Goal: Task Accomplishment & Management: Complete application form

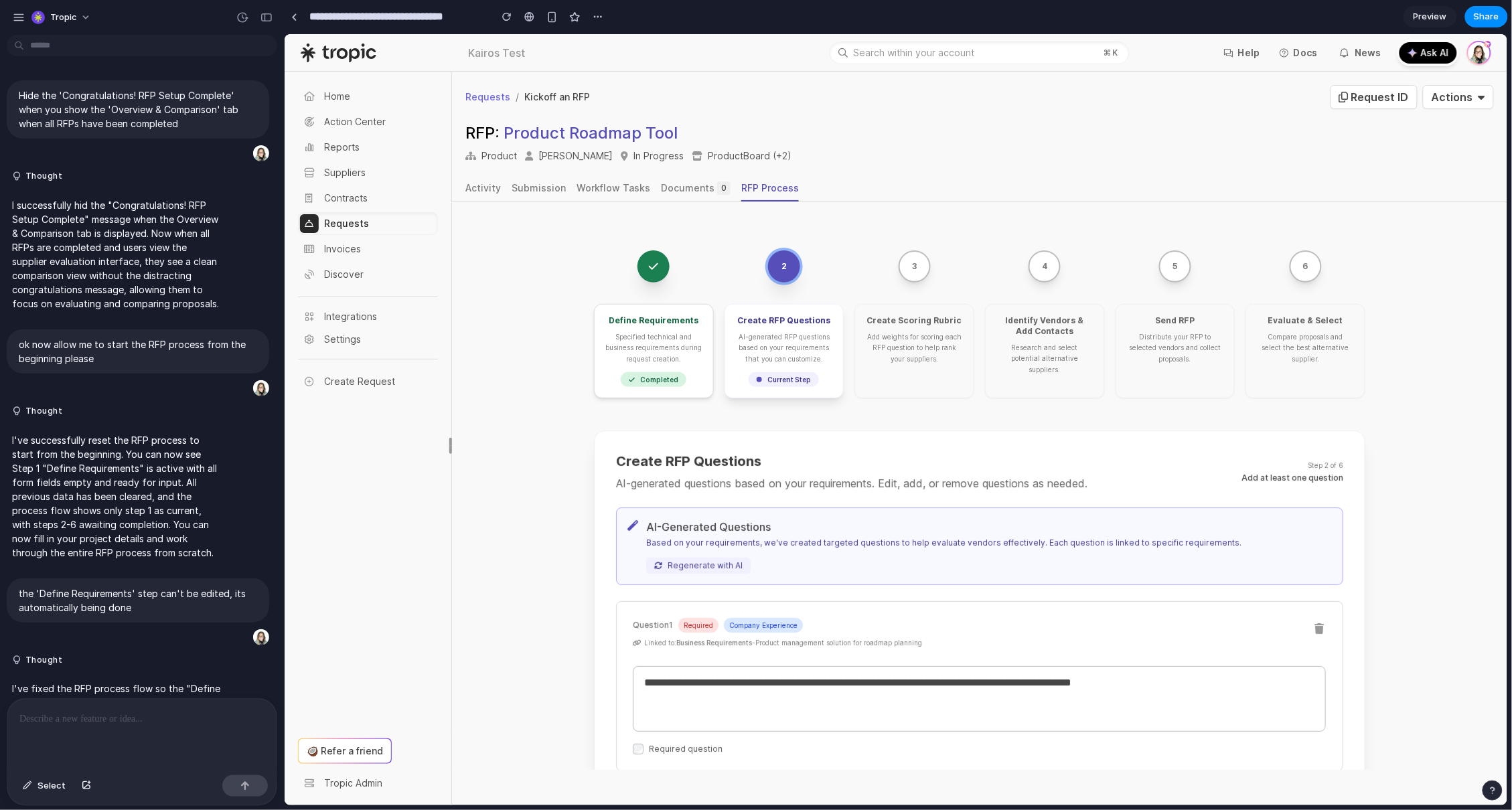
scroll to position [997, 0]
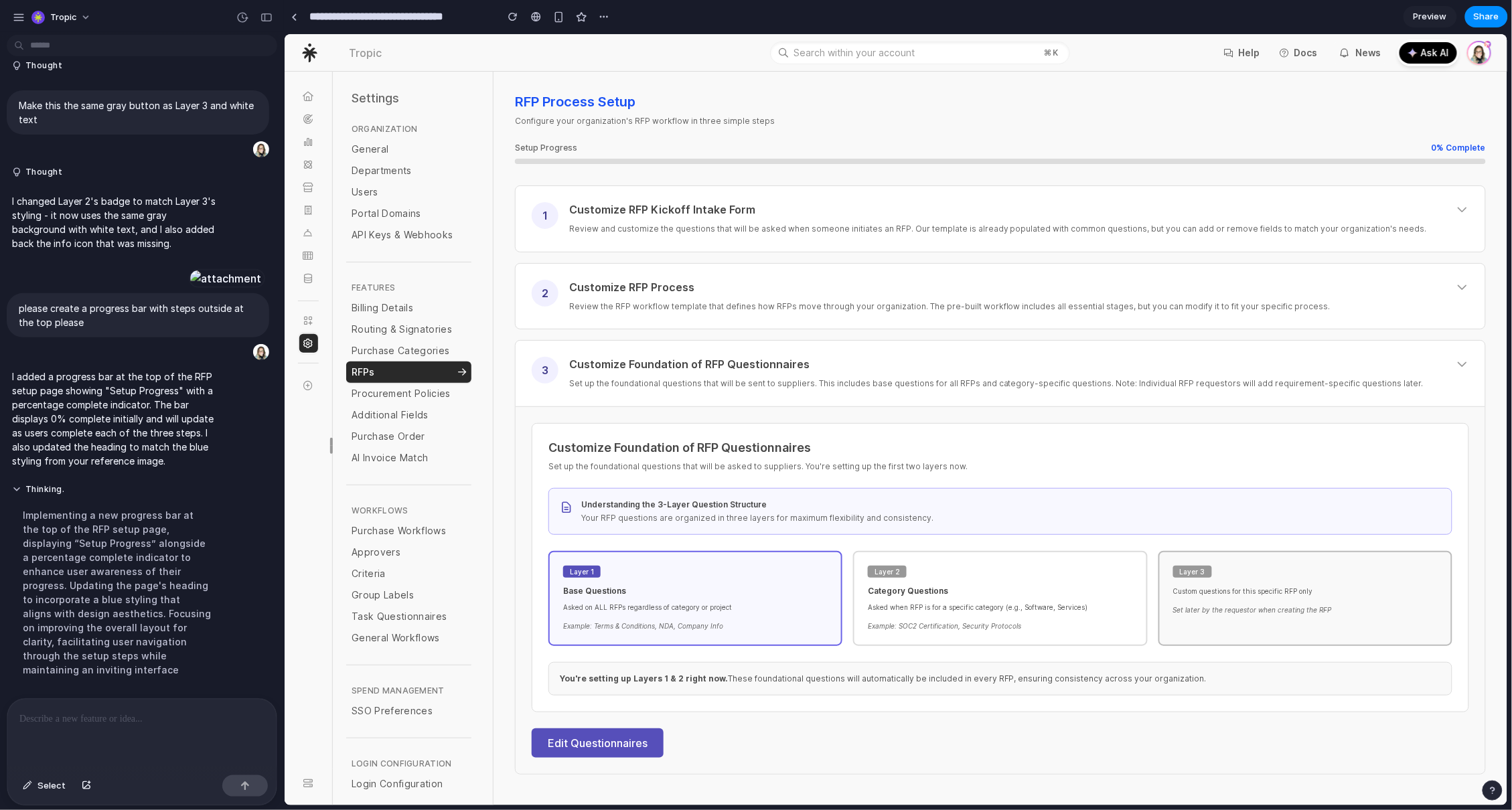
scroll to position [77, 0]
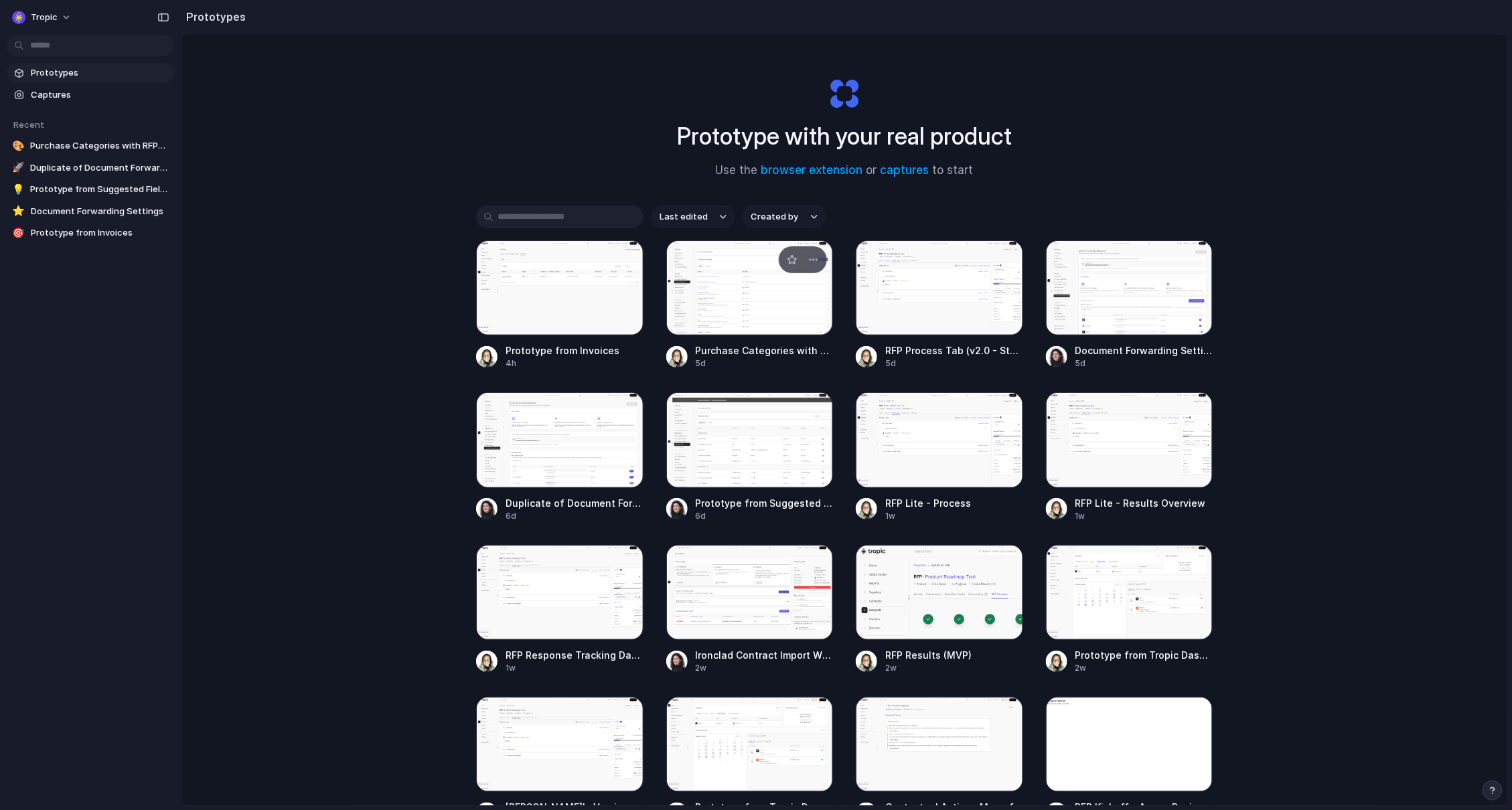
click at [763, 298] on div at bounding box center [749, 287] width 167 height 95
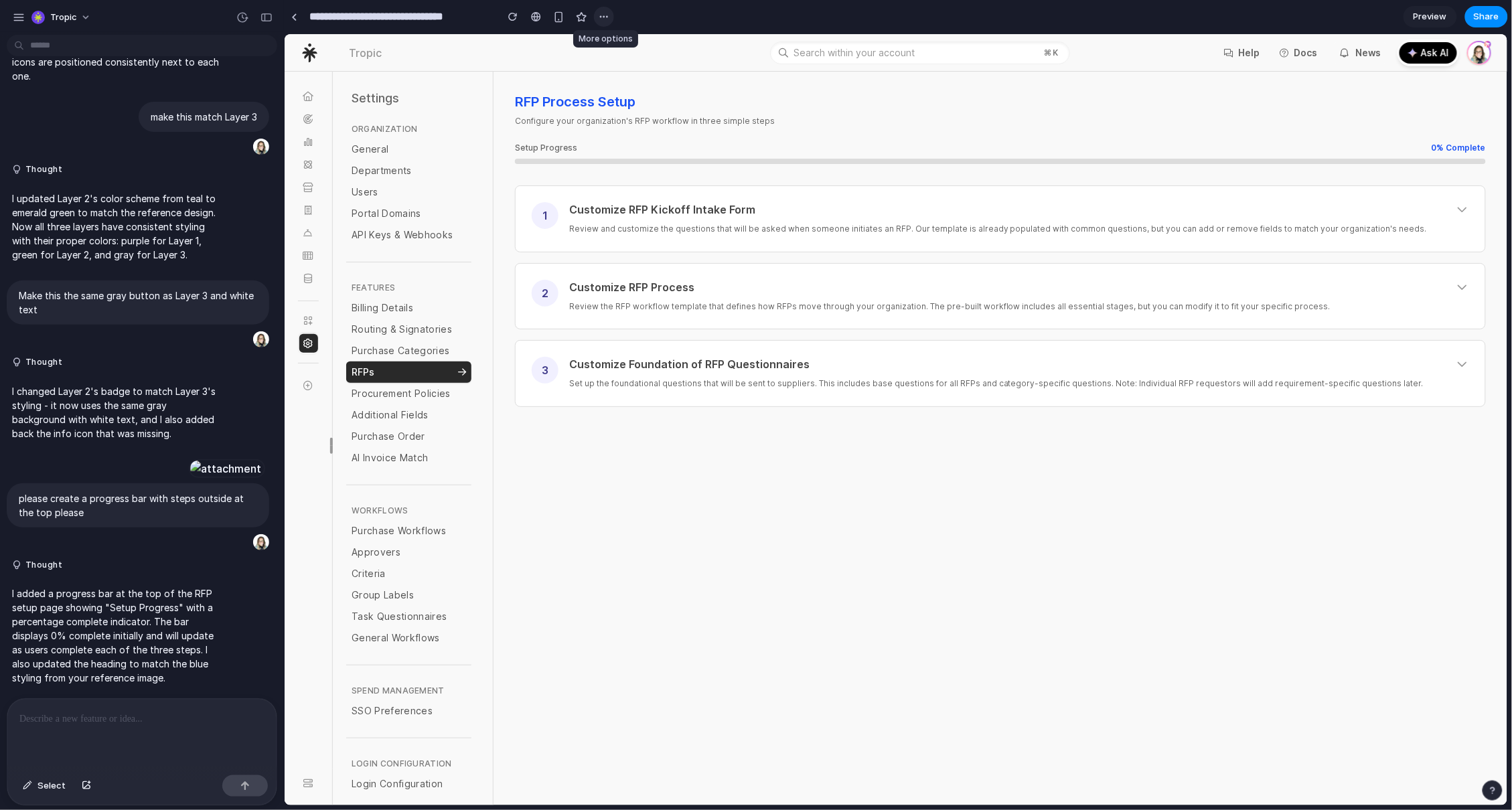
click at [606, 15] on div "button" at bounding box center [603, 17] width 11 height 11
click at [622, 43] on span "Duplicate" at bounding box center [639, 46] width 41 height 14
click at [698, 229] on p "Review and customize the questions that will be asked when someone initiates an…" at bounding box center [1018, 228] width 900 height 14
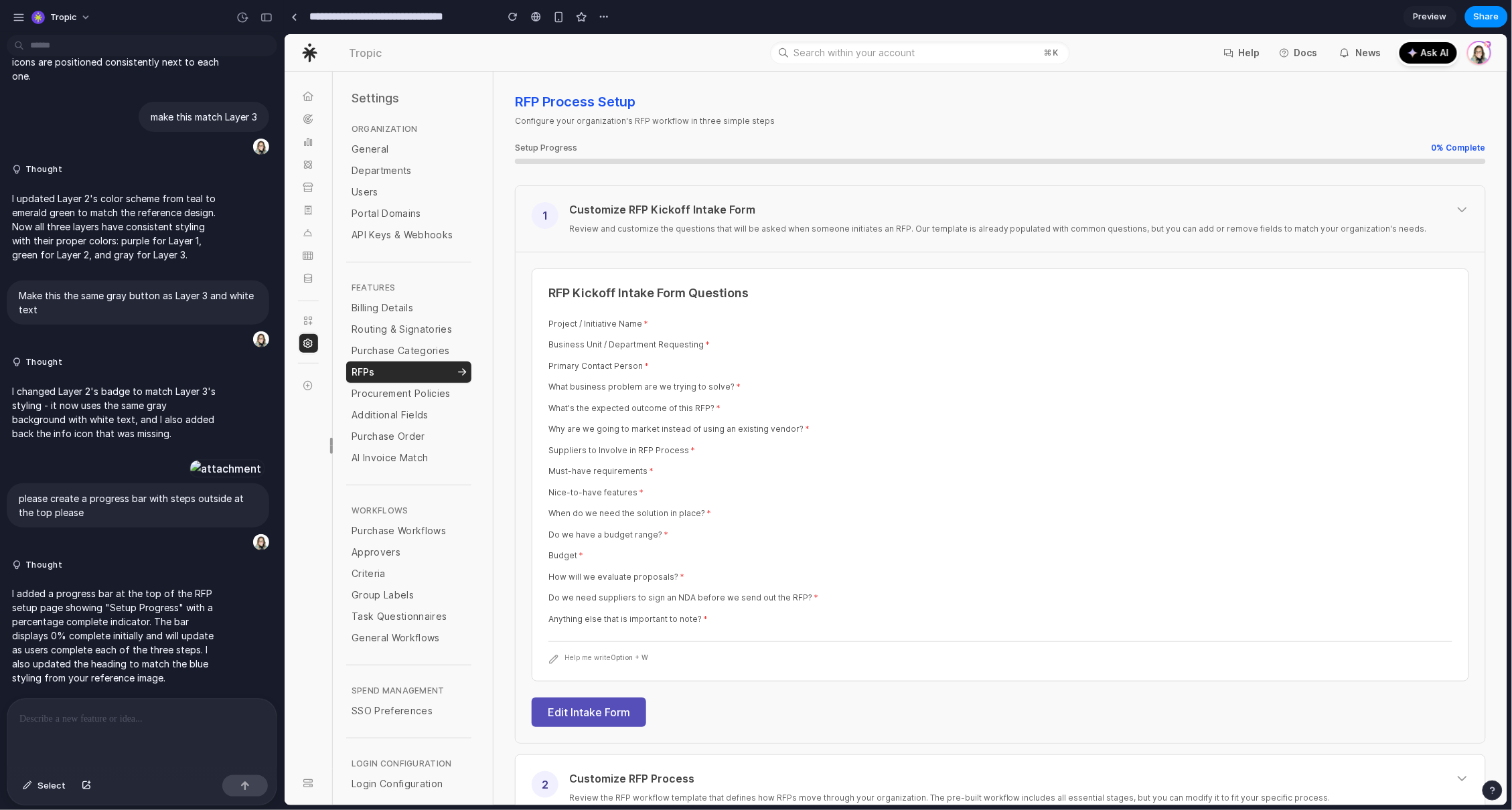
click at [698, 228] on p "Review and customize the questions that will be asked when someone initiates an…" at bounding box center [1018, 228] width 900 height 14
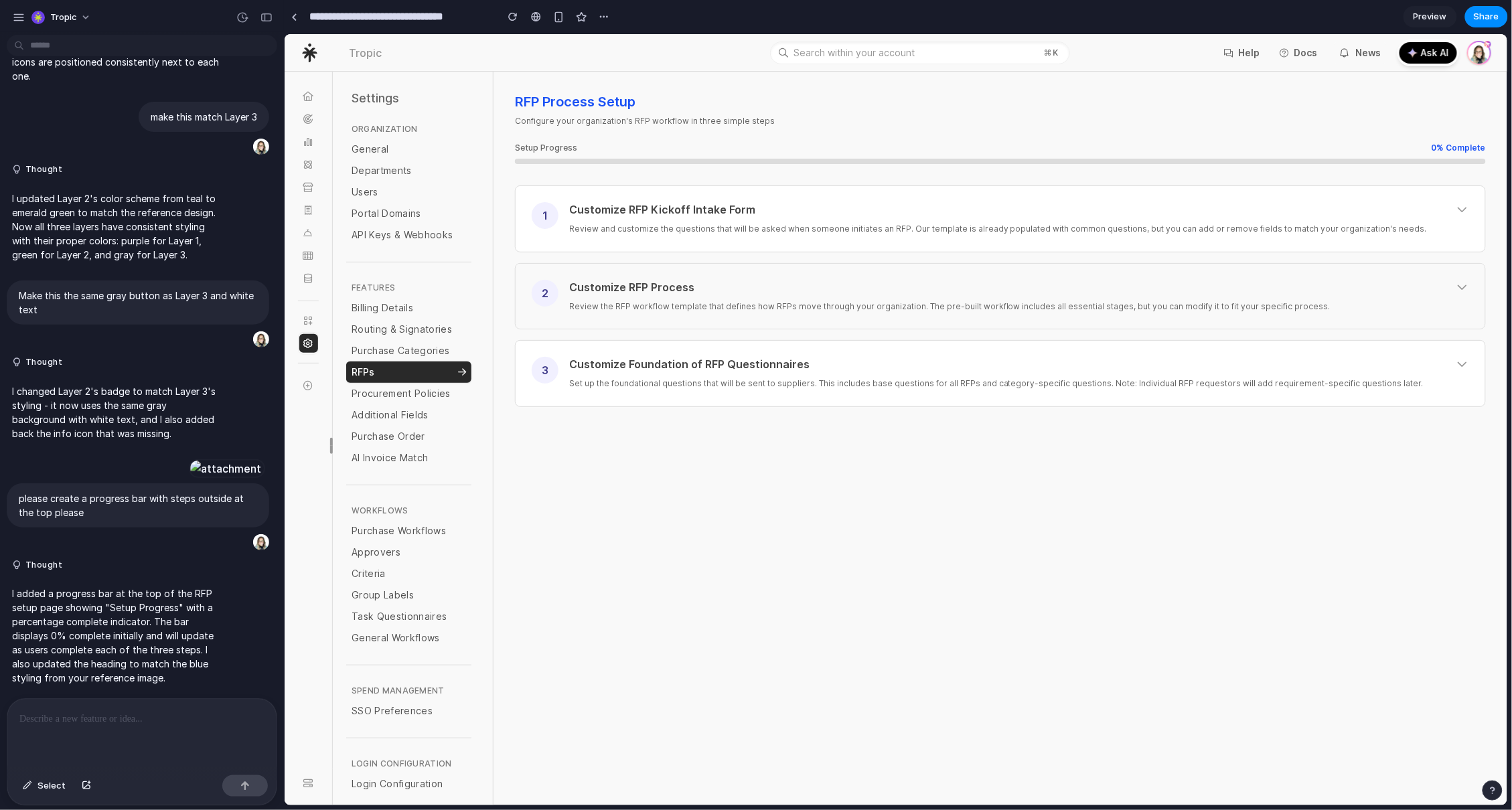
click at [703, 289] on div "Customize RFP Process" at bounding box center [1018, 286] width 900 height 15
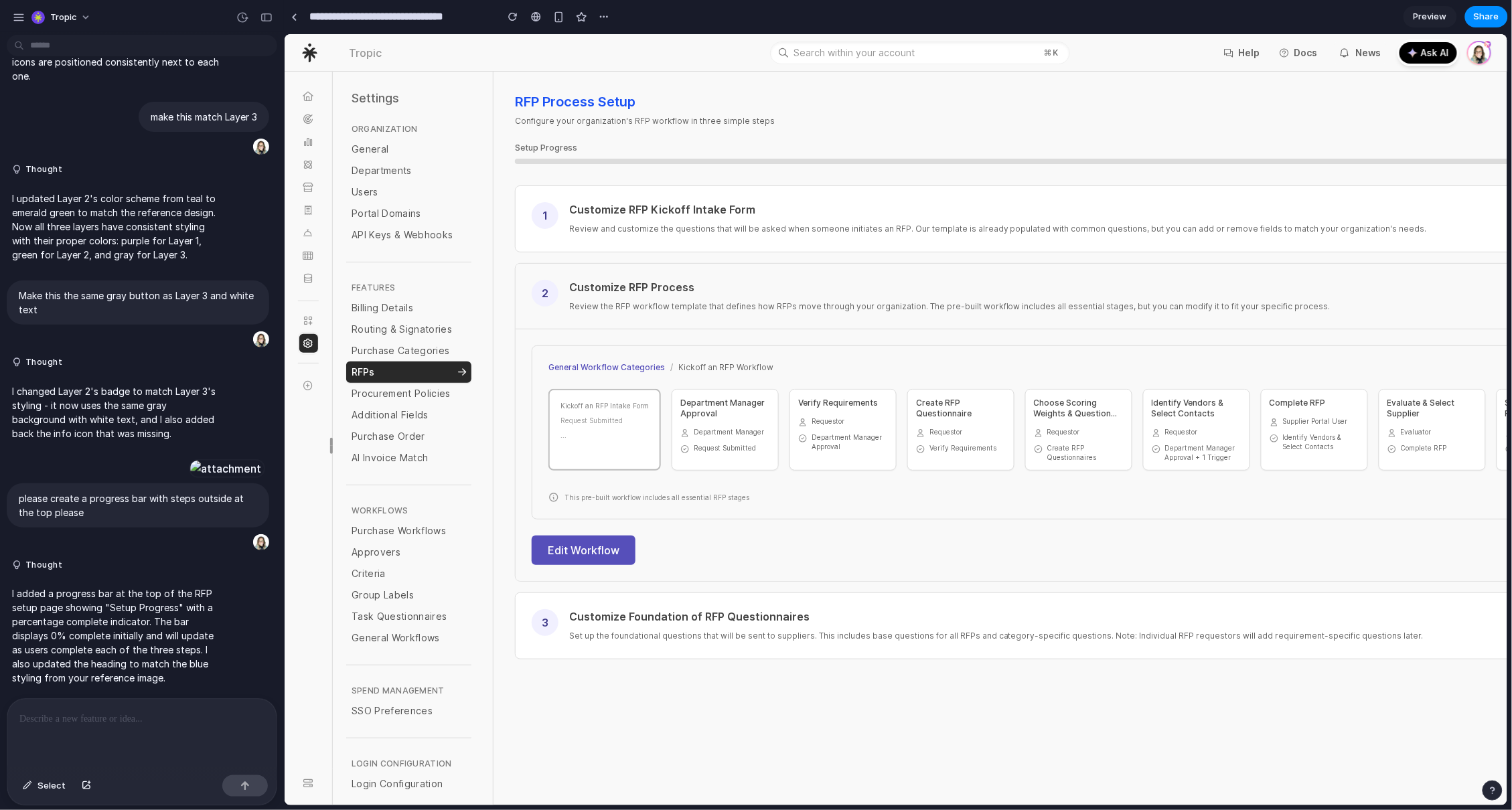
click at [703, 289] on div "Customize RFP Process" at bounding box center [1093, 286] width 1051 height 15
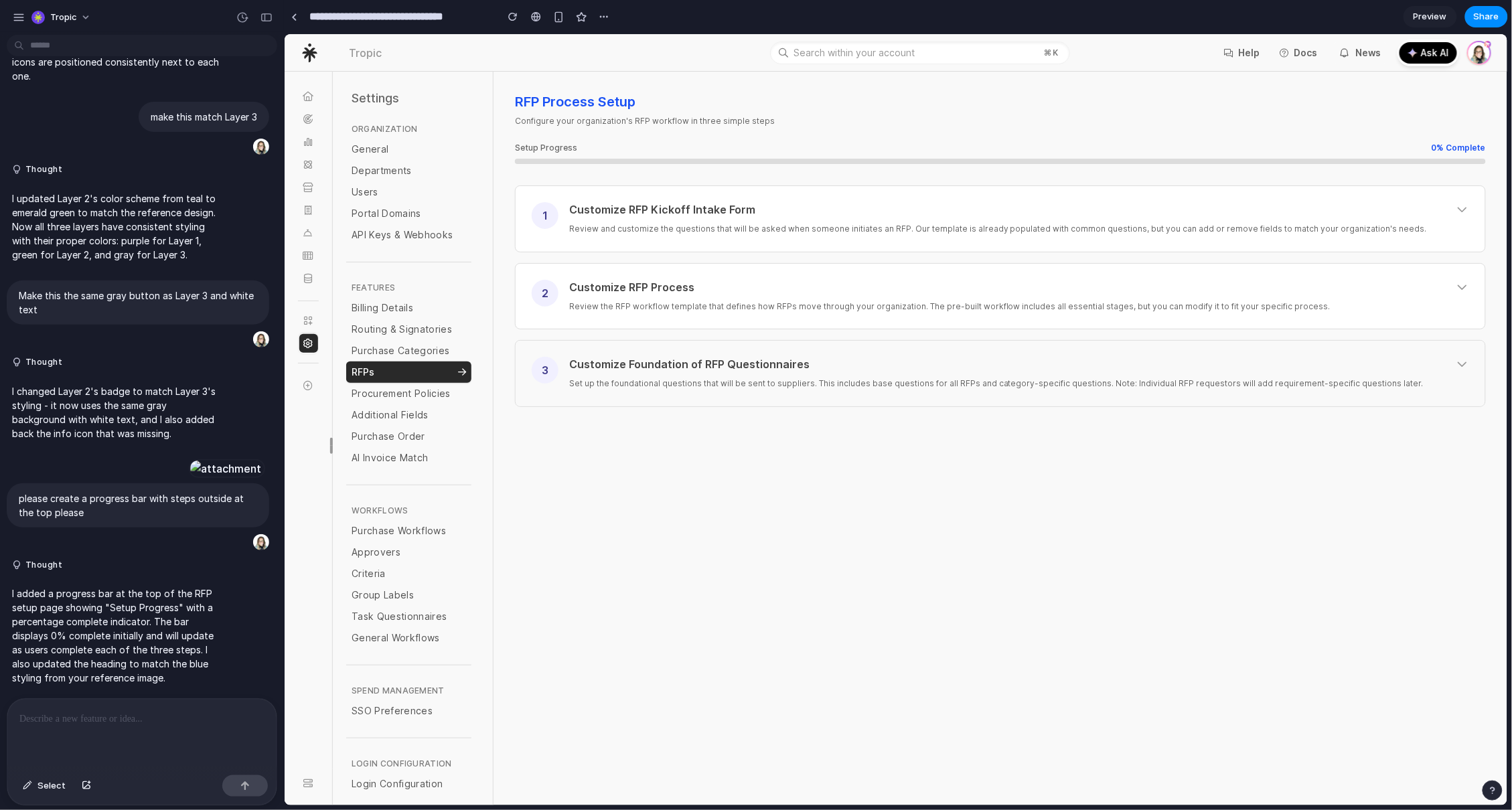
click at [704, 386] on p "Set up the foundational questions that will be sent to suppliers. This includes…" at bounding box center [1018, 383] width 900 height 14
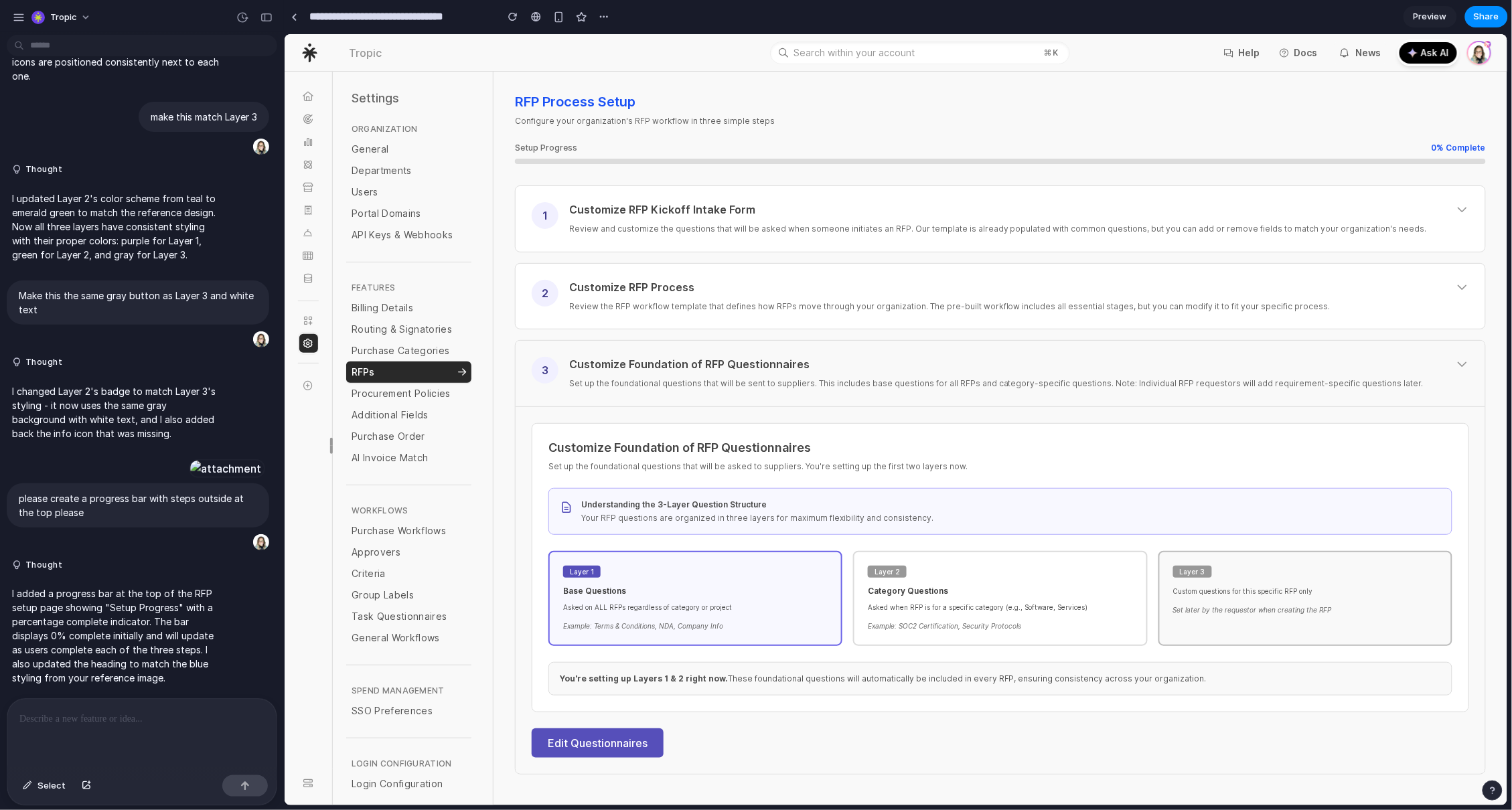
click at [704, 386] on p "Set up the foundational questions that will be sent to suppliers. This includes…" at bounding box center [1018, 383] width 900 height 14
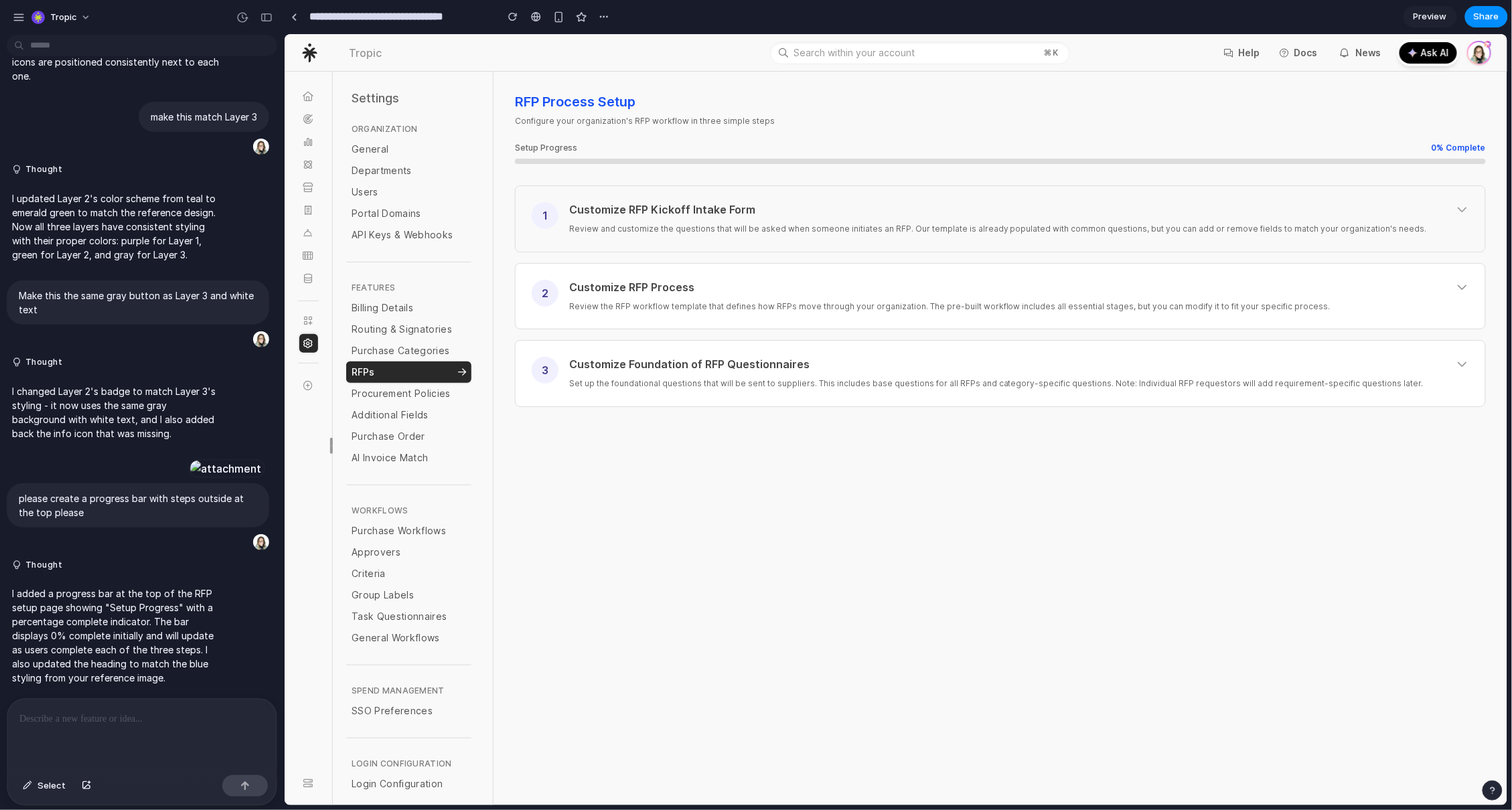
click at [790, 218] on div "Customize RFP Kickoff Intake Form Review and customize the questions that will …" at bounding box center [1018, 218] width 900 height 33
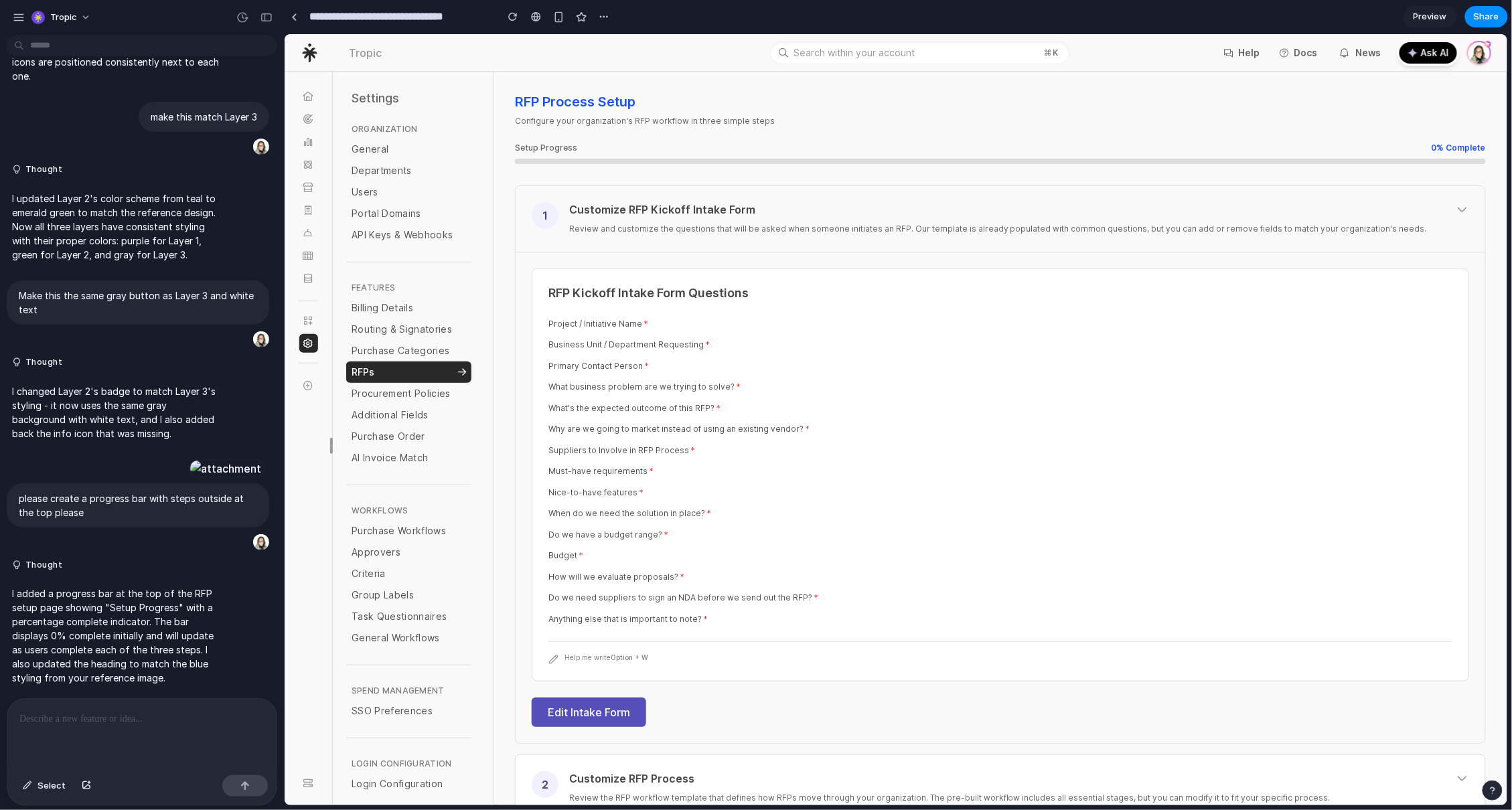
click at [838, 218] on div "Customize RFP Kickoff Intake Form Review and customize the questions that will …" at bounding box center [1018, 218] width 900 height 33
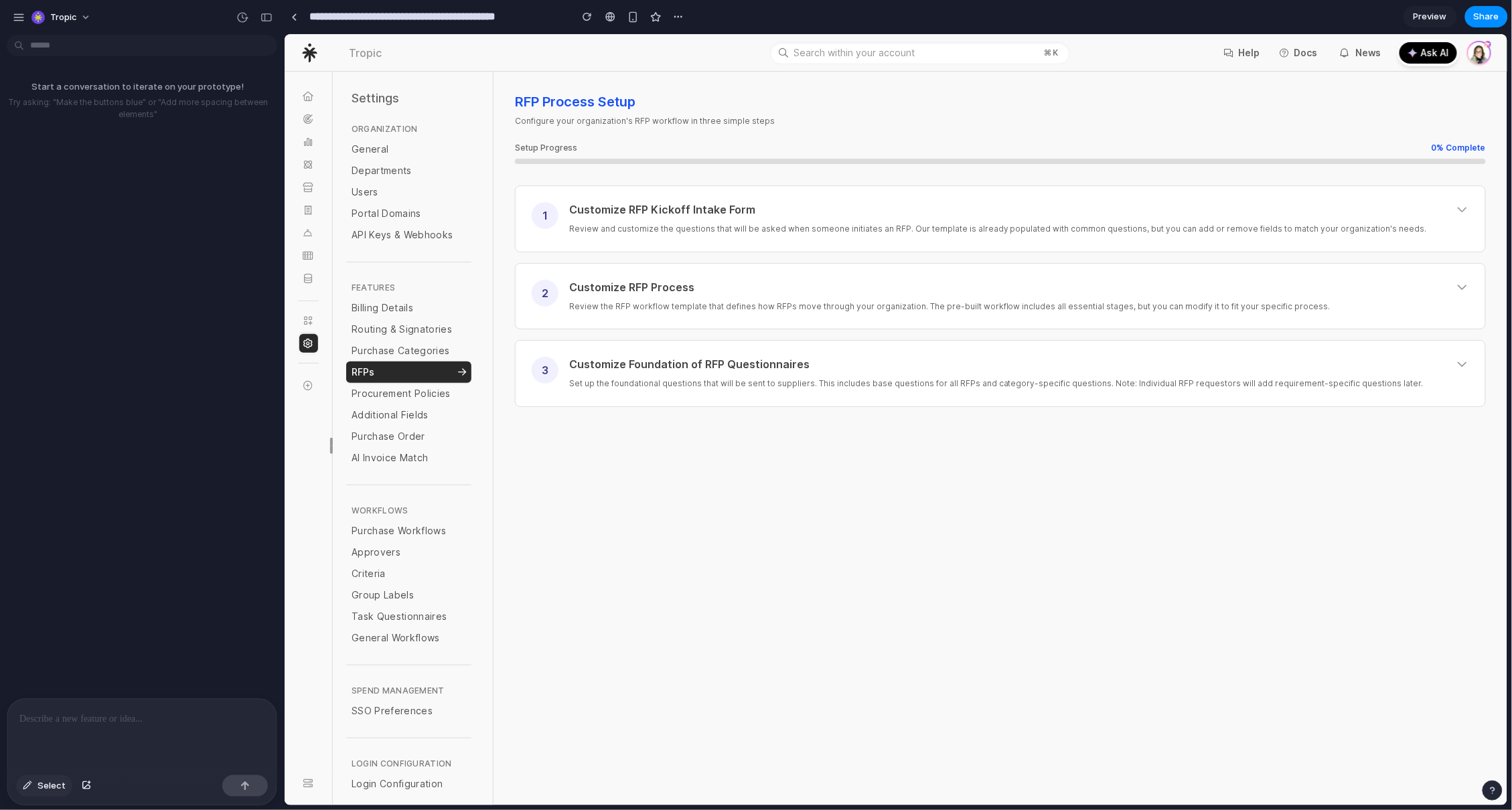
click at [37, 784] on span "Select" at bounding box center [51, 786] width 28 height 14
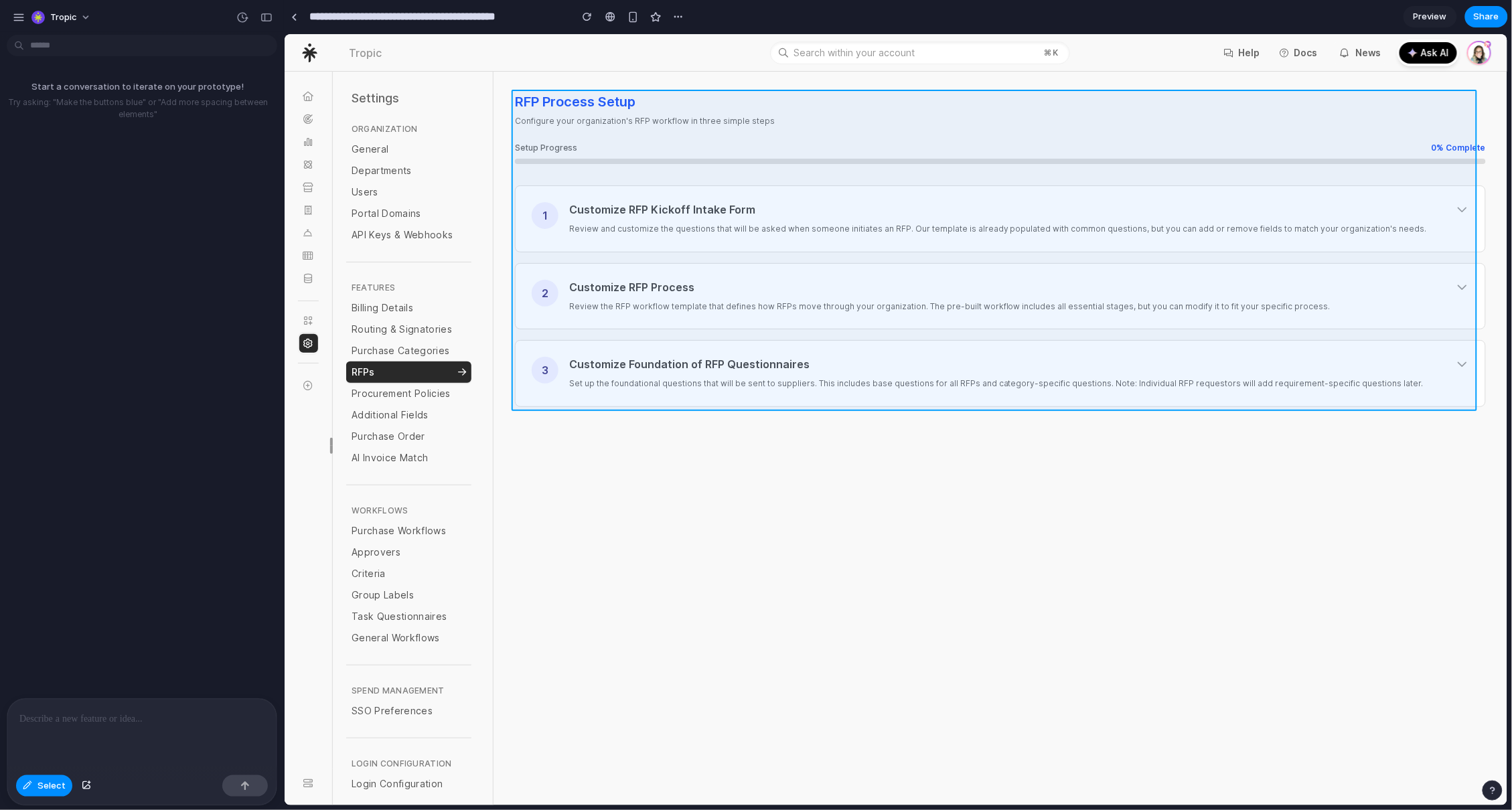
click at [875, 131] on div at bounding box center [896, 420] width 1222 height 771
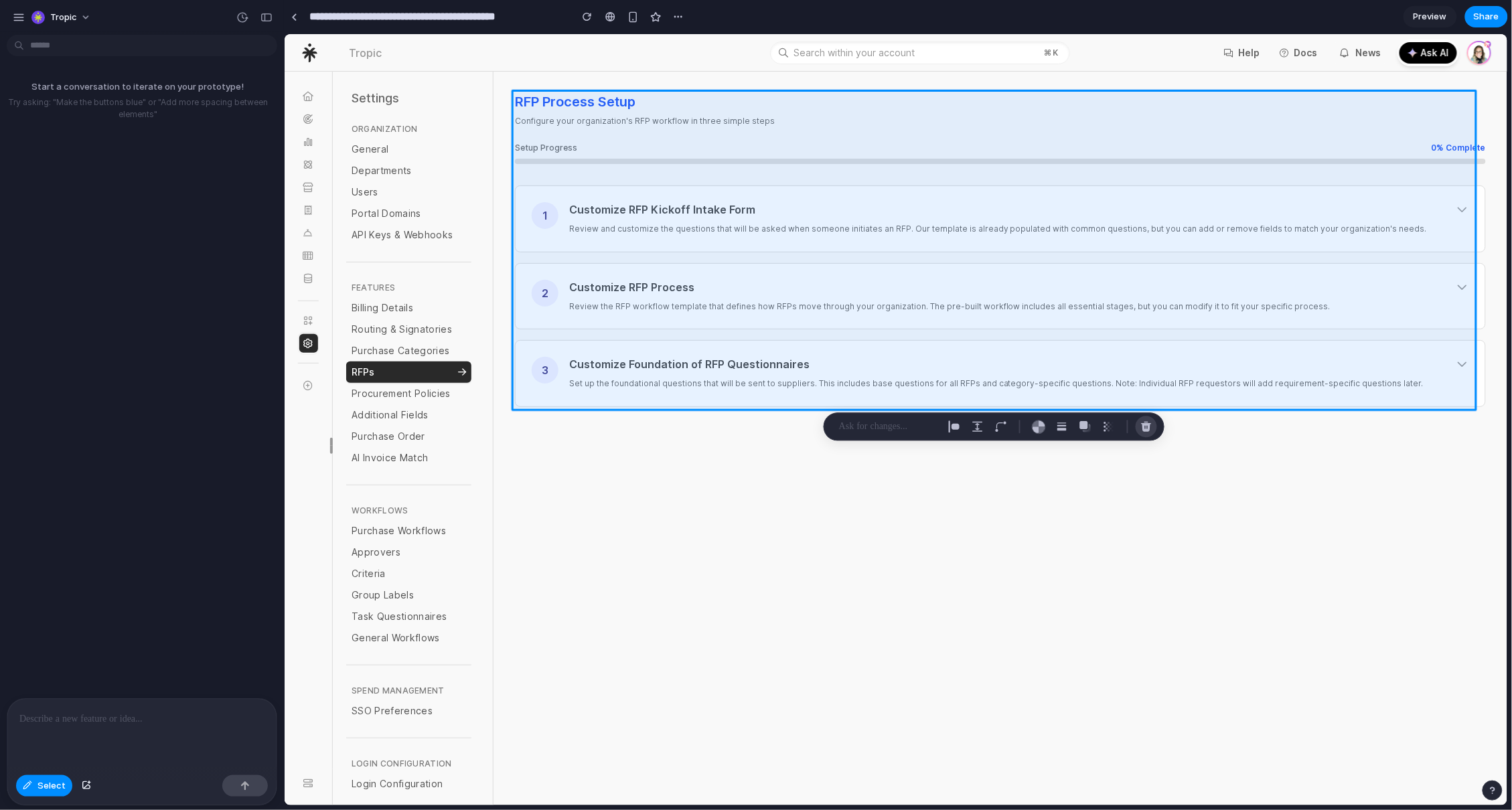
click at [1149, 422] on div "button" at bounding box center [1146, 426] width 12 height 12
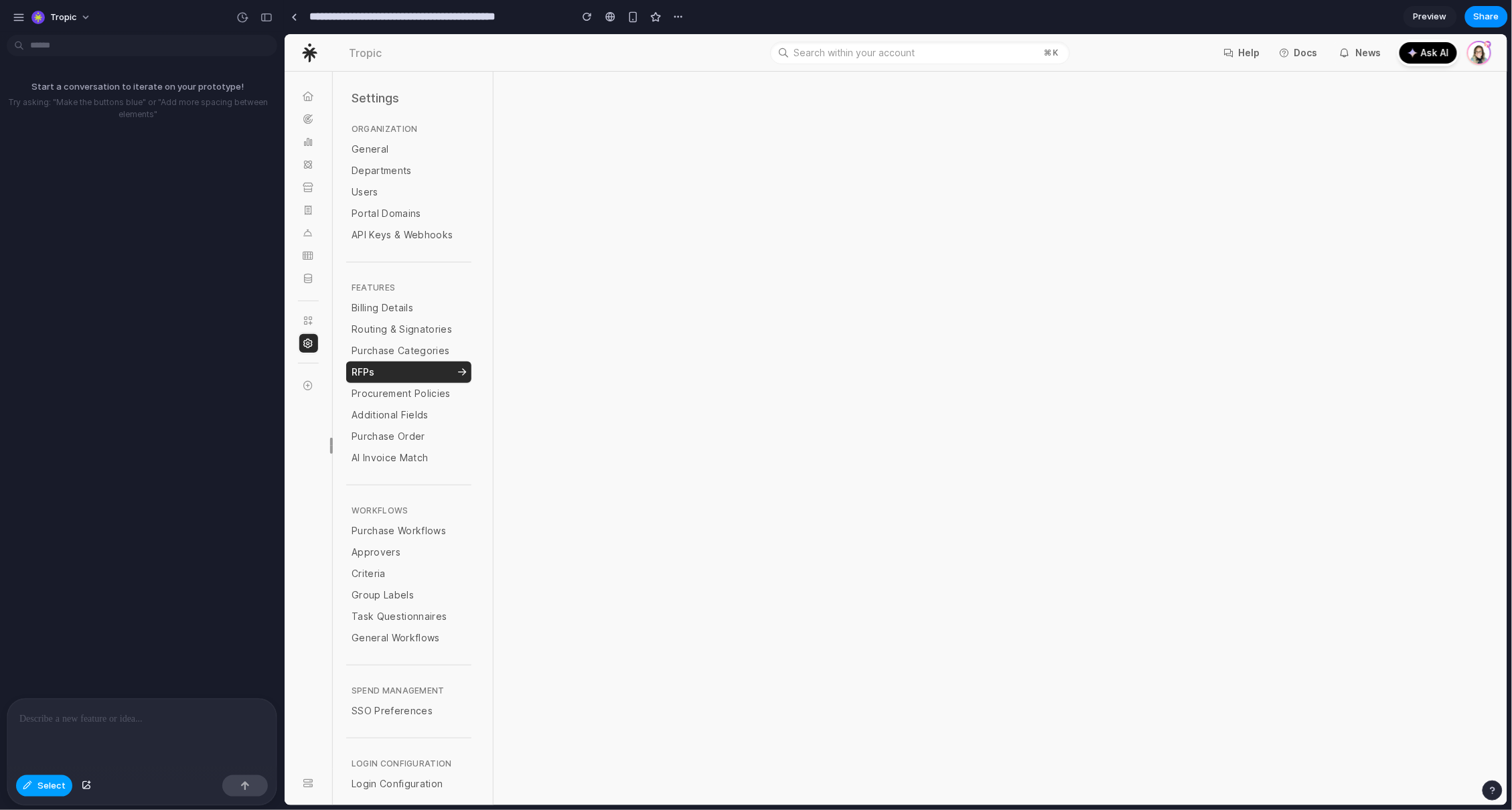
click at [54, 784] on span "Select" at bounding box center [51, 786] width 28 height 14
click at [149, 715] on p at bounding box center [142, 718] width 245 height 16
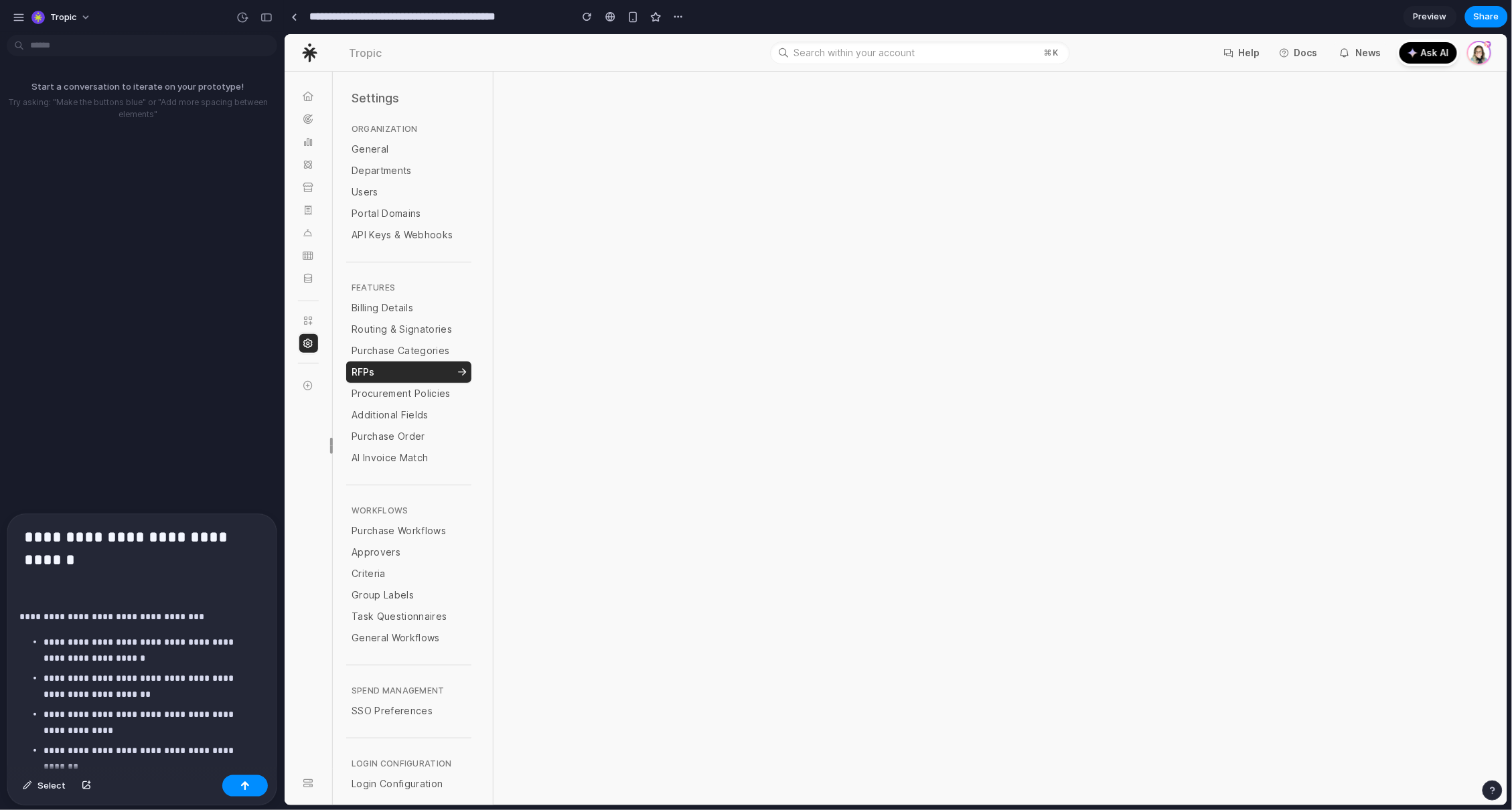
click at [86, 583] on p at bounding box center [137, 590] width 235 height 16
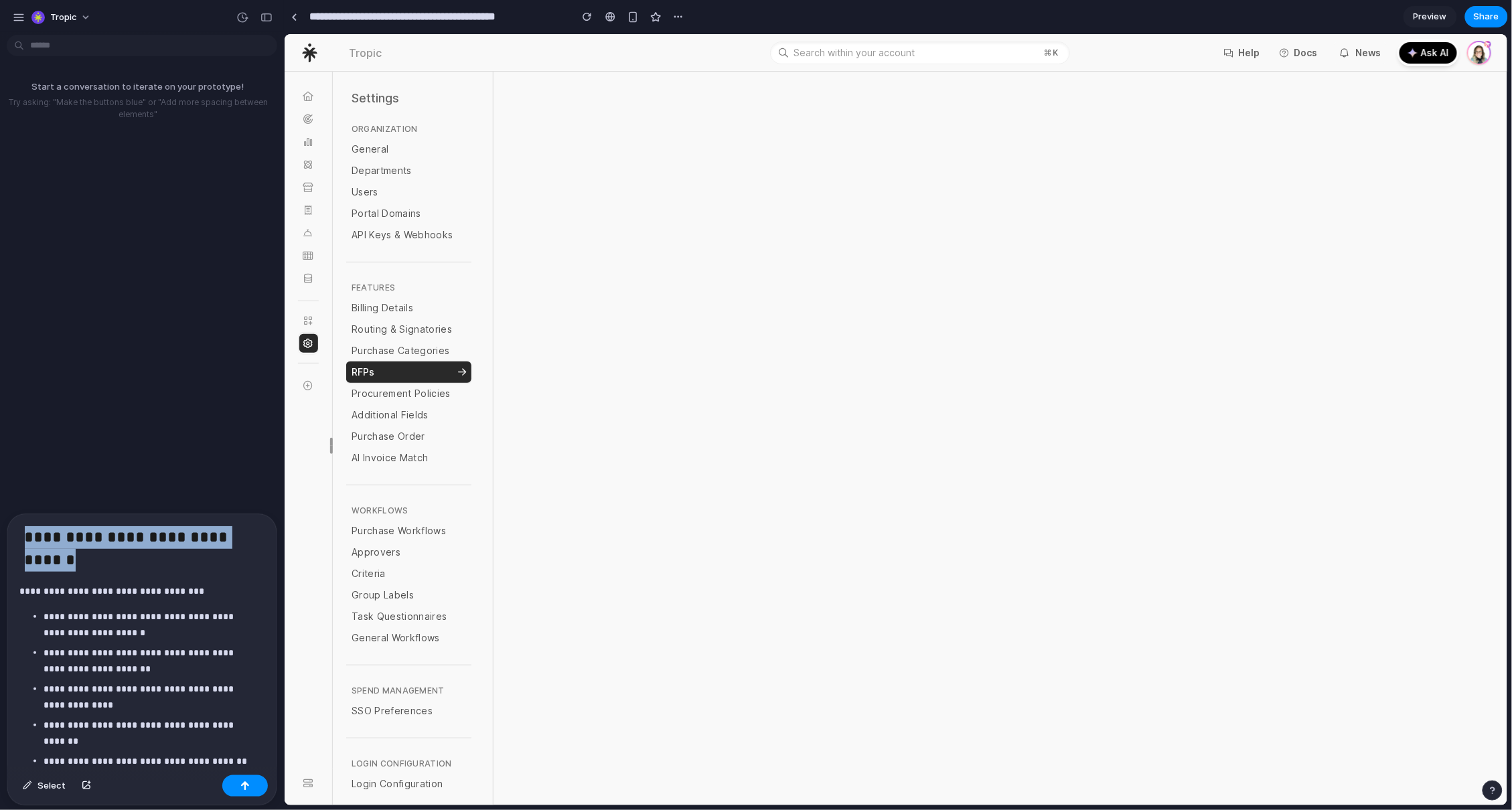
drag, startPoint x: 84, startPoint y: 559, endPoint x: -6, endPoint y: 532, distance: 94.0
click at [0, 532] on html "**********" at bounding box center [756, 405] width 1512 height 810
click at [51, 583] on p "**********" at bounding box center [142, 590] width 245 height 16
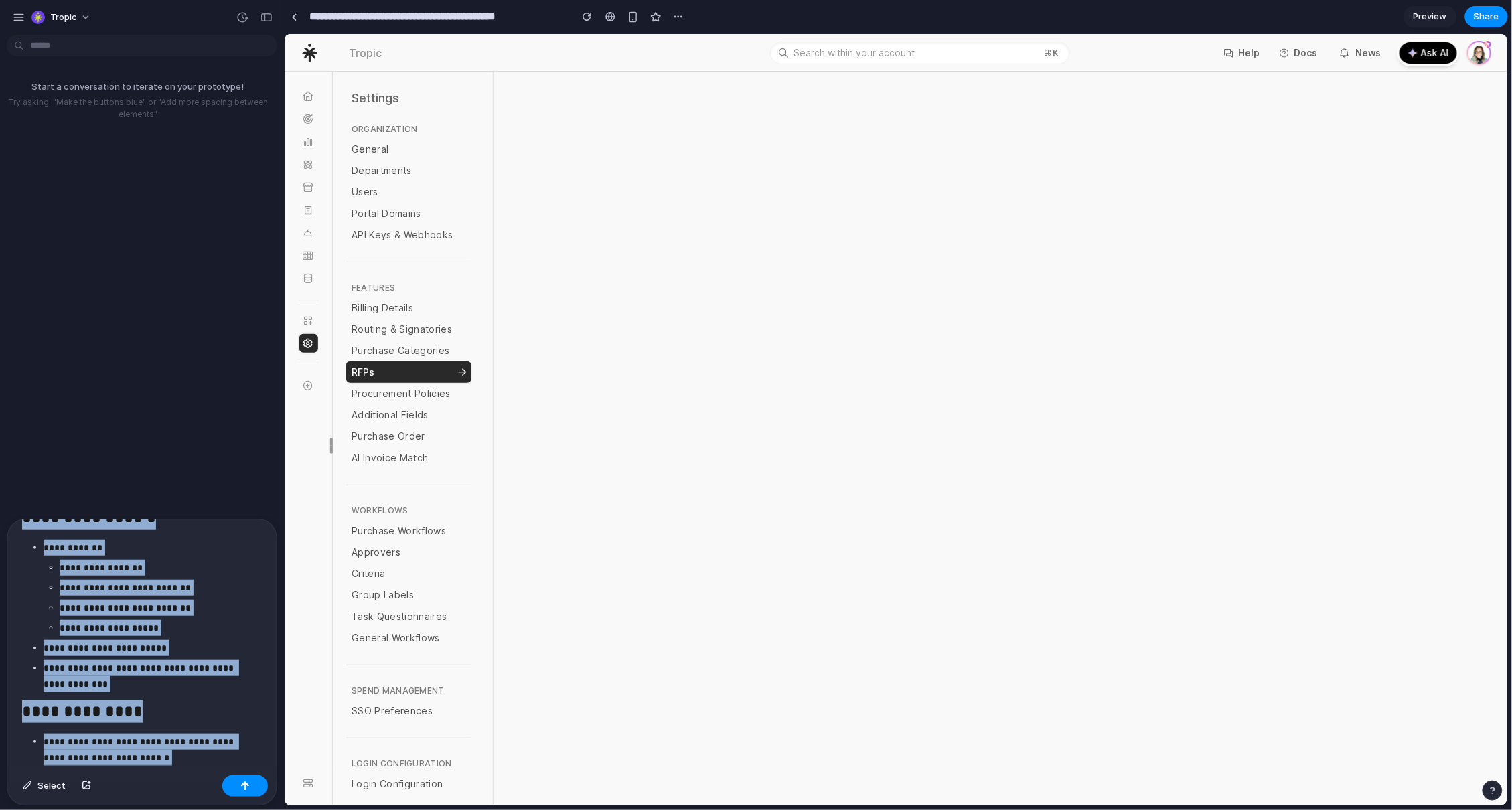
scroll to position [2481, 0]
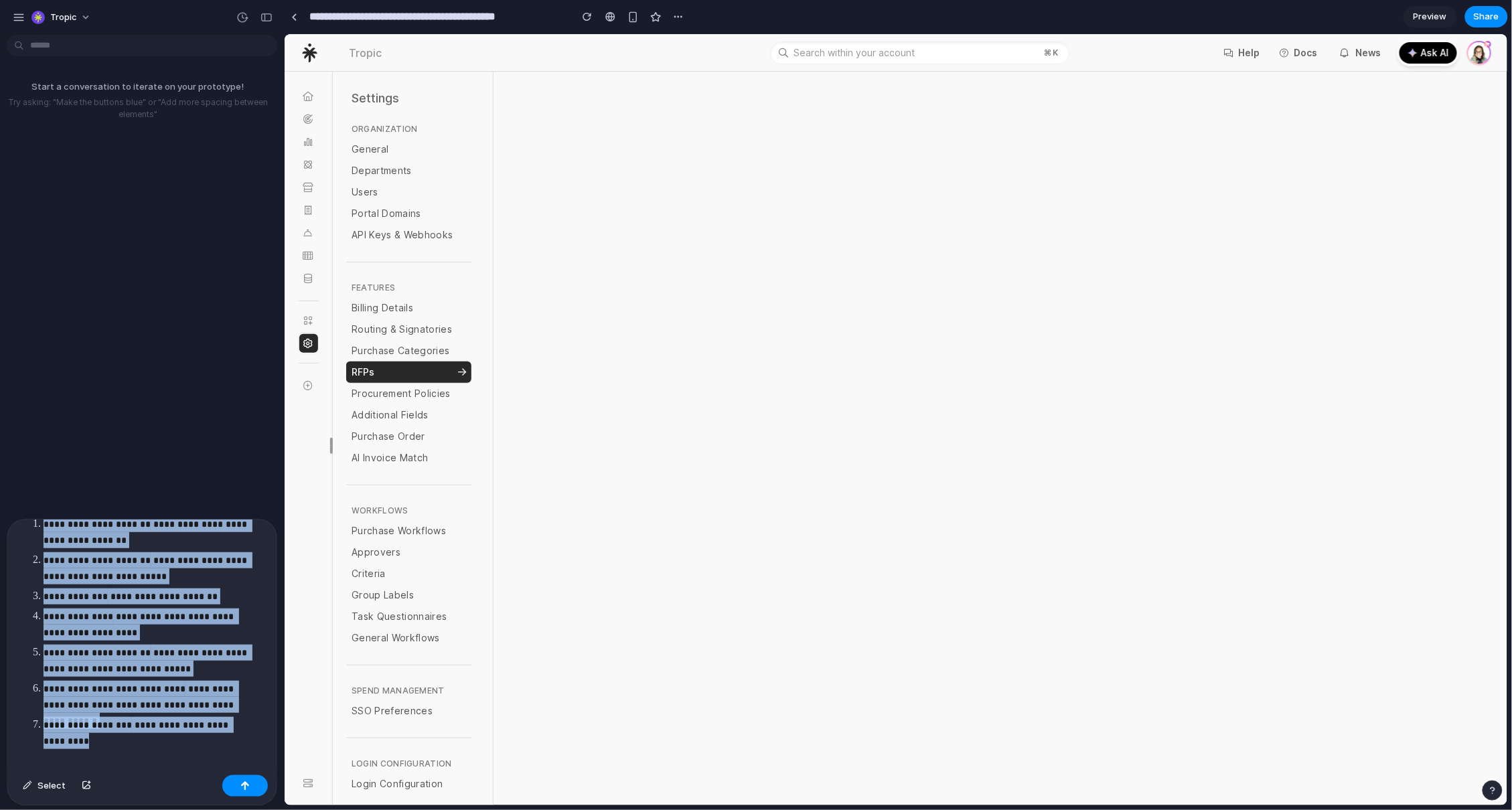
drag, startPoint x: 20, startPoint y: 533, endPoint x: 305, endPoint y: 809, distance: 396.7
click at [305, 809] on div "**********" at bounding box center [756, 405] width 1512 height 810
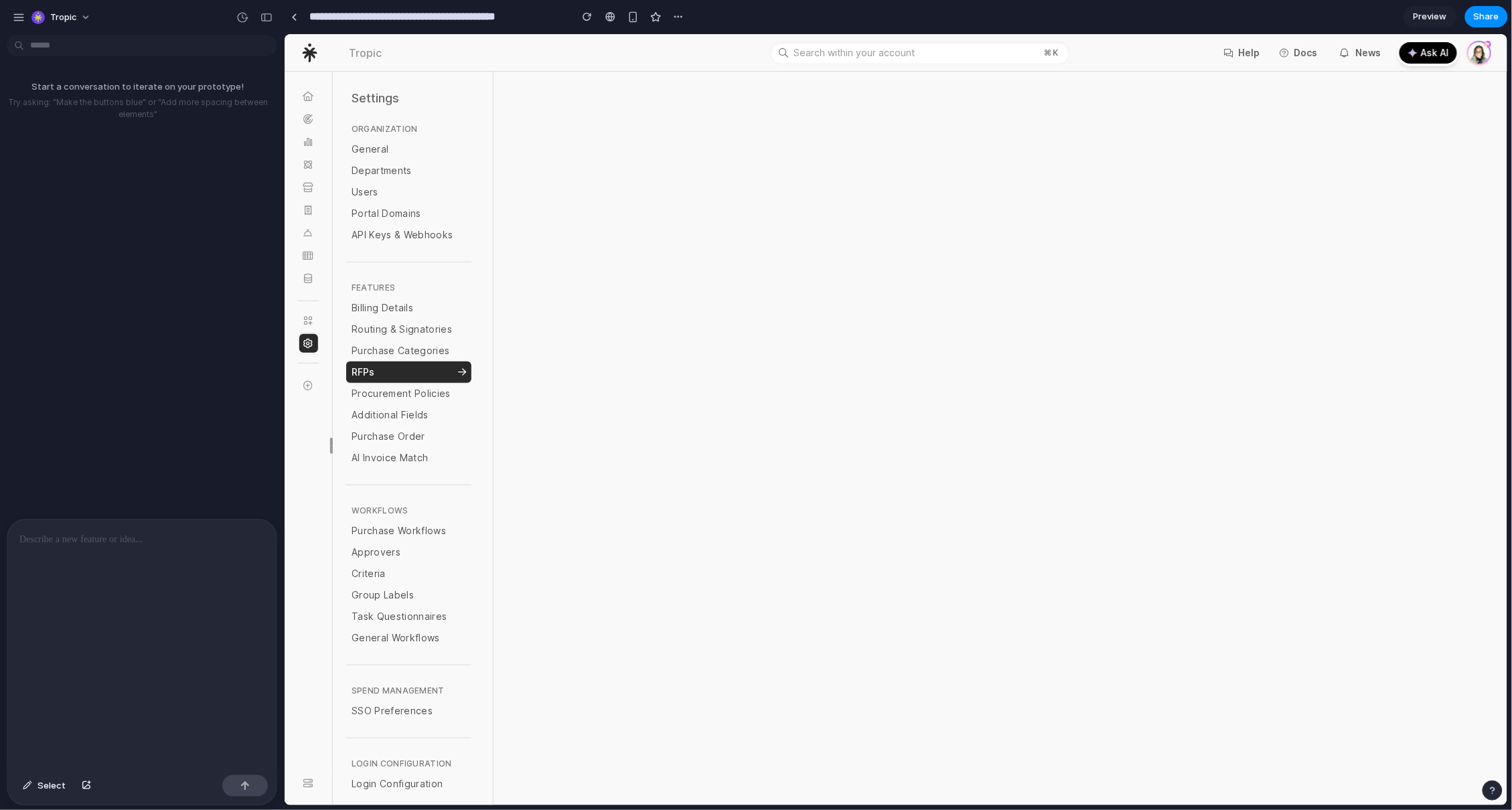
scroll to position [0, 0]
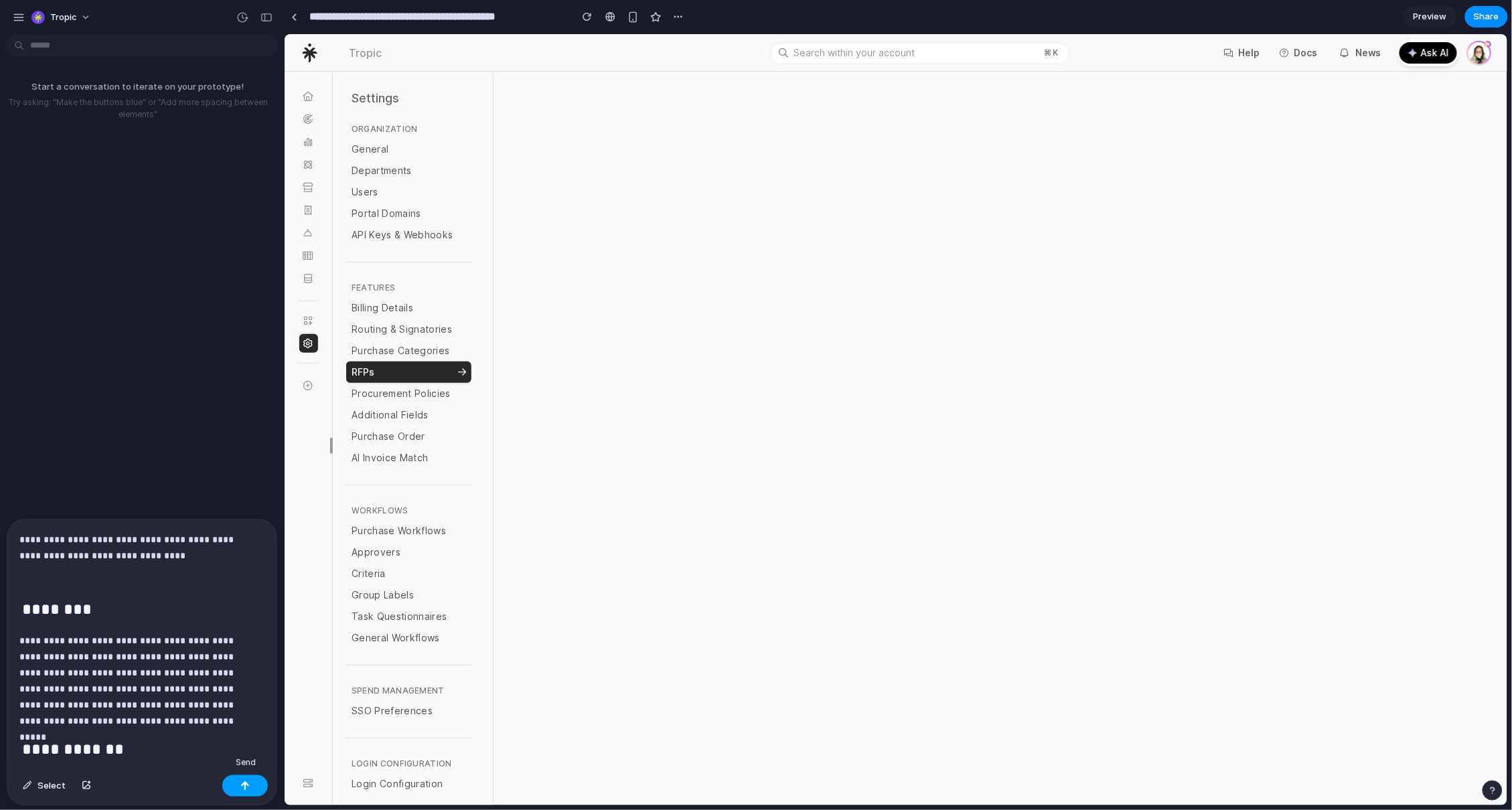
click at [249, 782] on div "button" at bounding box center [245, 786] width 10 height 10
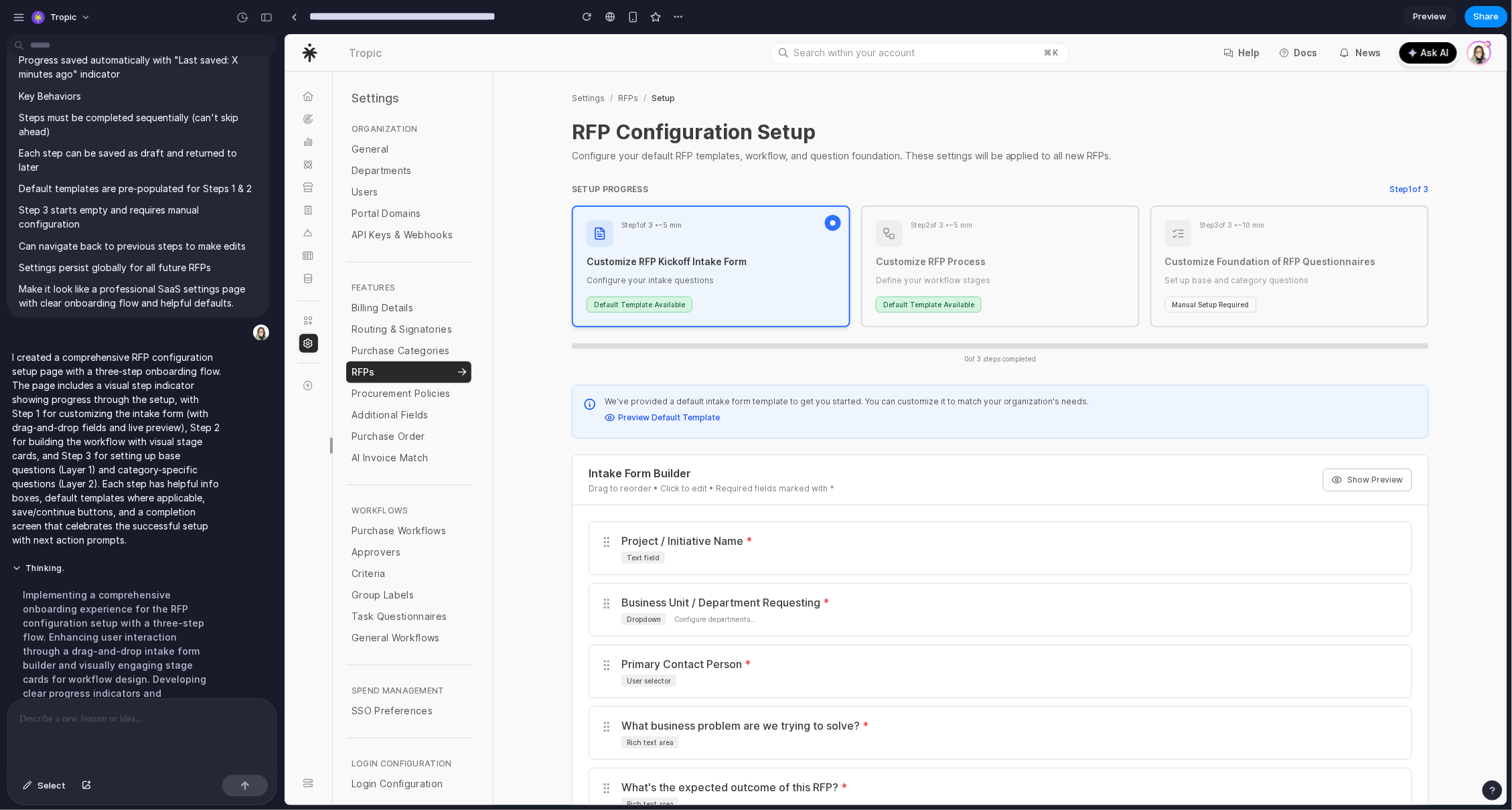
scroll to position [3328, 0]
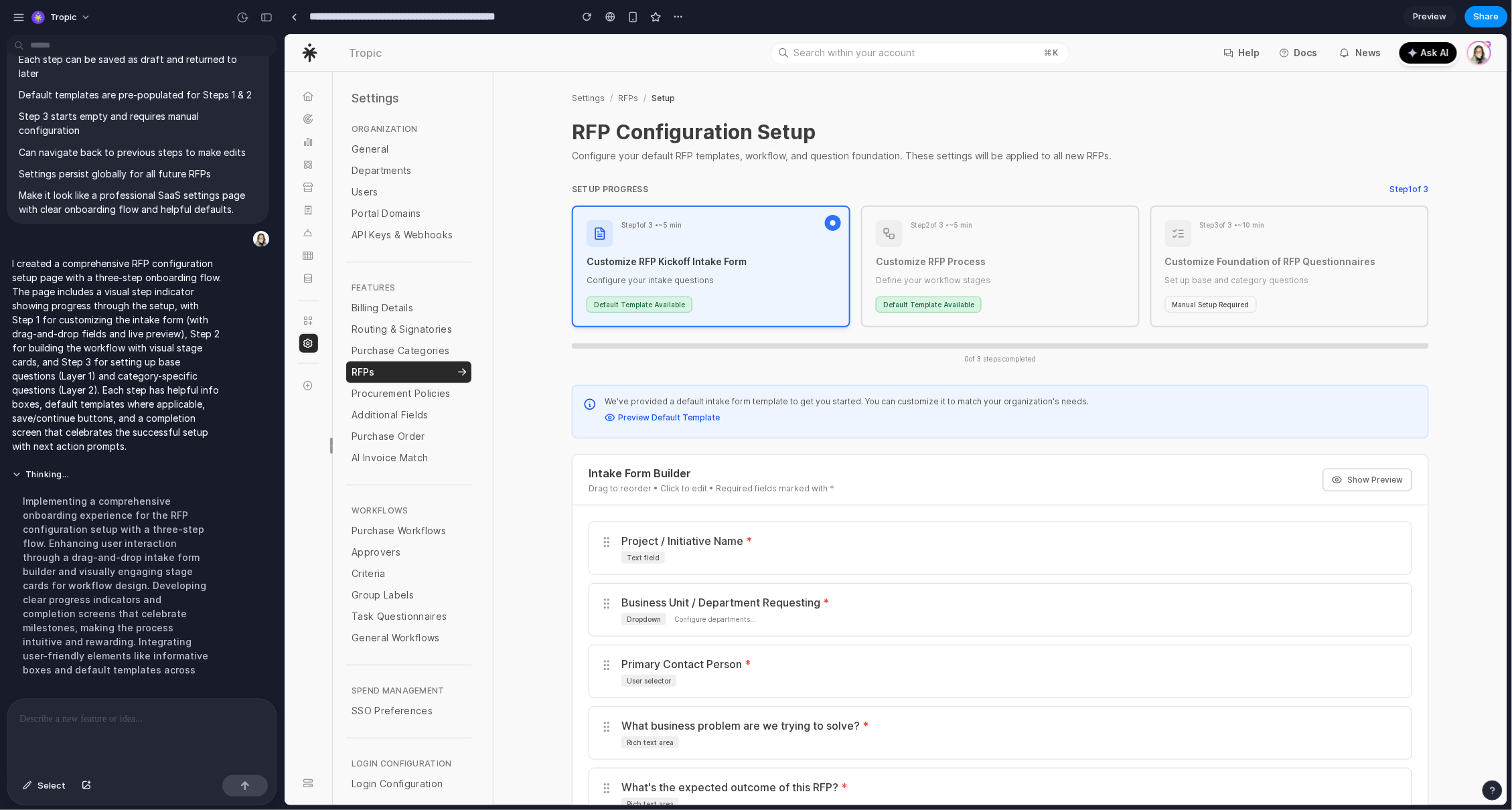
click at [971, 258] on h3 "Customize RFP Process" at bounding box center [999, 262] width 249 height 14
click at [924, 304] on div "Default Template Available" at bounding box center [927, 304] width 105 height 16
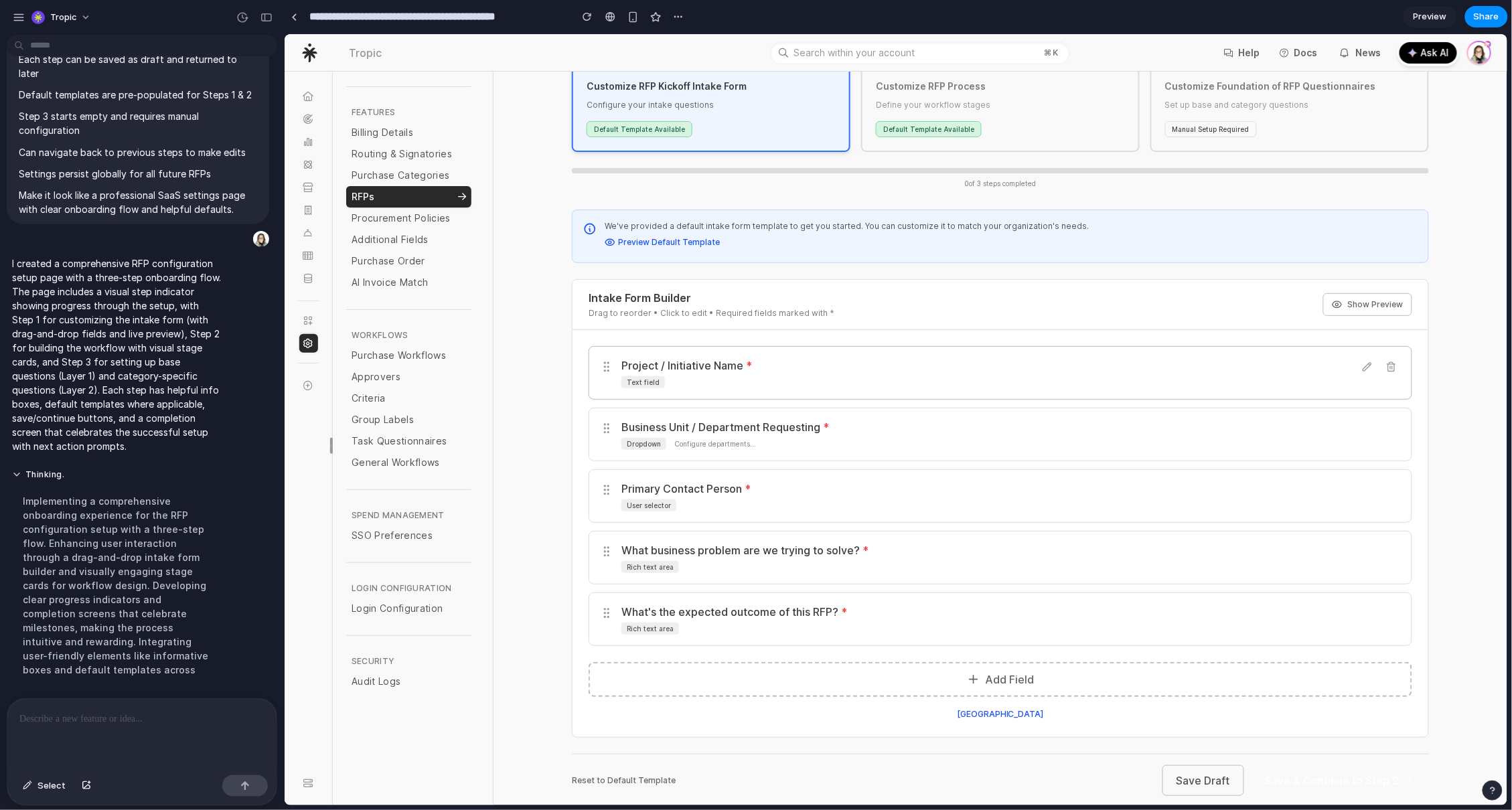
scroll to position [214, 0]
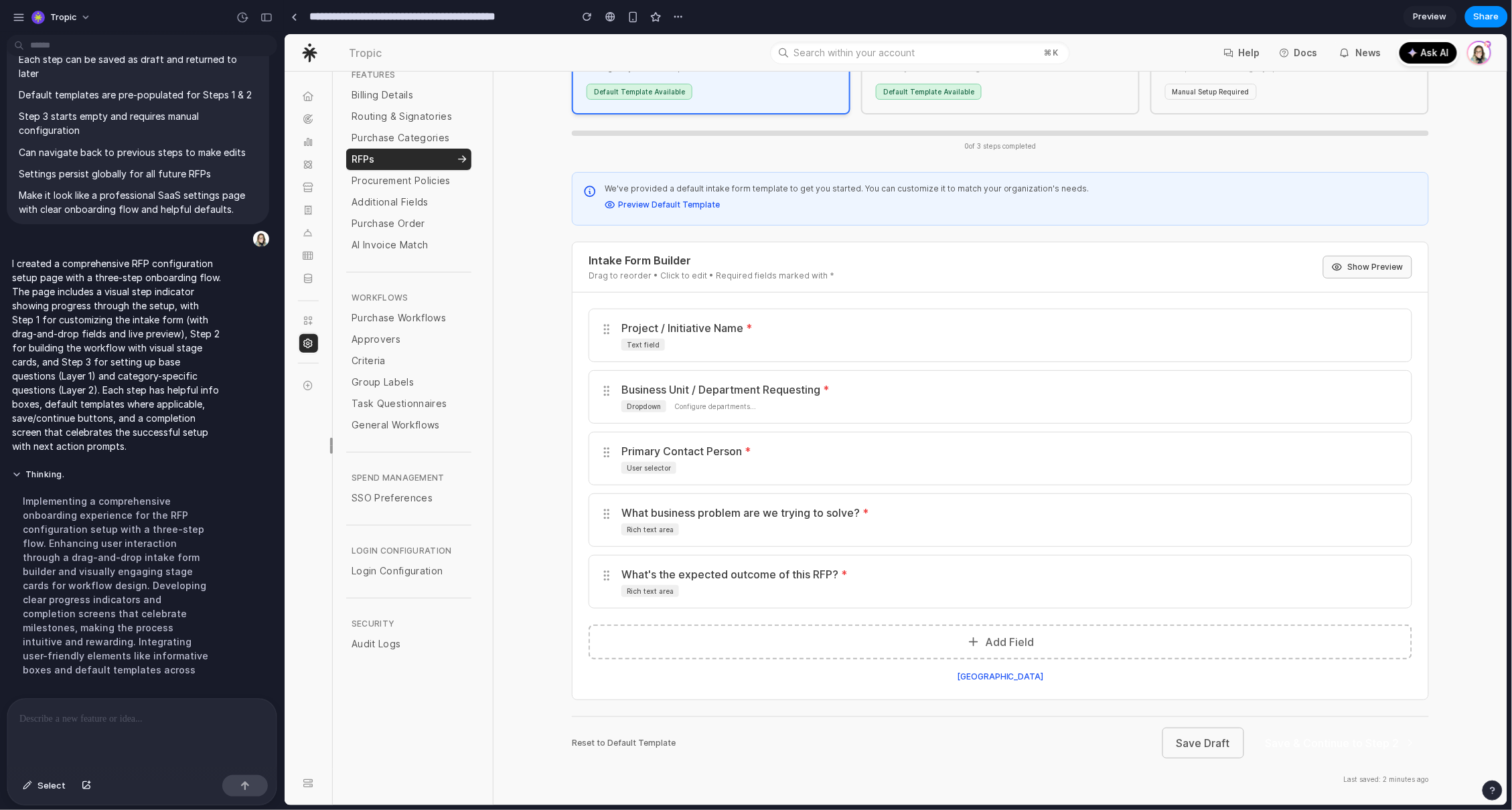
click at [1344, 263] on button "Show Preview" at bounding box center [1367, 265] width 89 height 22
click at [1327, 263] on button "Hide Preview" at bounding box center [1369, 264] width 85 height 22
click at [1331, 265] on icon at bounding box center [1336, 266] width 11 height 11
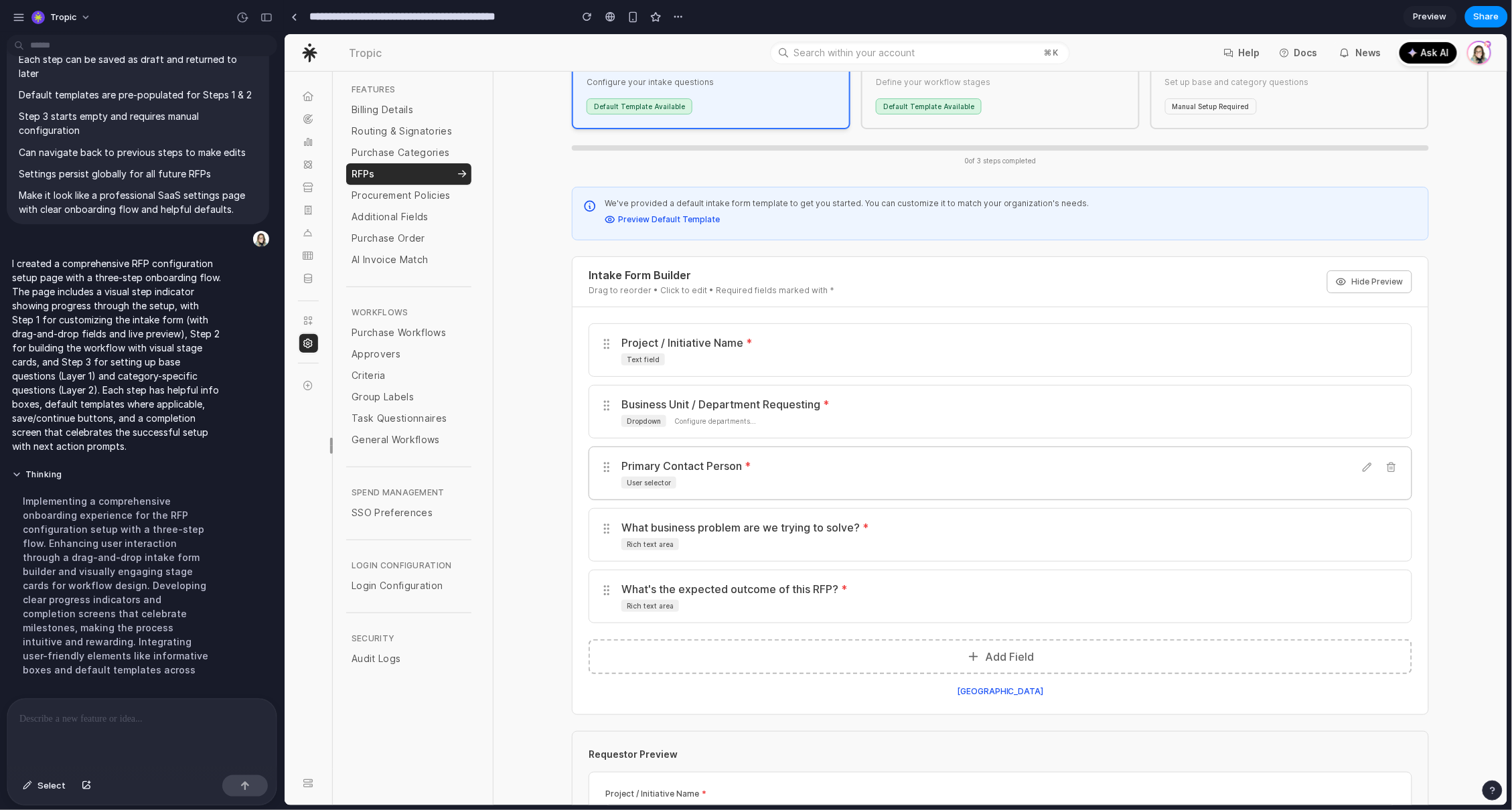
scroll to position [158, 0]
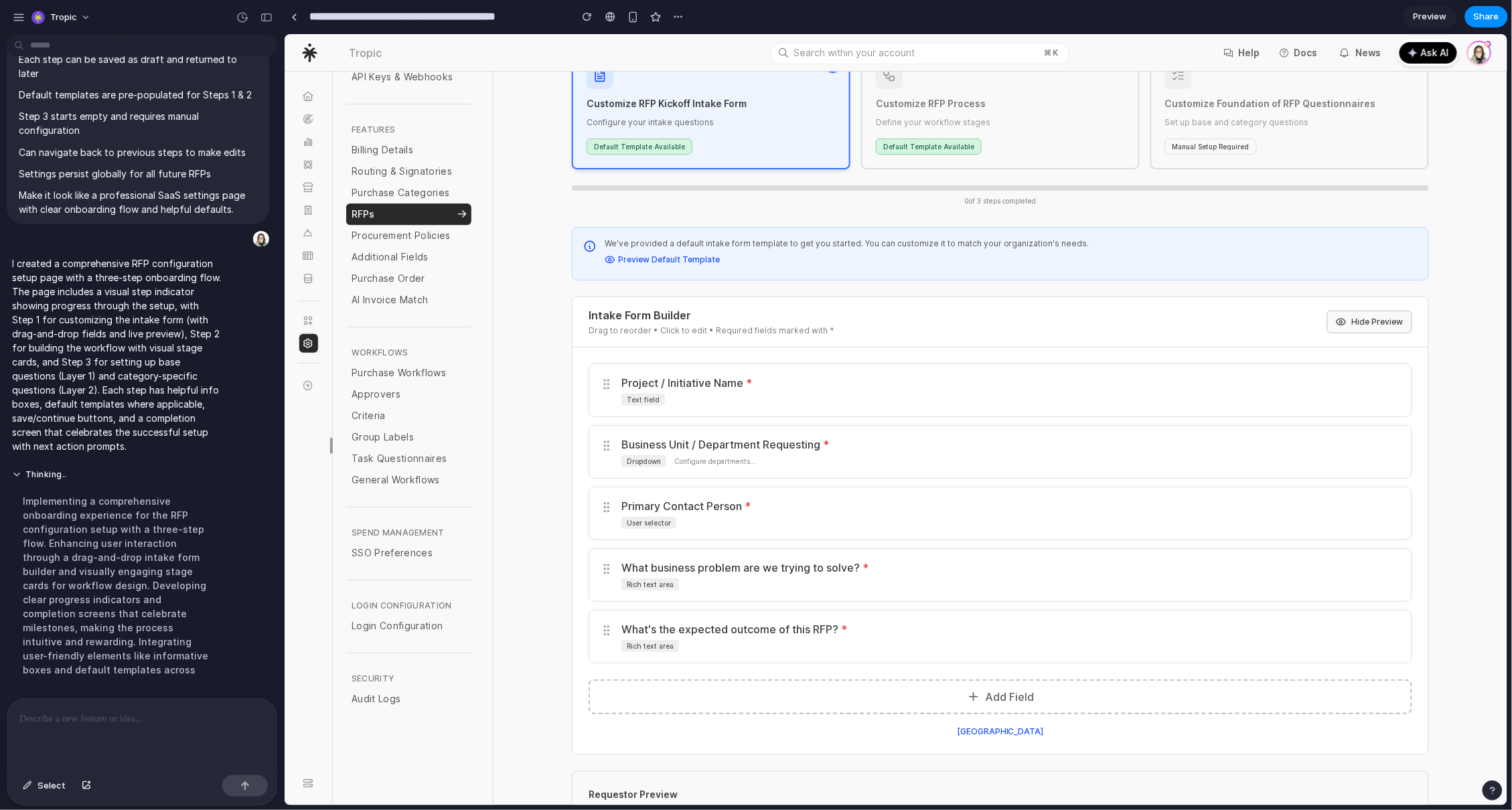
click at [1353, 319] on button "Hide Preview" at bounding box center [1369, 321] width 85 height 22
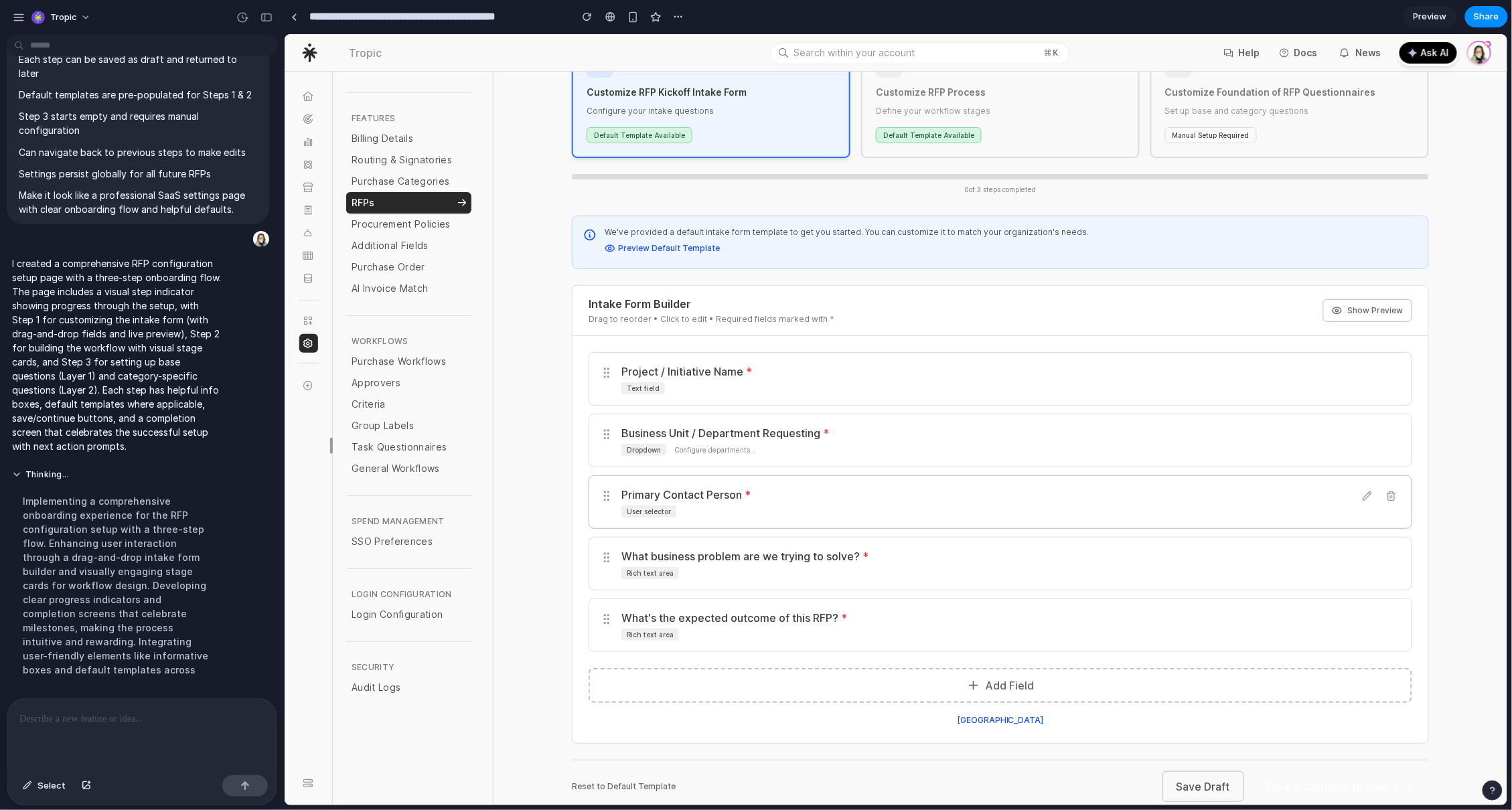
scroll to position [214, 0]
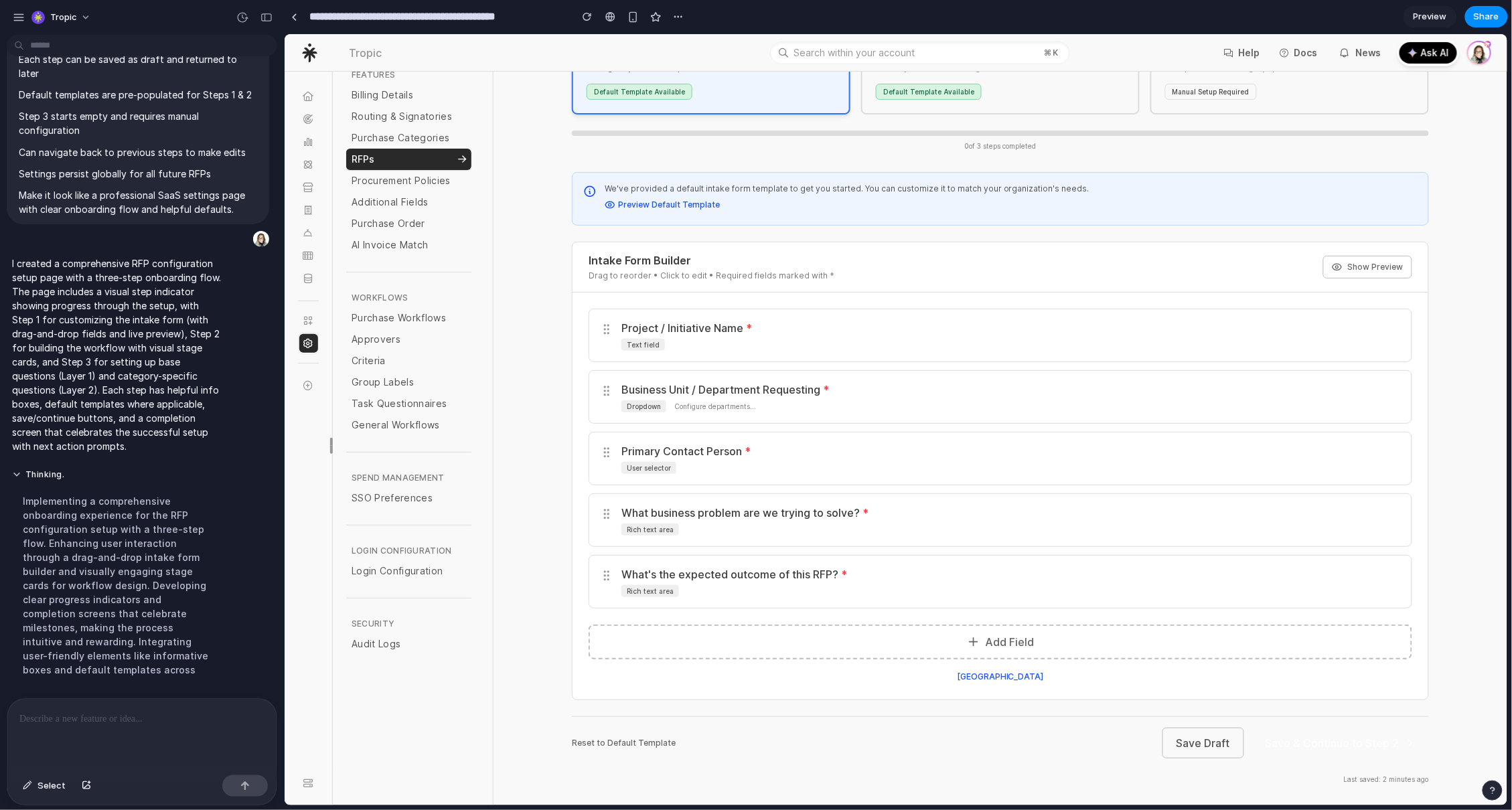
click at [1187, 766] on div "We've provided a default intake form template to get you started. You can custo…" at bounding box center [1000, 477] width 857 height 612
click at [1197, 741] on button "Save Draft" at bounding box center [1203, 743] width 82 height 31
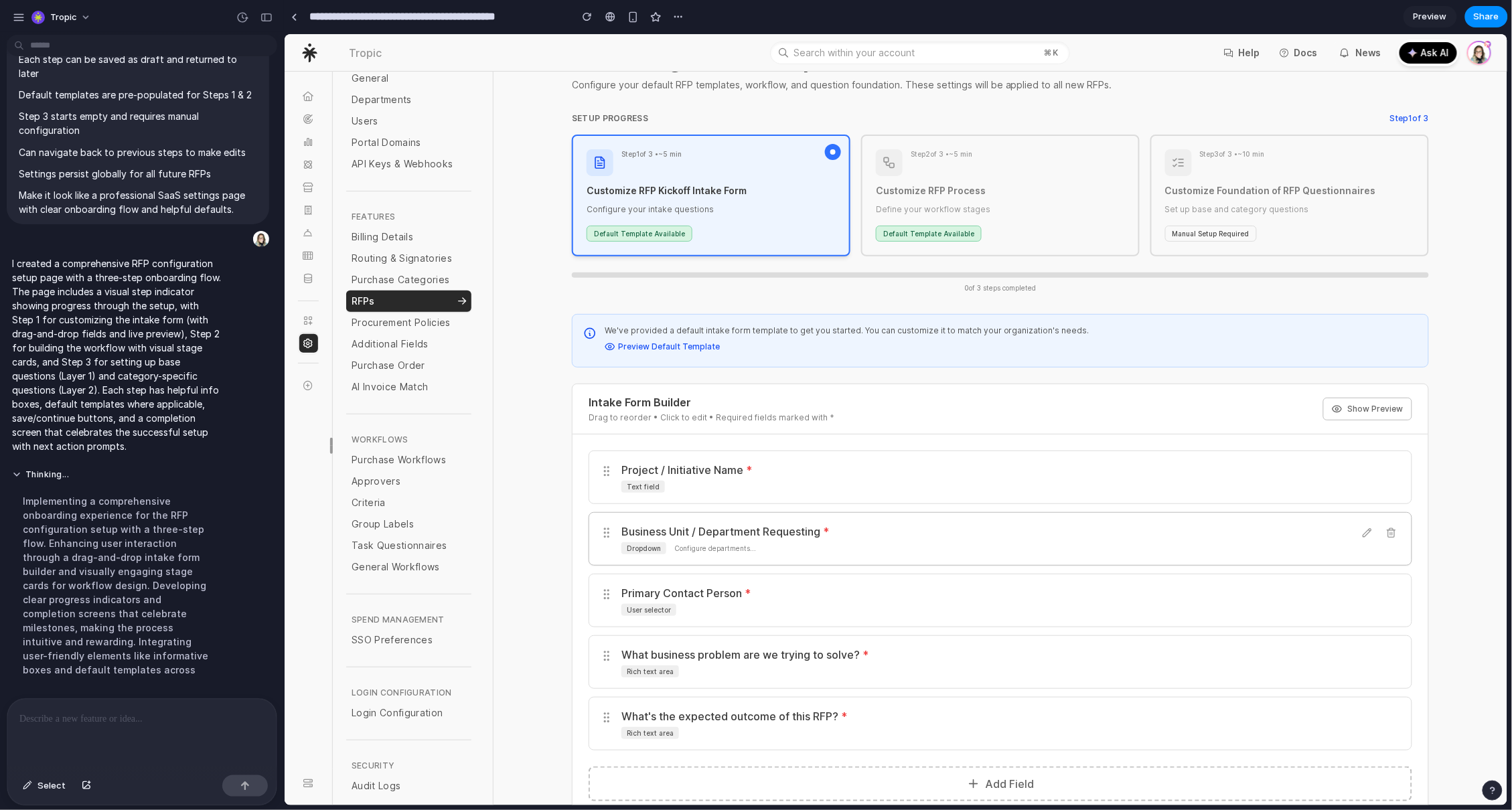
scroll to position [0, 0]
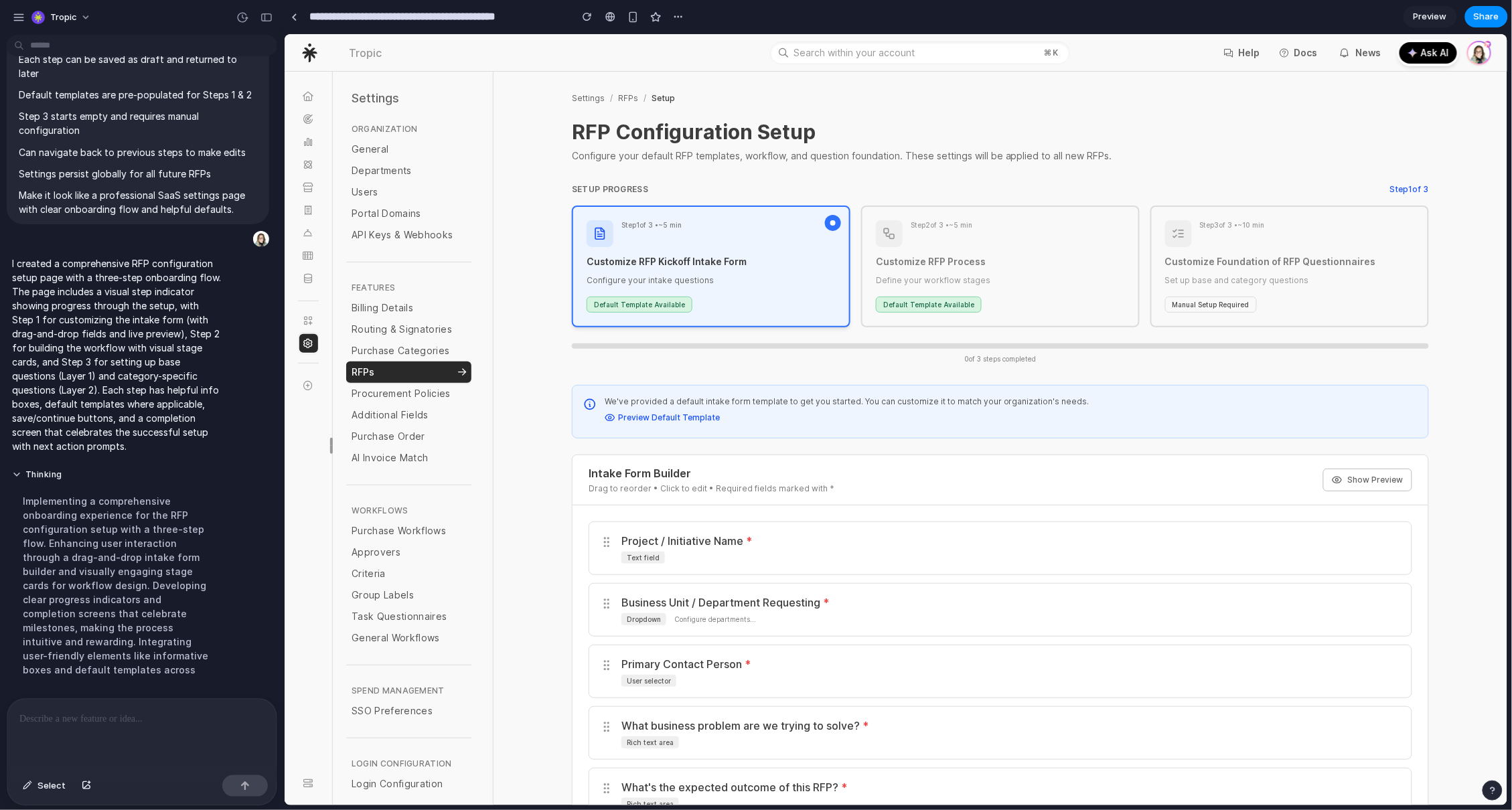
click at [1033, 285] on p "Define your workflow stages" at bounding box center [999, 280] width 249 height 14
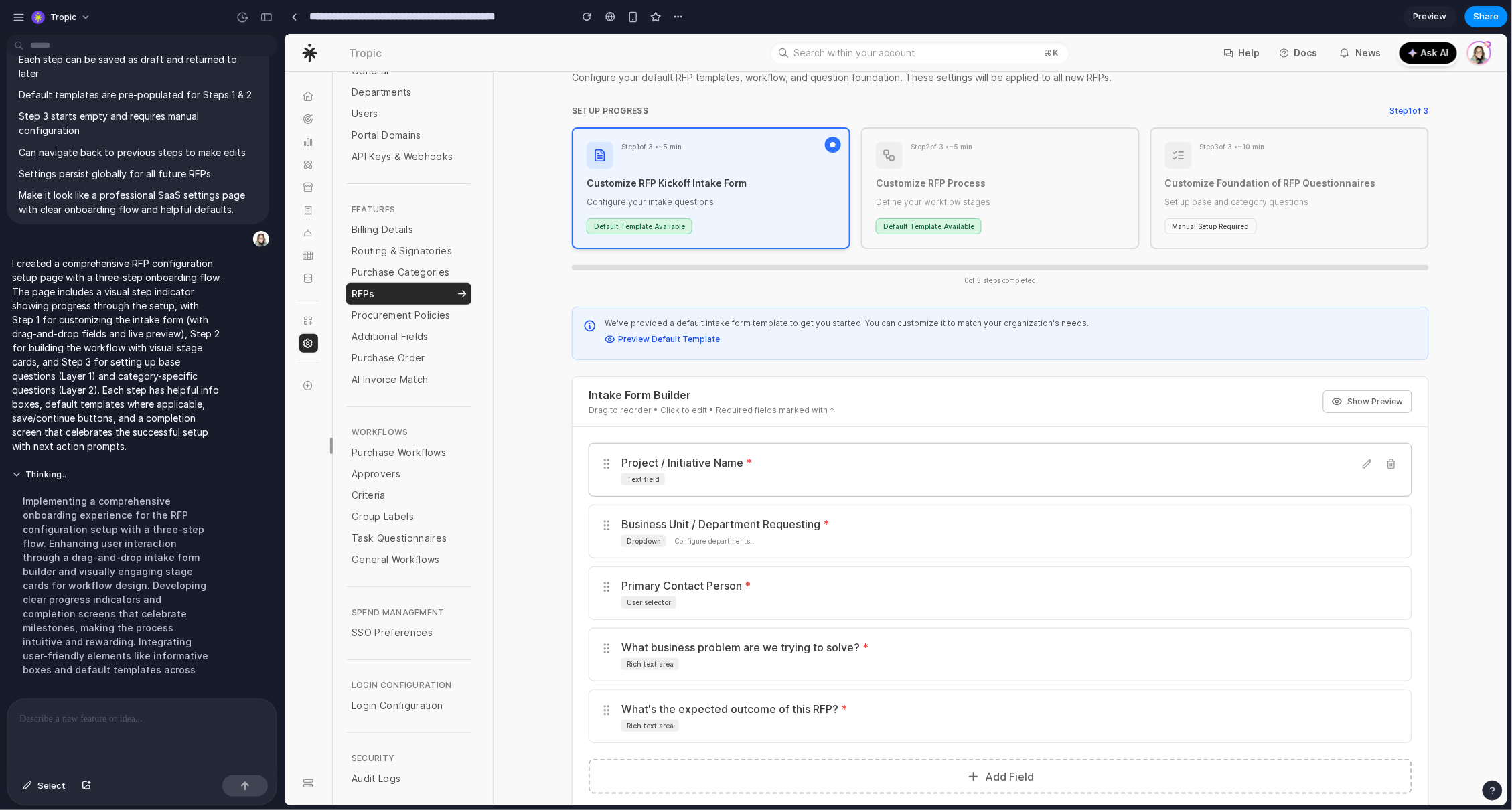
scroll to position [92, 0]
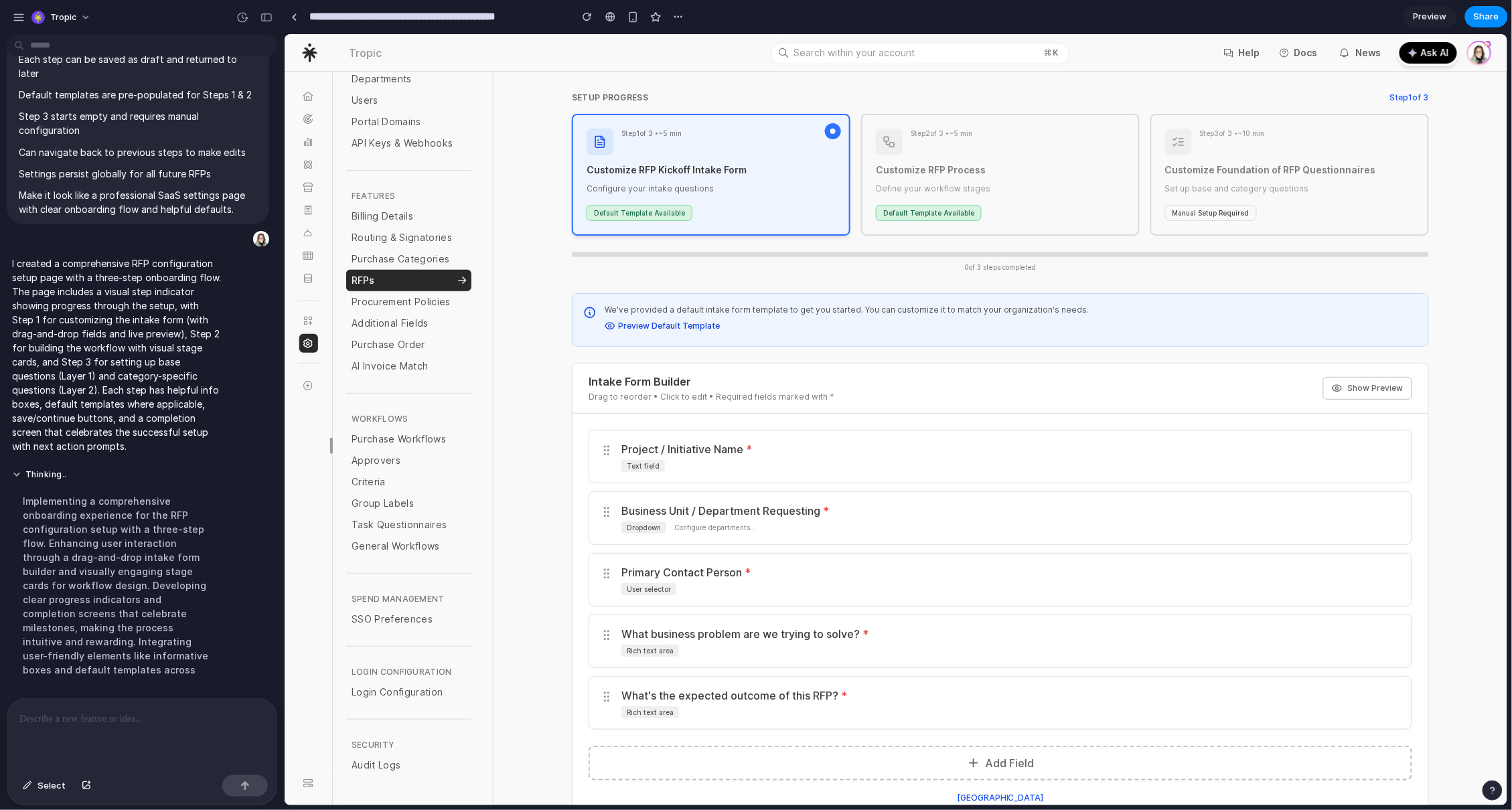
click at [660, 325] on button "Preview Default Template" at bounding box center [662, 325] width 115 height 11
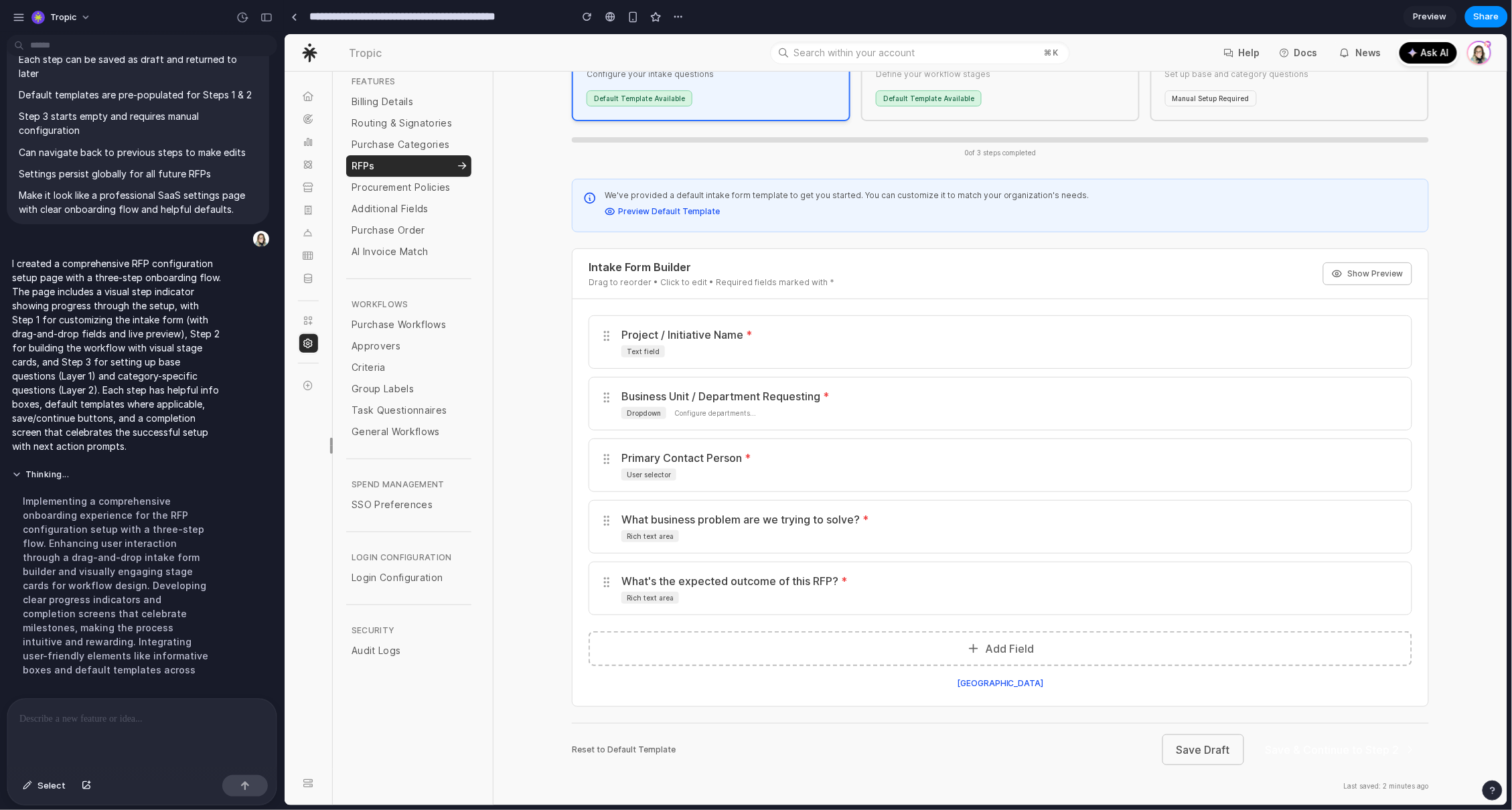
scroll to position [203, 0]
click at [1363, 336] on icon at bounding box center [1367, 338] width 8 height 8
click at [33, 781] on button "Select" at bounding box center [44, 786] width 57 height 21
click at [1361, 280] on div at bounding box center [896, 420] width 1222 height 771
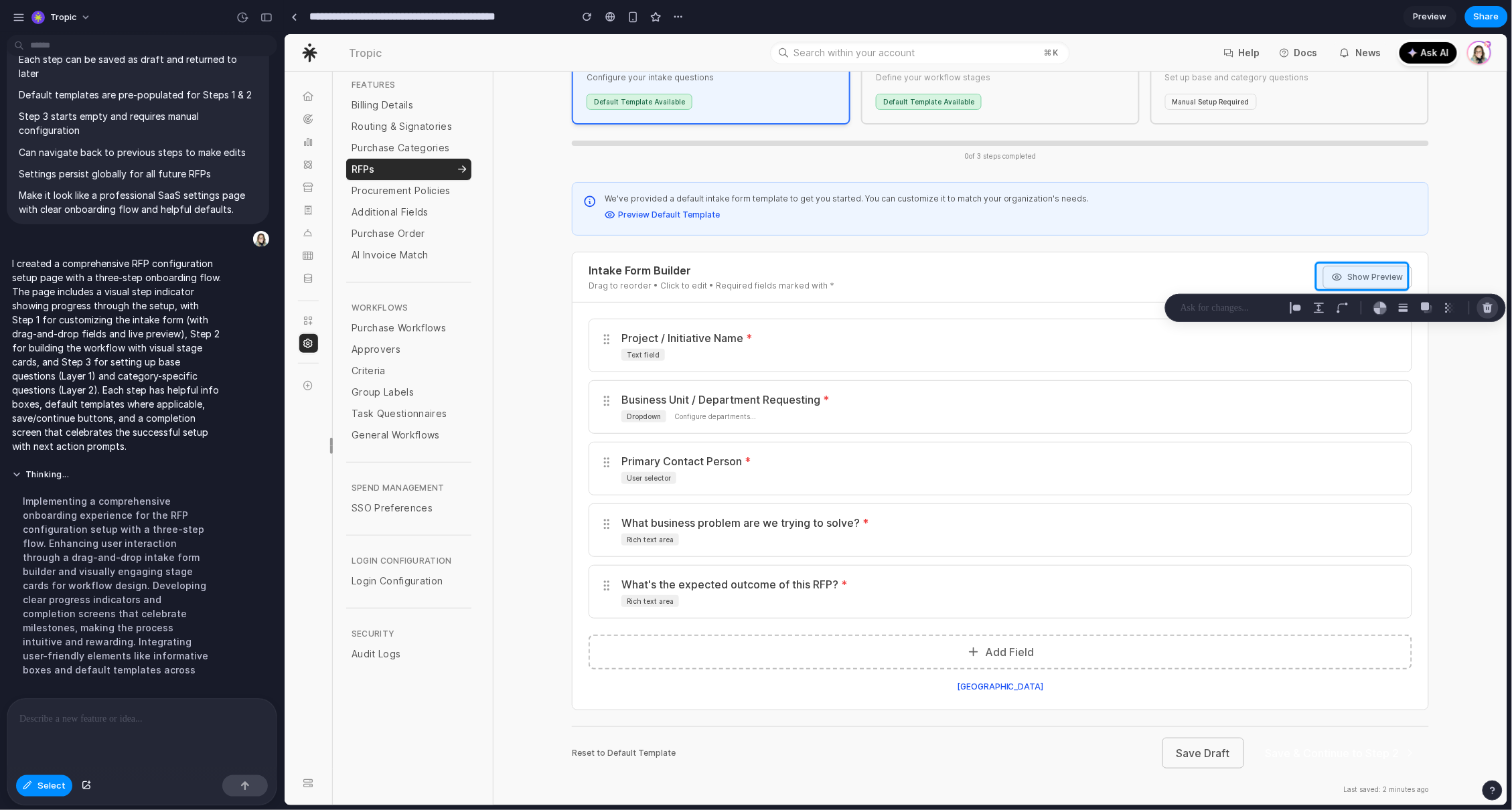
click at [1487, 304] on div "button" at bounding box center [1488, 307] width 12 height 12
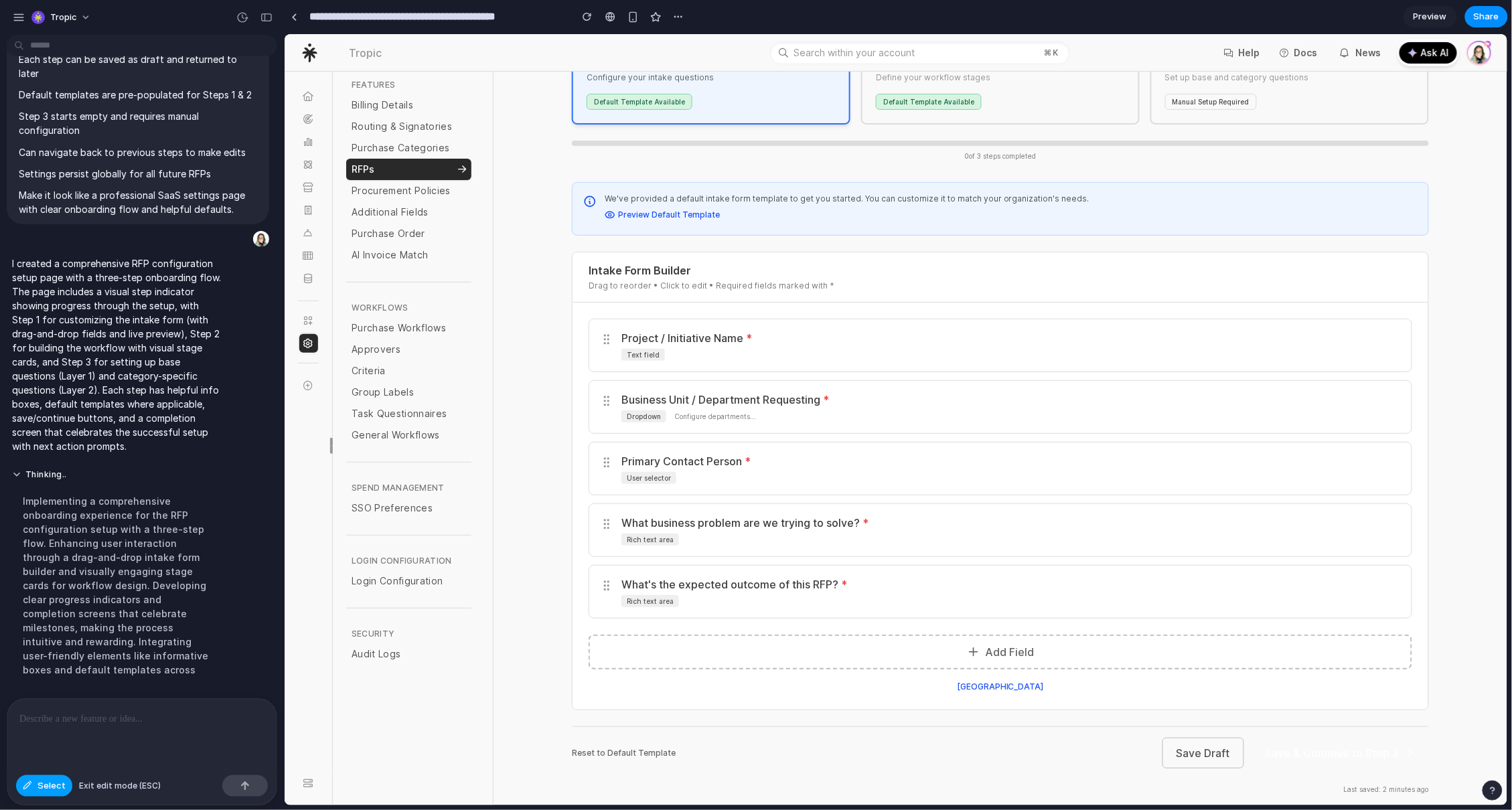
click at [42, 786] on span "Select" at bounding box center [51, 786] width 28 height 14
click at [39, 786] on span "Select" at bounding box center [51, 786] width 28 height 14
click at [40, 786] on span "Select" at bounding box center [51, 786] width 28 height 14
click at [102, 743] on div at bounding box center [140, 734] width 264 height 71
drag, startPoint x: 39, startPoint y: 712, endPoint x: -48, endPoint y: 705, distance: 87.3
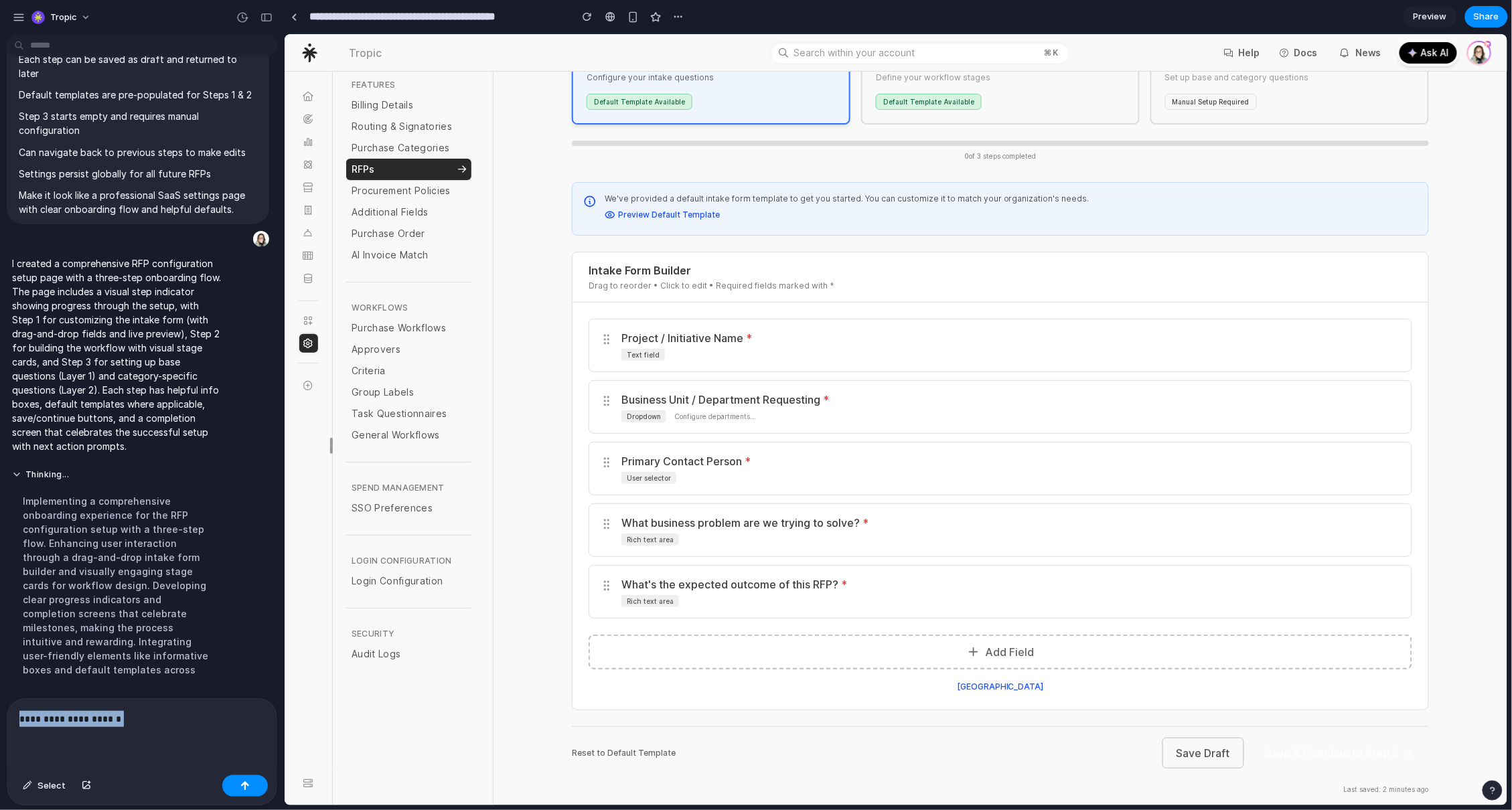
click at [0, 705] on html "Tropic Create a settings configuration page for RFP setup with three onboarding…" at bounding box center [756, 405] width 1512 height 810
click at [43, 788] on span "Select" at bounding box center [51, 786] width 28 height 14
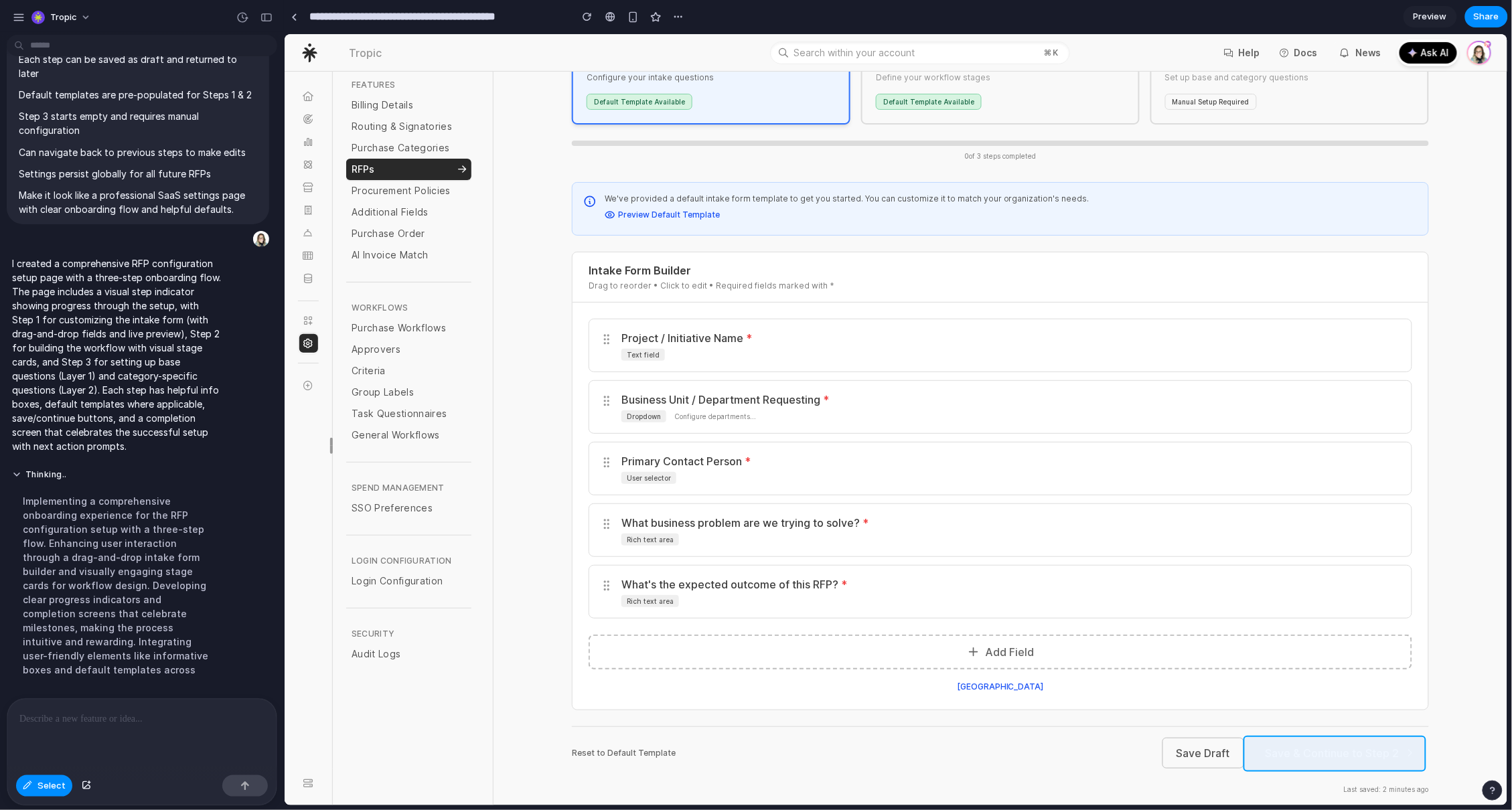
click at [1389, 749] on div at bounding box center [896, 420] width 1222 height 771
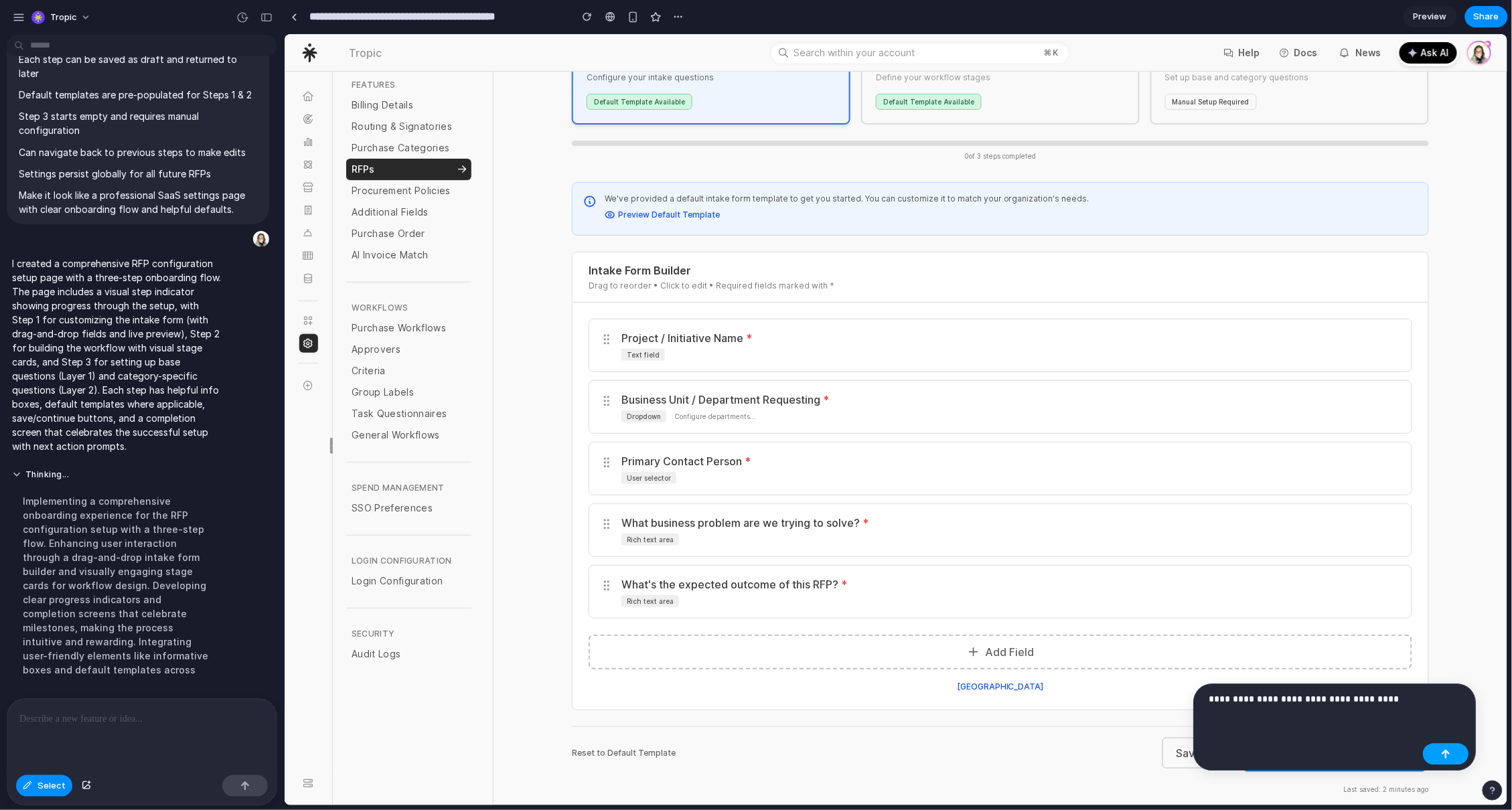
click at [1454, 755] on button "button" at bounding box center [1446, 754] width 46 height 21
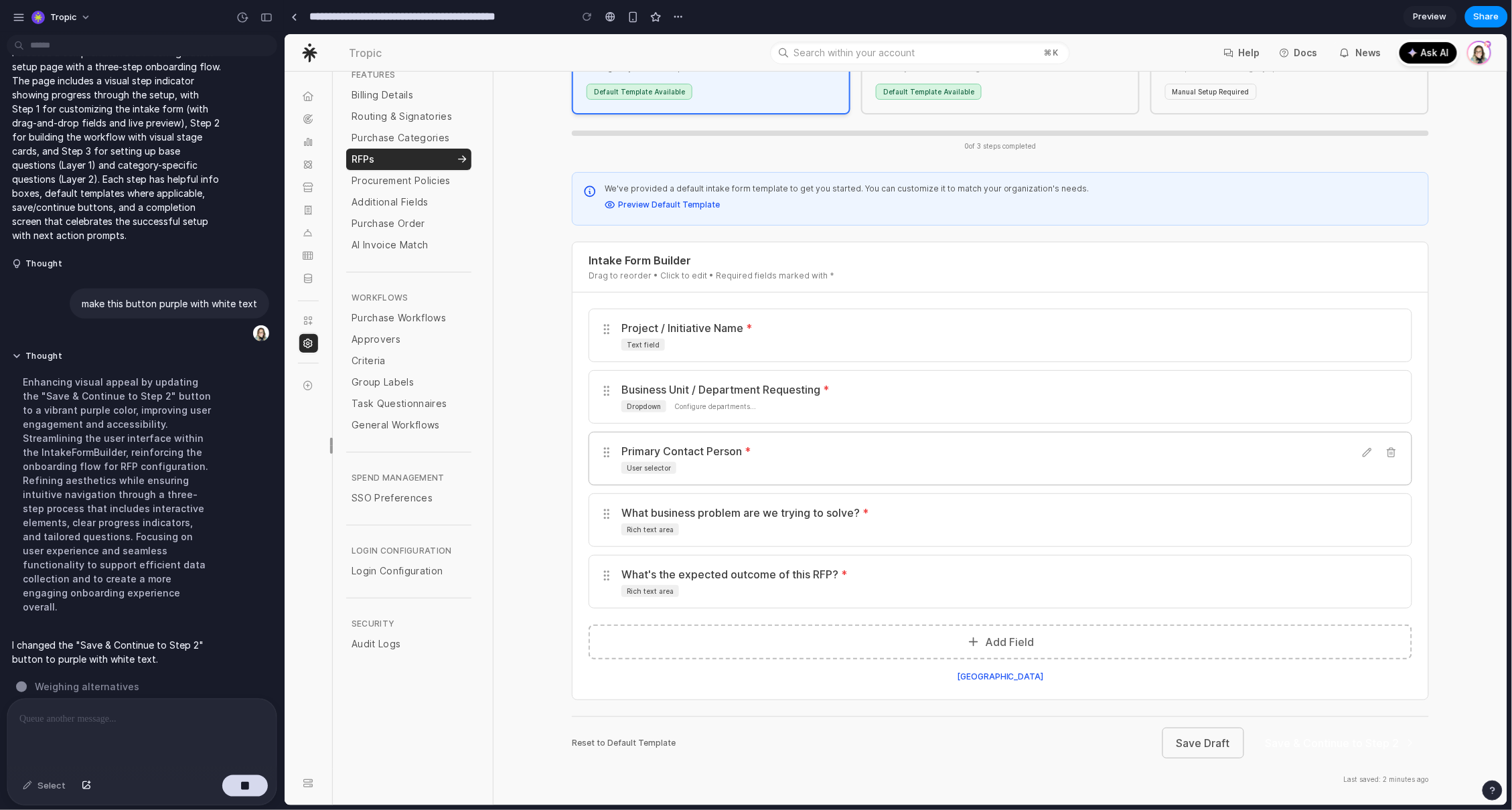
scroll to position [3537, 0]
click at [1338, 737] on button "Save & Continue to Step 2" at bounding box center [1339, 743] width 177 height 29
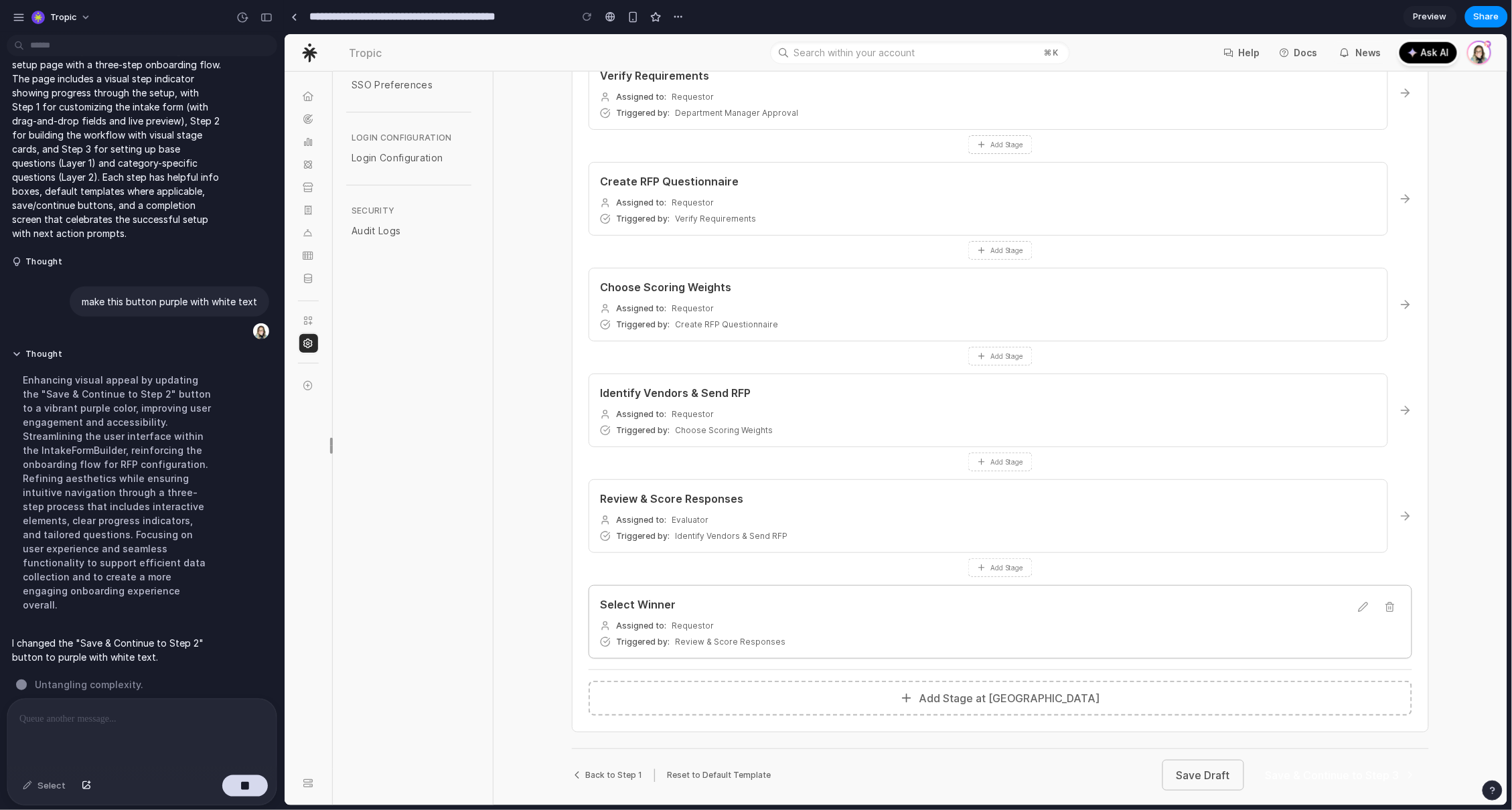
scroll to position [629, 0]
click at [191, 703] on div at bounding box center [140, 734] width 264 height 71
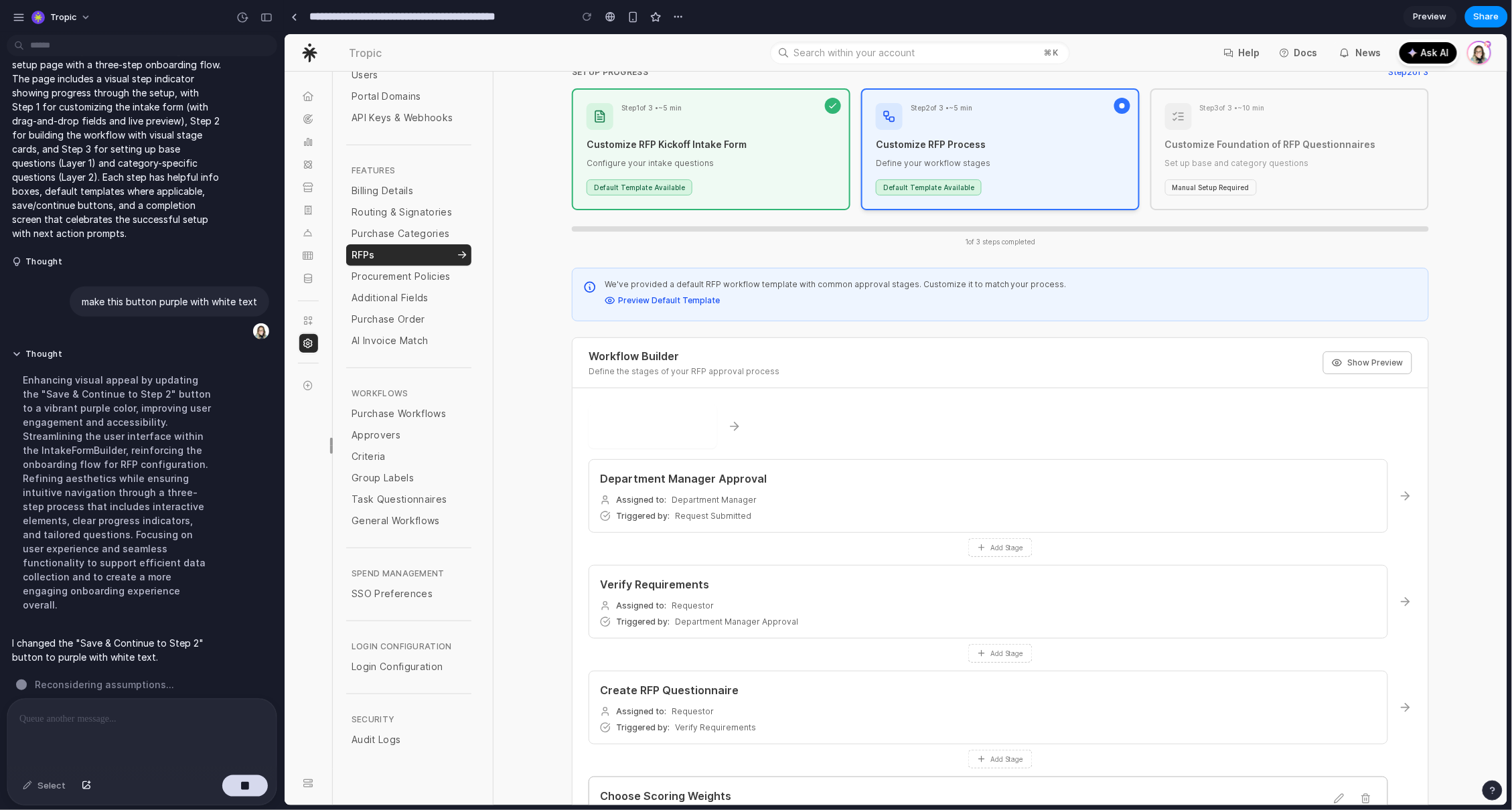
scroll to position [101, 0]
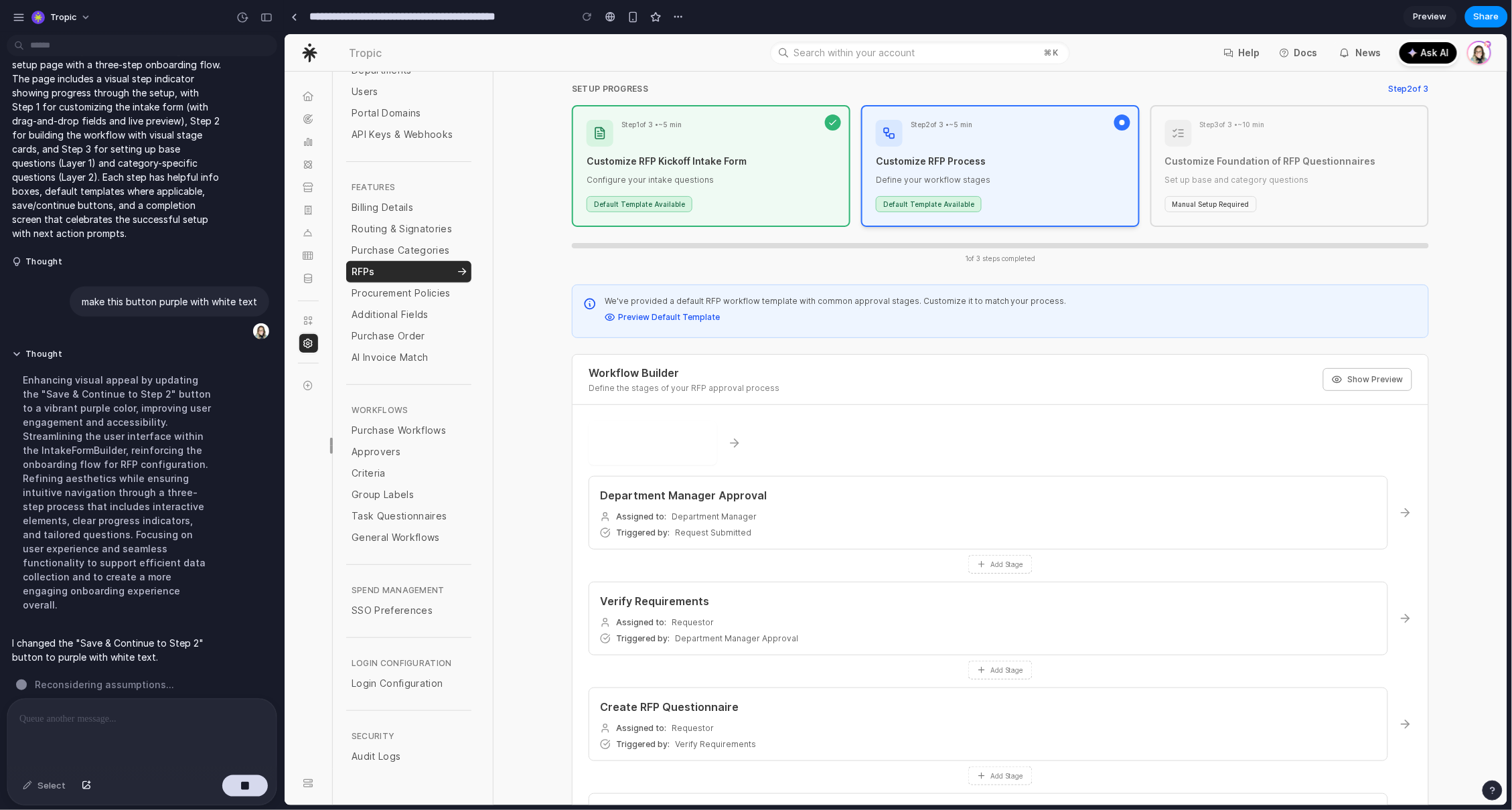
click at [197, 718] on p at bounding box center [140, 718] width 240 height 16
click at [143, 751] on div "**********" at bounding box center [140, 734] width 264 height 71
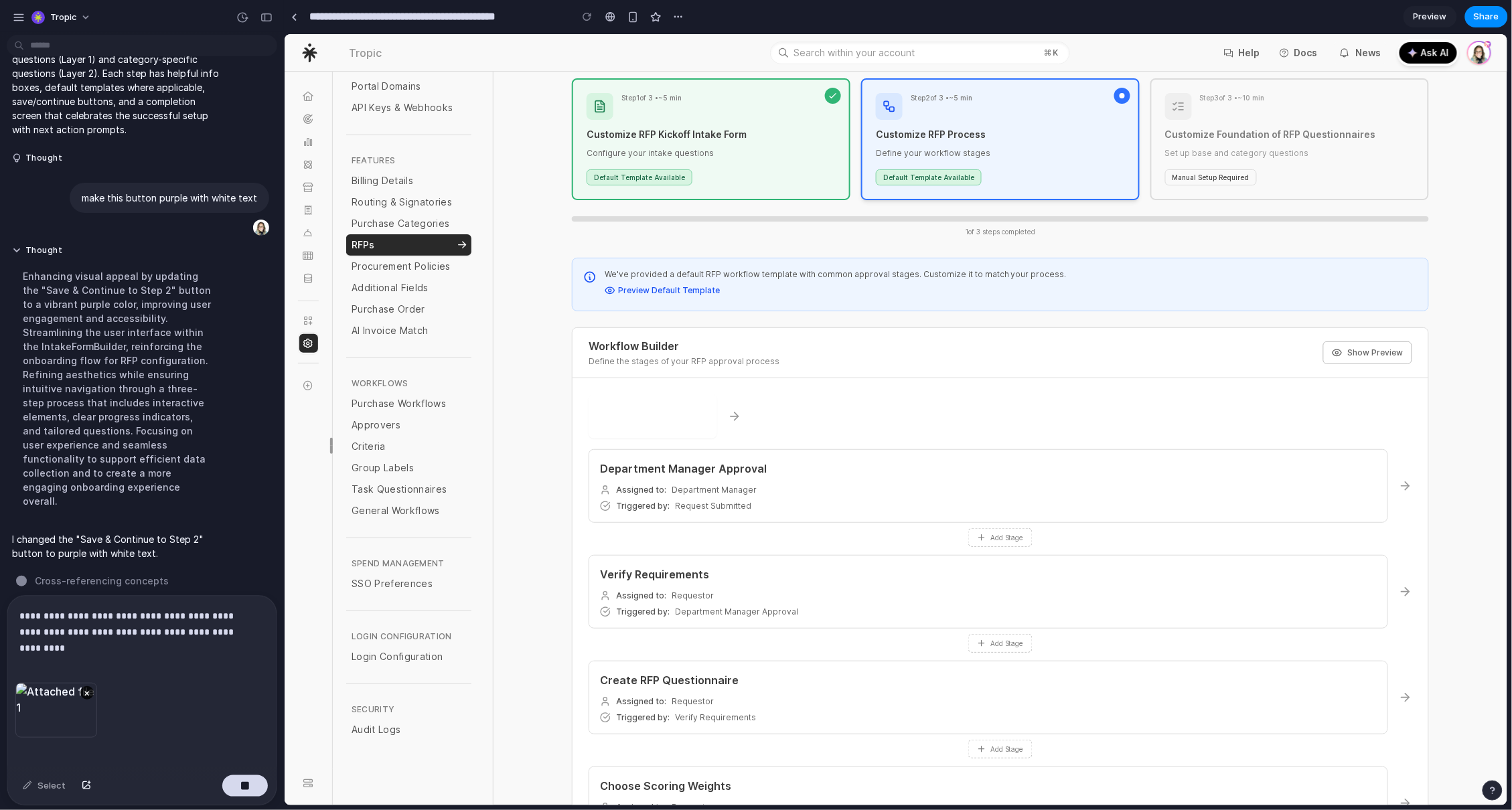
scroll to position [0, 0]
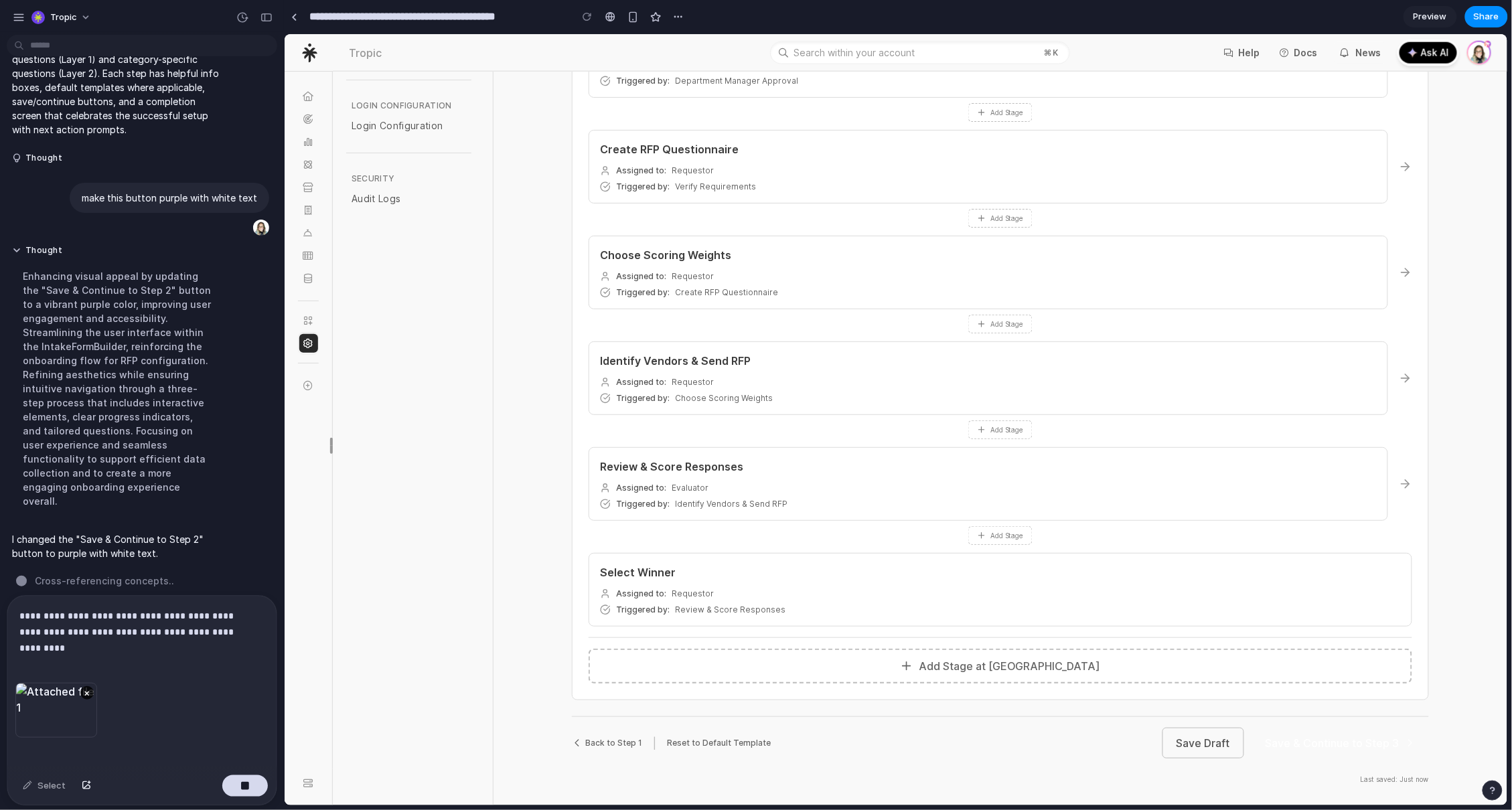
click at [1366, 747] on button "Save & Continue to Step 3" at bounding box center [1339, 743] width 177 height 29
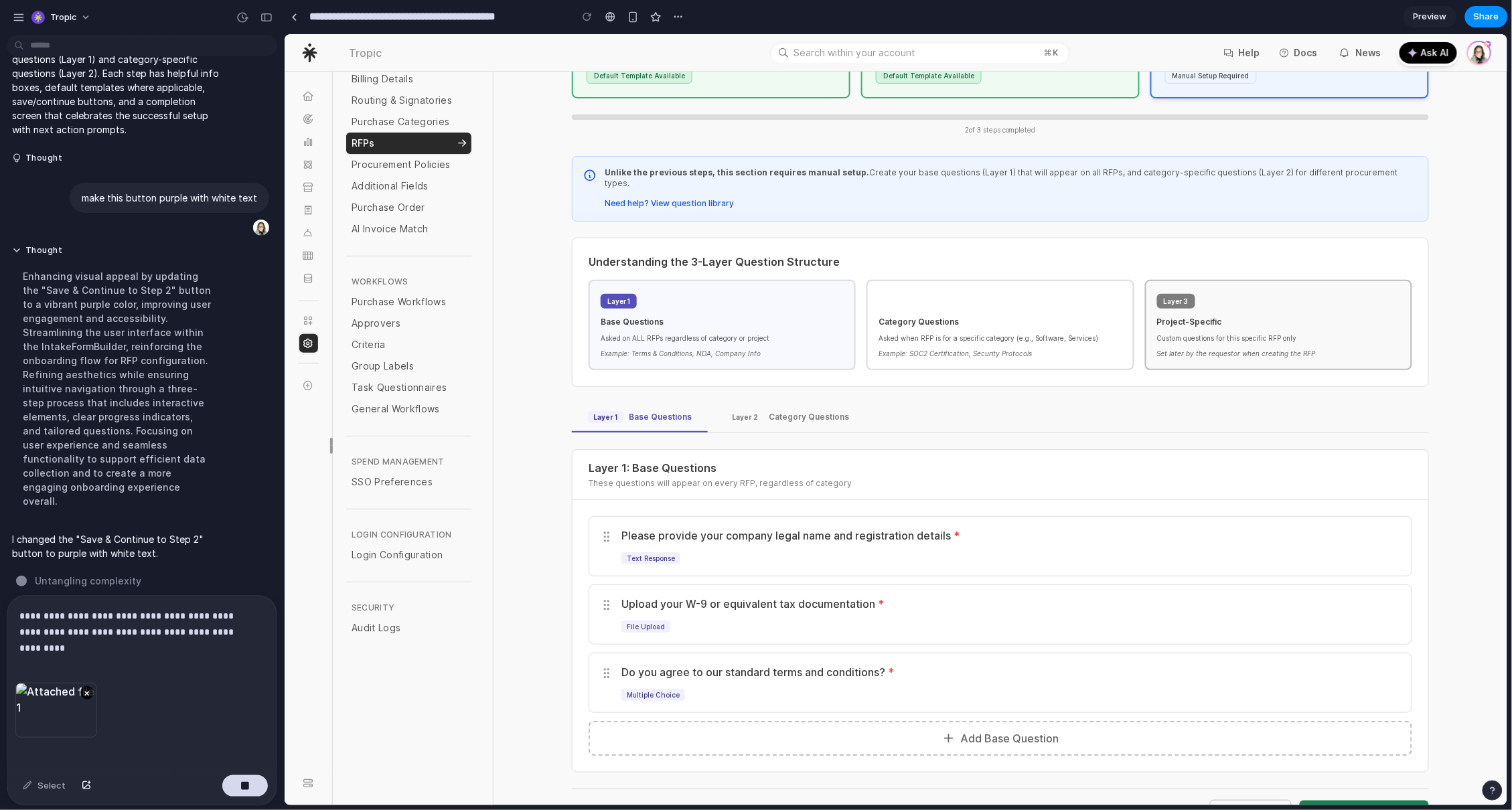
scroll to position [290, 0]
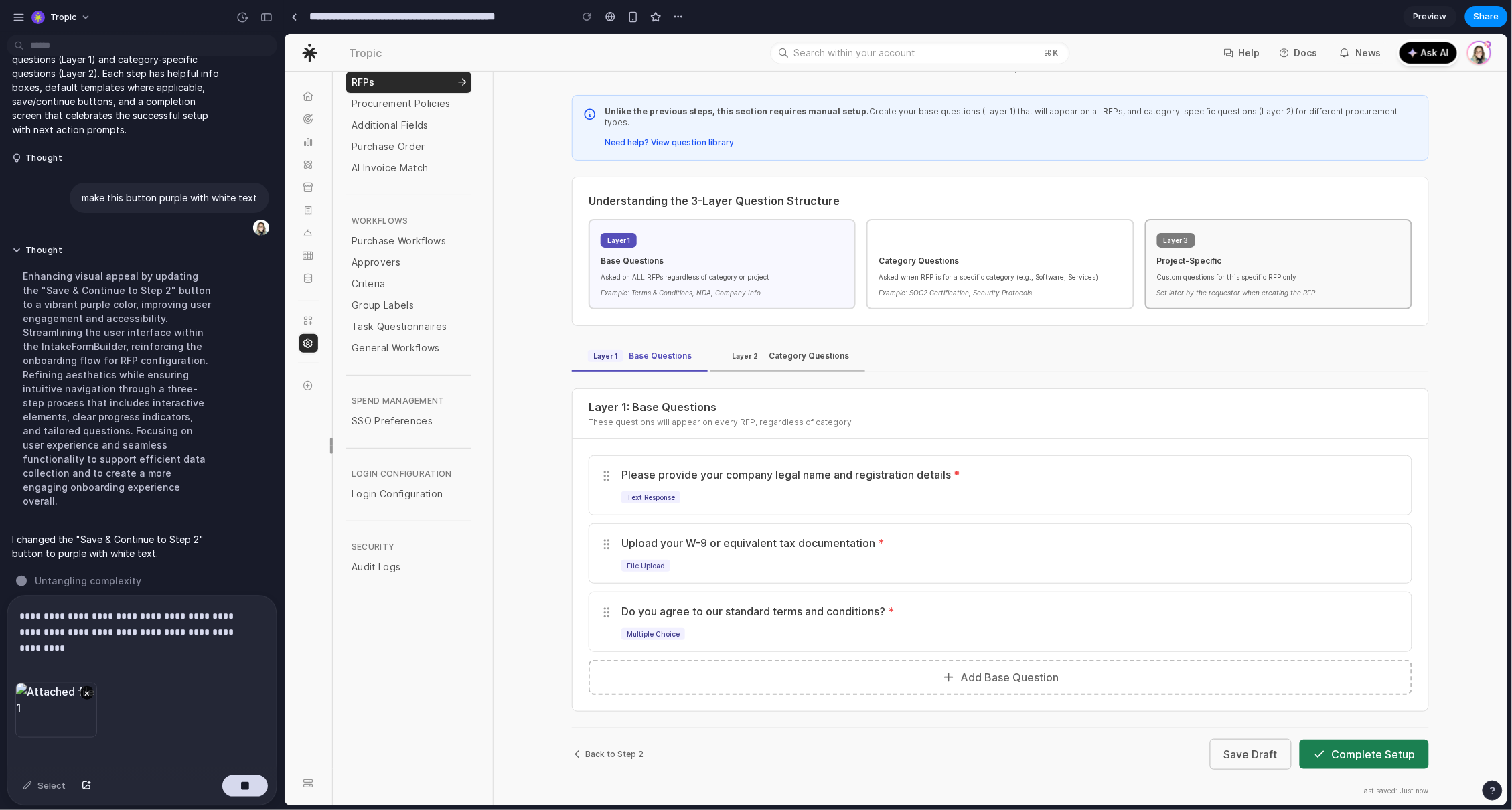
click at [786, 349] on div "Layer 2 Category Questions" at bounding box center [788, 355] width 123 height 12
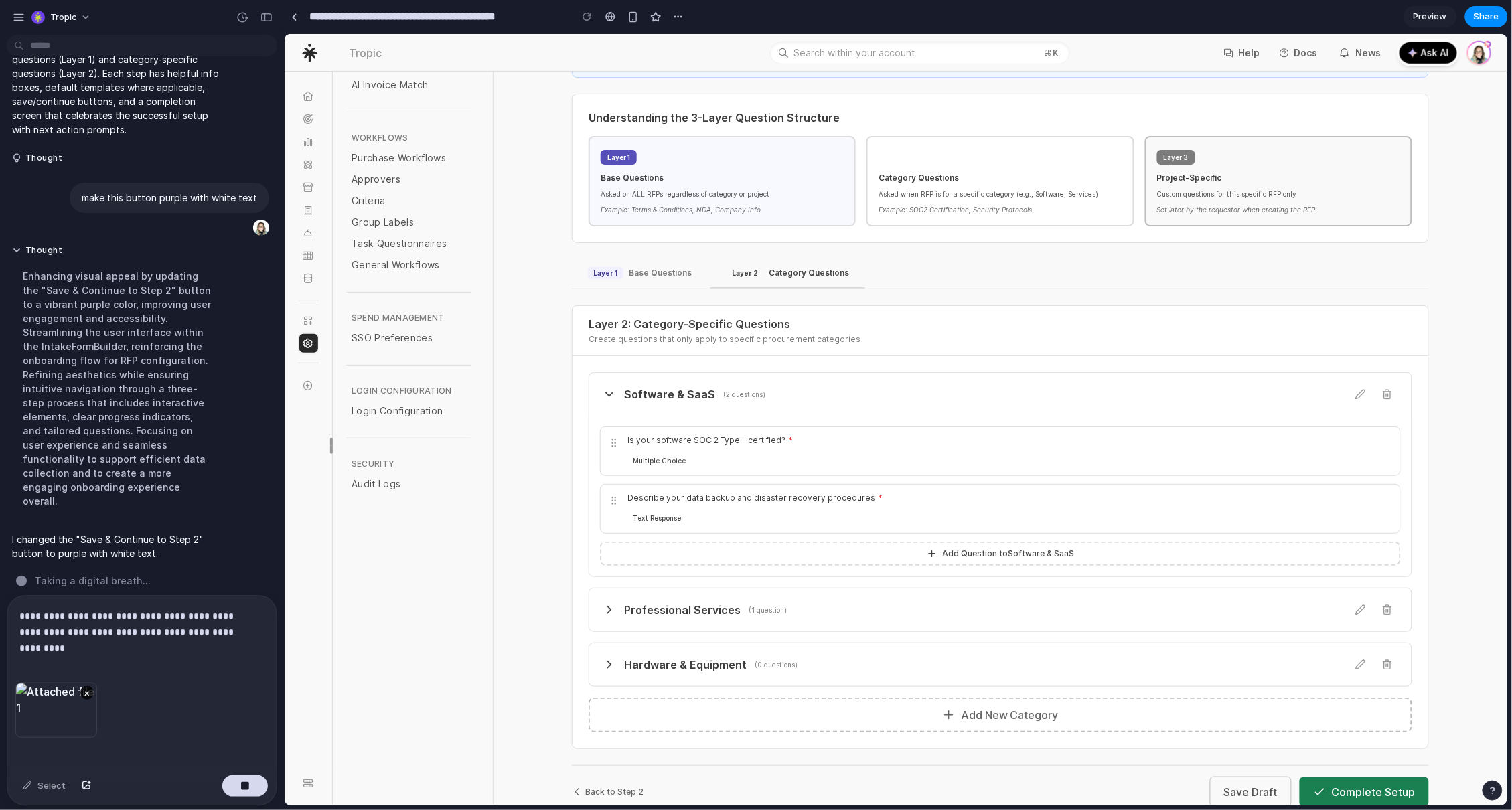
scroll to position [374, 0]
click at [1038, 547] on span "Add Question to Software & SaaS" at bounding box center [1007, 551] width 132 height 11
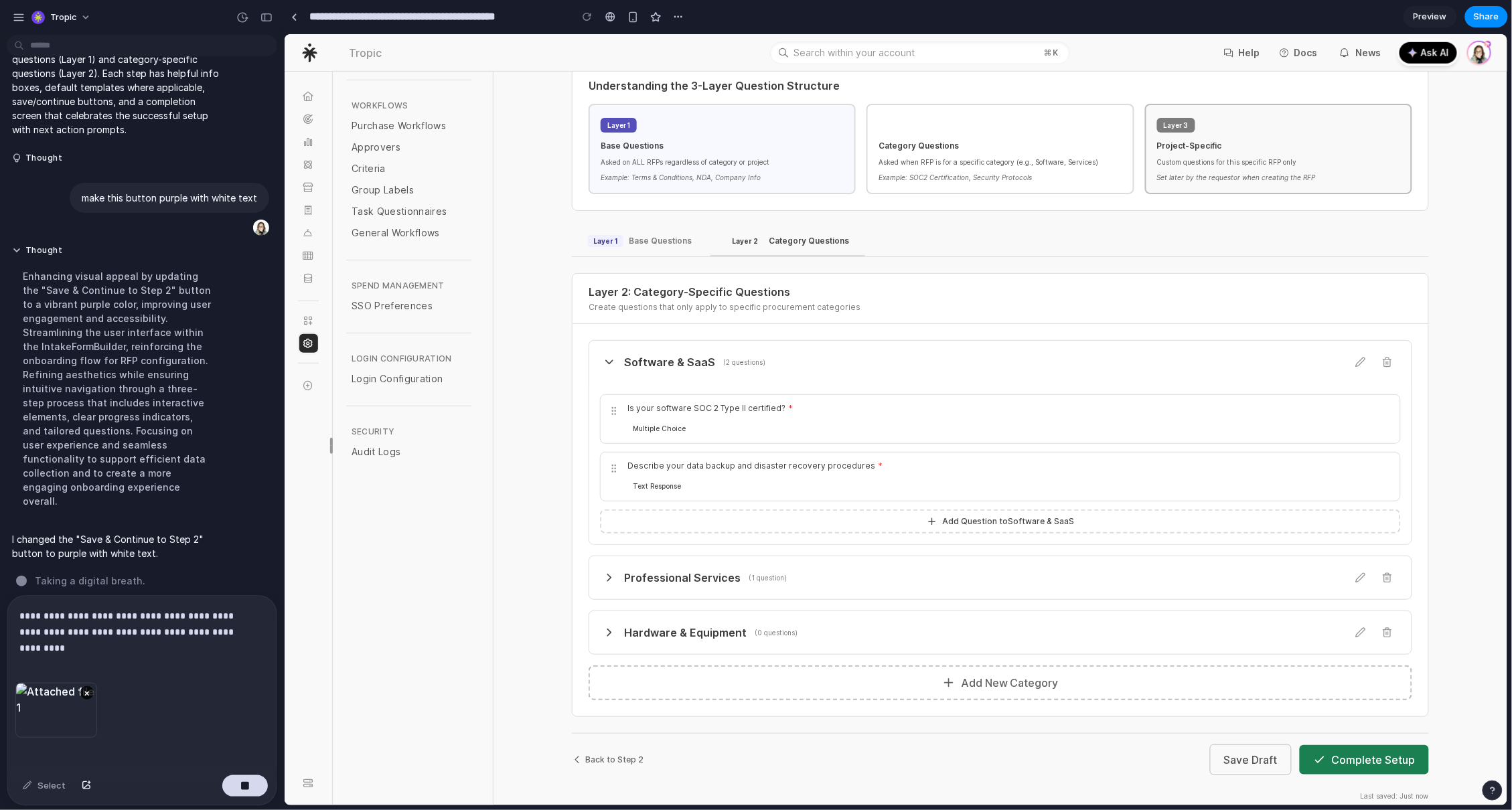
scroll to position [410, 0]
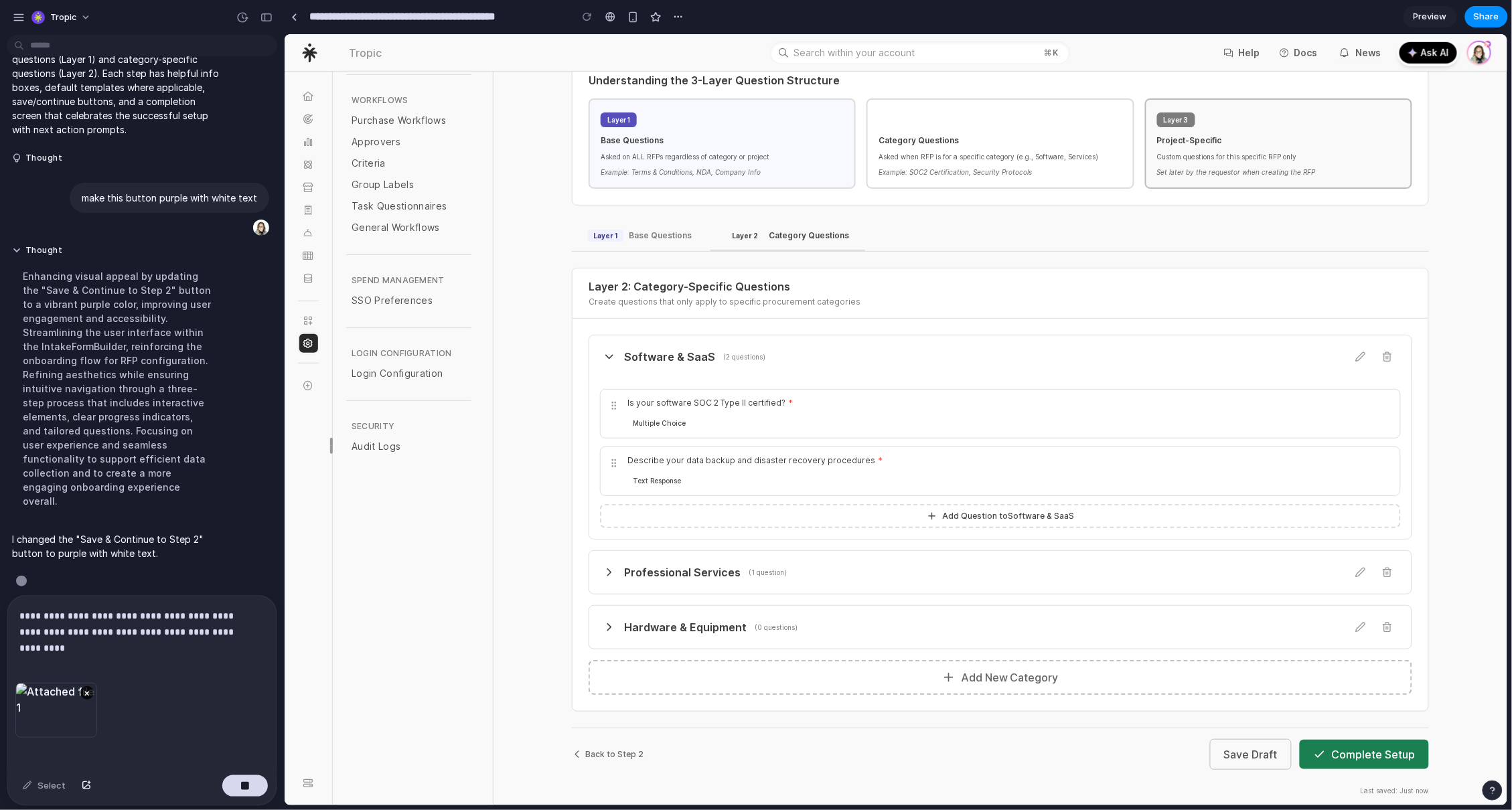
click at [693, 564] on h4 "Professional Services" at bounding box center [681, 572] width 116 height 16
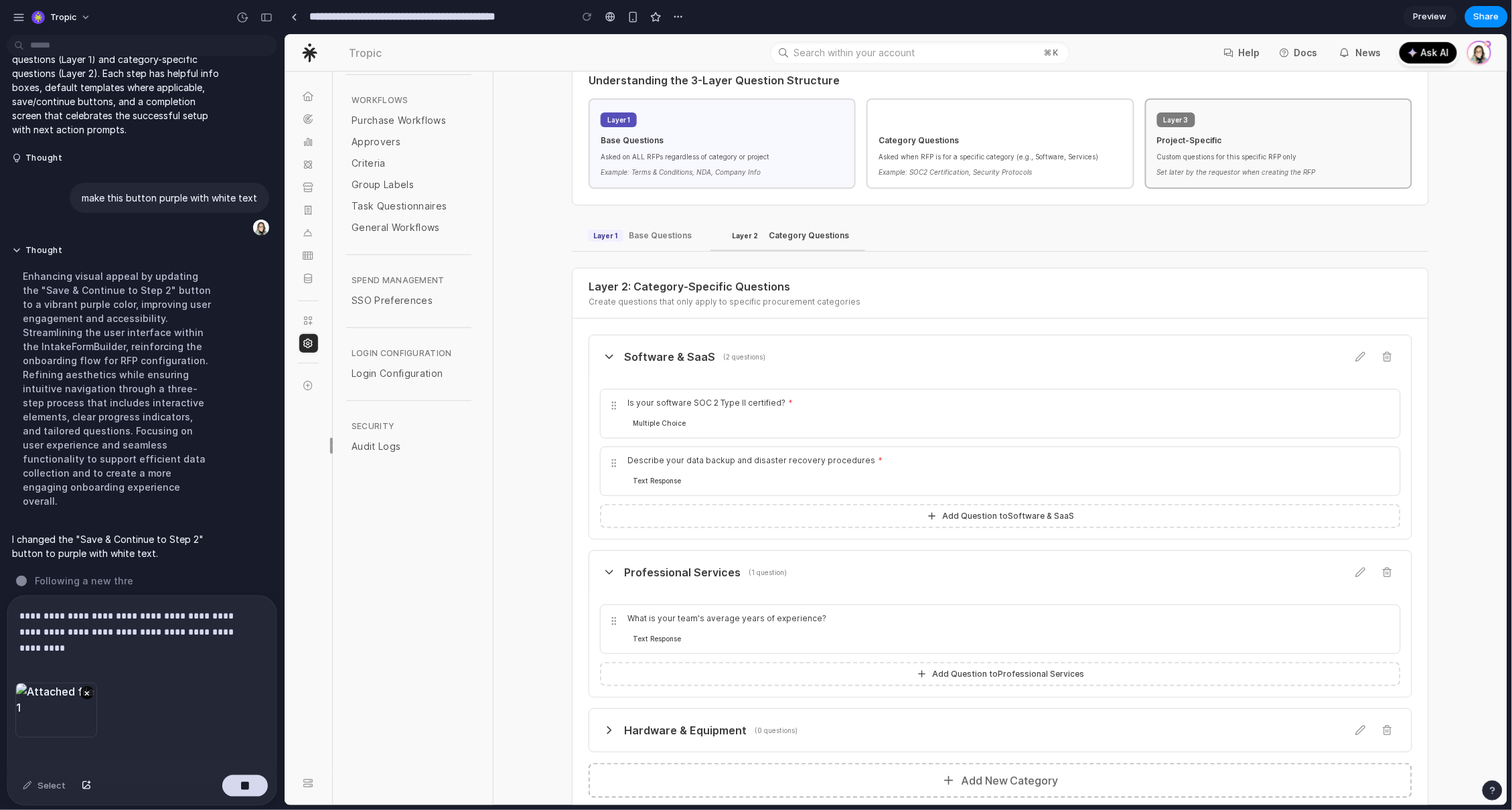
click at [698, 564] on h4 "Professional Services" at bounding box center [681, 572] width 116 height 16
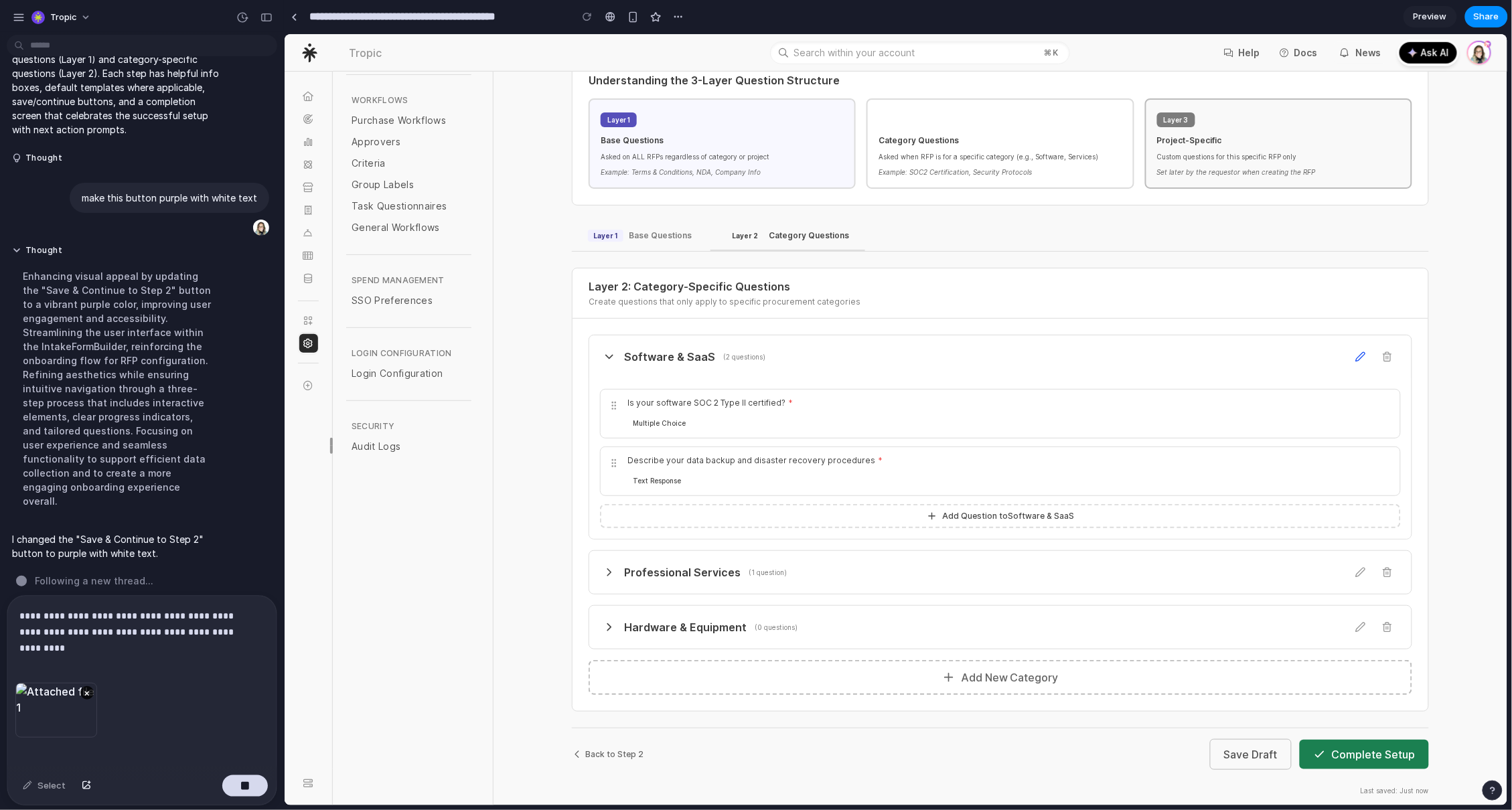
click at [1355, 350] on icon at bounding box center [1360, 355] width 11 height 11
drag, startPoint x: 593, startPoint y: 332, endPoint x: 607, endPoint y: 346, distance: 19.8
click at [593, 335] on button "Software & SaaS ( 2 questions )" at bounding box center [1000, 356] width 822 height 43
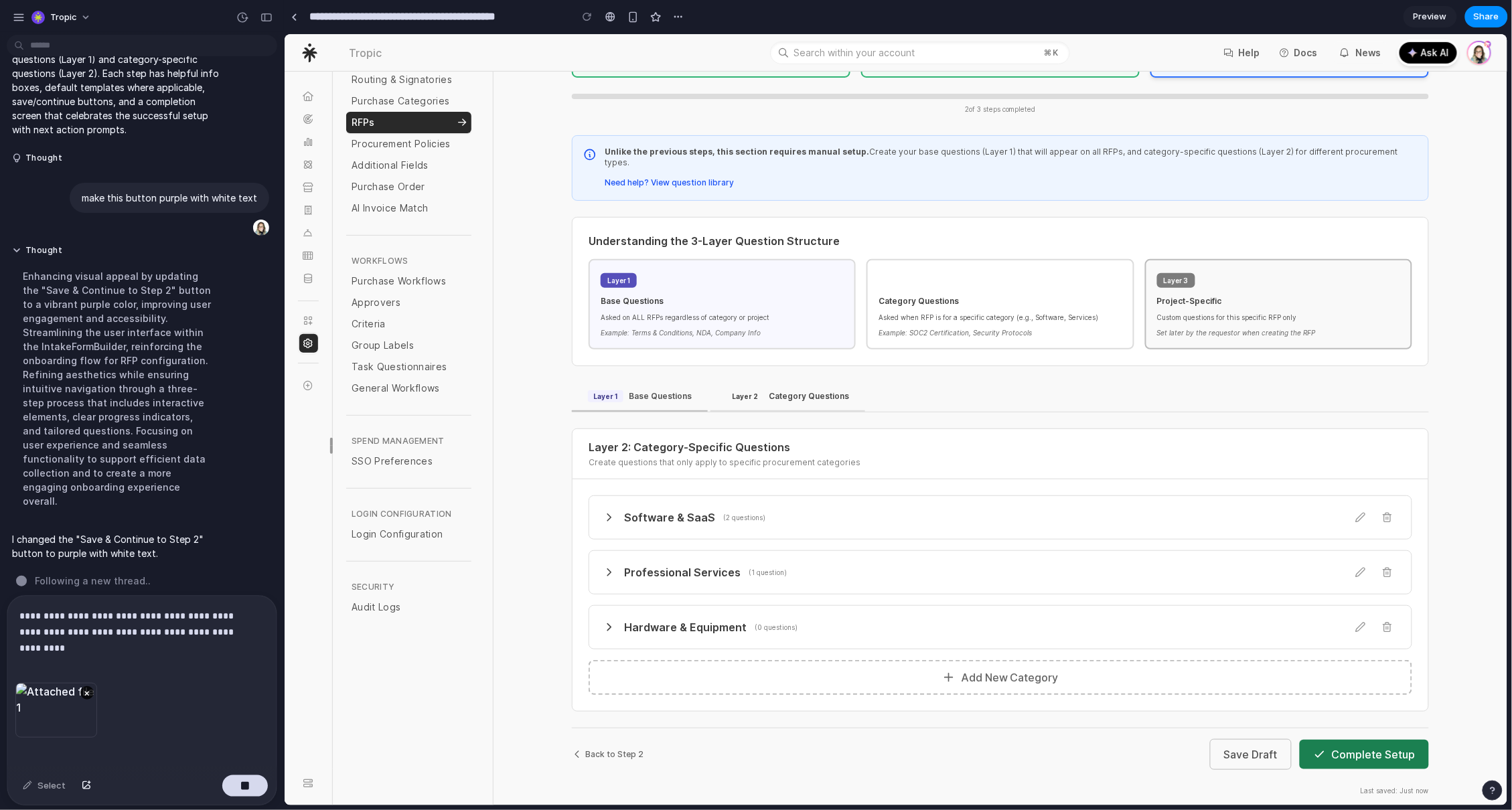
click at [651, 389] on div "Layer 1 Base Questions" at bounding box center [639, 395] width 103 height 12
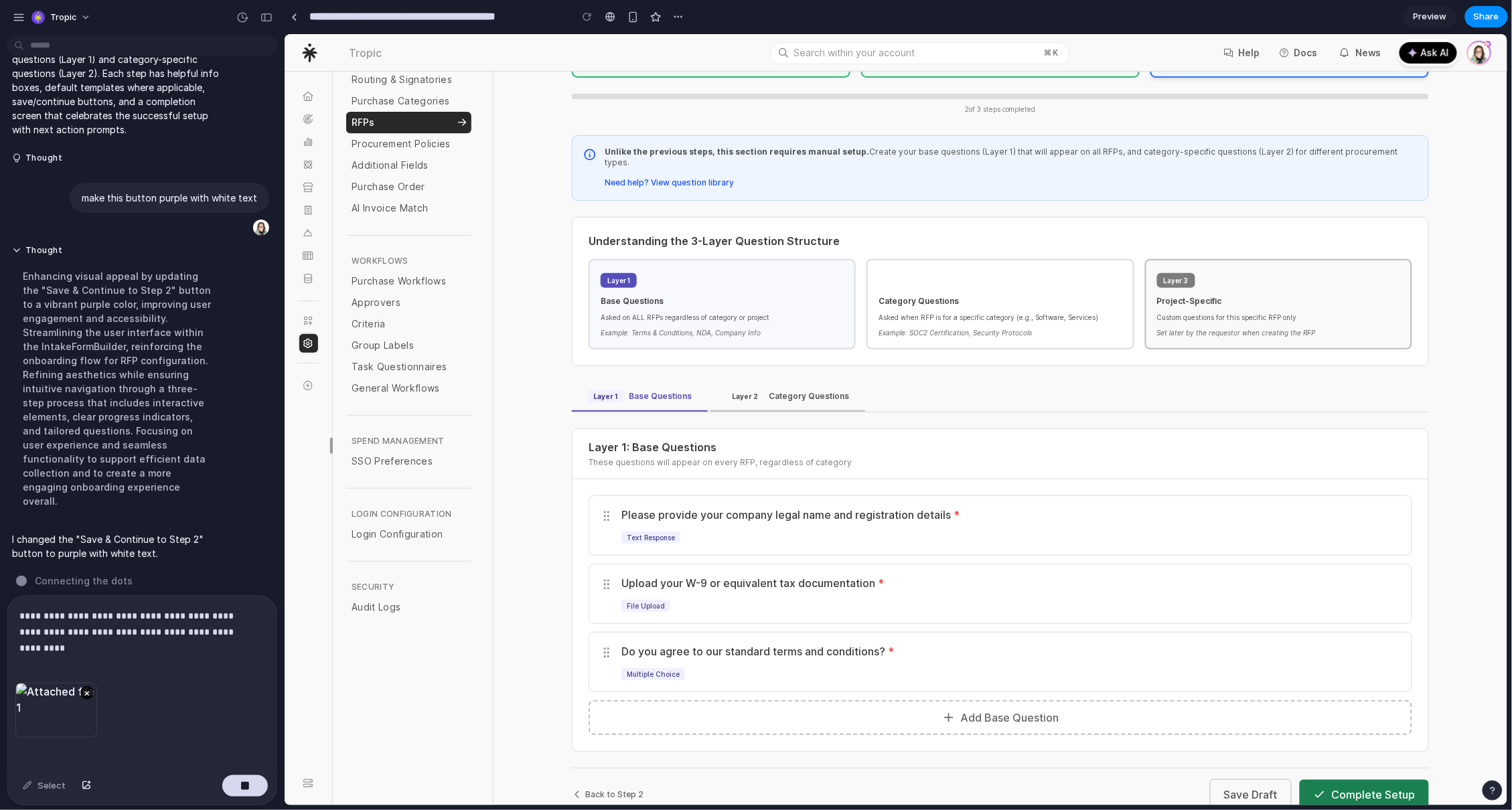
click at [782, 389] on div "Layer 2 Category Questions" at bounding box center [788, 395] width 123 height 12
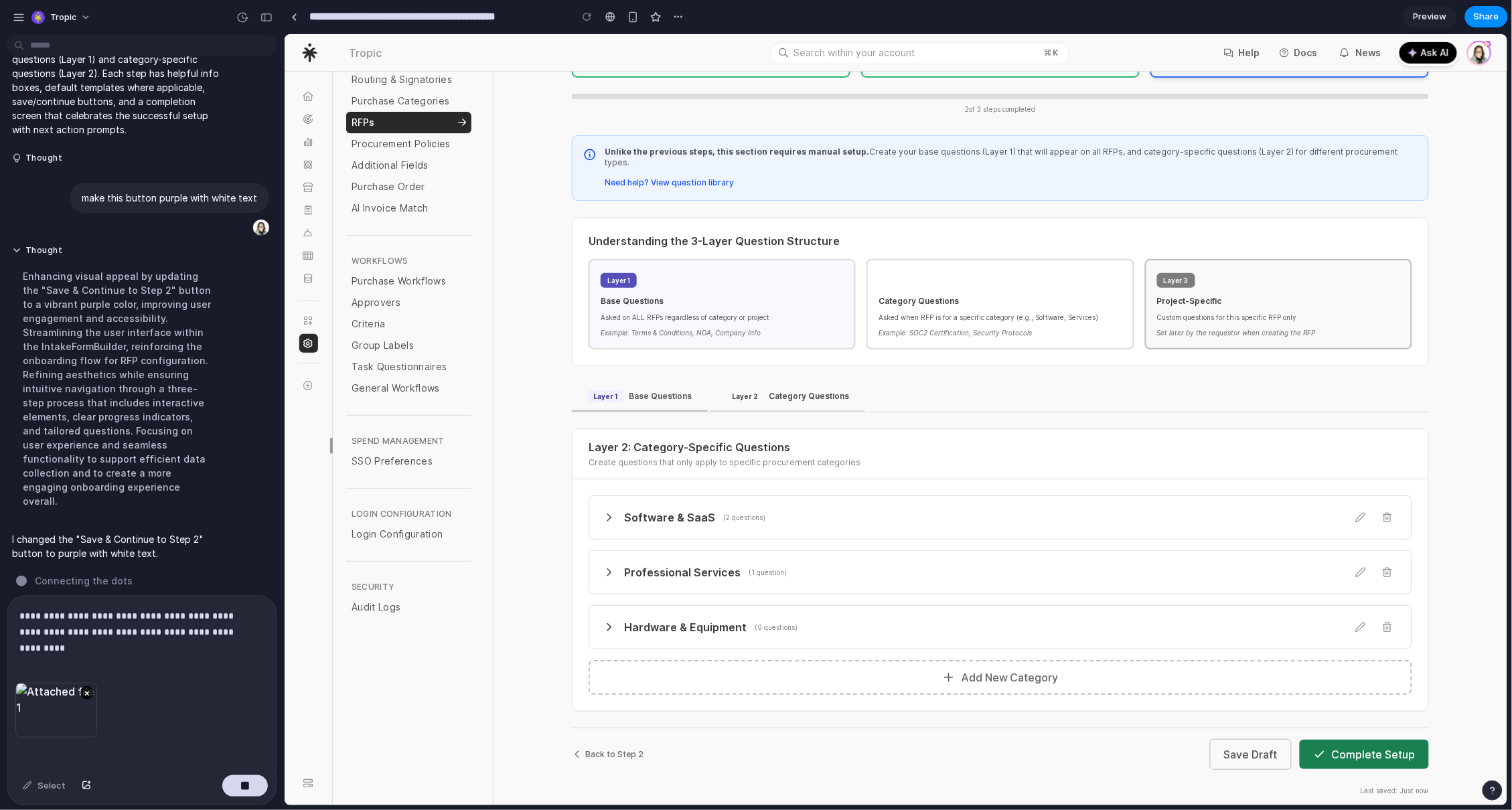
click at [651, 389] on div "Layer 1 Base Questions" at bounding box center [639, 395] width 103 height 12
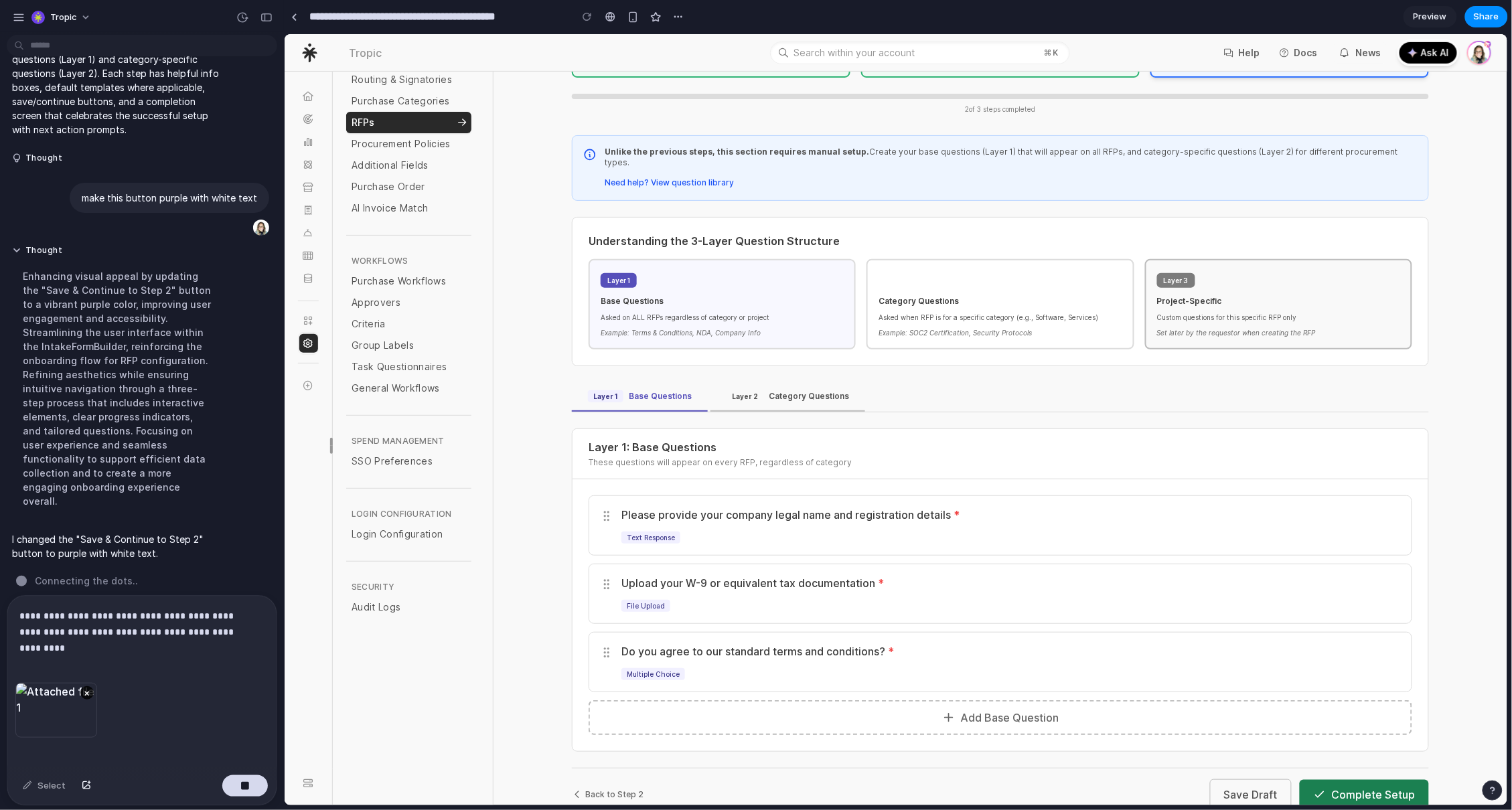
click at [786, 389] on div "Layer 2 Category Questions" at bounding box center [788, 395] width 123 height 12
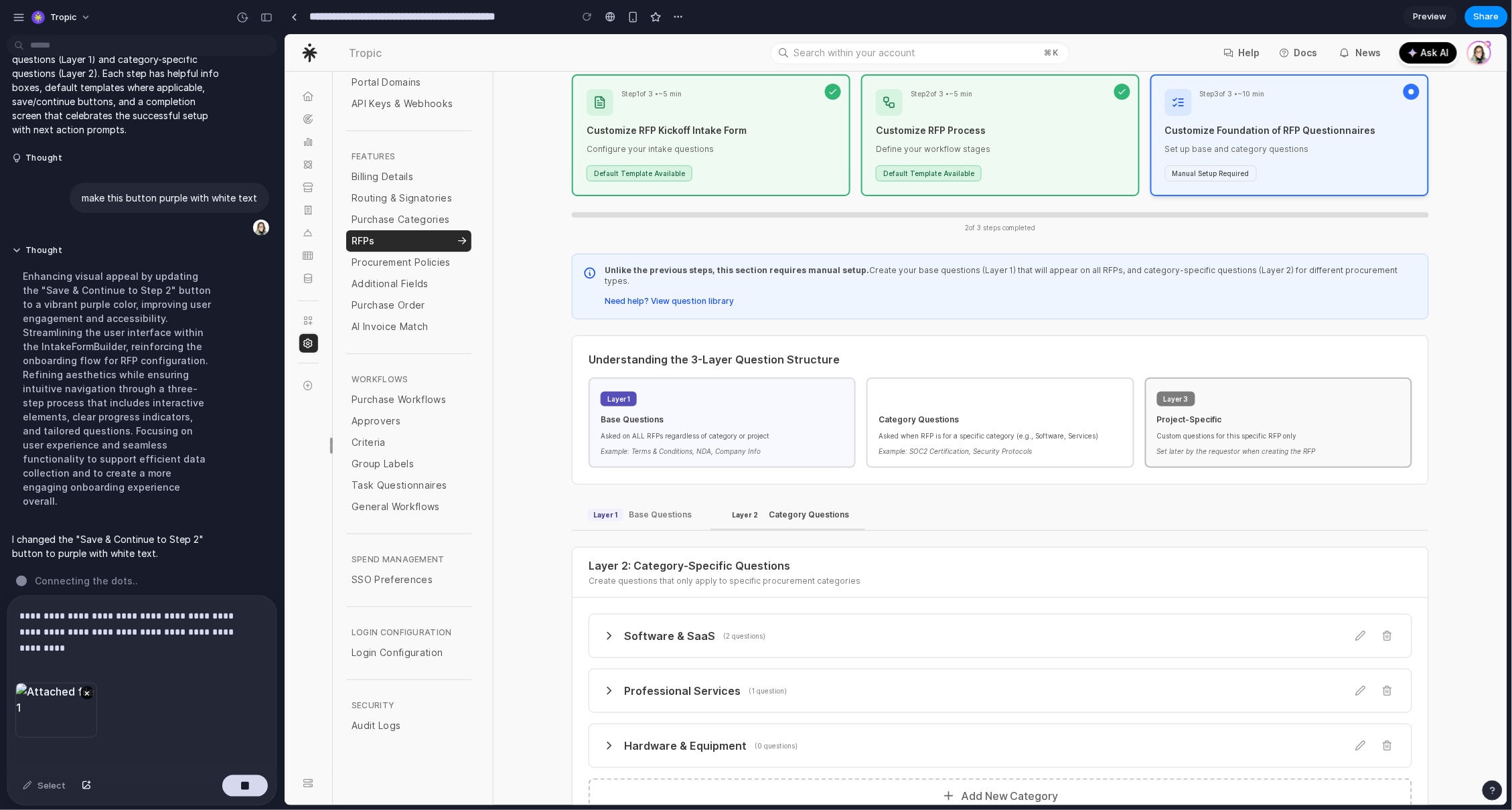
scroll to position [129, 0]
click at [660, 298] on button "Need help? View question library" at bounding box center [669, 303] width 129 height 11
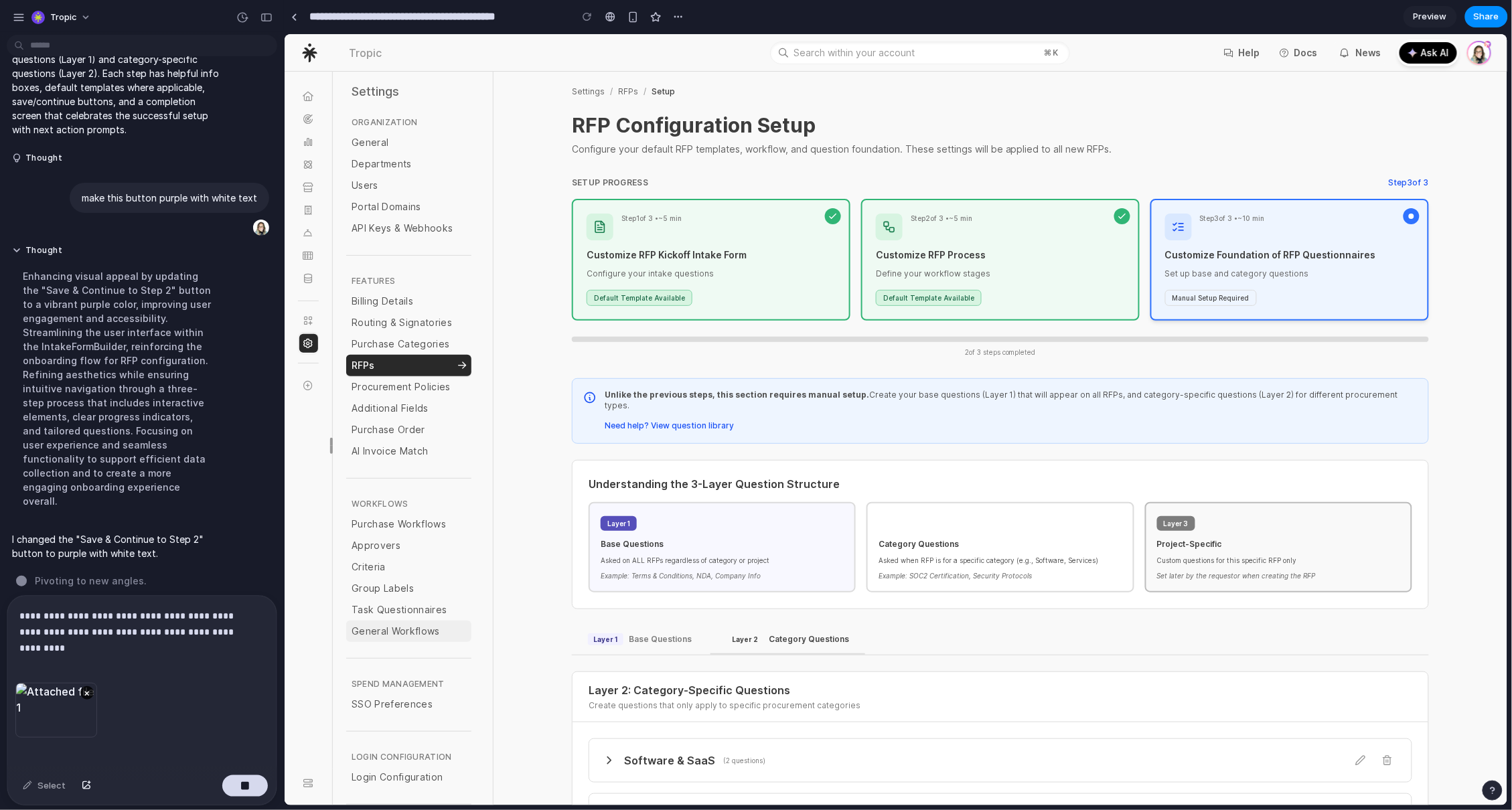
scroll to position [0, 0]
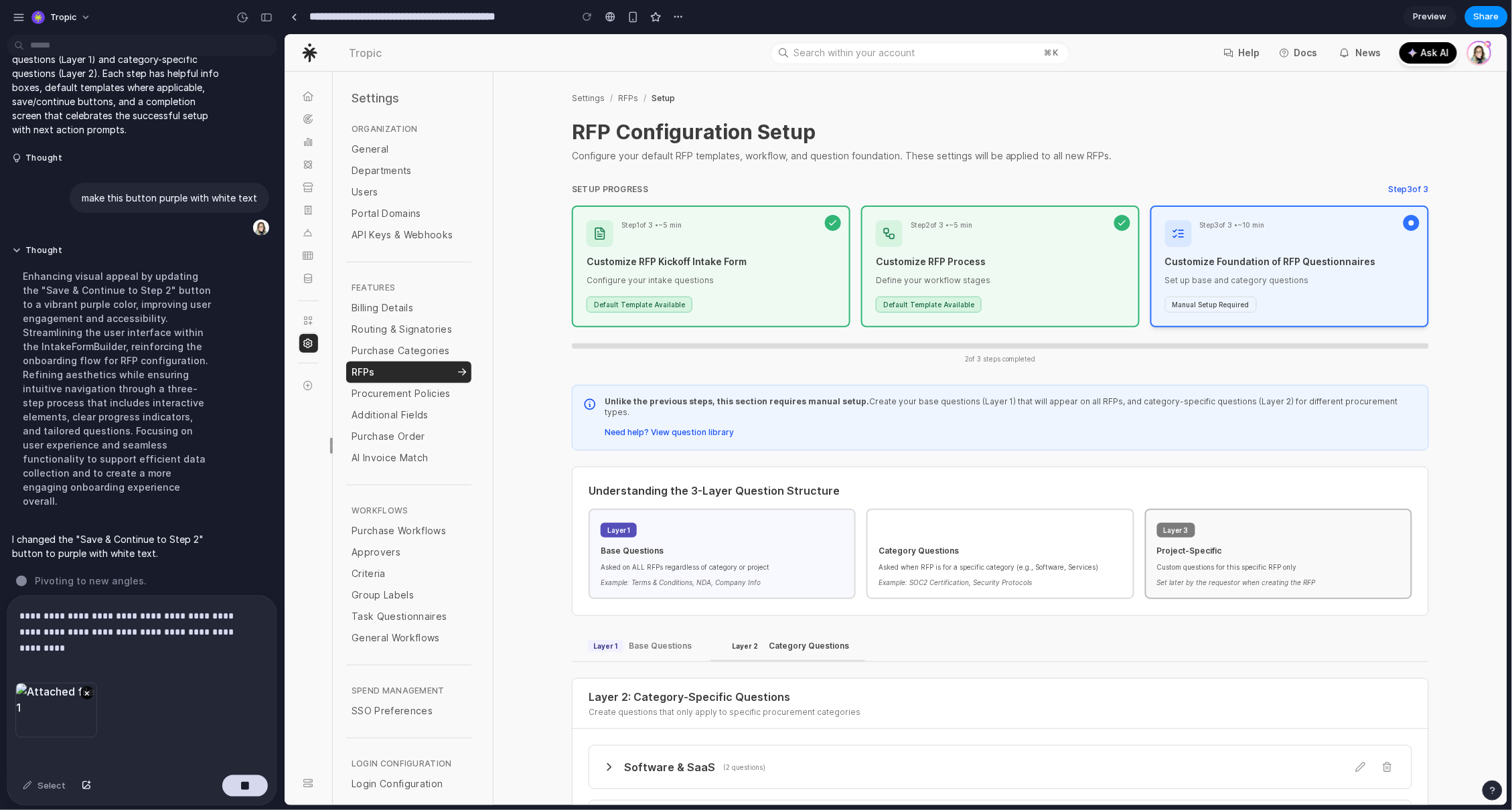
click at [195, 638] on div "**********" at bounding box center [140, 638] width 264 height 87
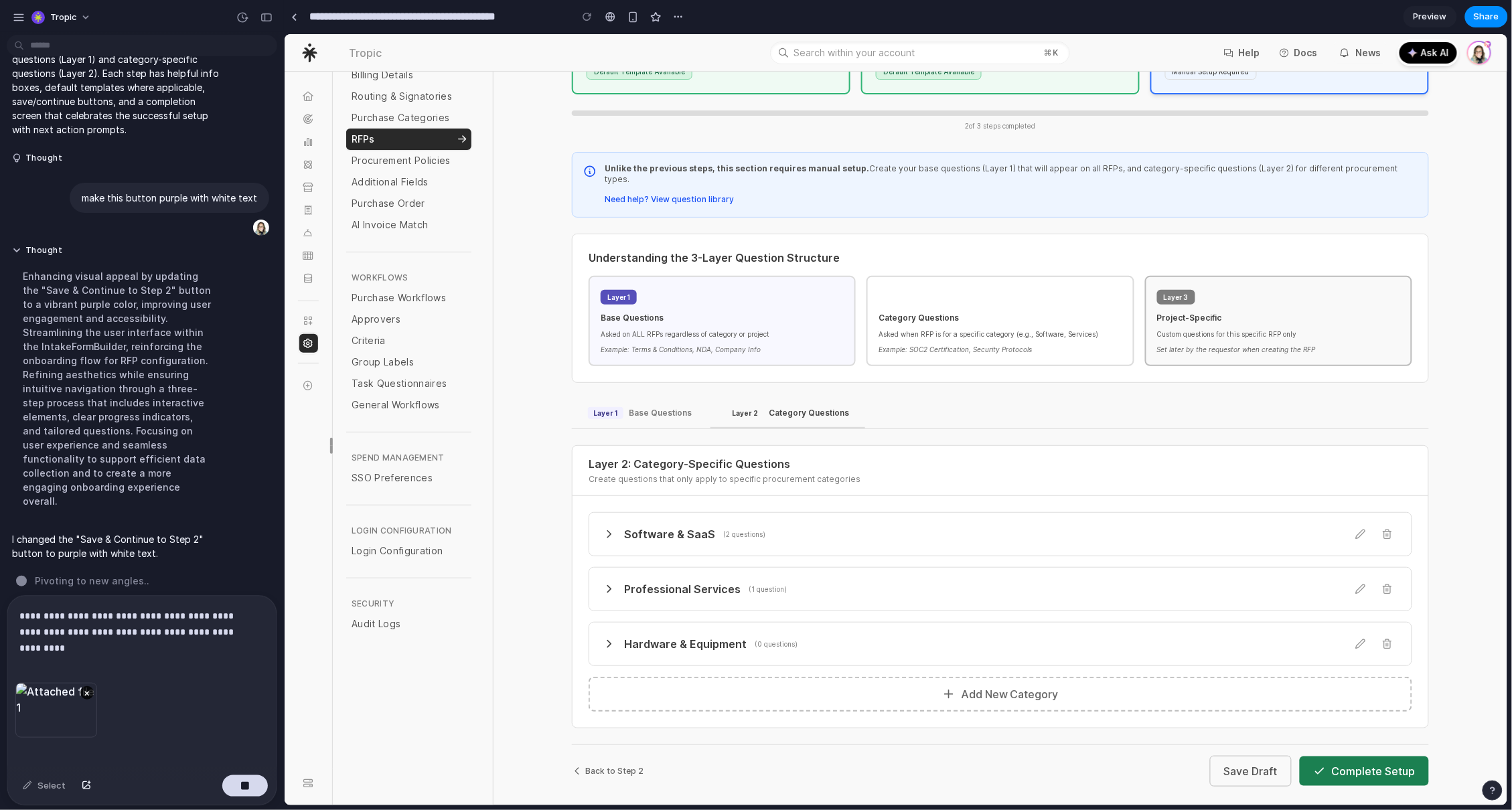
scroll to position [250, 0]
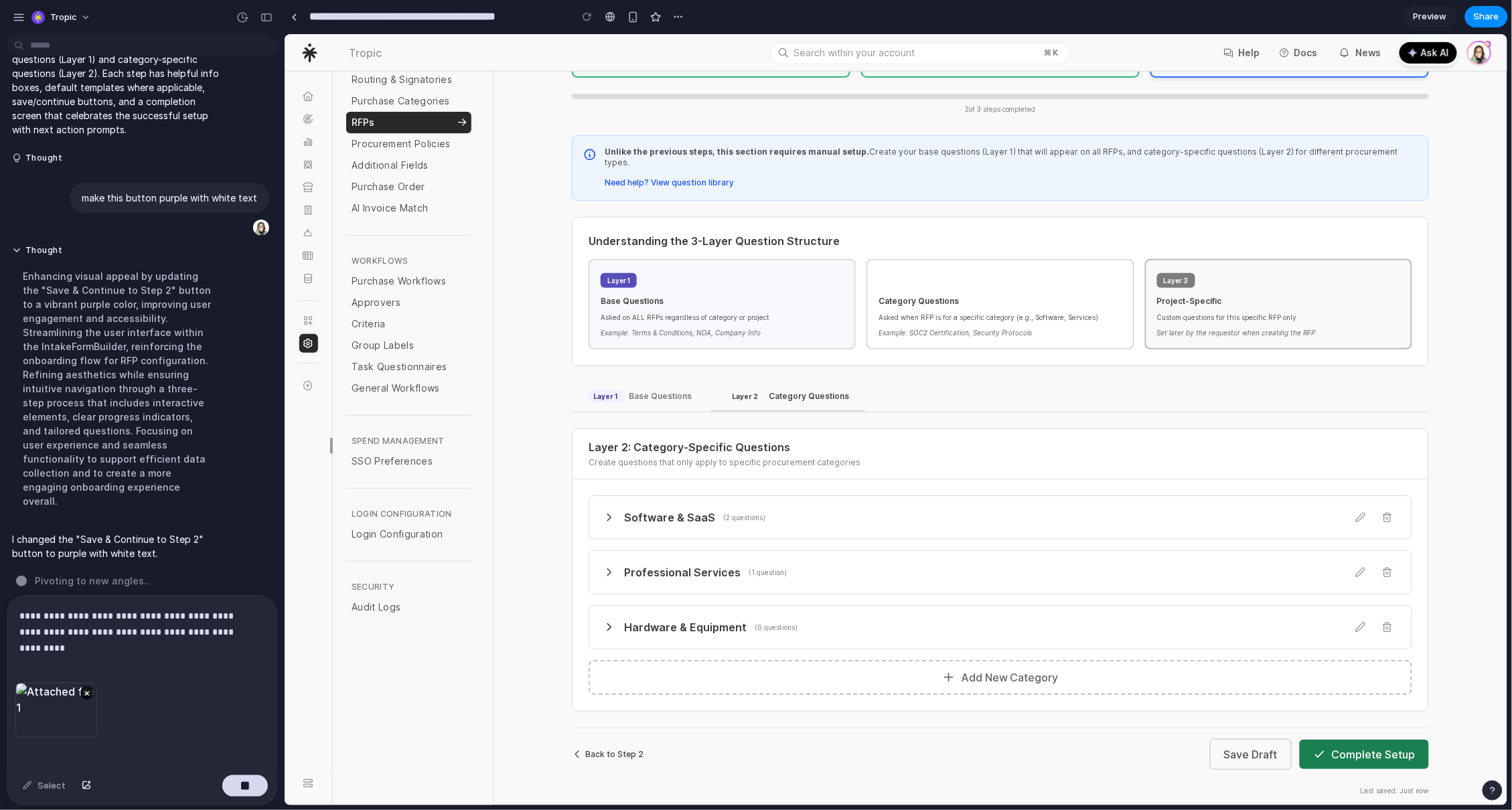
click at [601, 749] on button "Back to Step 2" at bounding box center [606, 753] width 71 height 11
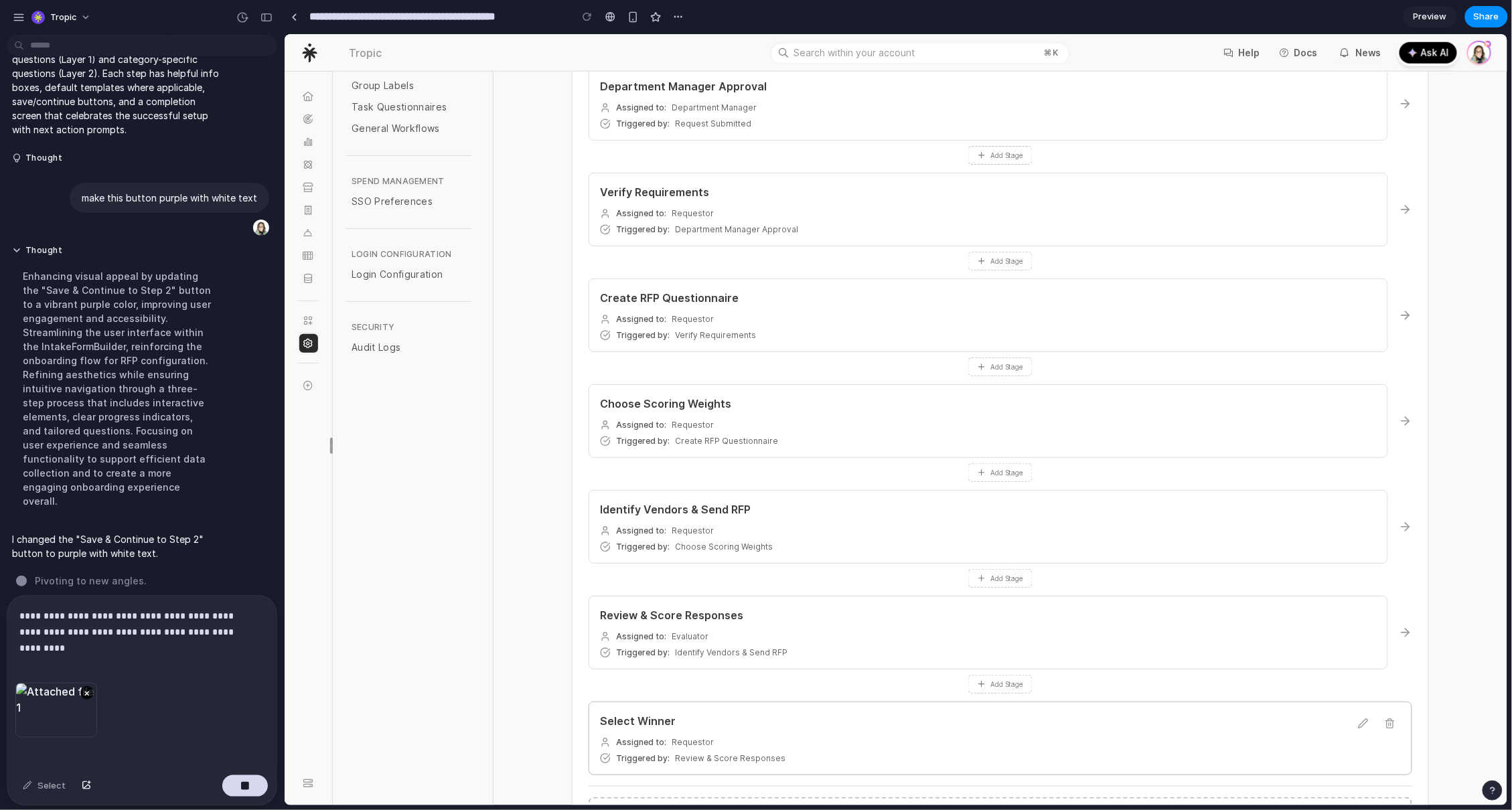
scroll to position [662, 0]
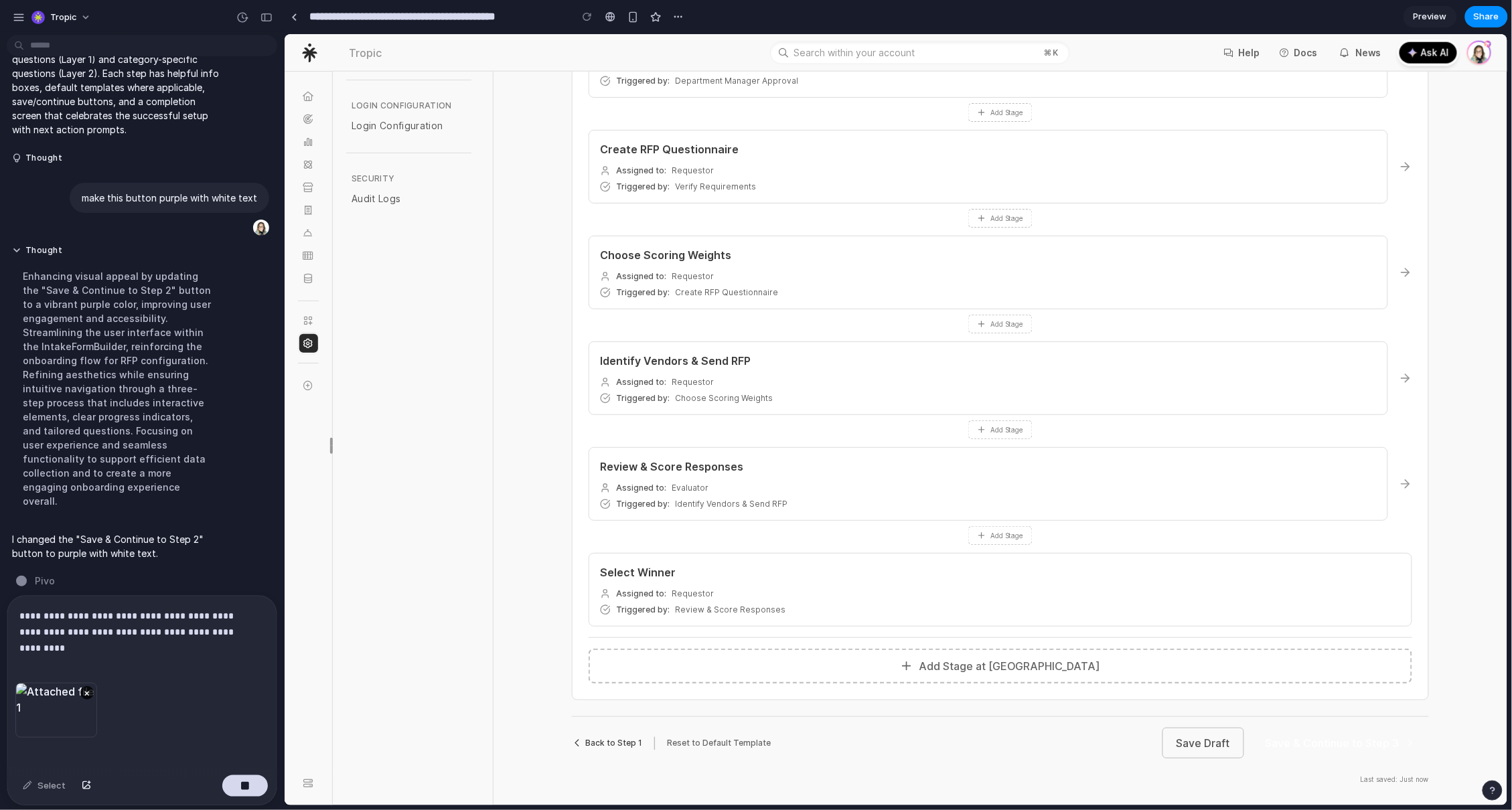
click at [619, 739] on button "Back to Step 1" at bounding box center [606, 742] width 70 height 11
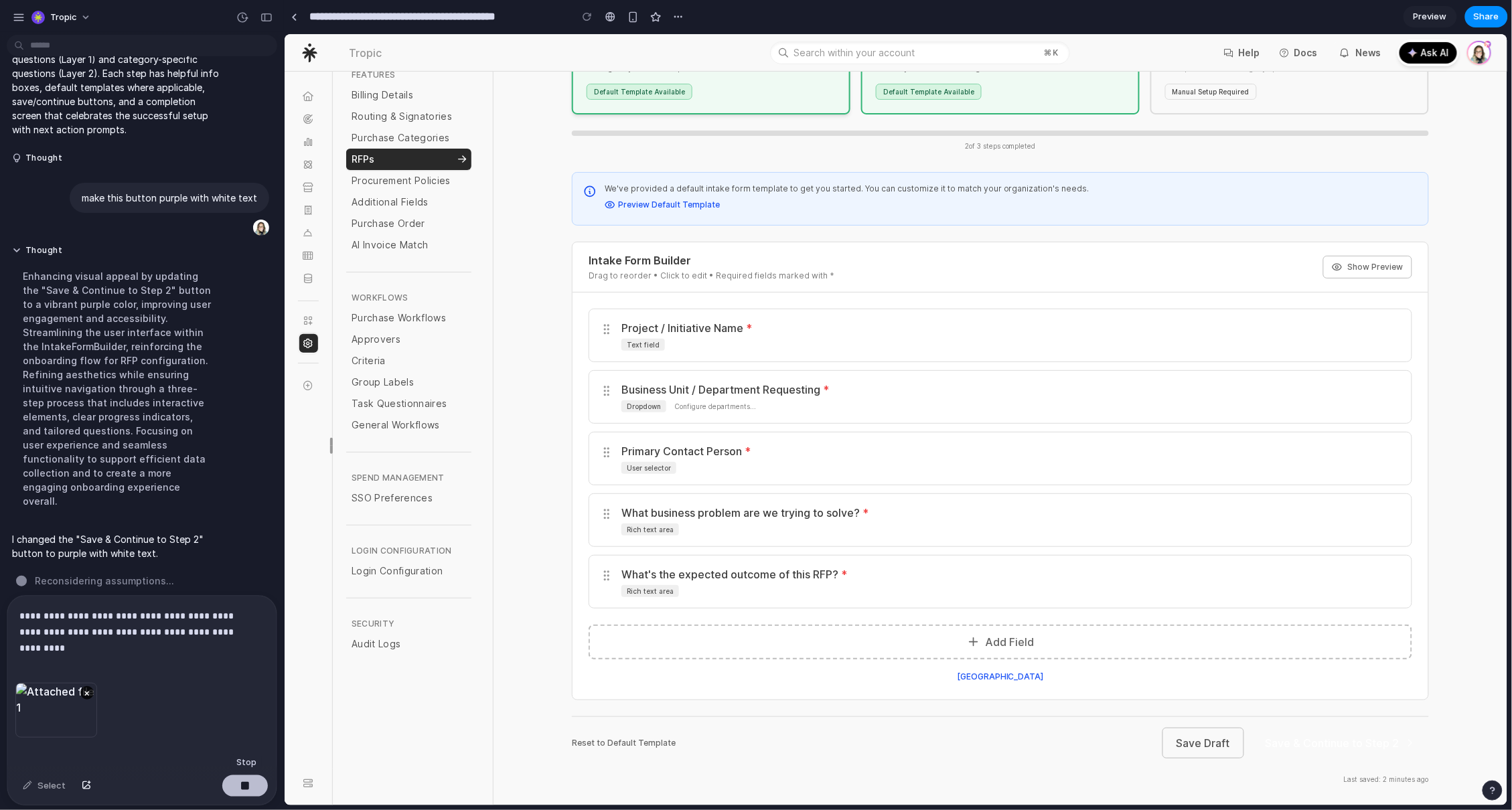
click at [250, 784] on button "button" at bounding box center [245, 786] width 46 height 21
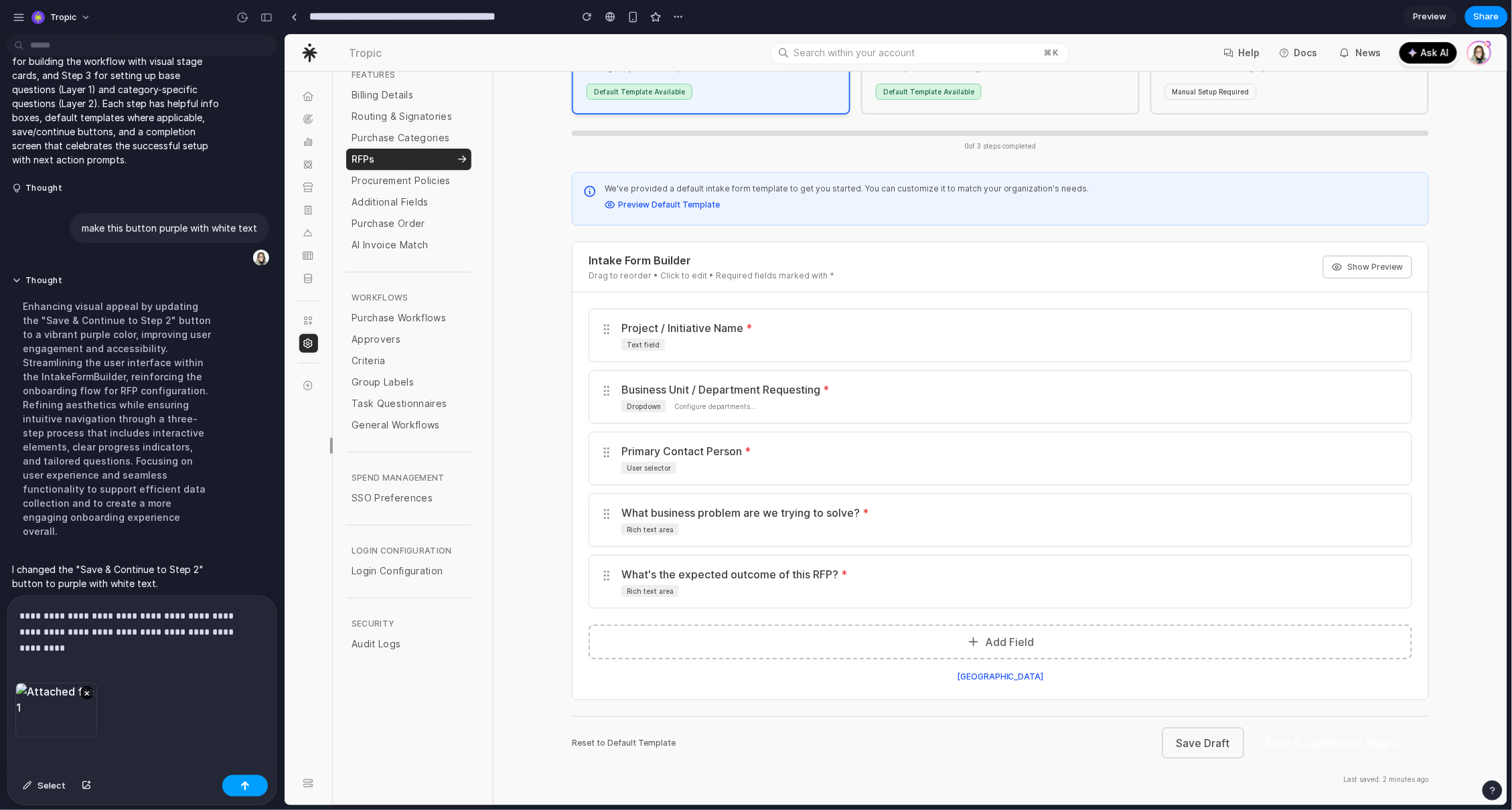
click at [256, 788] on button "button" at bounding box center [245, 786] width 46 height 21
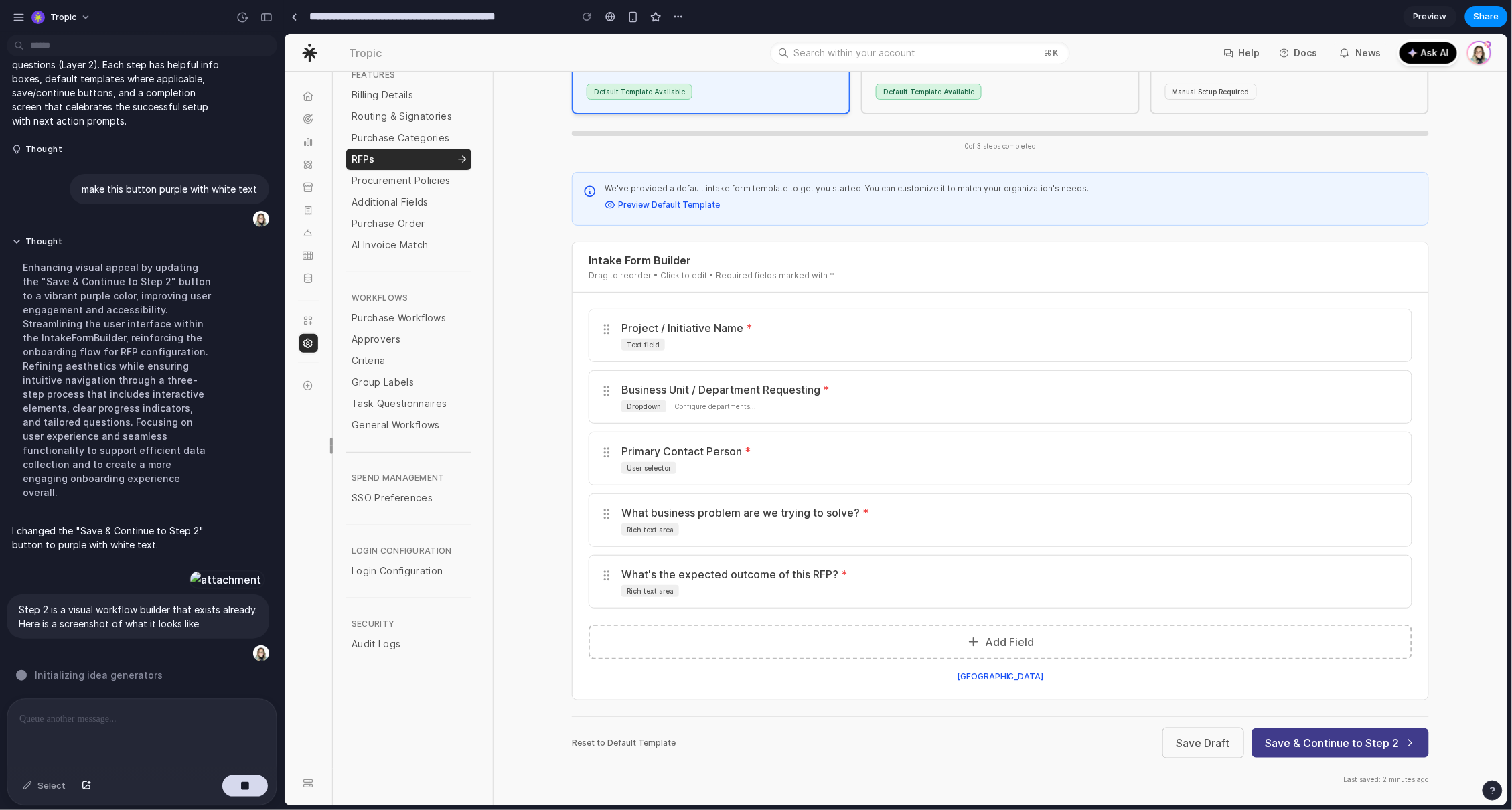
click at [1329, 743] on button "Save & Continue to Step 2" at bounding box center [1339, 743] width 177 height 29
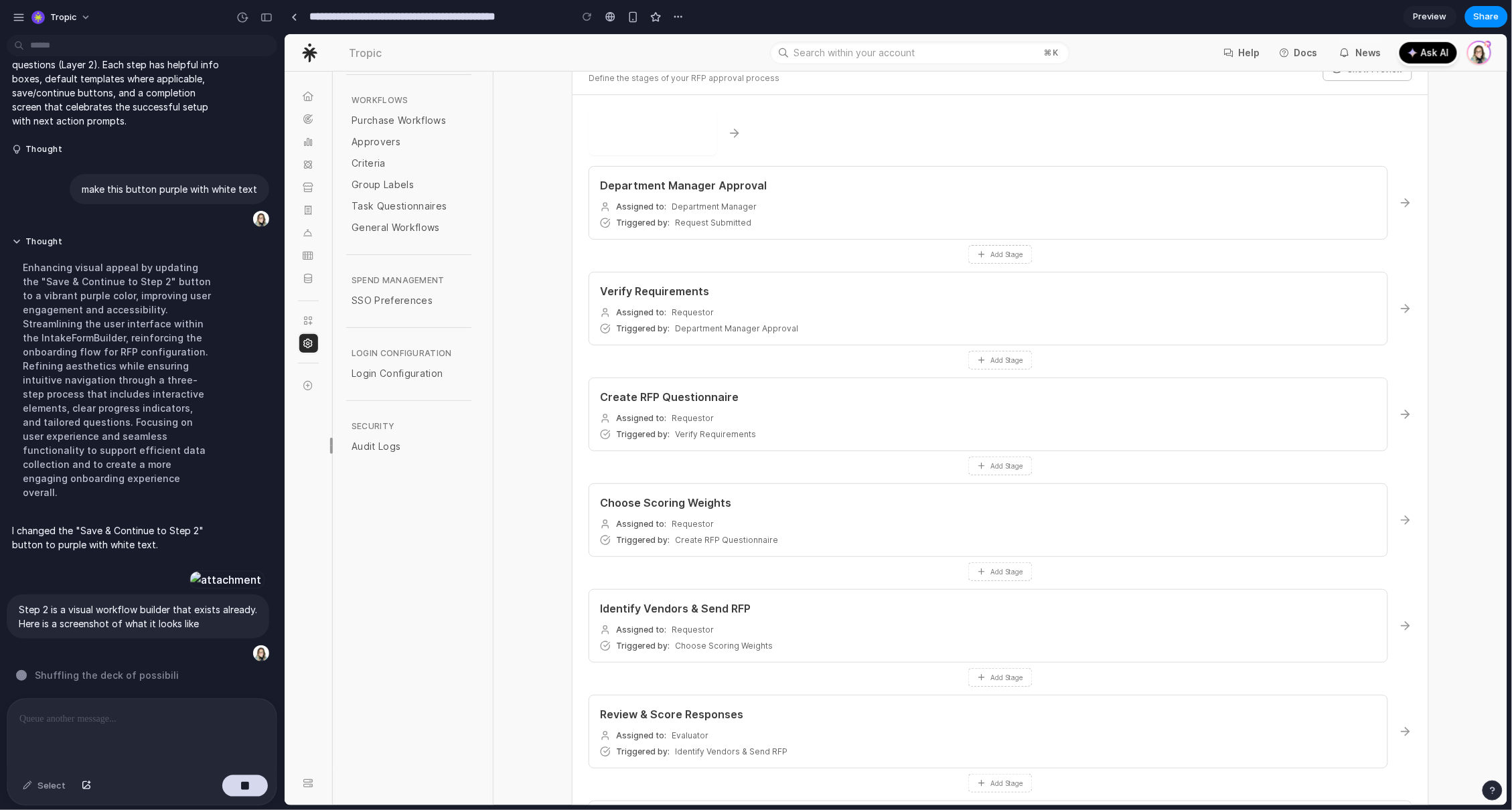
scroll to position [0, 0]
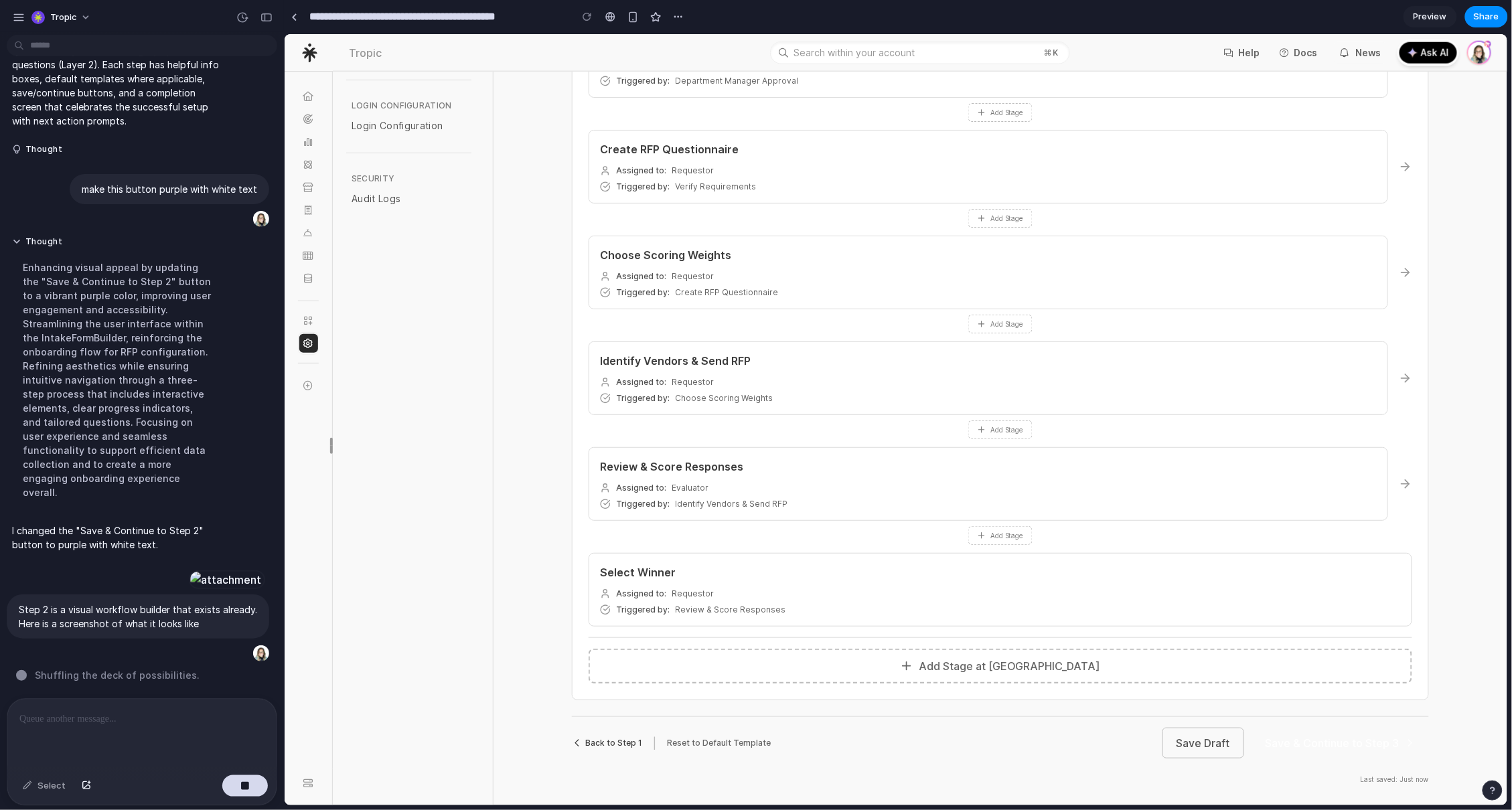
click at [605, 745] on button "Back to Step 1" at bounding box center [606, 742] width 70 height 11
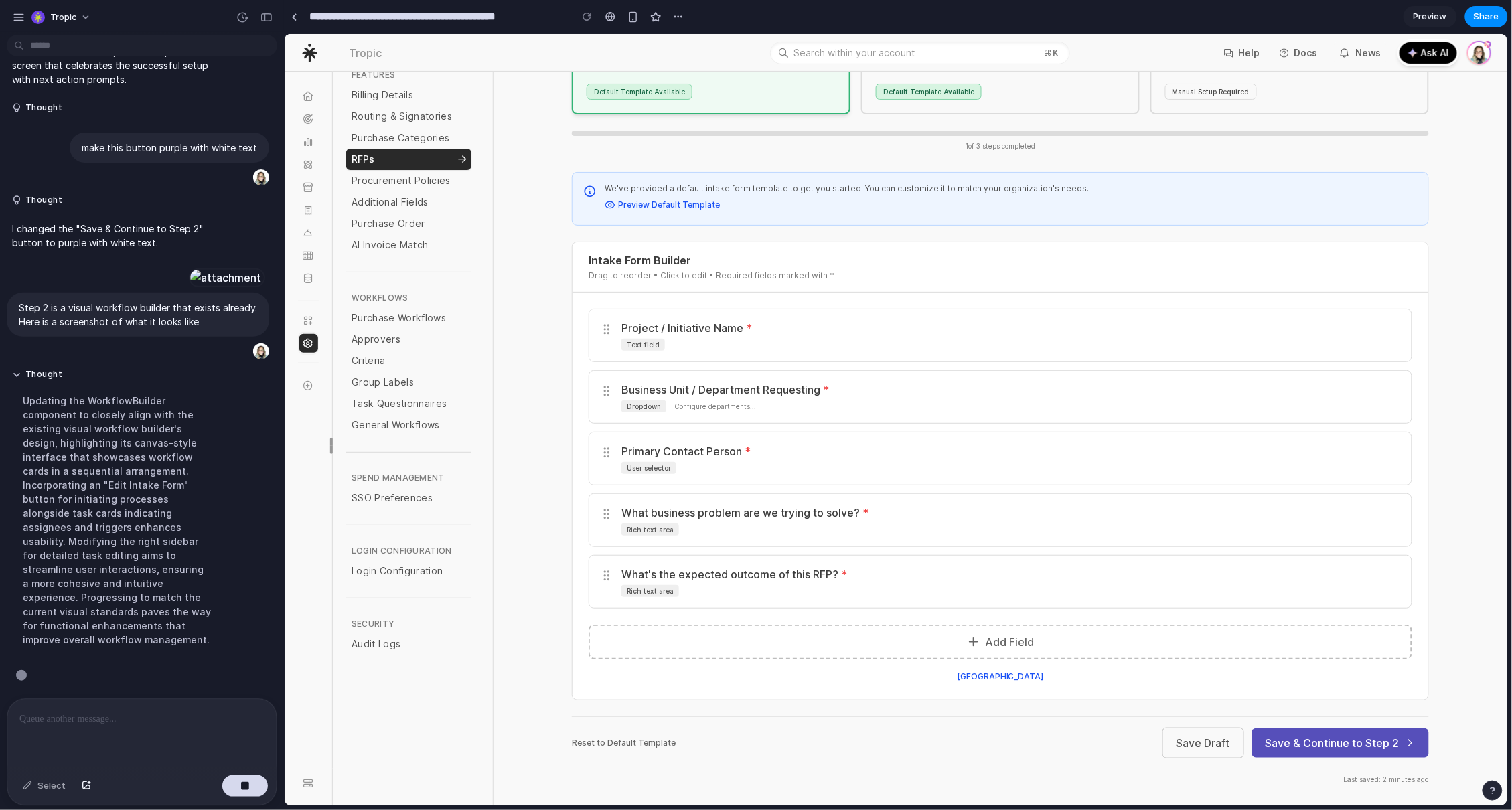
scroll to position [3795, 0]
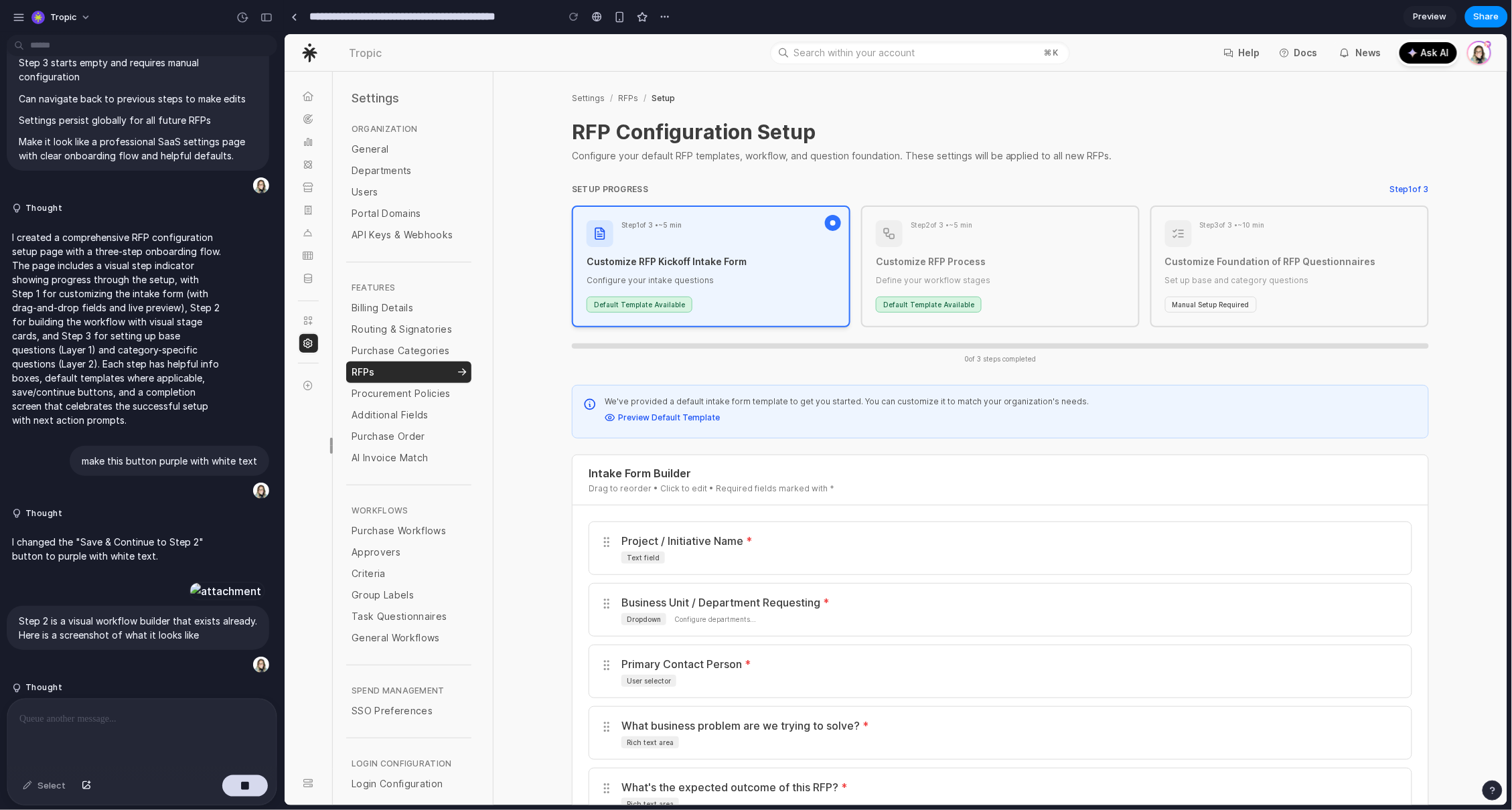
scroll to position [3535, 0]
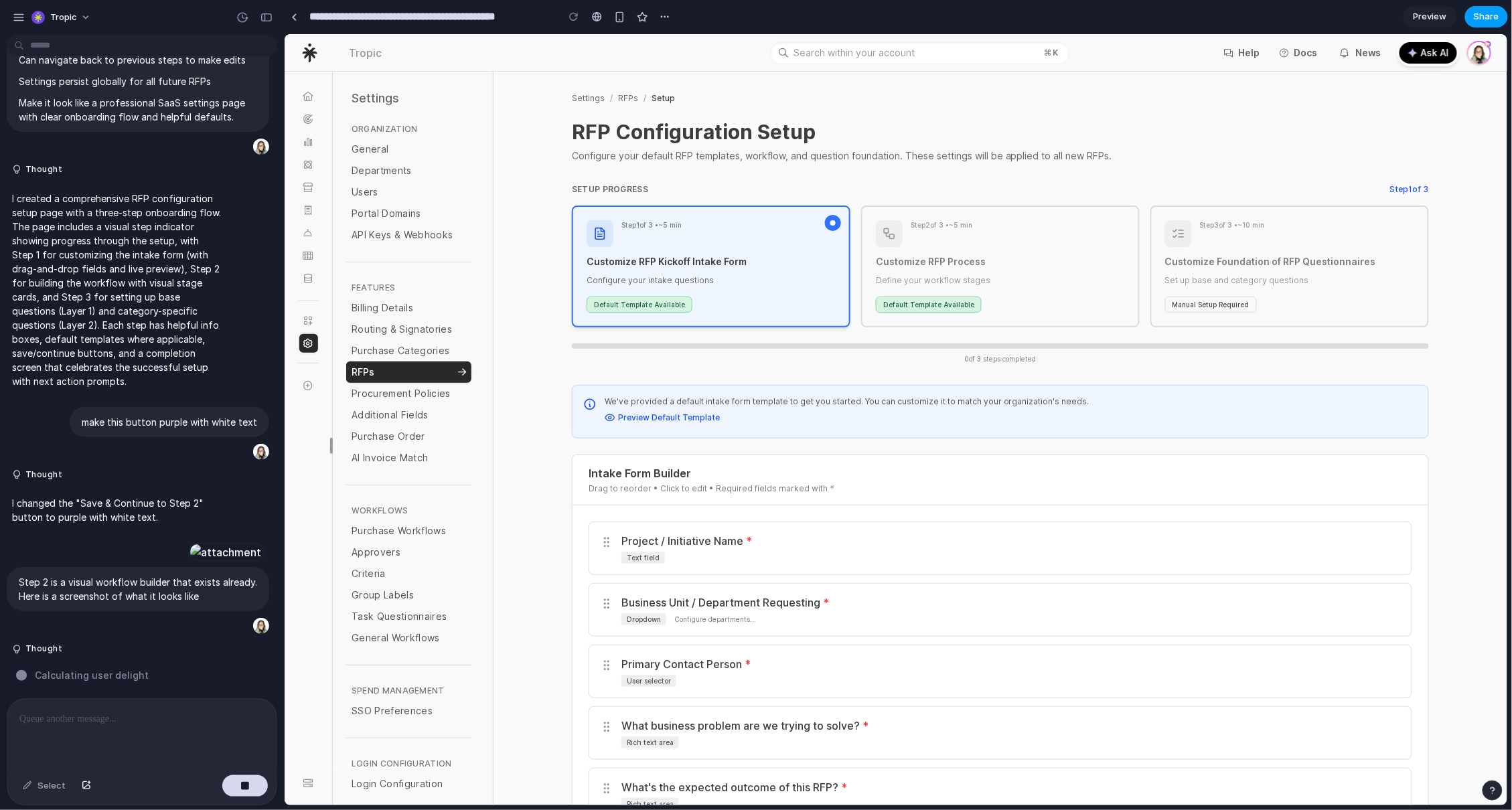
click at [1481, 20] on span "Share" at bounding box center [1487, 17] width 25 height 14
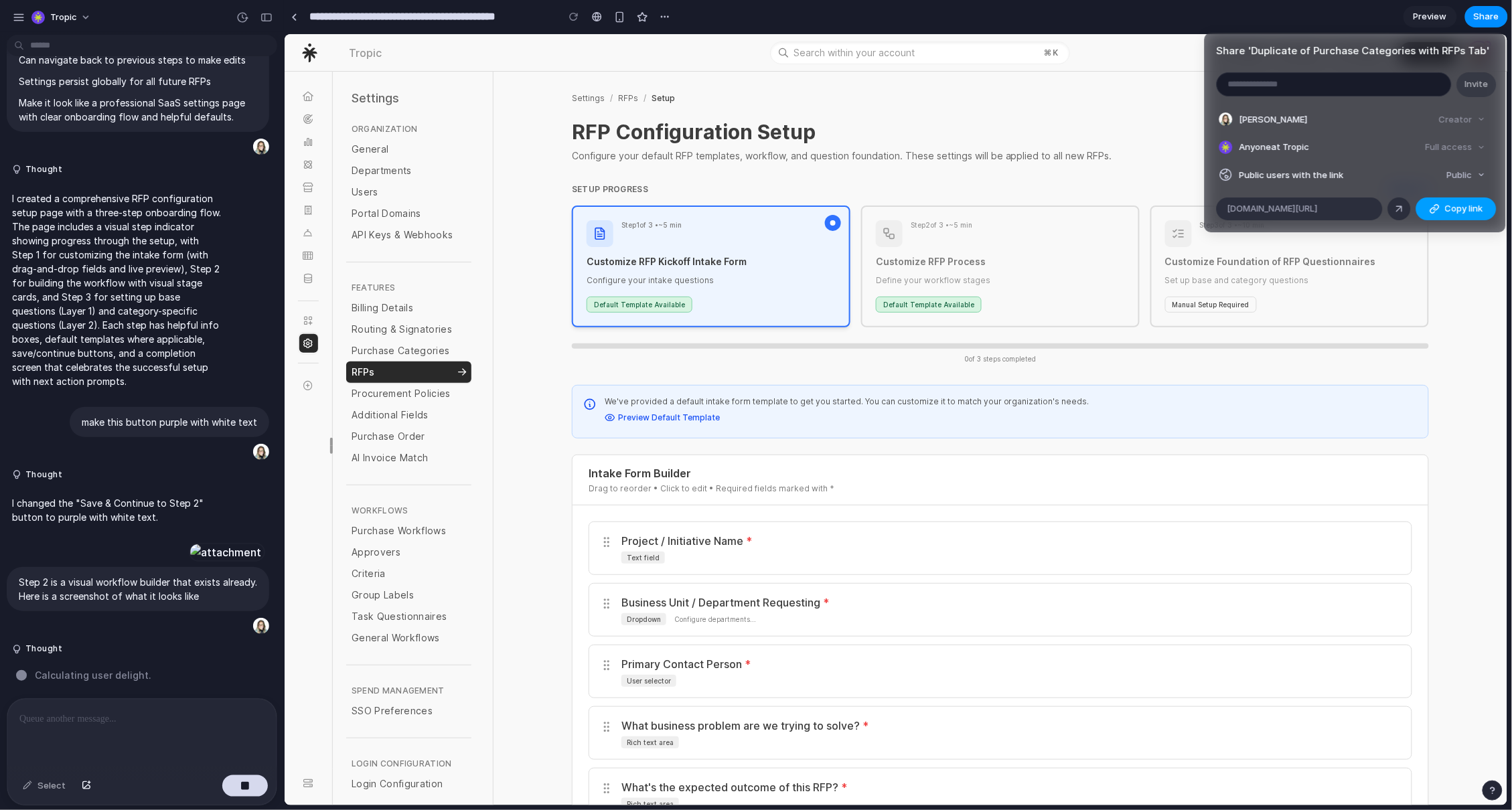
click at [1431, 208] on div "button" at bounding box center [1434, 209] width 11 height 11
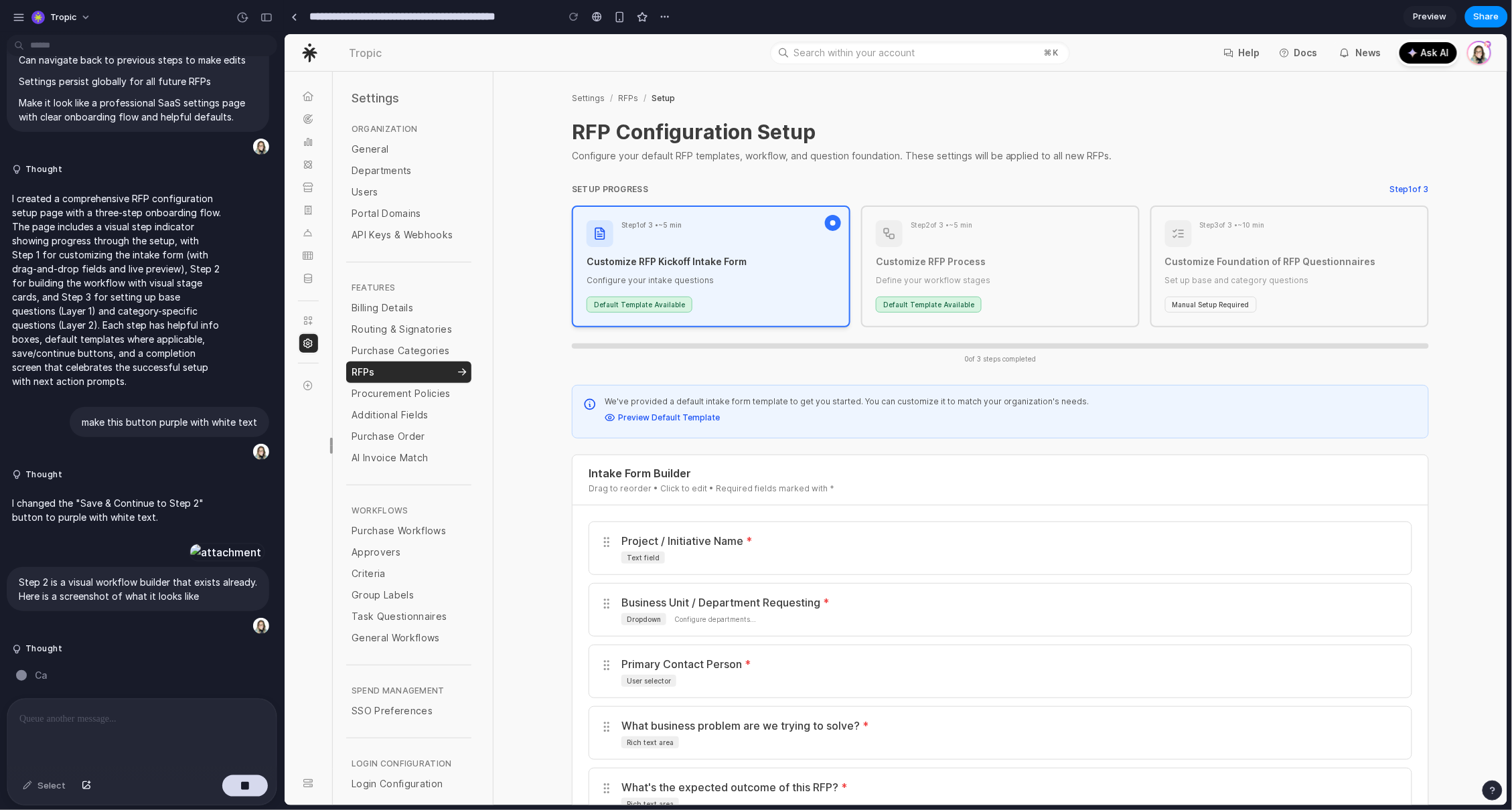
click at [1090, 131] on div "Share ' Duplicate of Purchase Categories with RFPs Tab ' Invite Erika Baker Cre…" at bounding box center [756, 405] width 1512 height 810
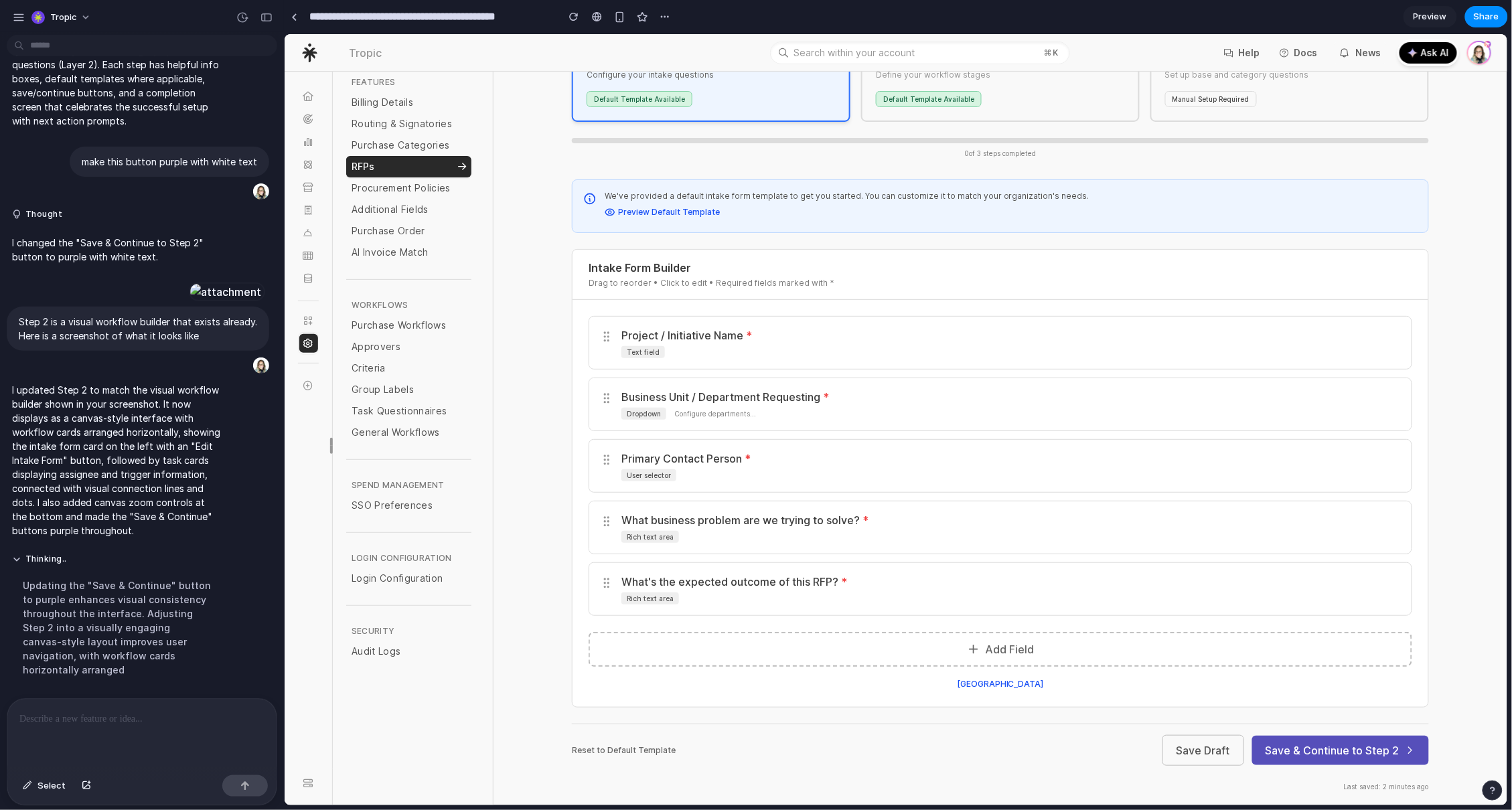
scroll to position [214, 0]
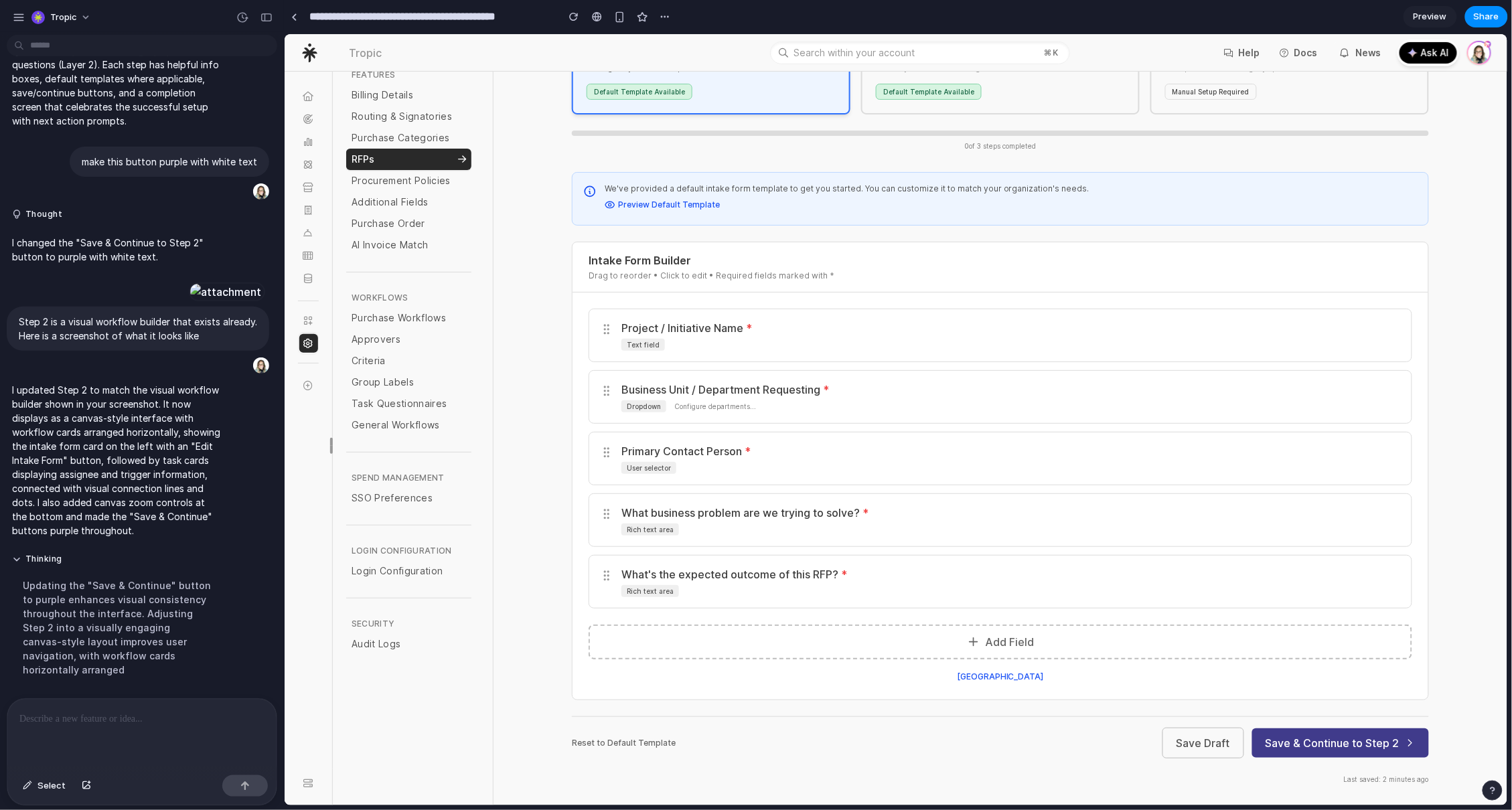
click at [1280, 740] on button "Save & Continue to Step 2" at bounding box center [1339, 743] width 177 height 29
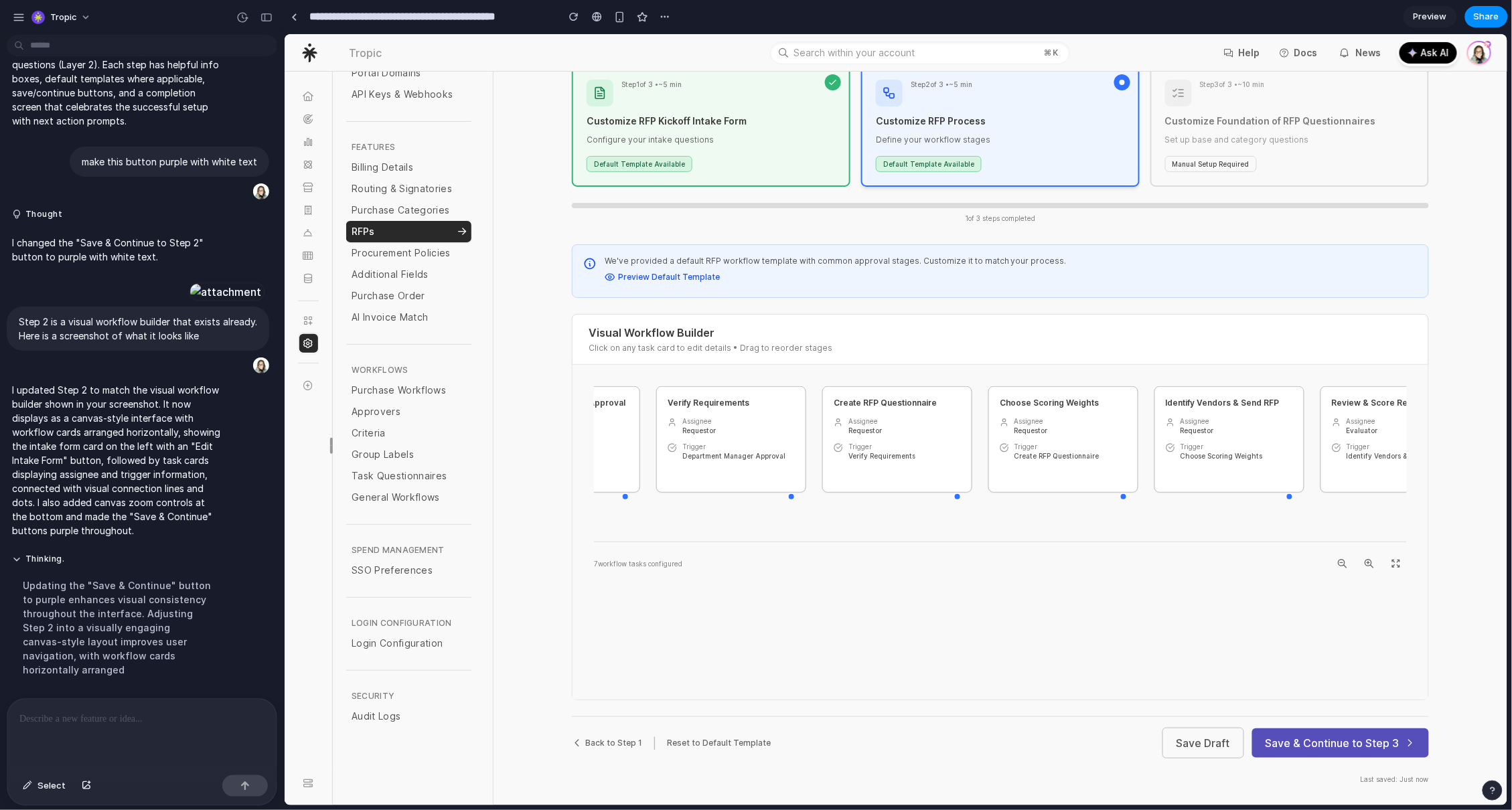
scroll to position [0, 0]
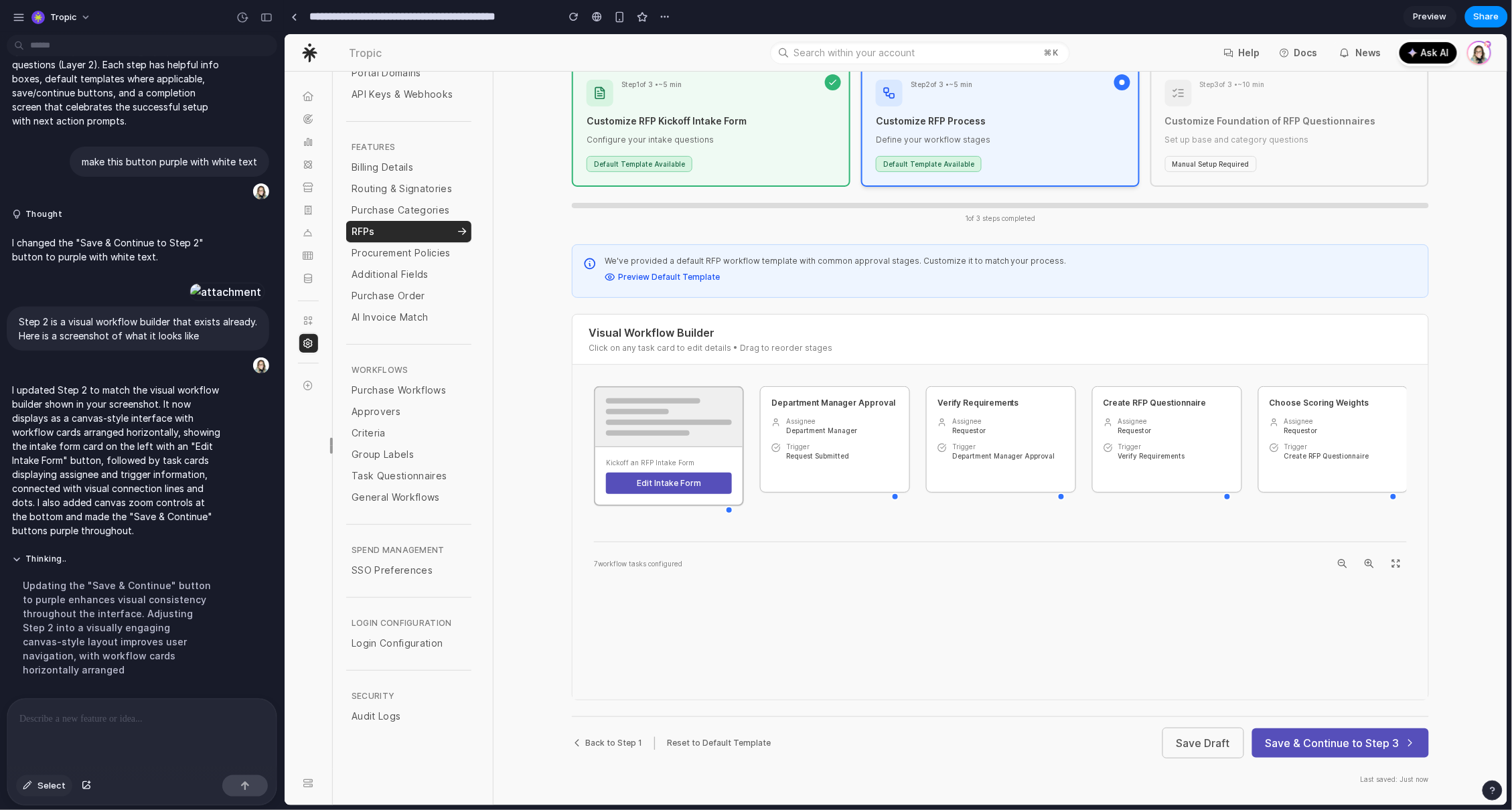
click at [44, 787] on span "Select" at bounding box center [51, 786] width 28 height 14
click at [892, 498] on div at bounding box center [896, 420] width 1222 height 771
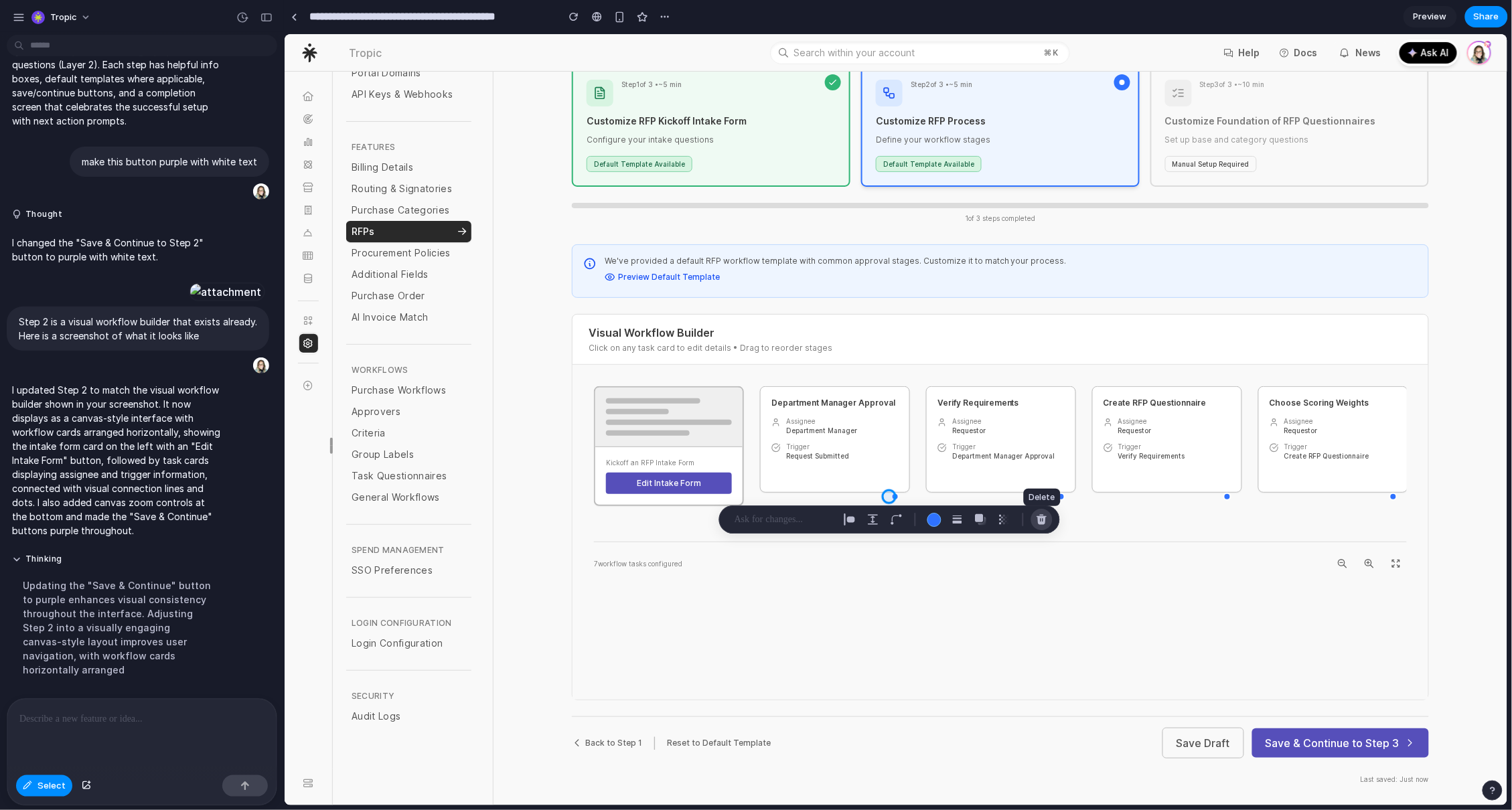
click at [1043, 516] on div "button" at bounding box center [1042, 519] width 12 height 12
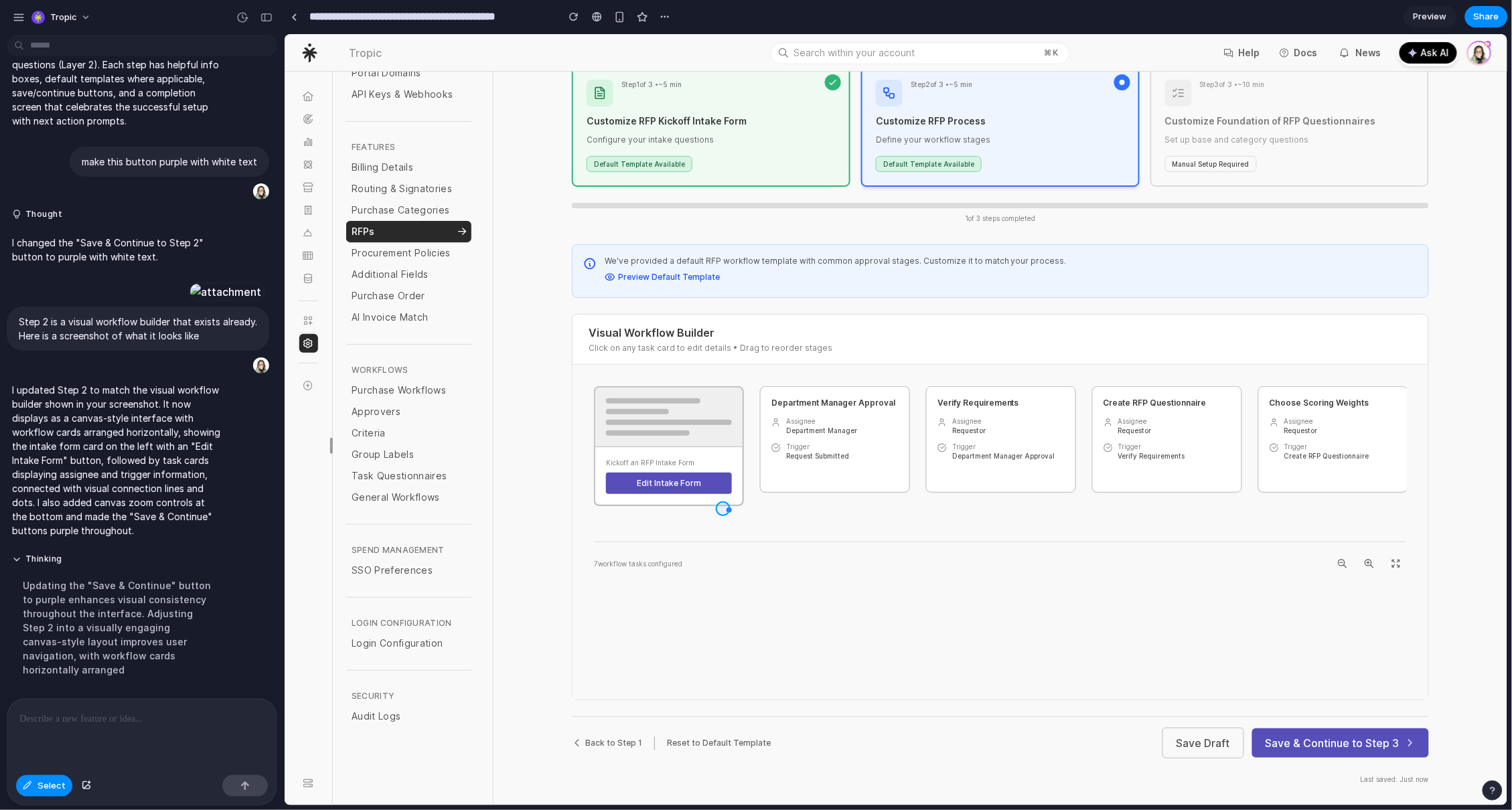
click at [725, 506] on div at bounding box center [896, 420] width 1222 height 771
click at [879, 527] on div "button" at bounding box center [875, 532] width 12 height 12
click at [54, 788] on span "Select" at bounding box center [51, 786] width 28 height 14
click at [138, 717] on p at bounding box center [142, 718] width 245 height 16
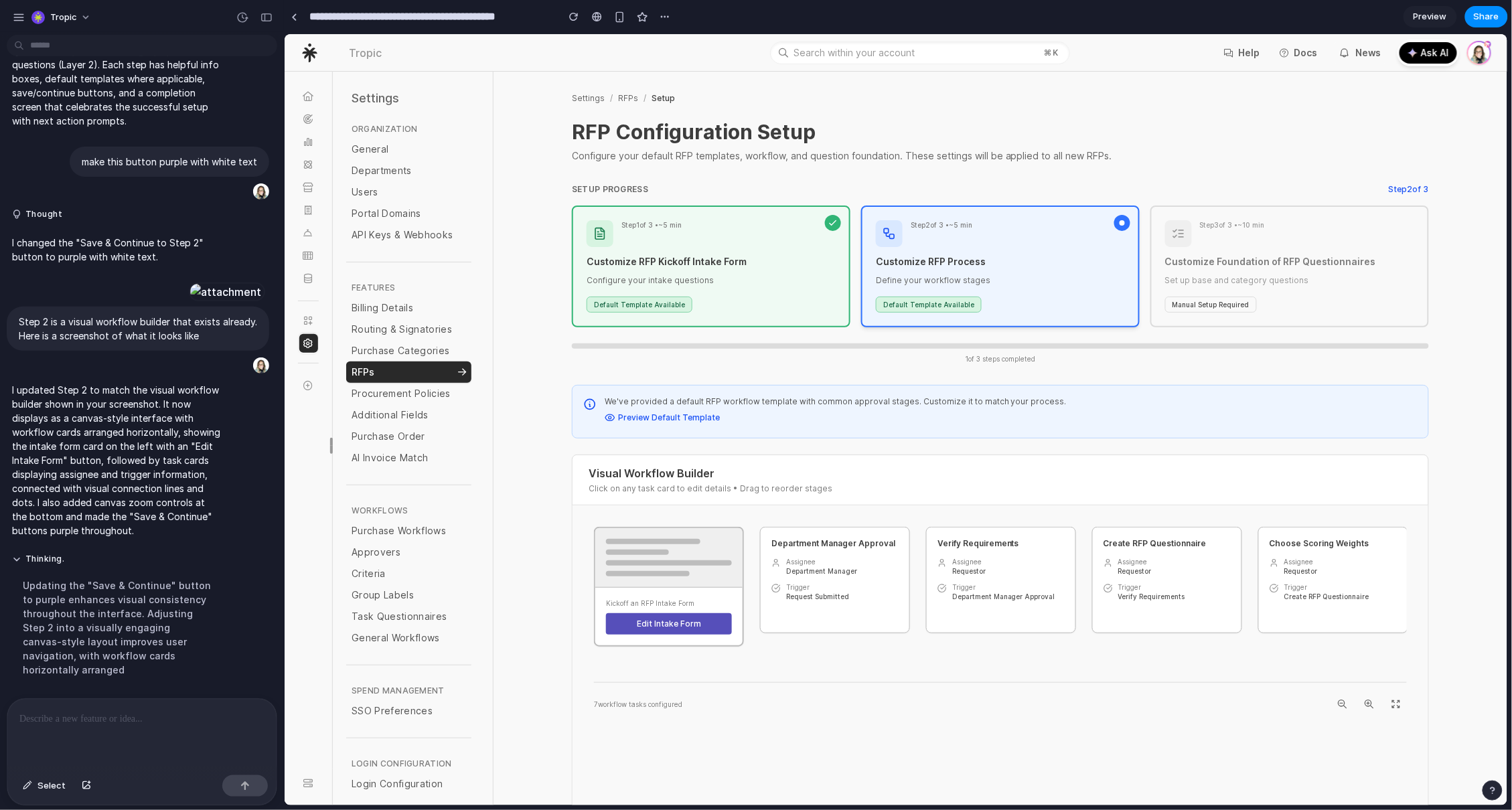
click at [82, 720] on p at bounding box center [142, 718] width 245 height 16
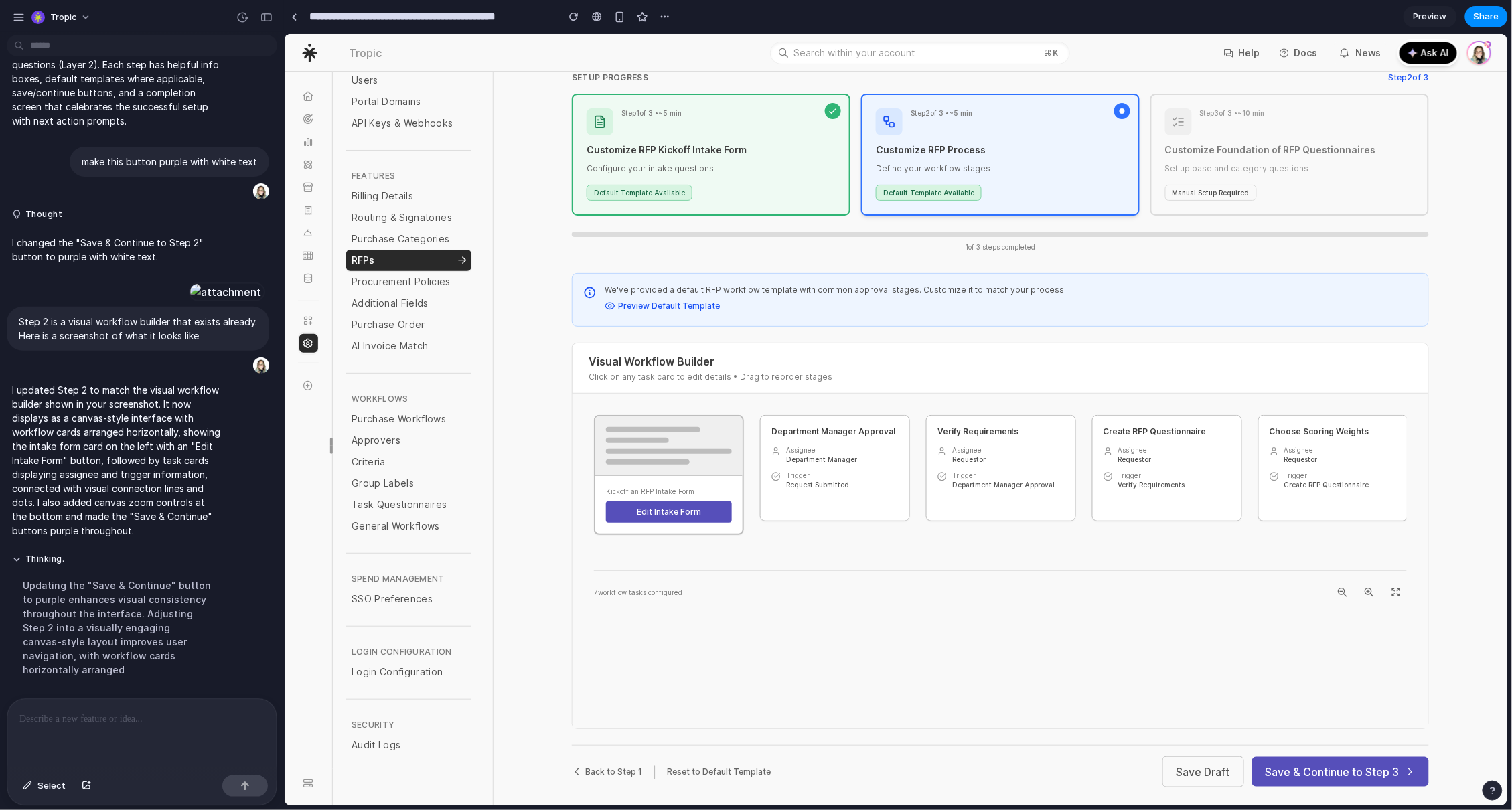
scroll to position [142, 0]
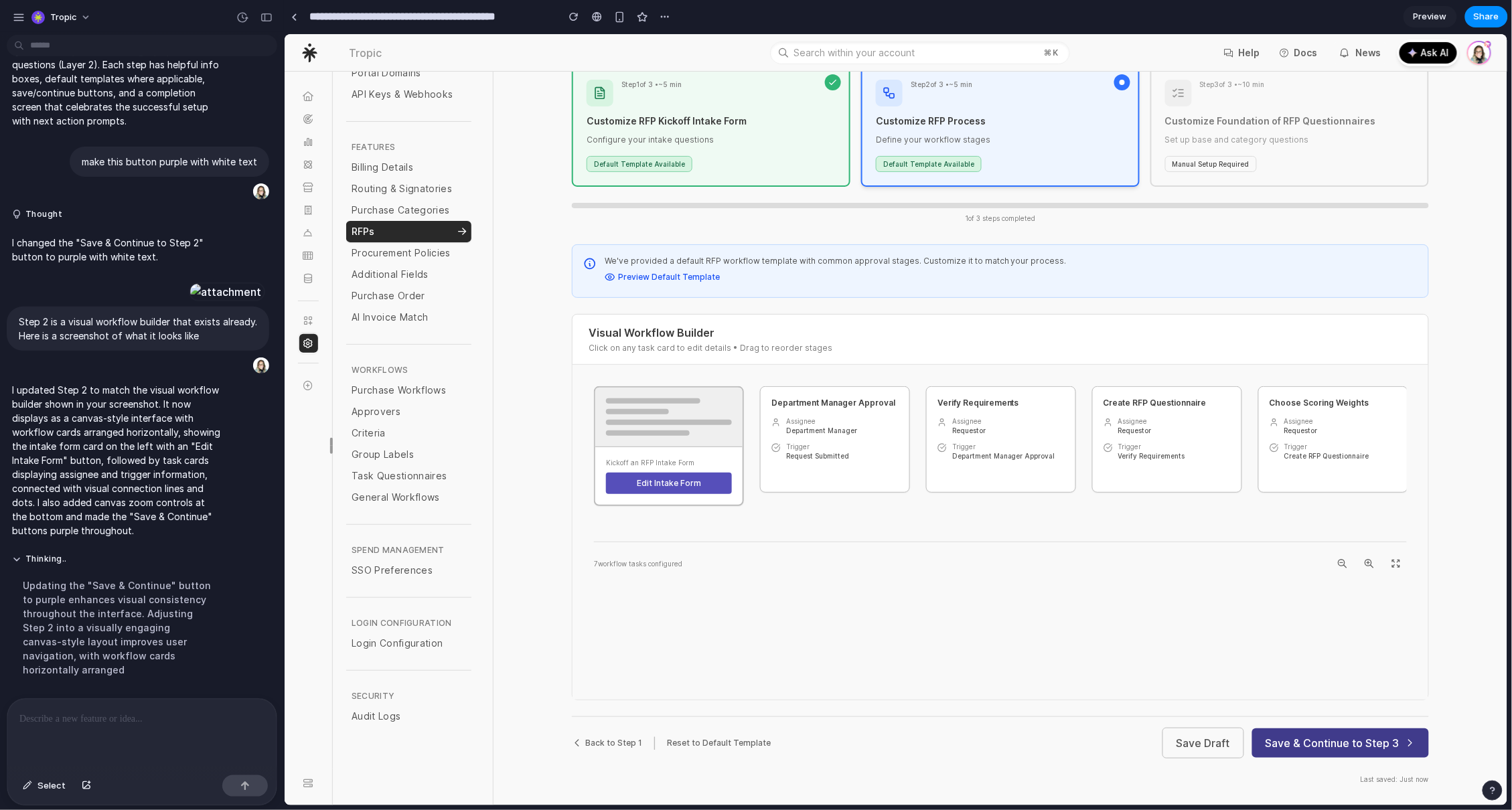
click at [1373, 743] on button "Save & Continue to Step 3" at bounding box center [1339, 743] width 177 height 29
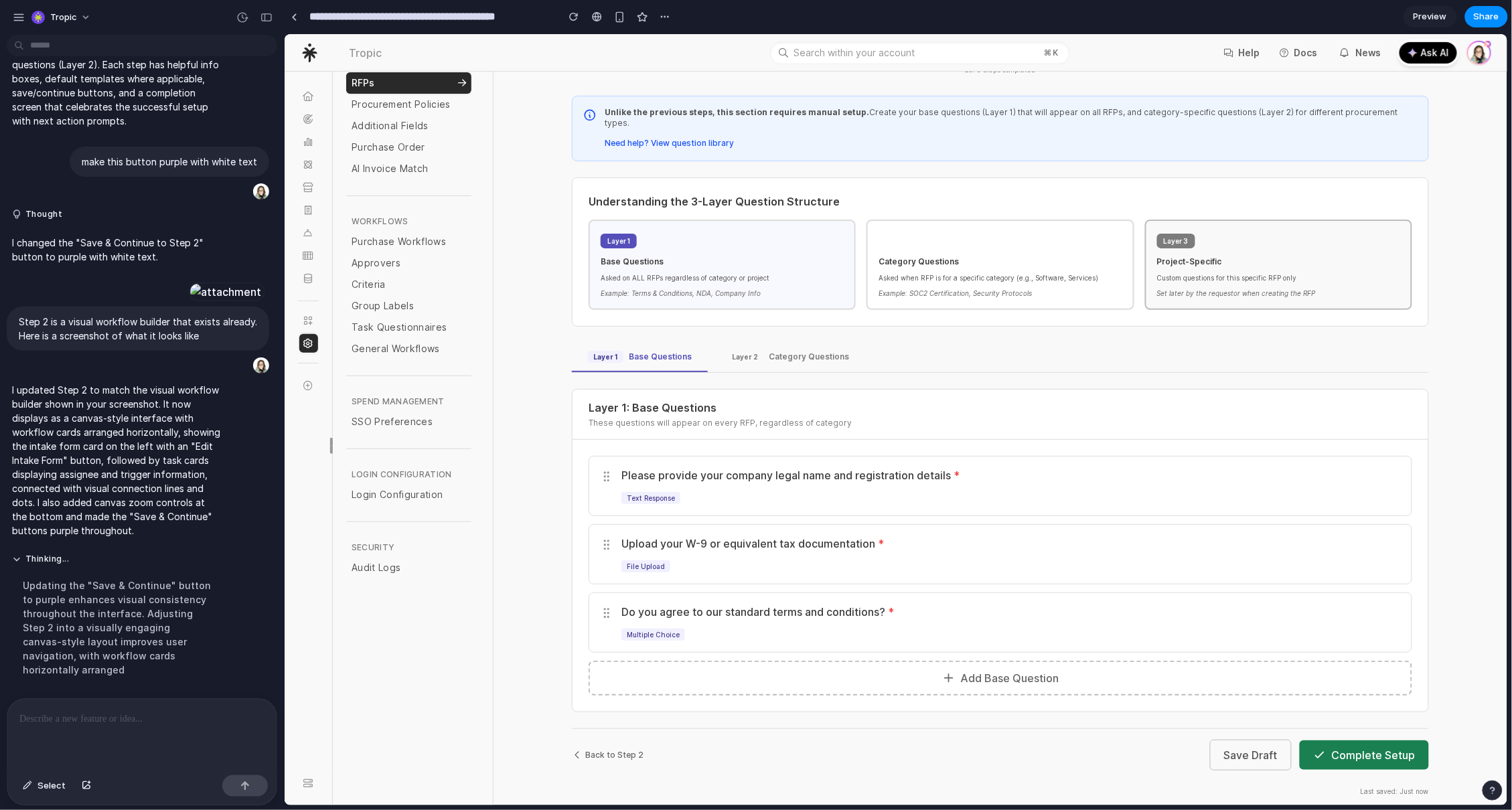
scroll to position [290, 0]
click at [31, 788] on div "button" at bounding box center [27, 786] width 10 height 8
click at [900, 223] on div at bounding box center [896, 420] width 1222 height 771
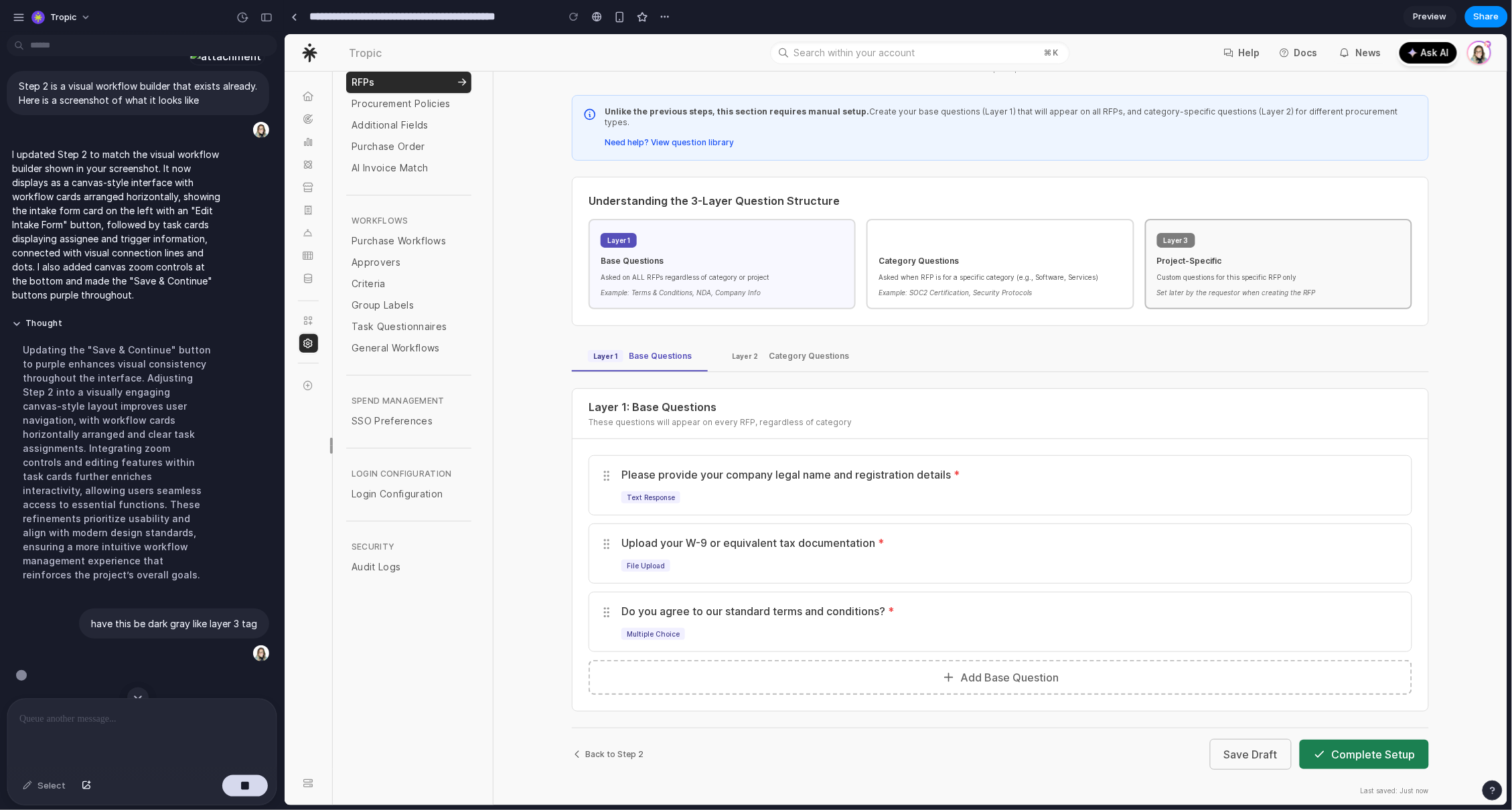
scroll to position [4016, 0]
click at [779, 349] on div "Layer 2 Category Questions" at bounding box center [788, 355] width 123 height 12
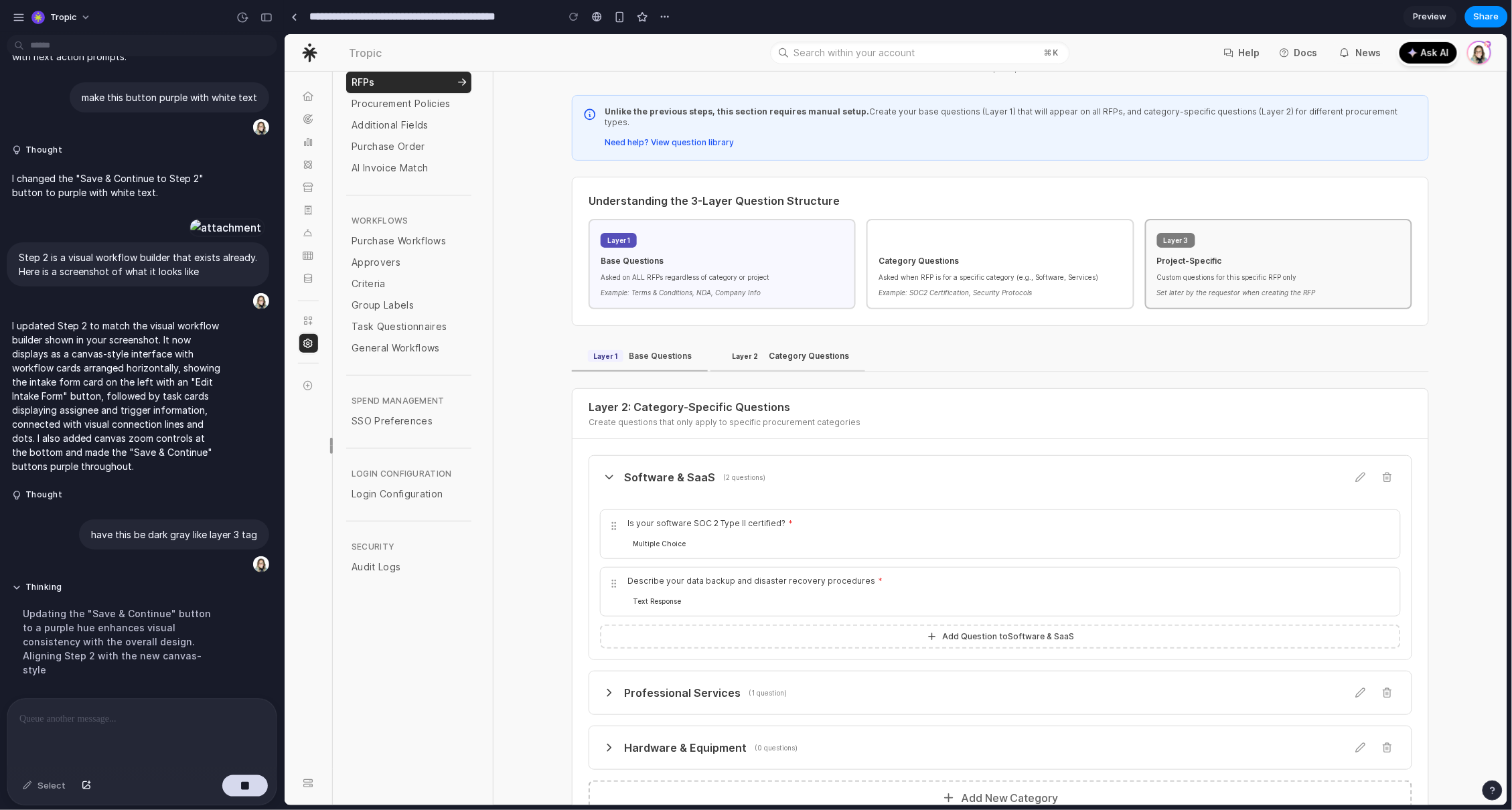
scroll to position [3873, 0]
click at [681, 344] on button "Layer 1 Base Questions" at bounding box center [638, 356] width 136 height 29
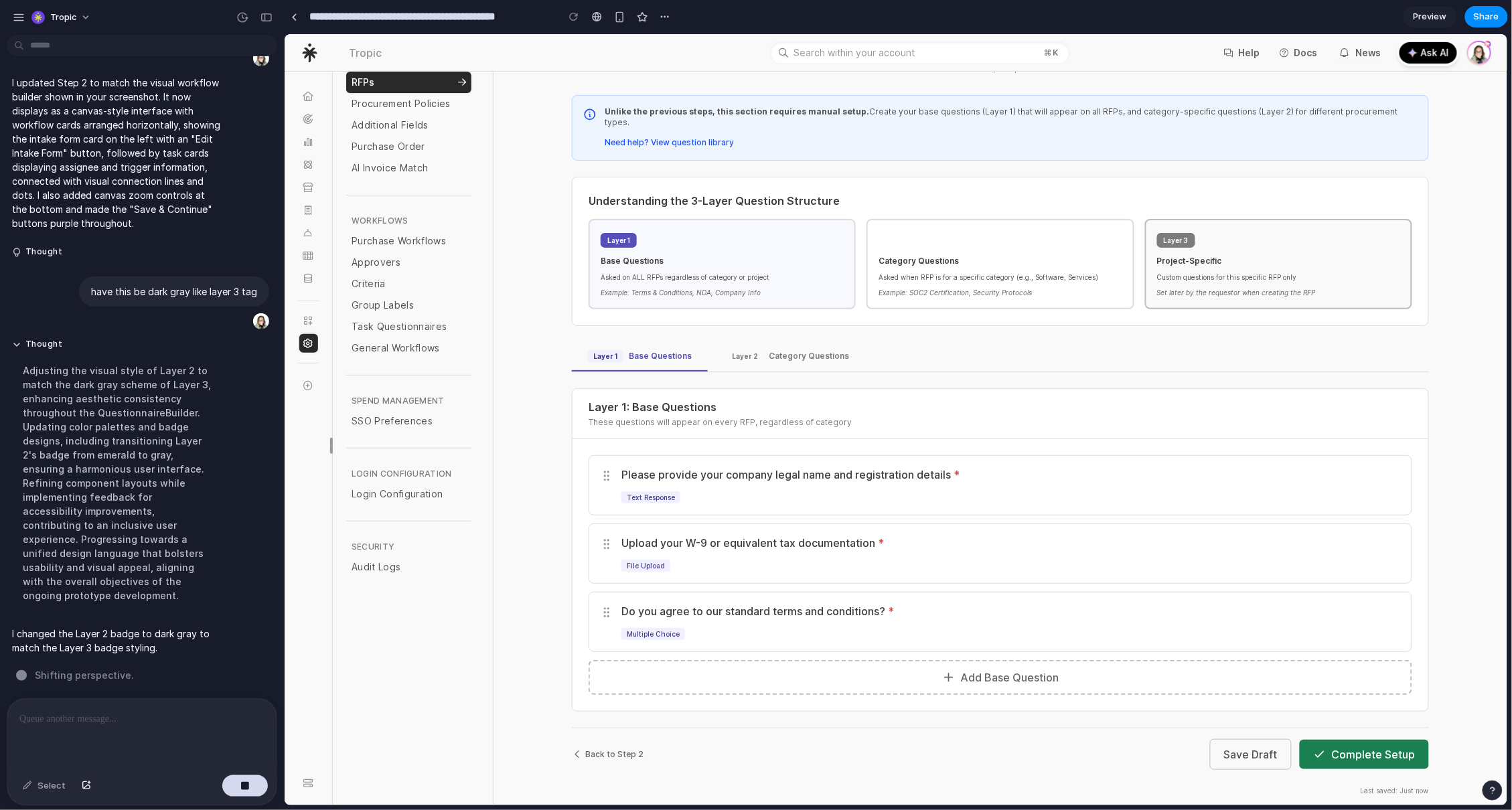
scroll to position [4088, 0]
click at [757, 349] on div "Layer 2 Category Questions" at bounding box center [788, 355] width 123 height 12
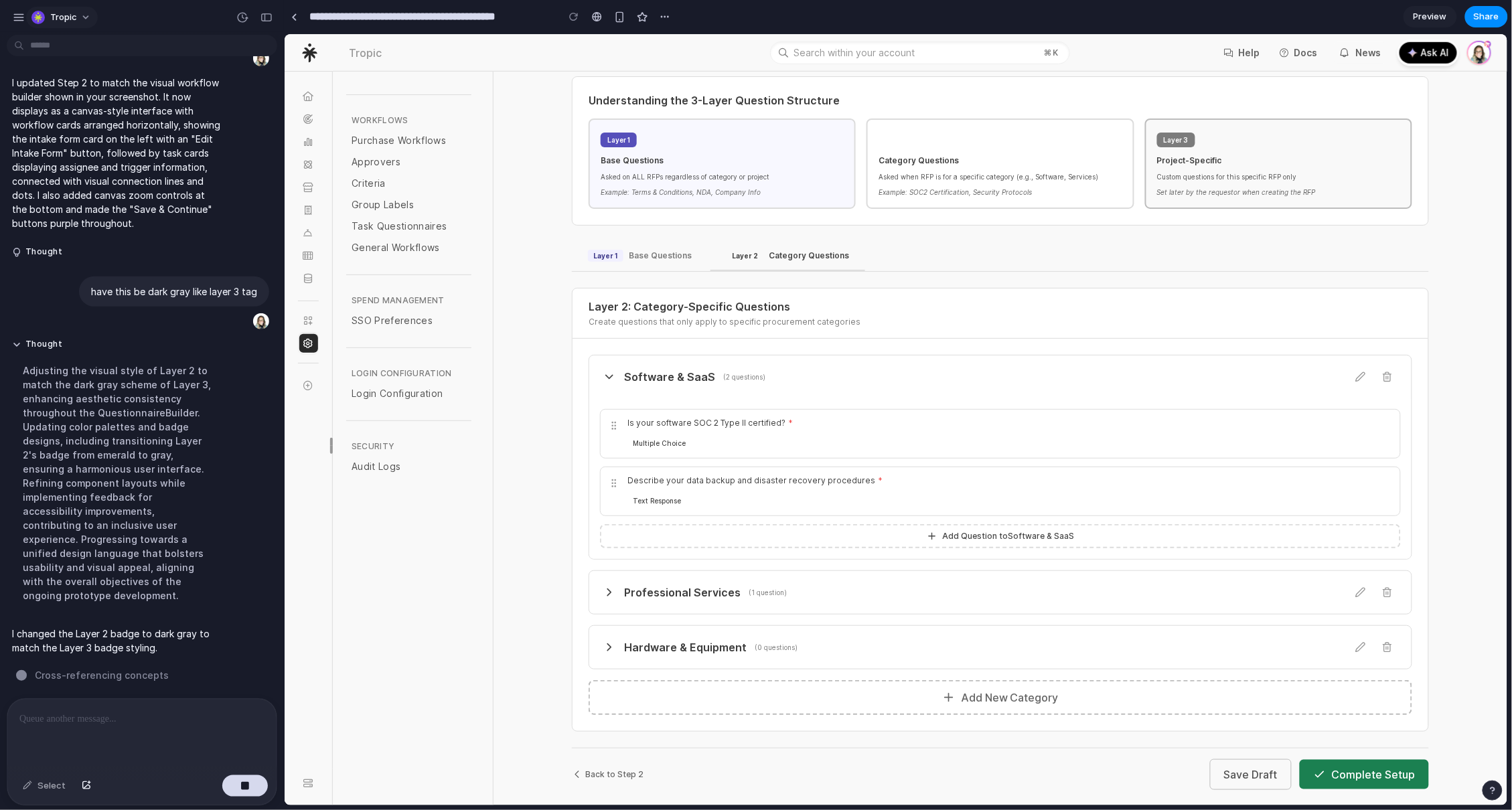
scroll to position [410, 0]
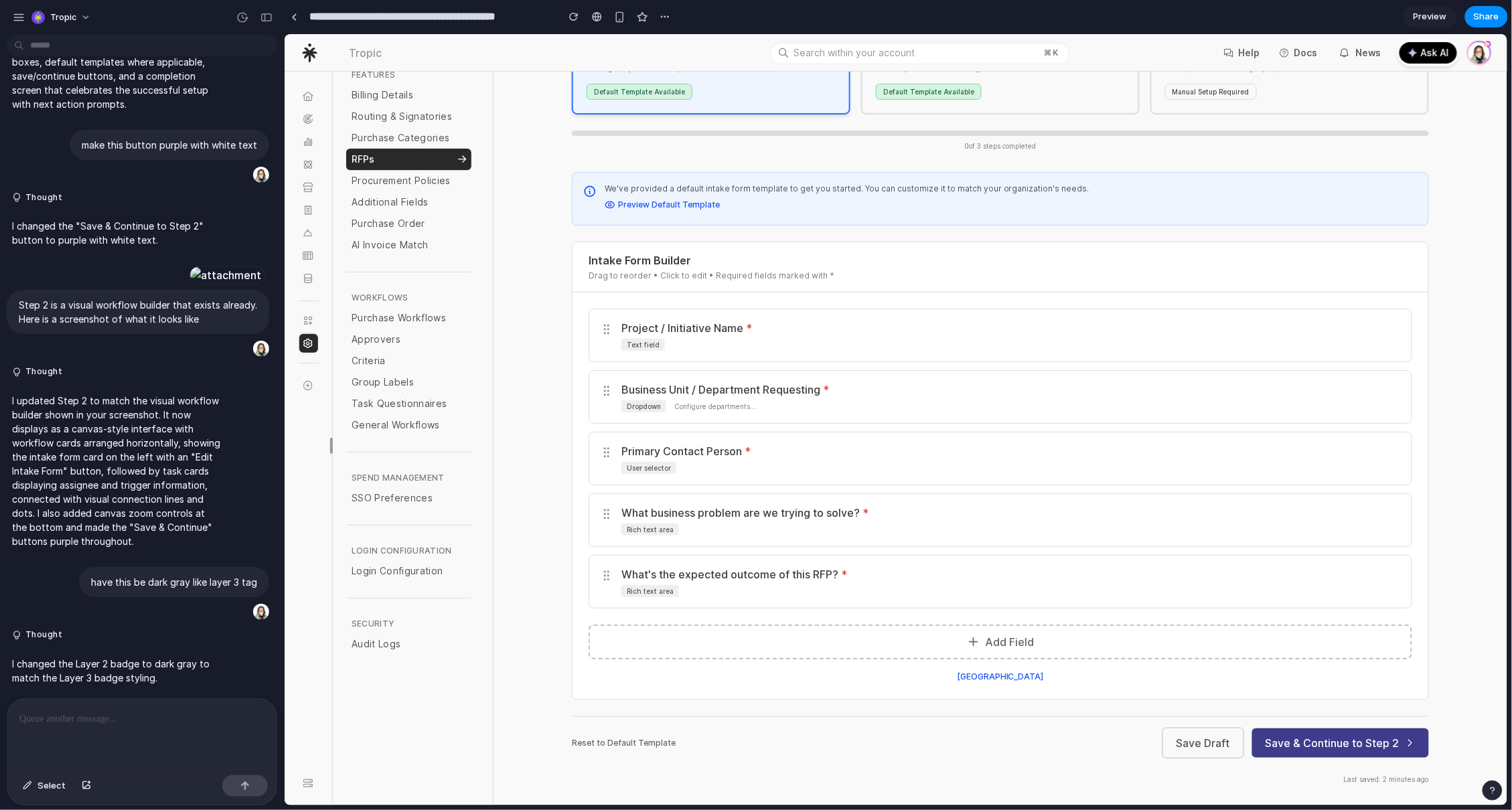
click at [1366, 745] on button "Save & Continue to Step 2" at bounding box center [1339, 743] width 177 height 29
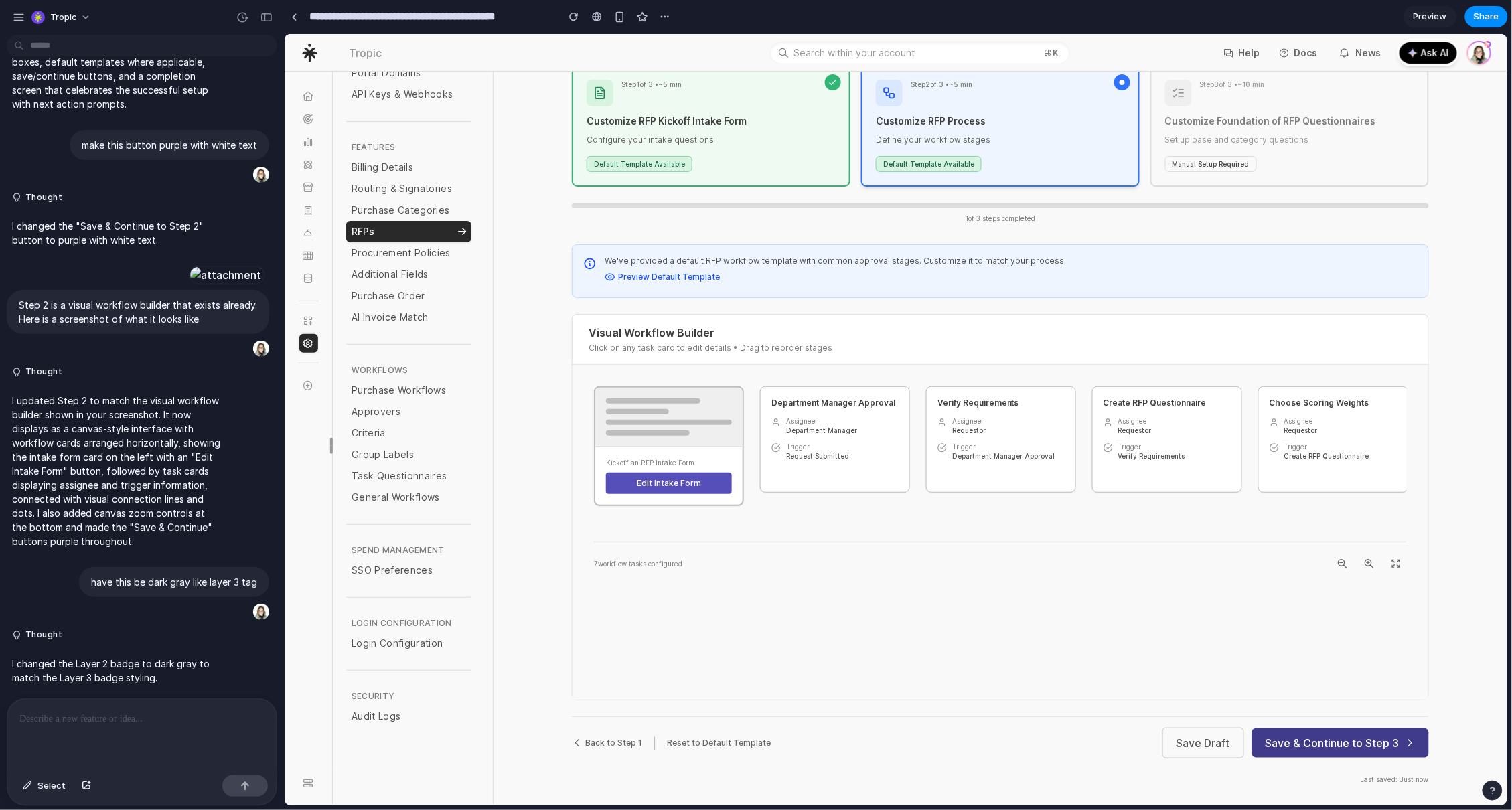
click at [1368, 745] on button "Save & Continue to Step 3" at bounding box center [1339, 743] width 177 height 29
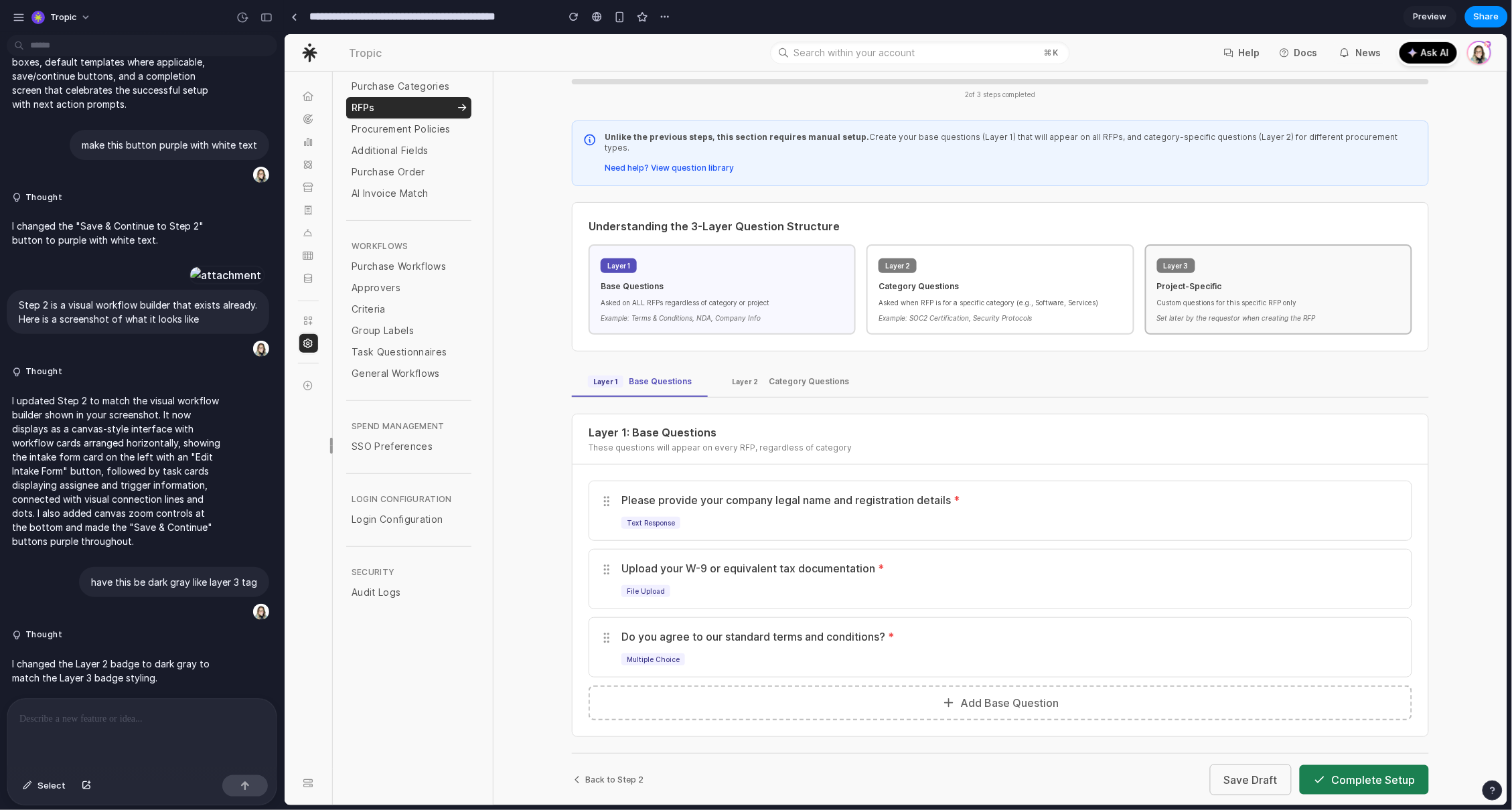
scroll to position [290, 0]
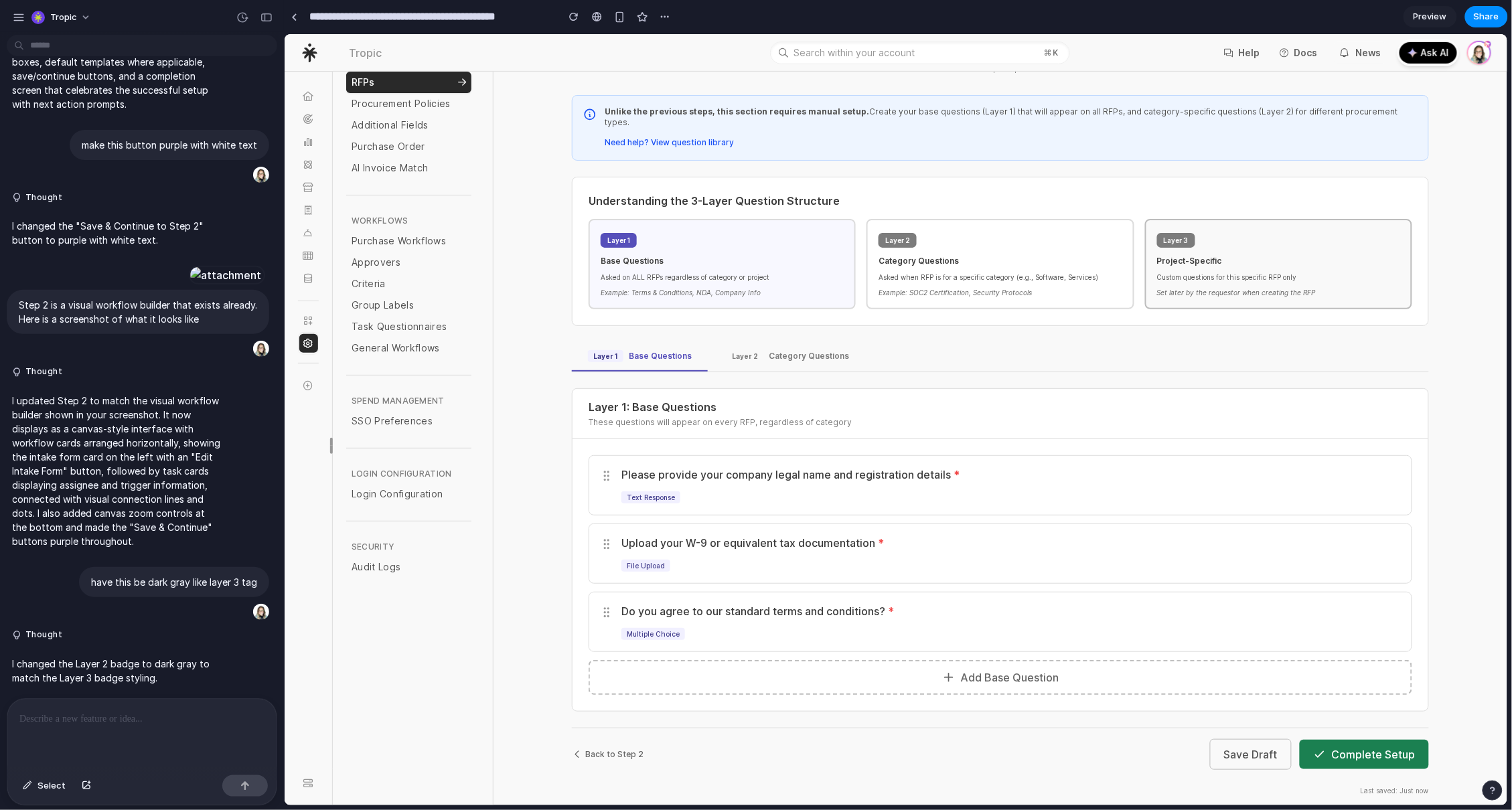
click at [1245, 743] on button "Save Draft" at bounding box center [1250, 754] width 82 height 31
click at [1360, 739] on button "Complete Setup" at bounding box center [1364, 753] width 129 height 29
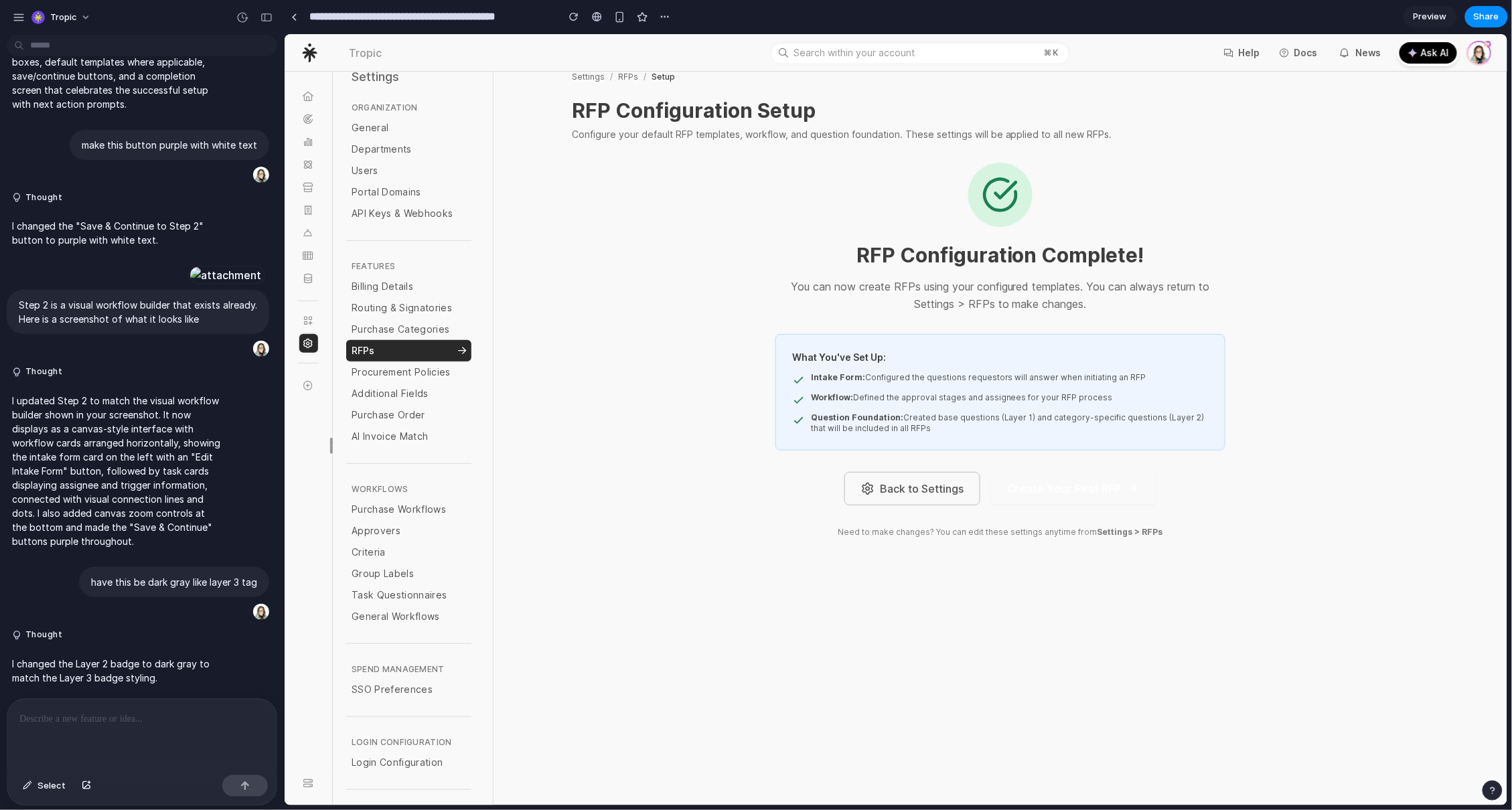
scroll to position [0, 0]
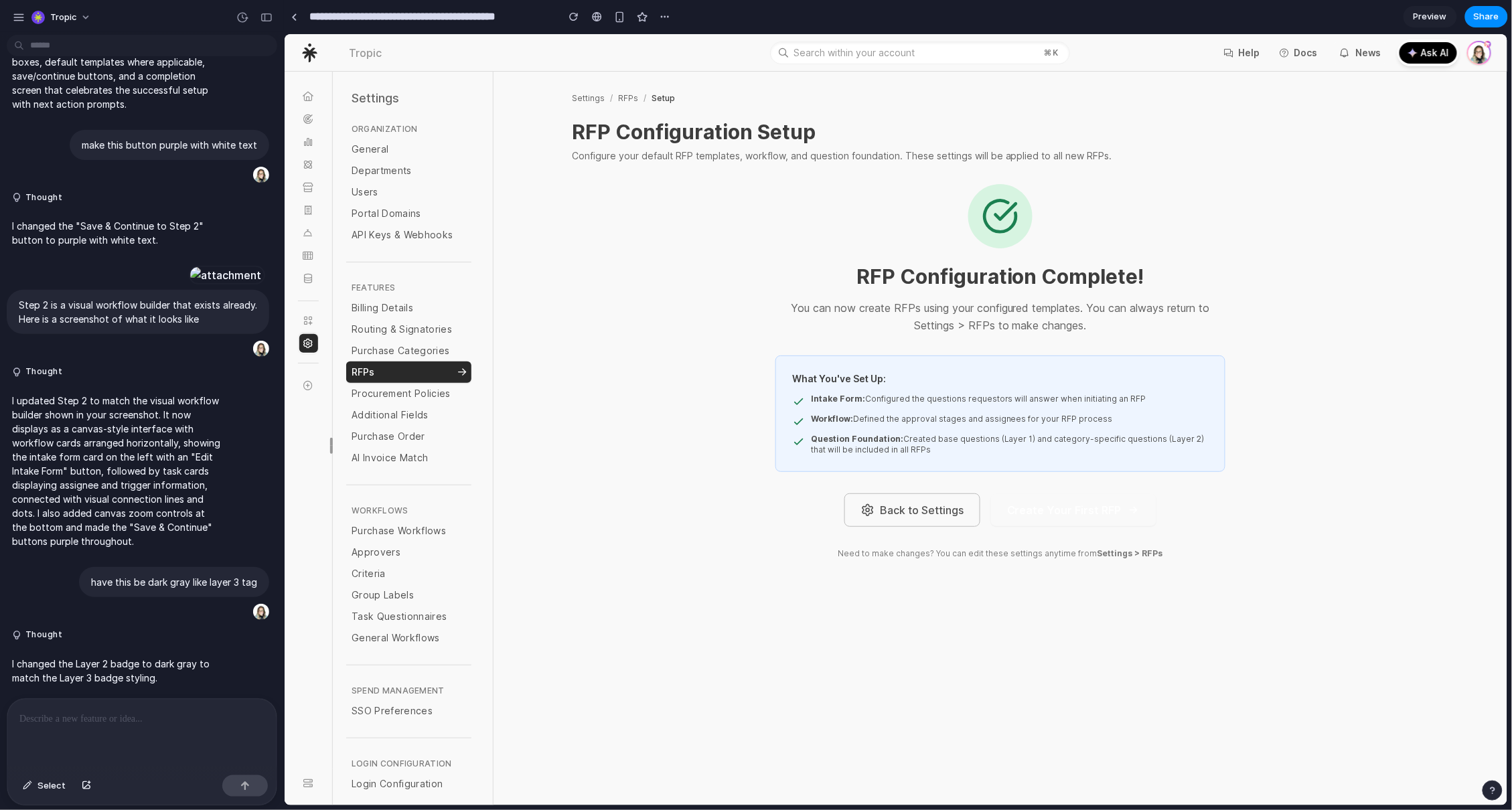
click at [909, 506] on button "Back to Settings" at bounding box center [911, 509] width 136 height 33
click at [38, 783] on span "Select" at bounding box center [51, 786] width 28 height 14
click at [938, 506] on div at bounding box center [896, 420] width 1222 height 771
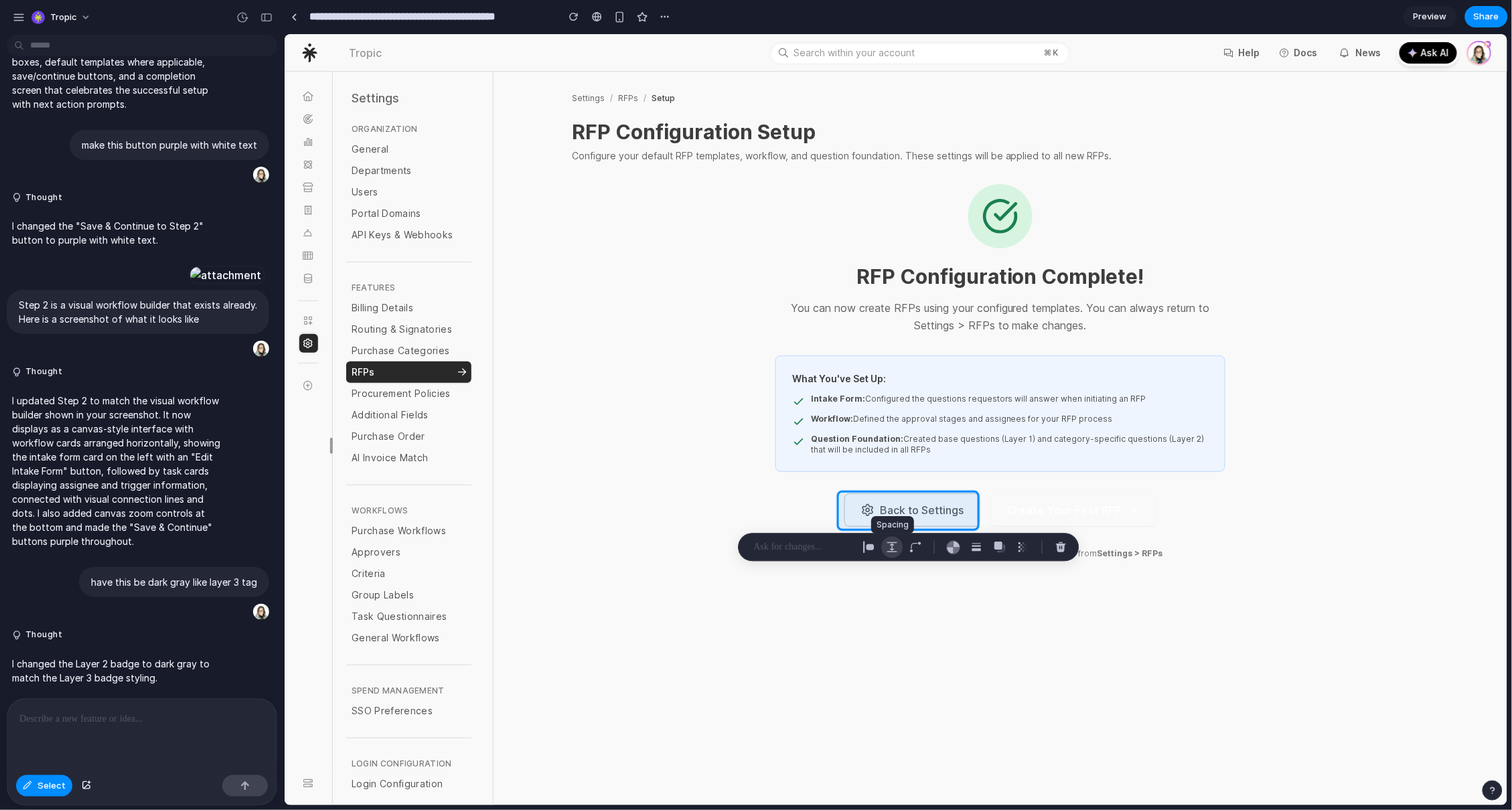
click at [895, 547] on div "button" at bounding box center [892, 547] width 12 height 12
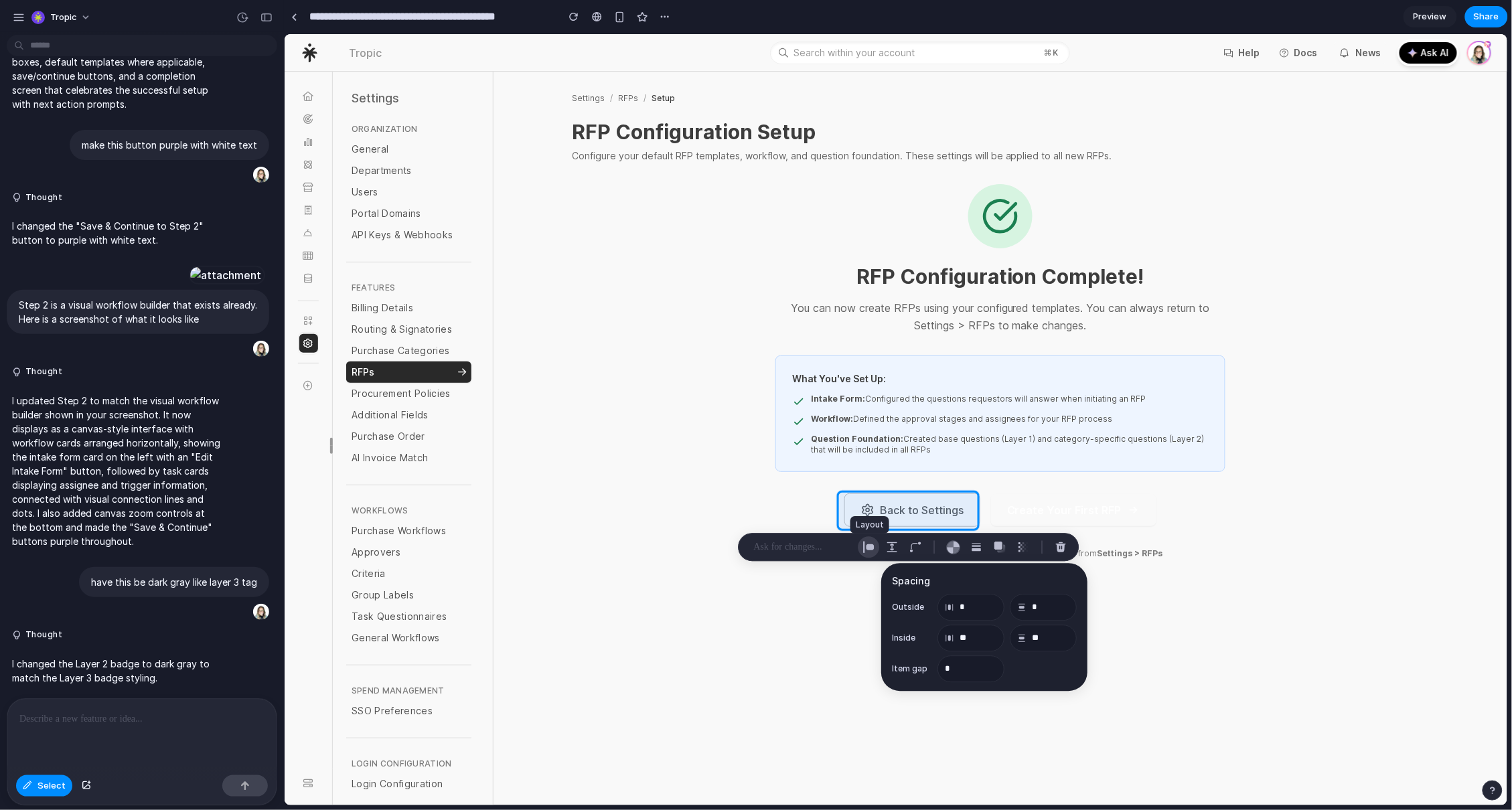
click at [873, 545] on div "button" at bounding box center [869, 547] width 12 height 12
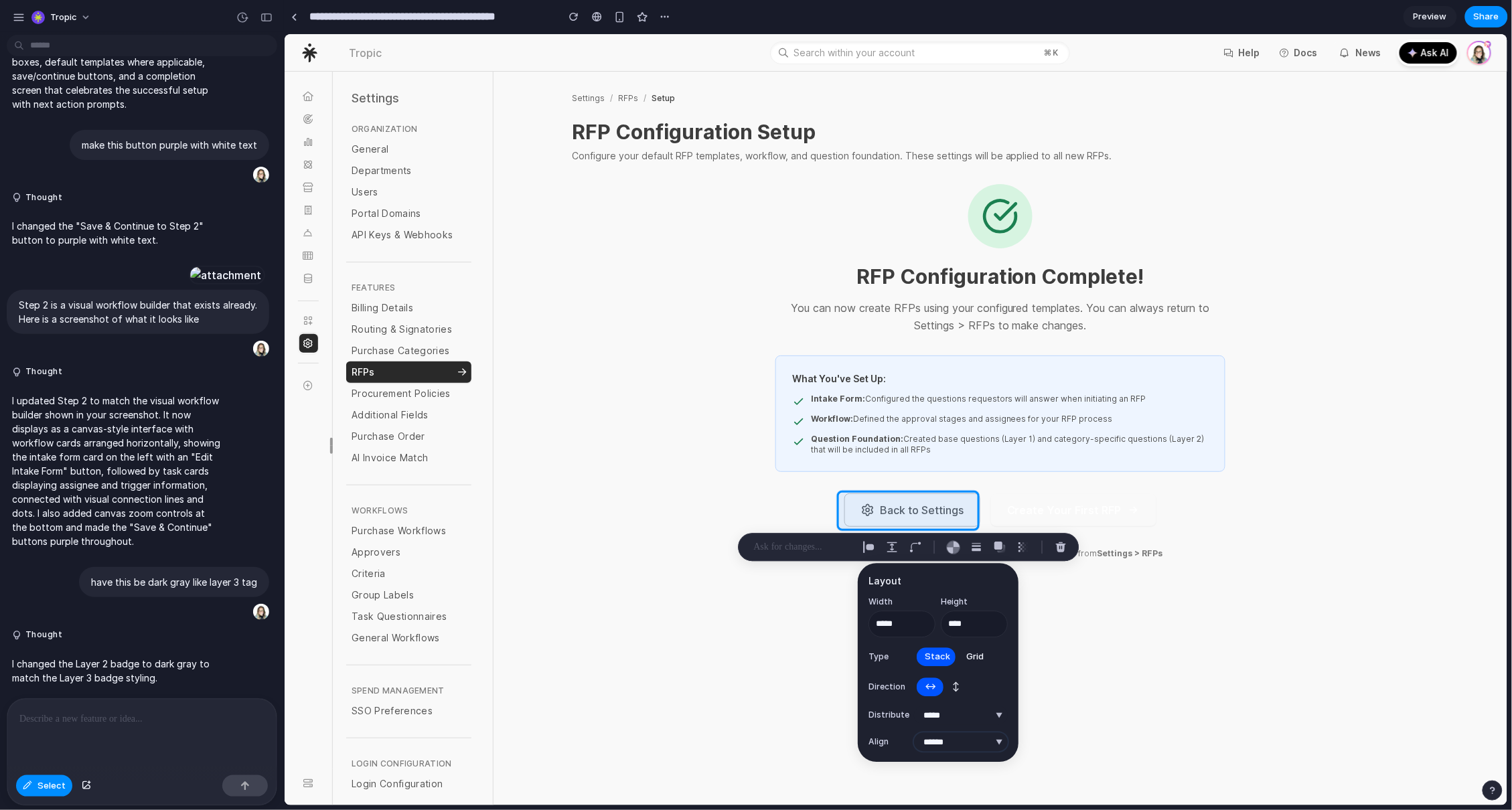
click at [974, 745] on select "***** ****** *** *******" at bounding box center [960, 742] width 94 height 19
click at [914, 733] on select "***** ****** *** *******" at bounding box center [960, 742] width 94 height 19
click at [969, 741] on select "***** ****** *** *******" at bounding box center [960, 742] width 94 height 19
select select "******"
click at [914, 733] on select "***** ****** *** *******" at bounding box center [960, 742] width 94 height 19
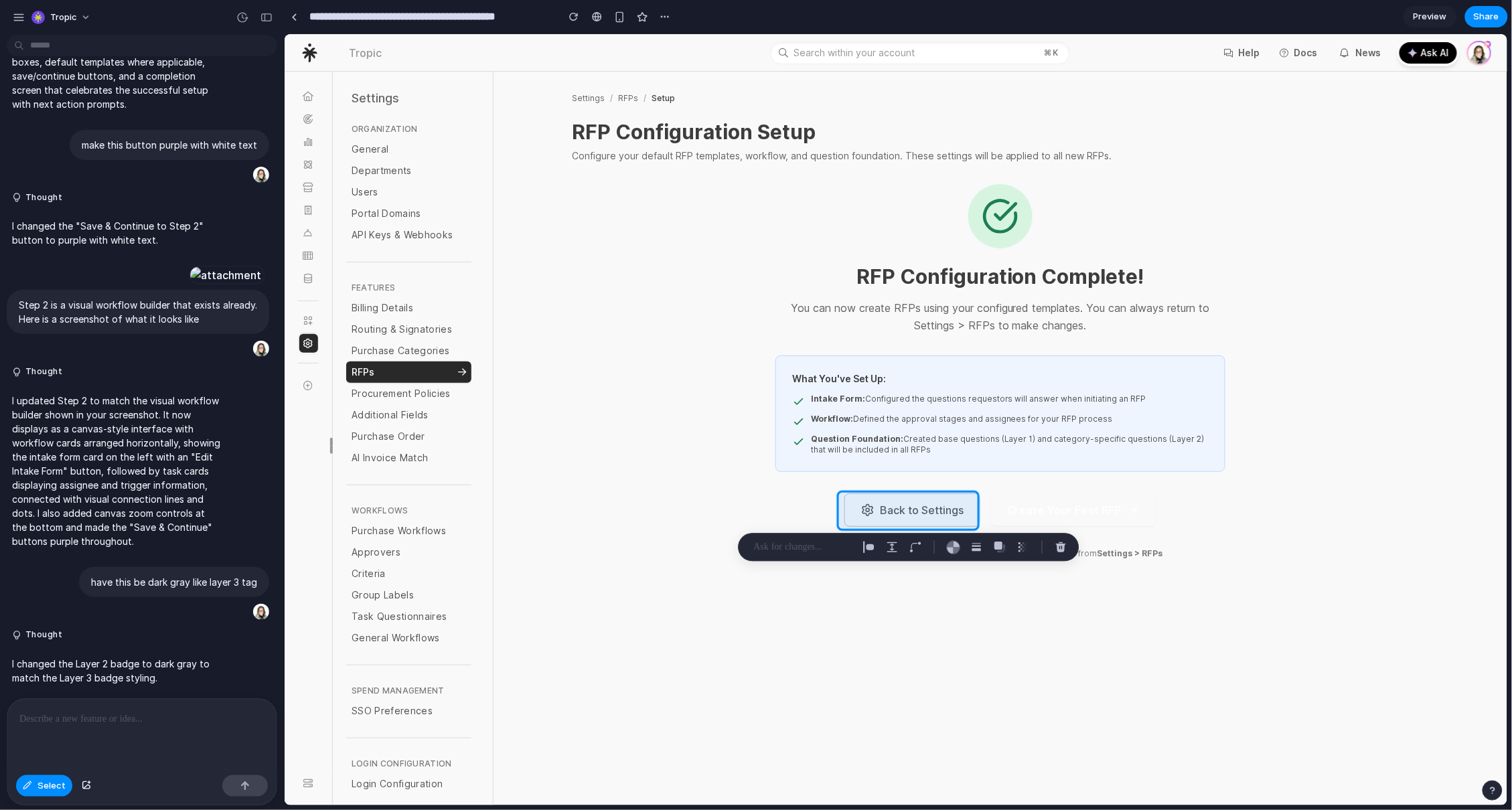
click at [793, 547] on p at bounding box center [803, 547] width 100 height 16
click at [806, 547] on p at bounding box center [803, 547] width 100 height 16
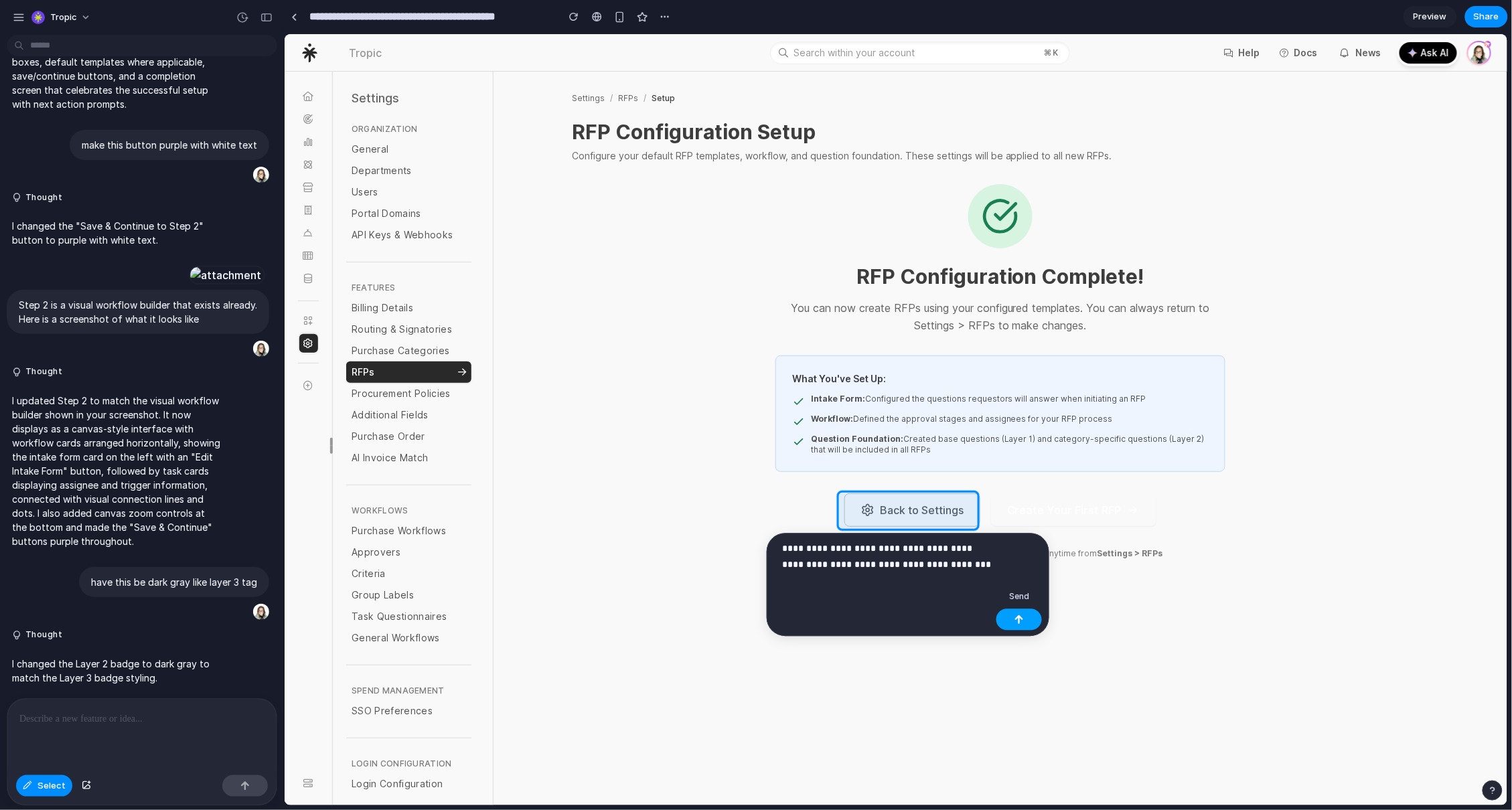
click at [1027, 619] on button "button" at bounding box center [1019, 620] width 46 height 21
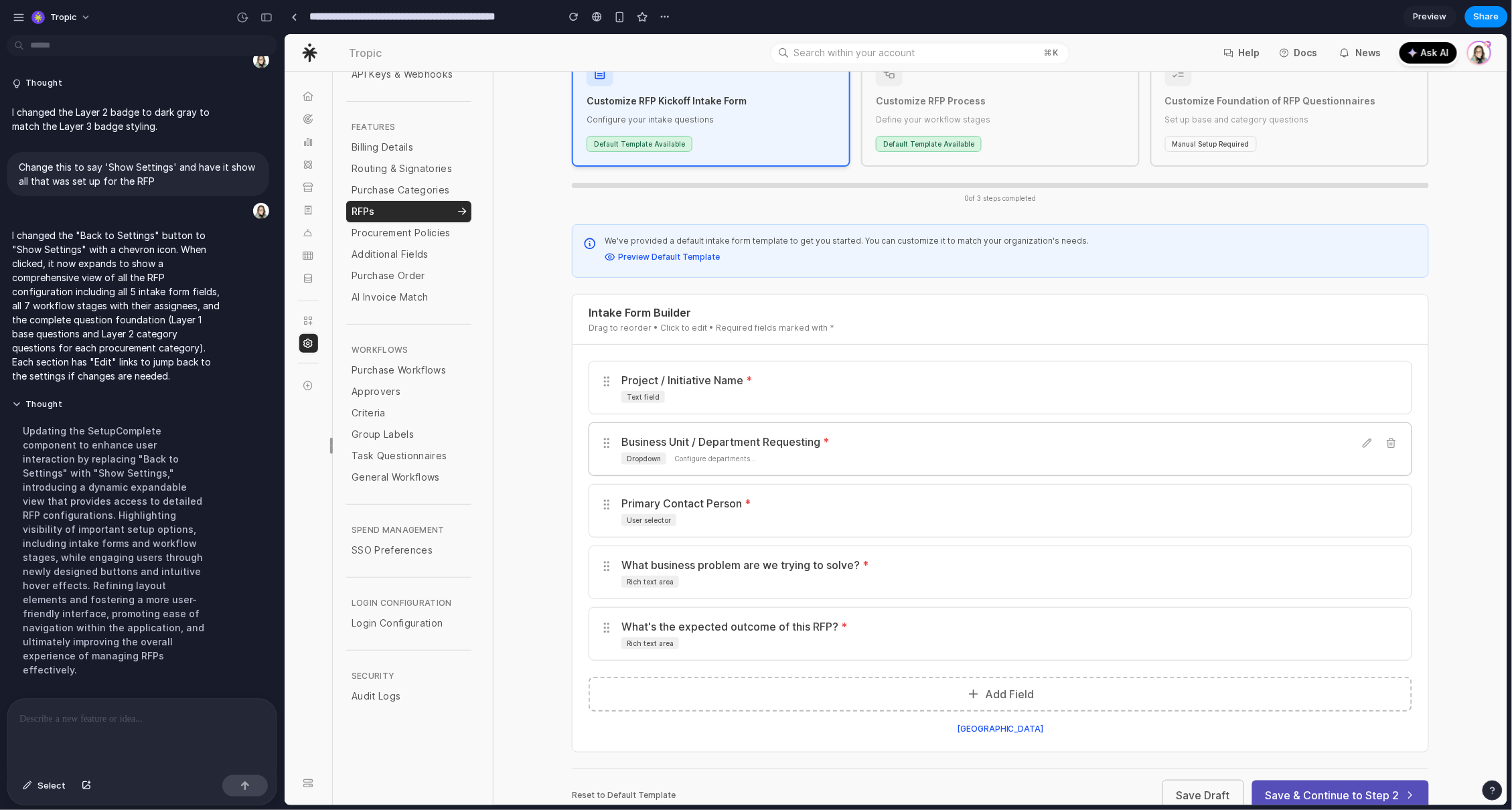
scroll to position [214, 0]
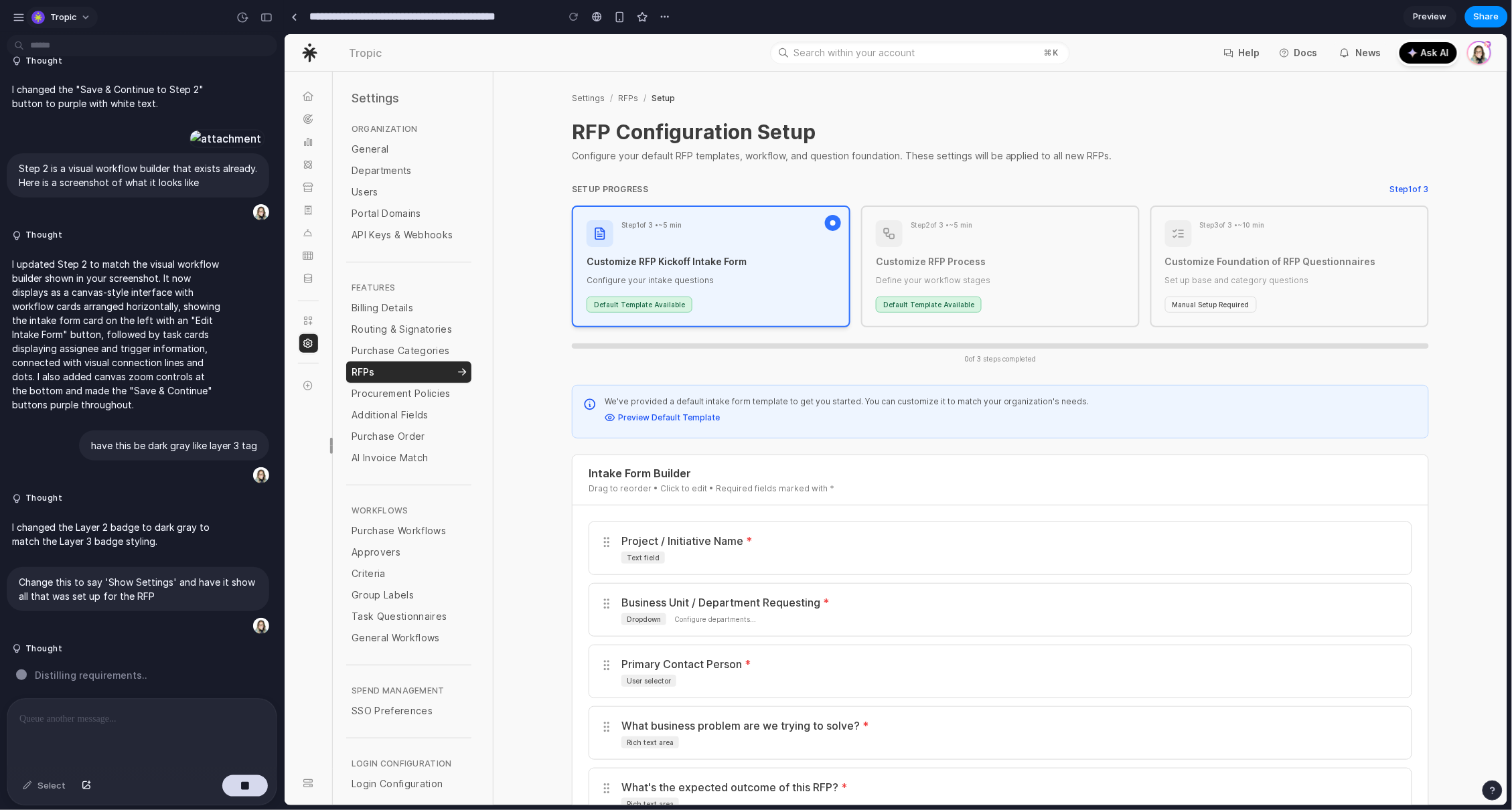
click at [25, 20] on div "Tropic" at bounding box center [55, 18] width 86 height 21
click at [19, 16] on div "button" at bounding box center [19, 18] width 12 height 12
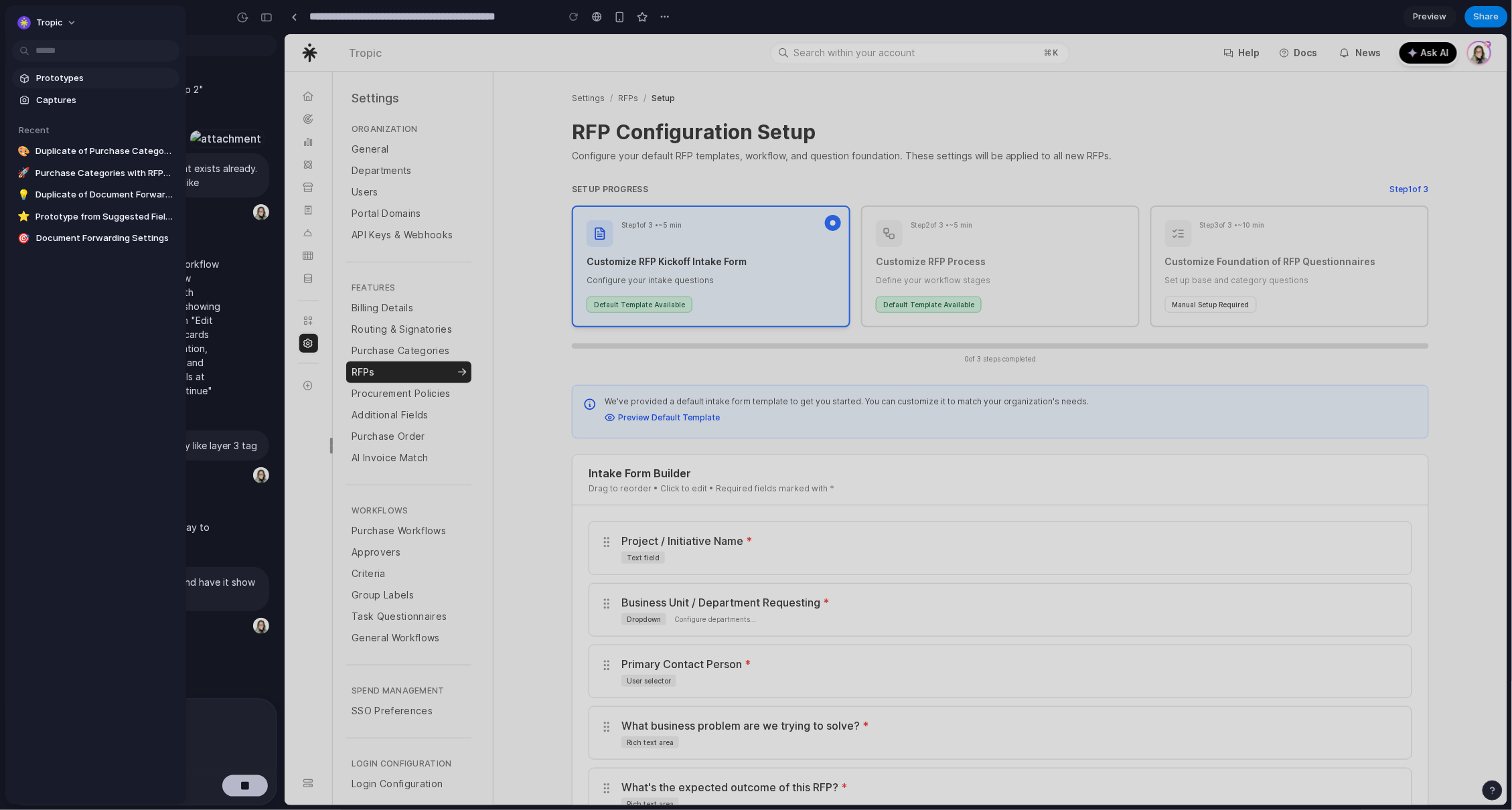
click at [55, 73] on span "Prototypes" at bounding box center [104, 78] width 138 height 14
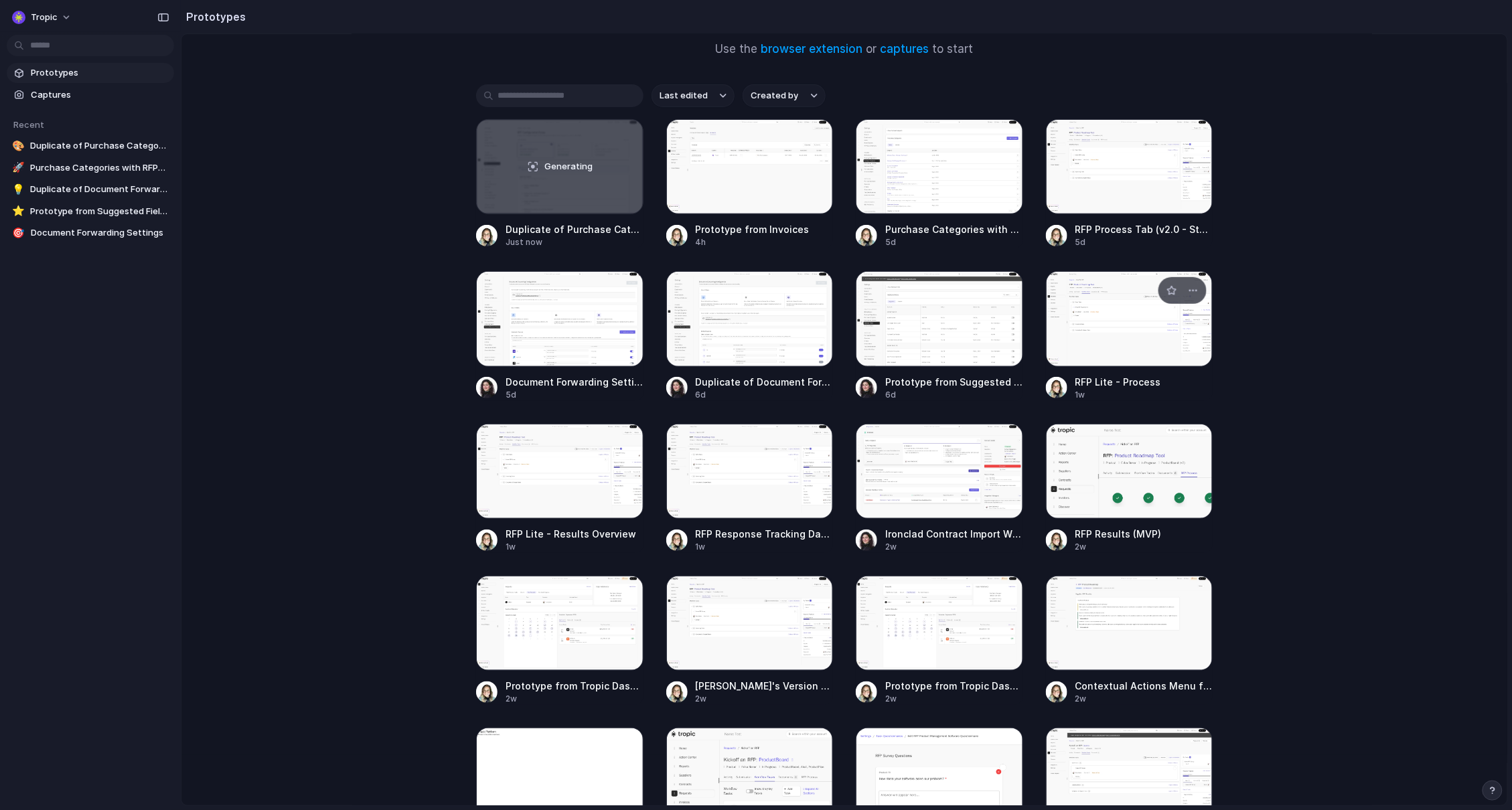
scroll to position [112, 0]
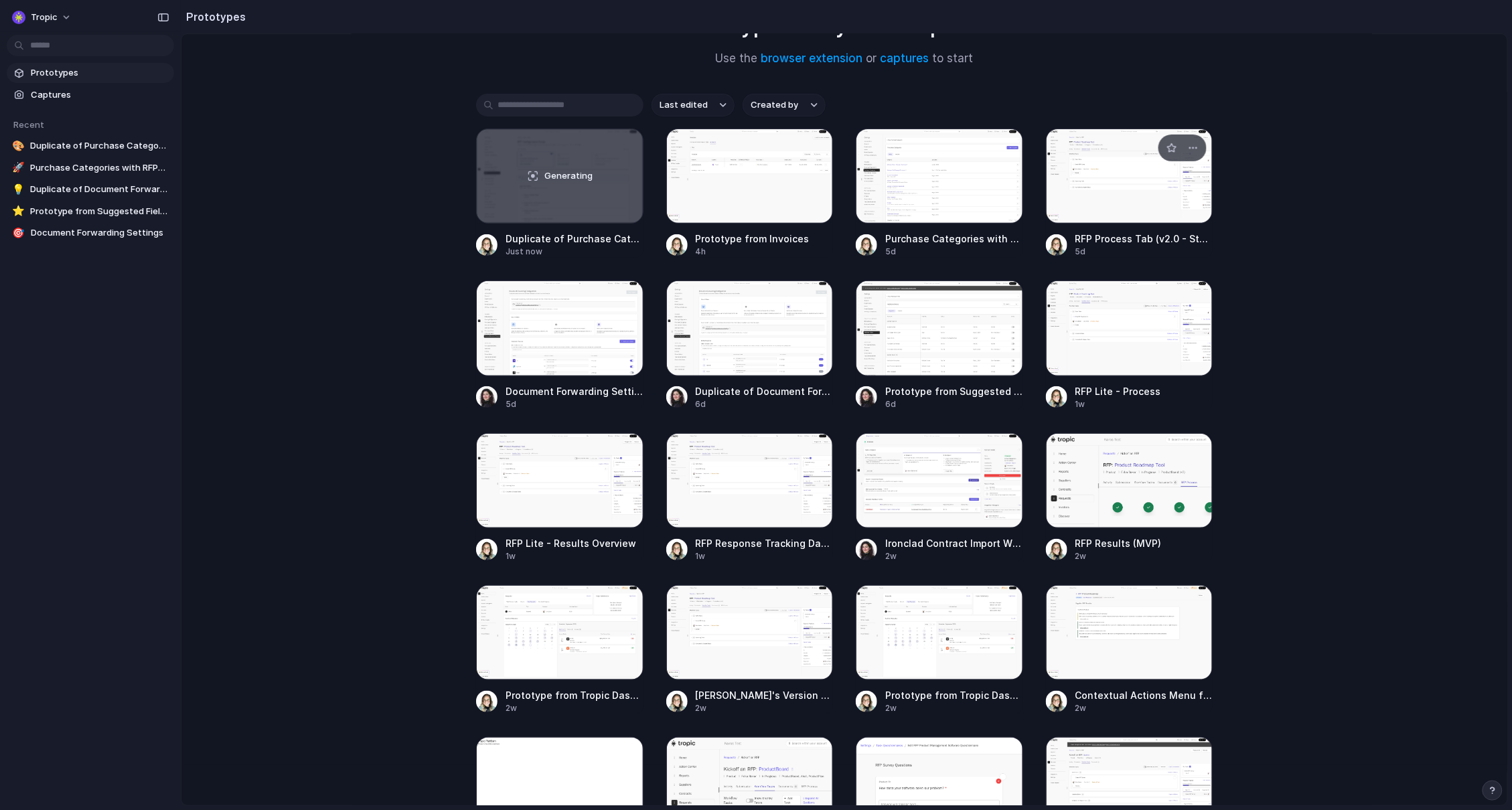
click at [1097, 201] on div at bounding box center [1128, 176] width 167 height 95
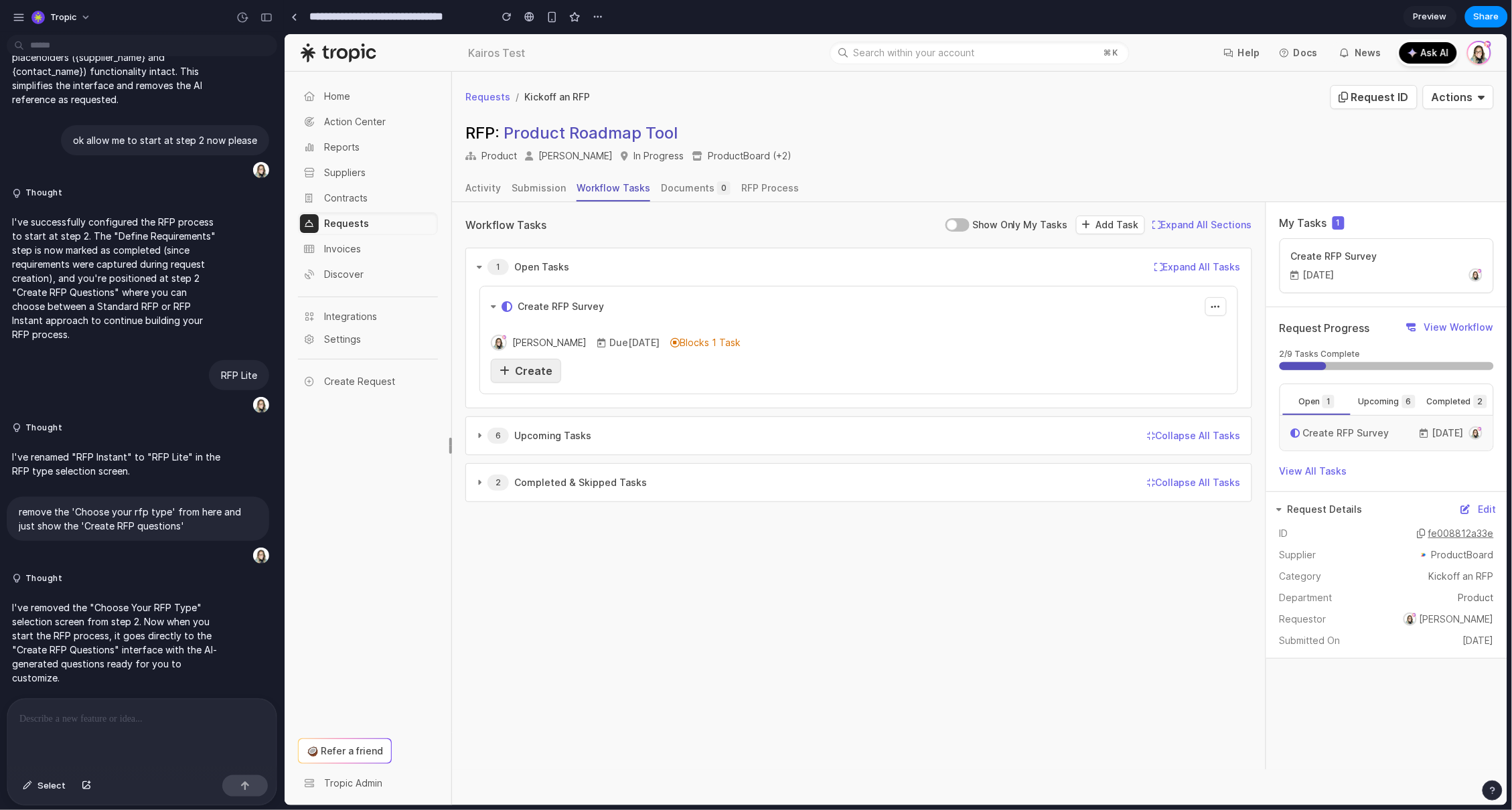
click at [531, 363] on div "Create" at bounding box center [525, 370] width 53 height 16
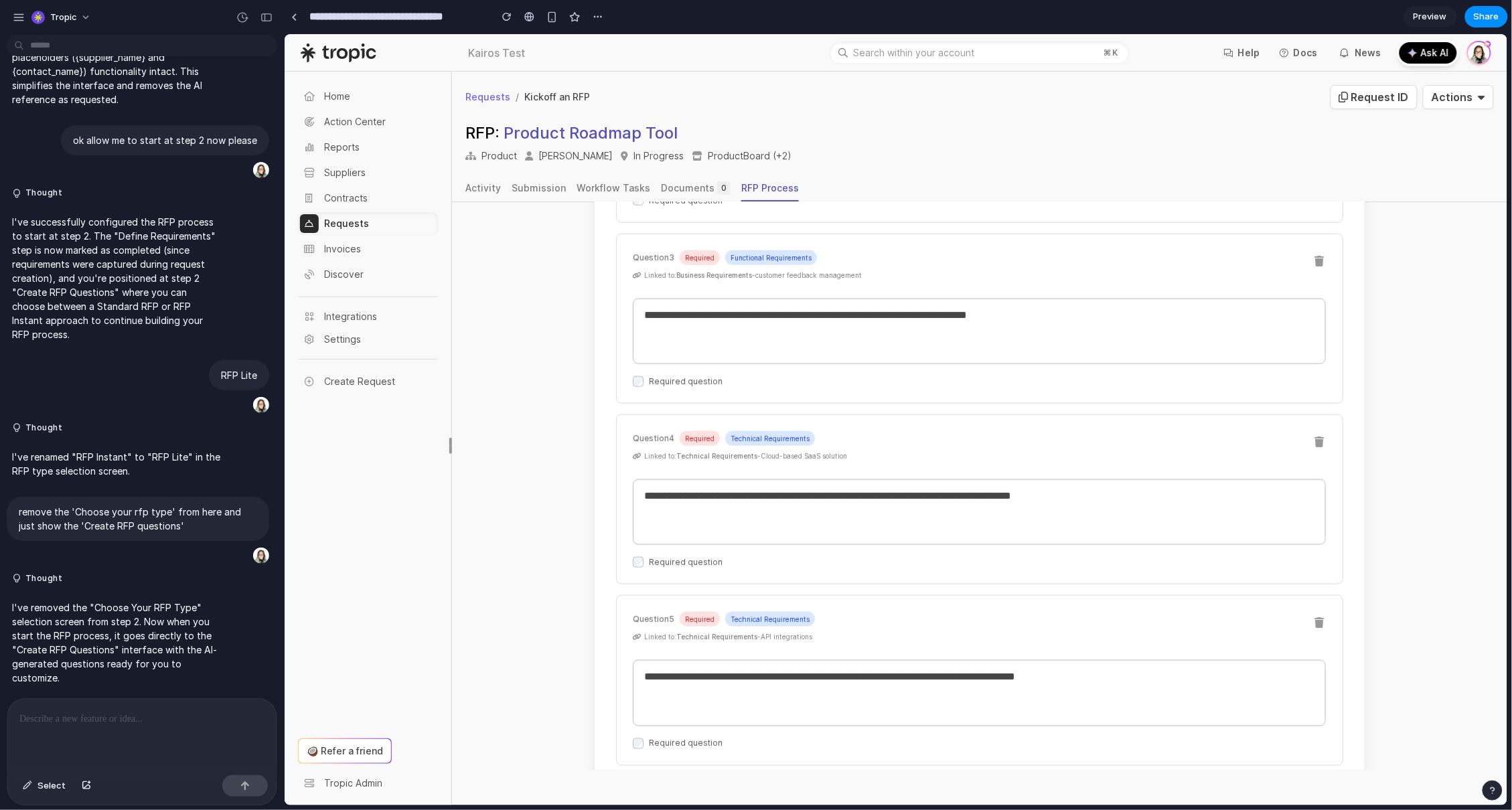
scroll to position [1075, 0]
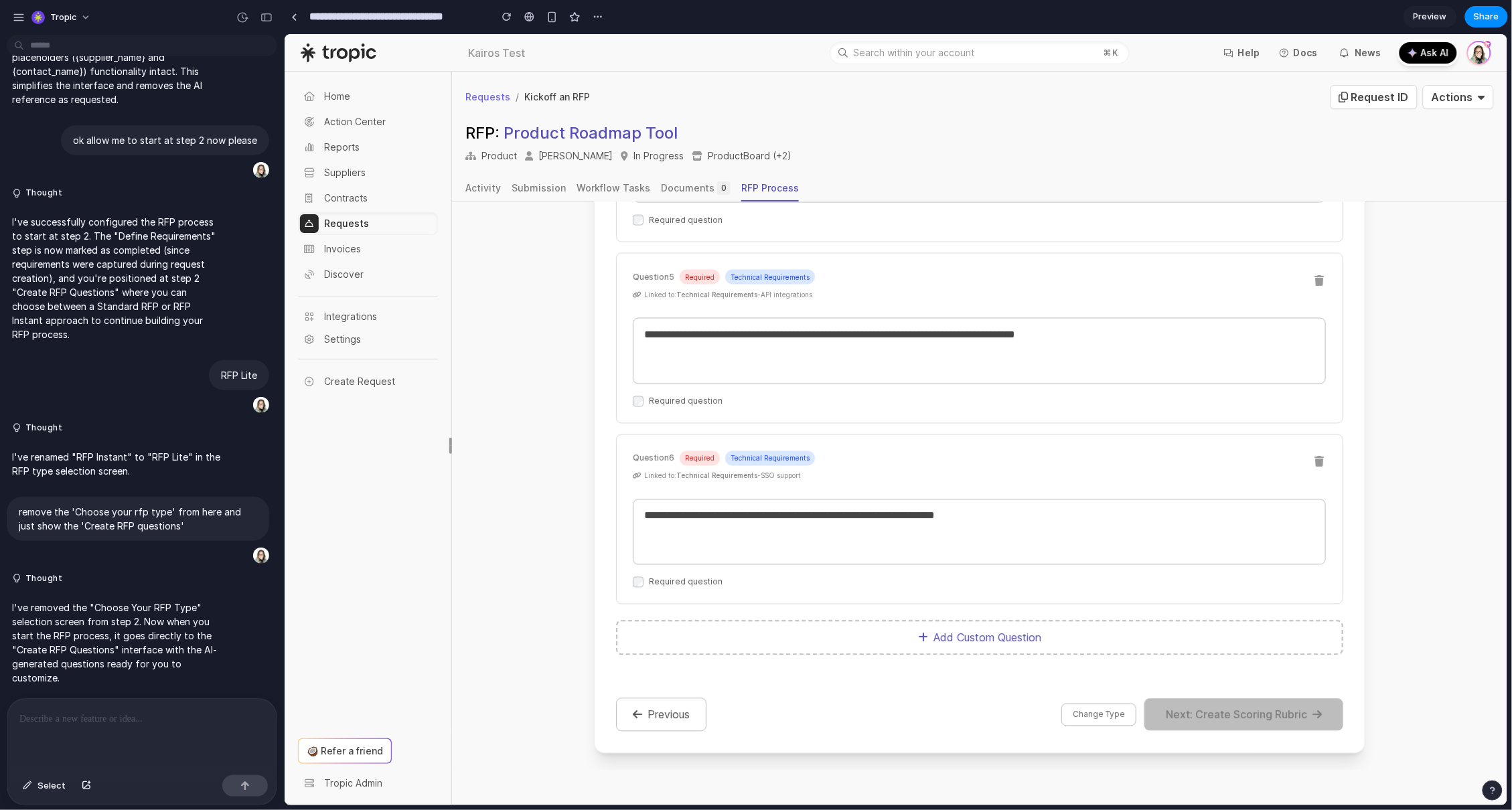
click at [956, 642] on button "Add Custom Question" at bounding box center [978, 637] width 727 height 35
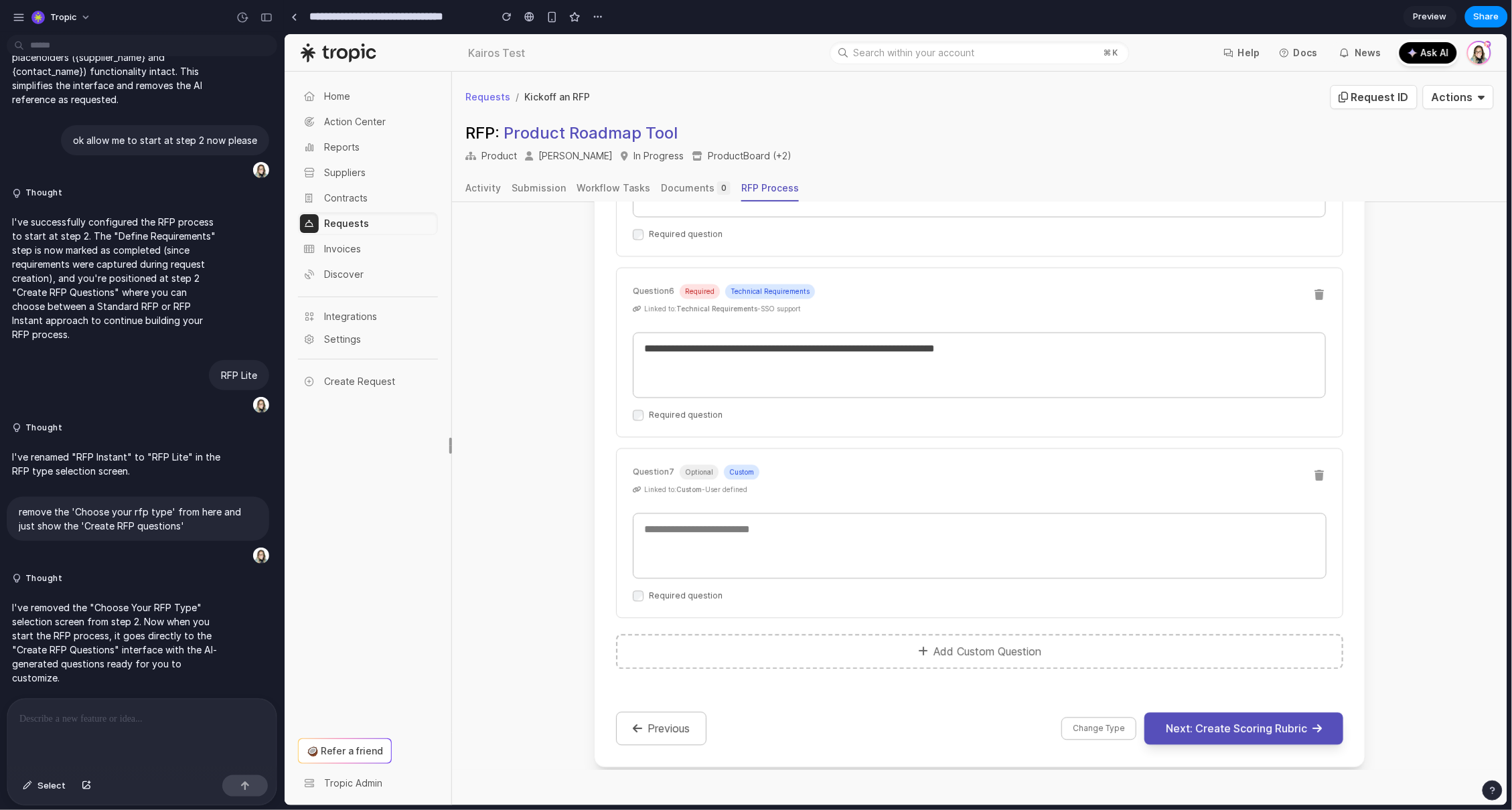
scroll to position [1257, 0]
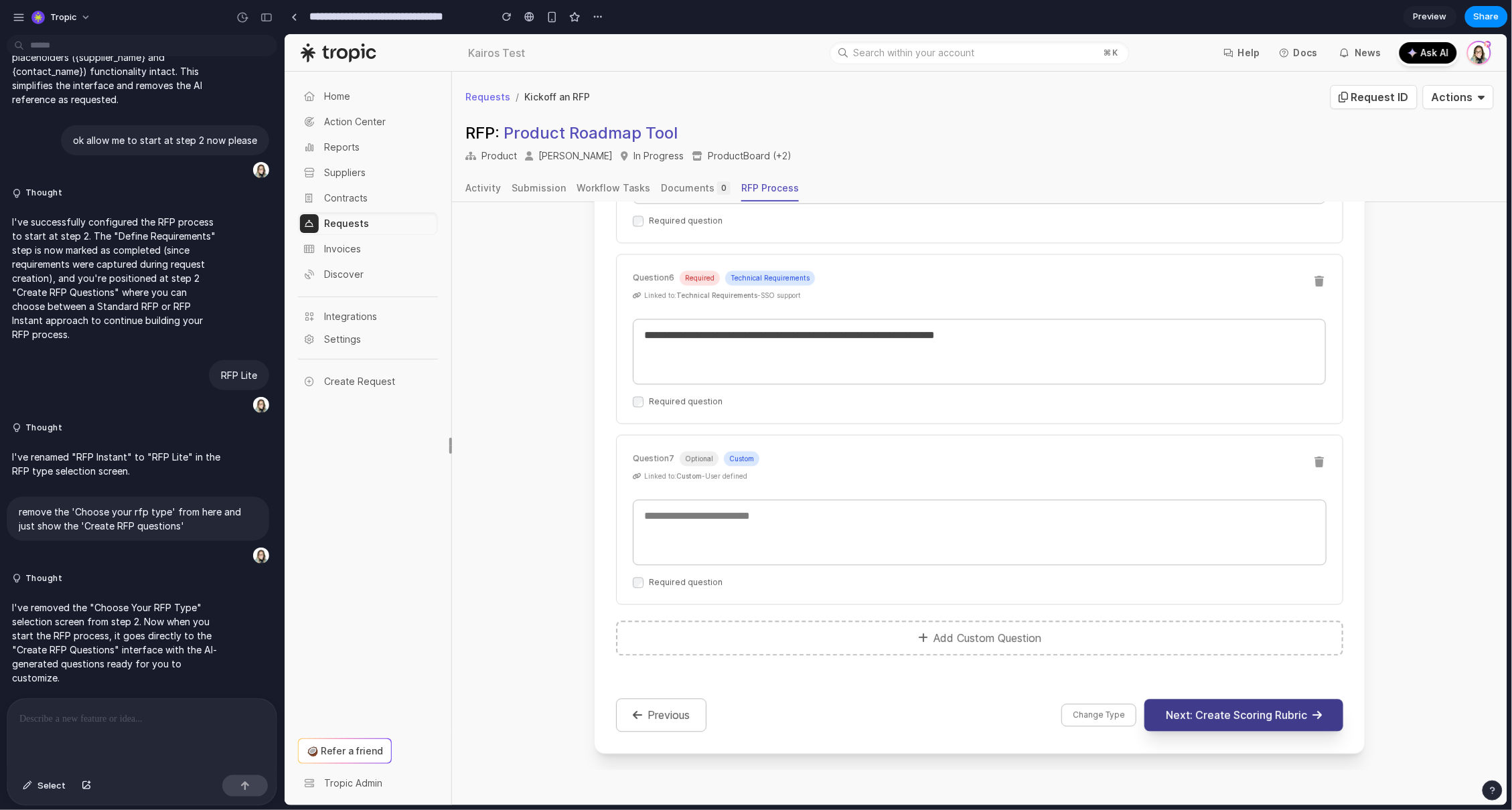
click at [1204, 721] on button "Next: Create Scoring Rubric" at bounding box center [1244, 713] width 199 height 32
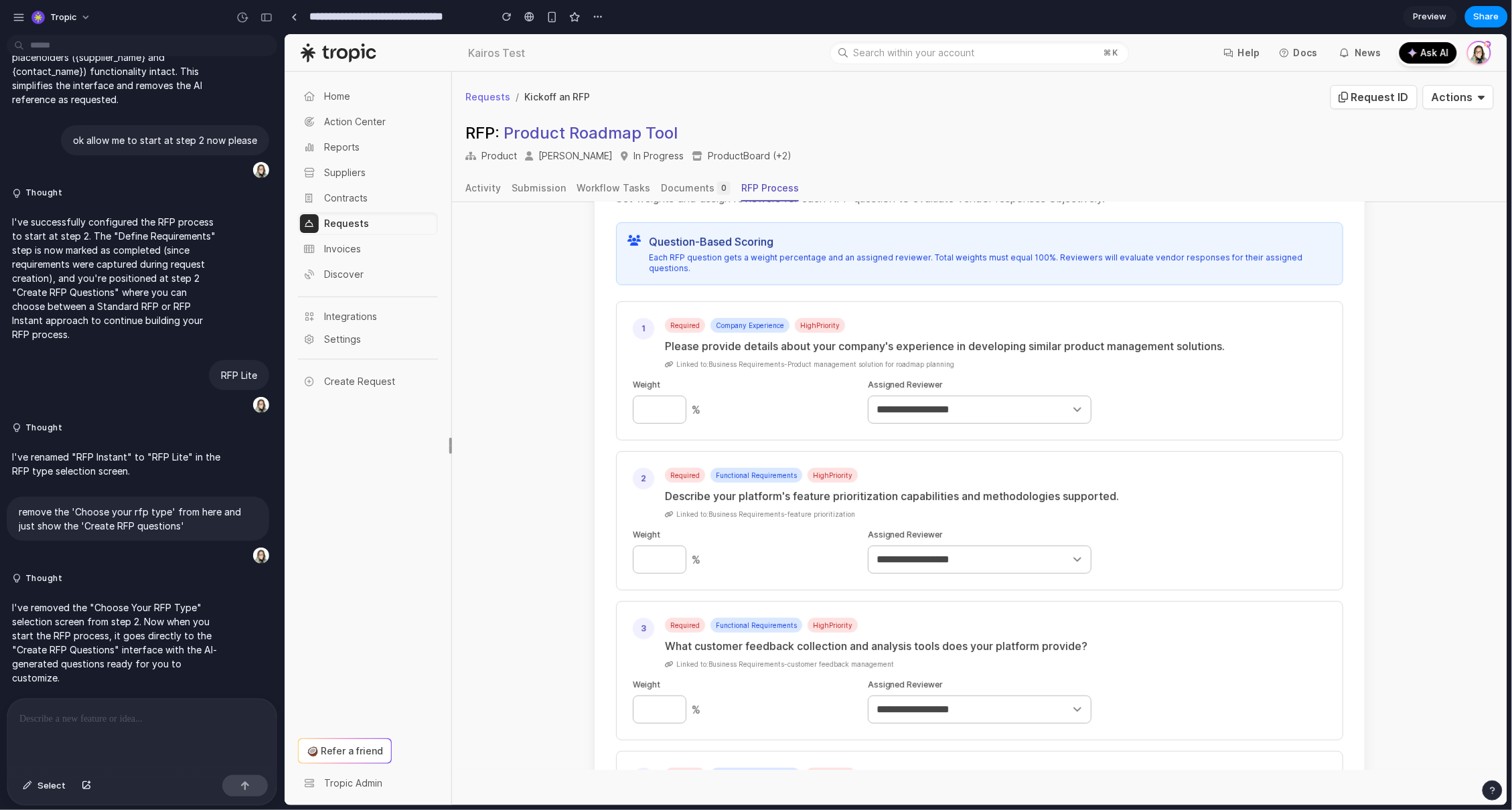
scroll to position [406, 0]
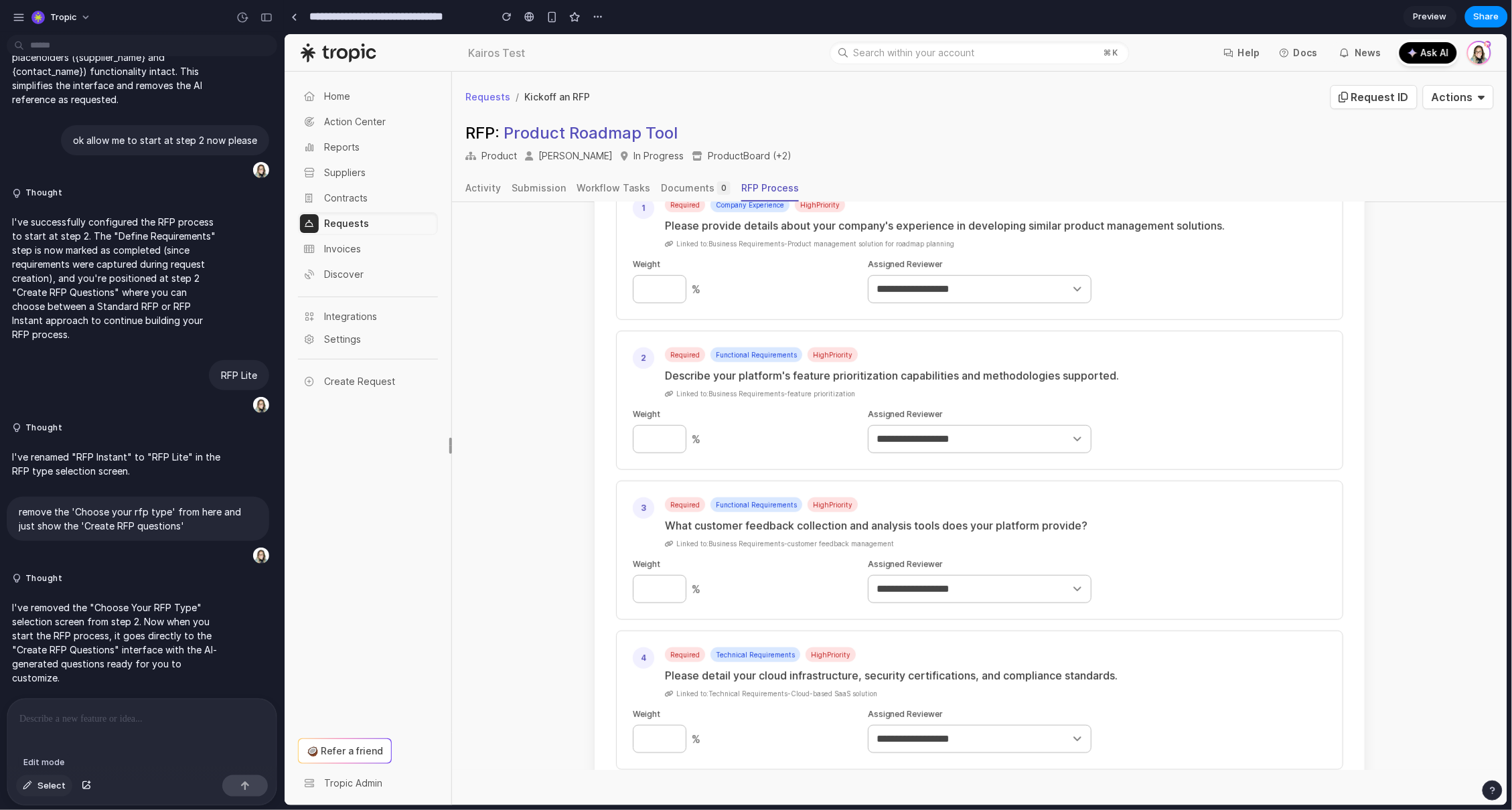
click at [46, 783] on span "Select" at bounding box center [51, 786] width 28 height 14
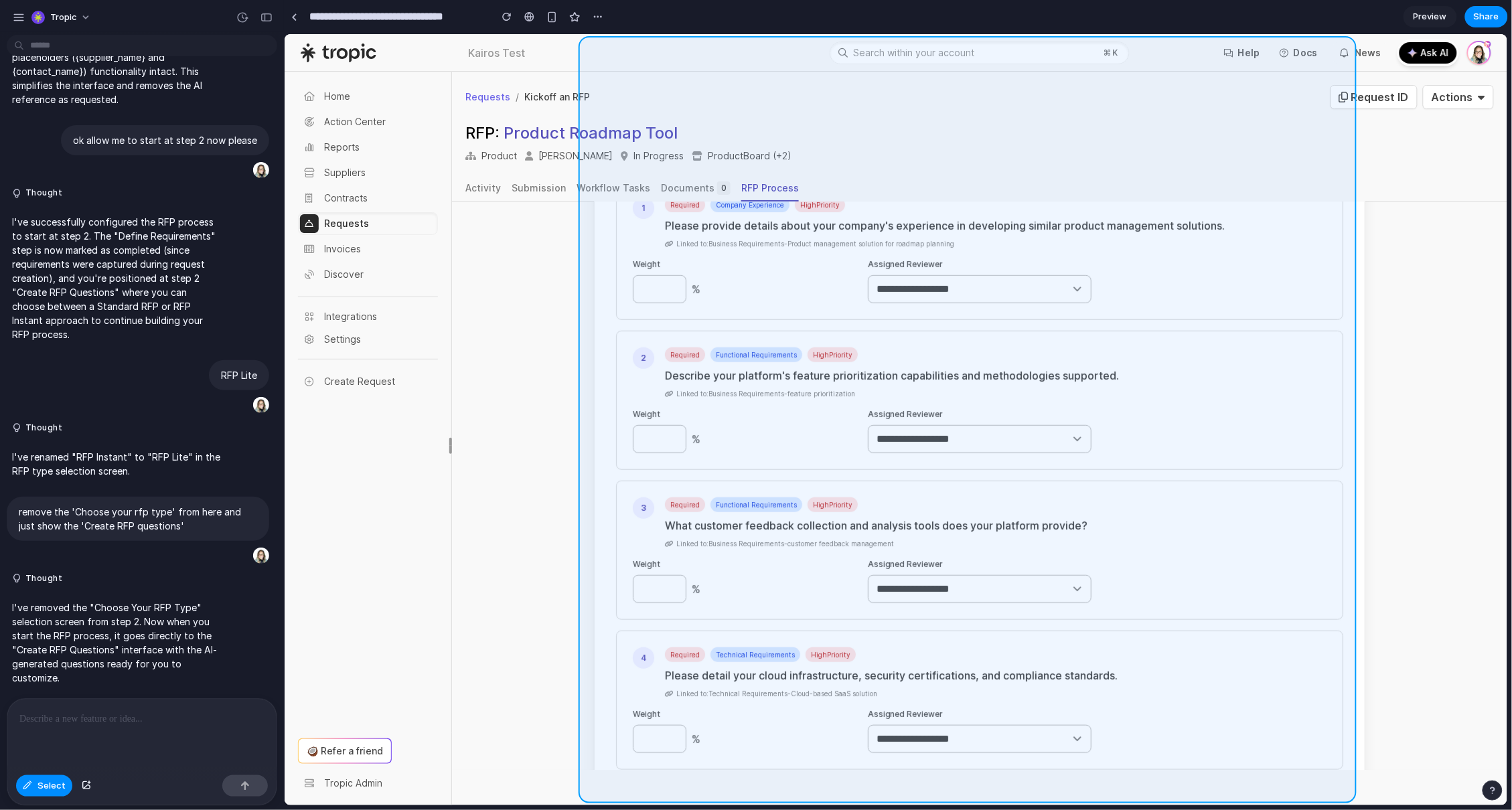
click at [593, 568] on div at bounding box center [896, 420] width 1222 height 771
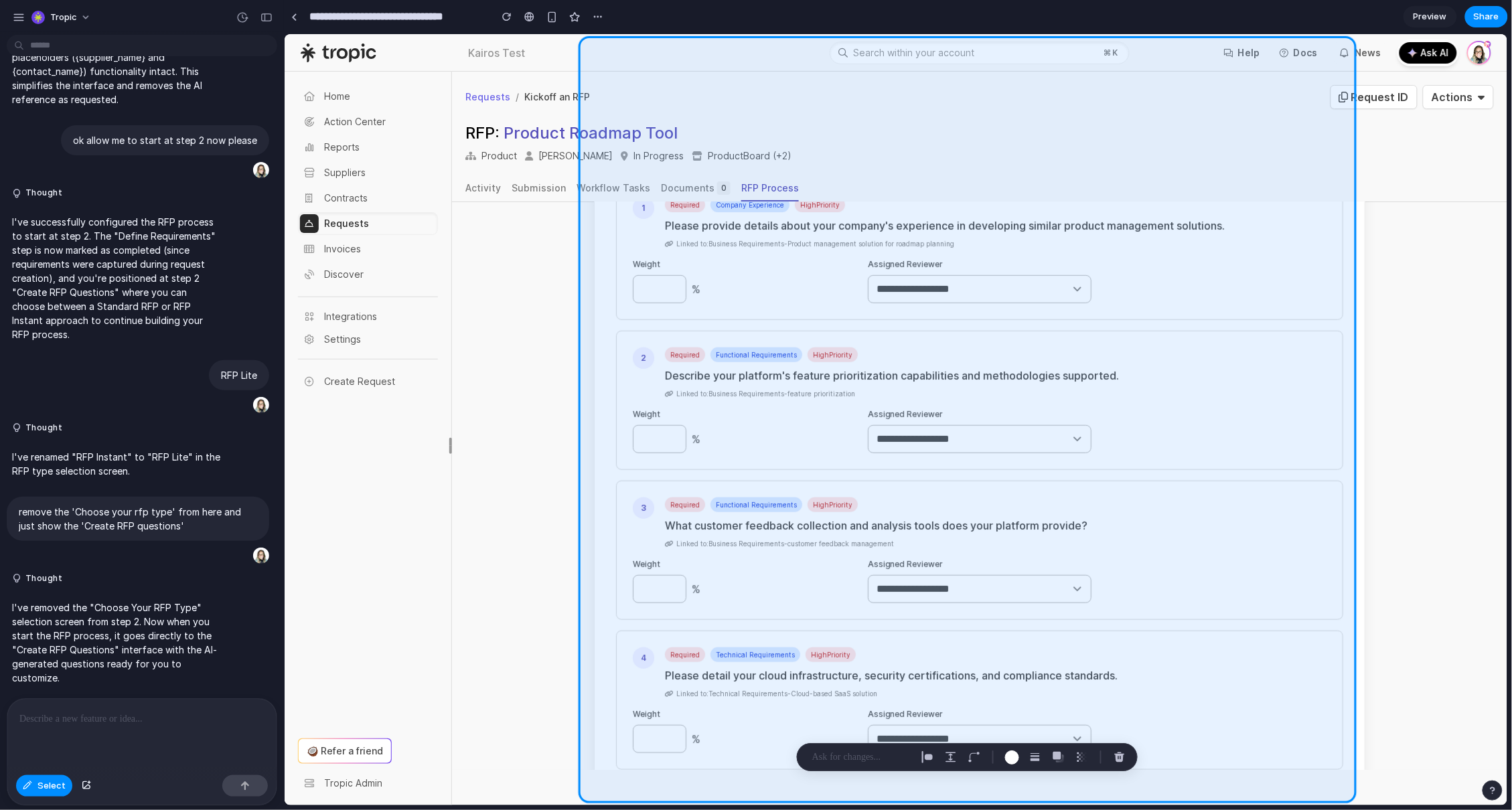
click at [123, 710] on p at bounding box center [142, 718] width 245 height 16
click at [36, 797] on div "Select" at bounding box center [143, 788] width 269 height 35
click at [52, 790] on span "Select" at bounding box center [51, 786] width 28 height 14
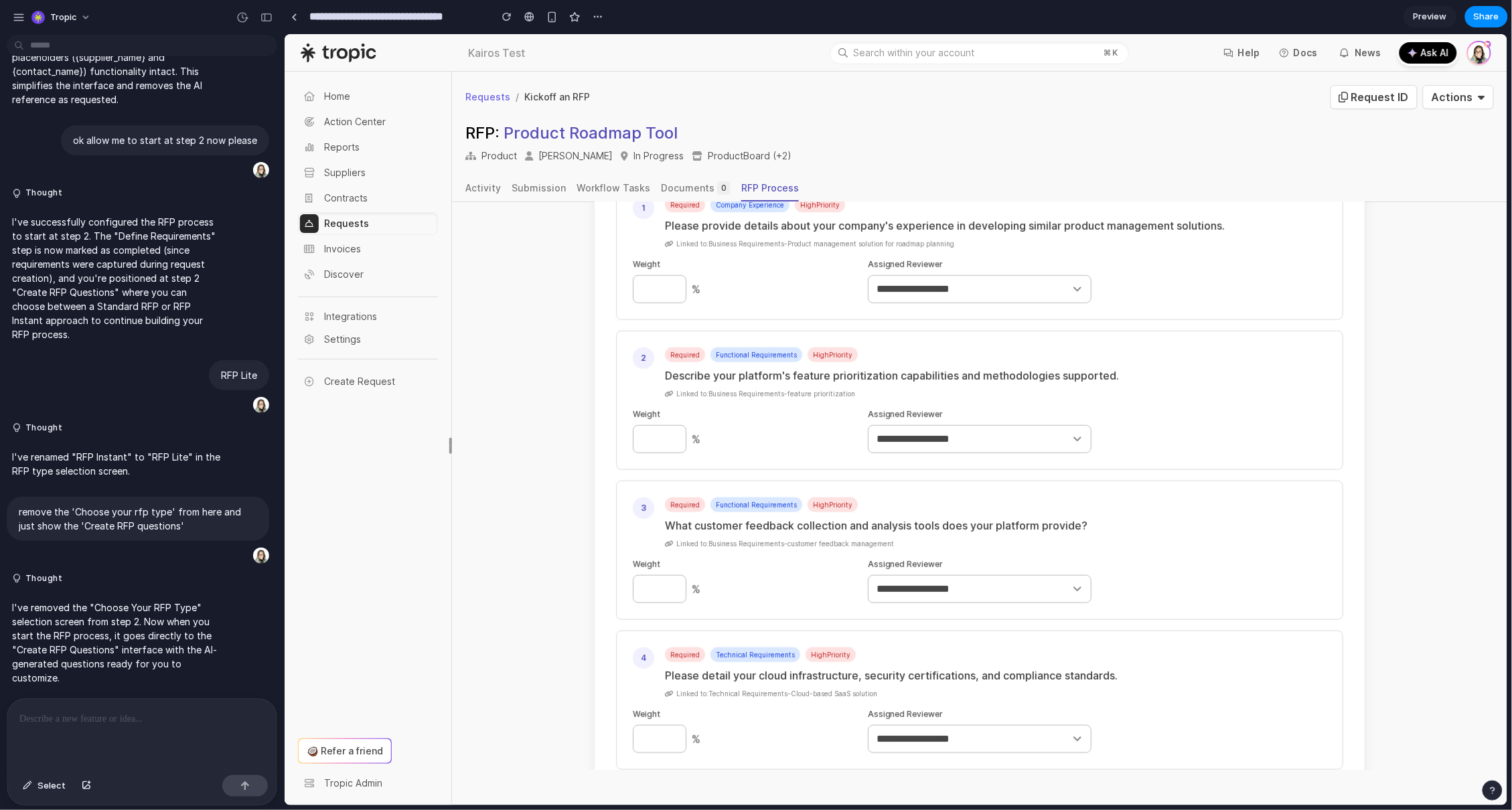
scroll to position [0, 0]
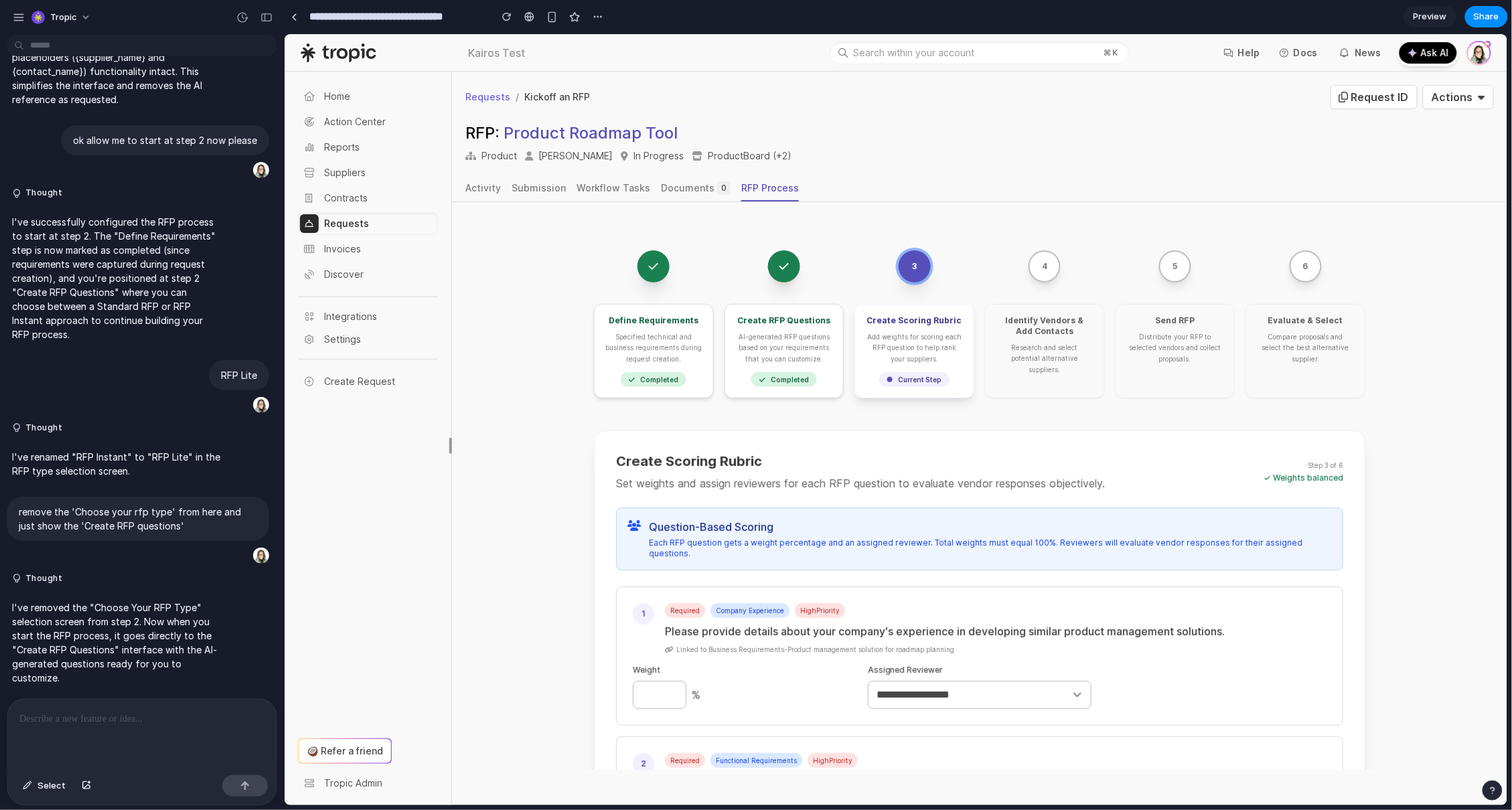
click at [206, 723] on div at bounding box center [143, 734] width 269 height 71
click at [788, 344] on div "AI-generated RFP questions based on your requirements that you can customize." at bounding box center [783, 347] width 97 height 33
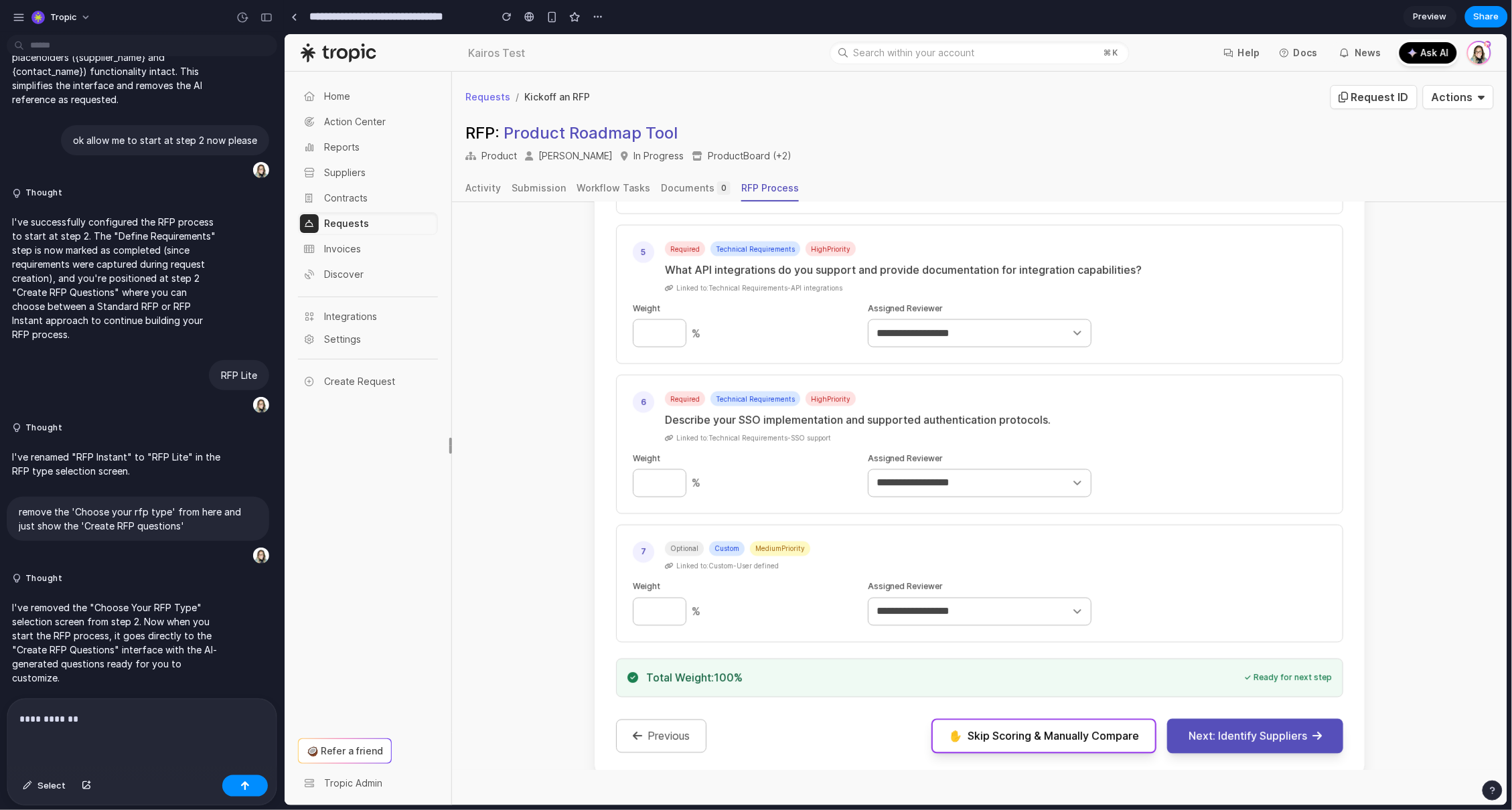
scroll to position [976, 0]
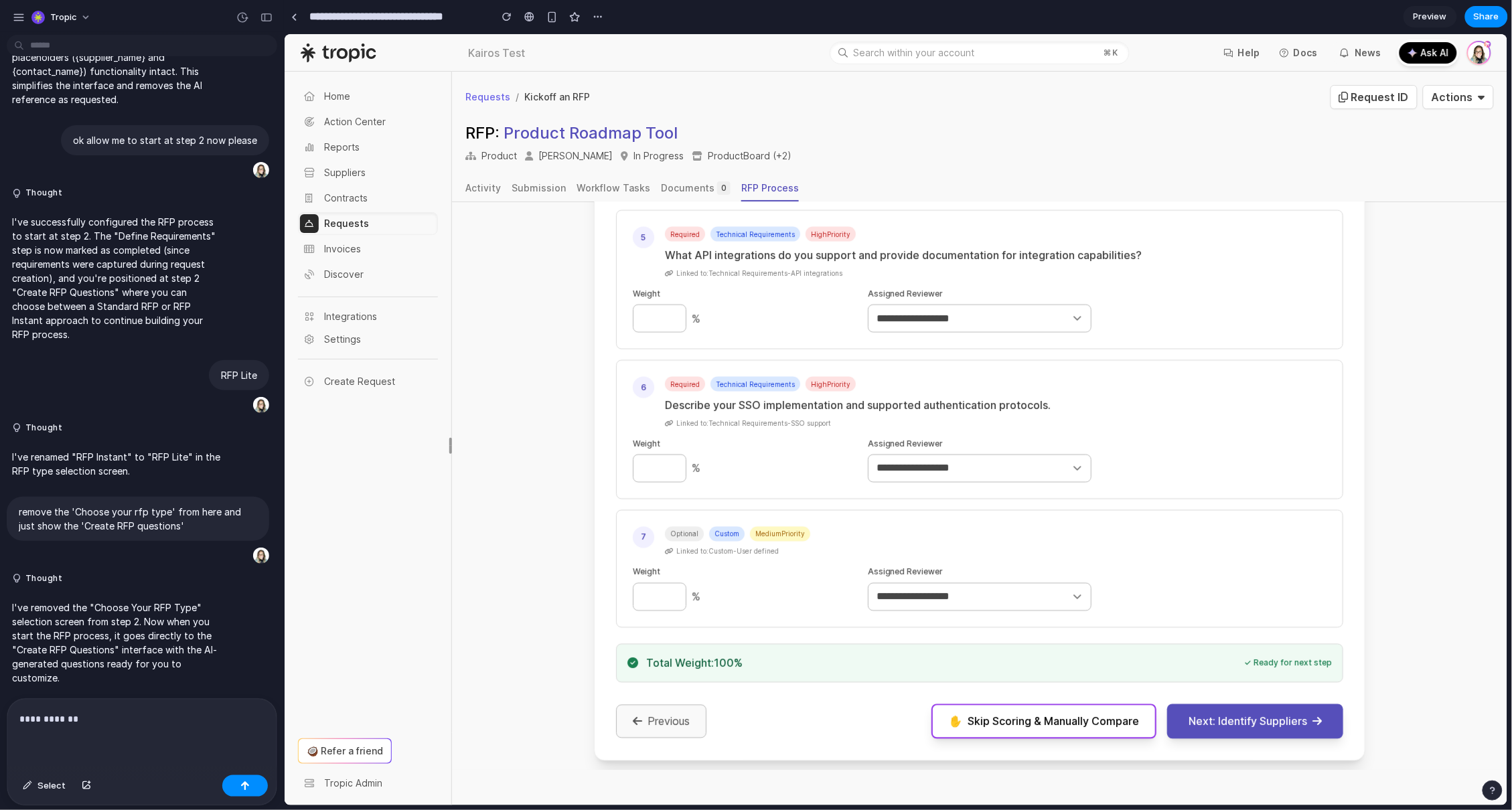
click at [649, 711] on button "Previous" at bounding box center [660, 721] width 91 height 33
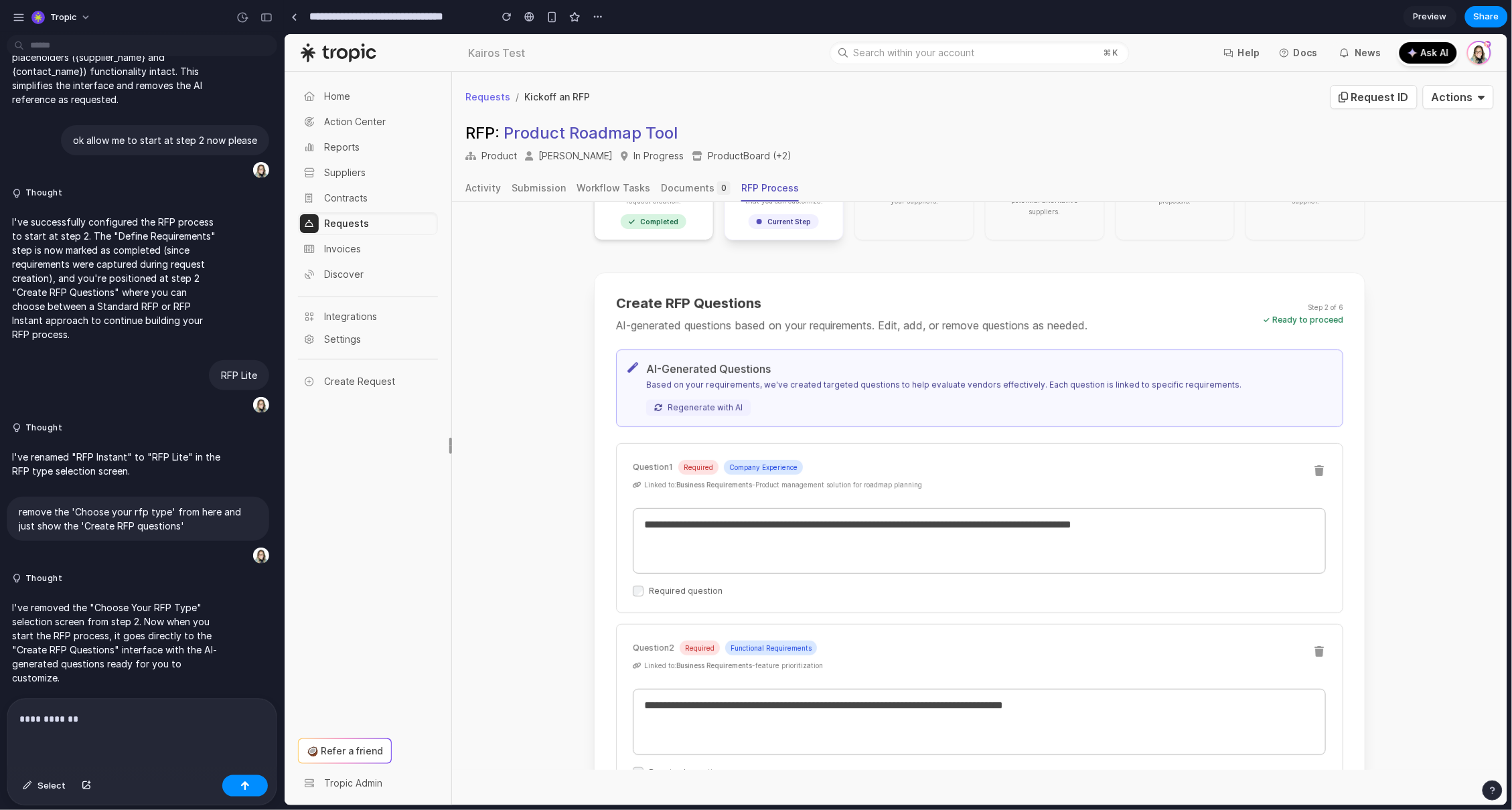
scroll to position [193, 0]
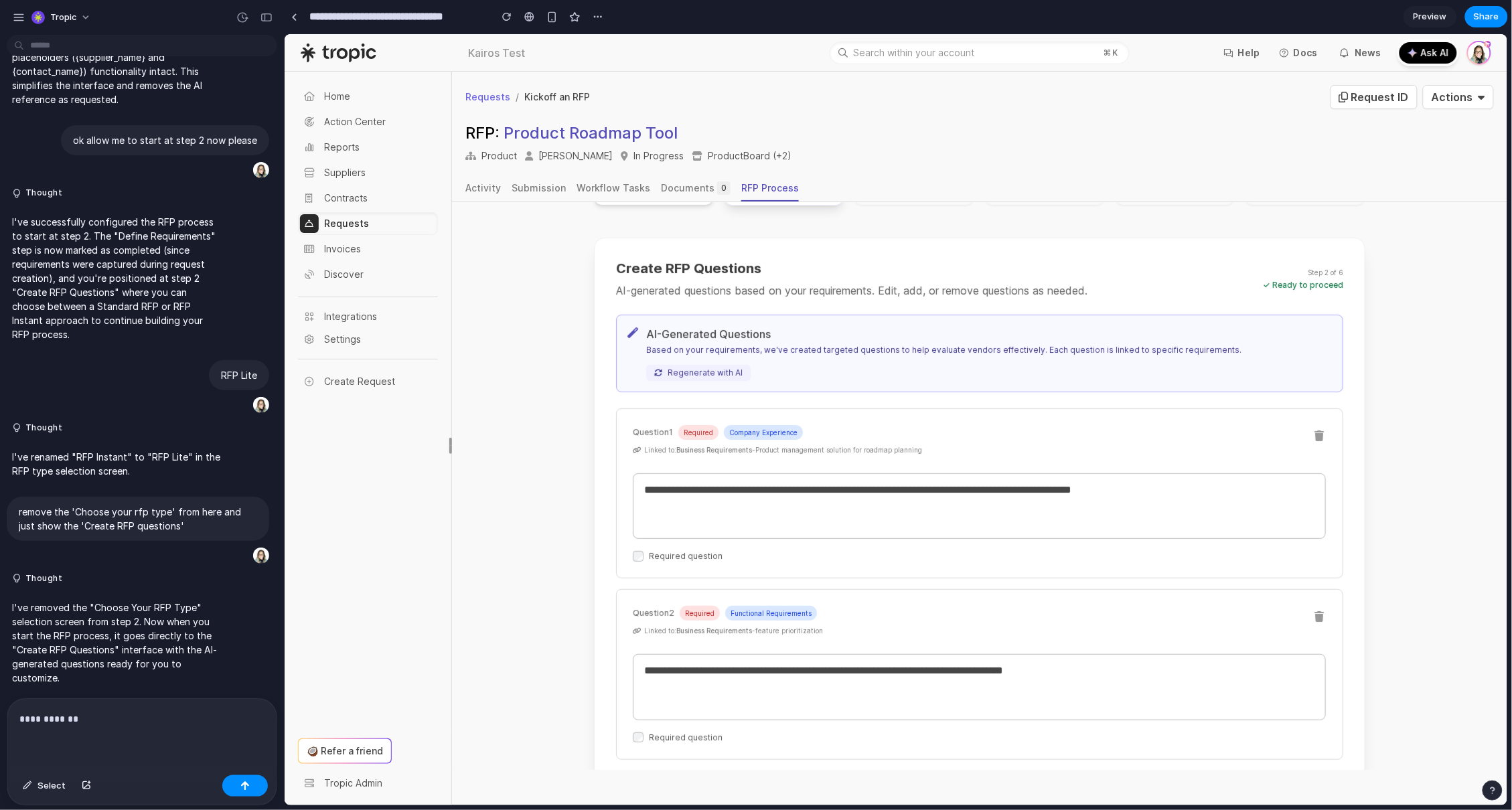
click at [125, 719] on p "**********" at bounding box center [140, 718] width 240 height 16
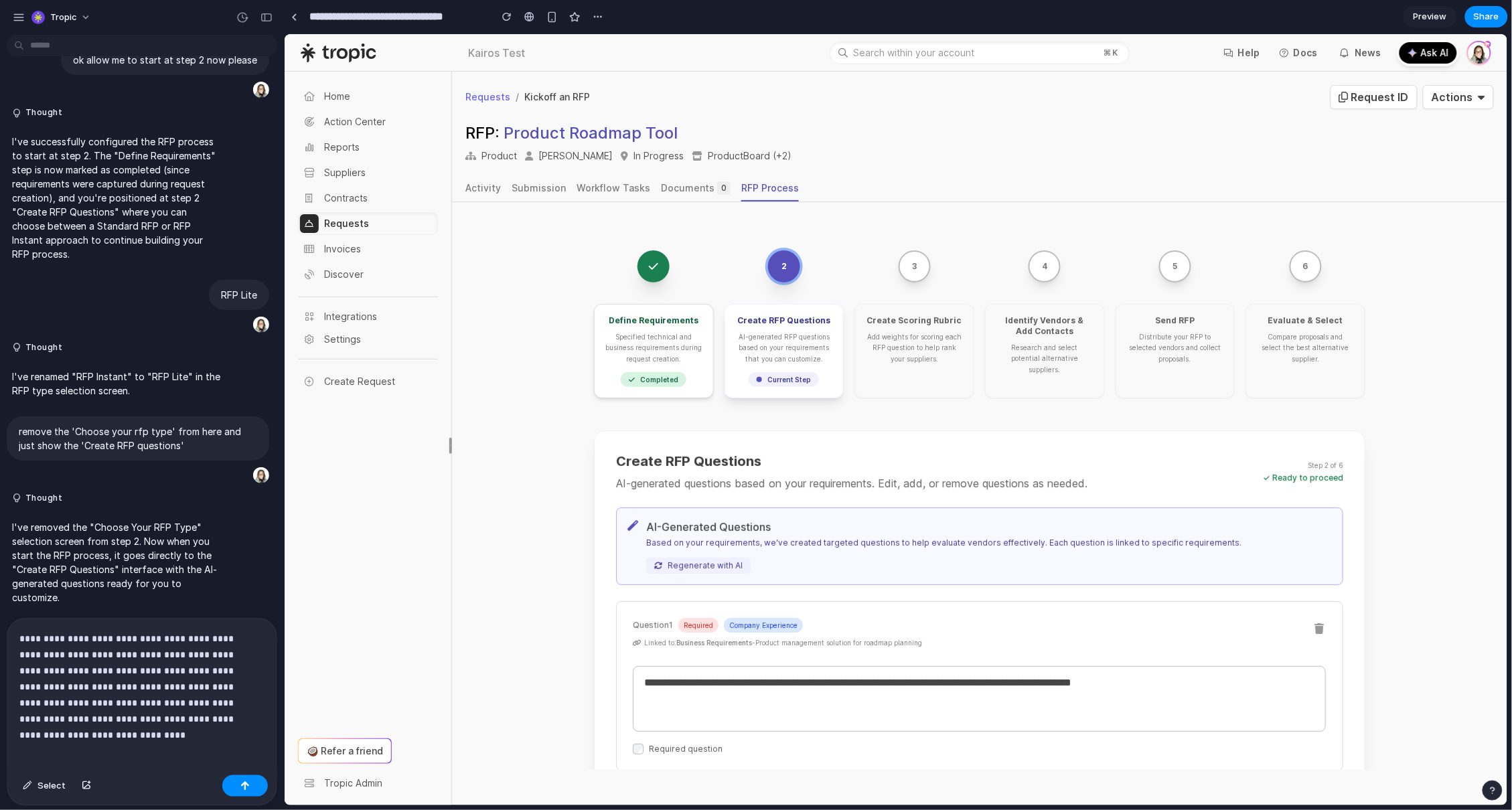
scroll to position [1093, 0]
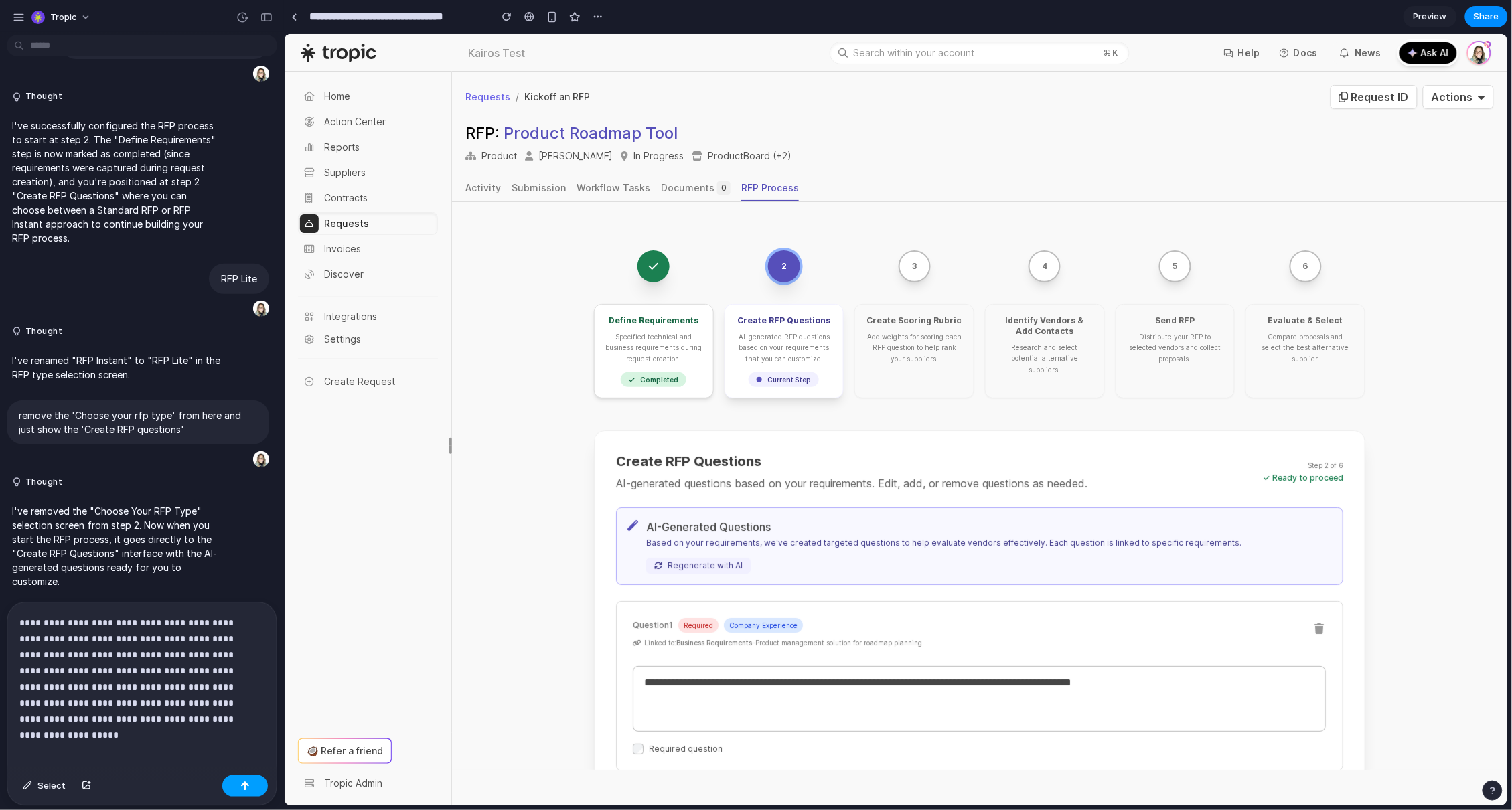
click at [232, 792] on button "button" at bounding box center [245, 786] width 46 height 21
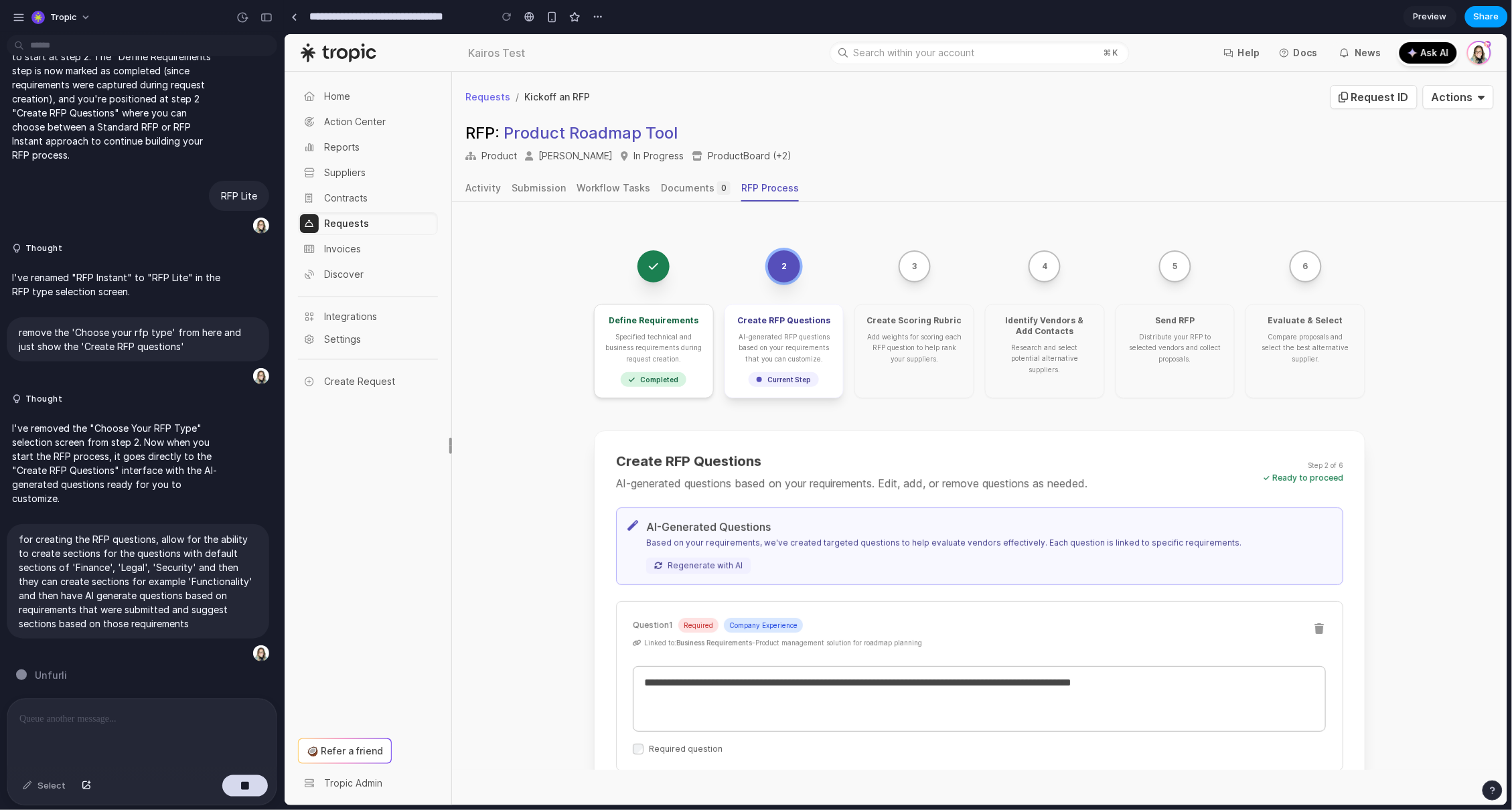
click at [1486, 14] on span "Share" at bounding box center [1487, 17] width 25 height 14
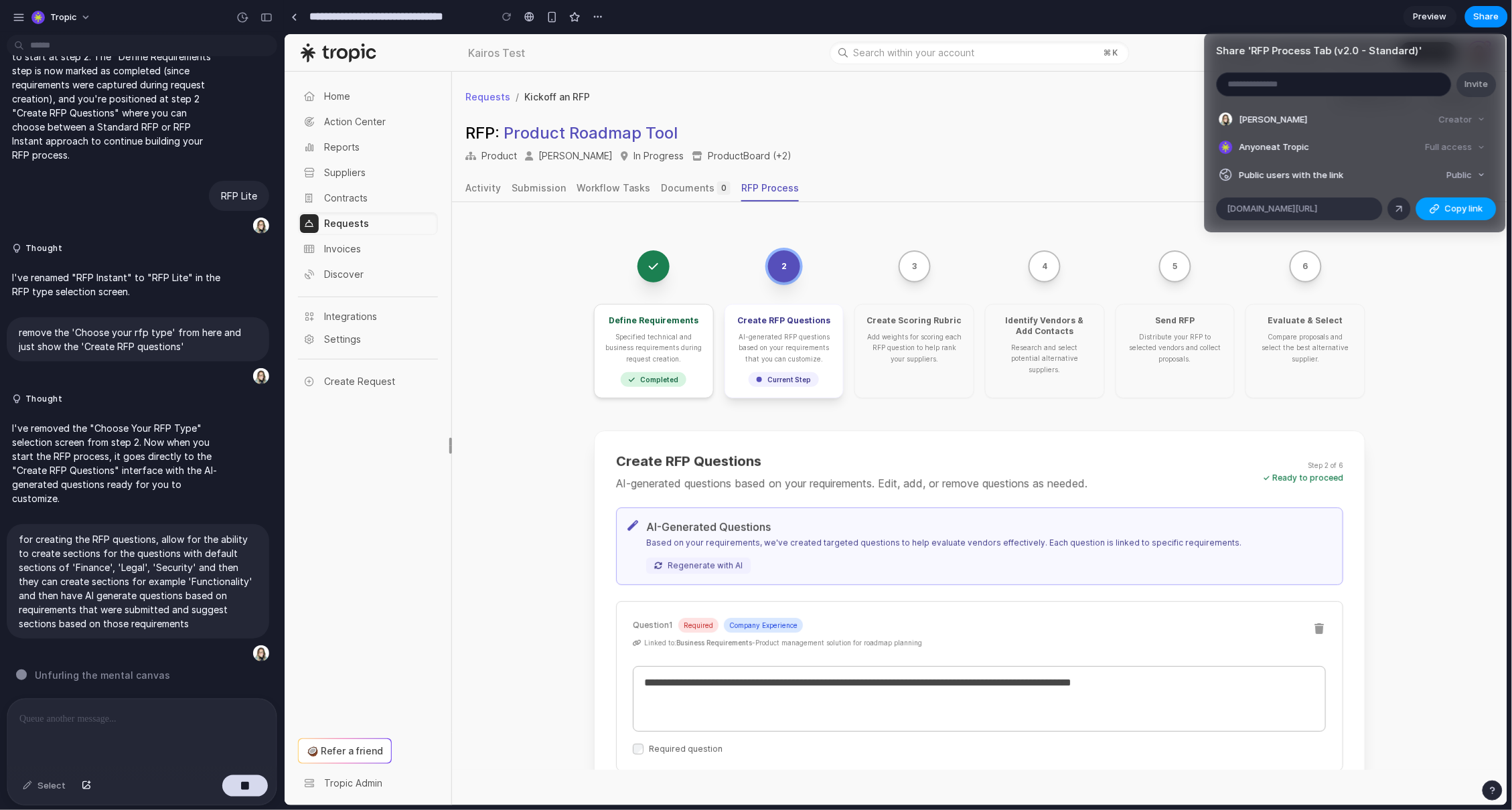
click at [1466, 209] on span "Copy link" at bounding box center [1463, 209] width 38 height 14
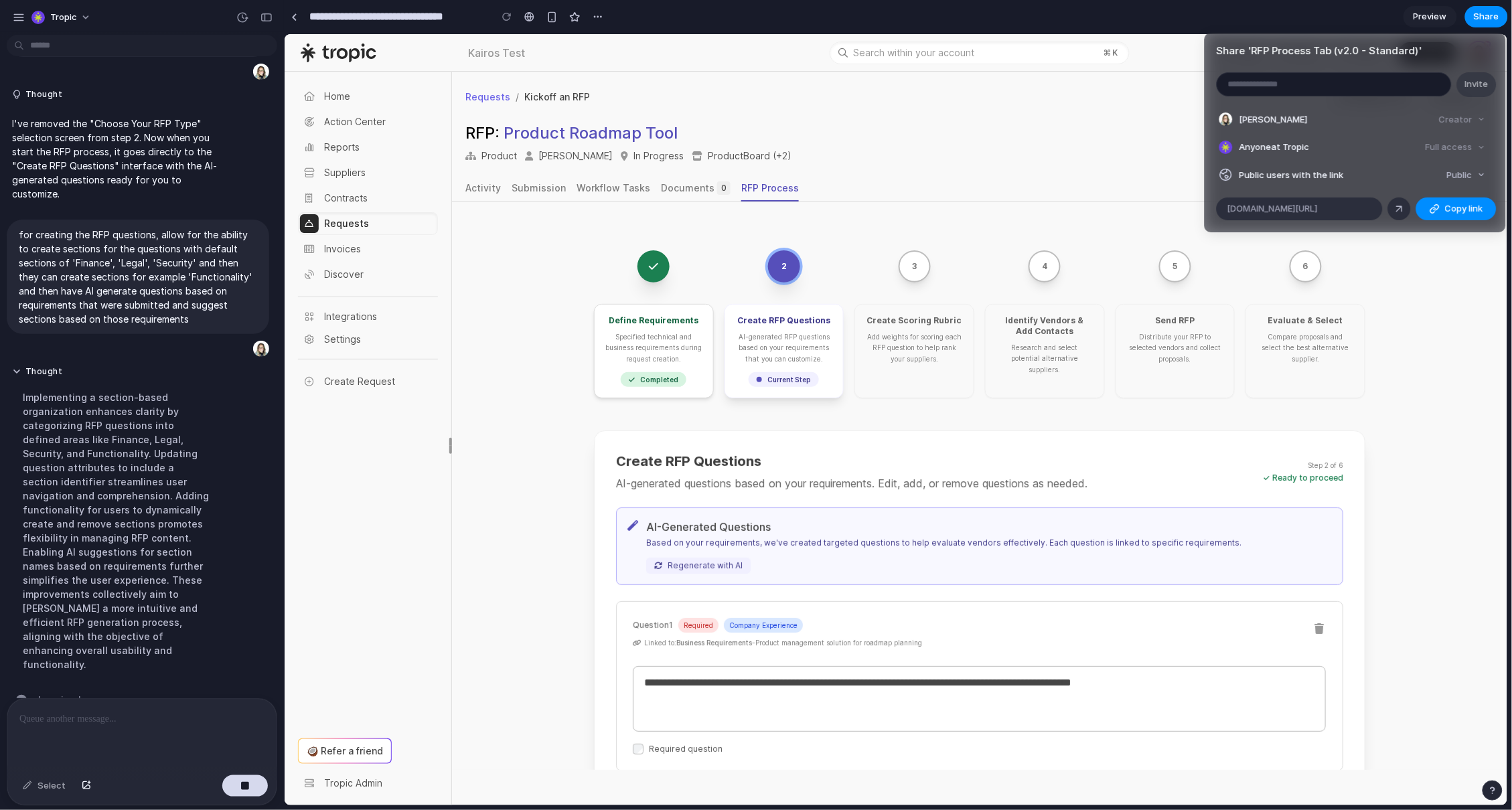
scroll to position [1478, 0]
click at [1125, 154] on div "Share ' RFP Process Tab (v2.0 - Standard) ' Invite Erika Baker Creator Anyone a…" at bounding box center [756, 405] width 1512 height 810
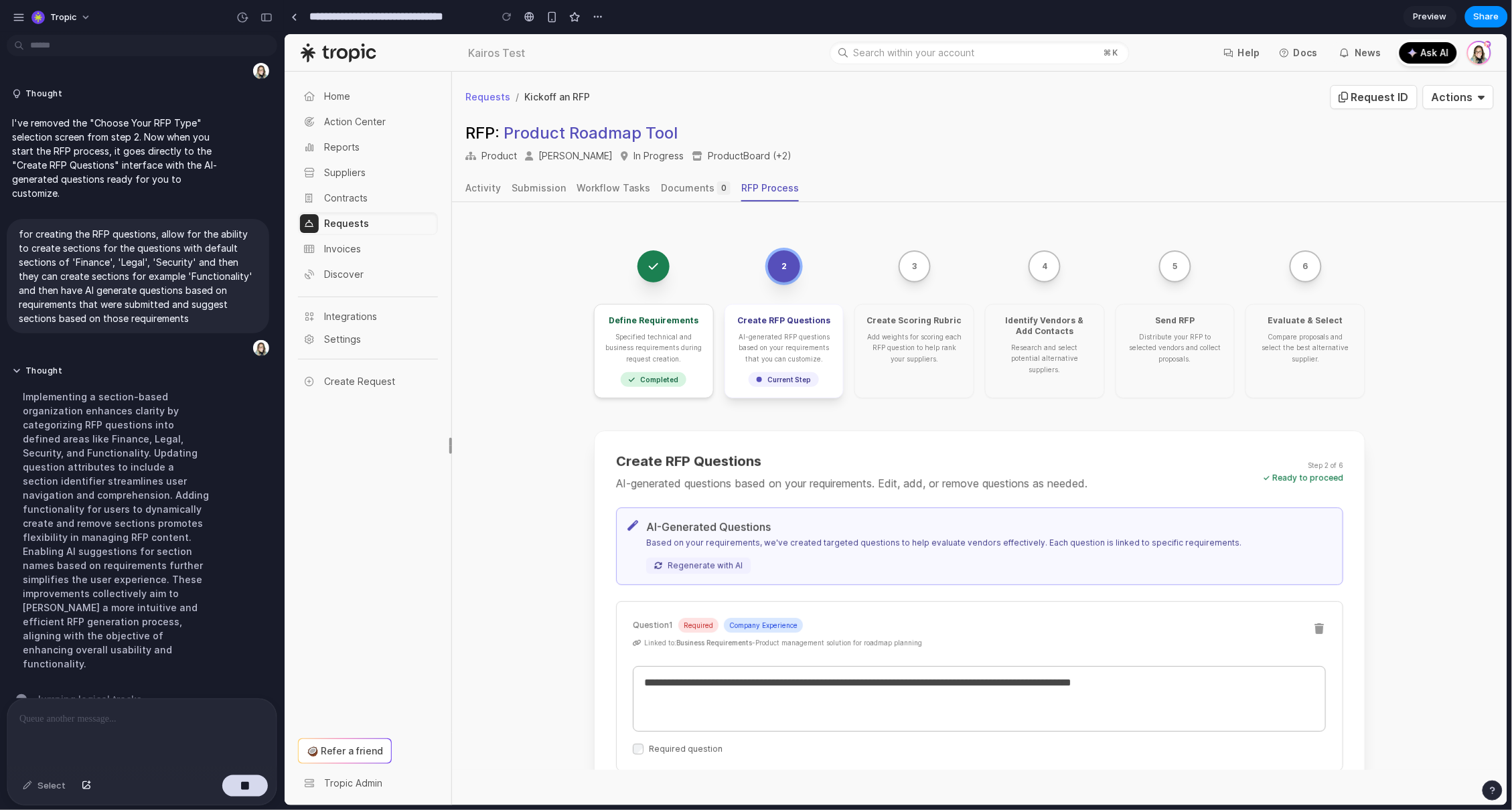
click at [1265, 304] on div "Evaluate & Select Compare proposals and select the best alternative supplier." at bounding box center [1304, 350] width 120 height 95
click at [1295, 263] on button "6" at bounding box center [1304, 265] width 32 height 32
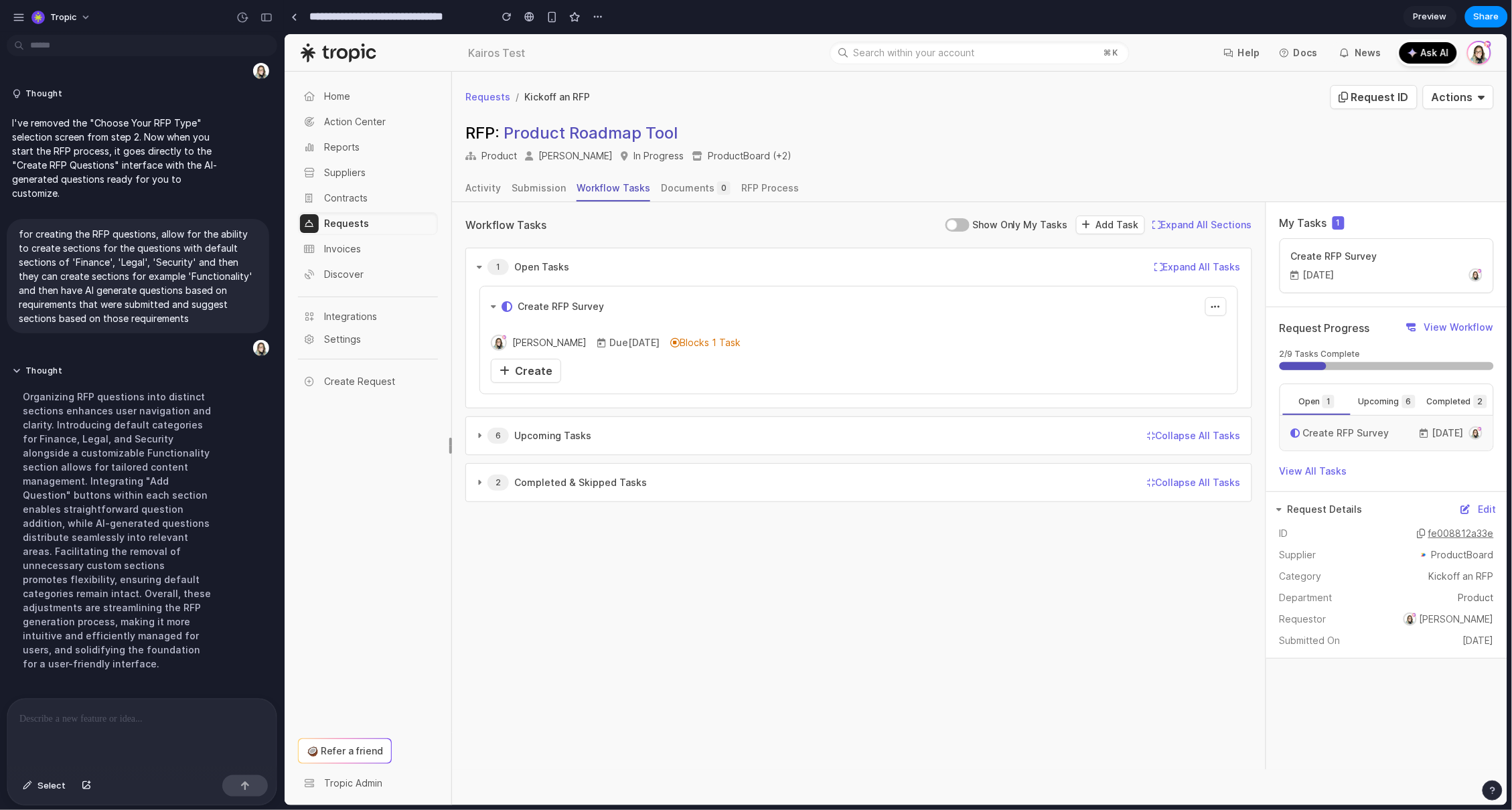
scroll to position [1675, 0]
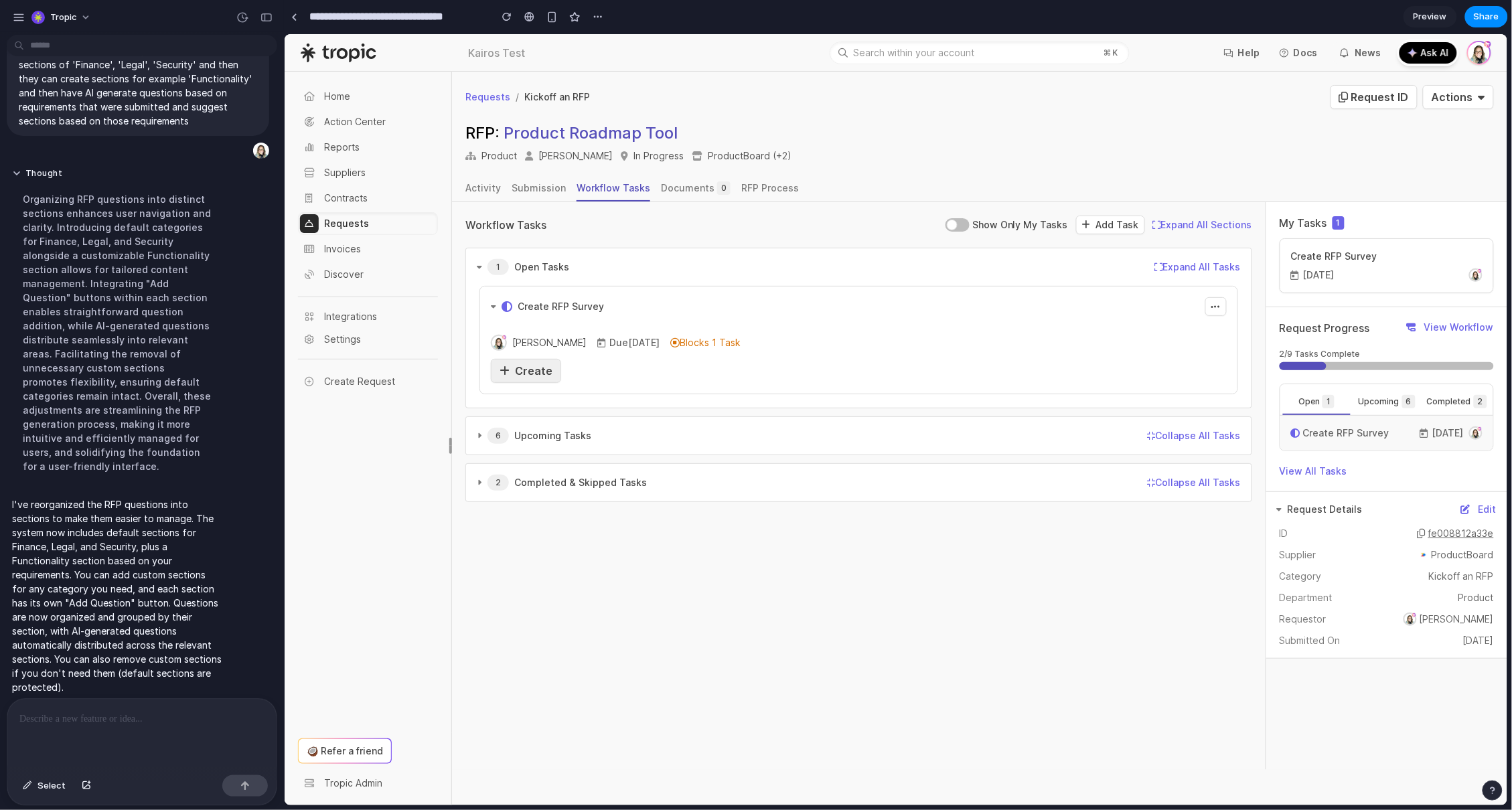
click at [529, 373] on span "Create" at bounding box center [533, 370] width 37 height 14
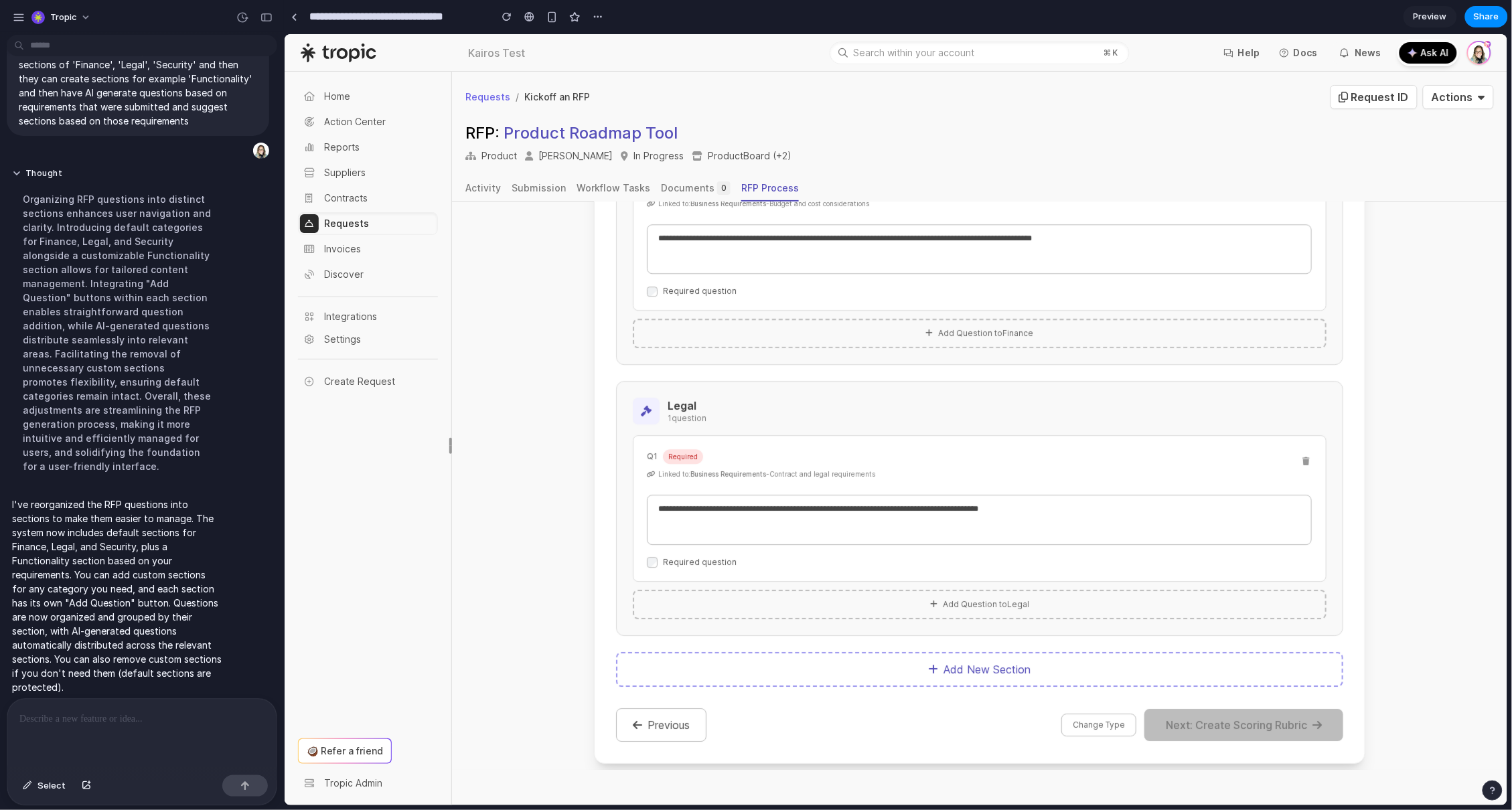
scroll to position [1648, 0]
click at [972, 606] on button "Add Question to Legal" at bounding box center [979, 604] width 694 height 29
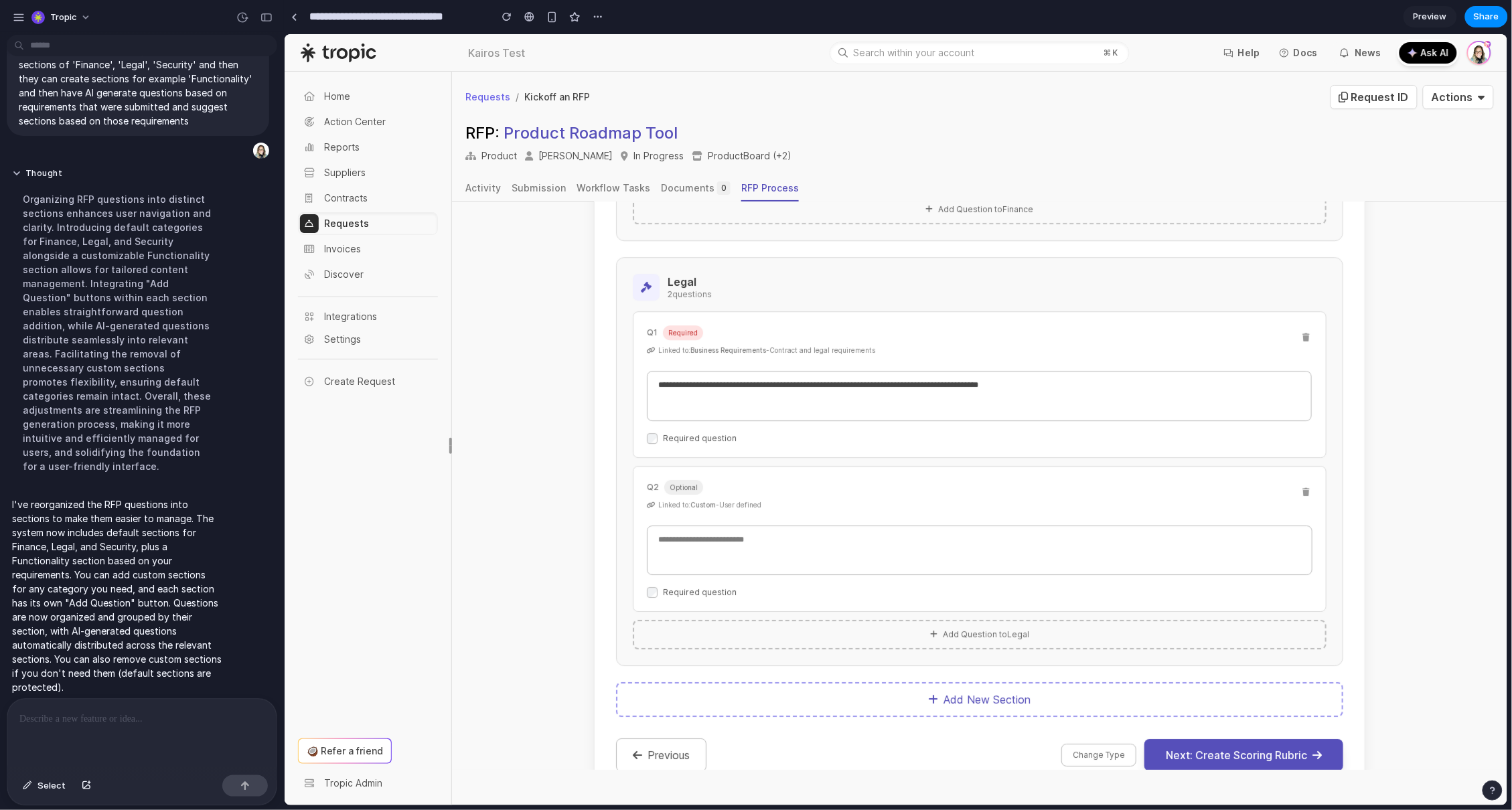
scroll to position [1816, 0]
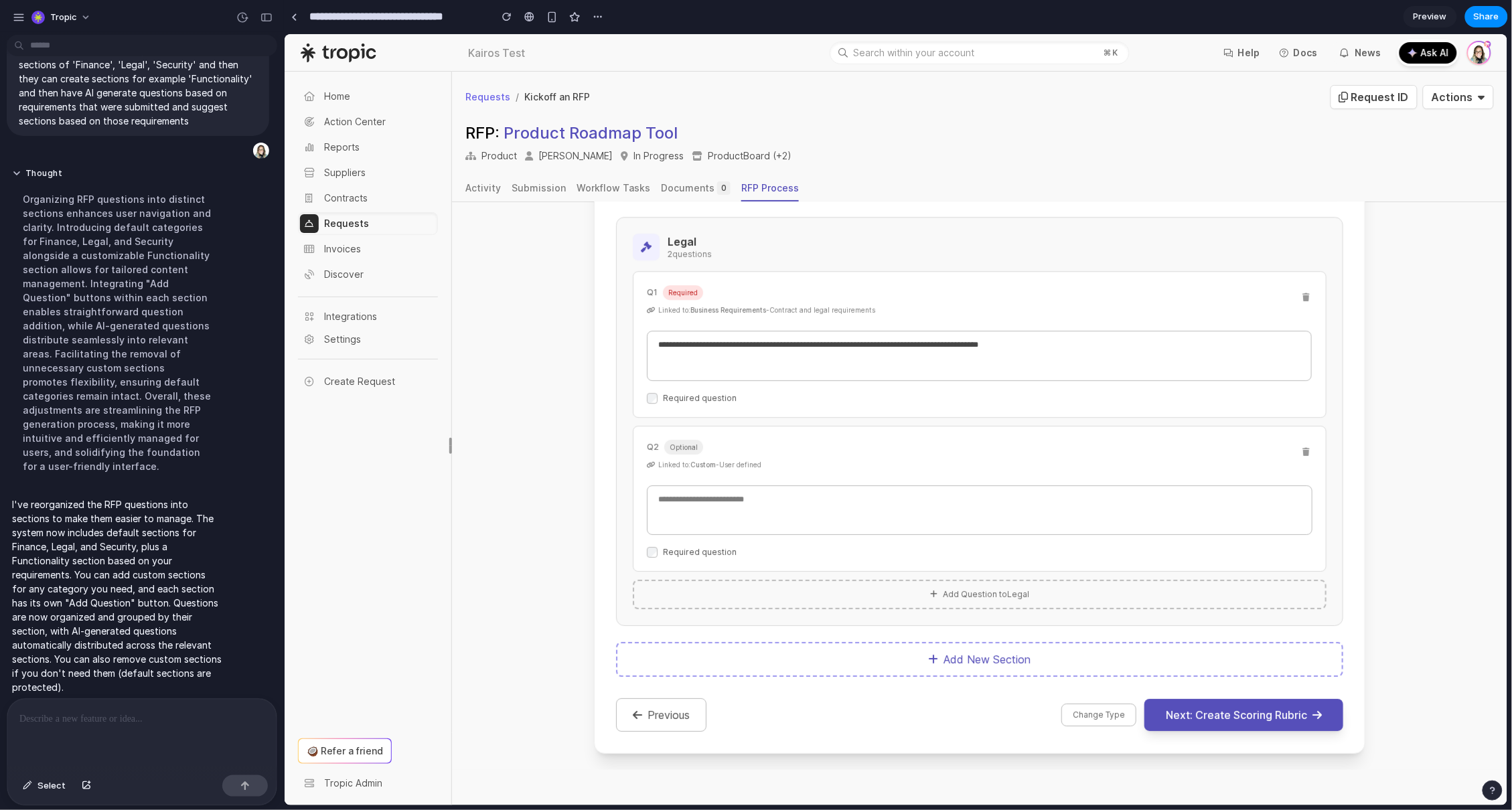
click at [723, 466] on div "Linked to: Custom - User defined" at bounding box center [972, 465] width 653 height 10
click at [1301, 449] on icon at bounding box center [1305, 451] width 8 height 11
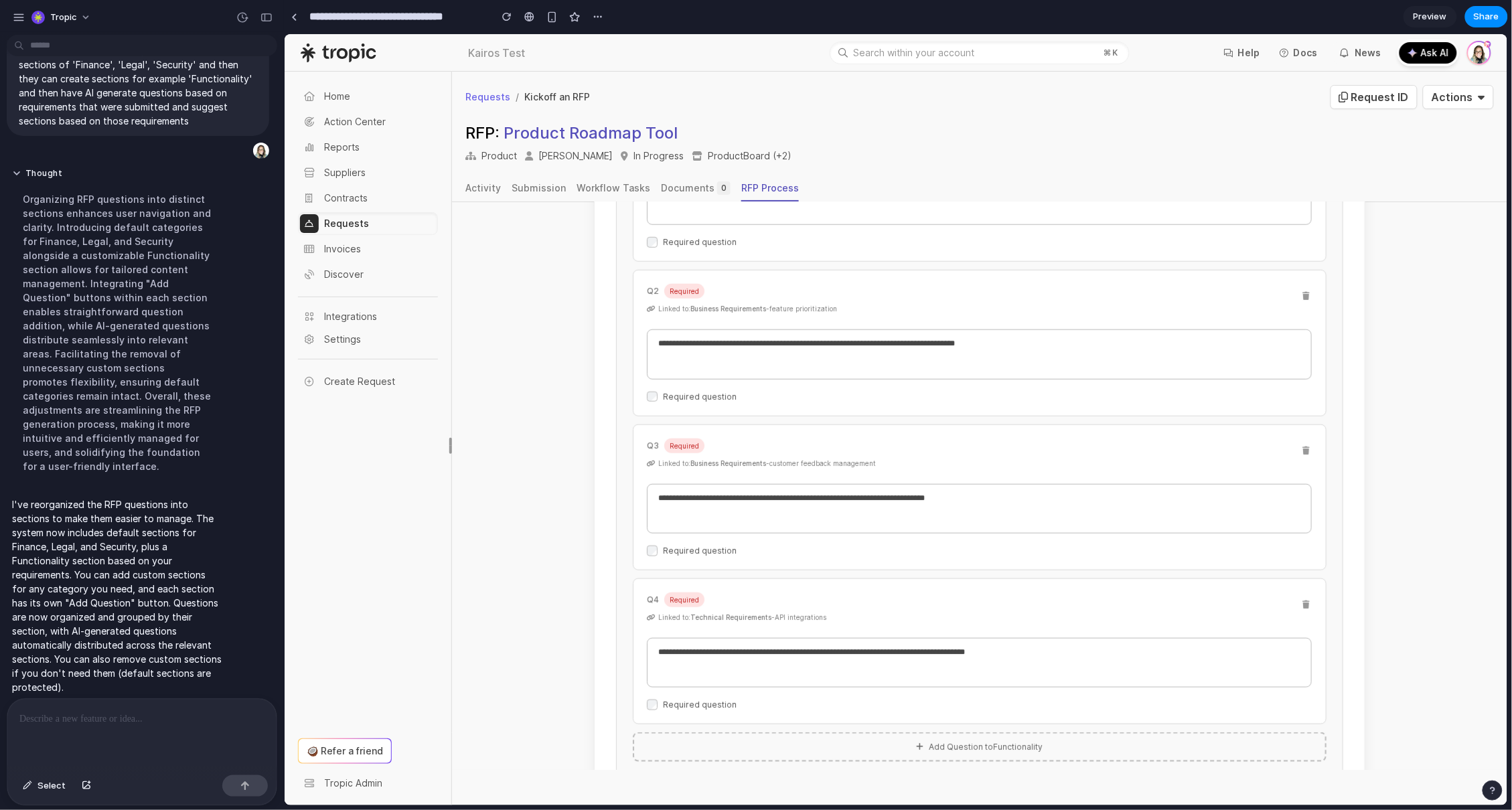
scroll to position [655, 0]
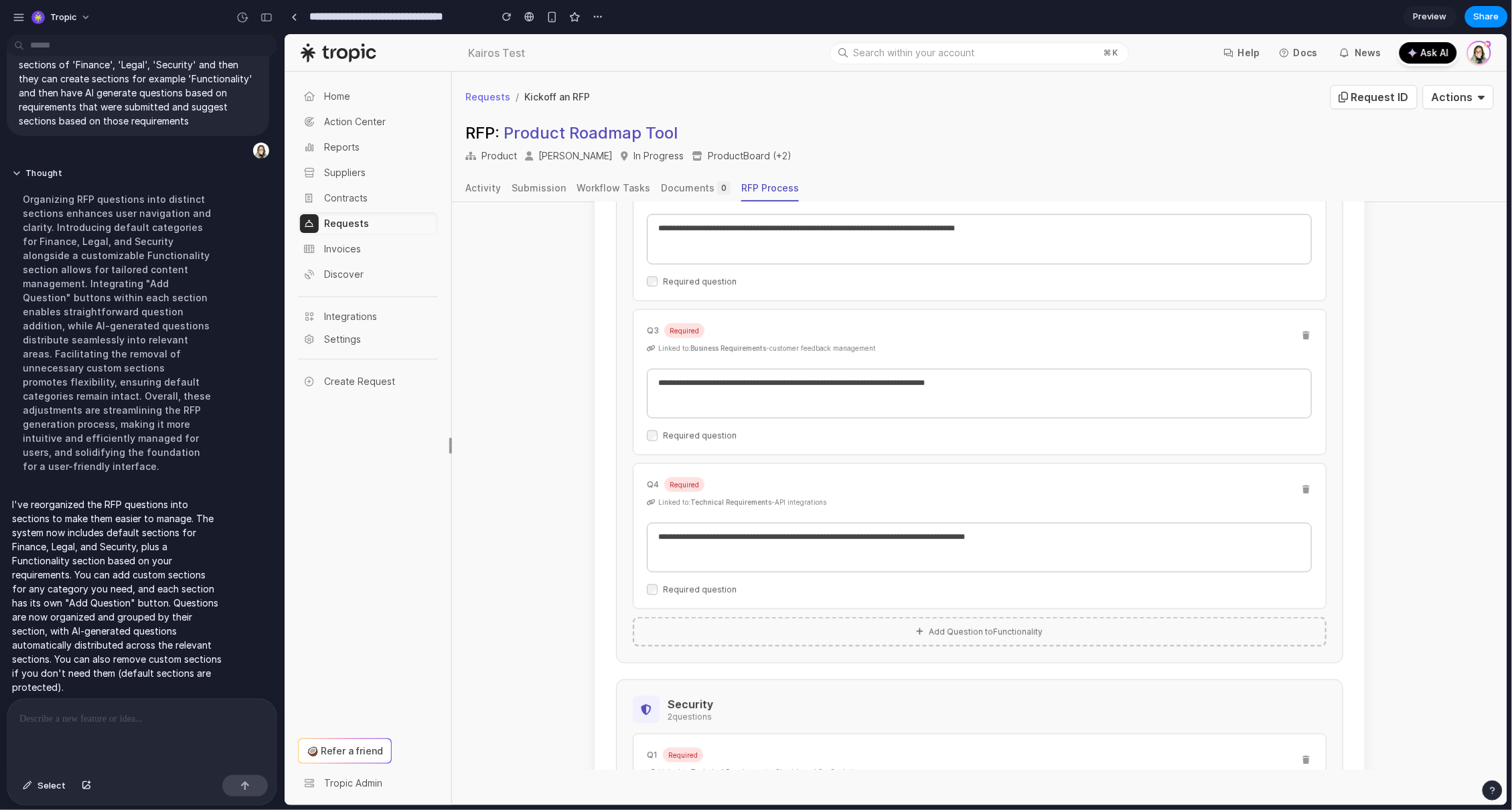
click at [60, 710] on p at bounding box center [140, 718] width 240 height 16
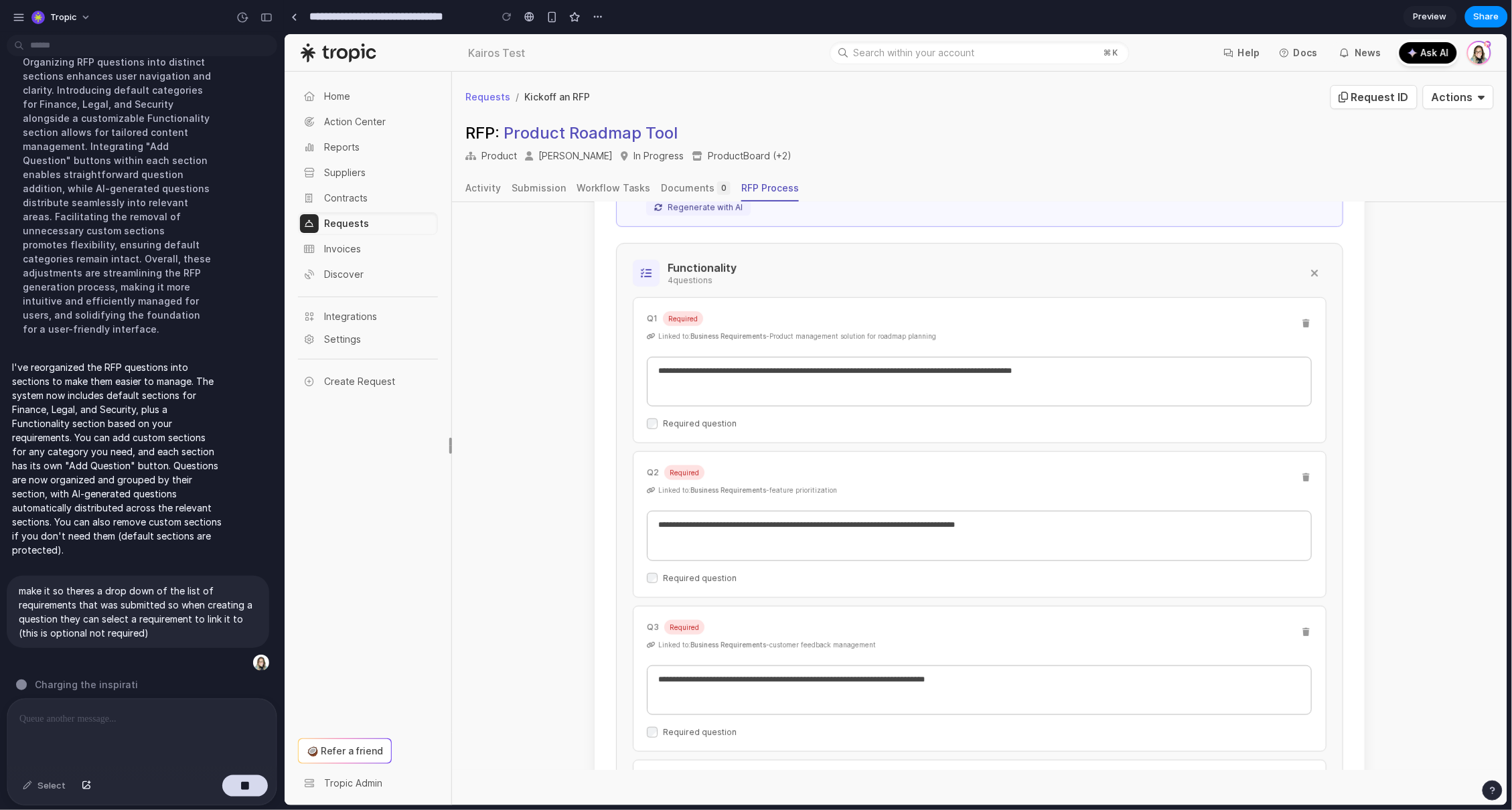
scroll to position [330, 0]
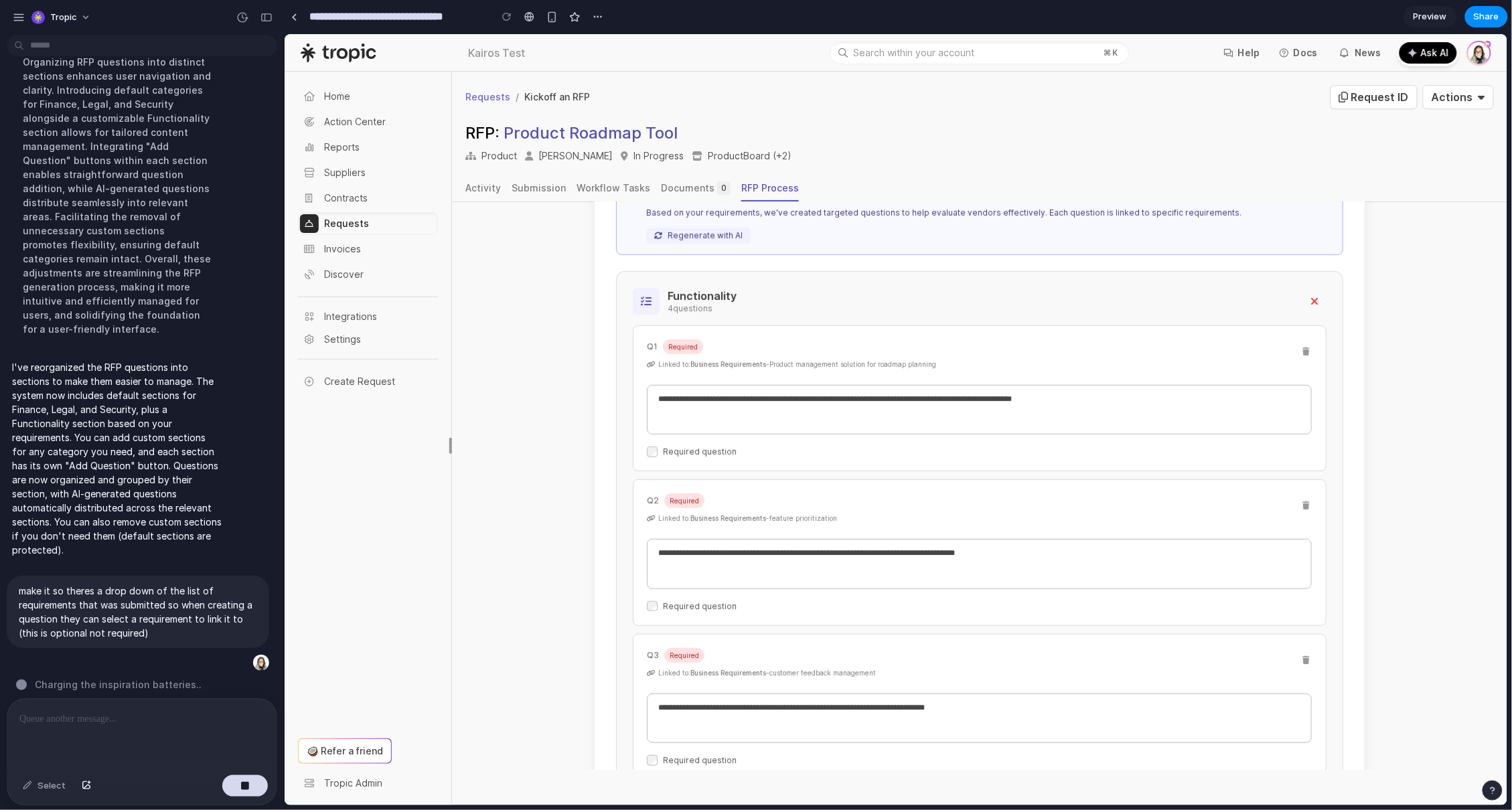
click at [1310, 298] on icon at bounding box center [1314, 300] width 8 height 11
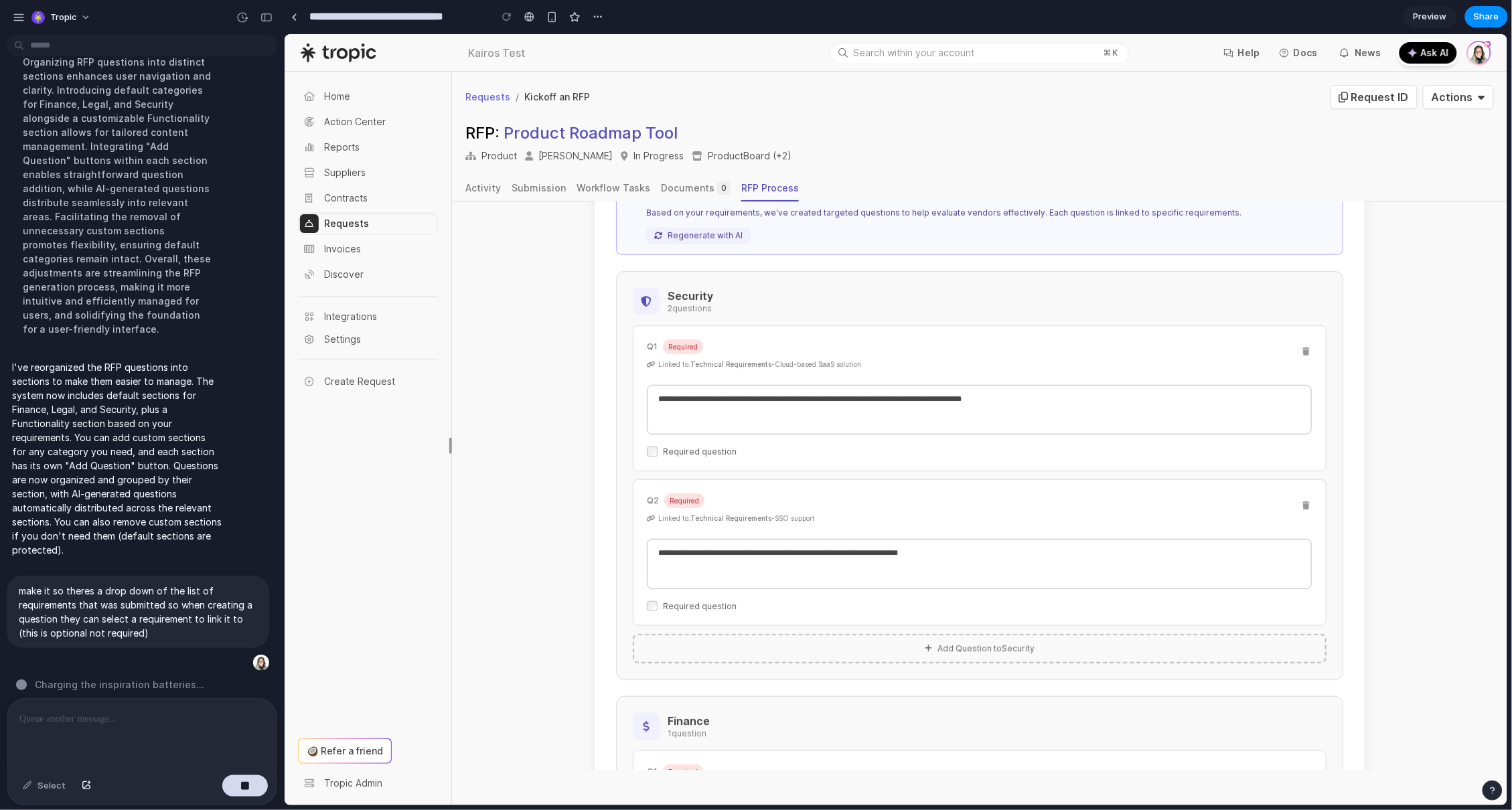
click at [1299, 297] on div "Security 2 question s" at bounding box center [979, 300] width 694 height 26
click at [683, 282] on div "**********" at bounding box center [978, 474] width 727 height 409
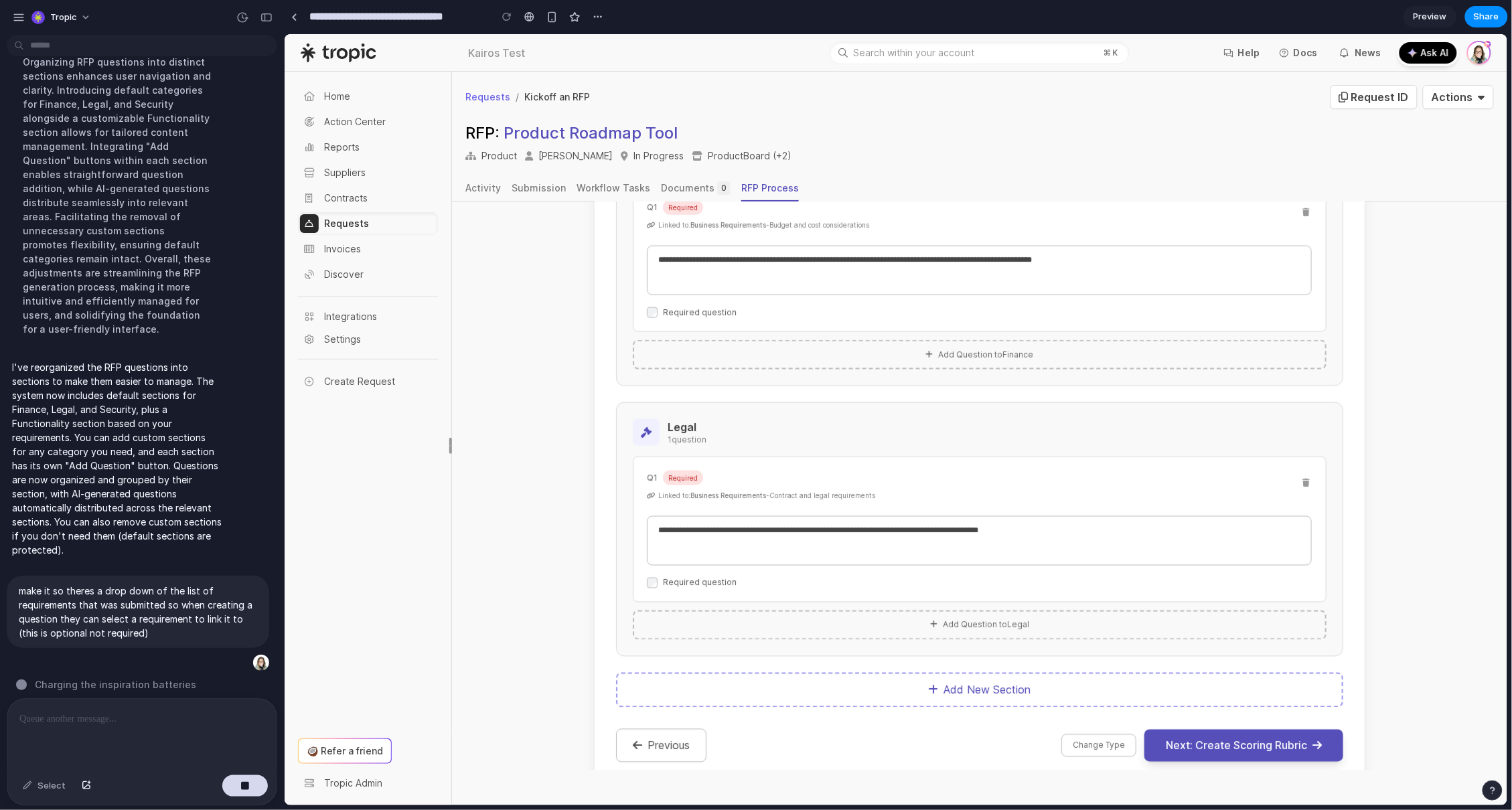
scroll to position [926, 0]
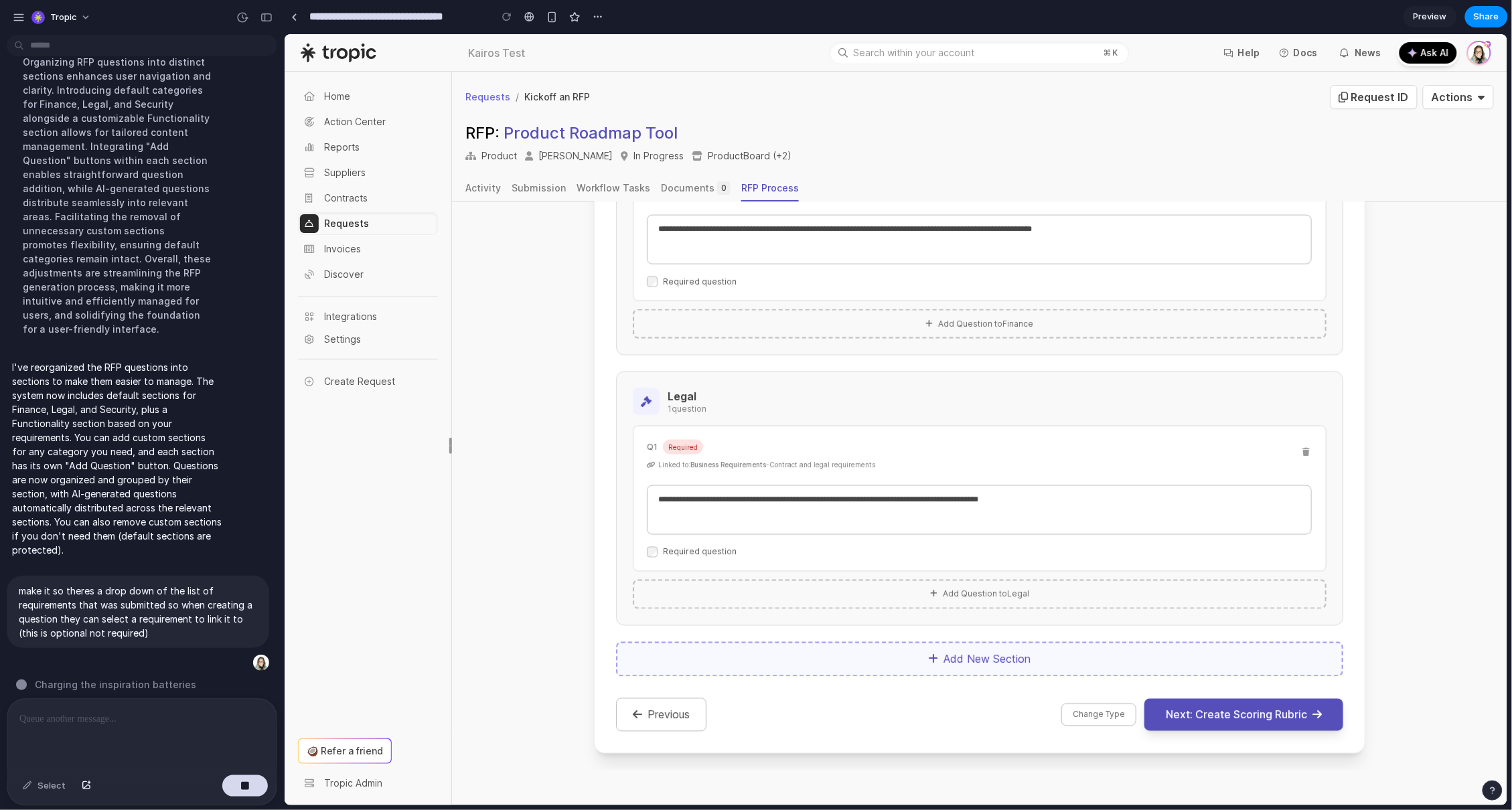
click at [937, 662] on button "Add New Section" at bounding box center [978, 659] width 727 height 35
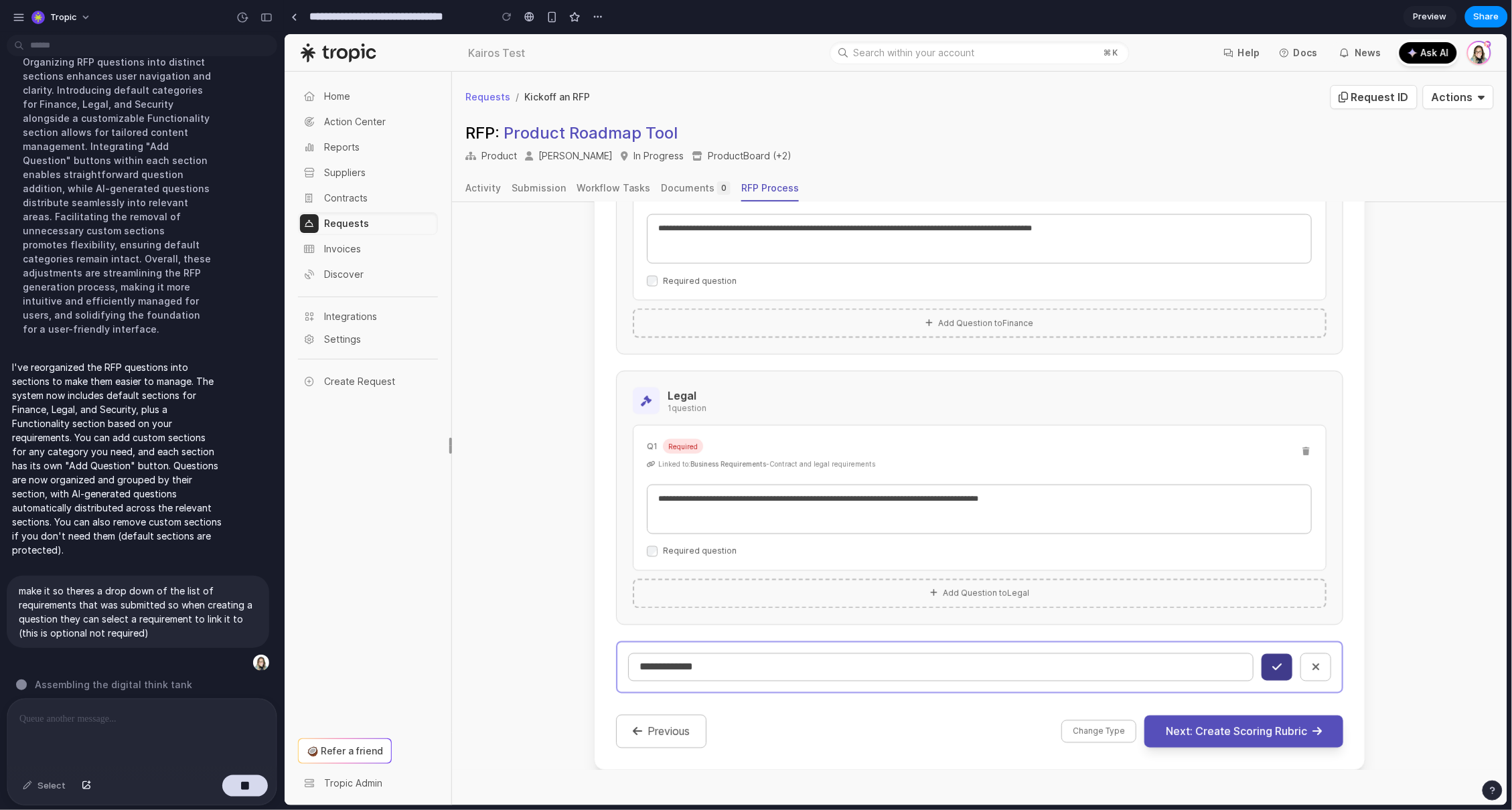
type input "**********"
click at [1268, 662] on button at bounding box center [1277, 666] width 31 height 26
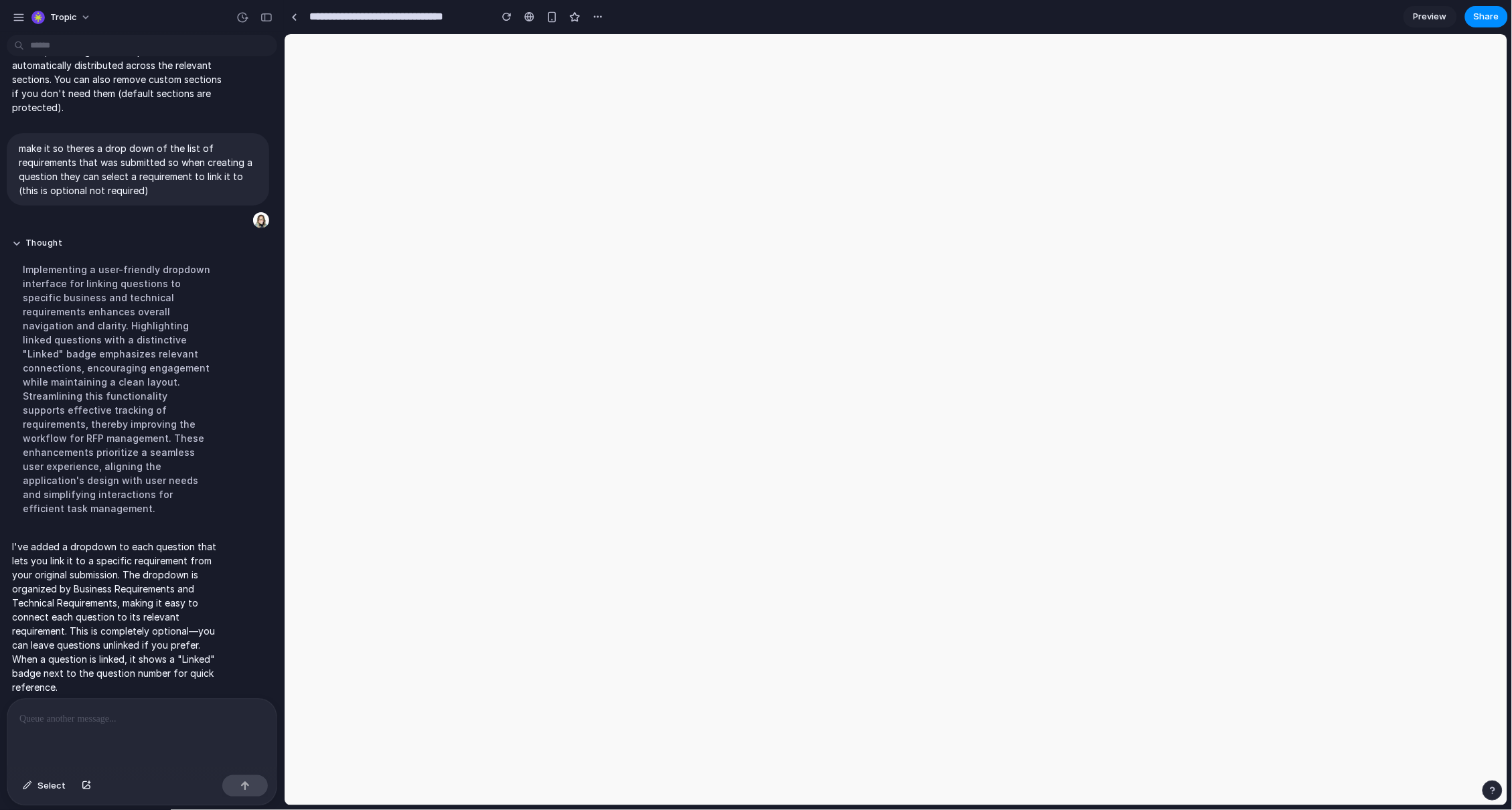
scroll to position [0, 0]
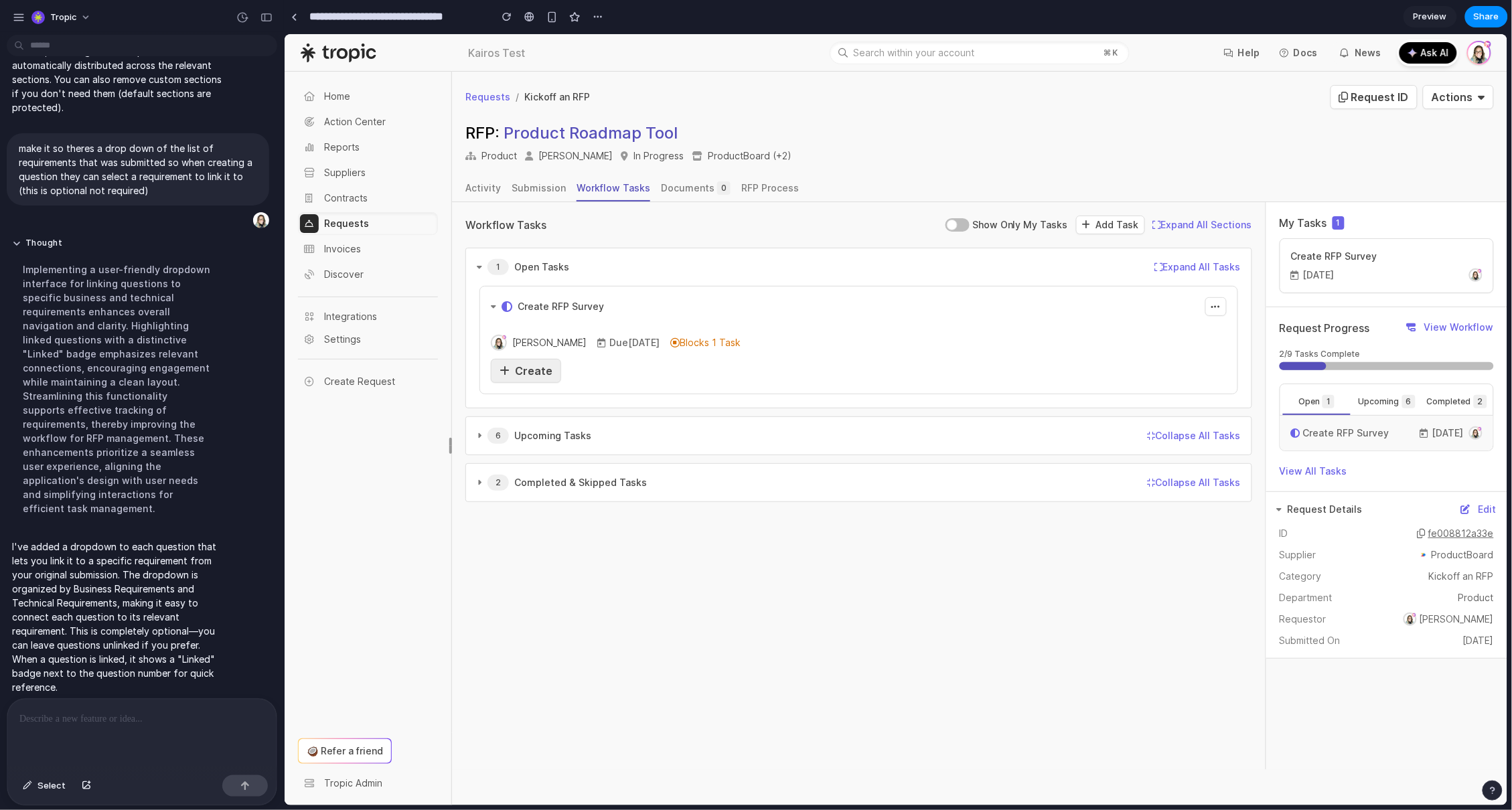
click at [523, 379] on div "Create" at bounding box center [525, 370] width 53 height 16
select select "**********"
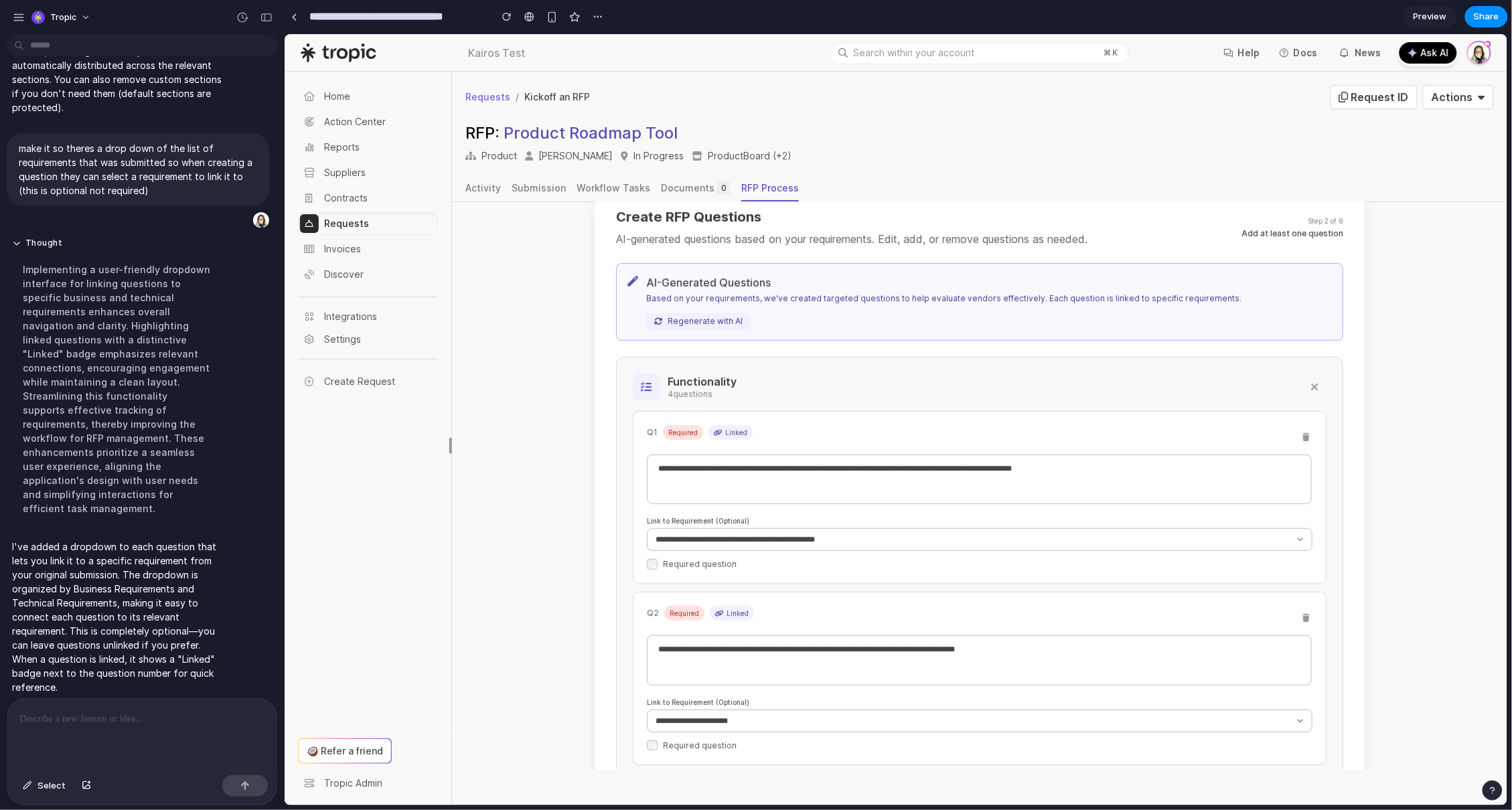
scroll to position [246, 0]
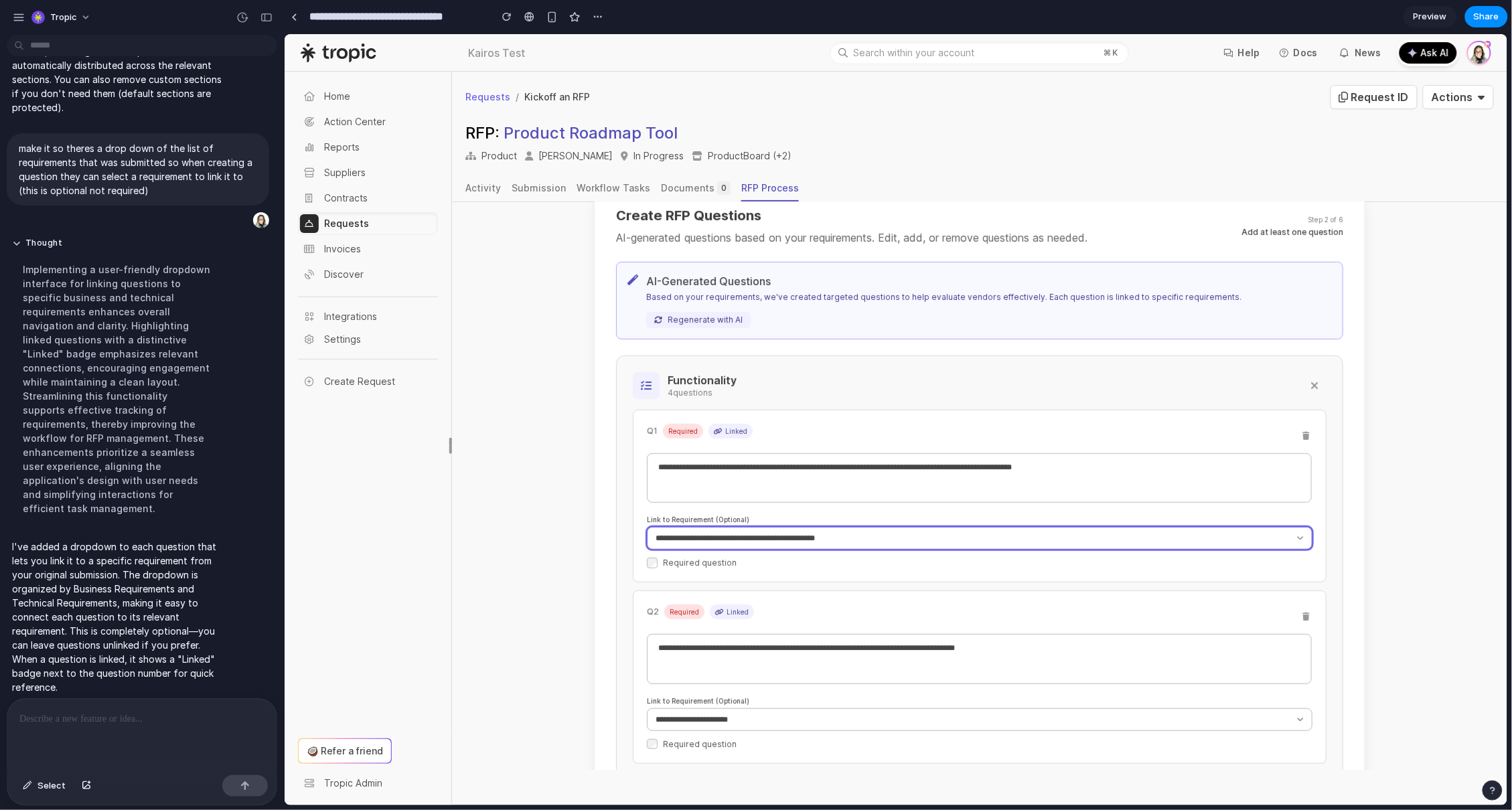
click at [930, 539] on select "**********" at bounding box center [979, 537] width 666 height 22
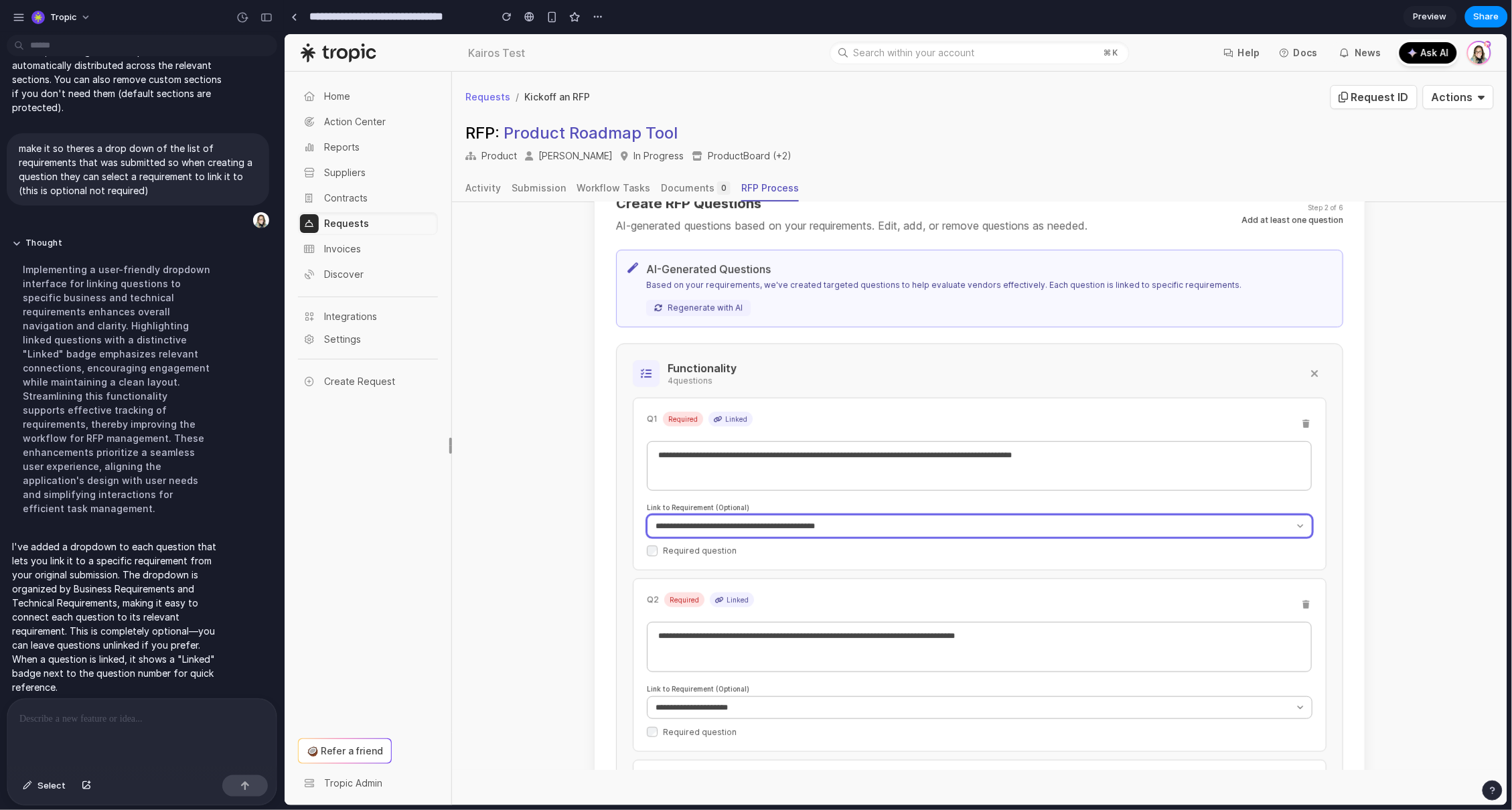
scroll to position [259, 0]
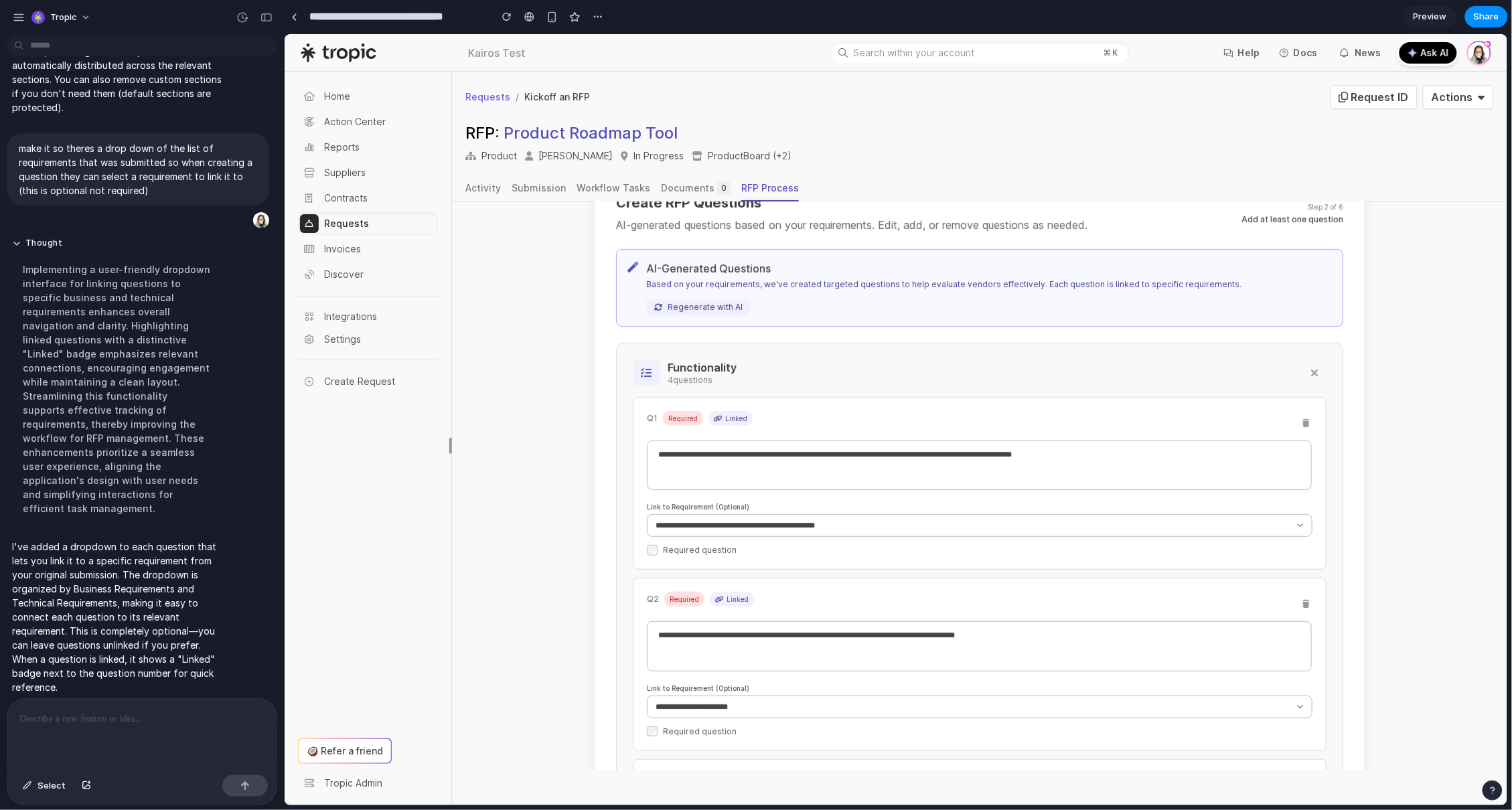
click at [128, 720] on p at bounding box center [140, 718] width 240 height 16
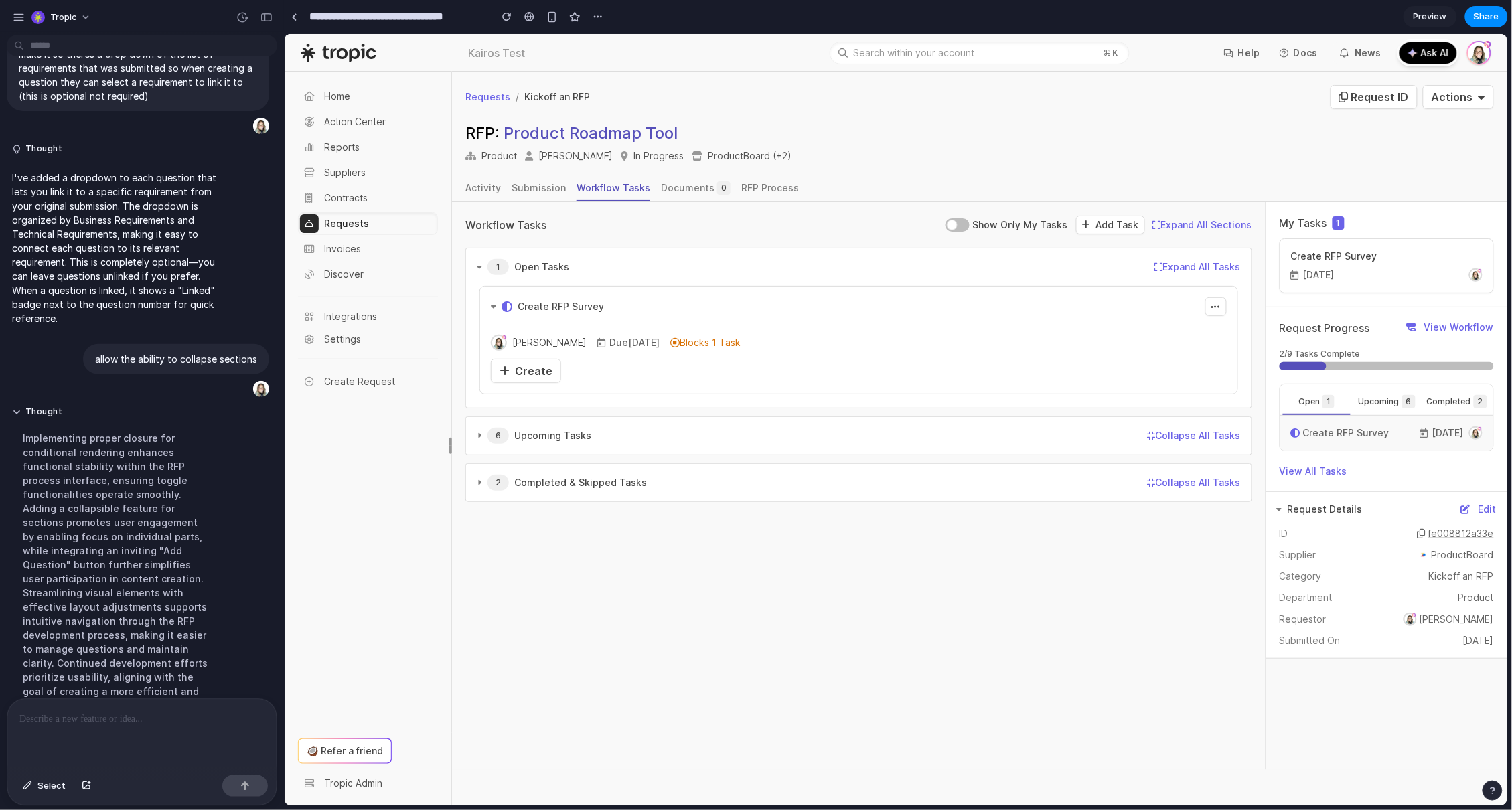
scroll to position [2228, 0]
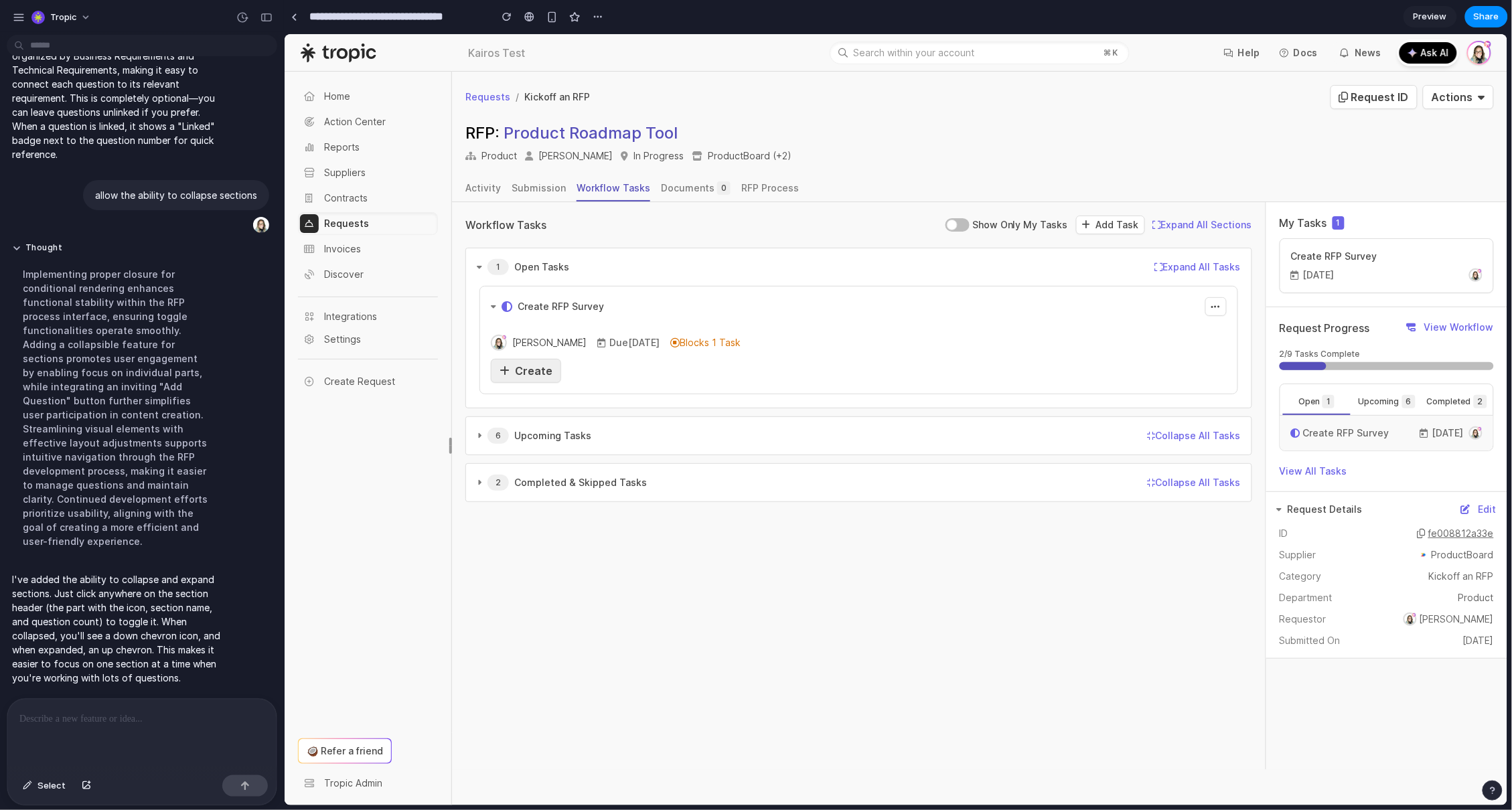
click at [521, 370] on span "Create" at bounding box center [533, 370] width 37 height 14
select select "**********"
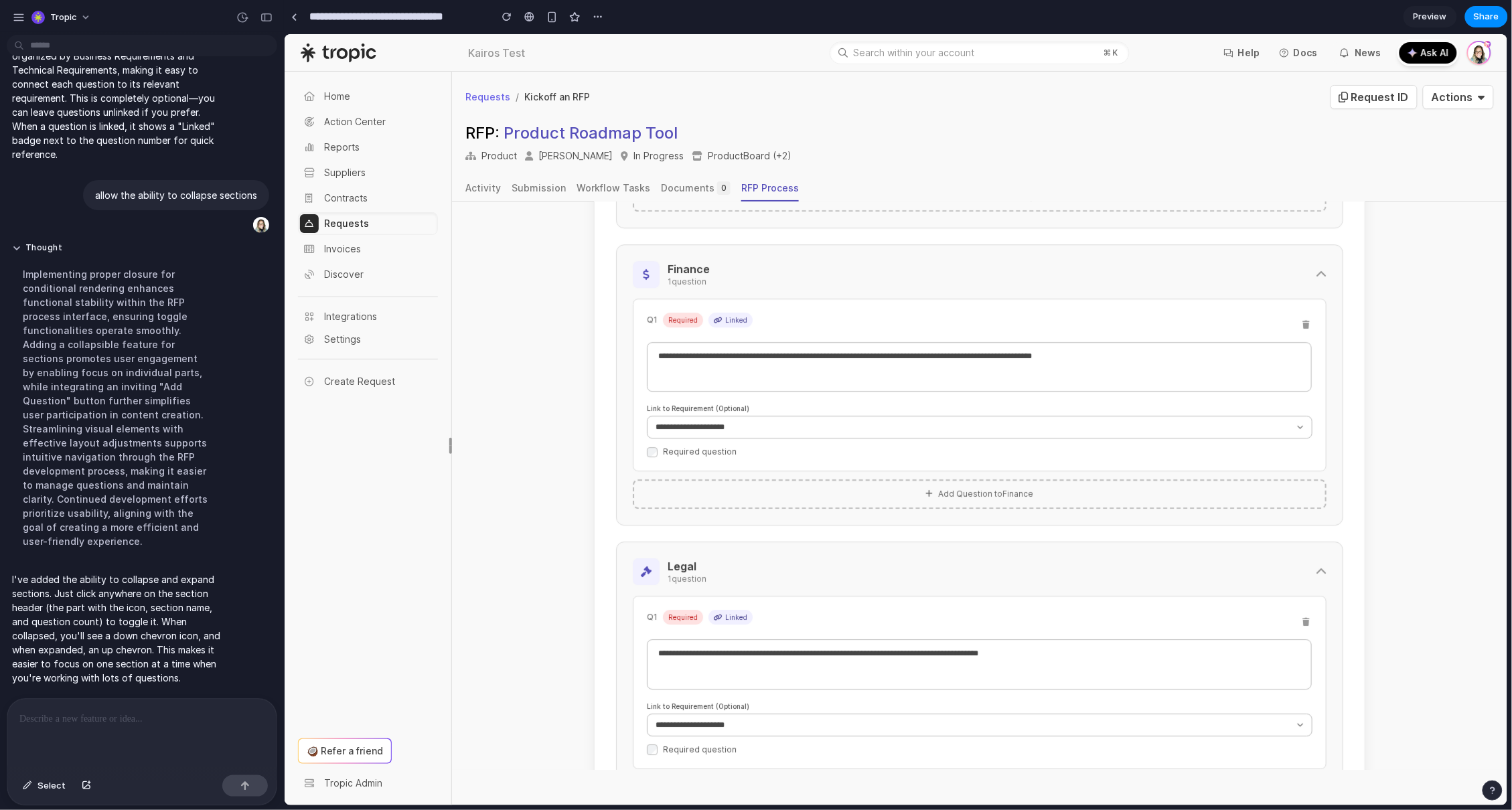
scroll to position [1677, 0]
click at [1315, 277] on icon at bounding box center [1320, 272] width 11 height 11
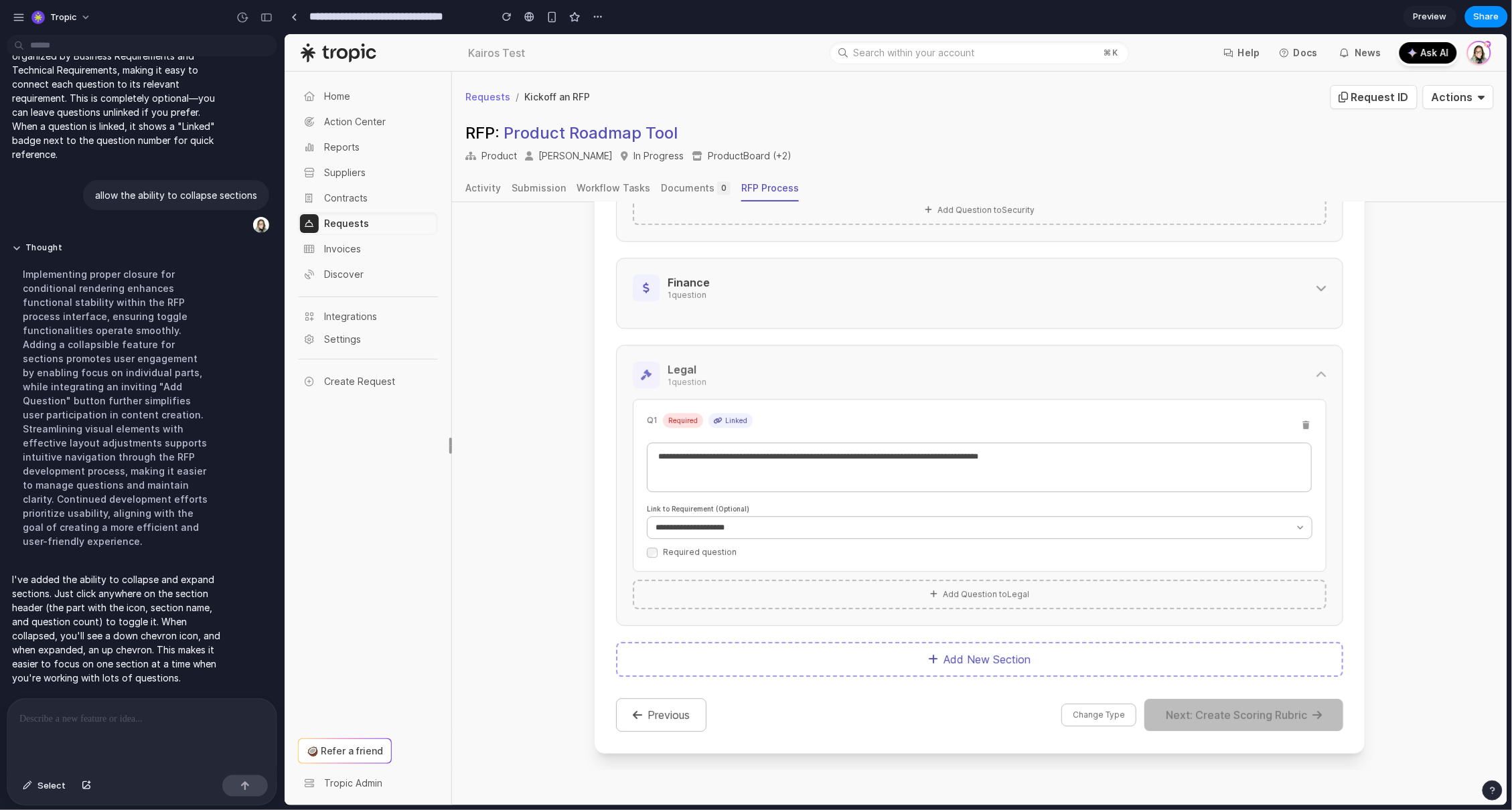
click at [1315, 370] on icon at bounding box center [1320, 374] width 11 height 11
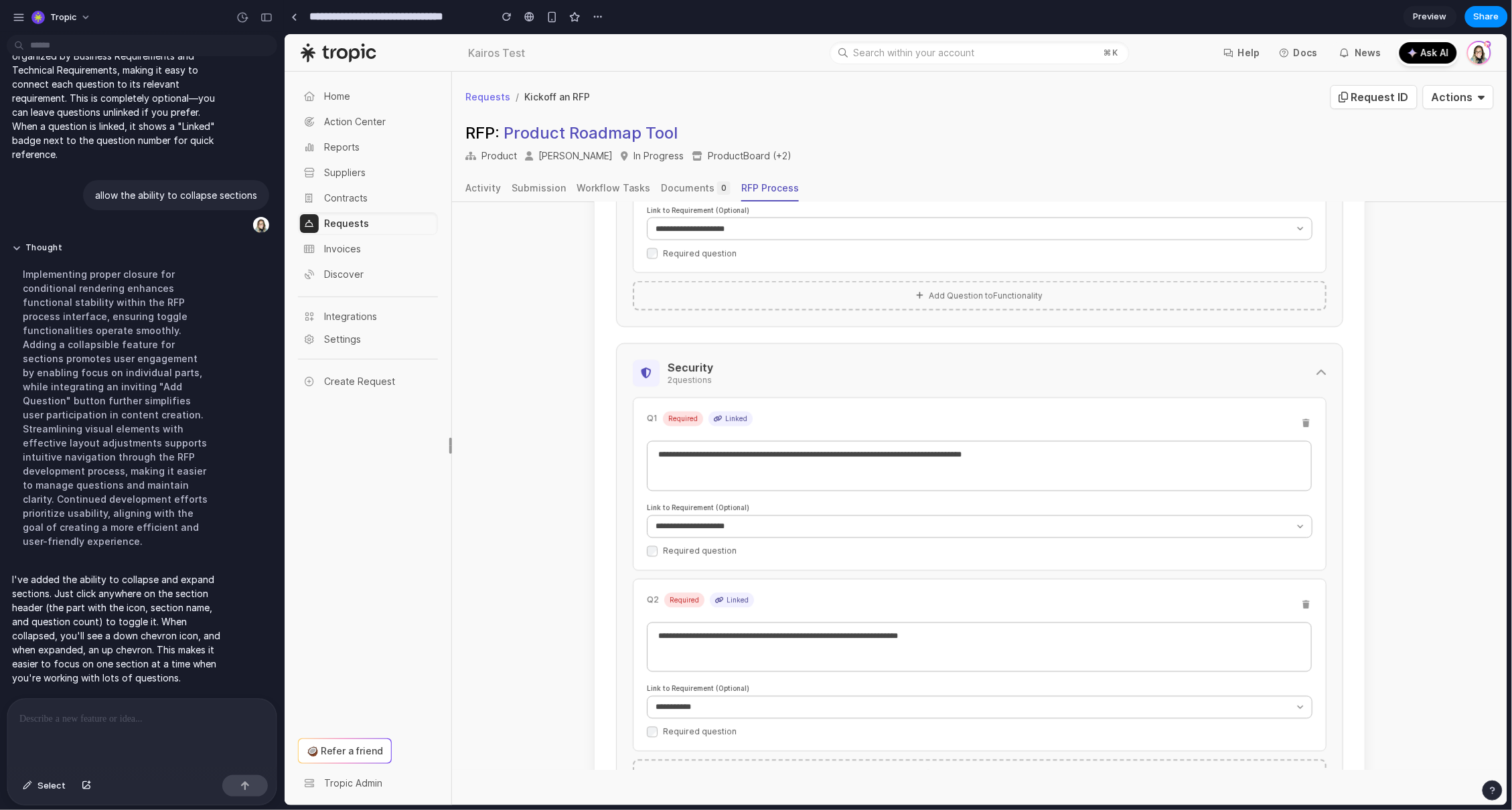
scroll to position [1024, 0]
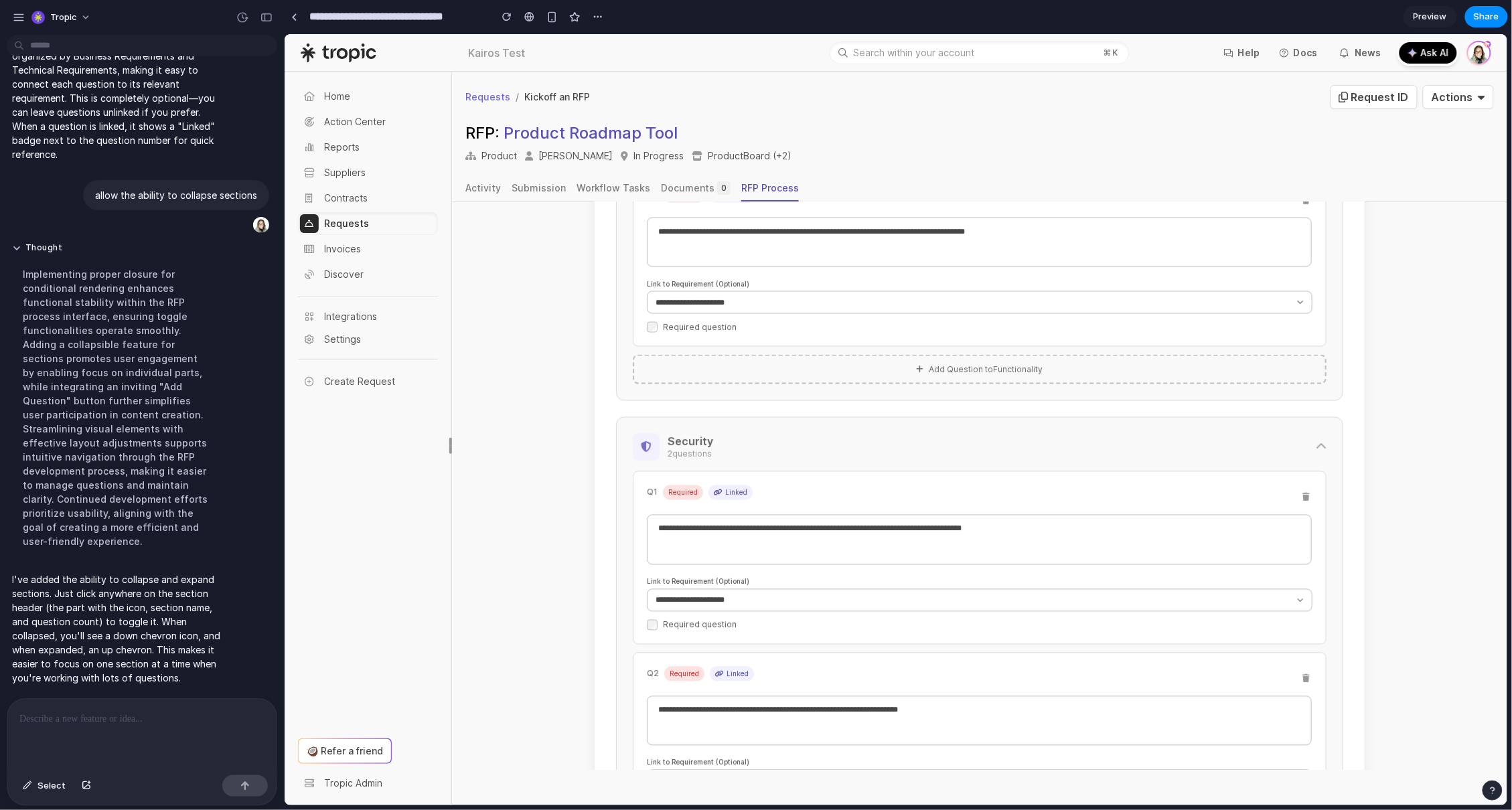
click at [1315, 449] on icon at bounding box center [1320, 446] width 11 height 11
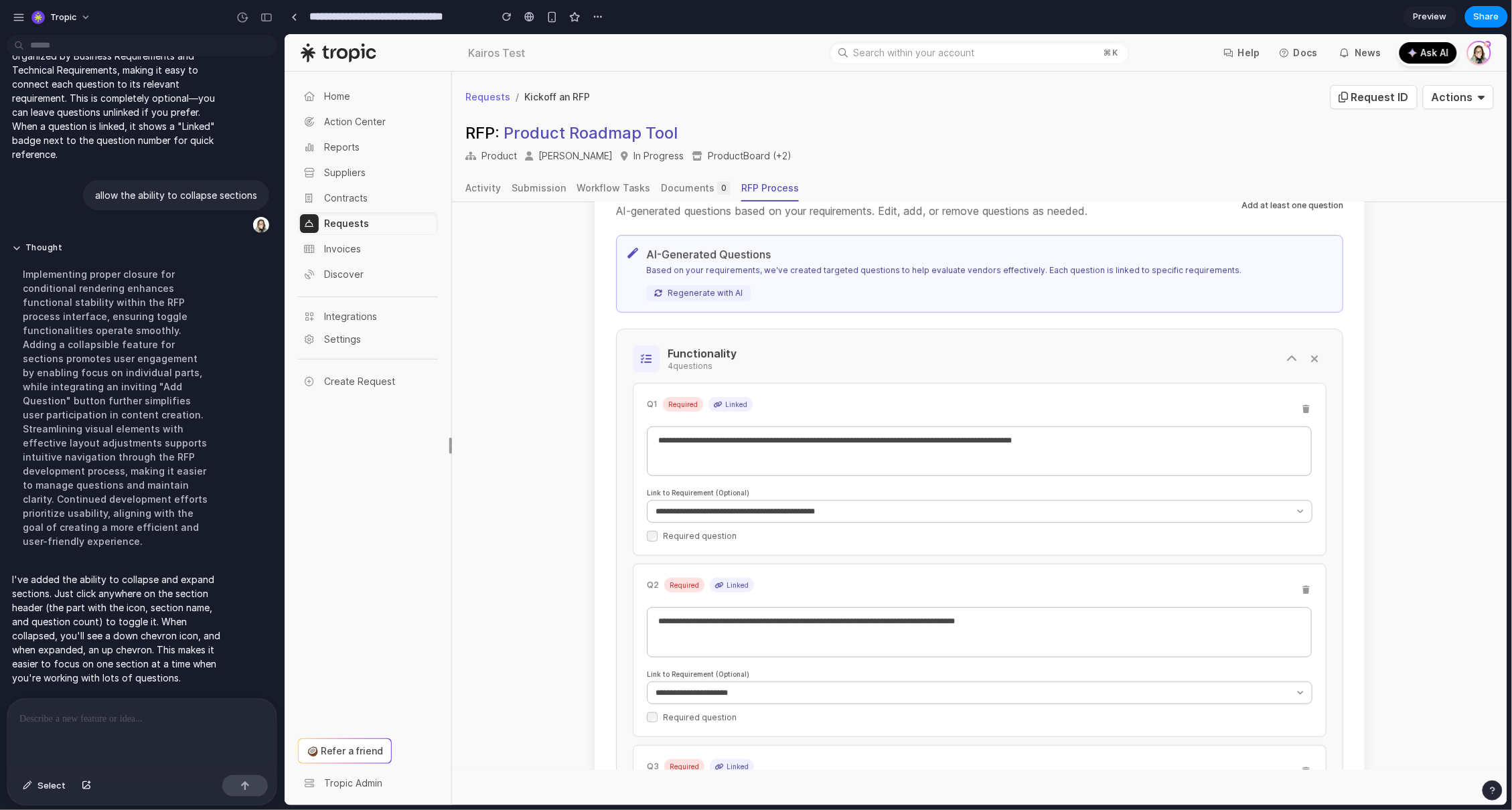
scroll to position [235, 0]
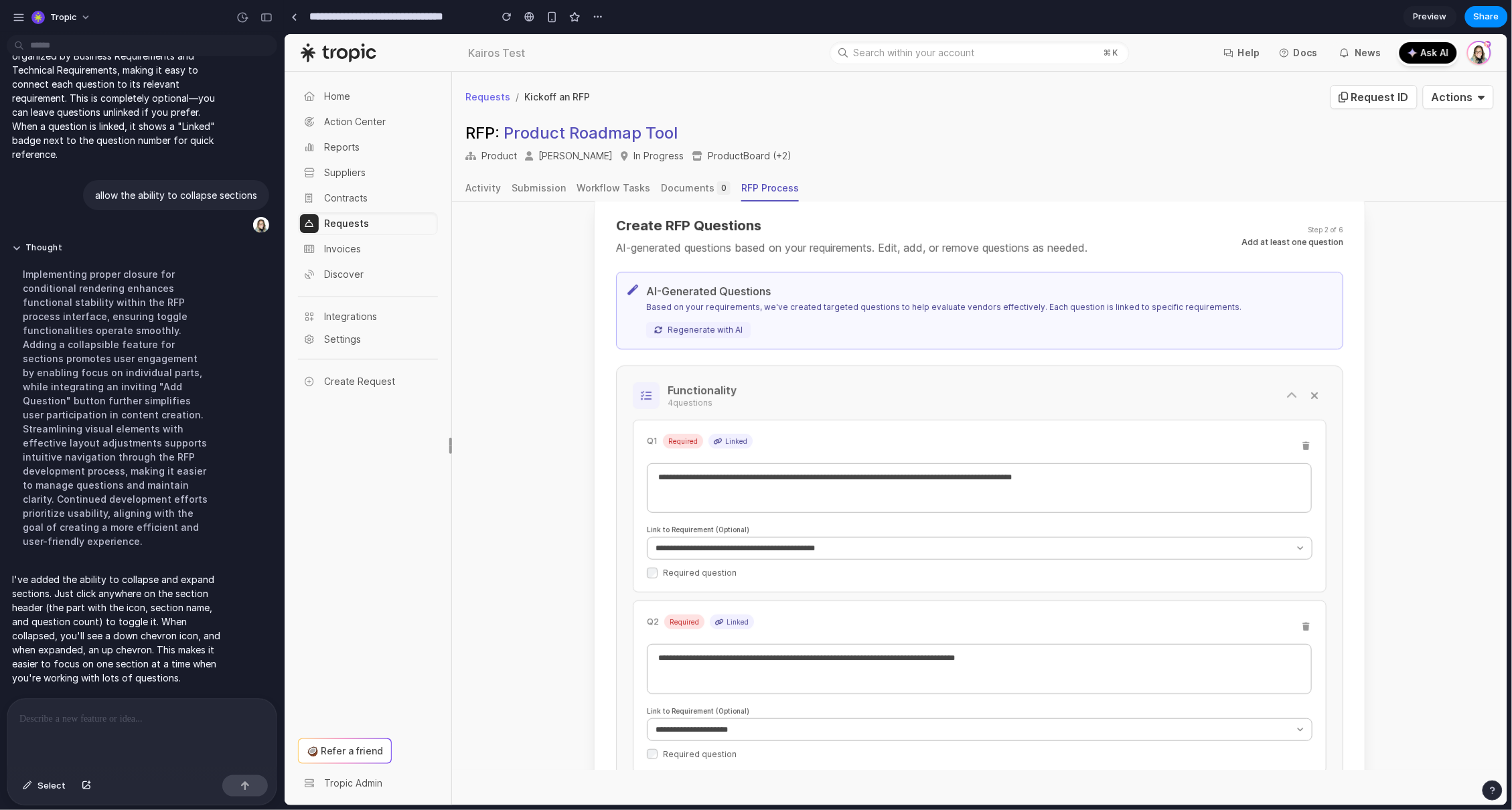
click at [1286, 391] on icon at bounding box center [1290, 394] width 11 height 11
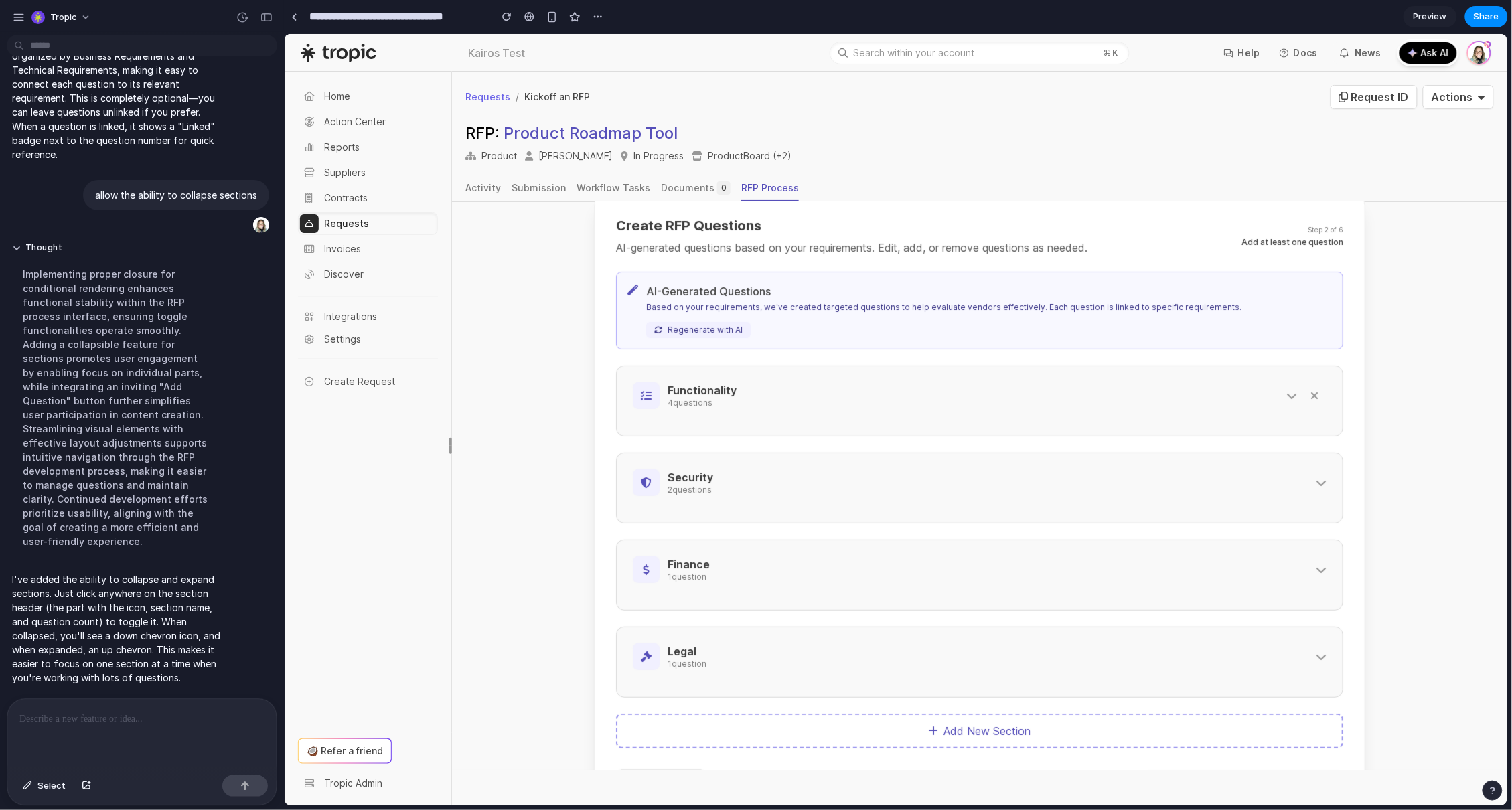
click at [141, 723] on div at bounding box center [143, 734] width 269 height 71
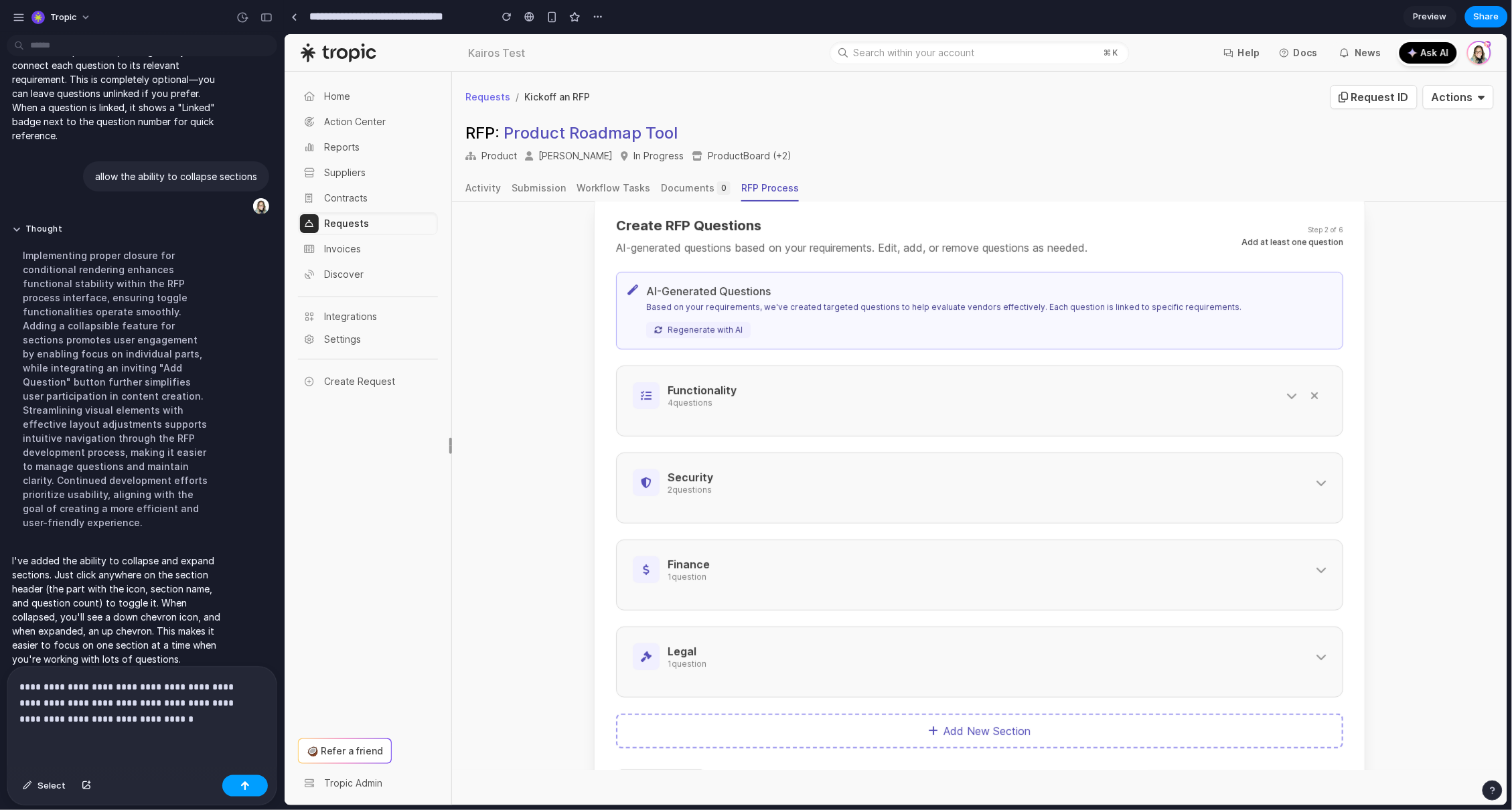
click at [239, 788] on button "button" at bounding box center [245, 786] width 46 height 21
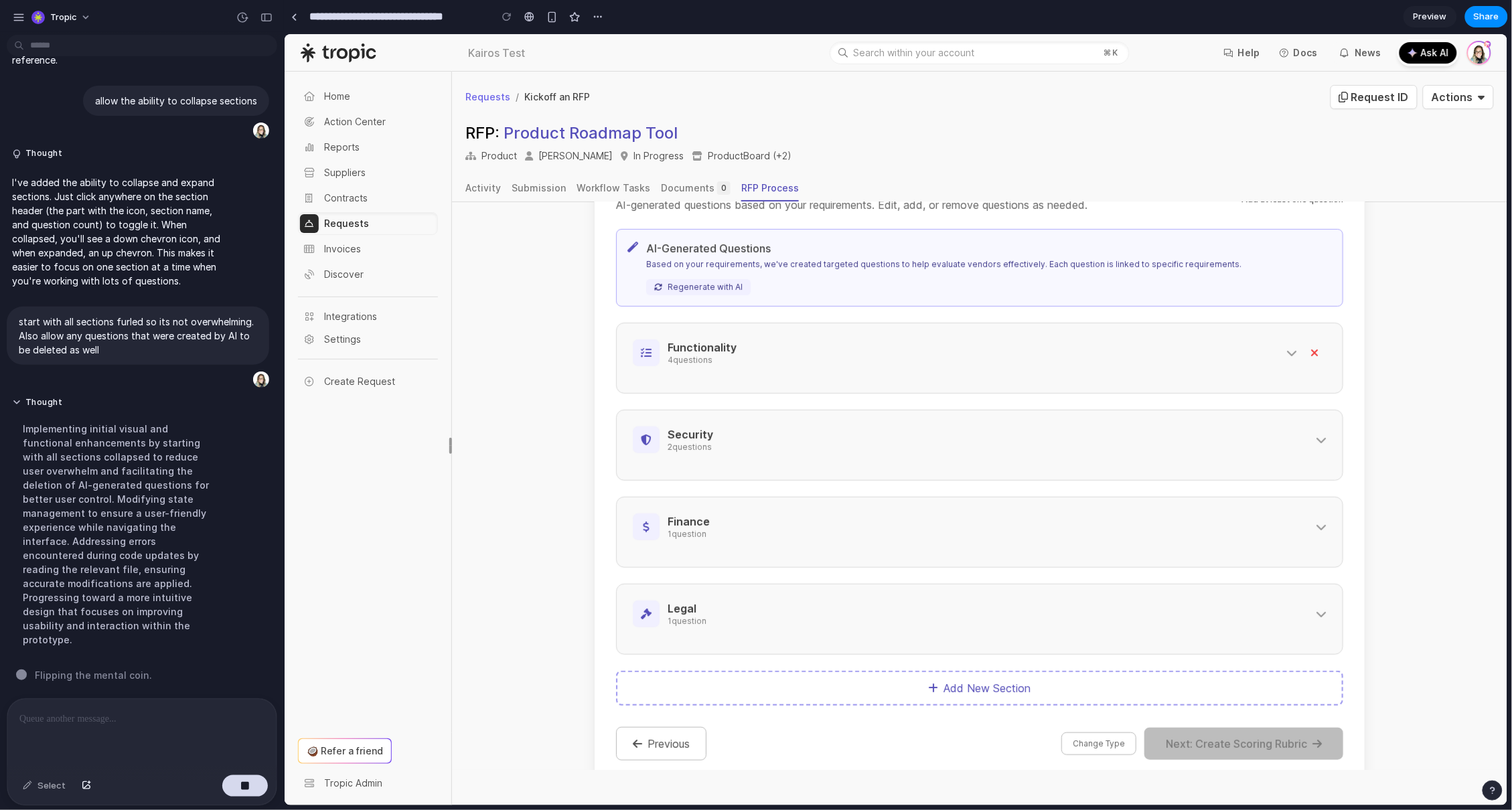
scroll to position [229, 0]
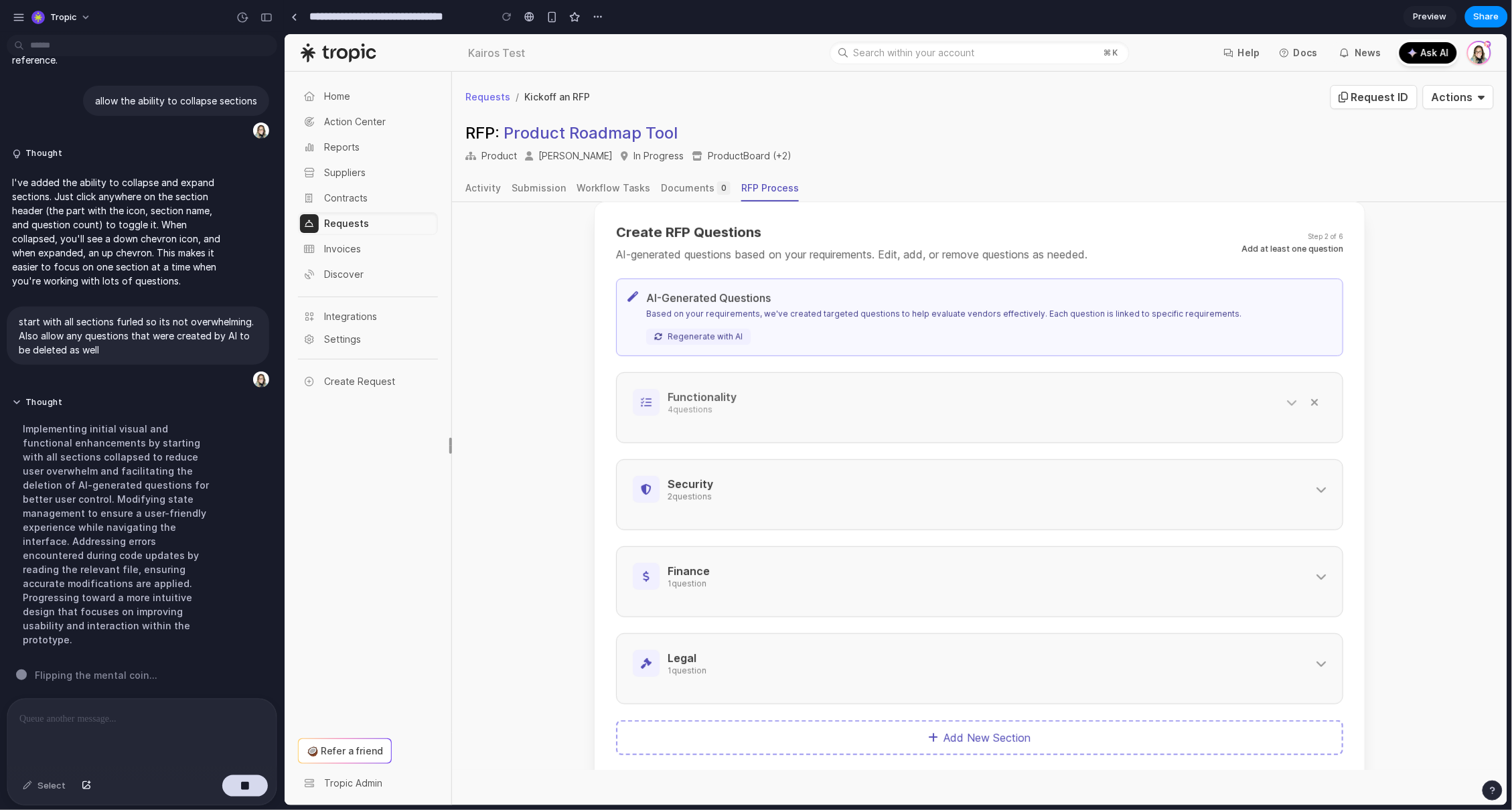
click at [1286, 402] on icon at bounding box center [1290, 401] width 11 height 11
select select "**********"
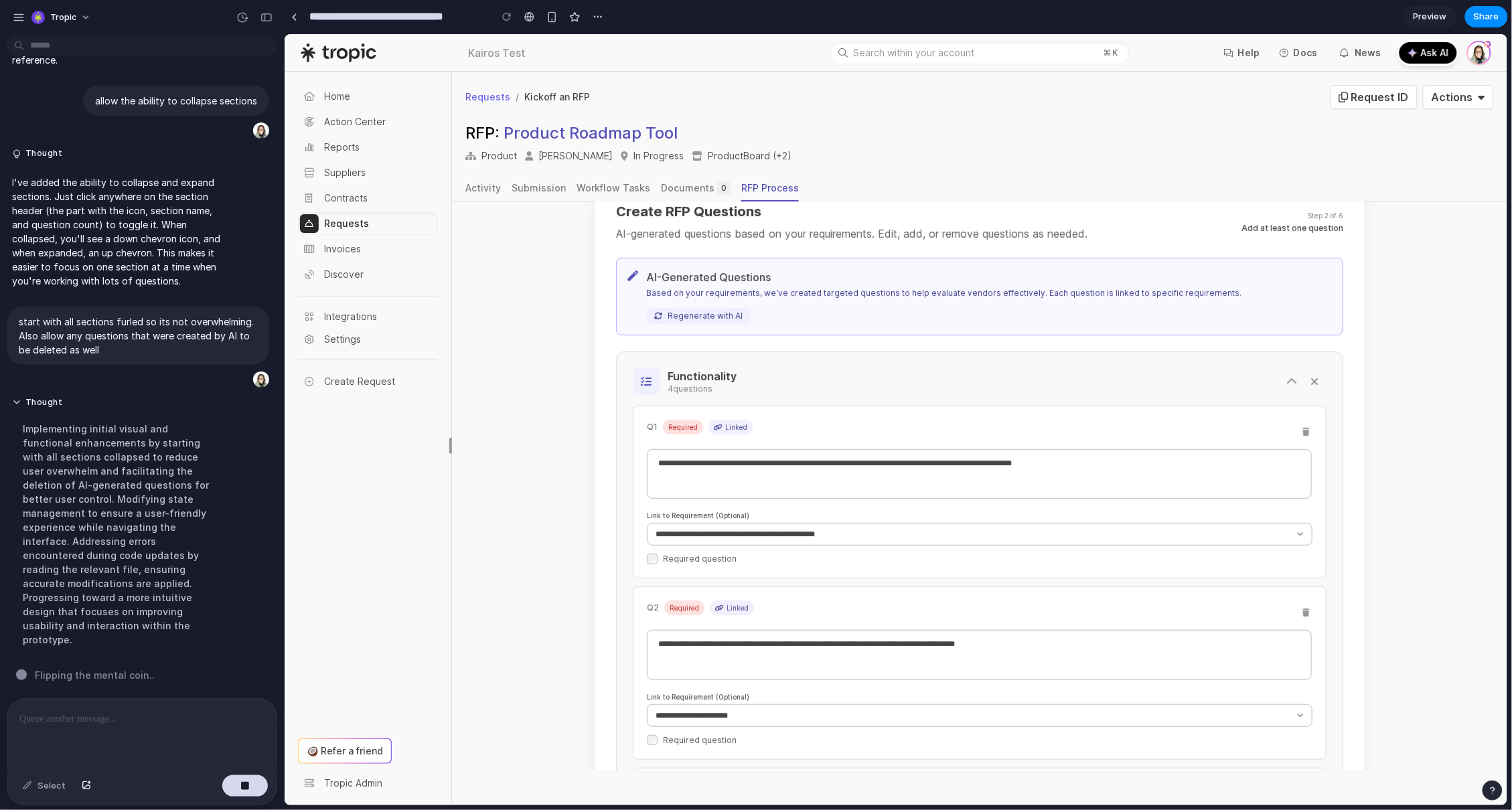
scroll to position [71, 0]
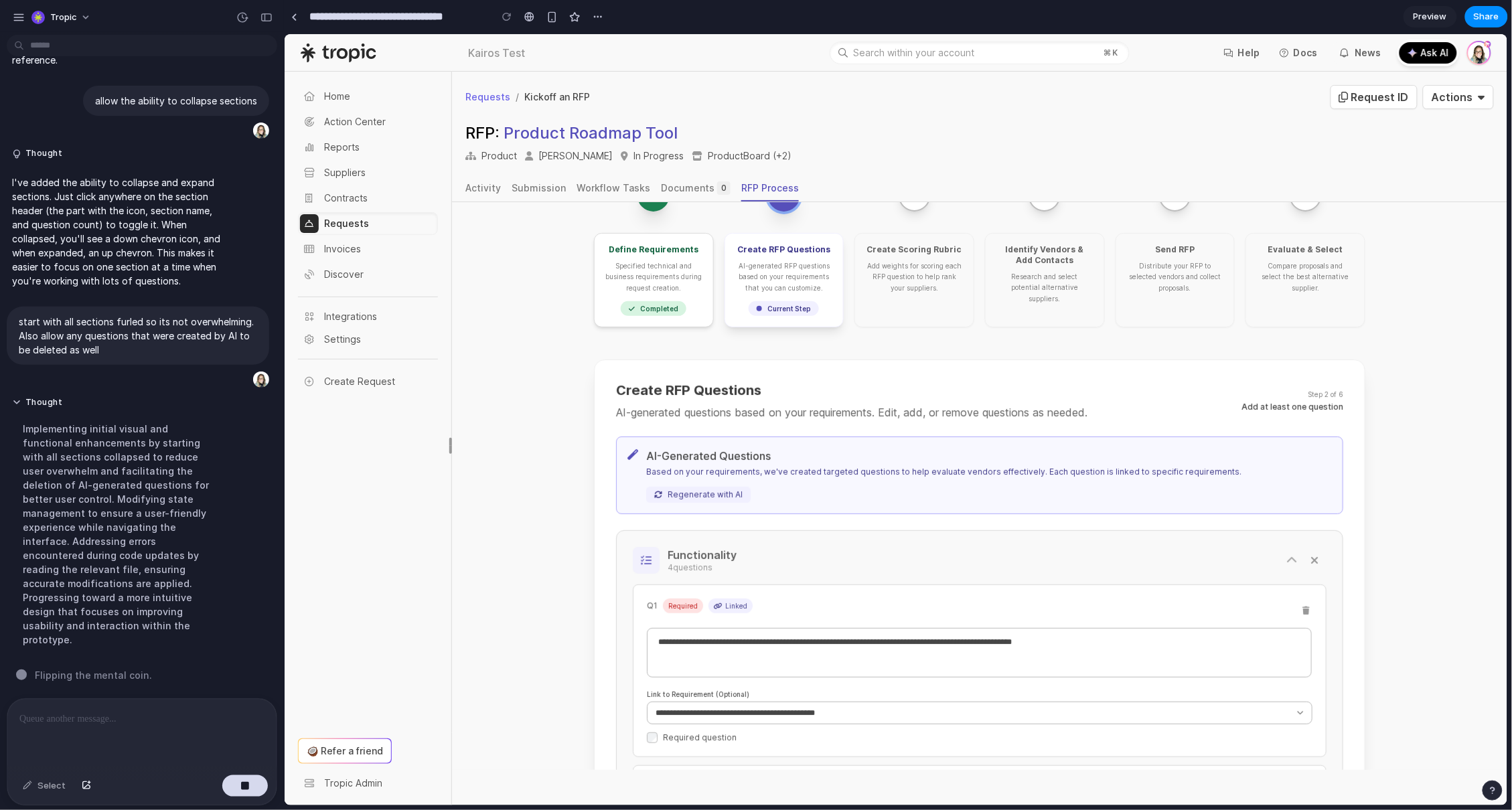
click at [1286, 557] on icon at bounding box center [1290, 559] width 11 height 11
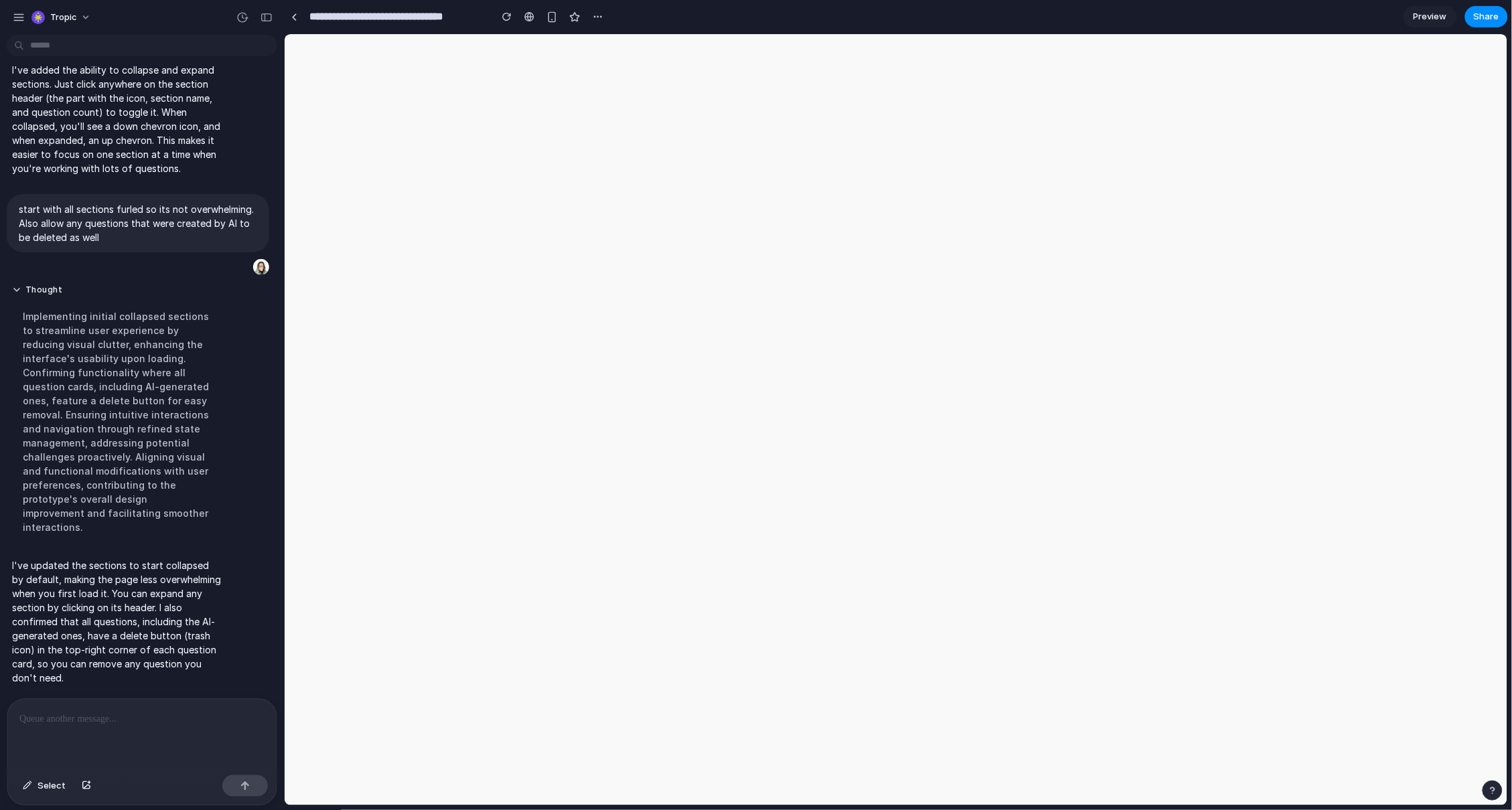
scroll to position [0, 0]
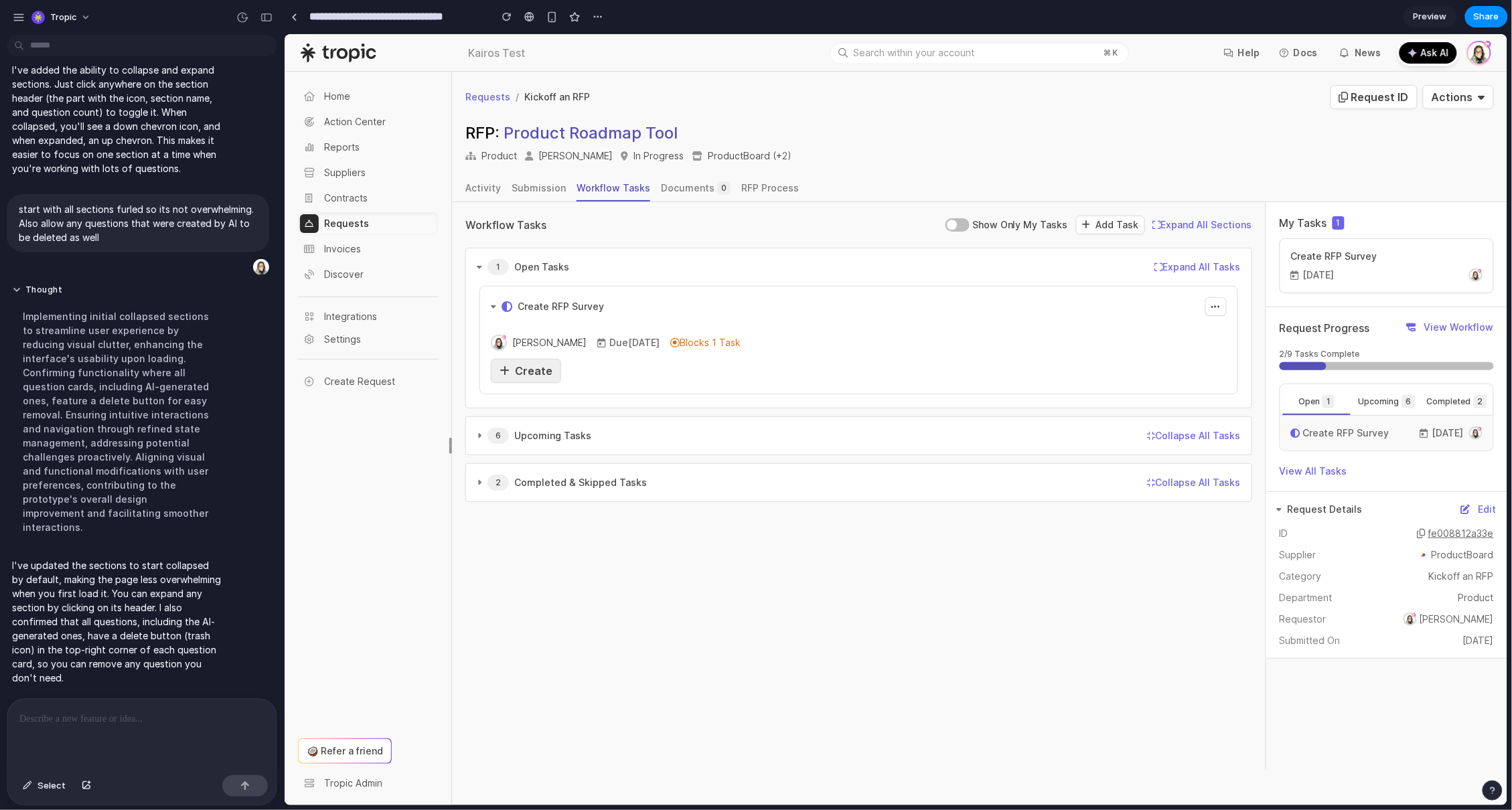
click at [545, 375] on span "Create" at bounding box center [533, 370] width 37 height 14
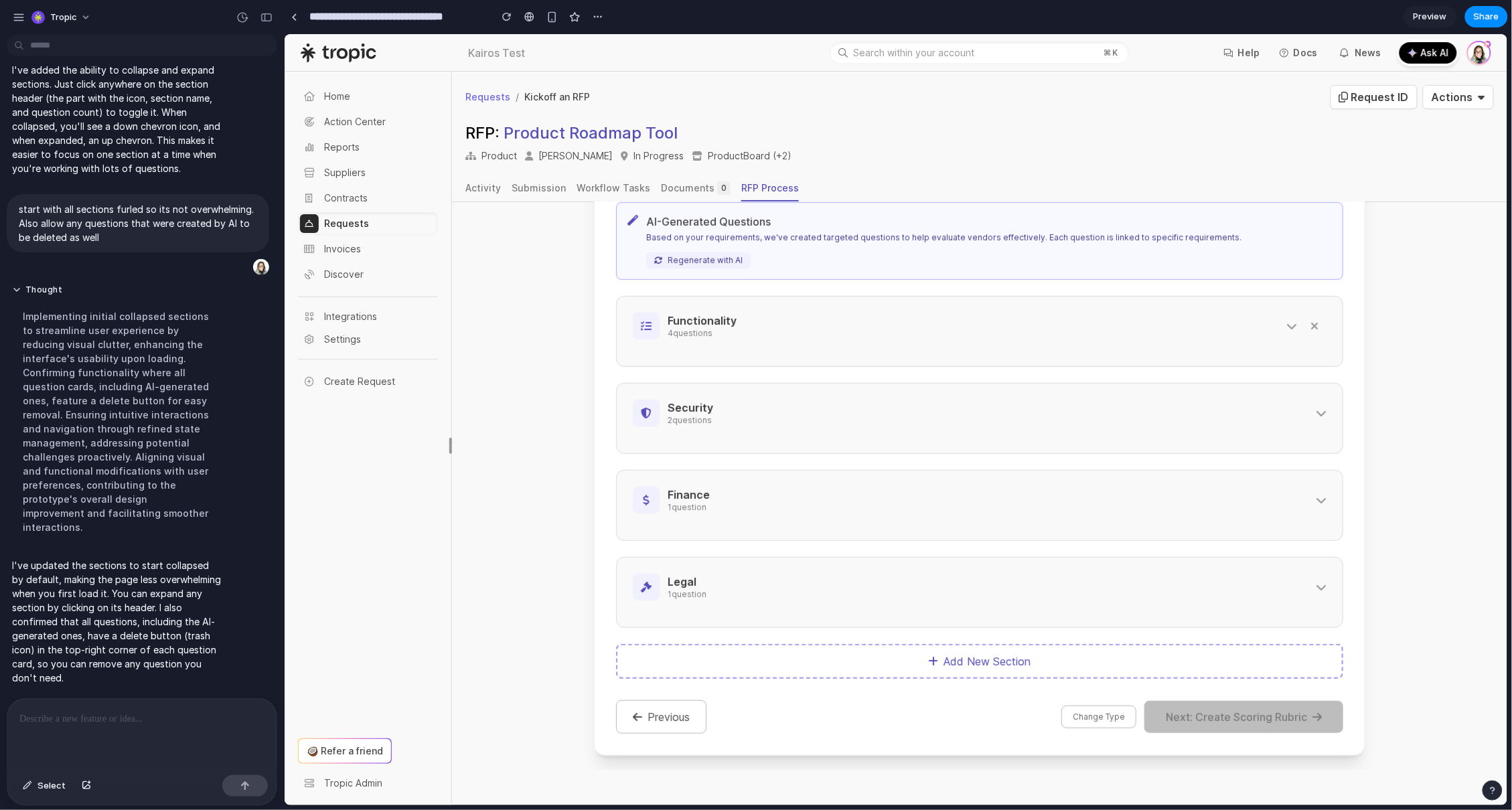
scroll to position [308, 0]
click at [795, 583] on h3 "Legal" at bounding box center [987, 579] width 640 height 15
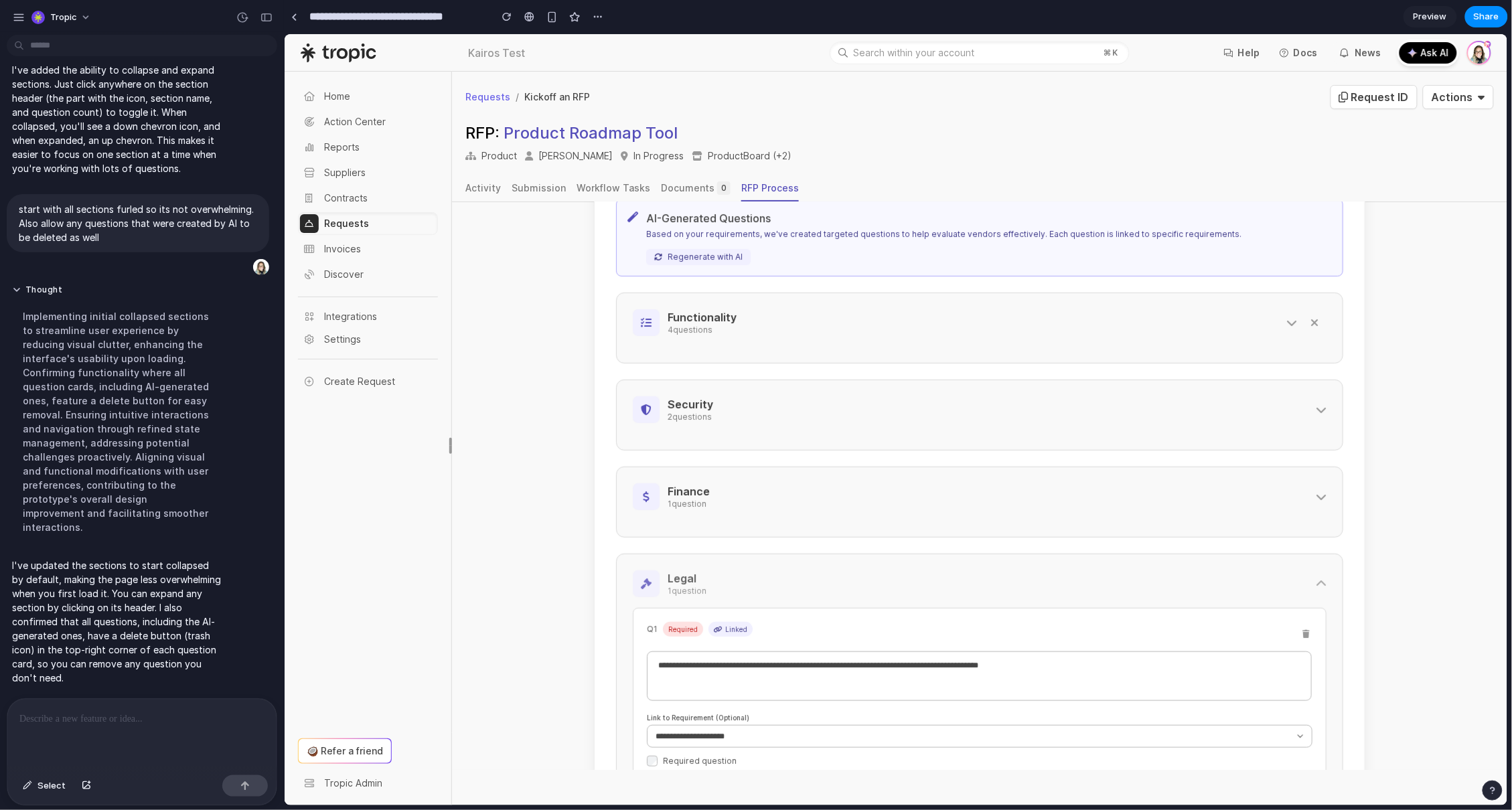
click at [844, 583] on h3 "Legal" at bounding box center [987, 577] width 640 height 15
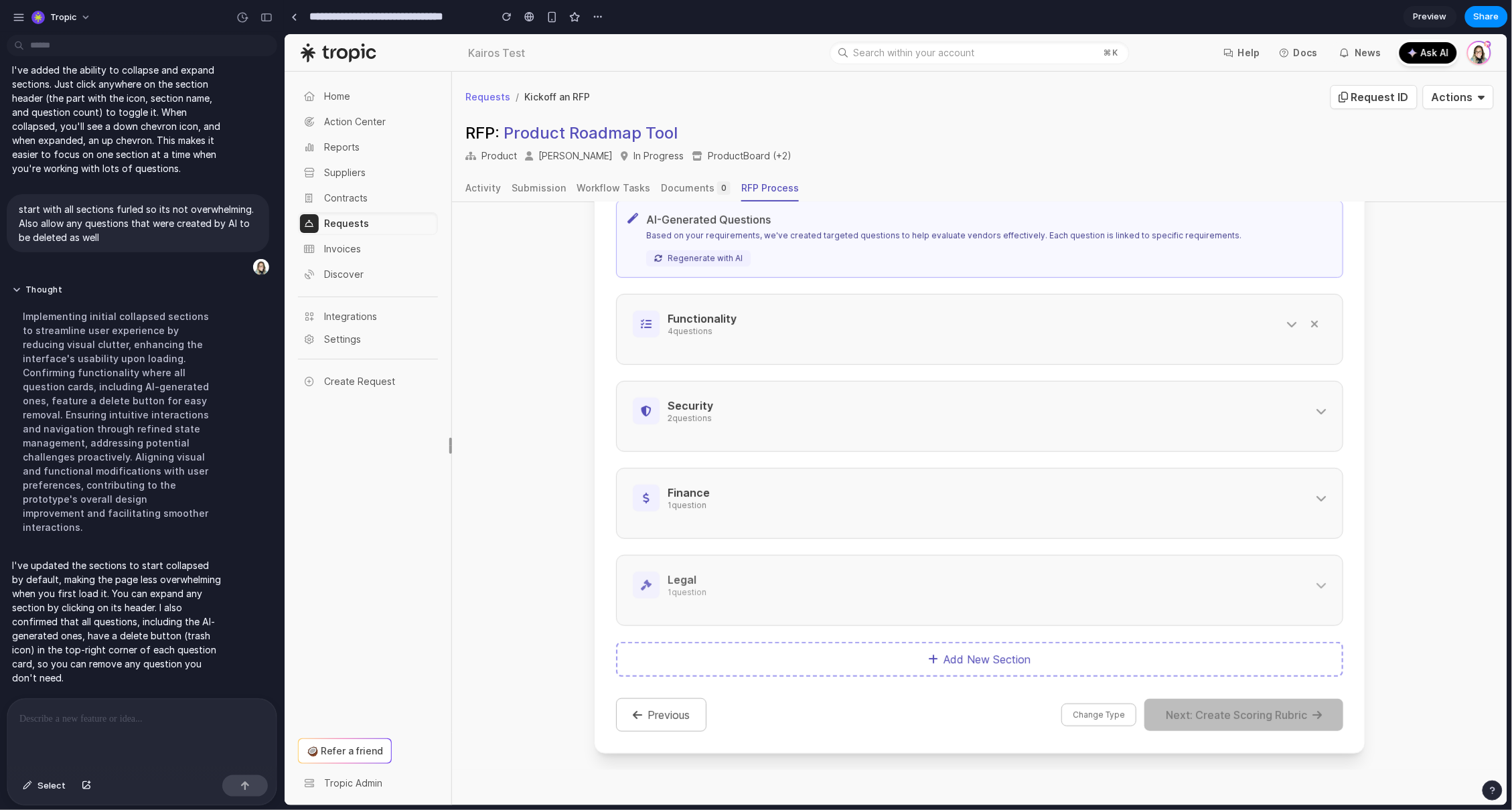
click at [849, 583] on h3 "Legal" at bounding box center [987, 579] width 640 height 15
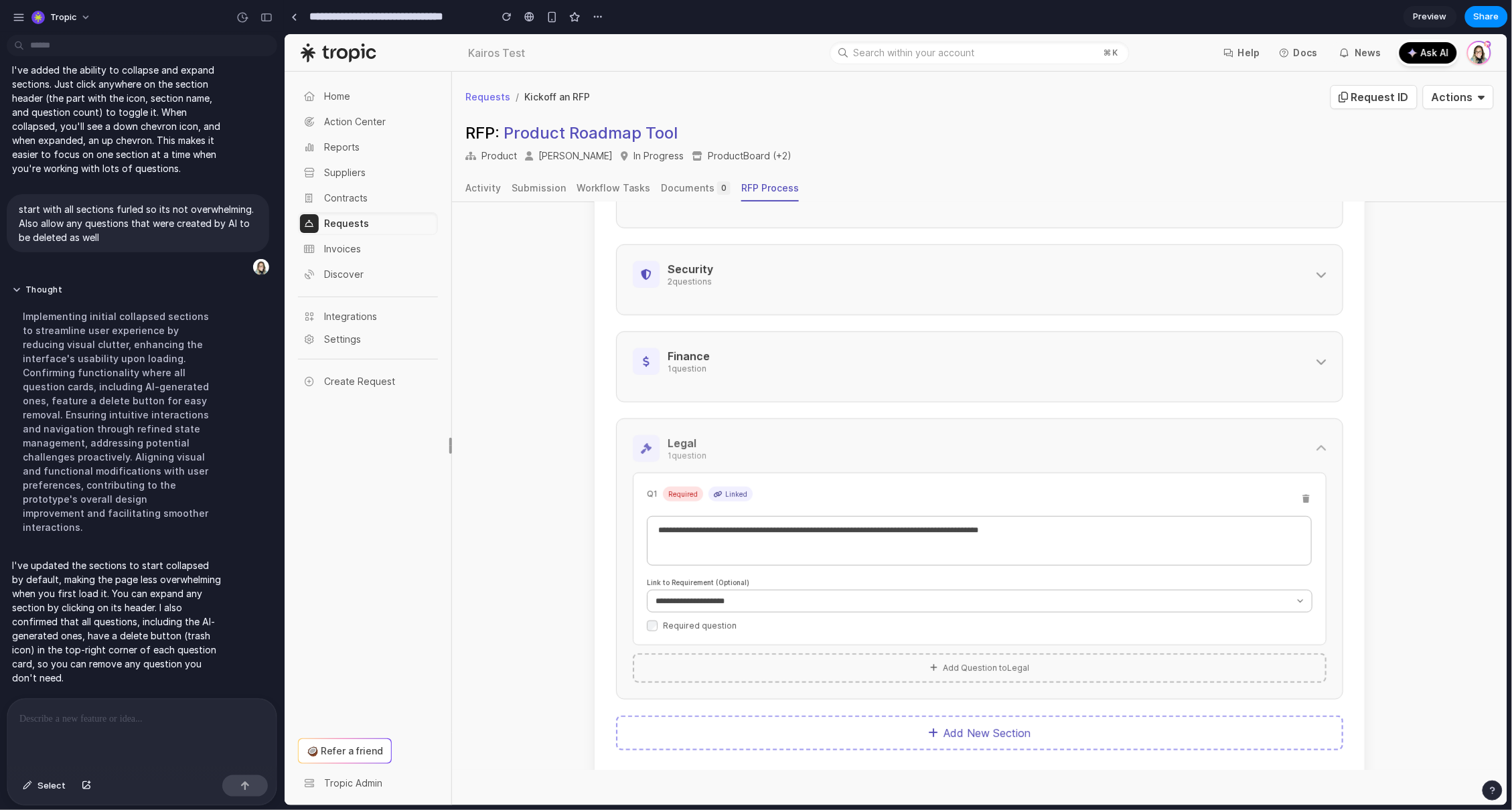
scroll to position [512, 0]
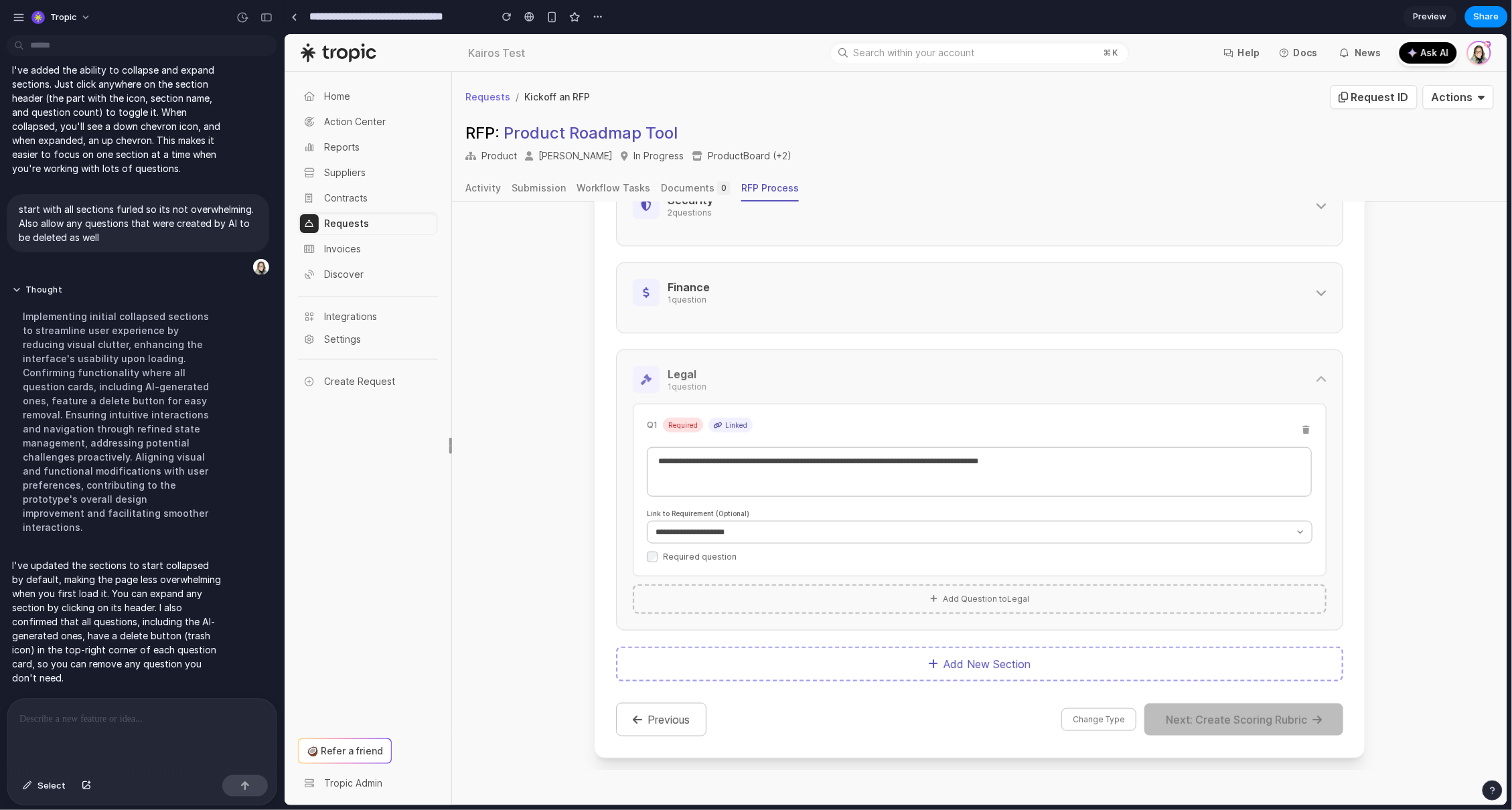
click at [1005, 385] on p "1 question" at bounding box center [987, 385] width 640 height 11
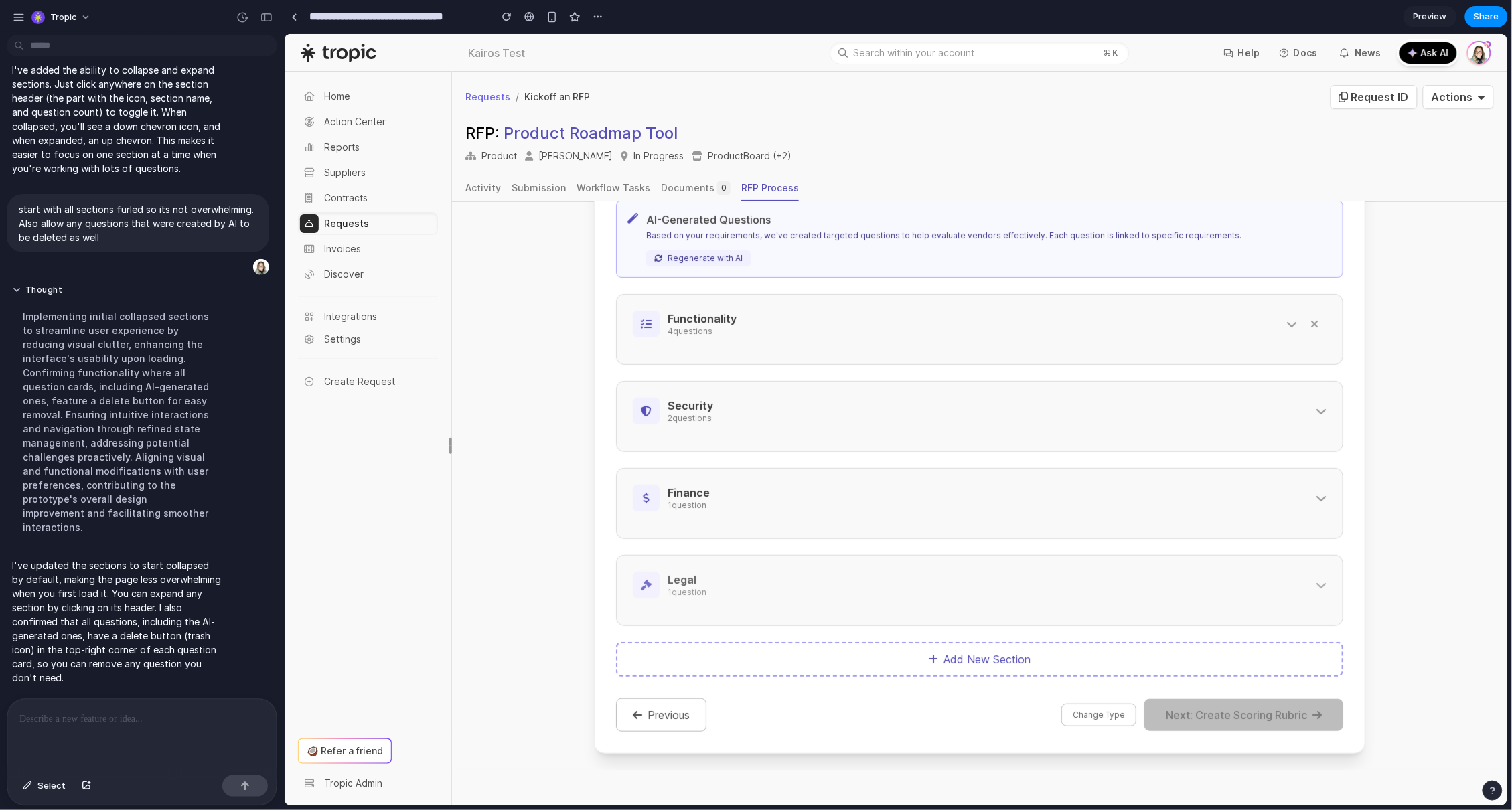
scroll to position [308, 0]
click at [154, 718] on p at bounding box center [140, 718] width 240 height 16
click at [957, 314] on h3 "Functionality" at bounding box center [972, 317] width 611 height 15
select select "**********"
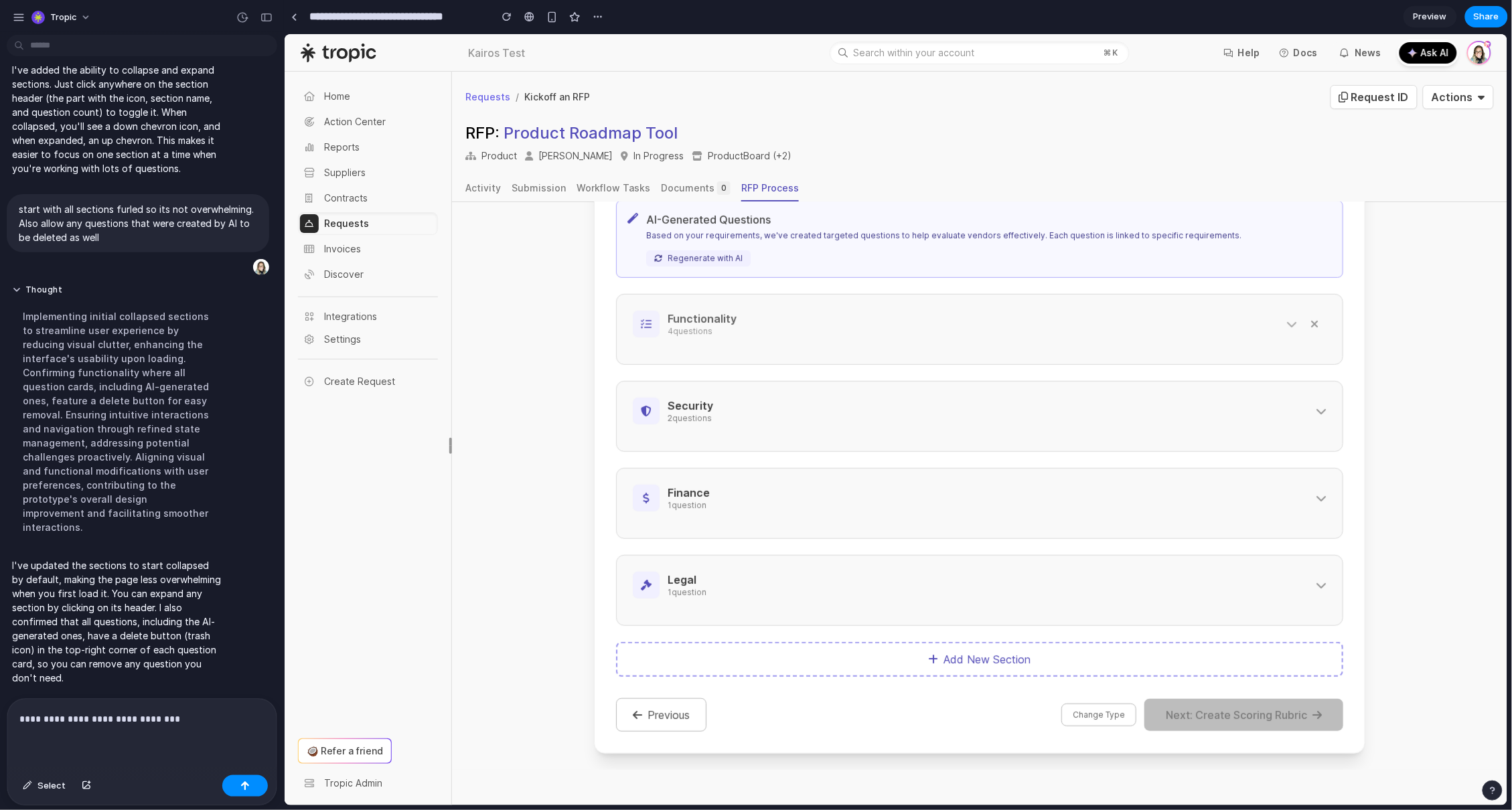
select select "**********"
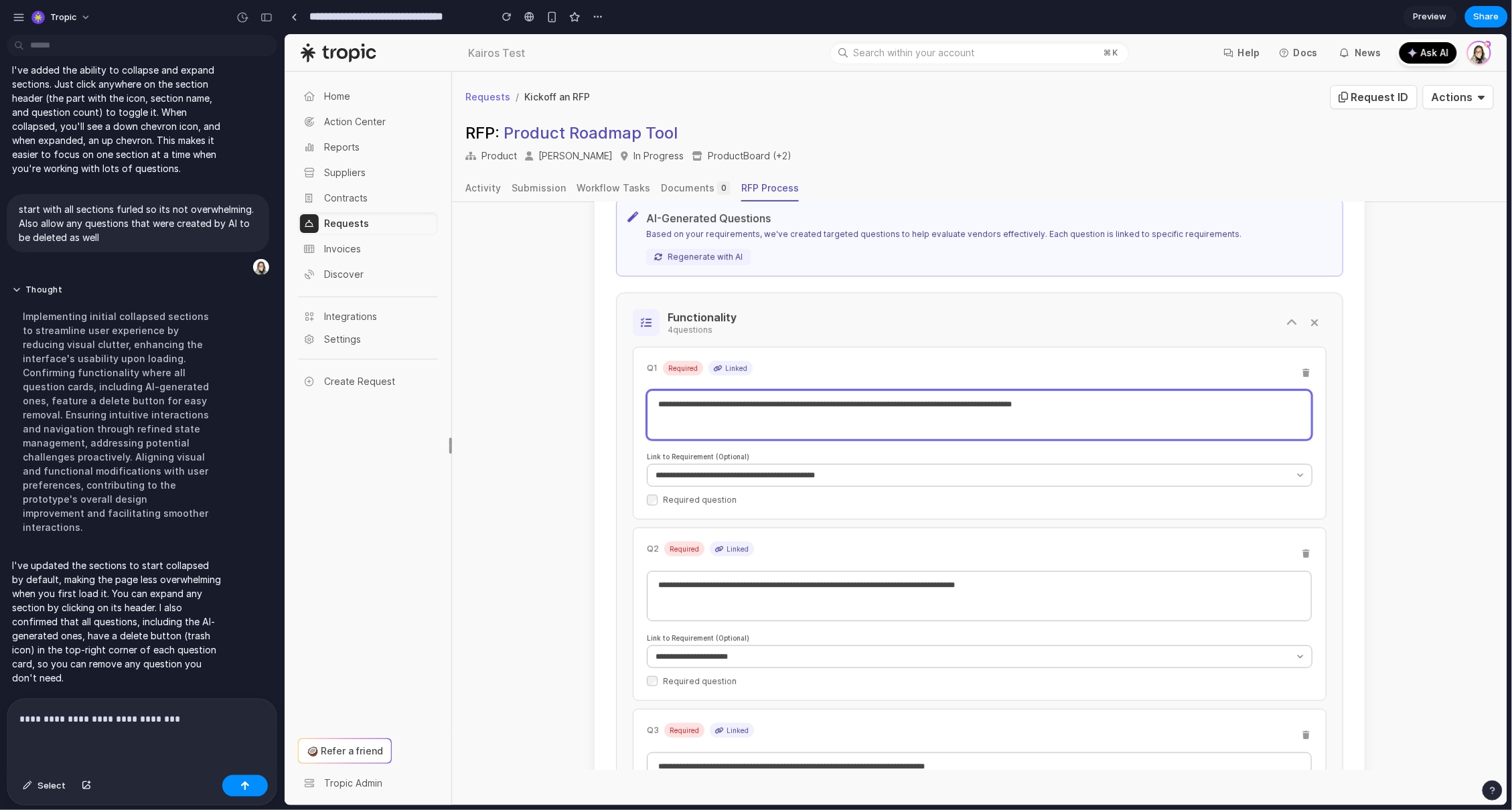
click at [822, 403] on textarea "**********" at bounding box center [978, 414] width 665 height 50
click at [1076, 402] on textarea "**********" at bounding box center [978, 414] width 665 height 50
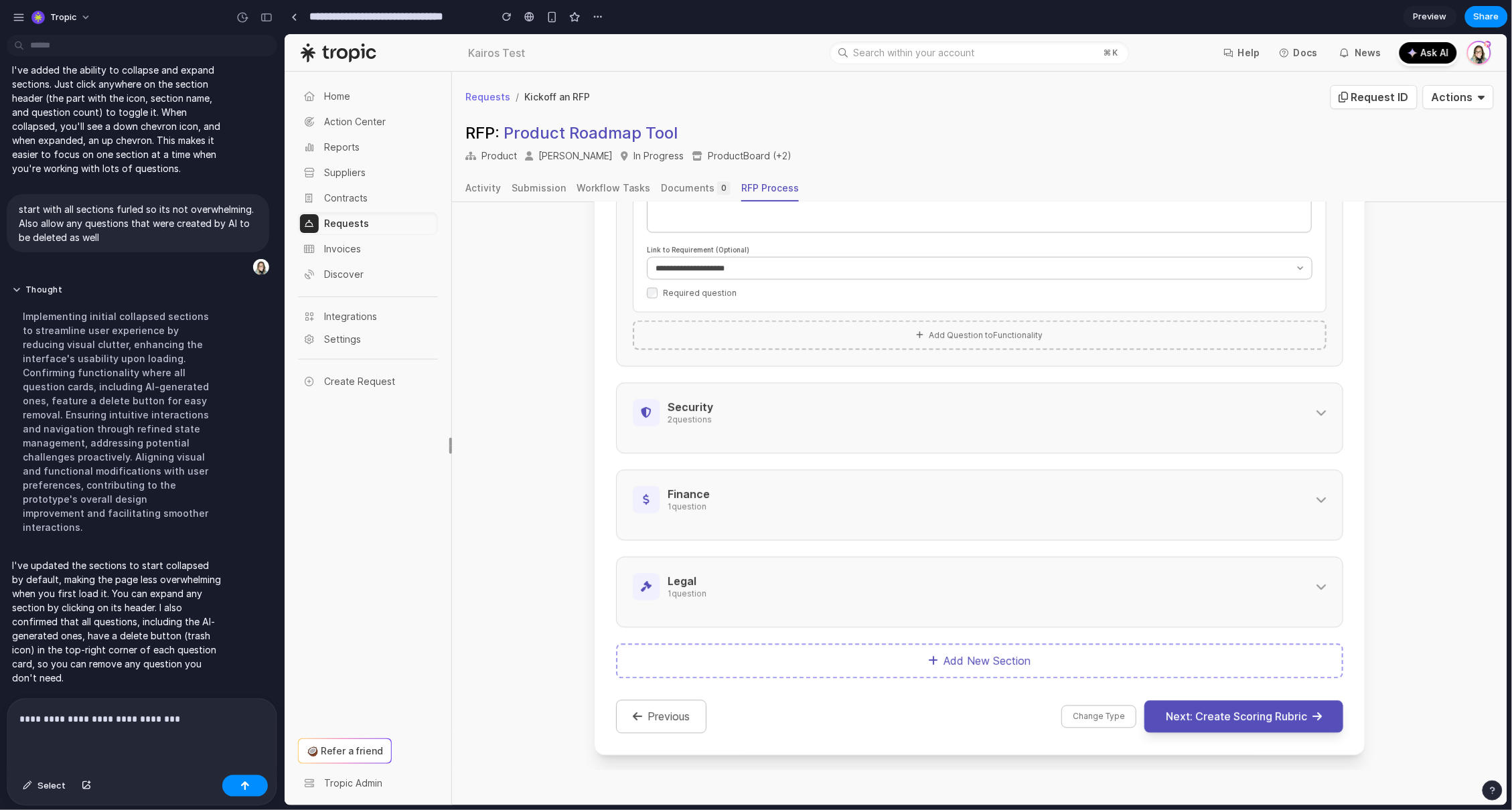
scroll to position [1065, 0]
type textarea "**********"
click at [1279, 713] on button "Next: Create Scoring Rubric" at bounding box center [1244, 713] width 199 height 32
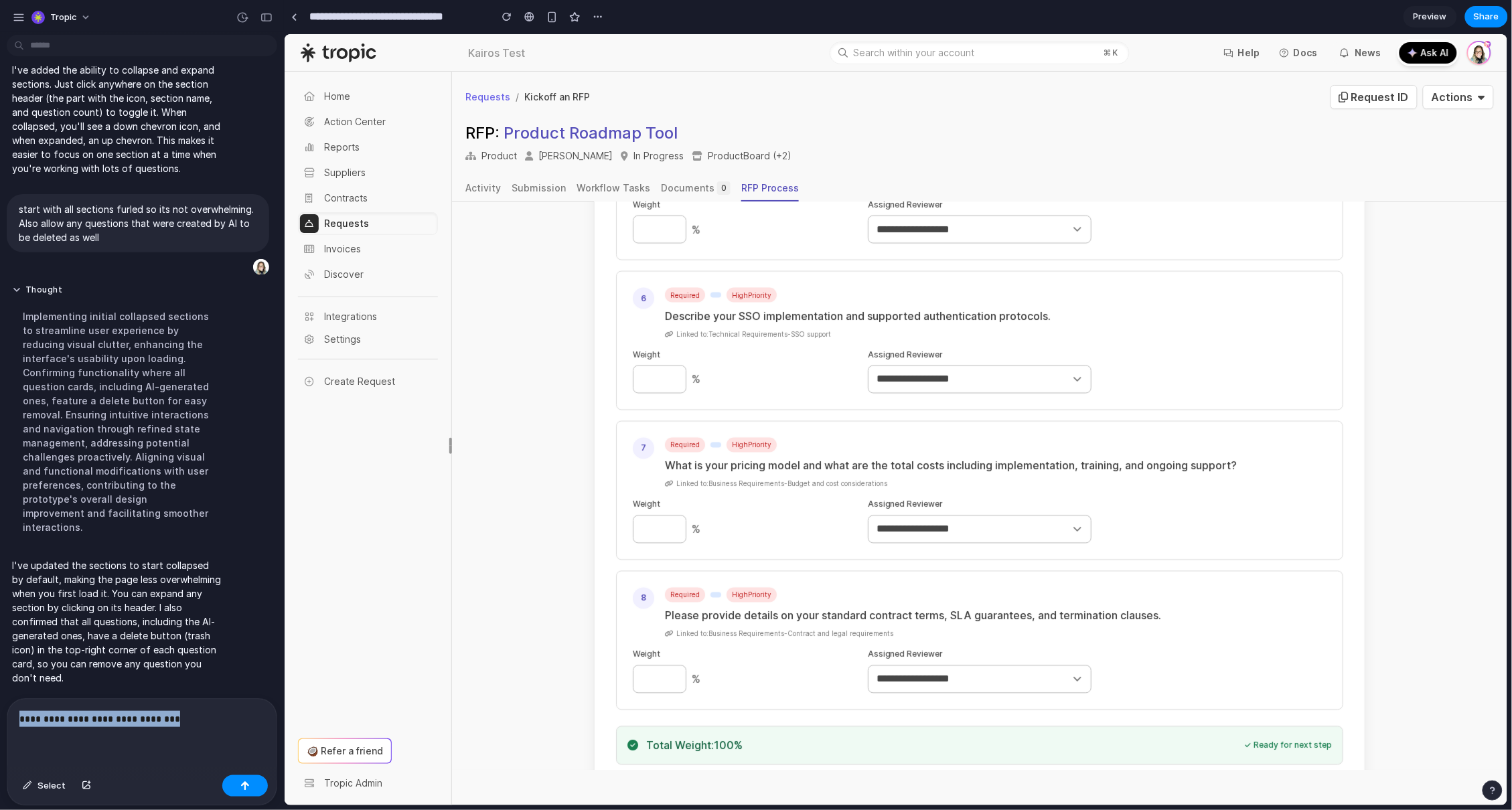
drag, startPoint x: 78, startPoint y: 704, endPoint x: -102, endPoint y: 701, distance: 180.0
click at [0, 701] on html "Tropic Hide the 'Congratulations! RFP Setup Complete' when you show the 'Overvi…" at bounding box center [756, 405] width 1512 height 810
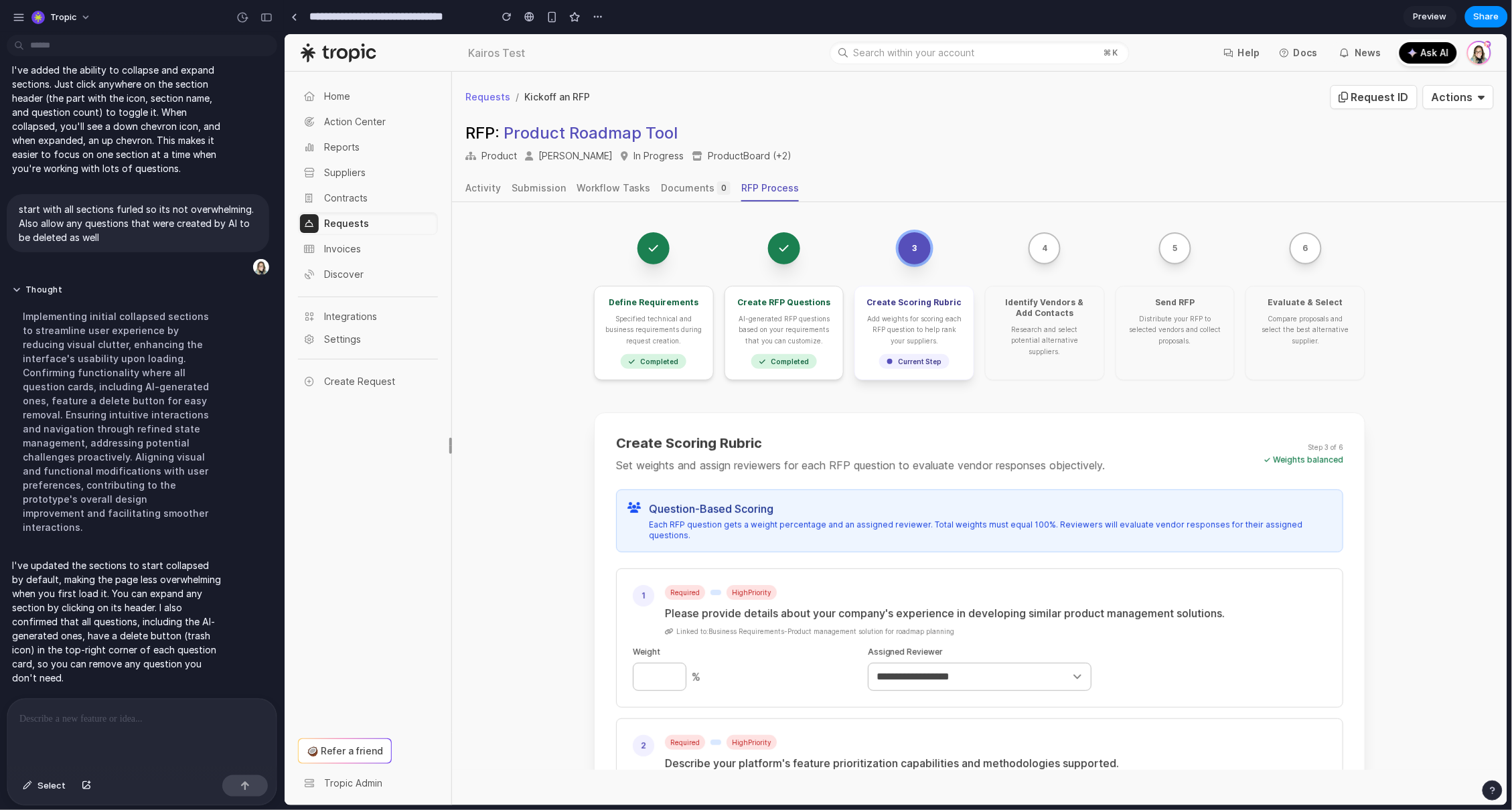
scroll to position [0, 0]
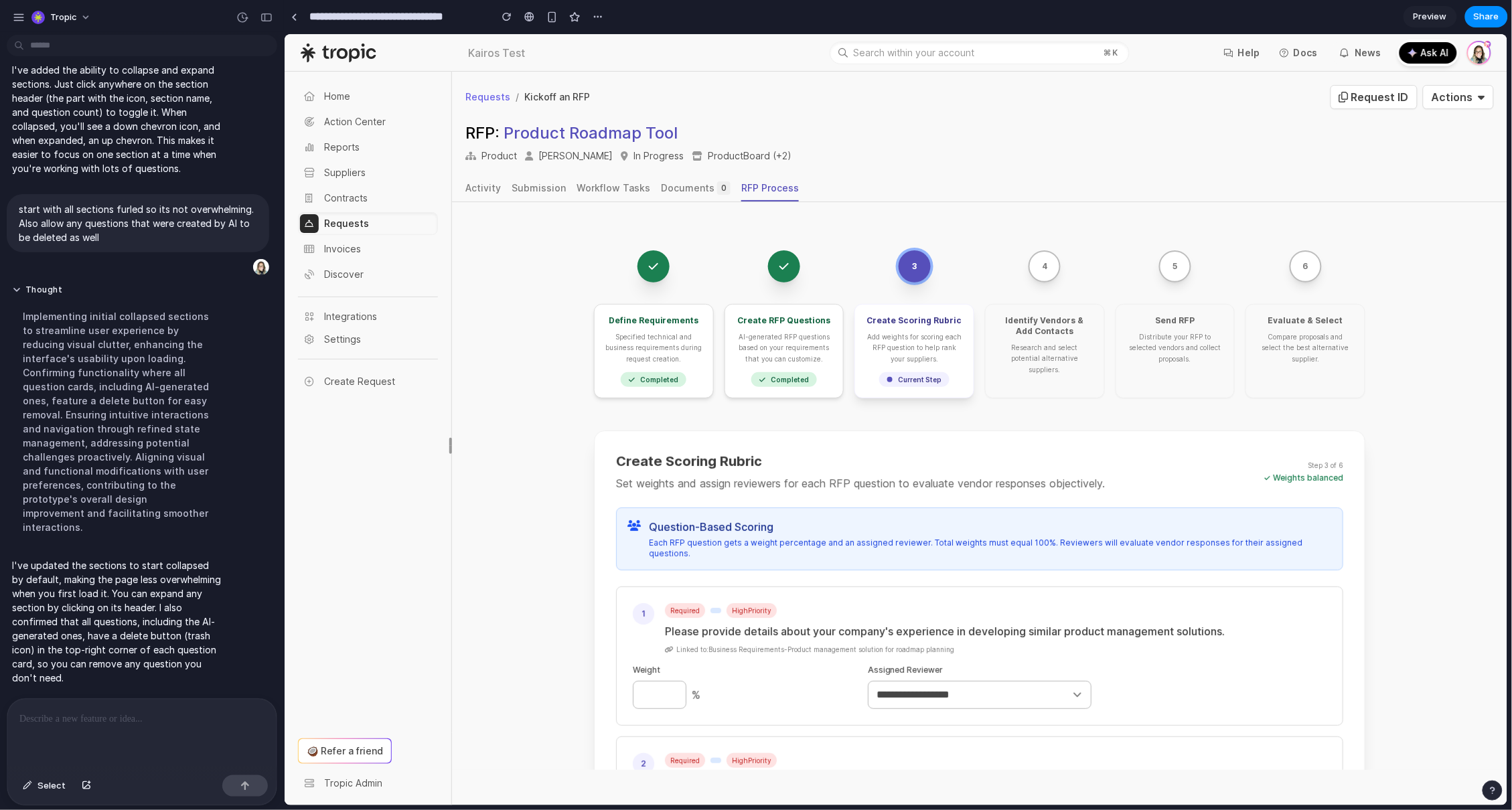
click at [75, 728] on div at bounding box center [143, 734] width 269 height 71
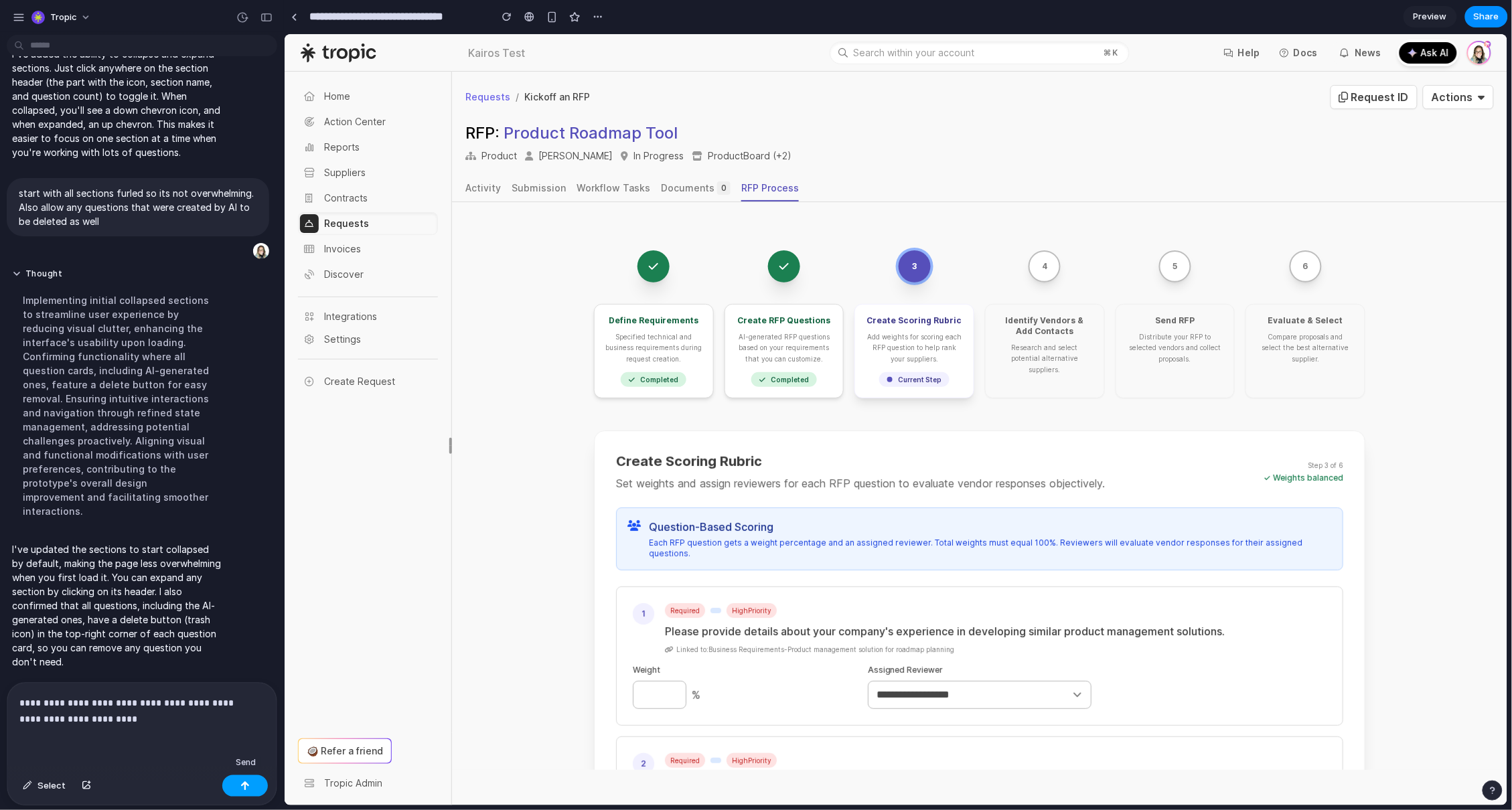
click at [246, 784] on div "button" at bounding box center [245, 786] width 10 height 10
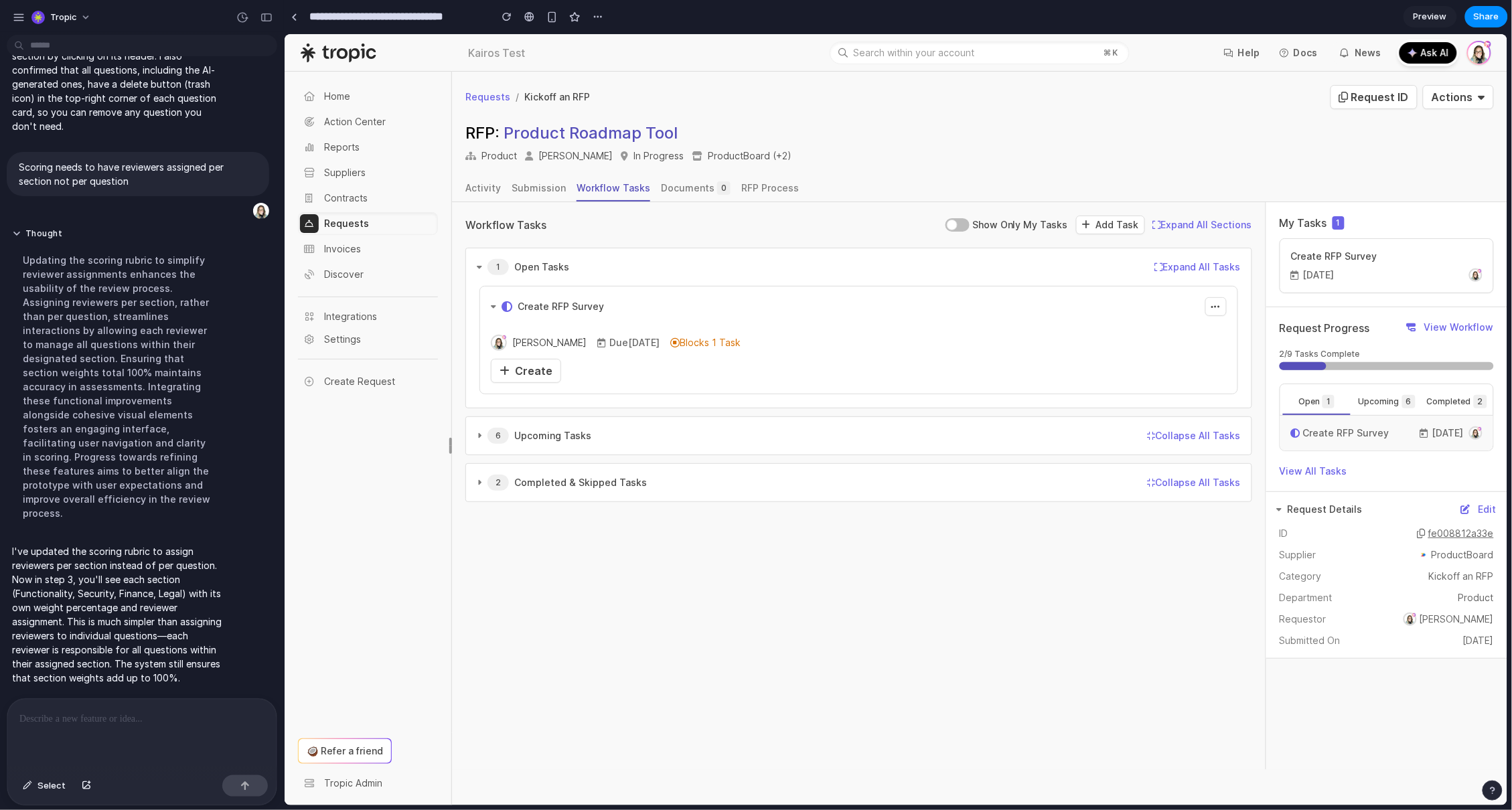
scroll to position [0, 0]
click at [529, 360] on link "Create" at bounding box center [525, 370] width 70 height 24
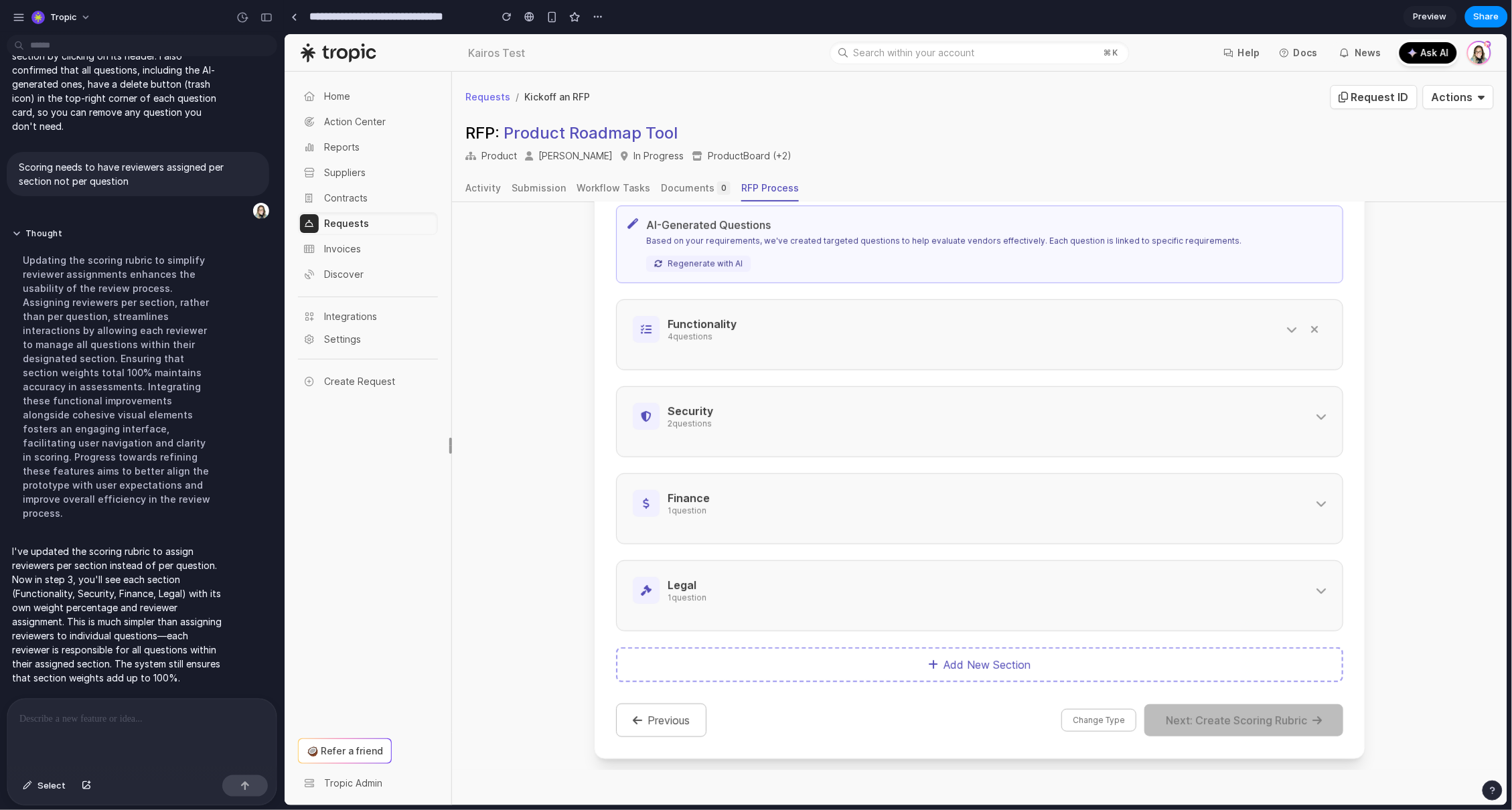
scroll to position [308, 0]
click at [1027, 600] on div "Legal 1 question" at bounding box center [978, 589] width 727 height 71
click at [1310, 577] on button "Legal 1 question" at bounding box center [979, 584] width 694 height 26
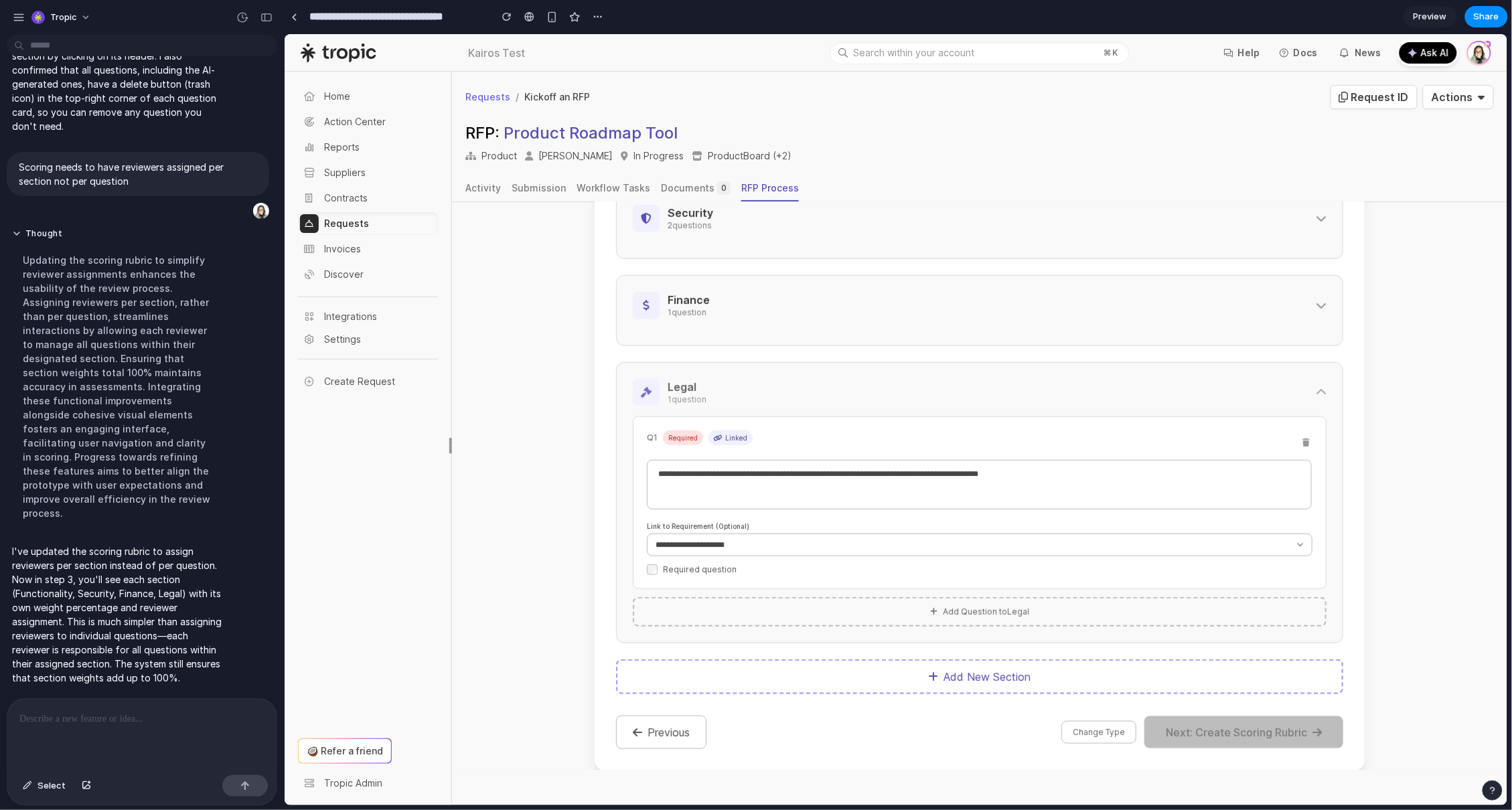
scroll to position [519, 0]
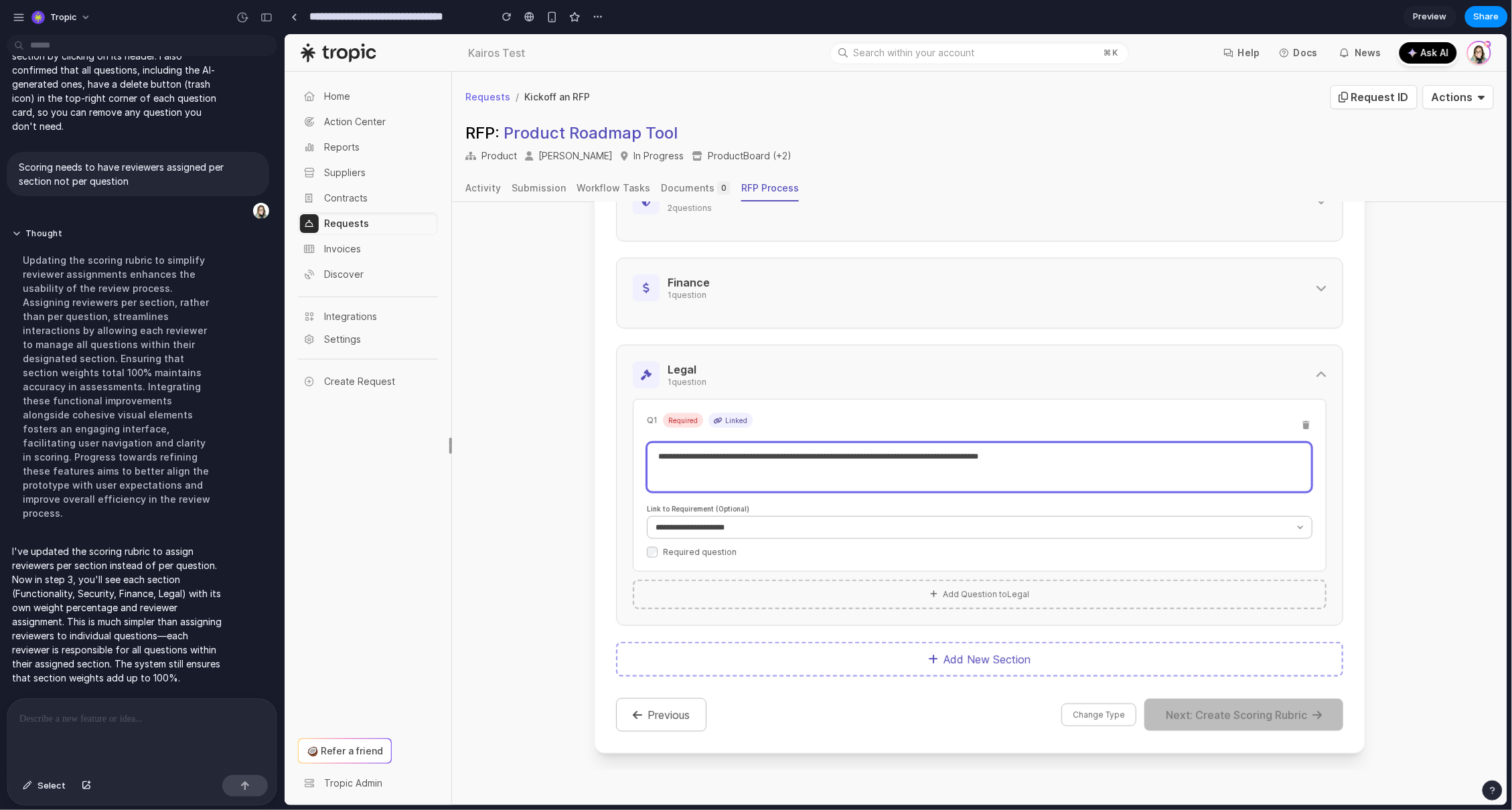
click at [1111, 463] on textarea "**********" at bounding box center [978, 466] width 665 height 50
type textarea "**********"
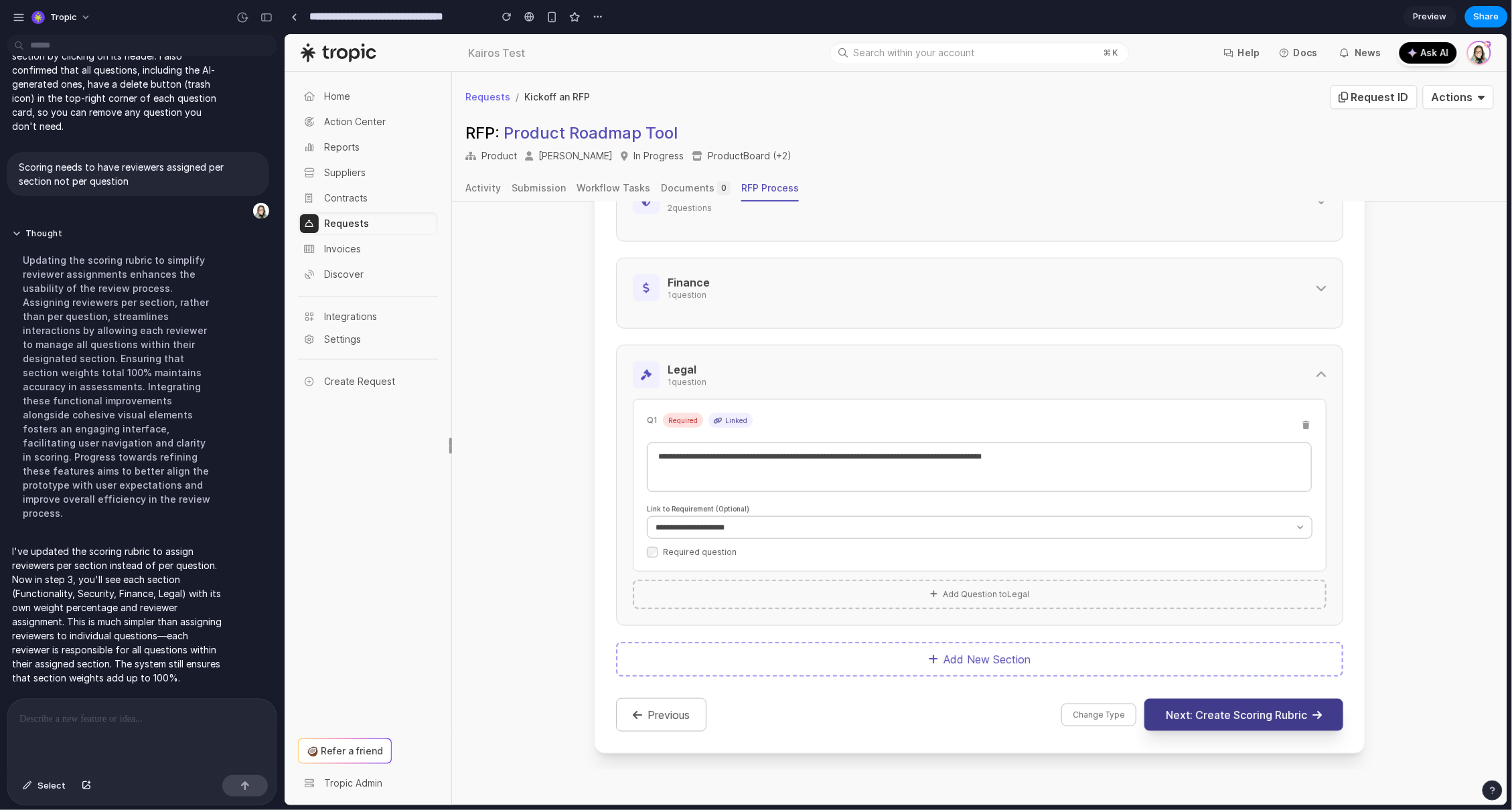
click at [1263, 719] on button "Next: Create Scoring Rubric" at bounding box center [1244, 713] width 199 height 32
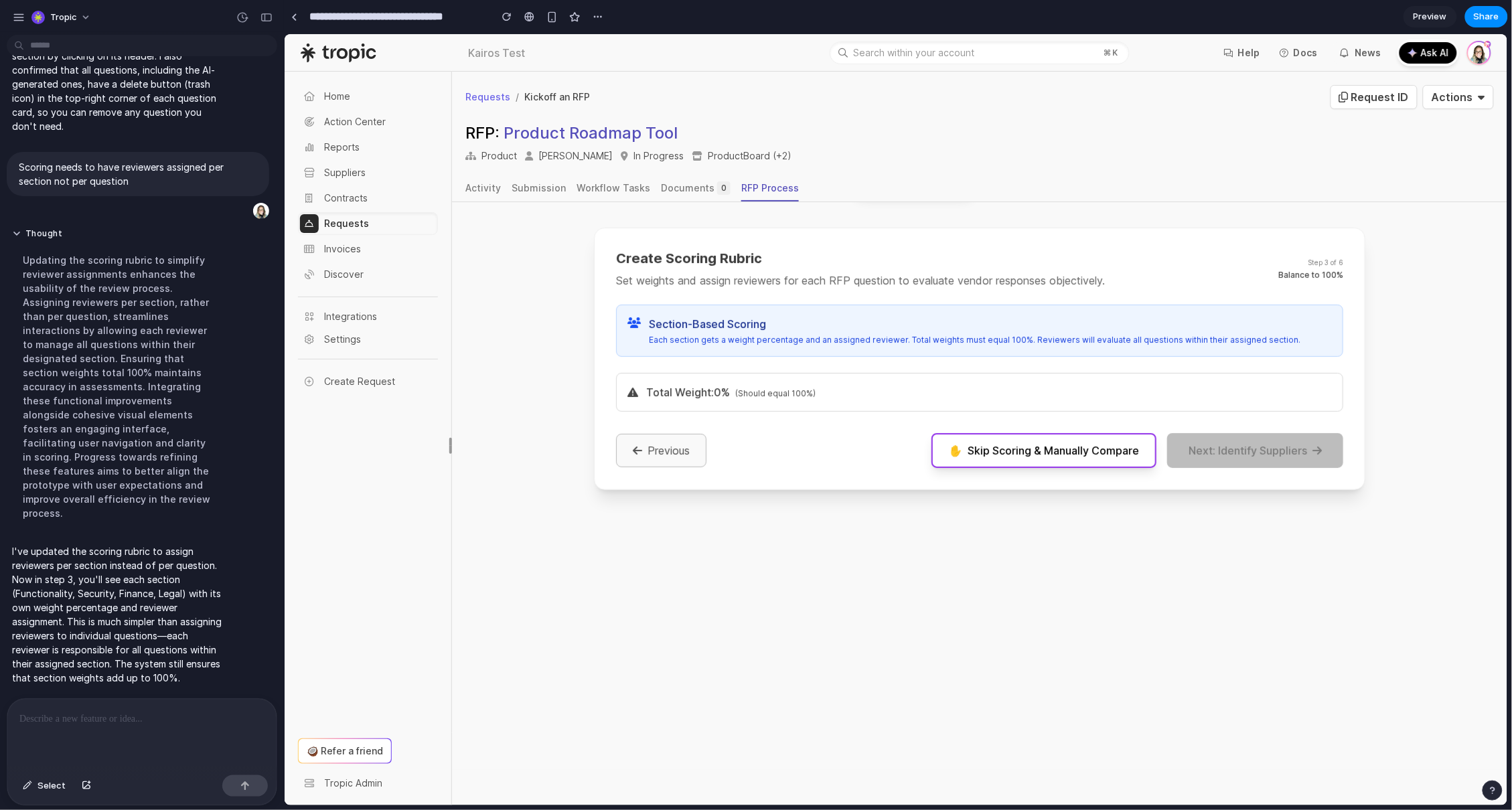
click at [648, 456] on button "Previous" at bounding box center [660, 450] width 91 height 33
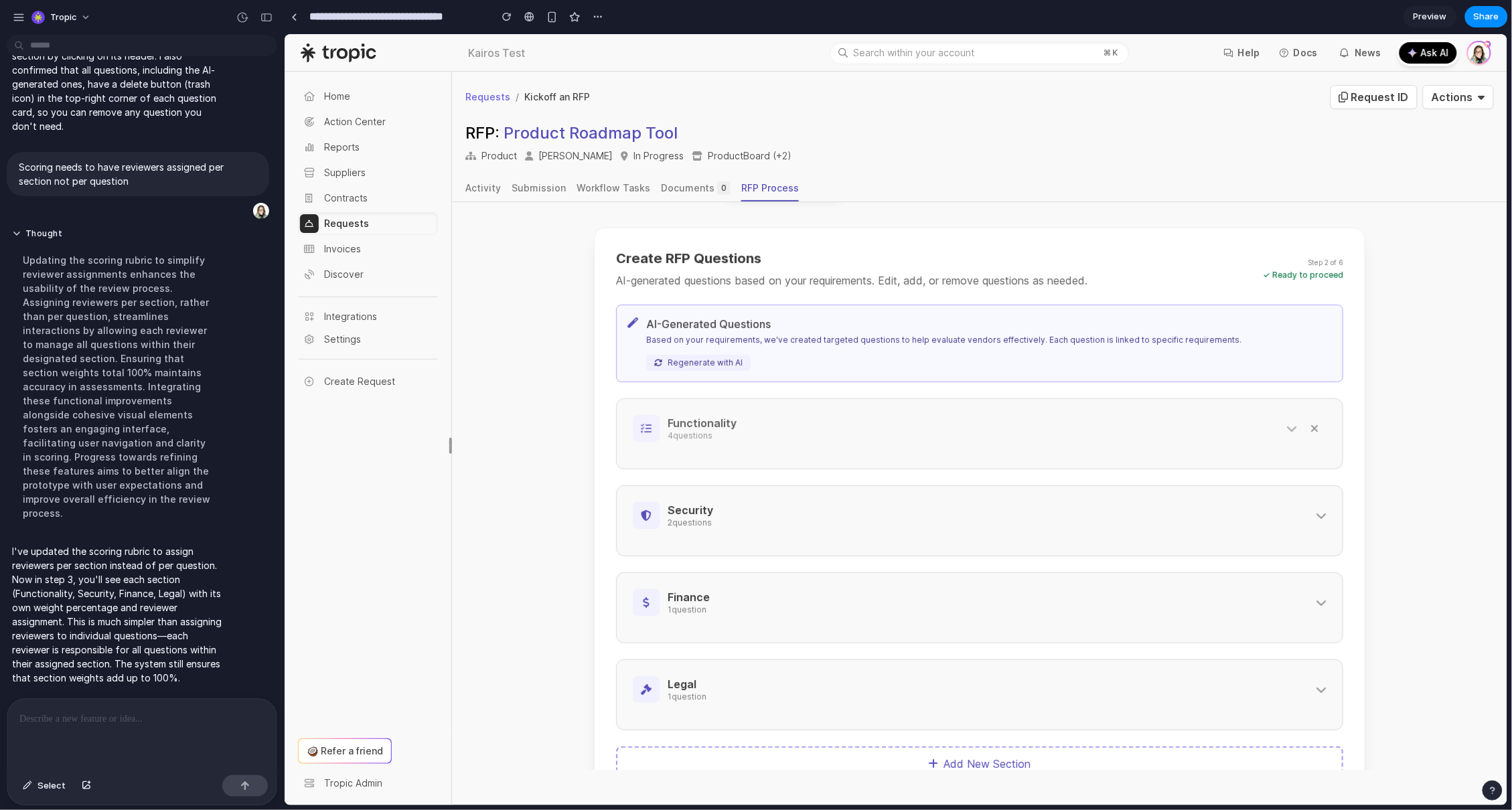
click at [938, 439] on p "4 question s" at bounding box center [972, 434] width 611 height 11
select select "**********"
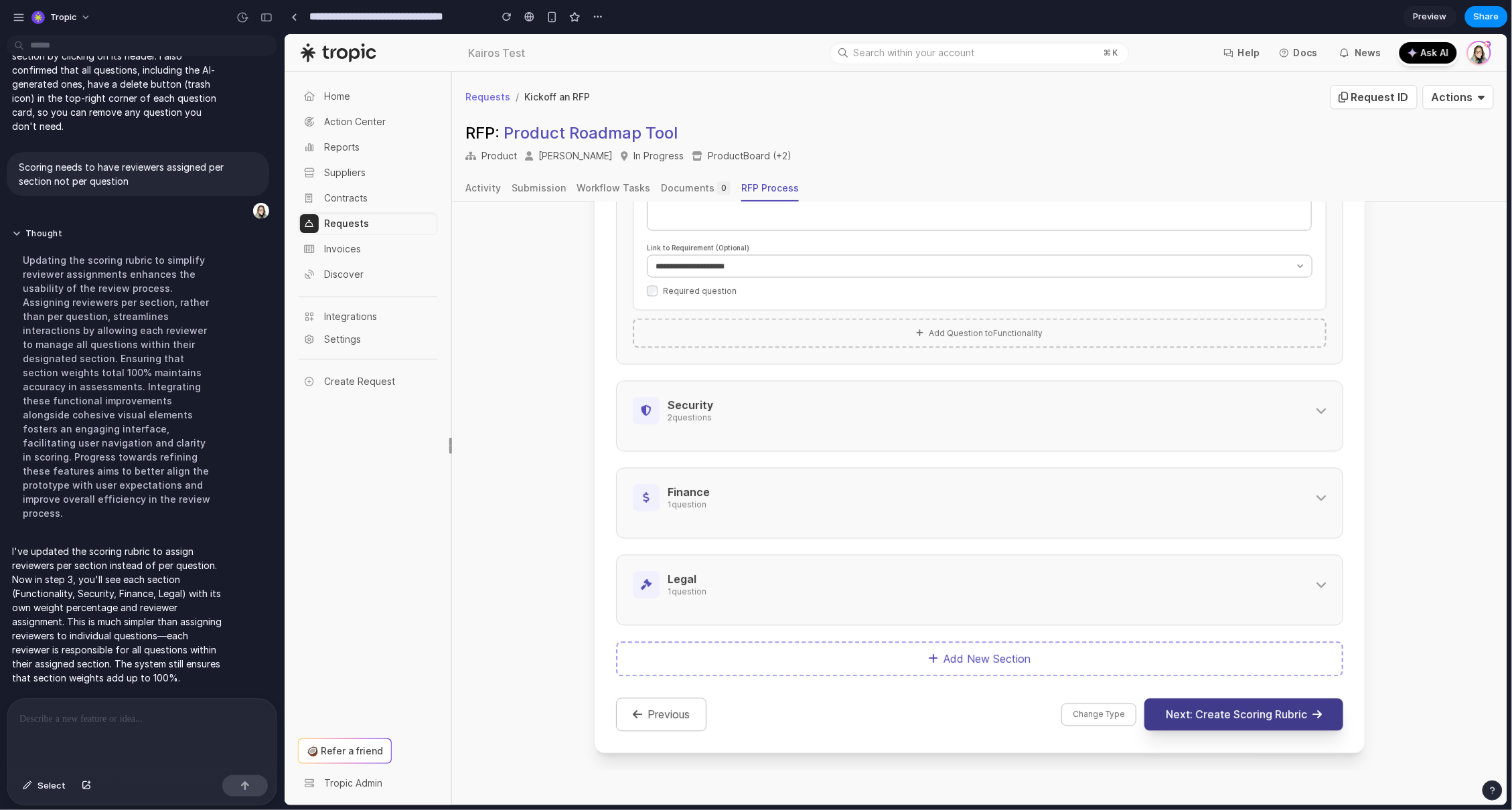
click at [1209, 705] on button "Next: Create Scoring Rubric" at bounding box center [1244, 713] width 199 height 32
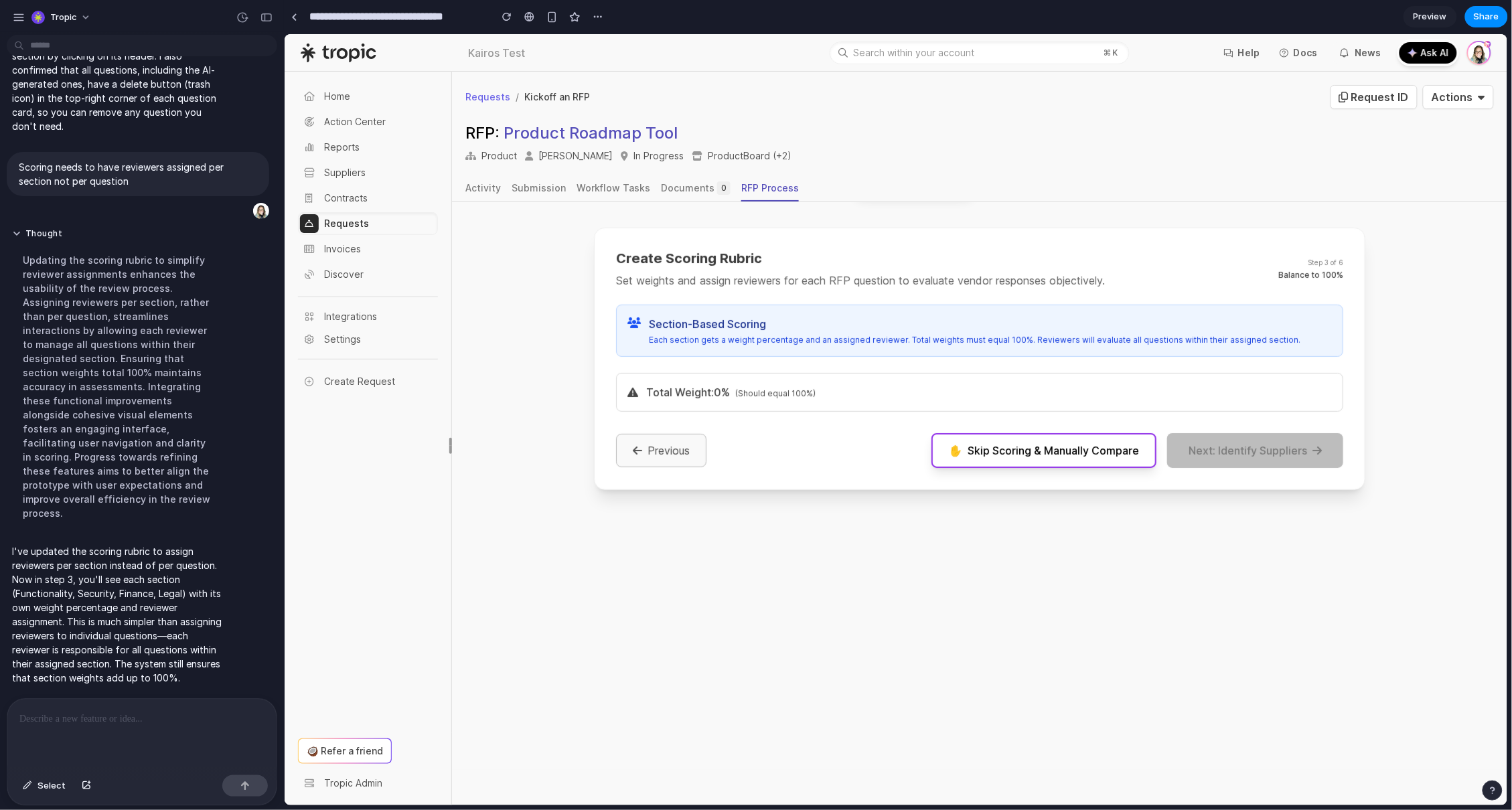
click at [658, 442] on button "Previous" at bounding box center [660, 450] width 91 height 33
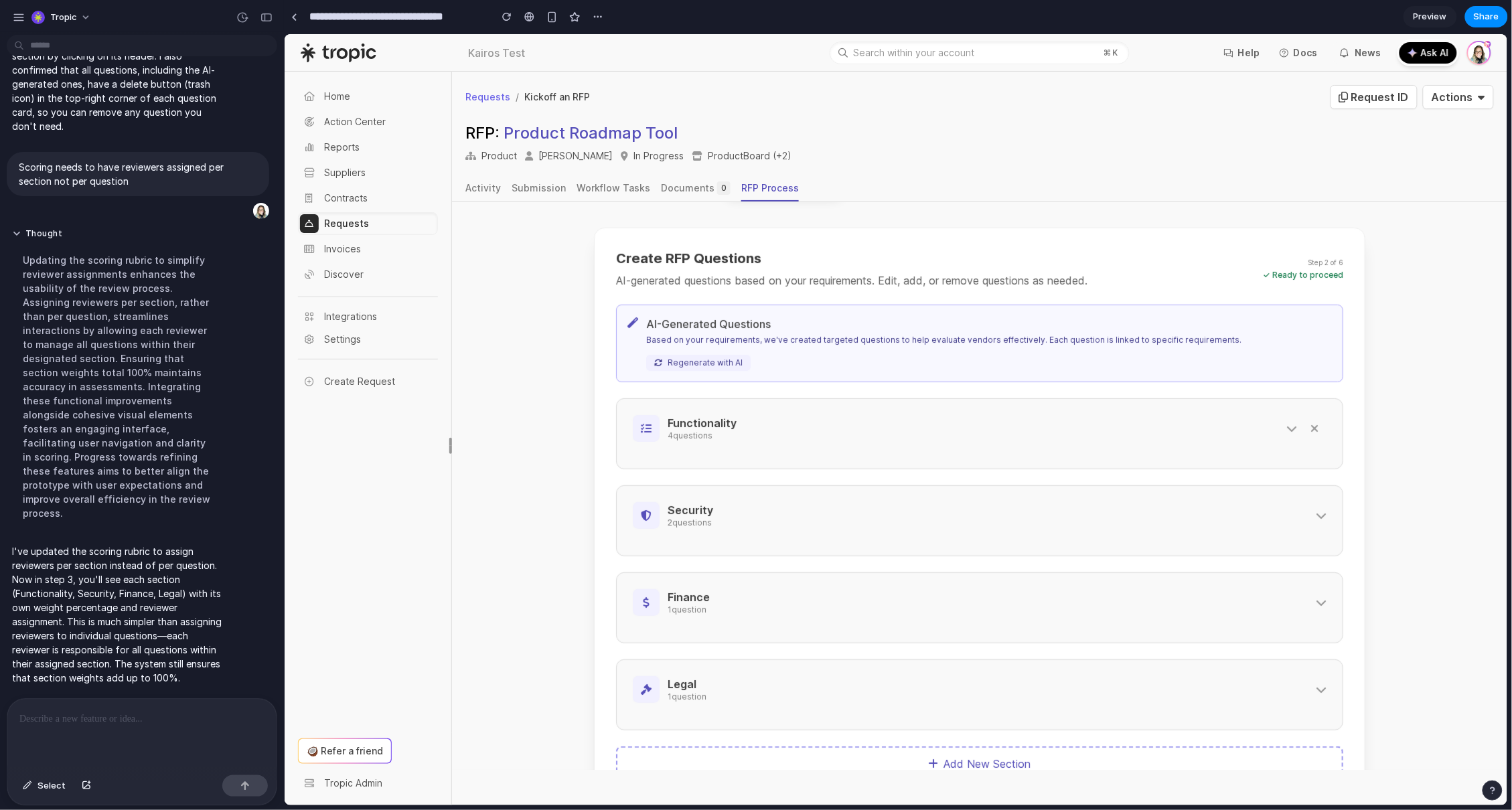
click at [89, 726] on div at bounding box center [143, 734] width 269 height 71
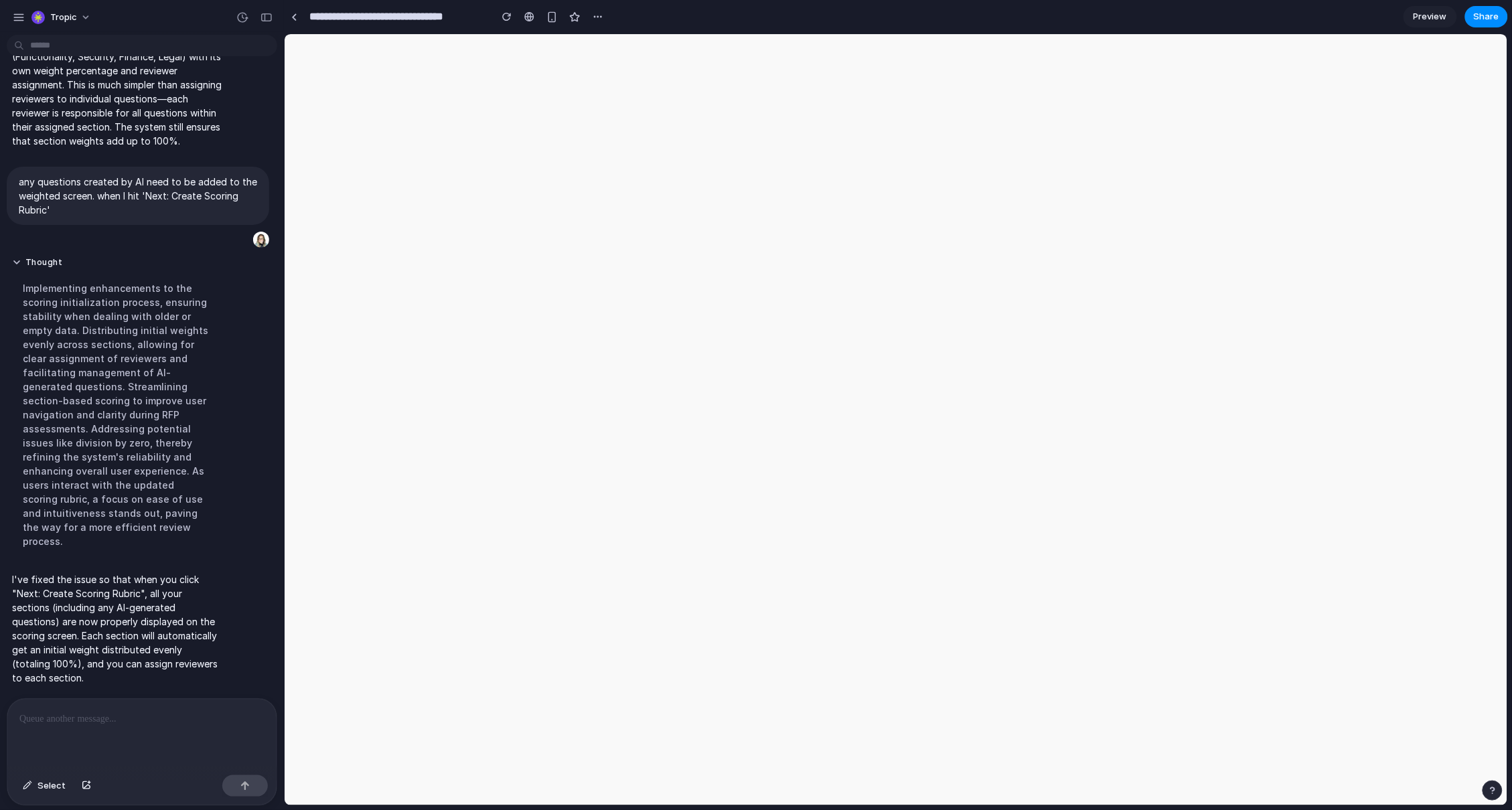
scroll to position [0, 0]
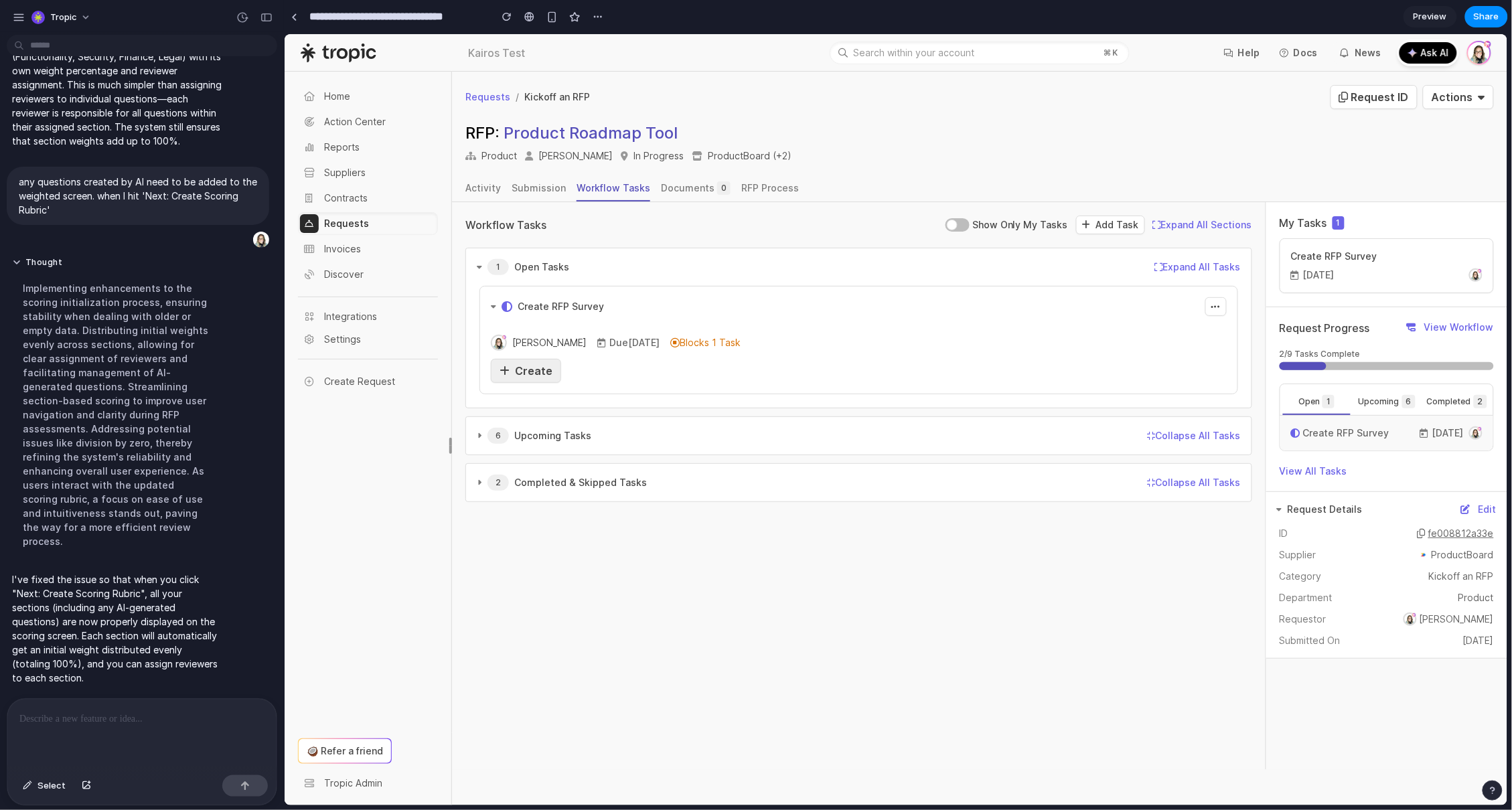
click at [530, 377] on span "Create" at bounding box center [533, 370] width 37 height 14
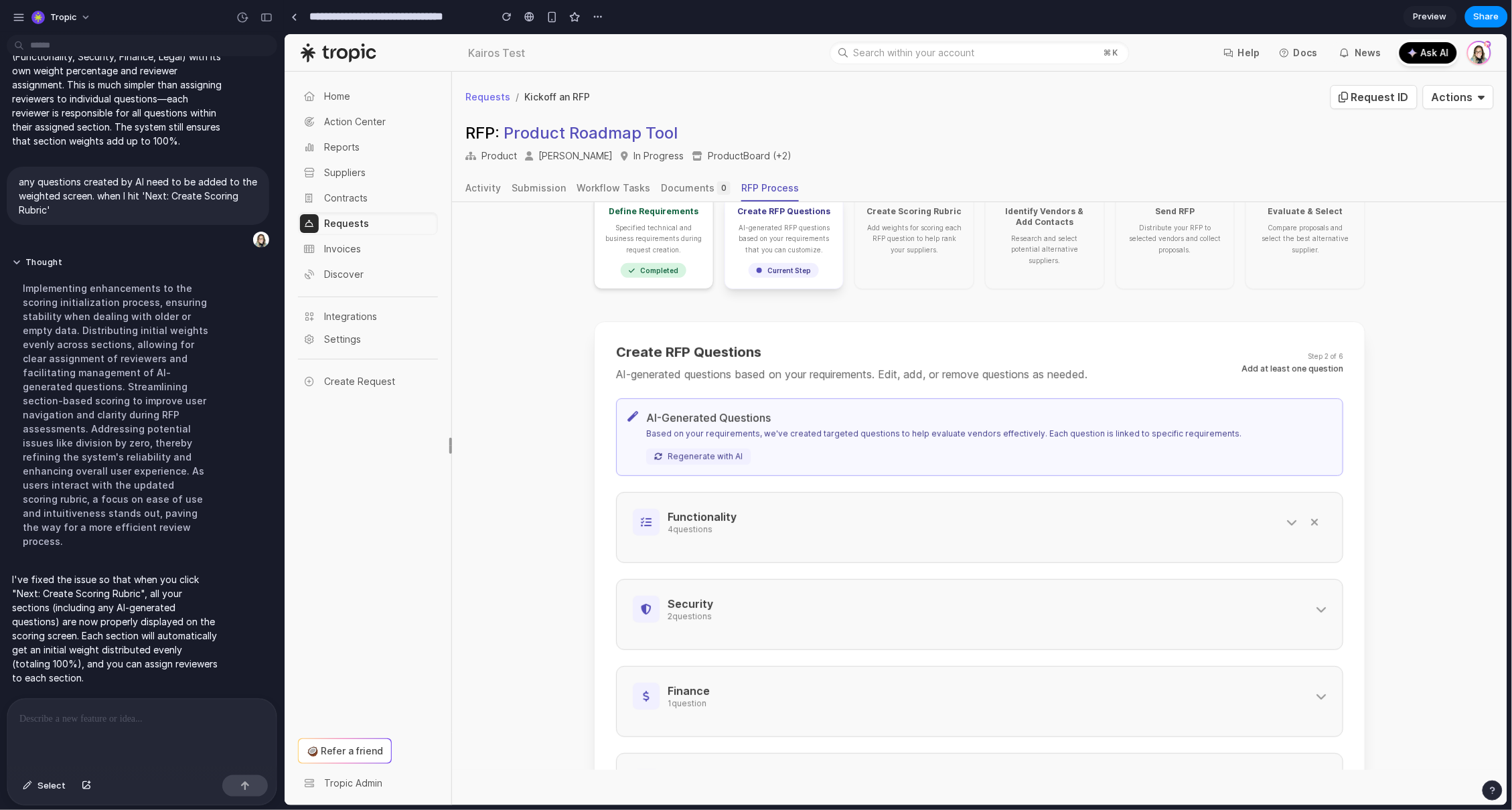
scroll to position [308, 0]
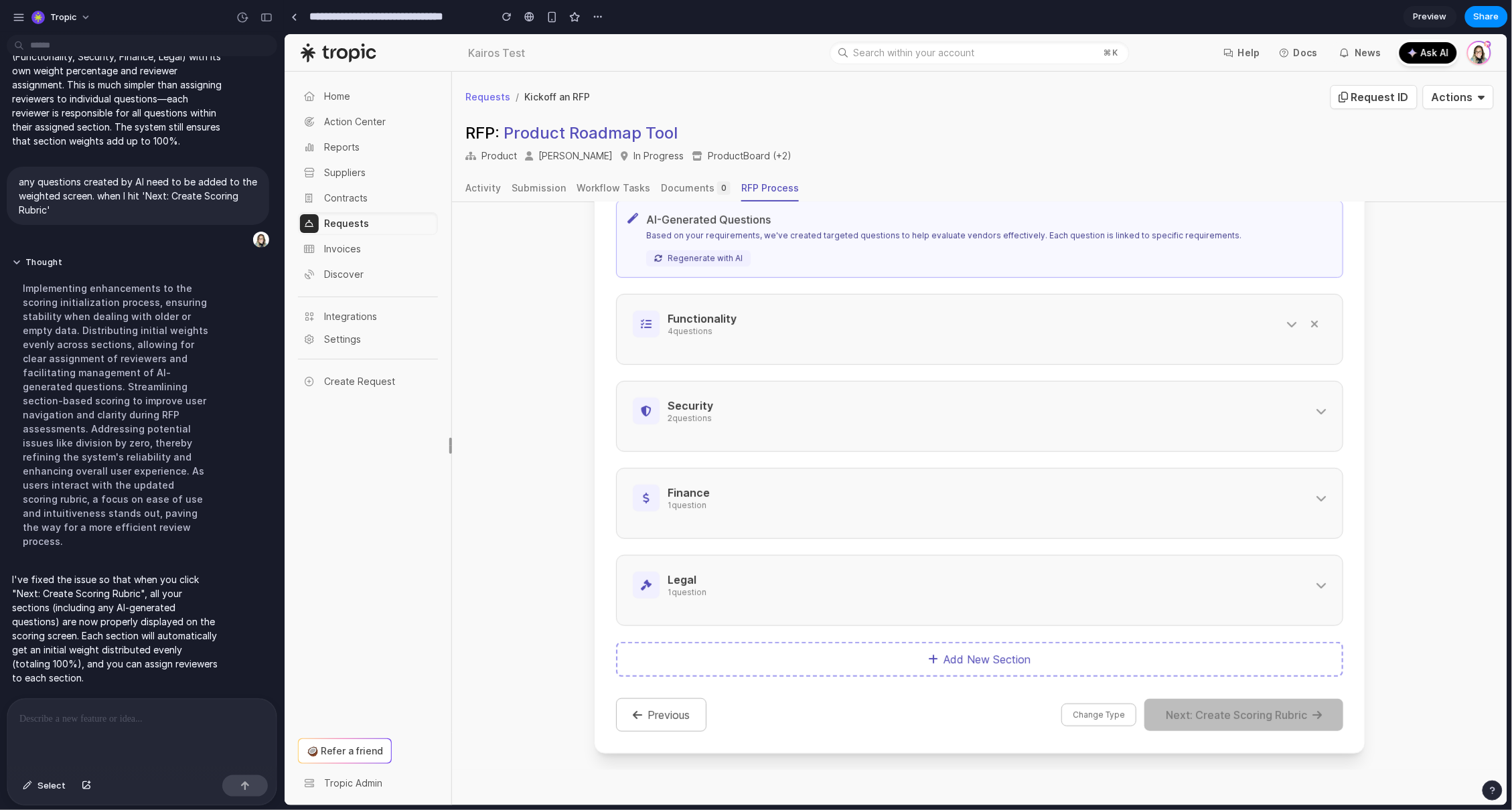
click at [958, 302] on div "Functionality 4 question s" at bounding box center [978, 328] width 727 height 71
click at [1009, 322] on h3 "Functionality" at bounding box center [972, 317] width 611 height 15
select select "**********"
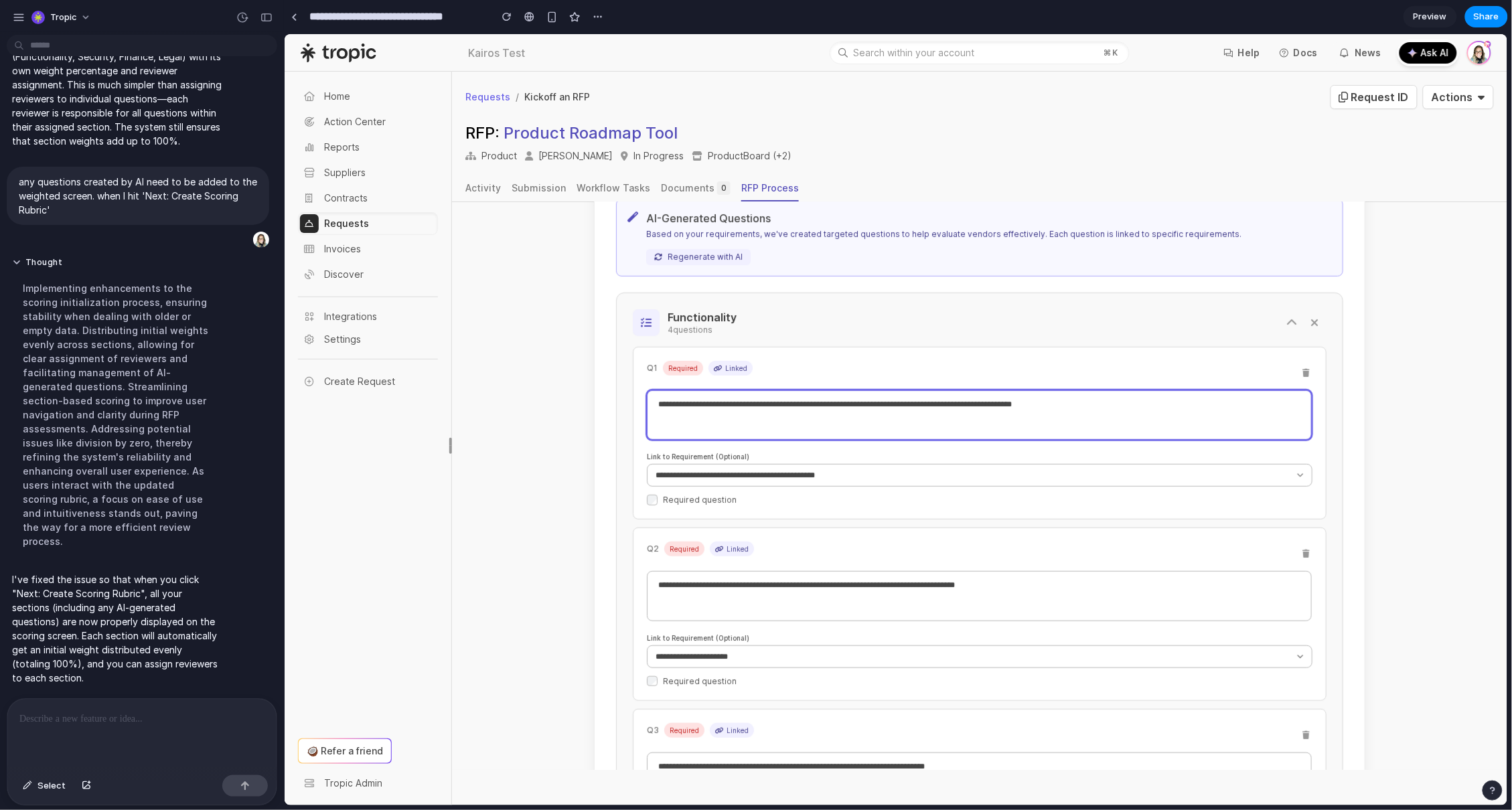
click at [1088, 415] on textarea "**********" at bounding box center [978, 414] width 665 height 50
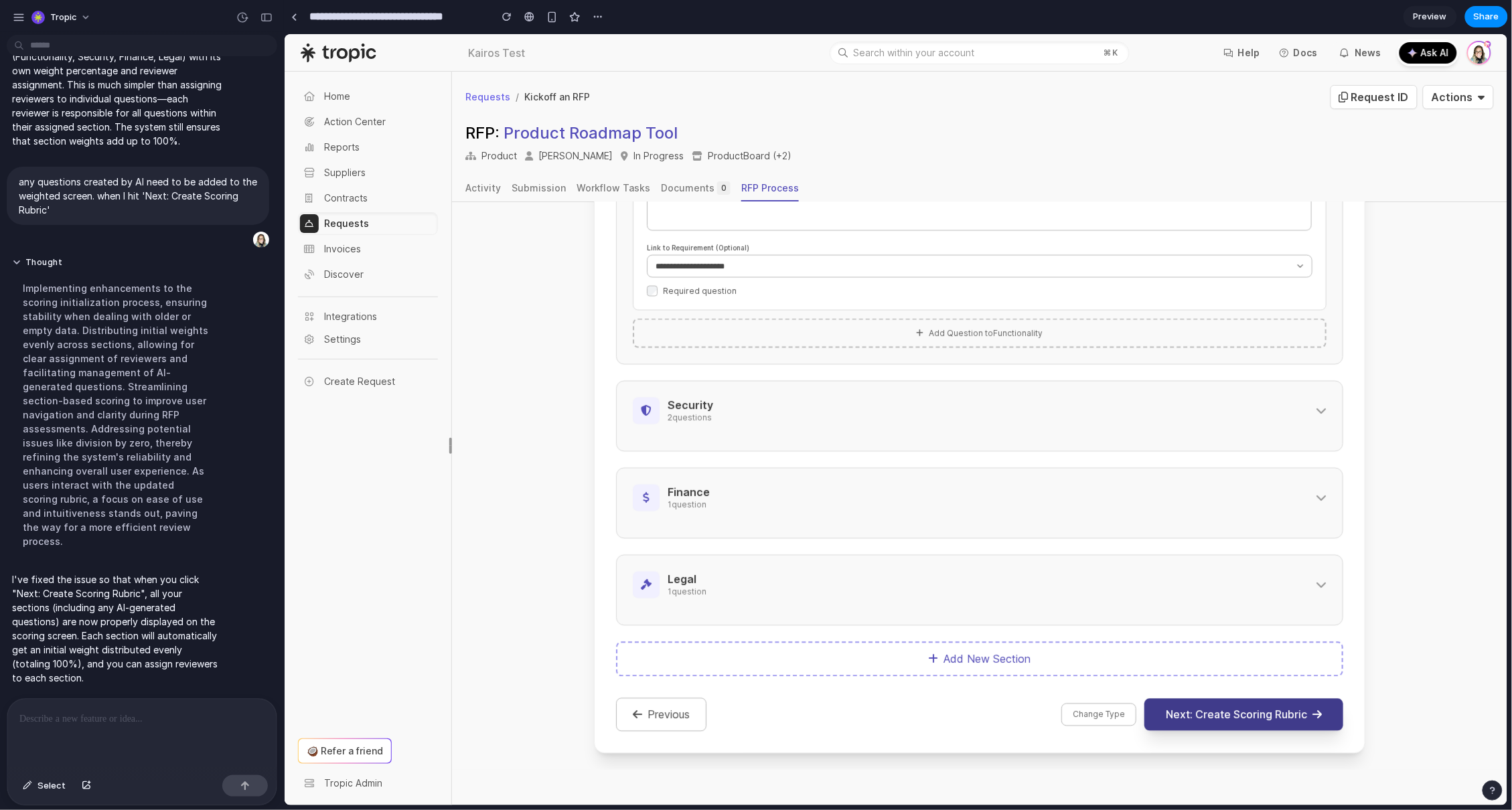
type textarea "**********"
click at [1221, 700] on button "Next: Create Scoring Rubric" at bounding box center [1244, 713] width 199 height 32
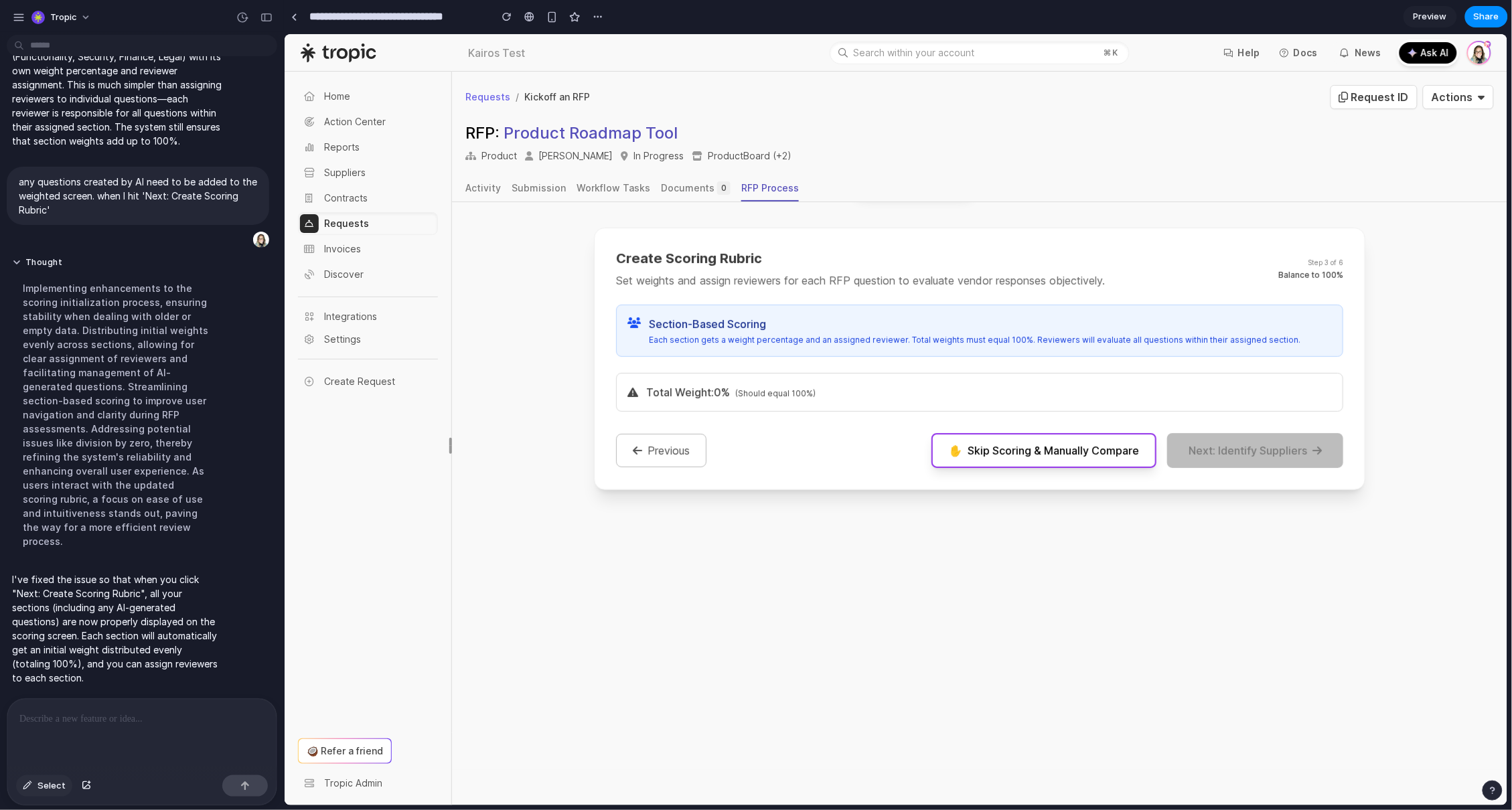
click at [54, 783] on span "Select" at bounding box center [51, 786] width 28 height 14
click at [57, 779] on span "Select" at bounding box center [51, 786] width 28 height 14
drag, startPoint x: 44, startPoint y: 779, endPoint x: 50, endPoint y: 775, distance: 7.2
click at [44, 779] on span "Select" at bounding box center [51, 786] width 28 height 14
click at [1131, 455] on div at bounding box center [896, 420] width 1222 height 771
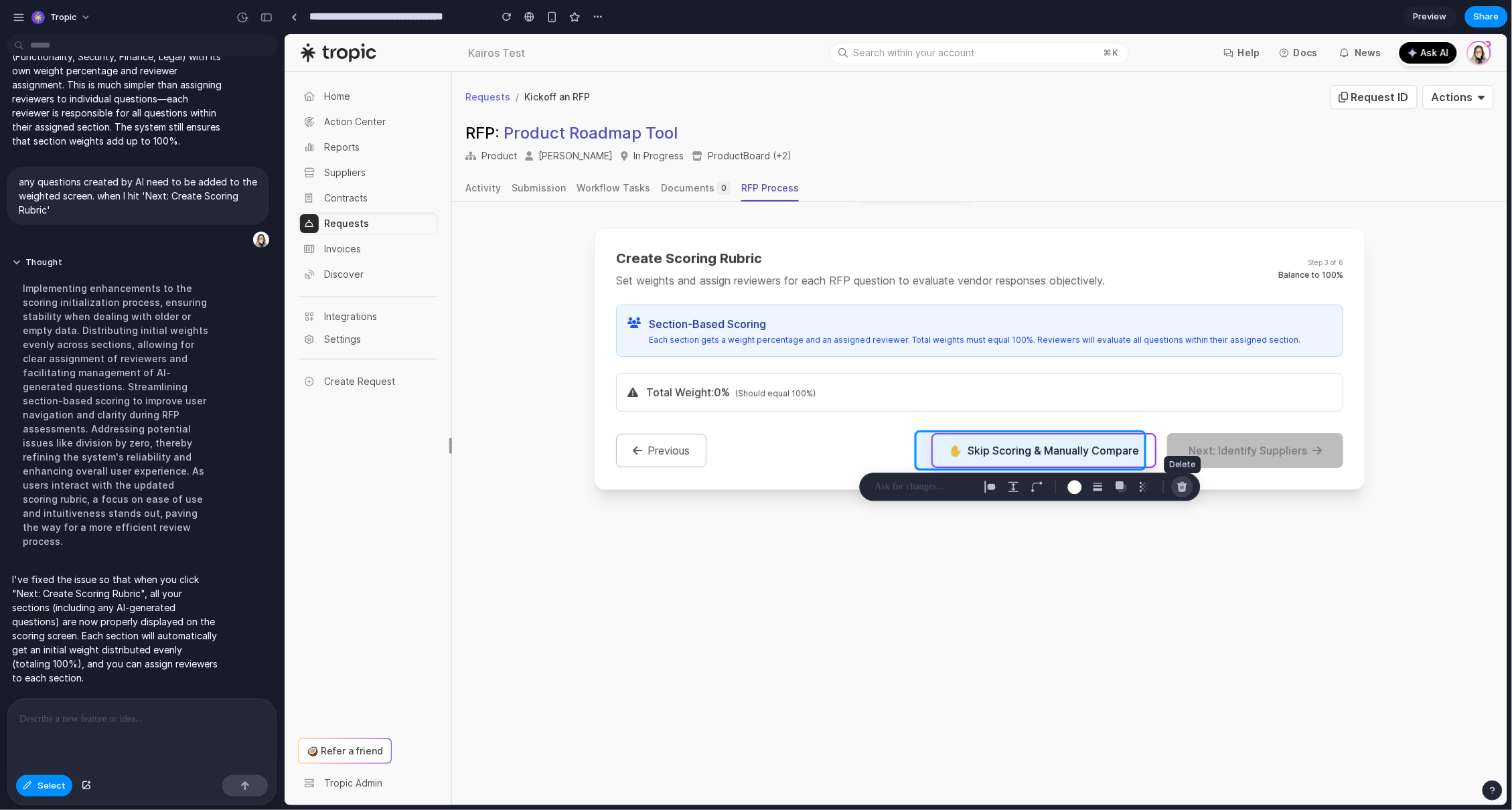
click at [1181, 485] on div "button" at bounding box center [1182, 487] width 12 height 12
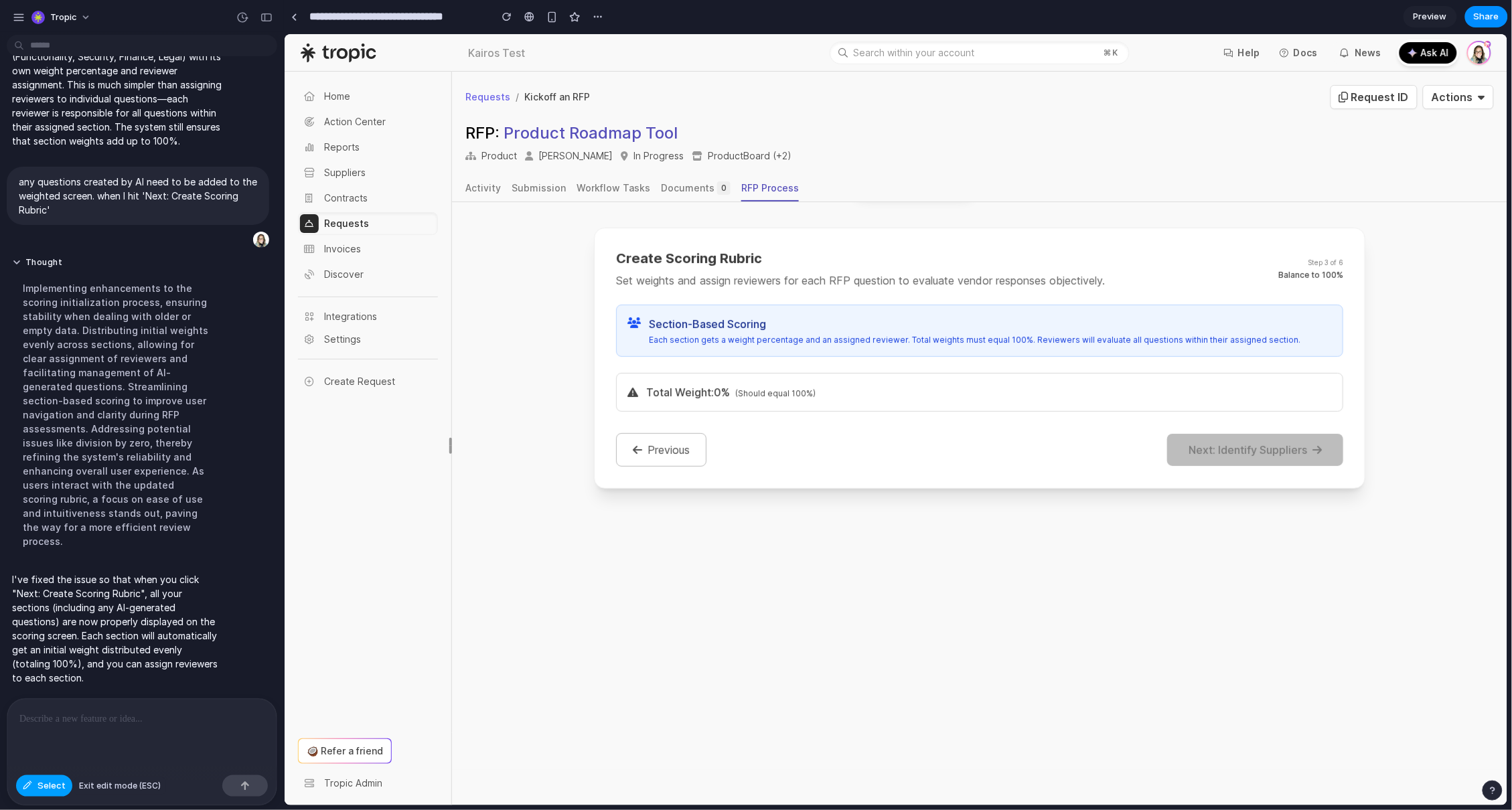
click at [35, 790] on button "Select" at bounding box center [44, 786] width 57 height 21
click at [655, 449] on button "Previous" at bounding box center [660, 449] width 91 height 33
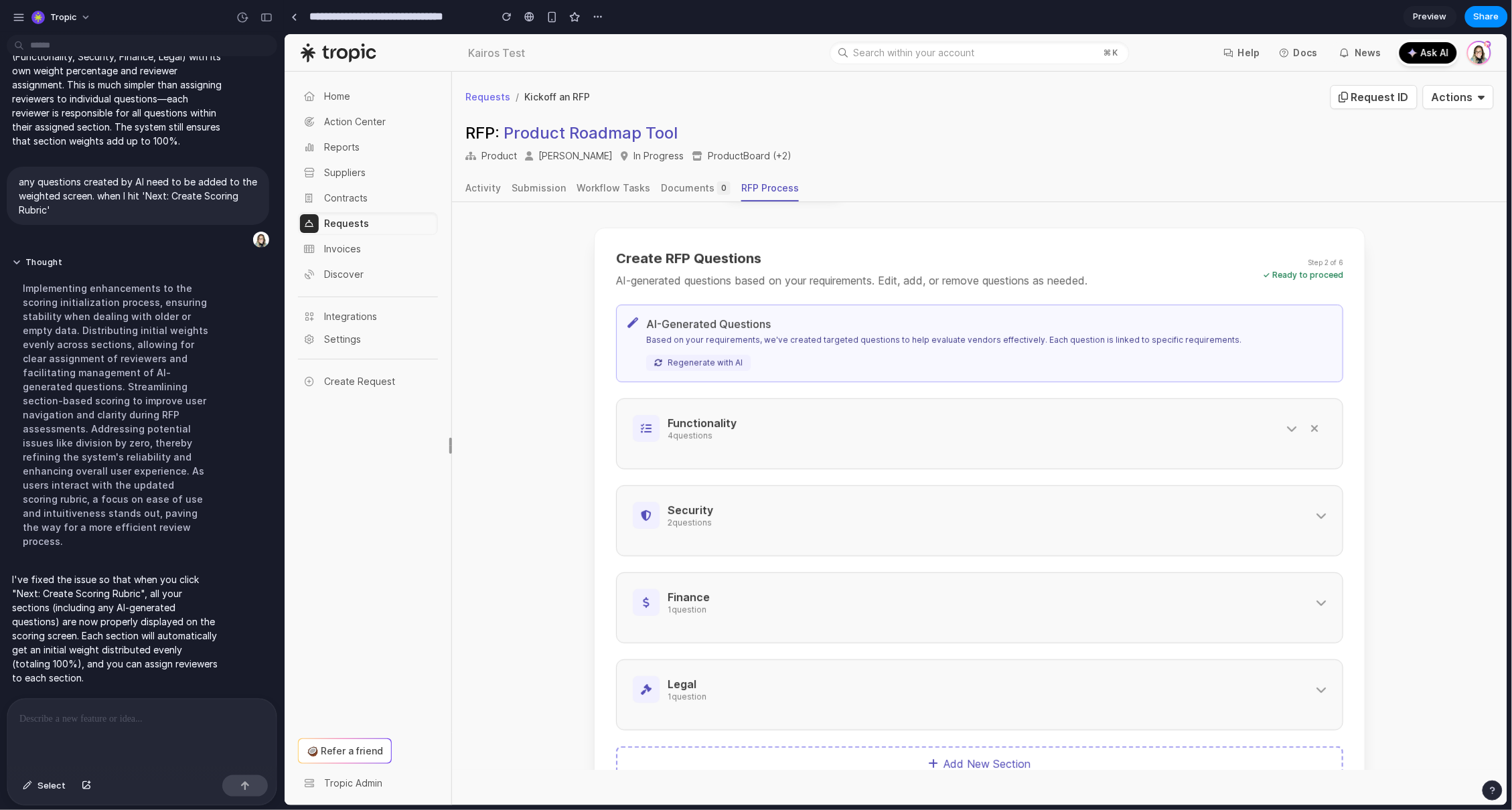
click at [907, 447] on div "Functionality 4 question s" at bounding box center [978, 432] width 727 height 71
click at [1274, 419] on button "Functionality 4 question s" at bounding box center [964, 427] width 664 height 26
select select "**********"
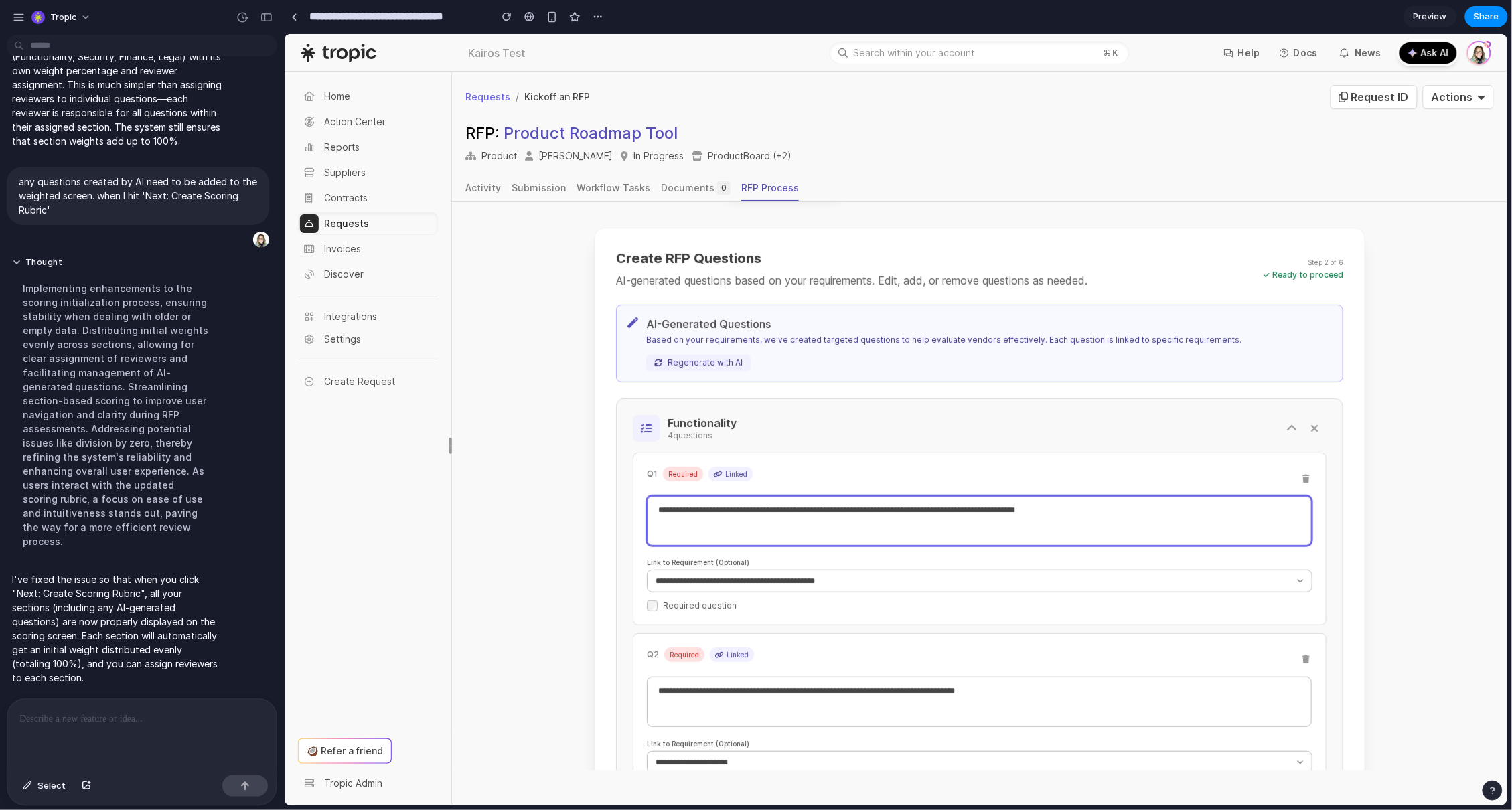
click at [1083, 508] on textarea "**********" at bounding box center [978, 520] width 665 height 50
type textarea "**********"
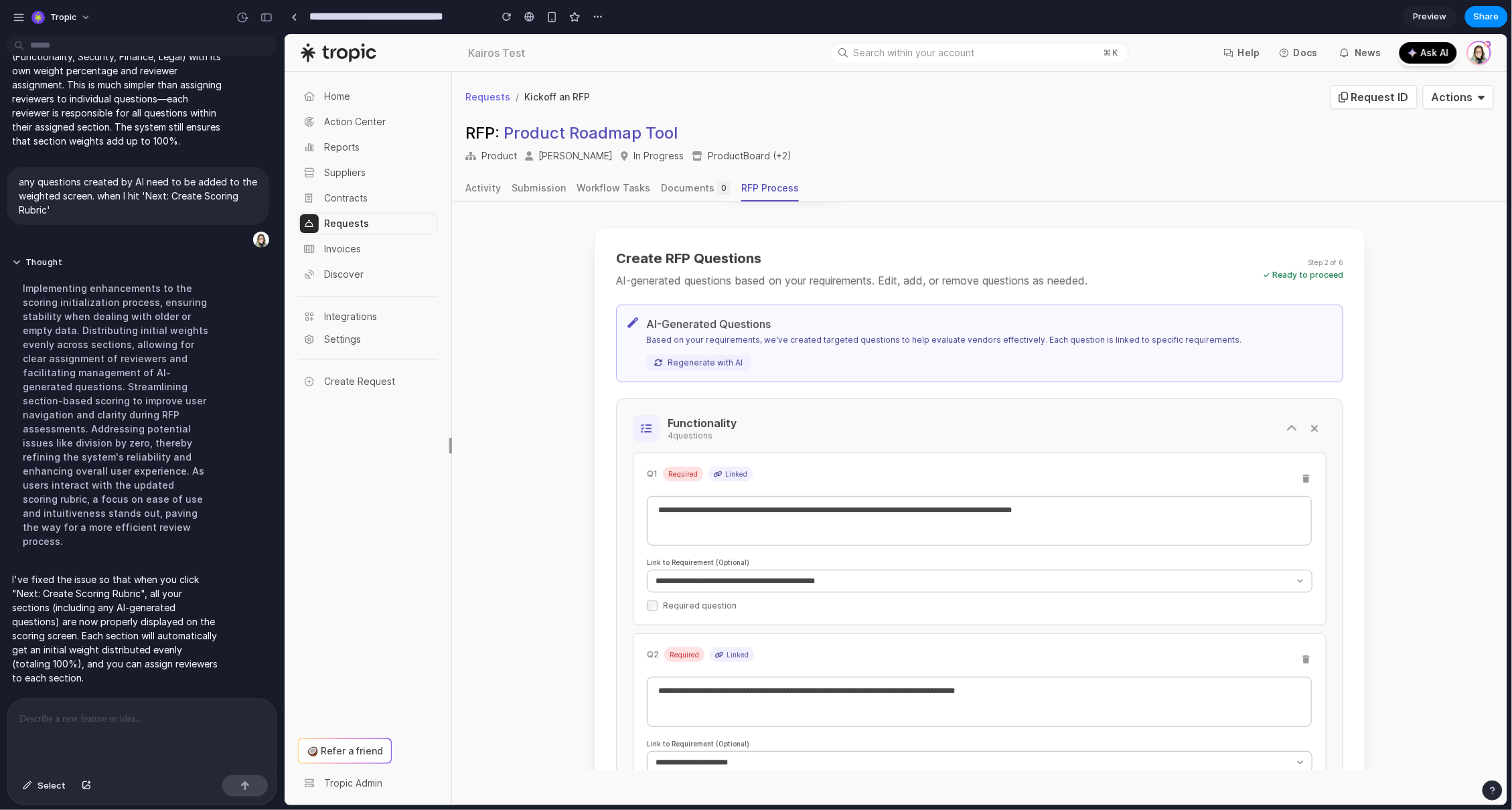
click at [1394, 474] on div "**********" at bounding box center [978, 813] width 1055 height 1628
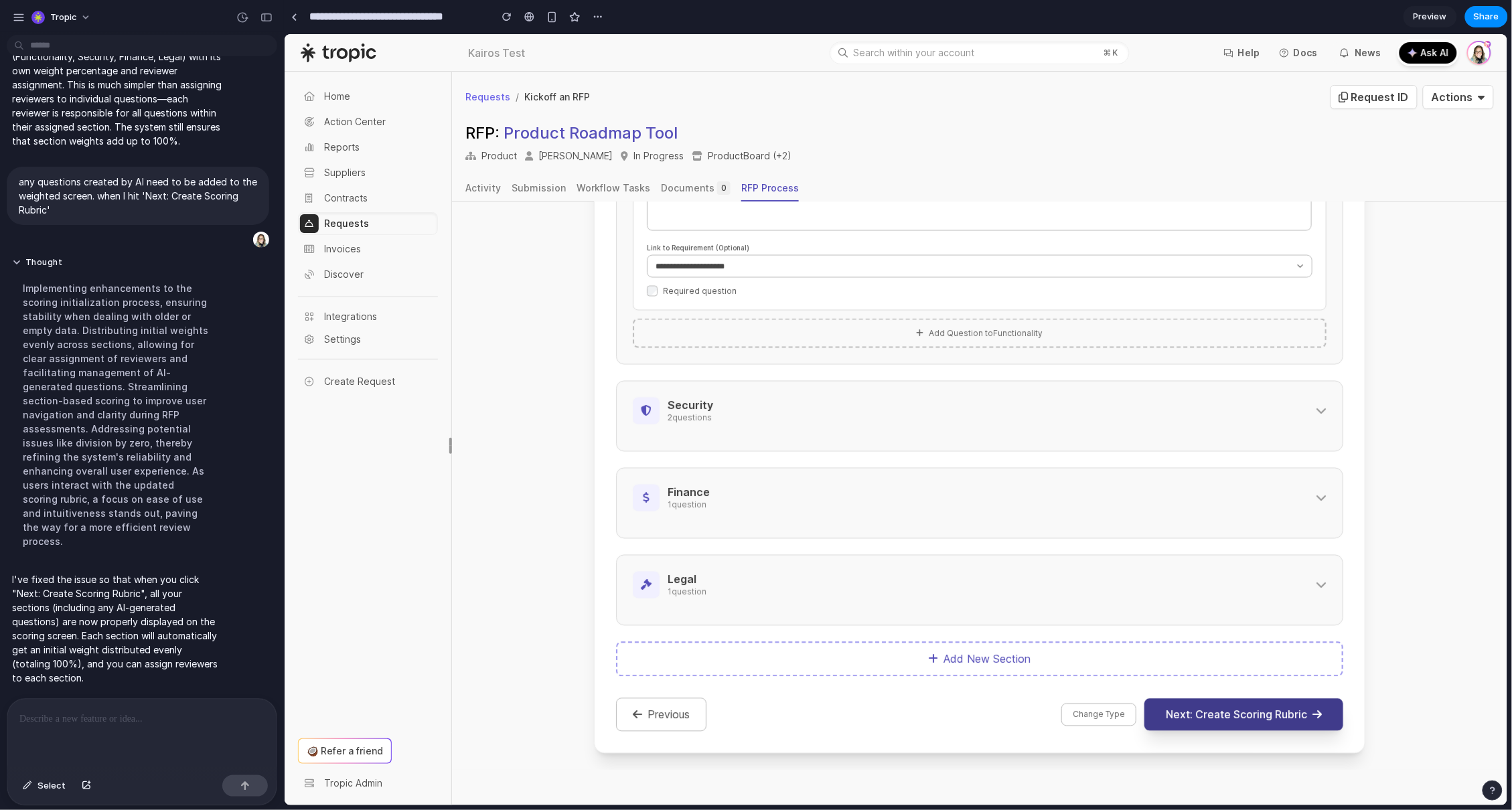
click at [1288, 719] on button "Next: Create Scoring Rubric" at bounding box center [1244, 713] width 199 height 32
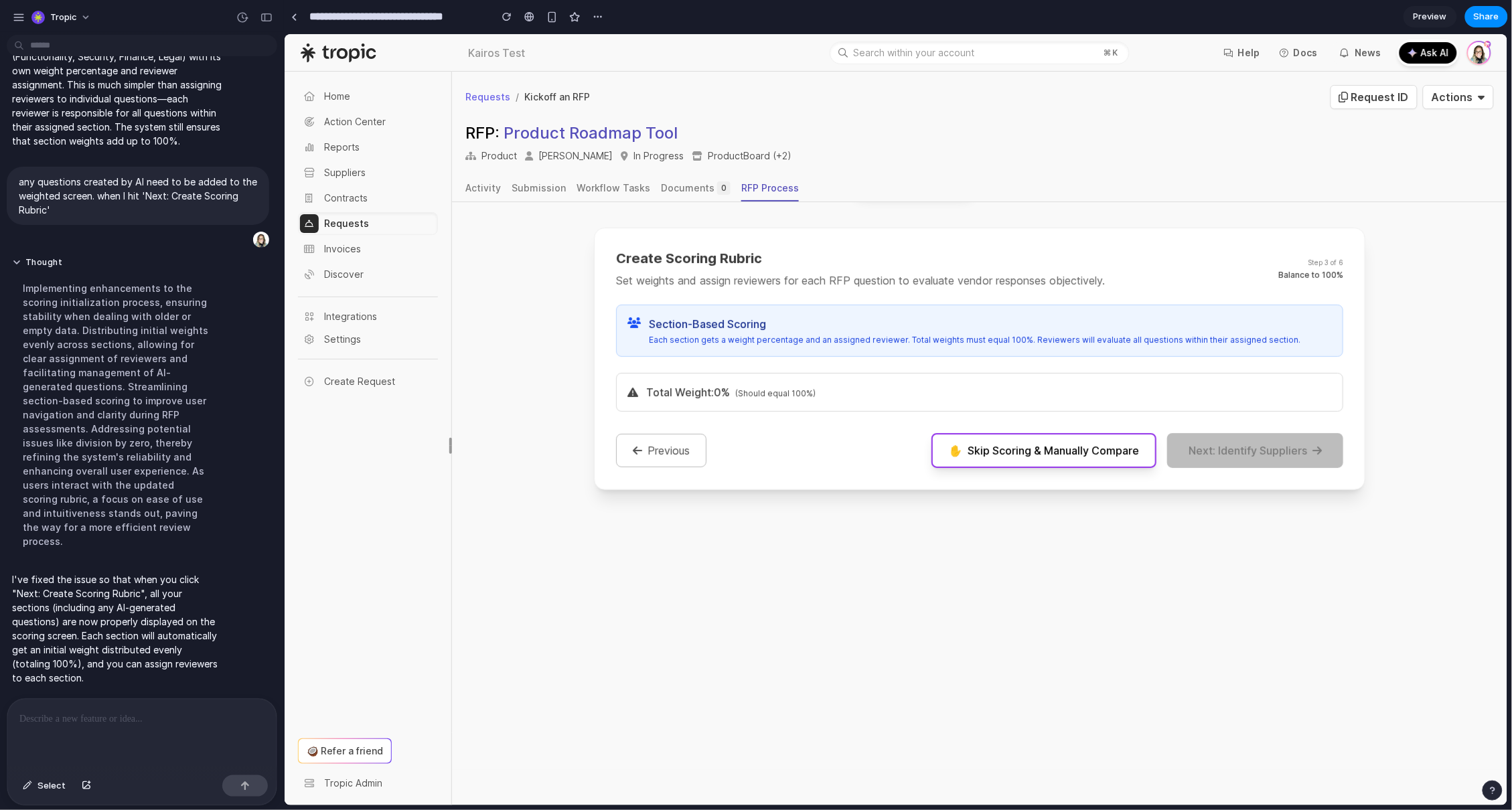
click at [116, 717] on p at bounding box center [140, 718] width 240 height 16
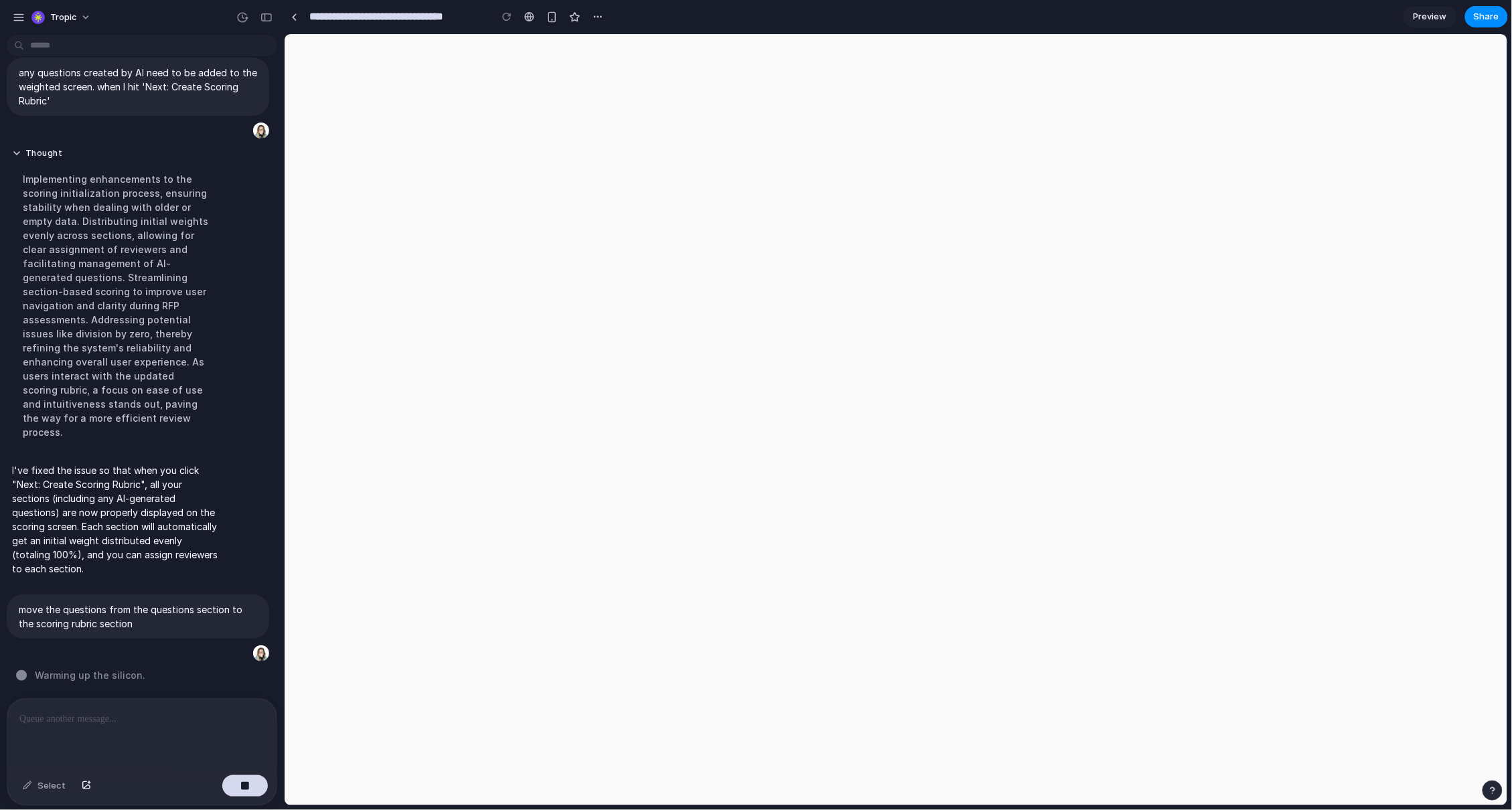
scroll to position [0, 0]
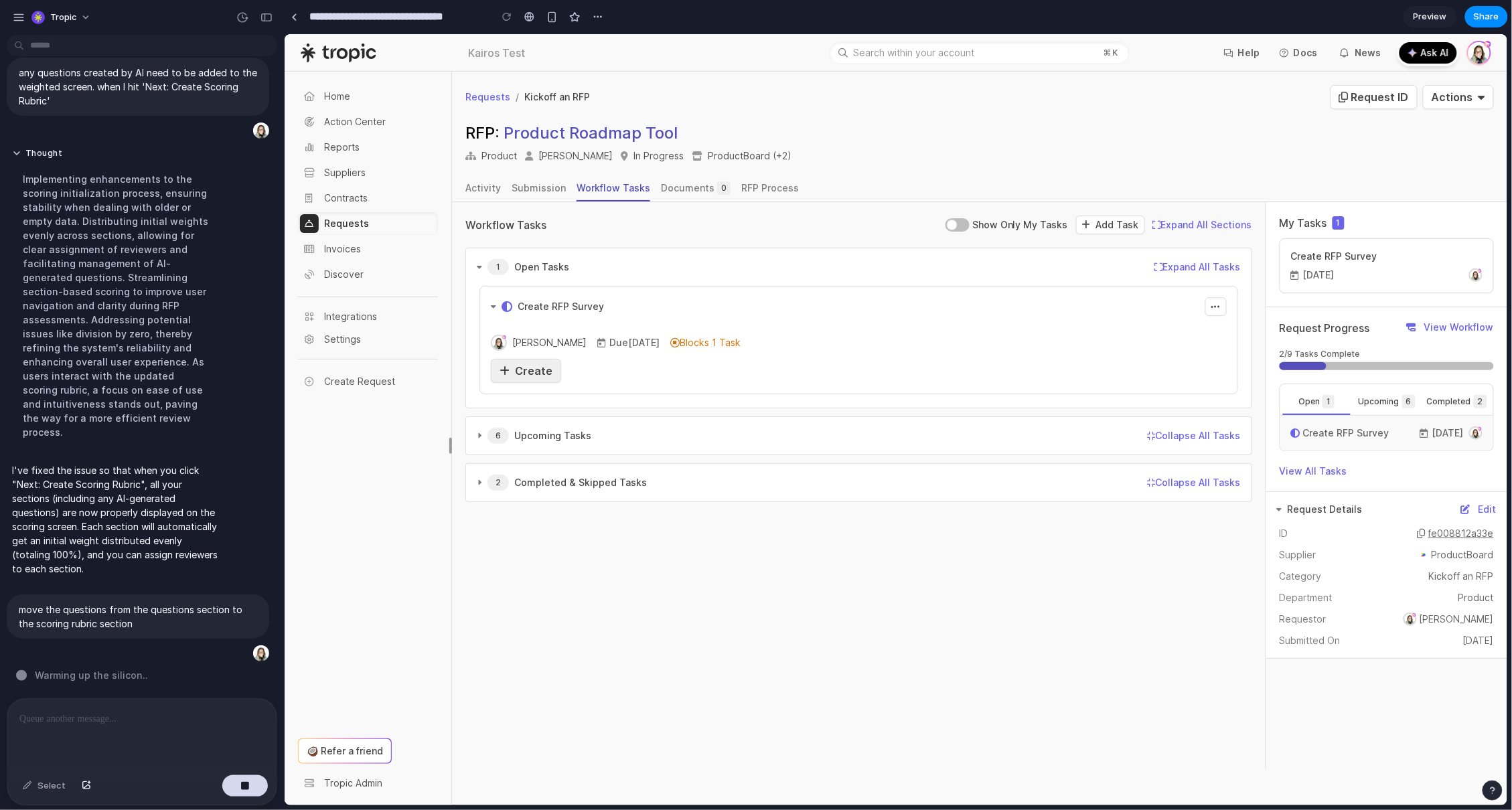
click at [536, 369] on span "Create" at bounding box center [533, 370] width 37 height 14
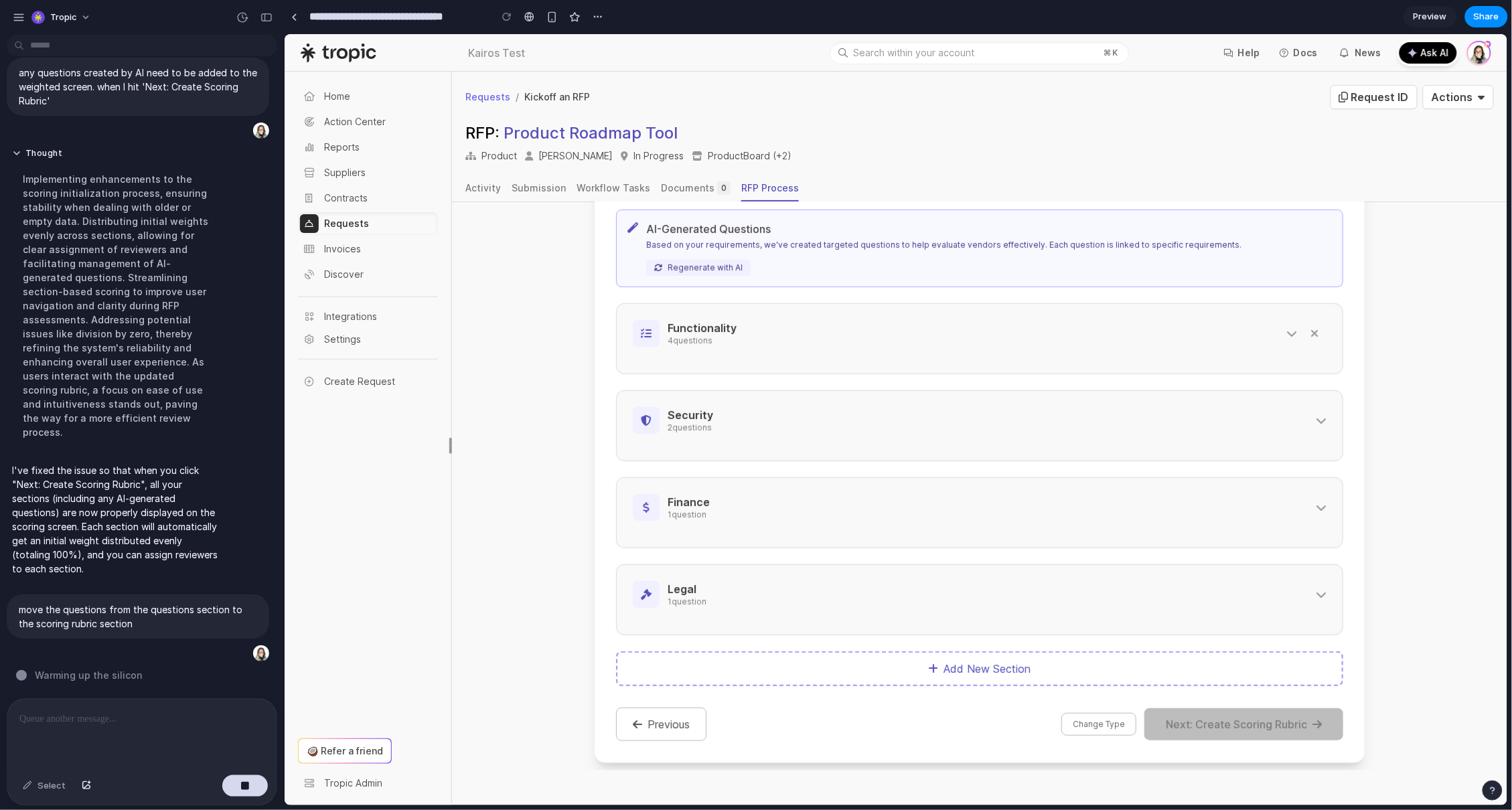
scroll to position [308, 0]
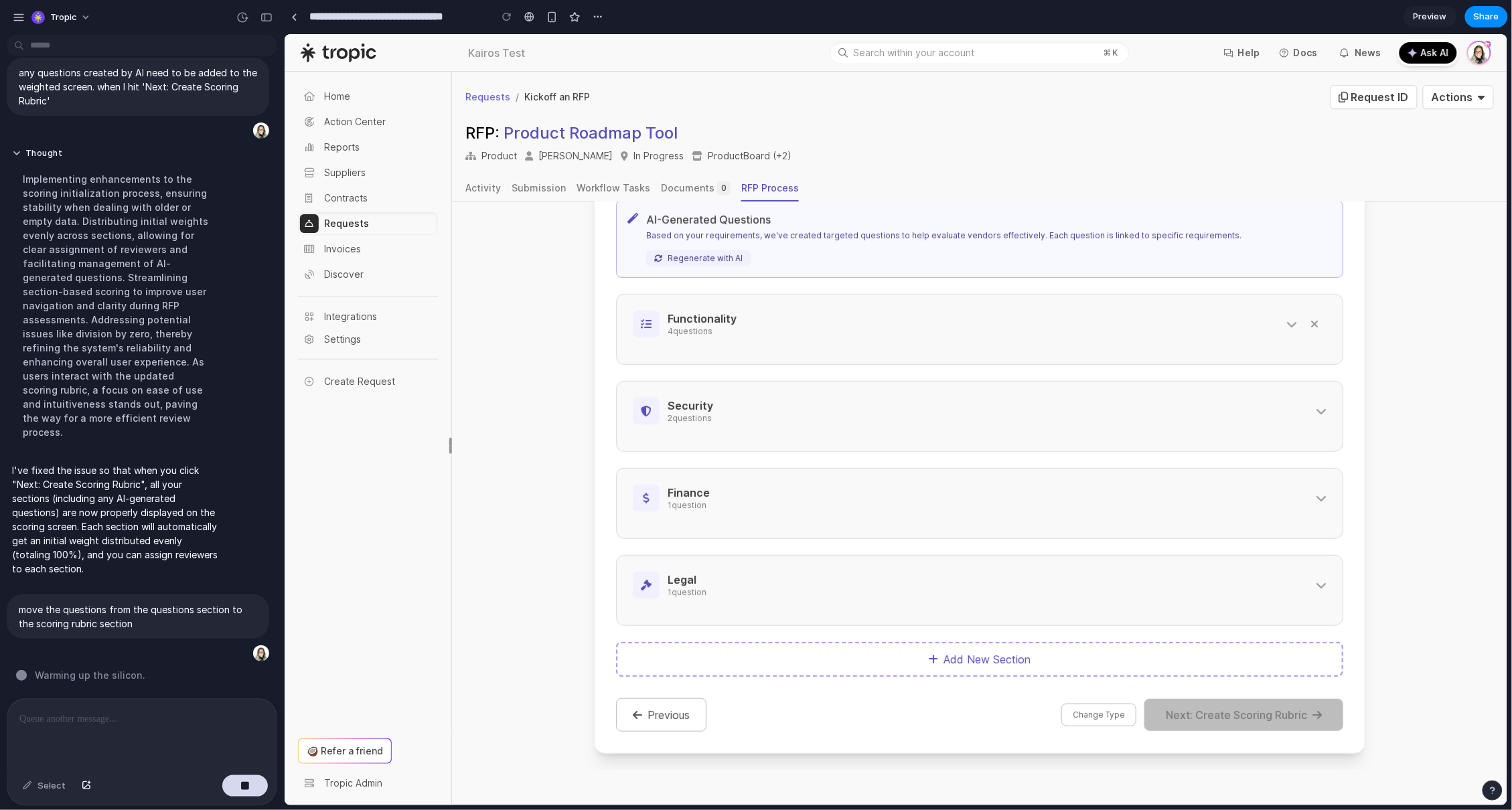
click at [1052, 607] on div "Legal 1 question" at bounding box center [978, 589] width 727 height 71
click at [1315, 579] on icon at bounding box center [1320, 584] width 11 height 11
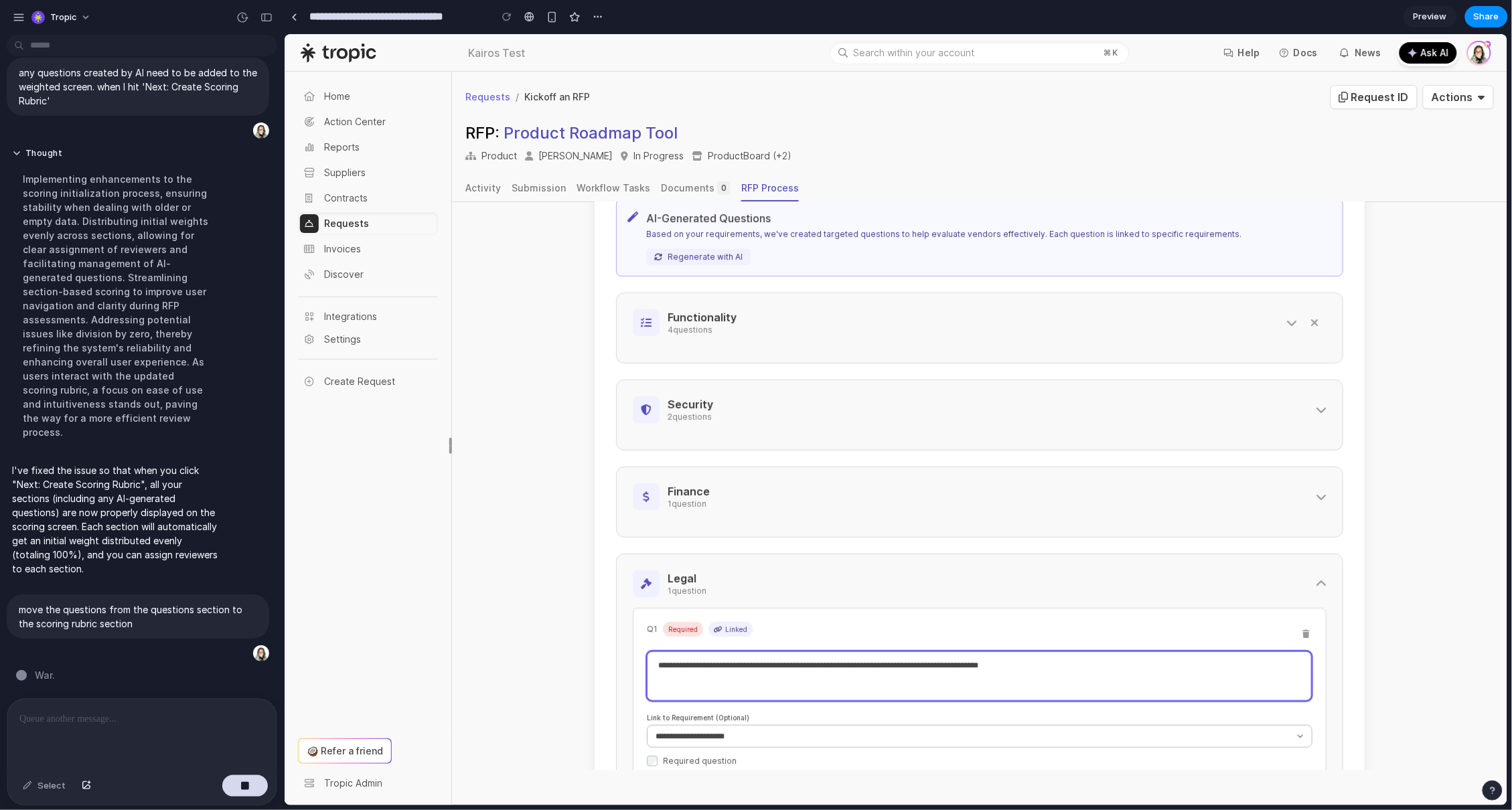
click at [1063, 668] on textarea "**********" at bounding box center [978, 675] width 665 height 50
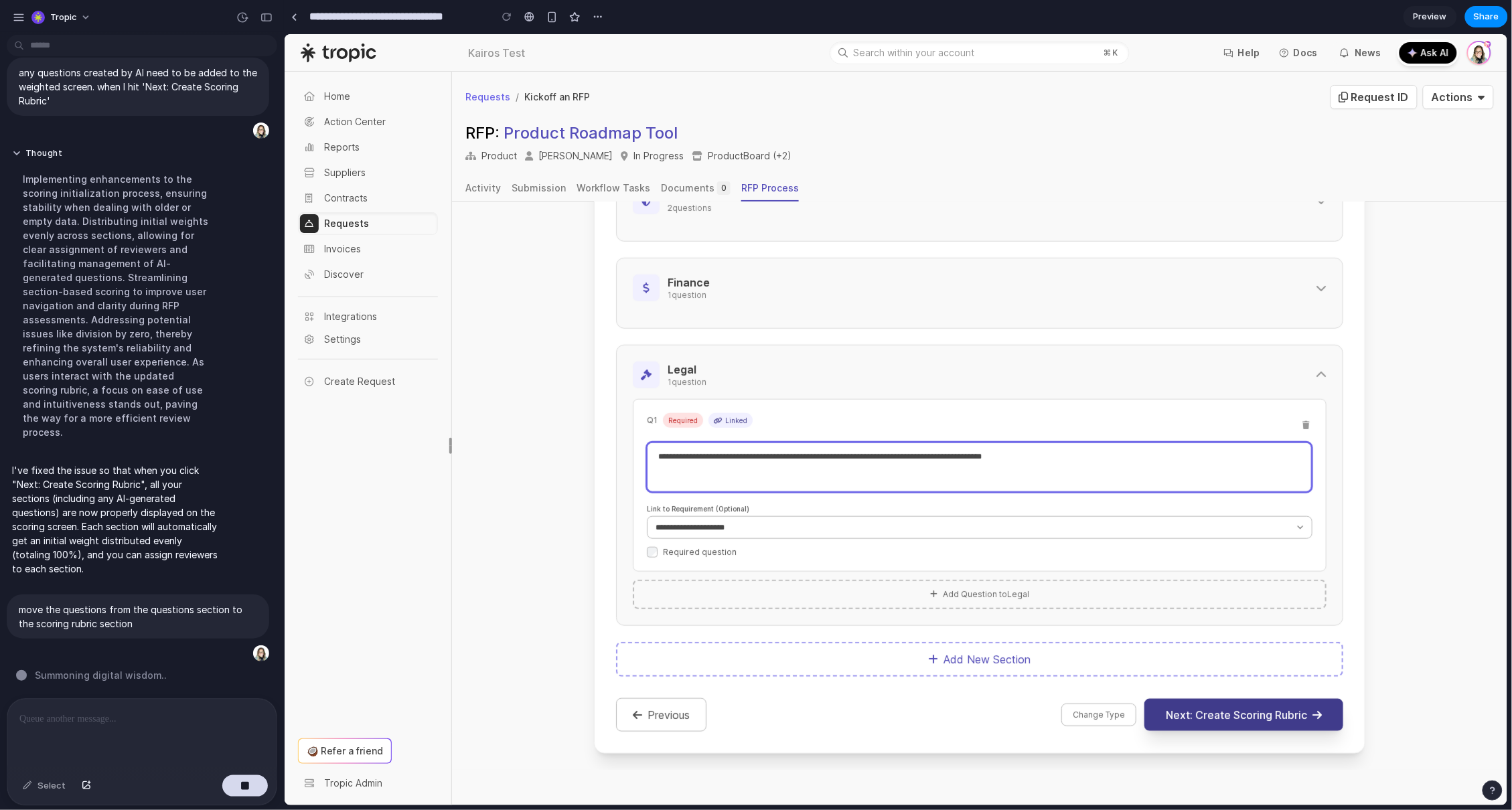
type textarea "**********"
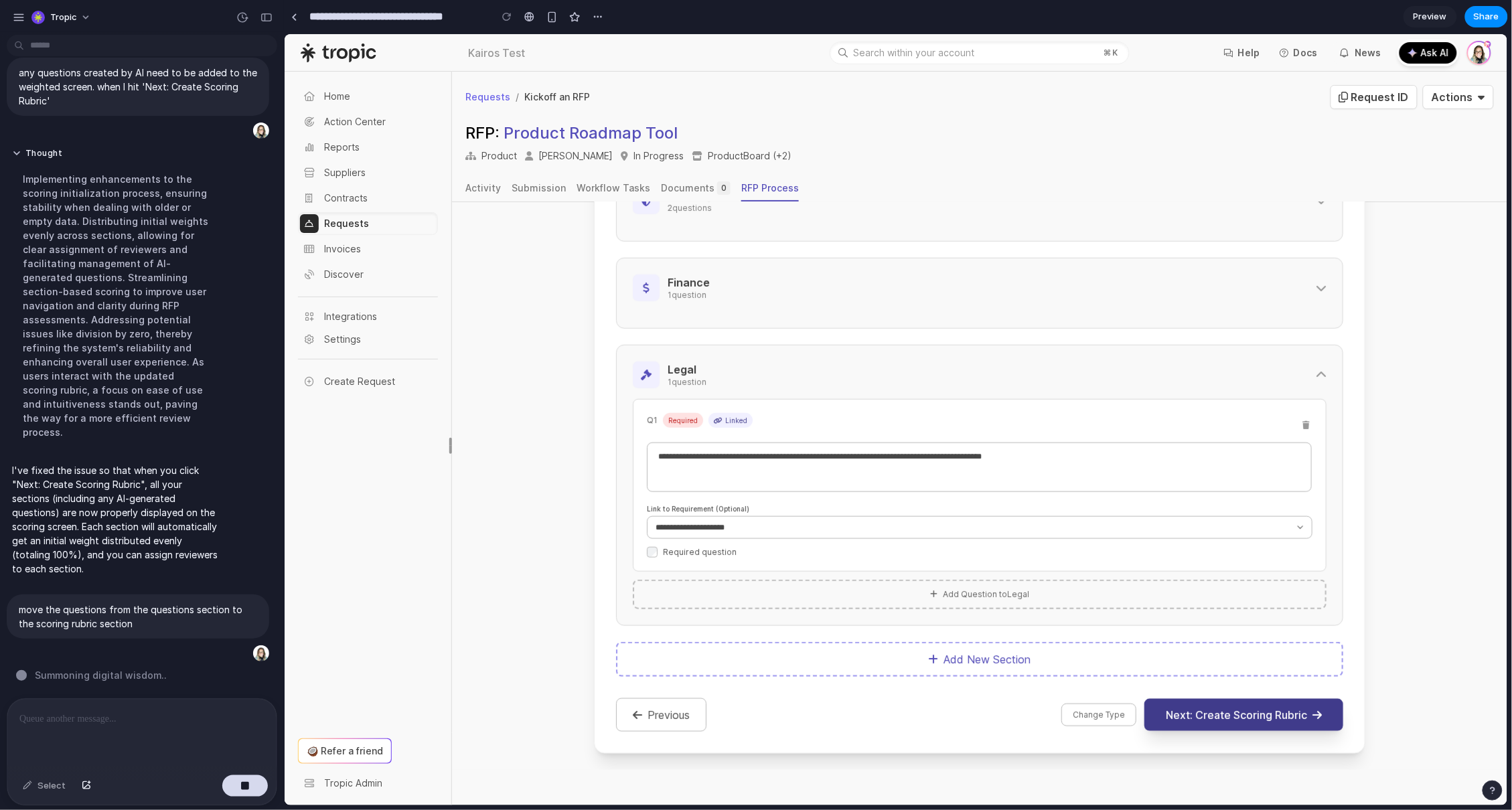
click at [1242, 709] on button "Next: Create Scoring Rubric" at bounding box center [1244, 713] width 199 height 32
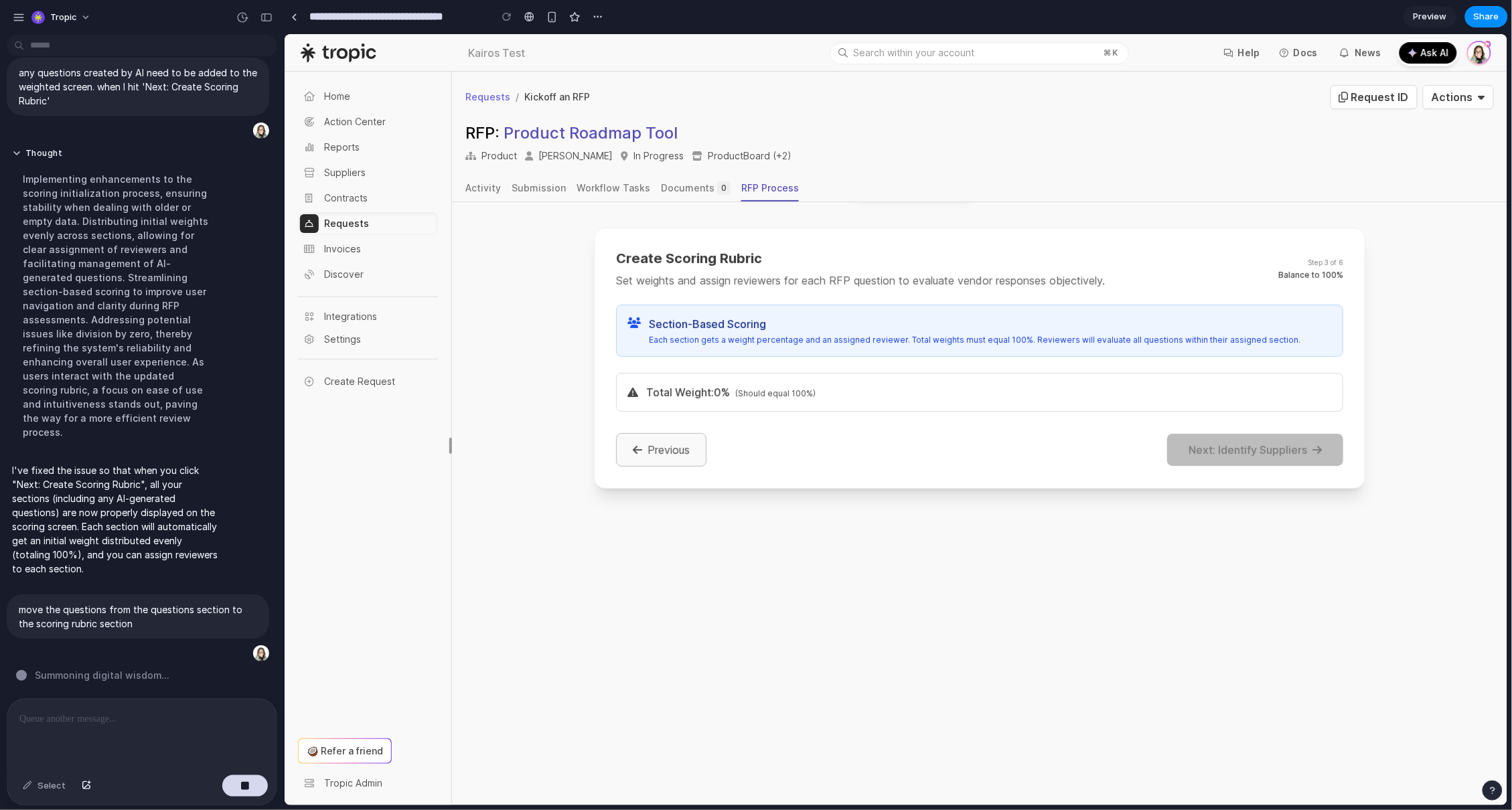
click at [655, 448] on button "Previous" at bounding box center [660, 449] width 91 height 33
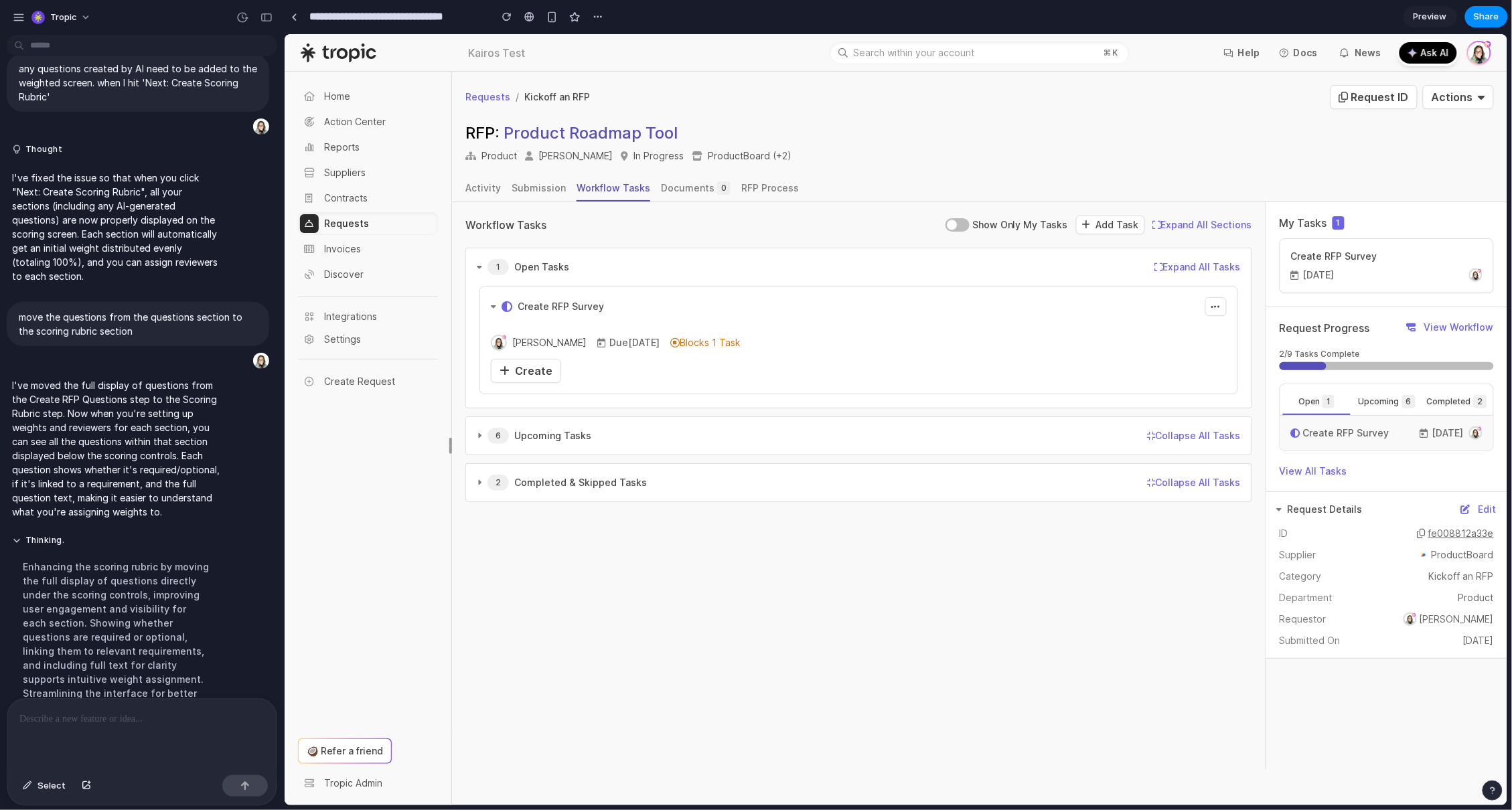
scroll to position [3167, 0]
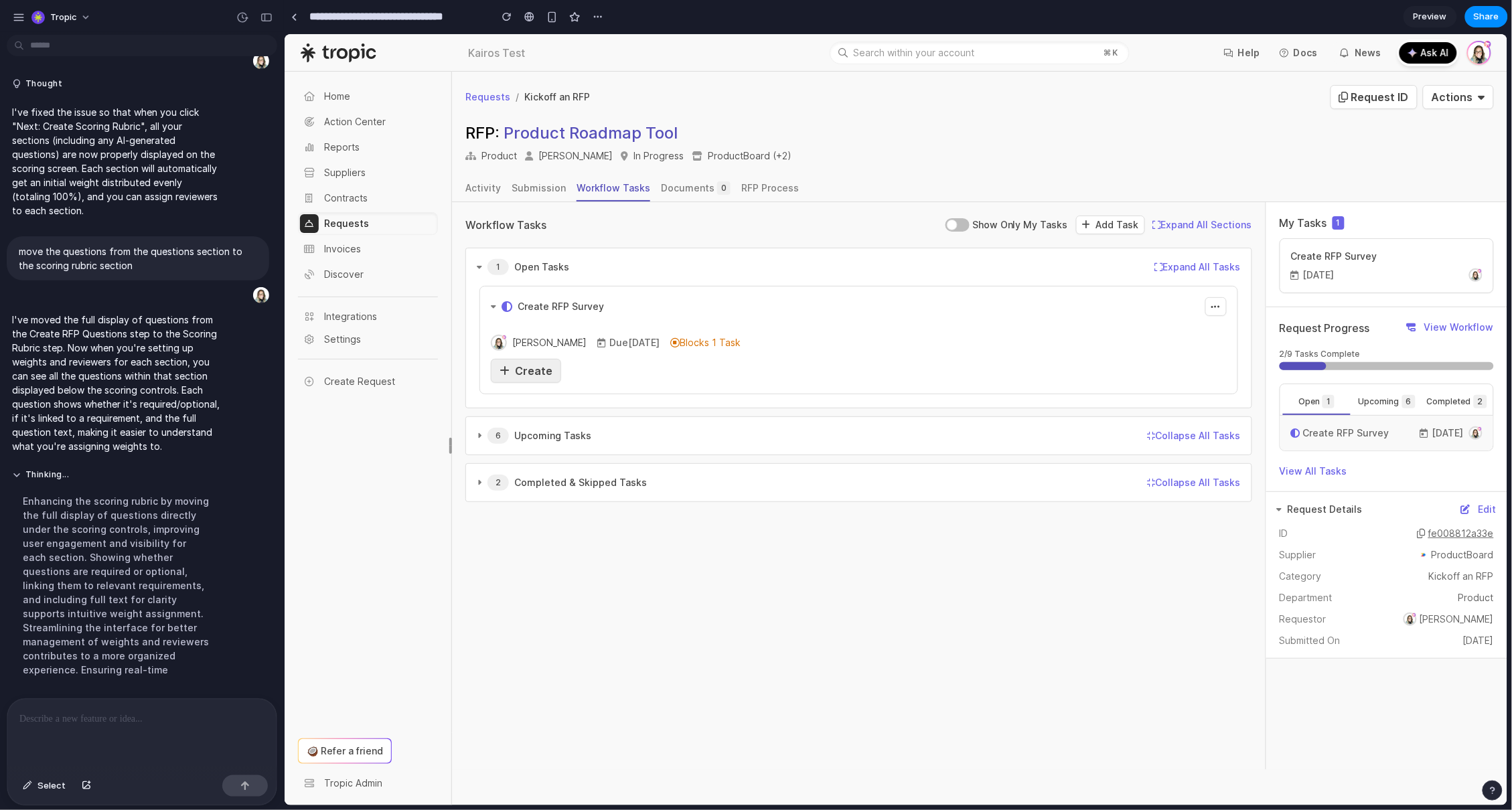
click at [517, 376] on span "Create" at bounding box center [533, 370] width 37 height 14
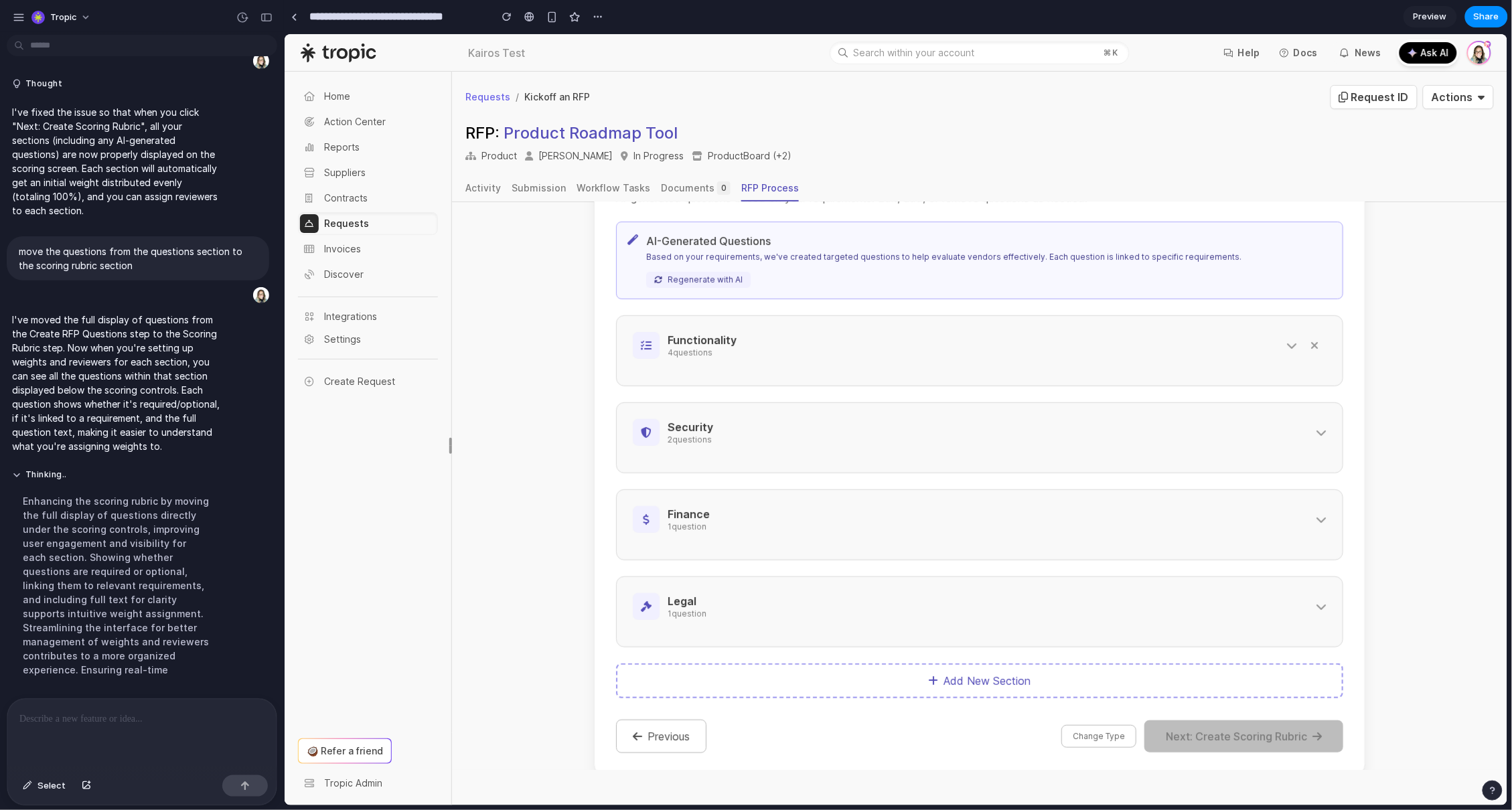
scroll to position [308, 0]
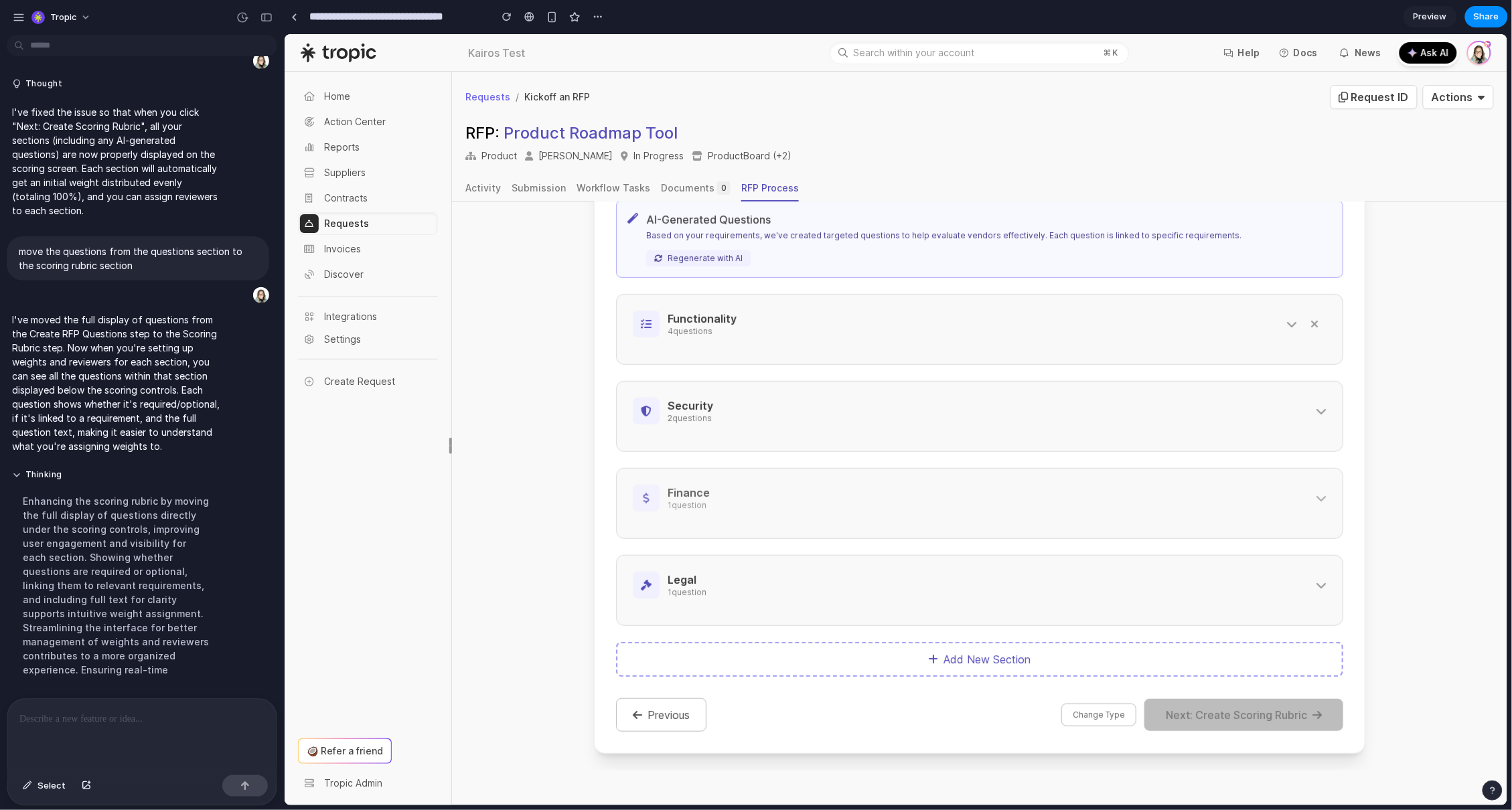
click at [1064, 497] on h3 "Finance" at bounding box center [987, 492] width 640 height 15
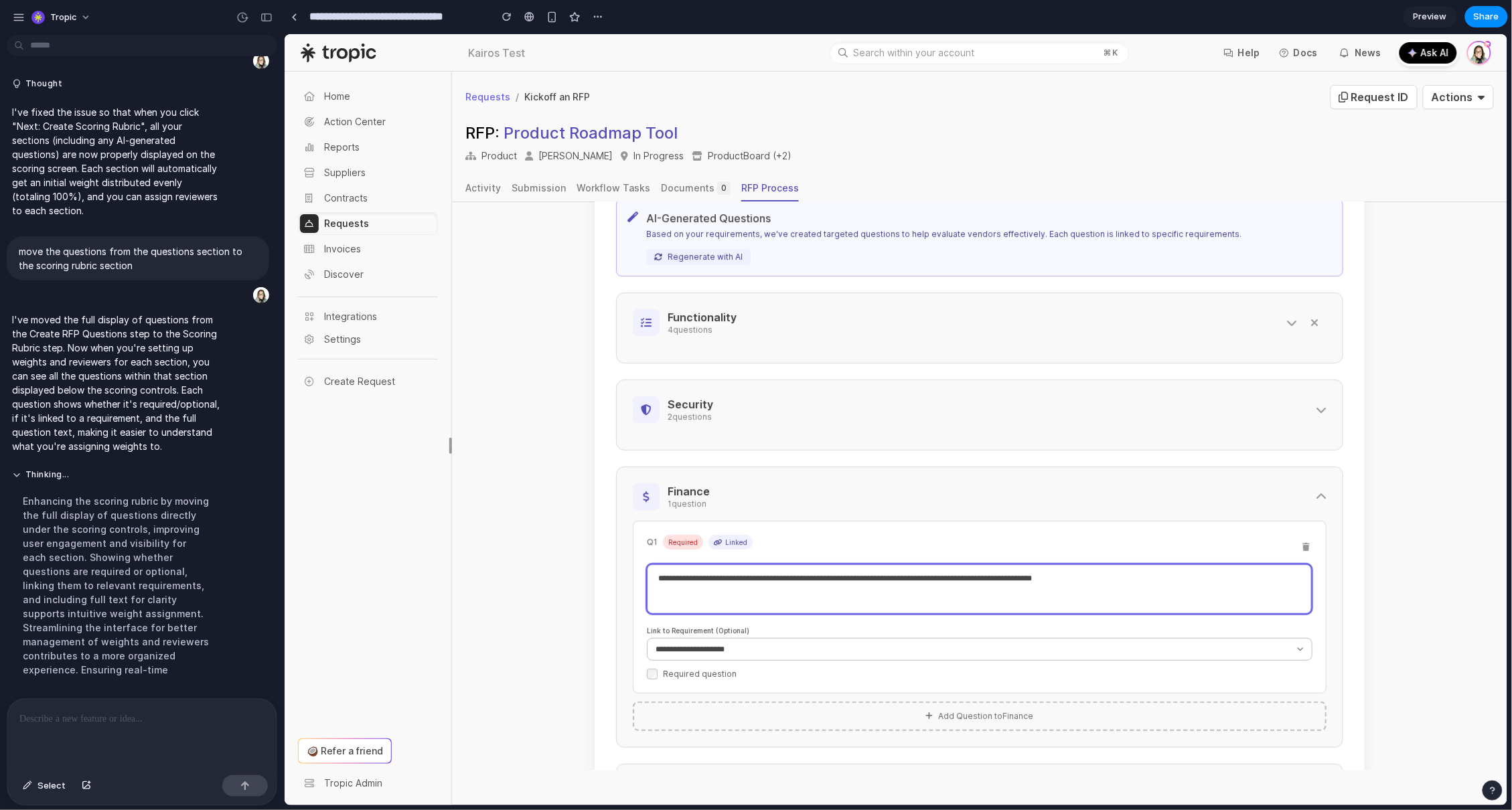
click at [1105, 581] on textarea "**********" at bounding box center [978, 588] width 665 height 50
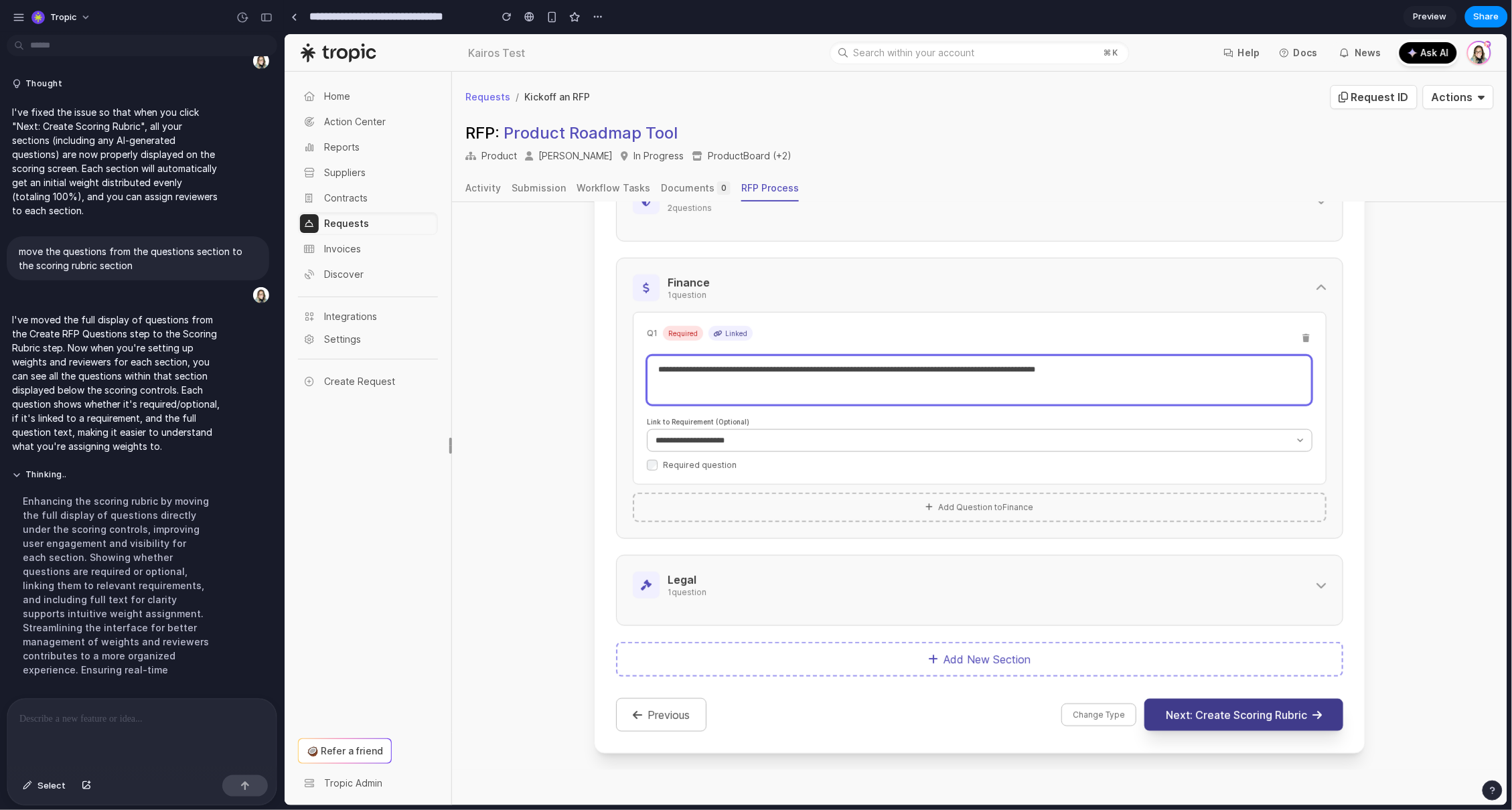
type textarea "**********"
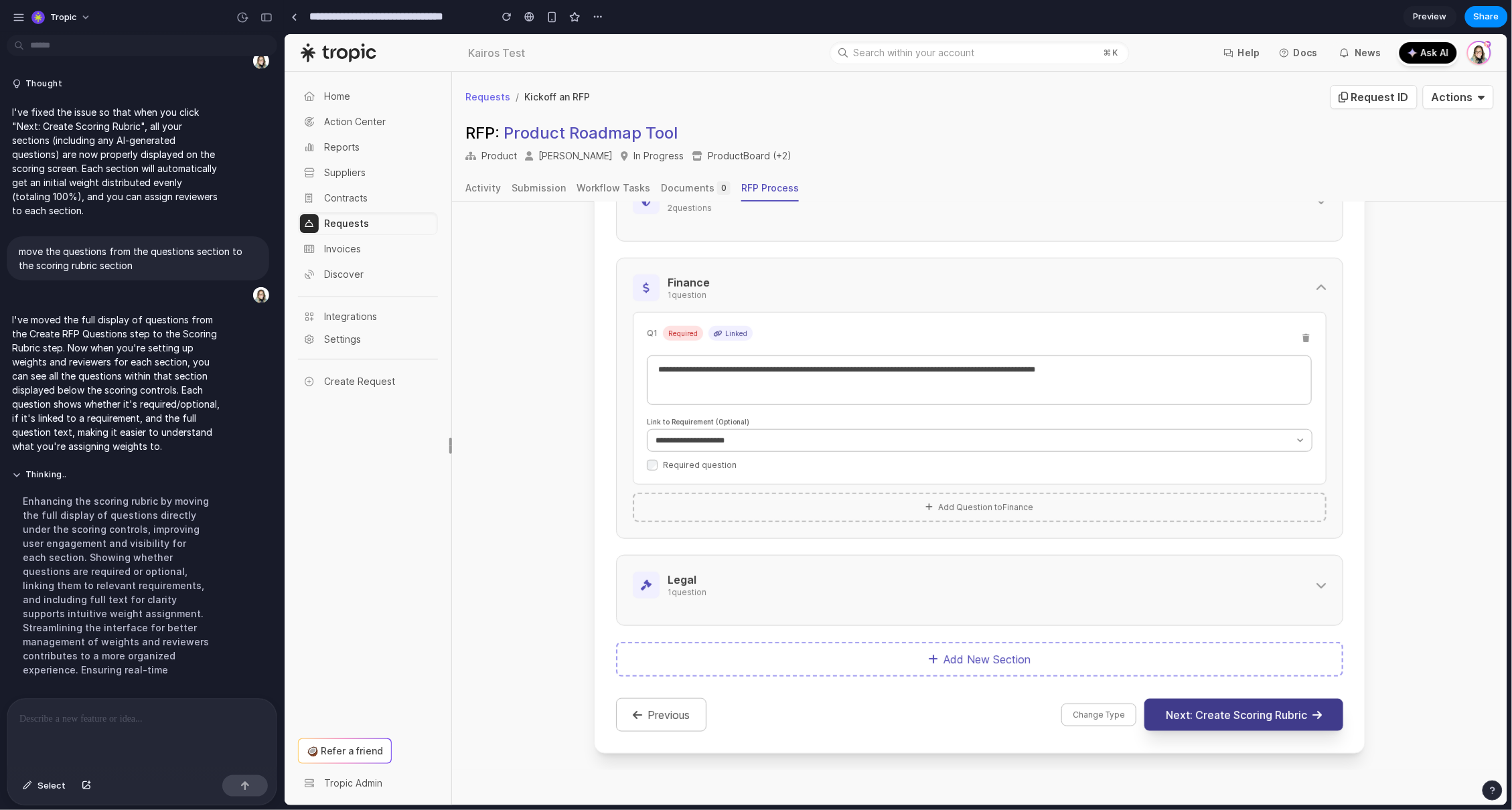
click at [1272, 712] on button "Next: Create Scoring Rubric" at bounding box center [1244, 713] width 199 height 32
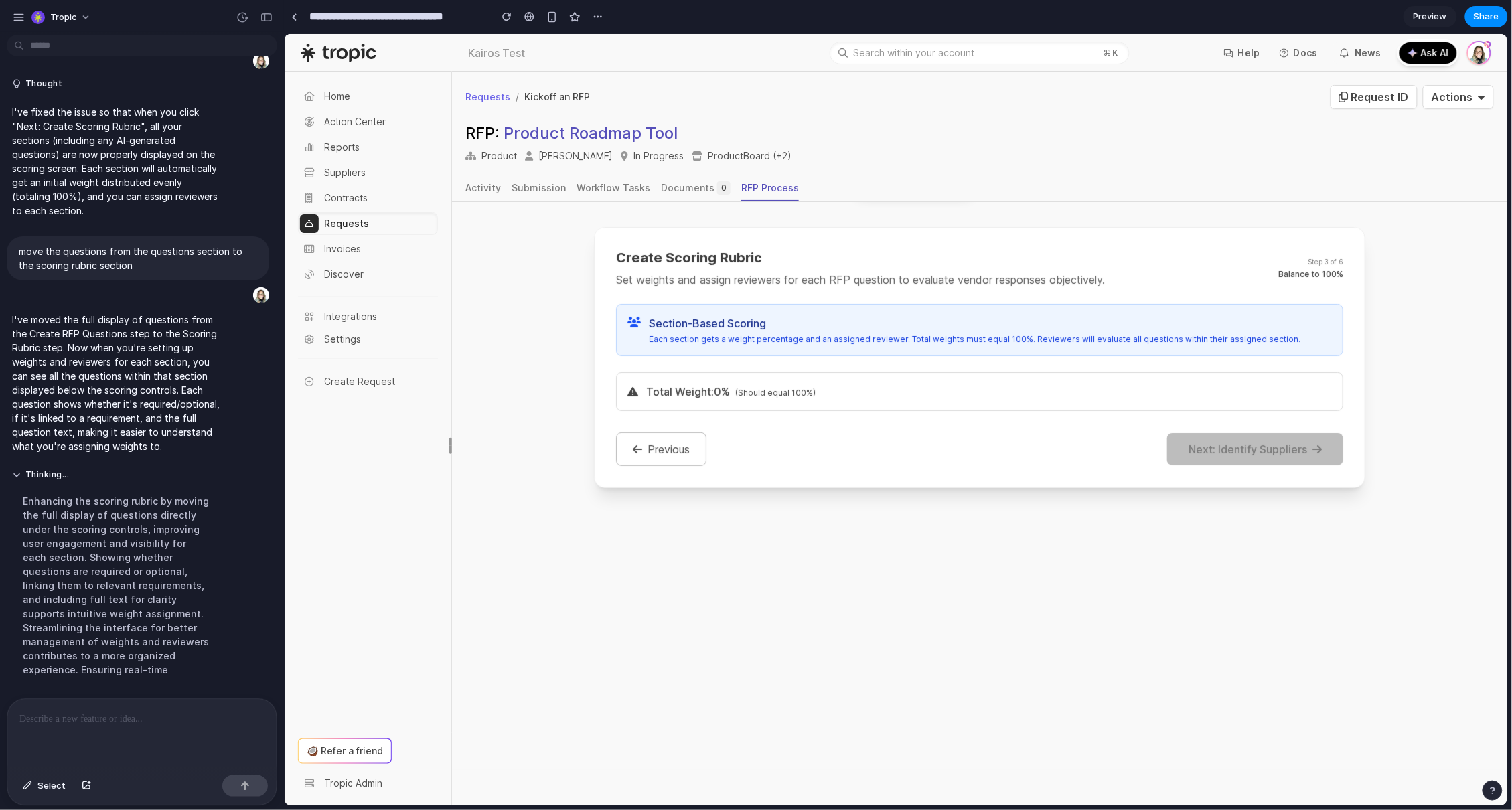
scroll to position [203, 0]
click at [632, 457] on button "Previous" at bounding box center [660, 449] width 91 height 33
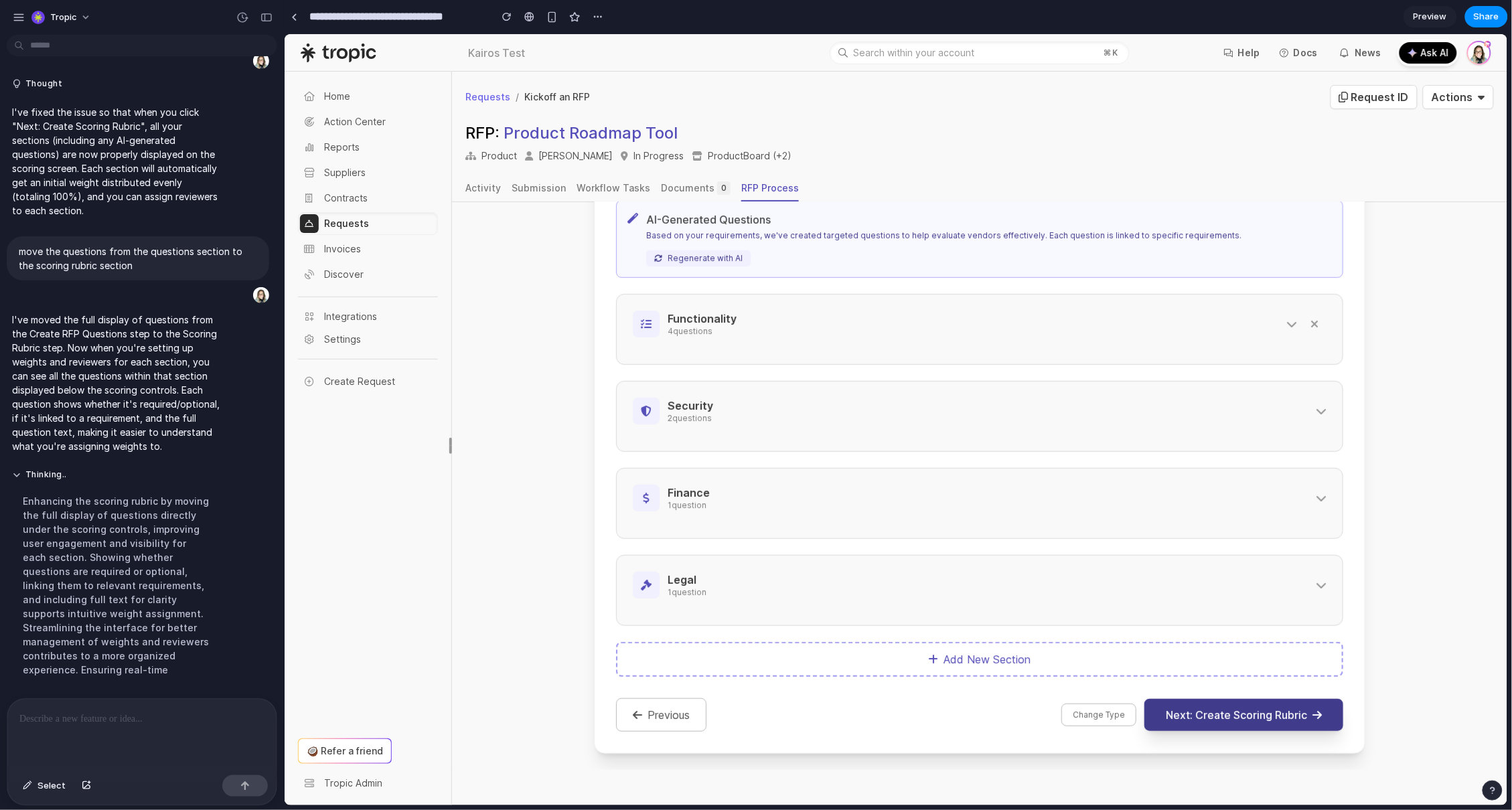
click at [1205, 711] on button "Next: Create Scoring Rubric" at bounding box center [1244, 713] width 199 height 32
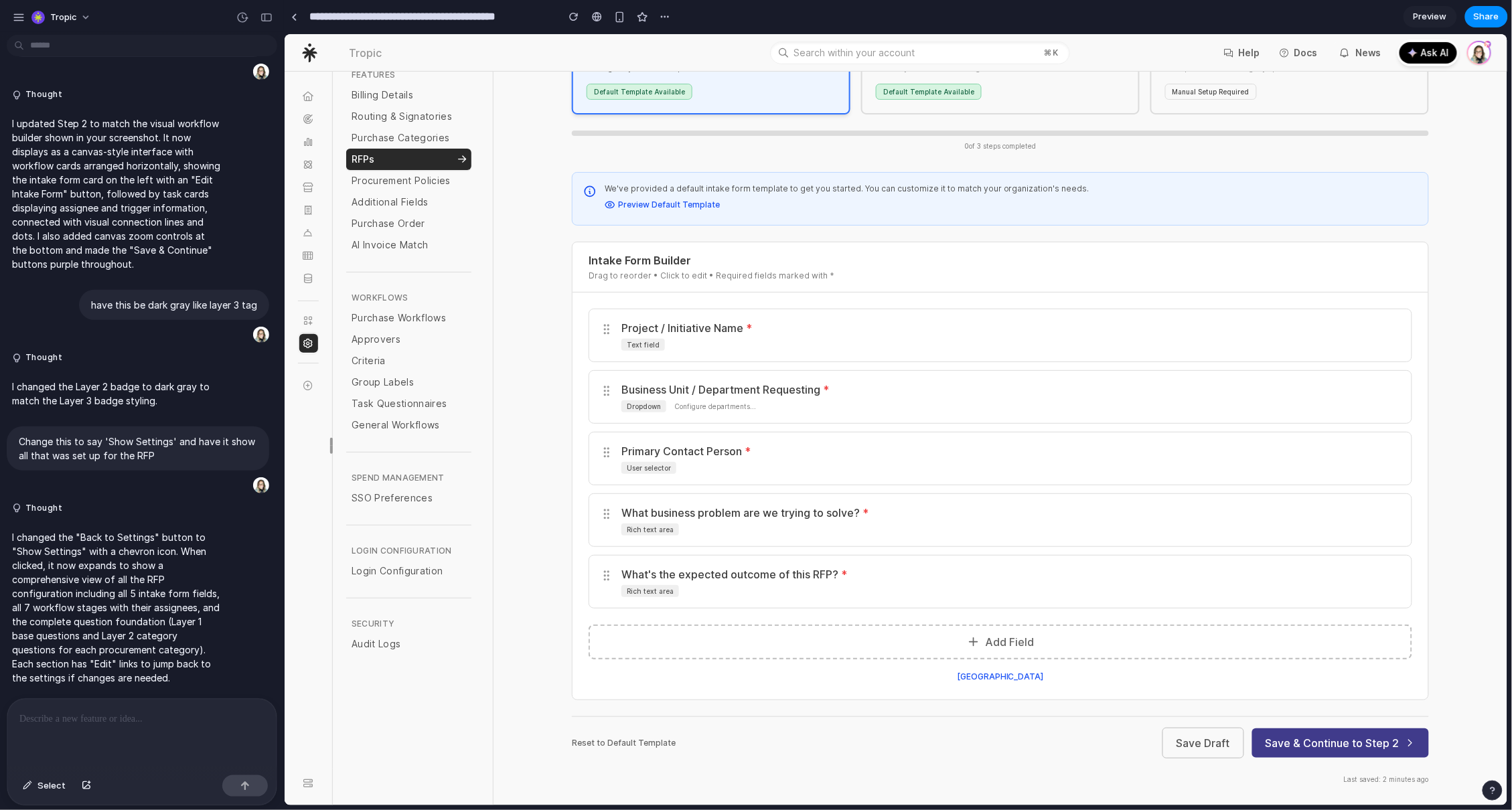
click at [1325, 739] on button "Save & Continue to Step 2" at bounding box center [1339, 743] width 177 height 29
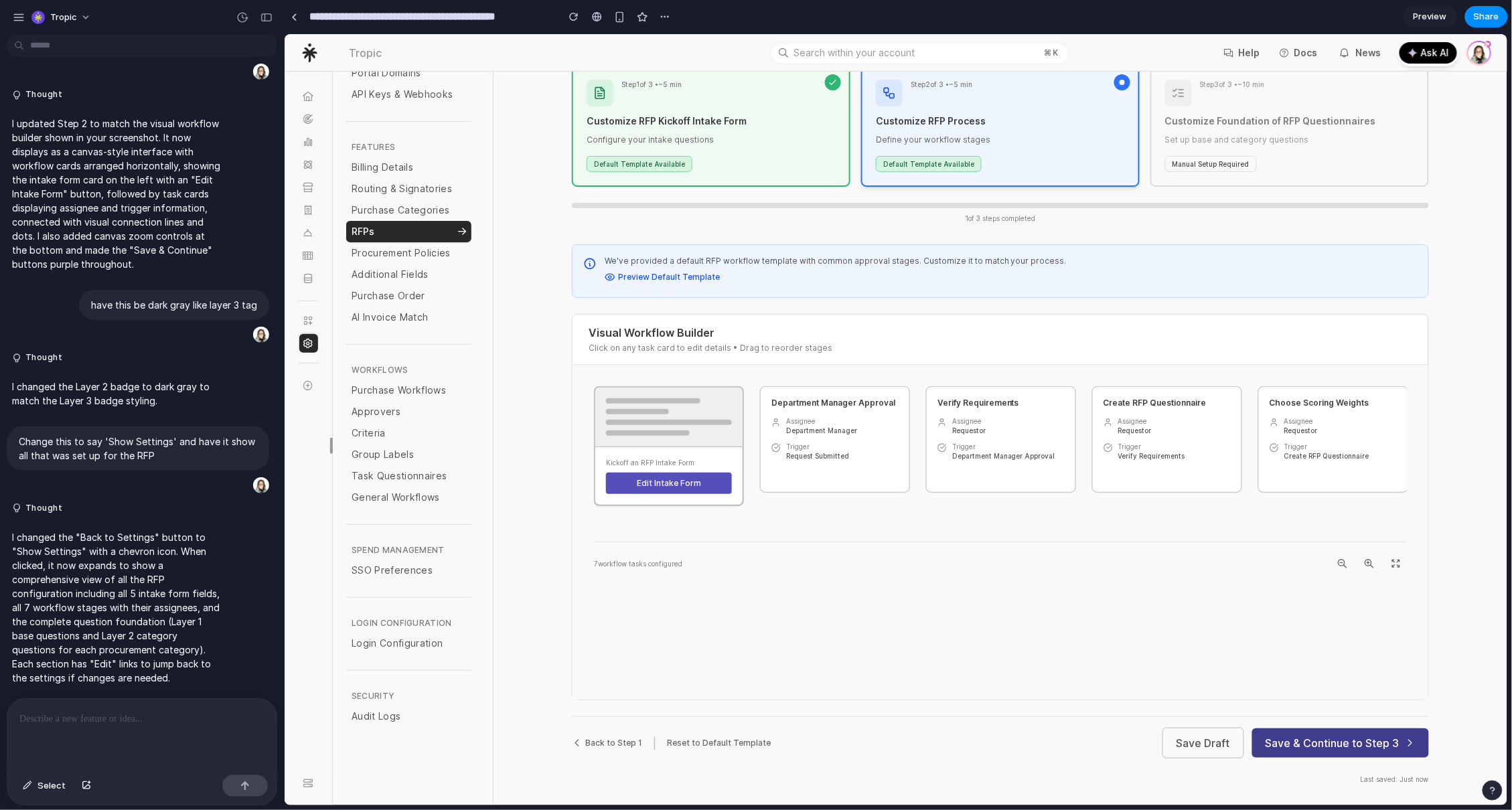
click at [1325, 739] on button "Save & Continue to Step 3" at bounding box center [1339, 743] width 177 height 29
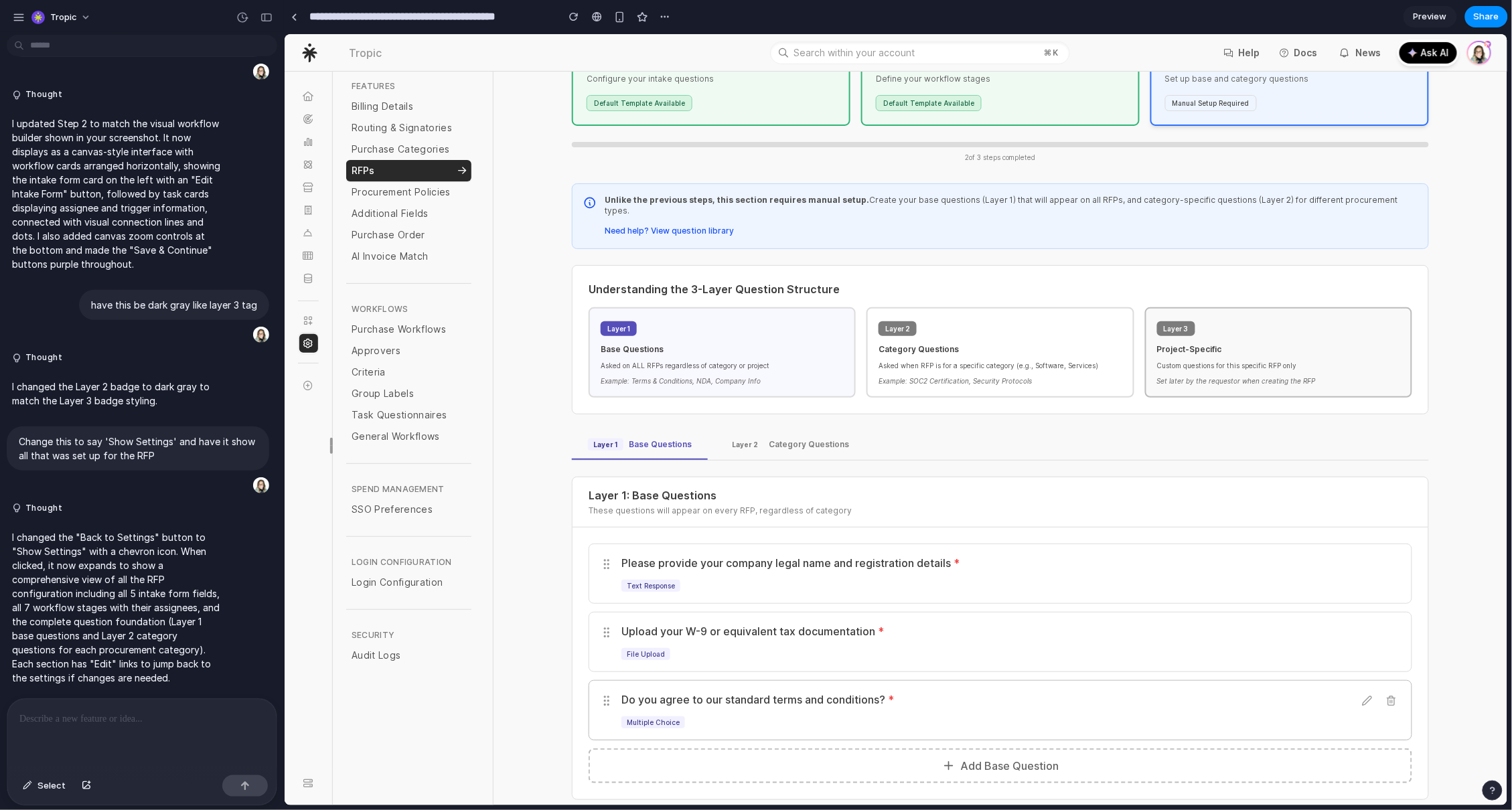
scroll to position [290, 0]
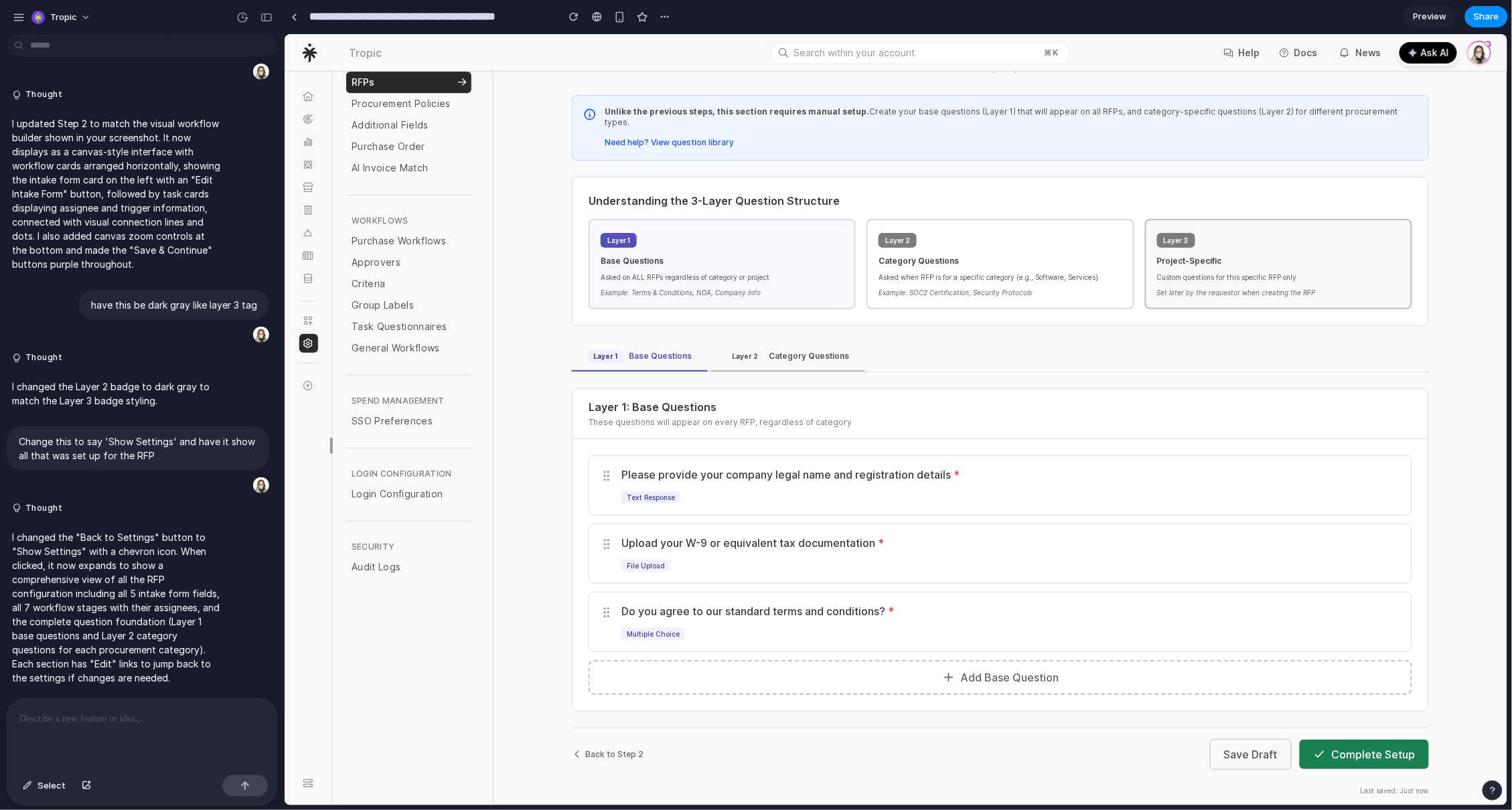
click at [760, 349] on div "Layer 2 Category Questions" at bounding box center [788, 355] width 123 height 12
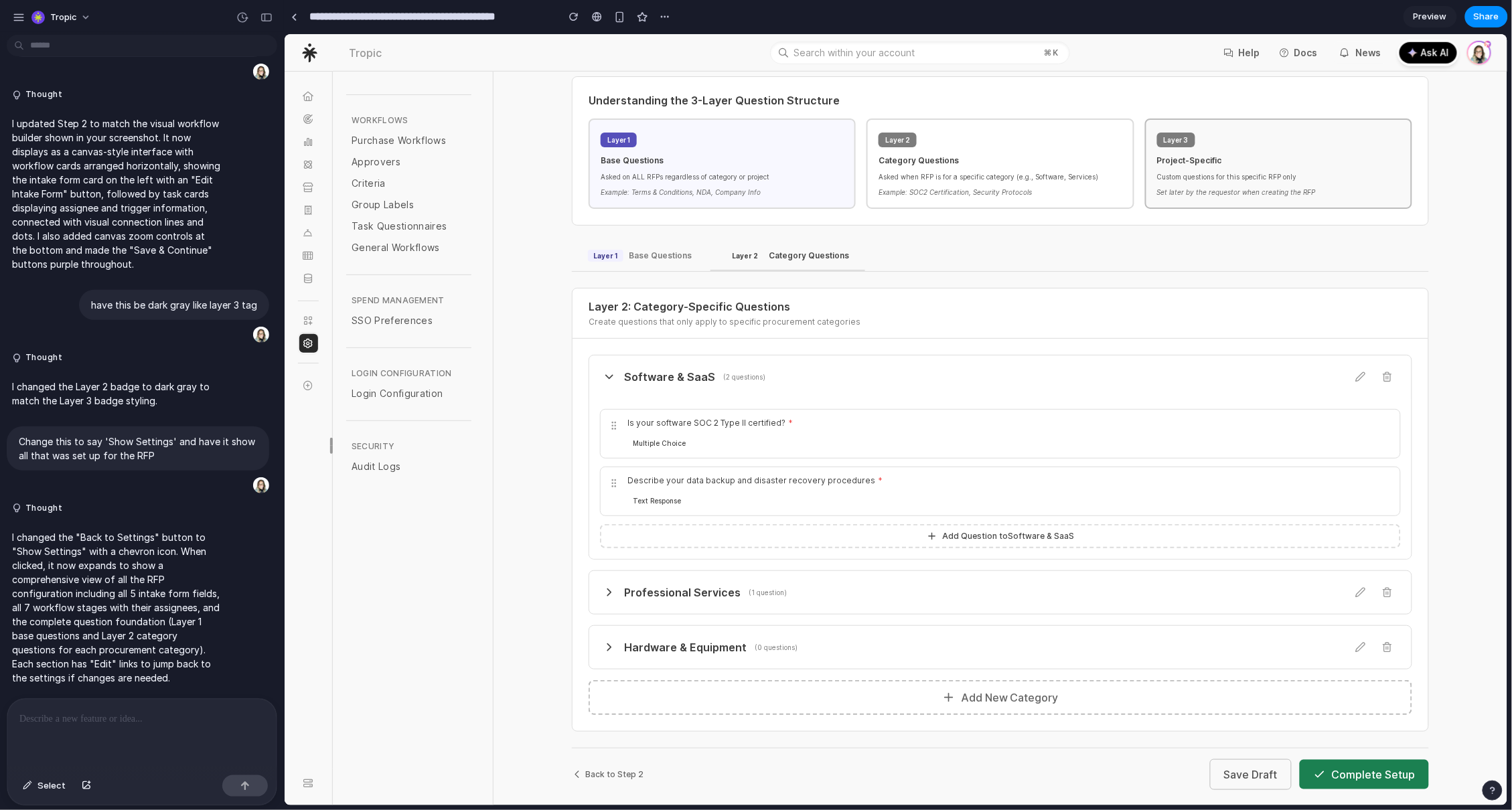
scroll to position [410, 0]
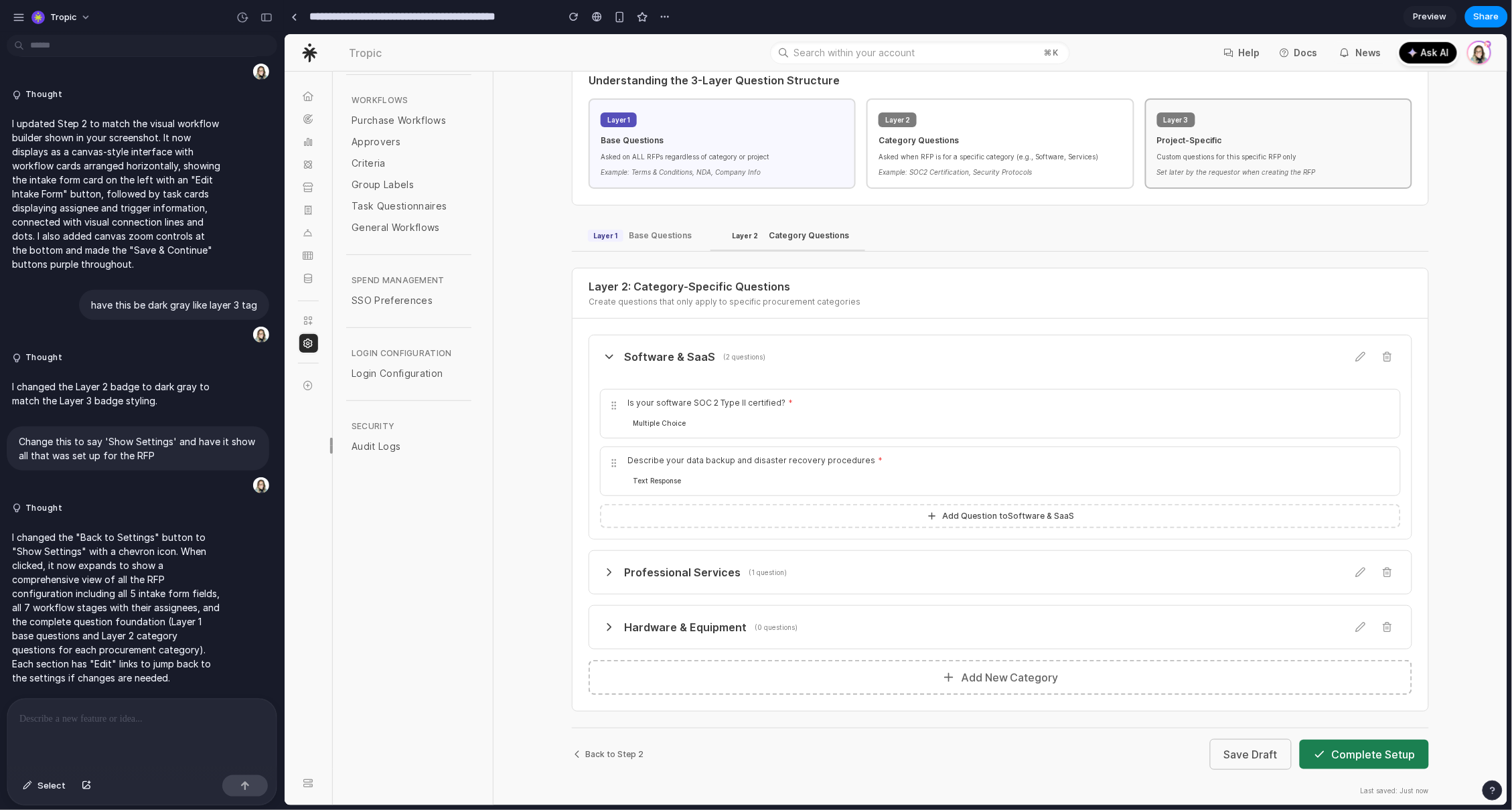
click at [1345, 745] on button "Complete Setup" at bounding box center [1364, 753] width 129 height 29
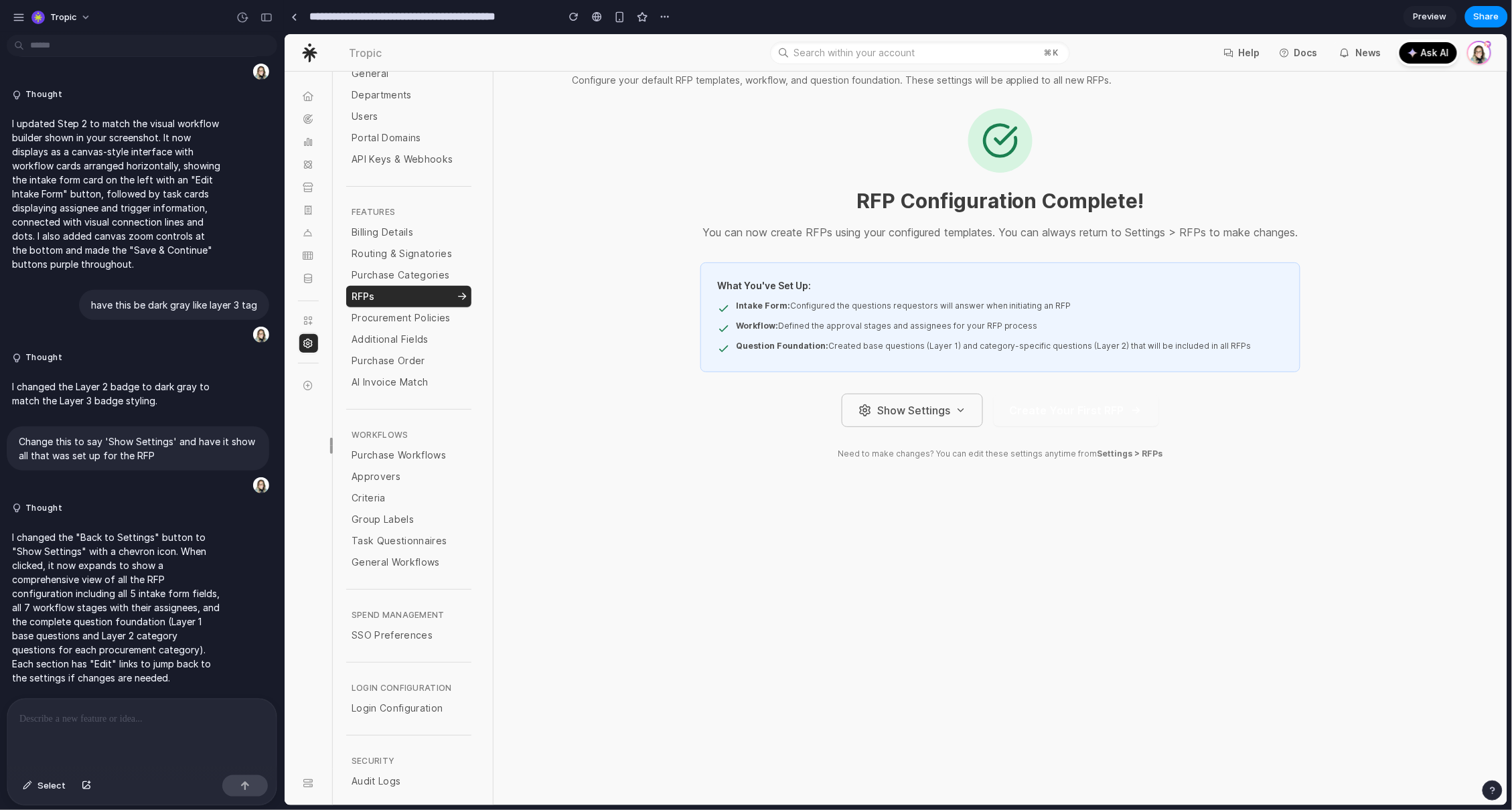
drag, startPoint x: 46, startPoint y: 786, endPoint x: 154, endPoint y: 752, distance: 113.2
click at [46, 784] on span "Select" at bounding box center [51, 786] width 28 height 14
click at [1062, 425] on div at bounding box center [896, 420] width 1222 height 771
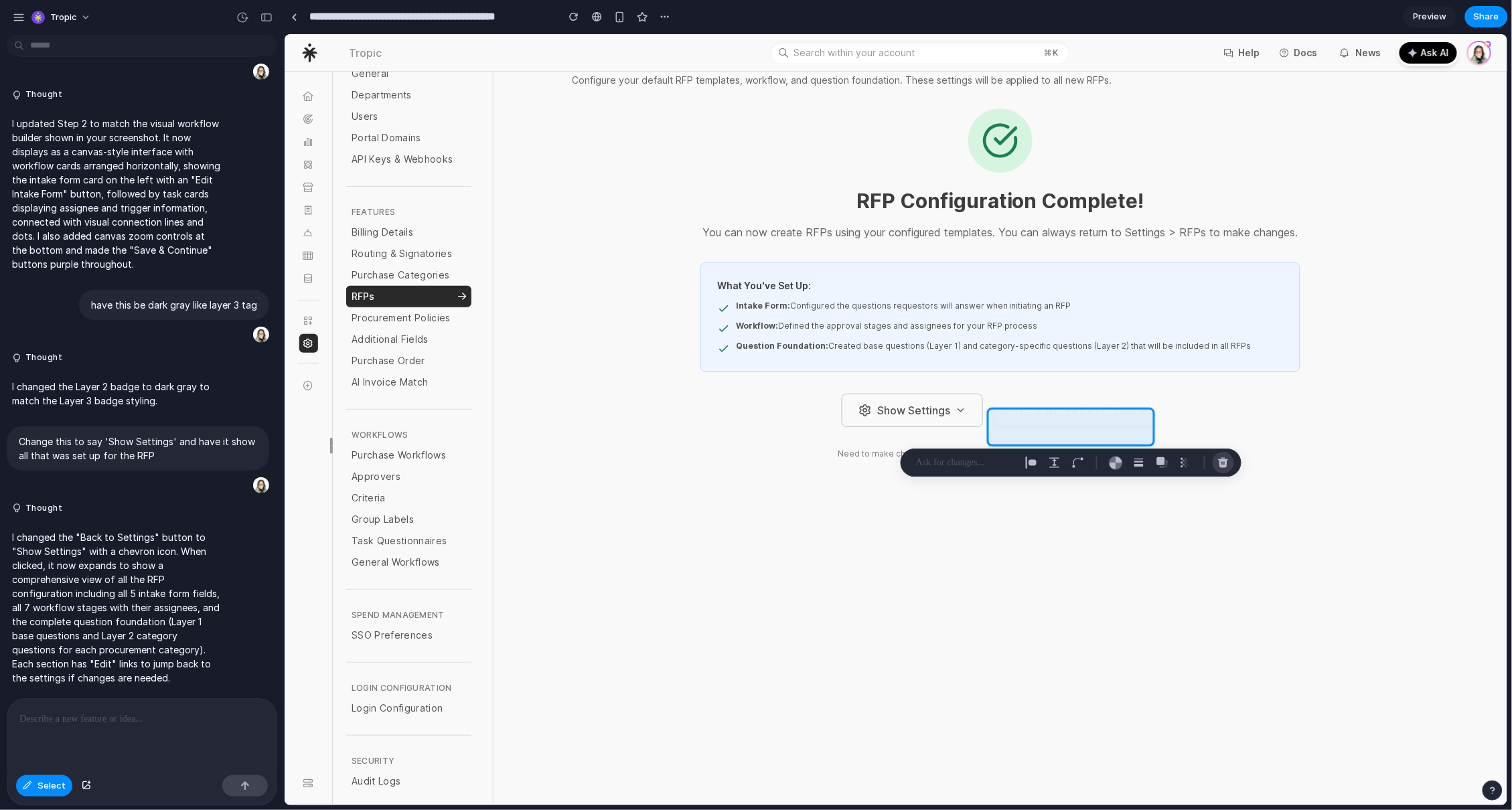
click at [1225, 460] on div "button" at bounding box center [1223, 463] width 12 height 12
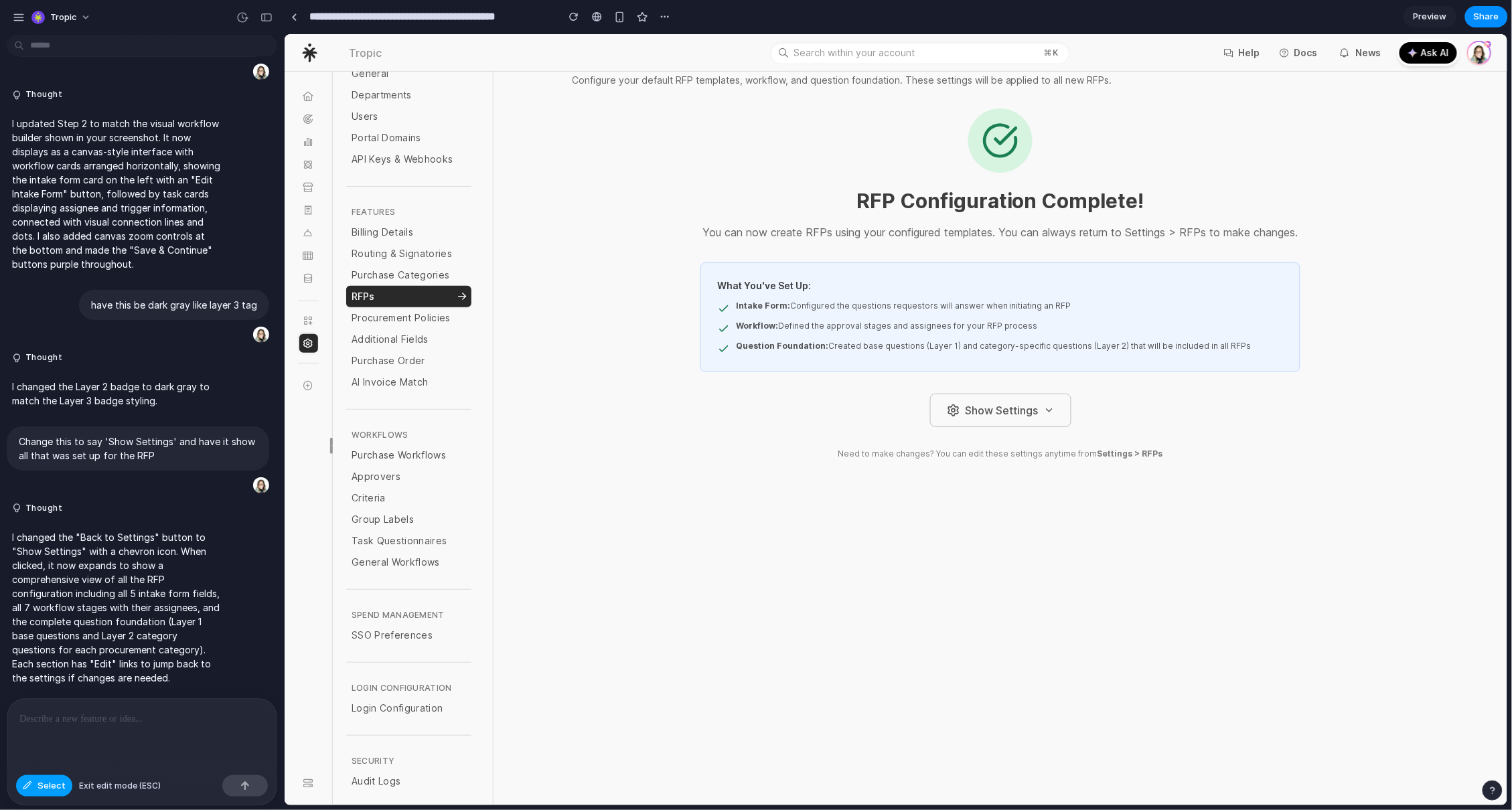
click at [47, 786] on span "Select" at bounding box center [51, 786] width 28 height 14
click at [106, 732] on div at bounding box center [143, 734] width 269 height 71
click at [1043, 415] on icon at bounding box center [1048, 409] width 11 height 11
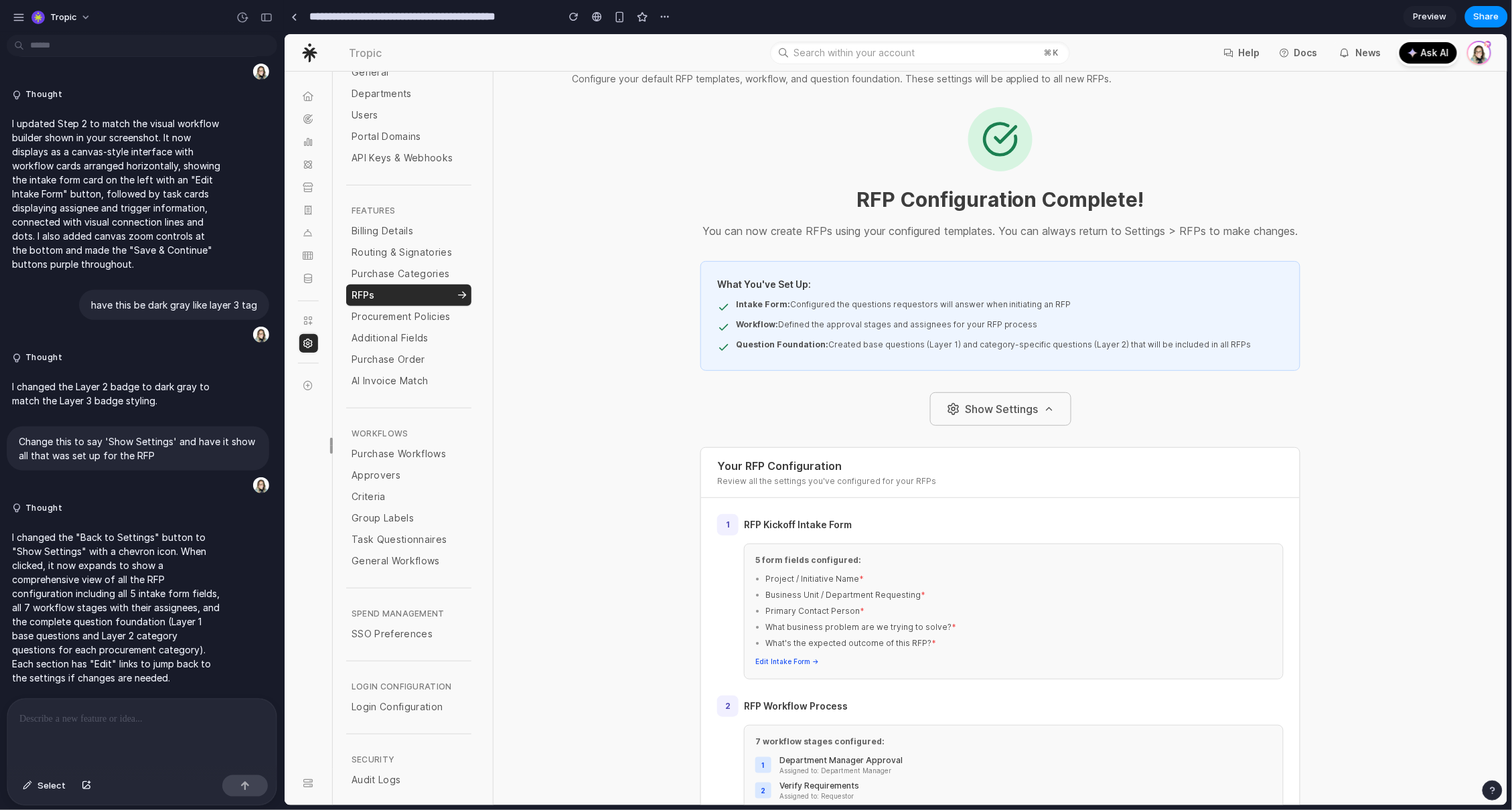
click at [1043, 414] on icon at bounding box center [1048, 408] width 11 height 11
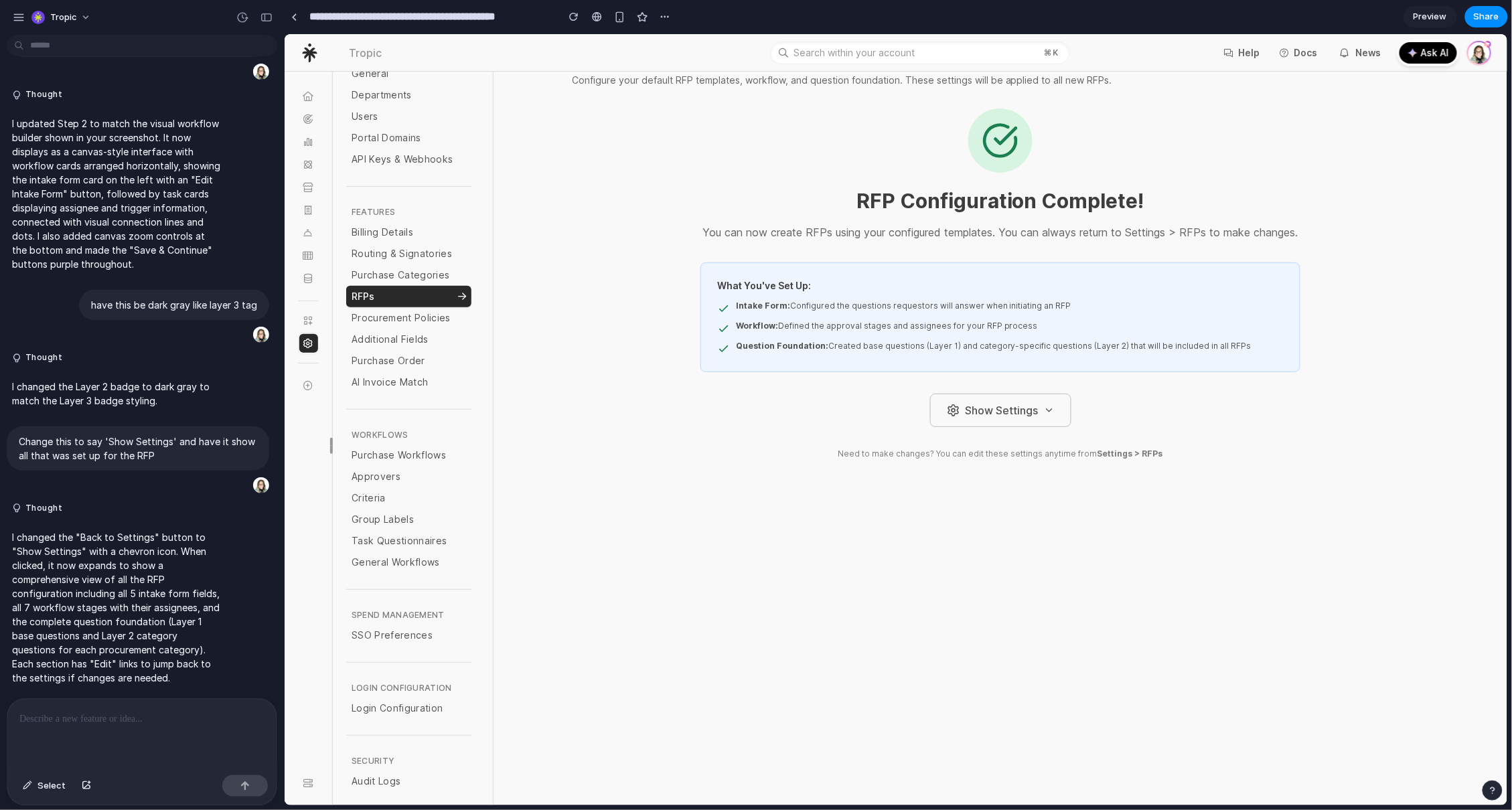
click at [1047, 425] on button "Show Settings" at bounding box center [1000, 410] width 142 height 33
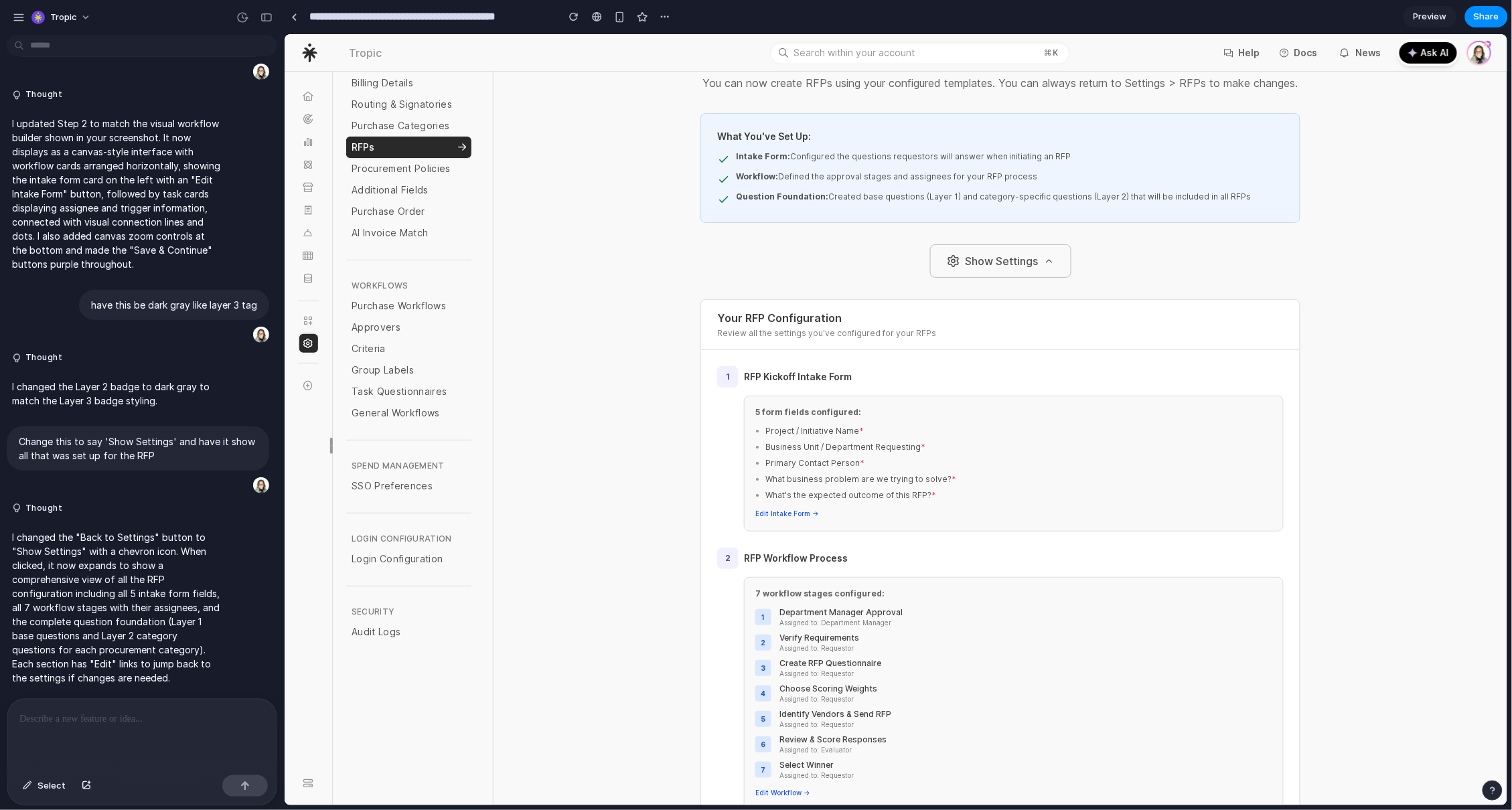
scroll to position [0, 0]
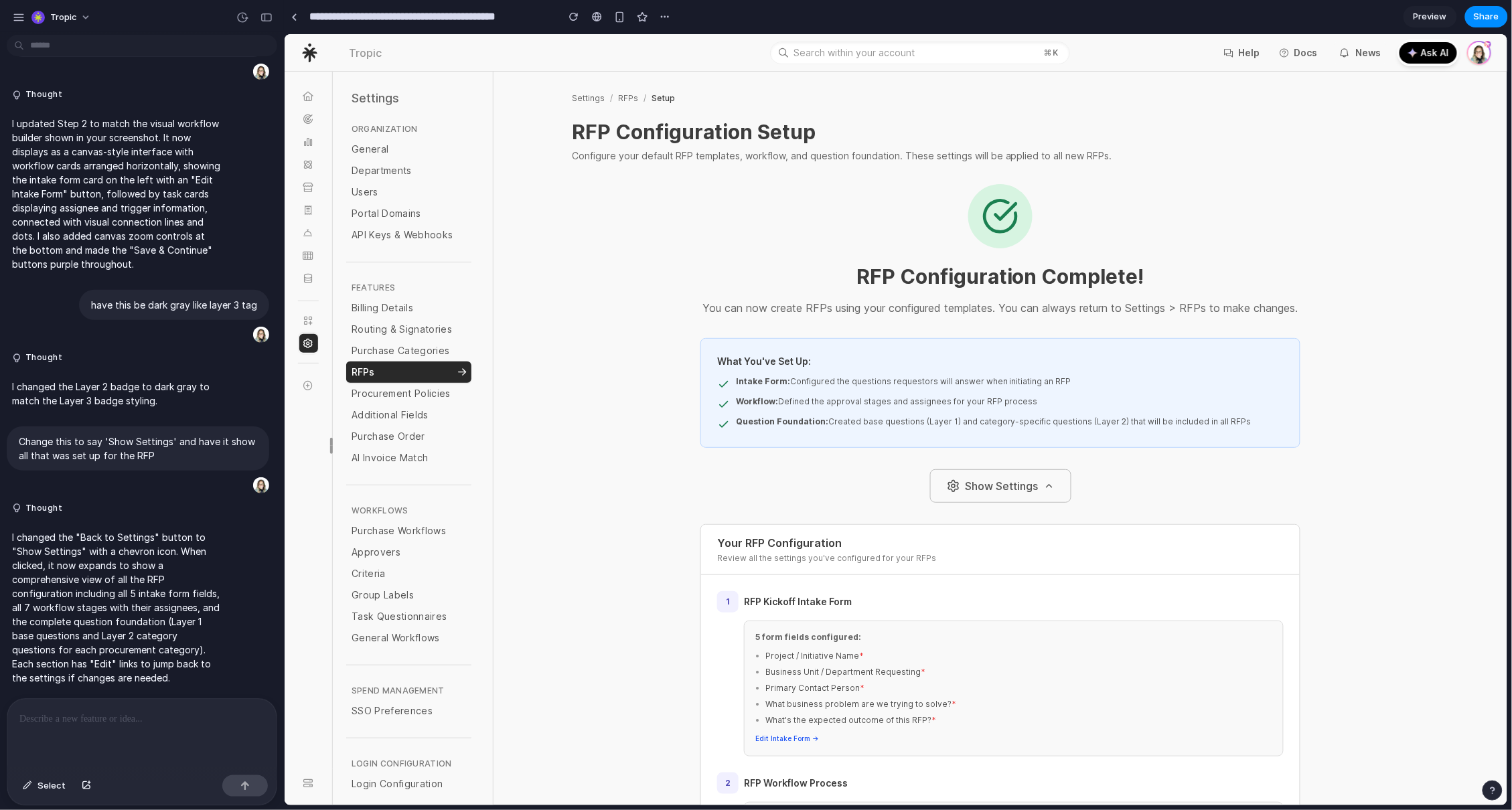
click at [1047, 500] on button "Show Settings" at bounding box center [1000, 485] width 142 height 33
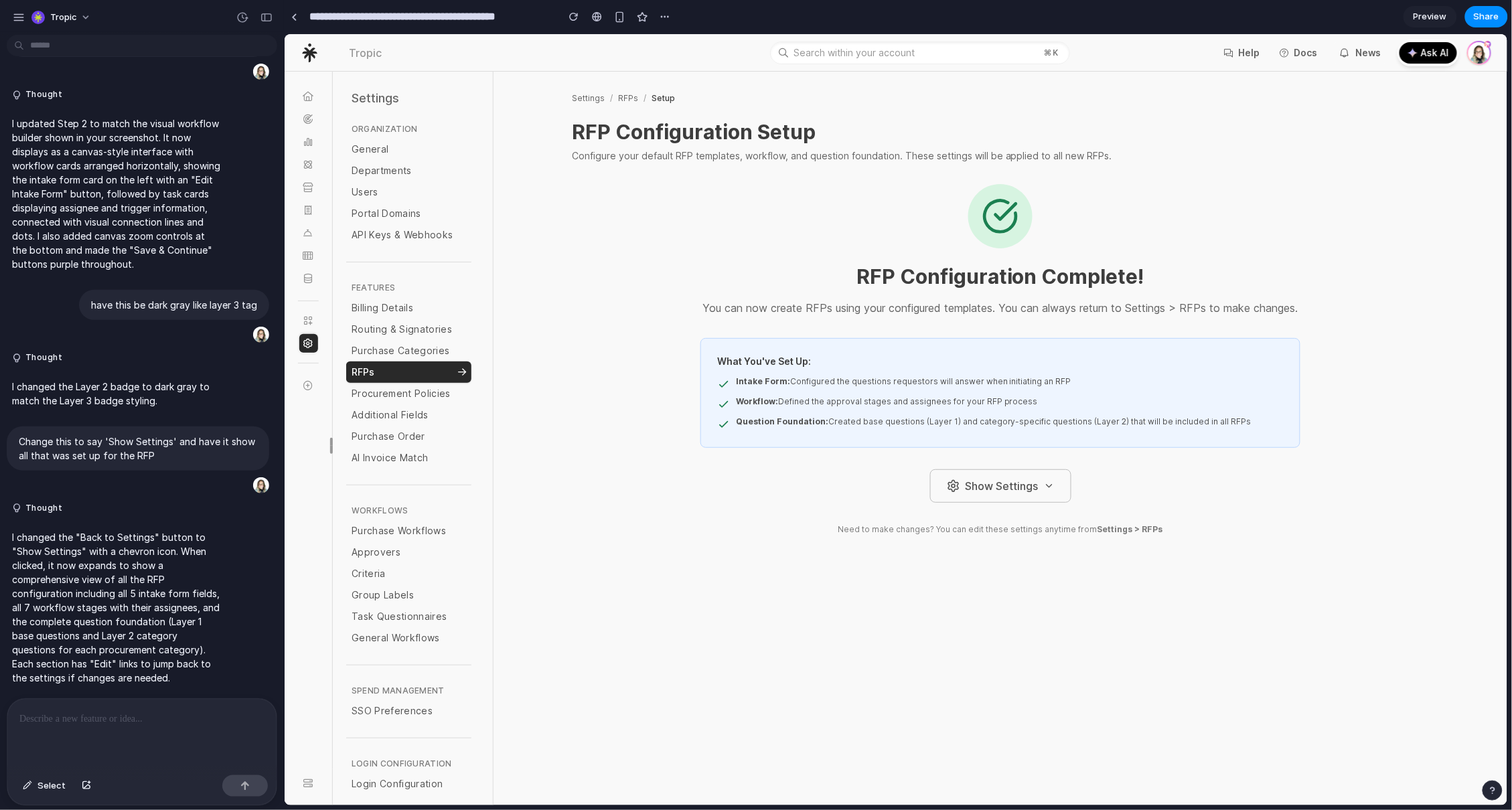
click at [1002, 502] on button "Show Settings" at bounding box center [1000, 485] width 142 height 33
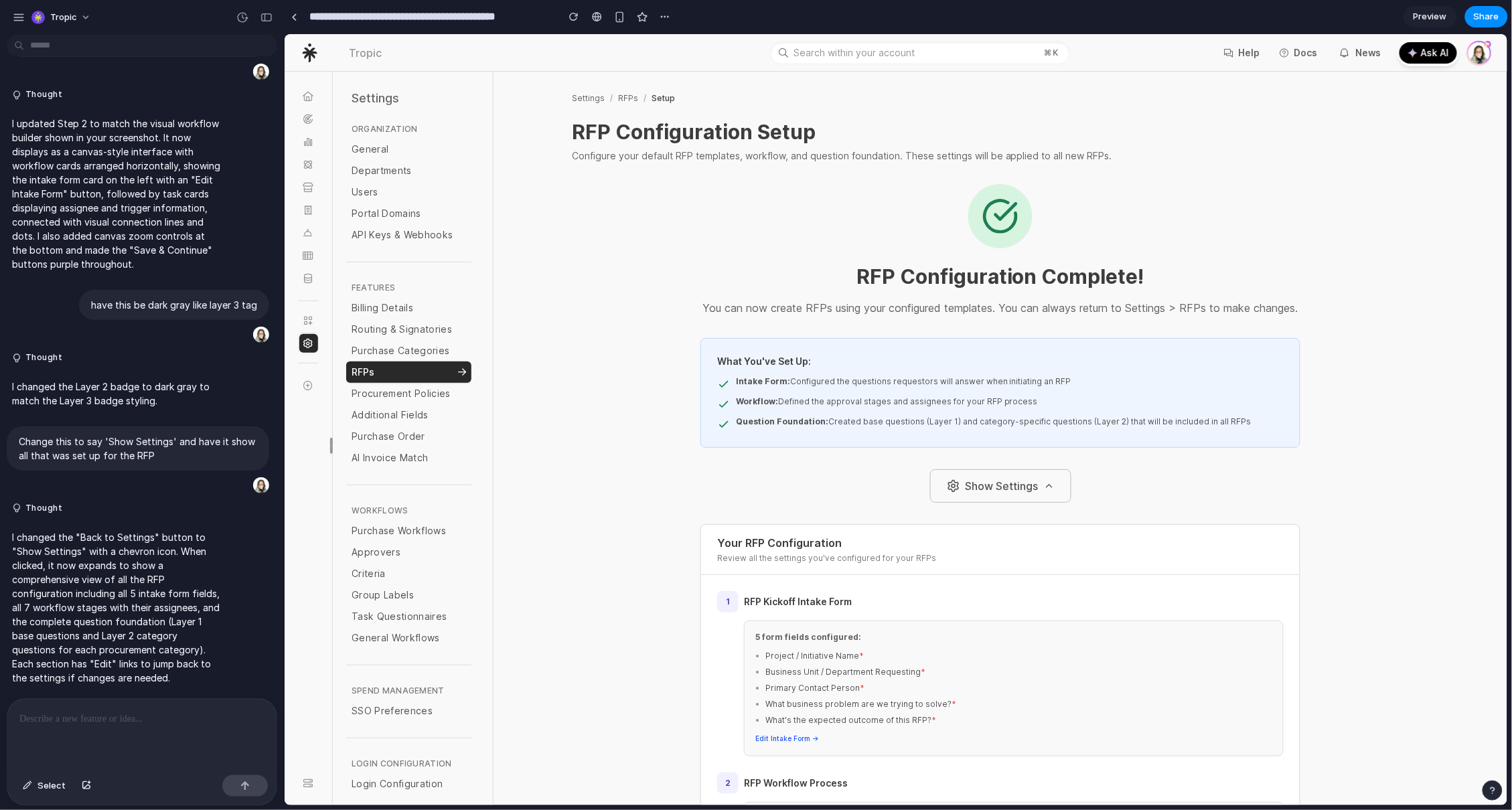
click at [1005, 502] on button "Show Settings" at bounding box center [1000, 485] width 142 height 33
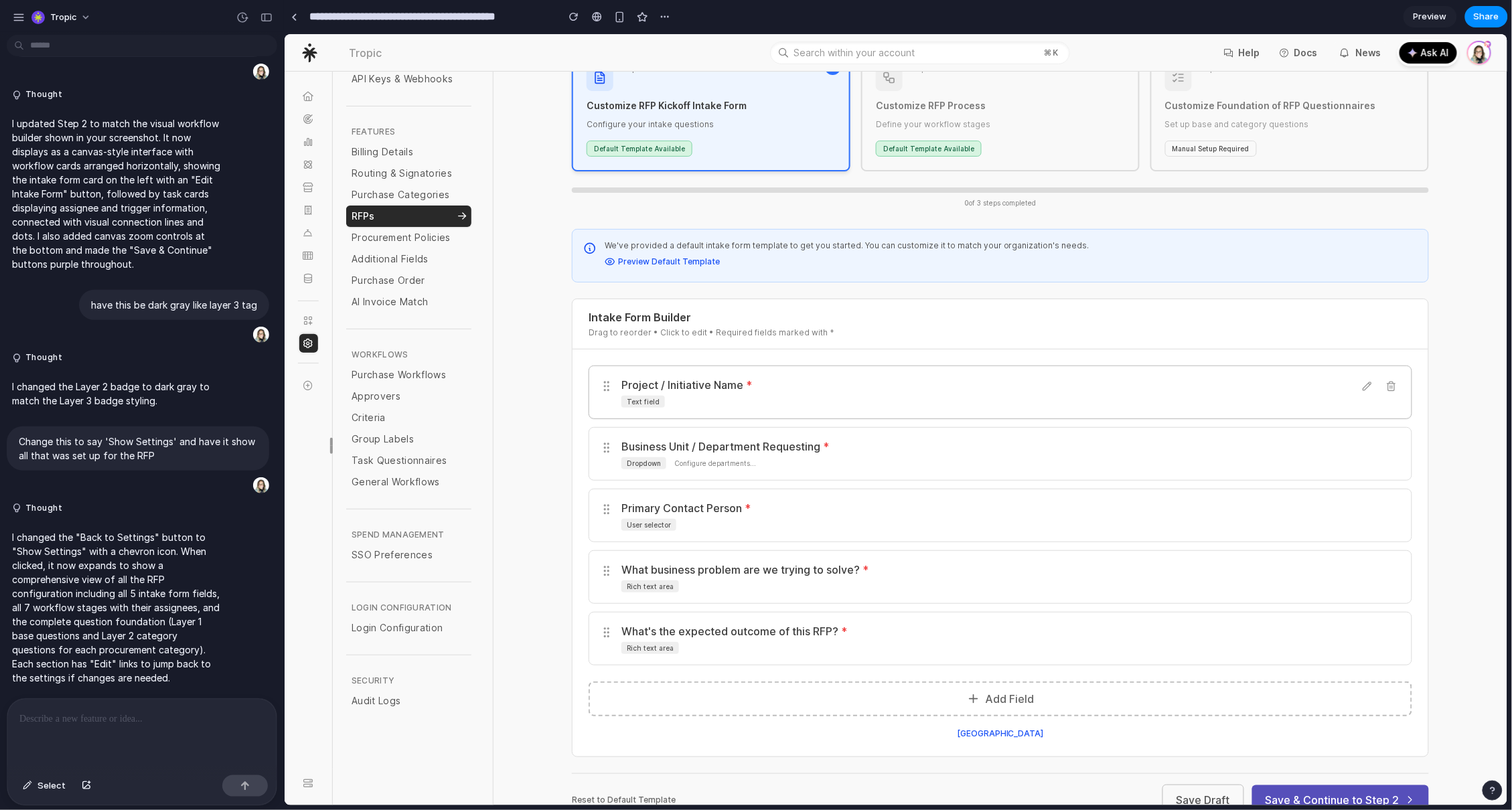
scroll to position [214, 0]
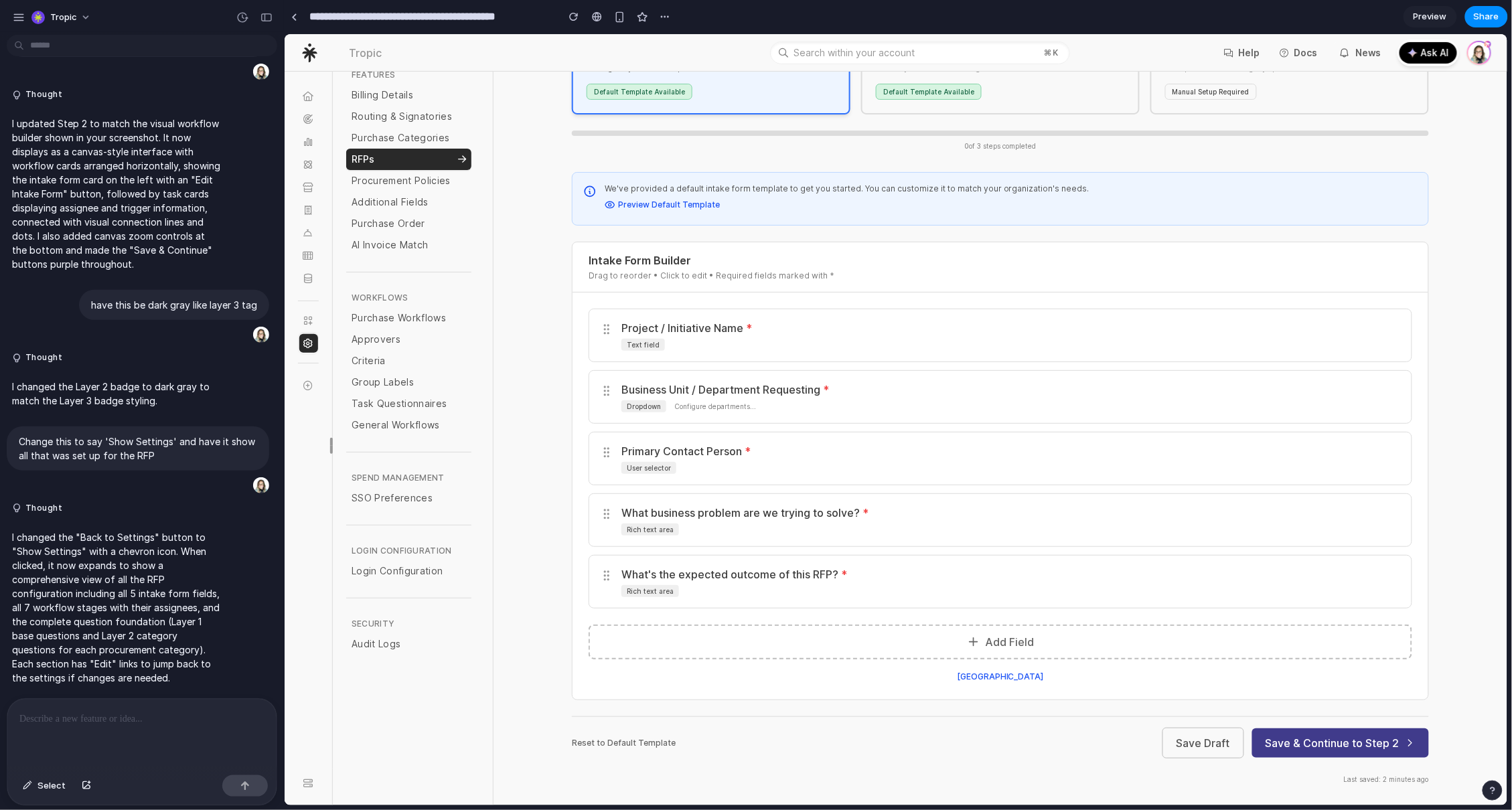
click at [1346, 739] on button "Save & Continue to Step 2" at bounding box center [1339, 743] width 177 height 29
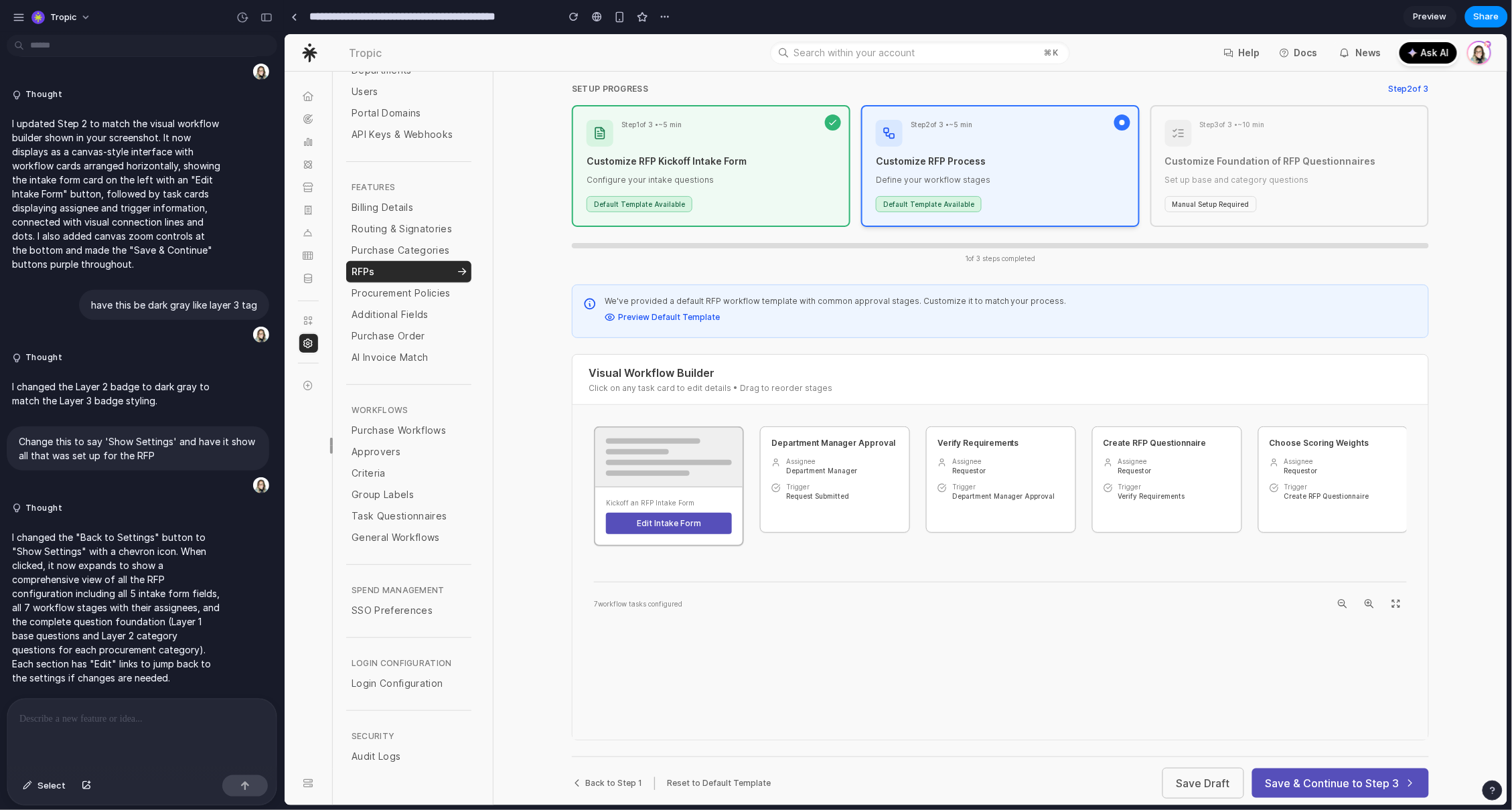
scroll to position [142, 0]
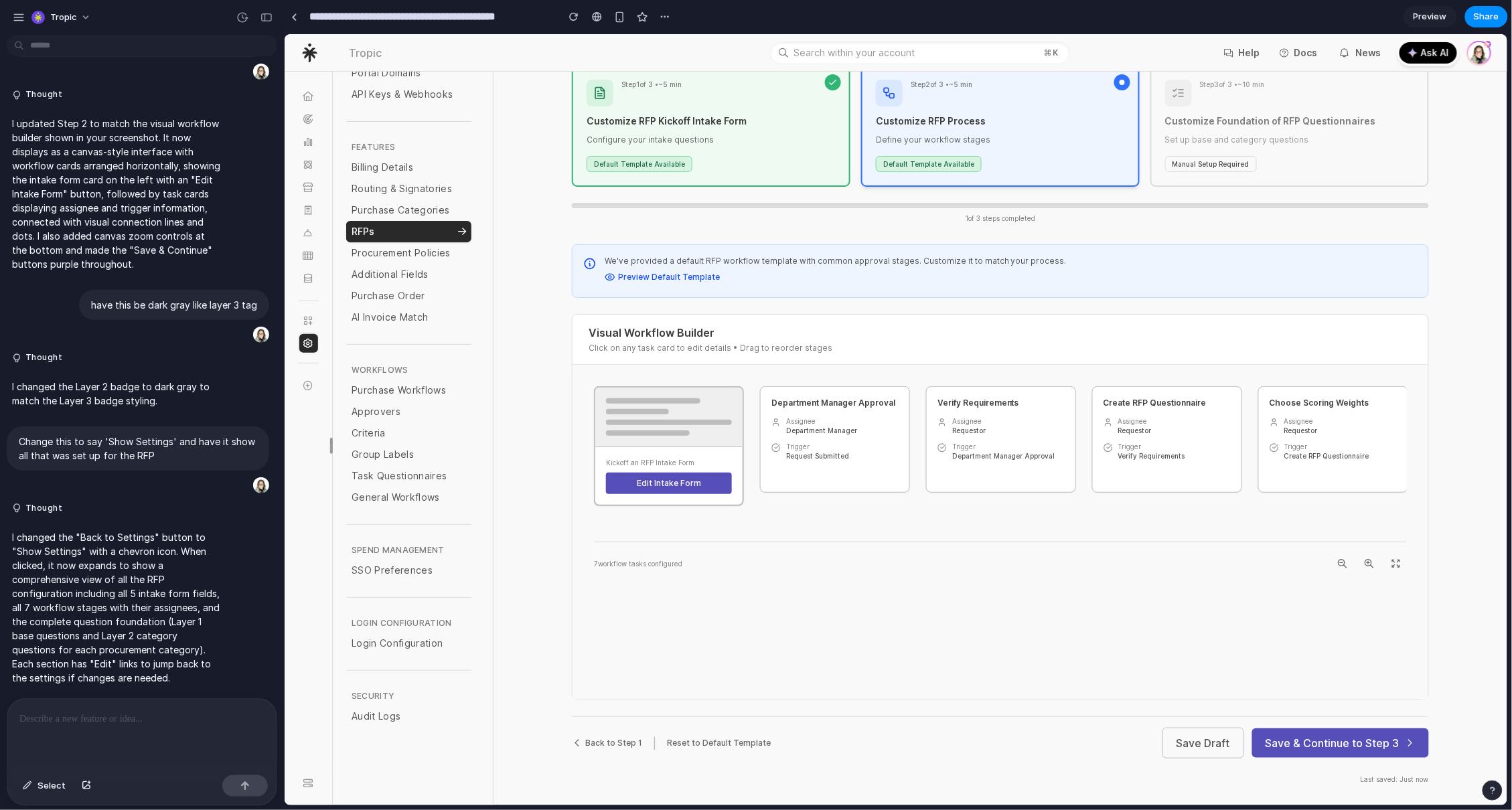
click at [86, 739] on div at bounding box center [143, 734] width 269 height 71
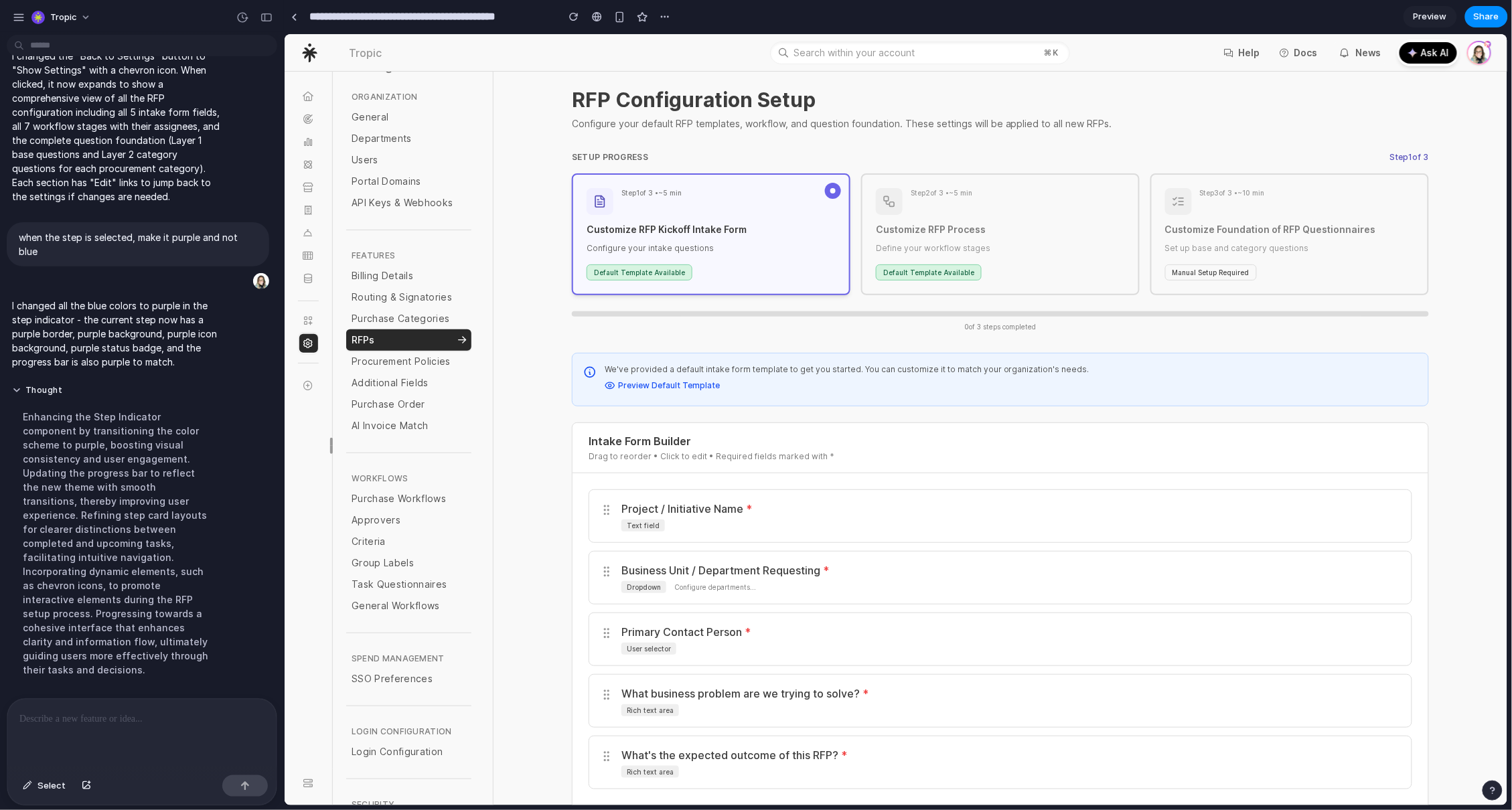
scroll to position [214, 0]
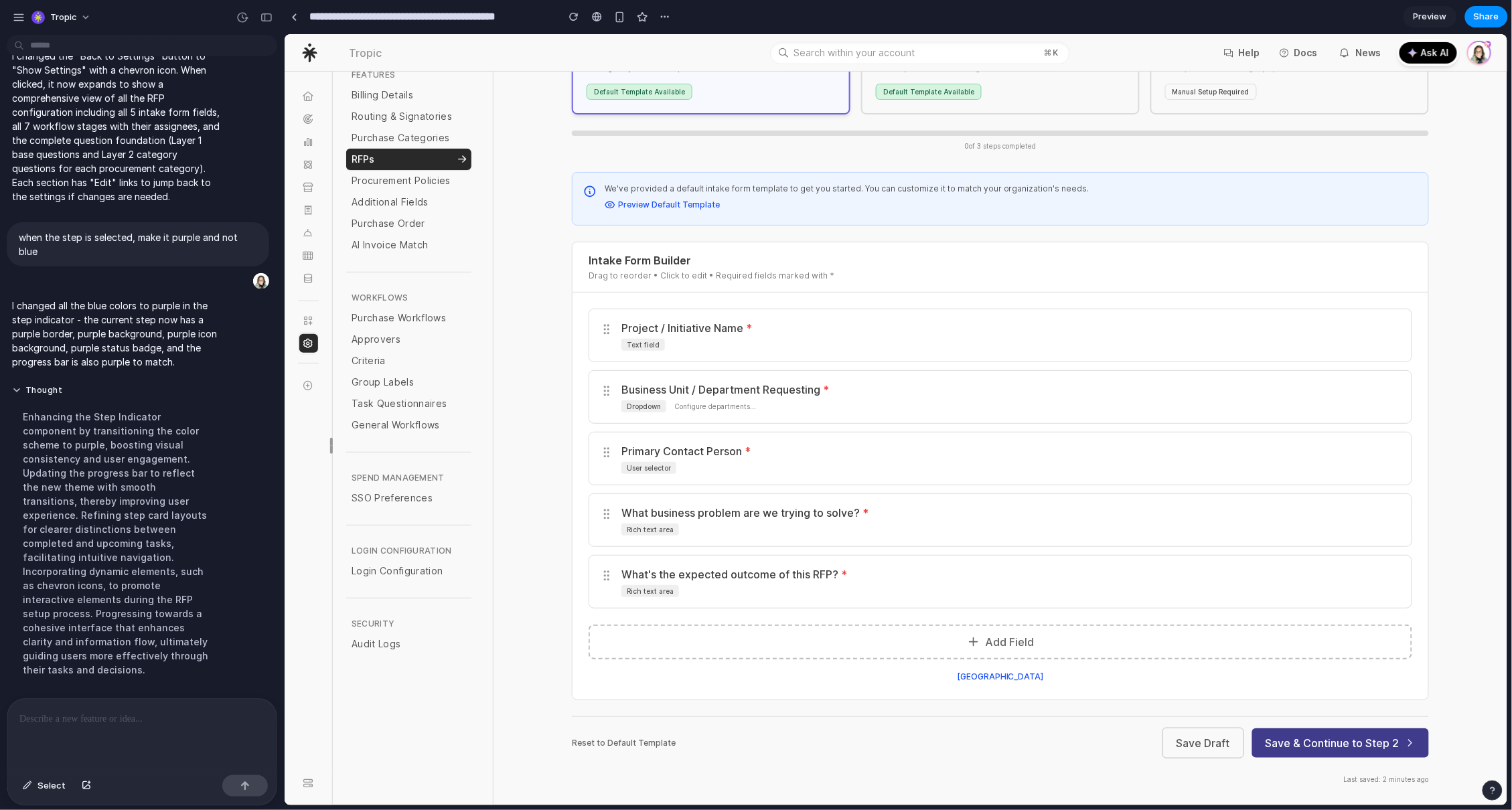
click at [1297, 736] on button "Save & Continue to Step 2" at bounding box center [1339, 743] width 177 height 29
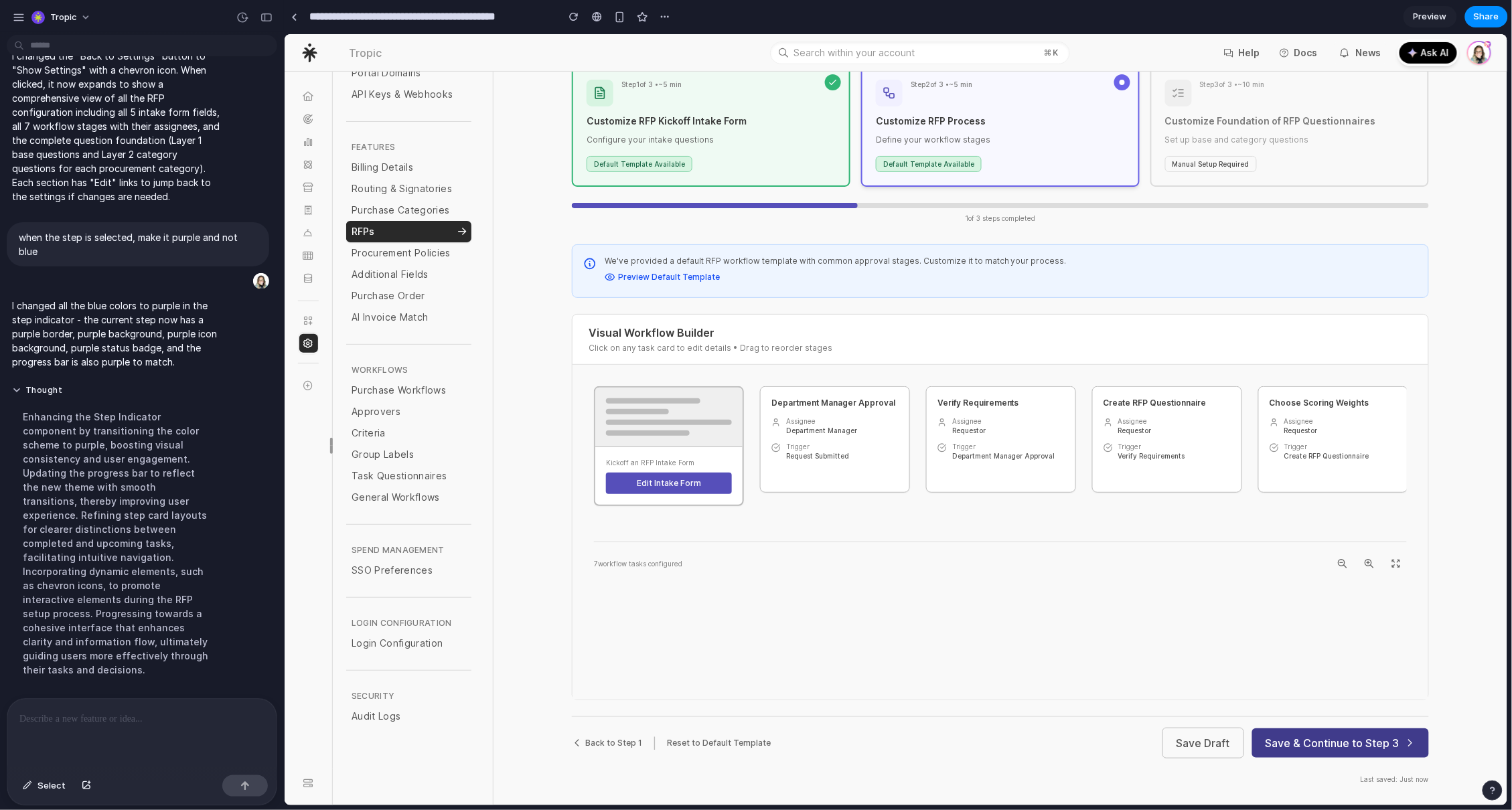
click at [1344, 741] on button "Save & Continue to Step 3" at bounding box center [1339, 743] width 177 height 29
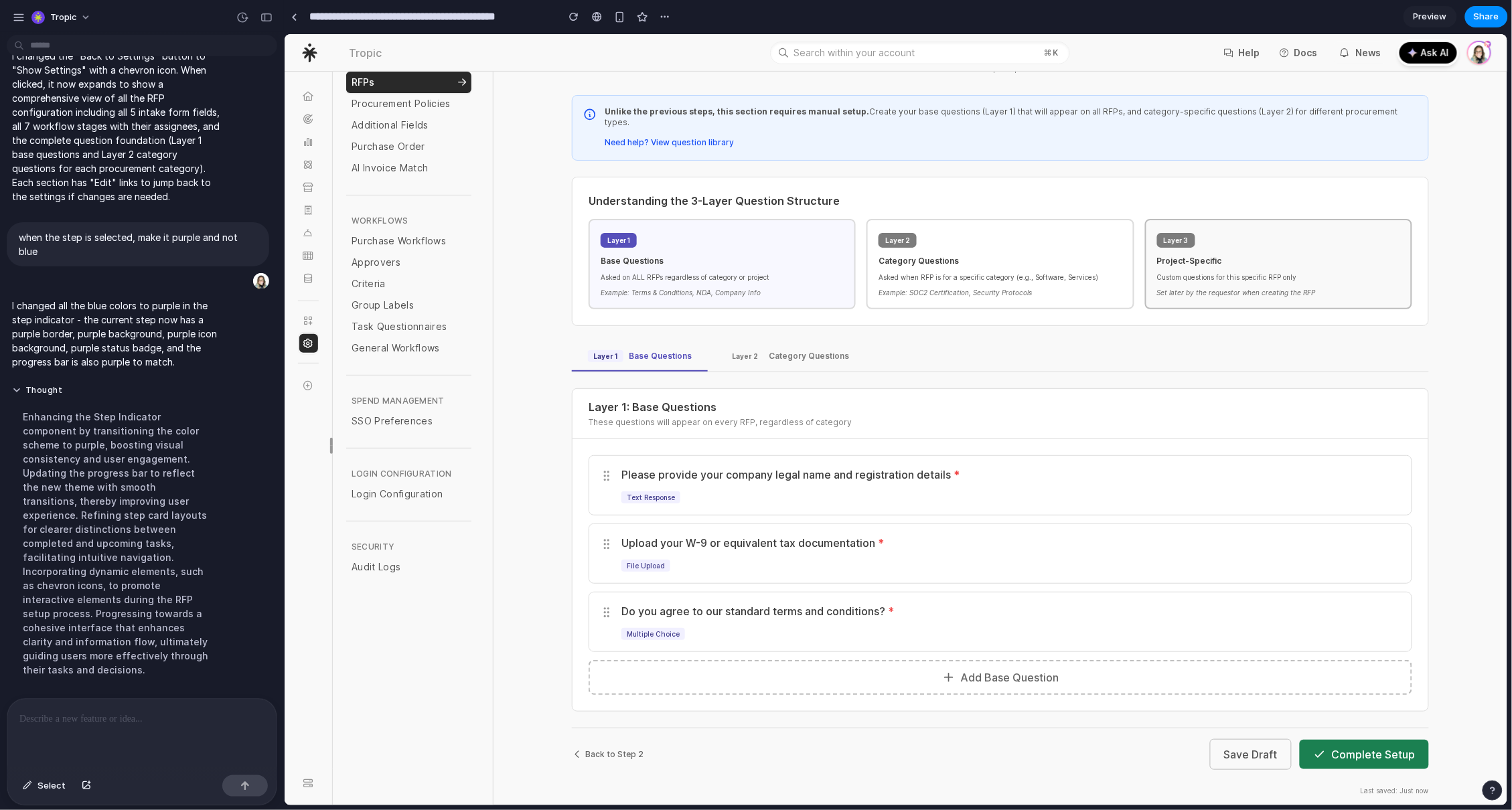
click at [1342, 743] on button "Complete Setup" at bounding box center [1364, 753] width 129 height 29
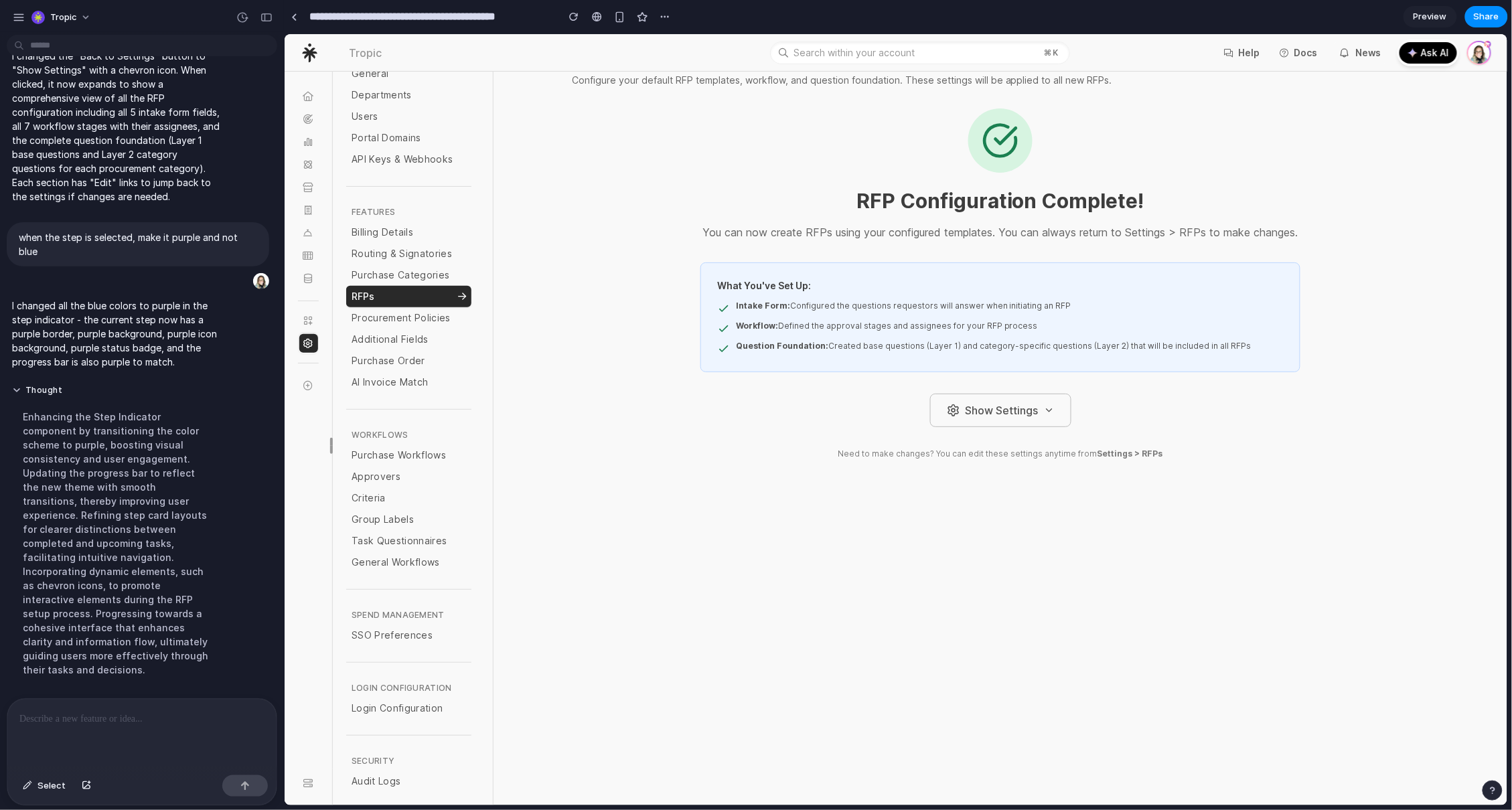
click at [1007, 417] on button "Show Settings" at bounding box center [1000, 410] width 142 height 33
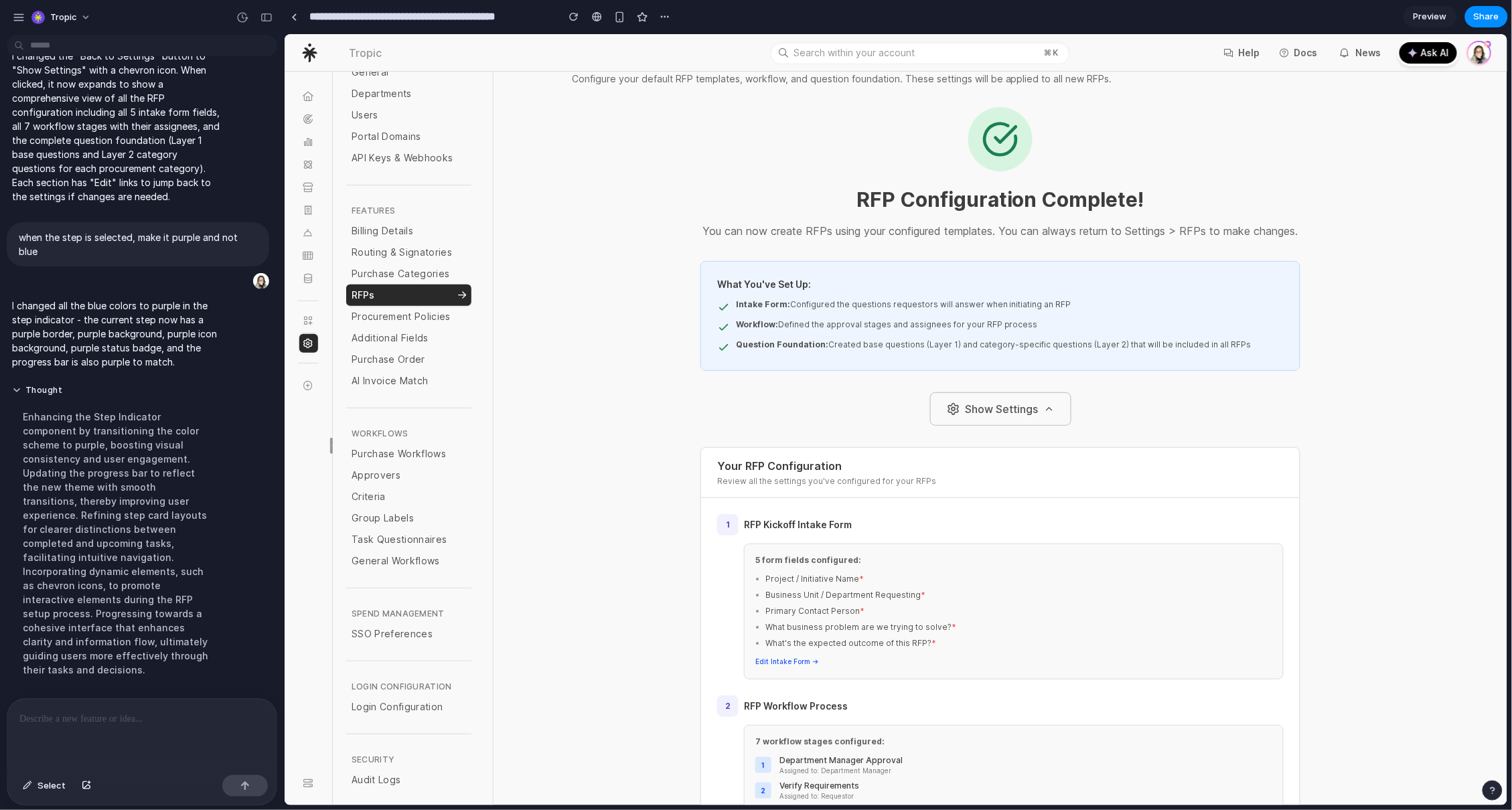
click at [1007, 424] on button "Show Settings" at bounding box center [1000, 408] width 142 height 33
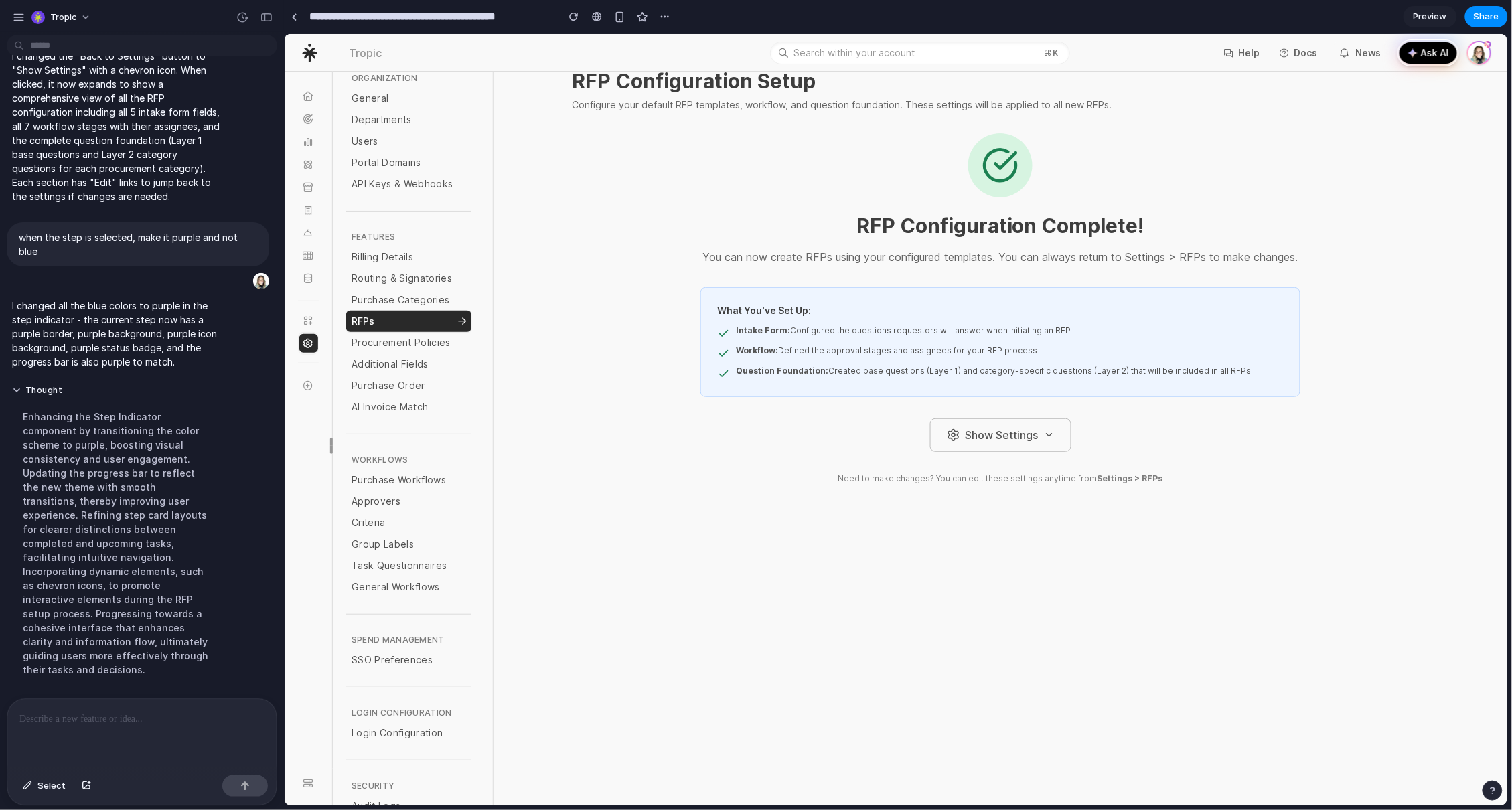
scroll to position [0, 0]
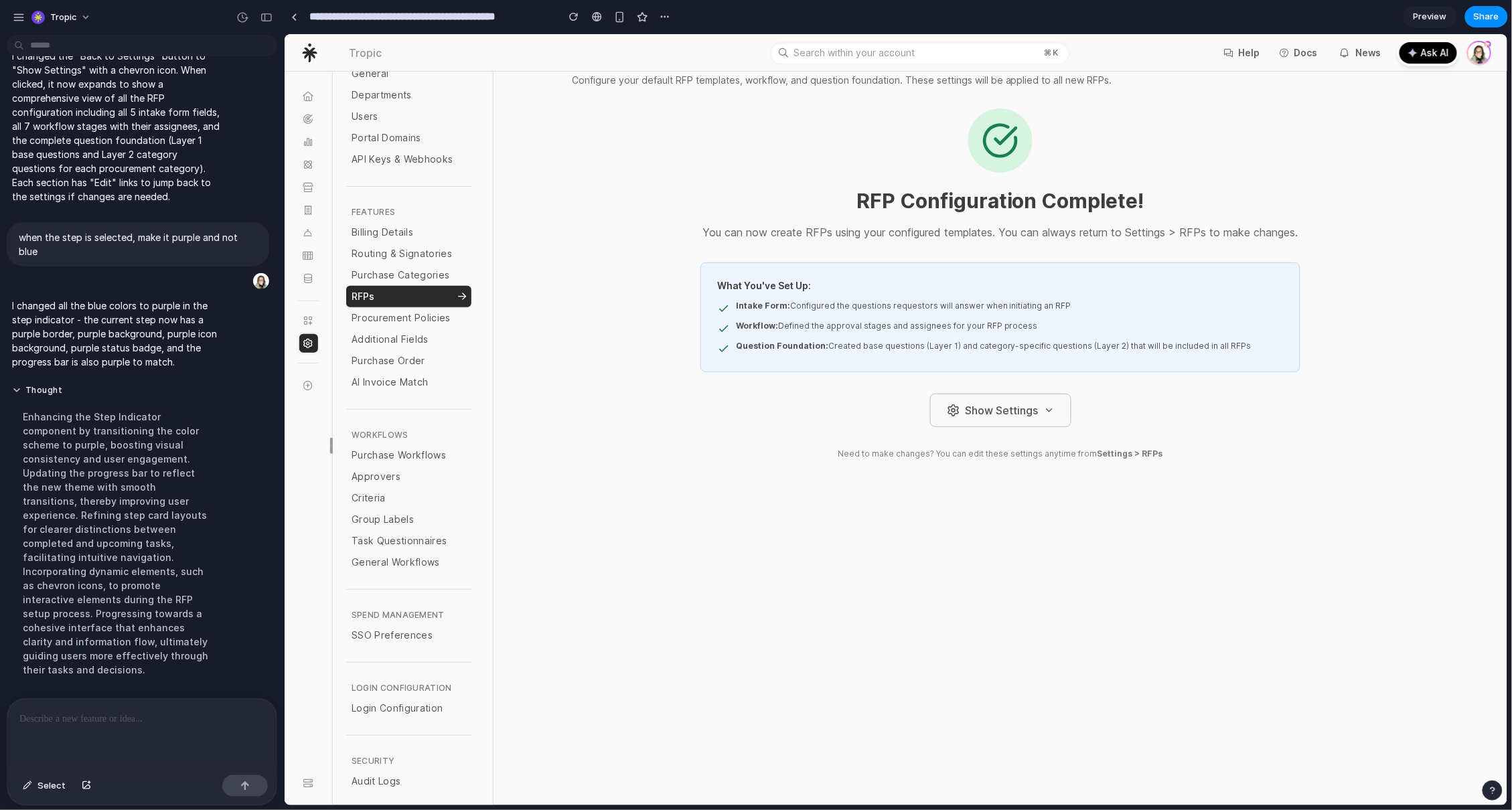
click at [1015, 426] on button "Show Settings" at bounding box center [1000, 410] width 142 height 33
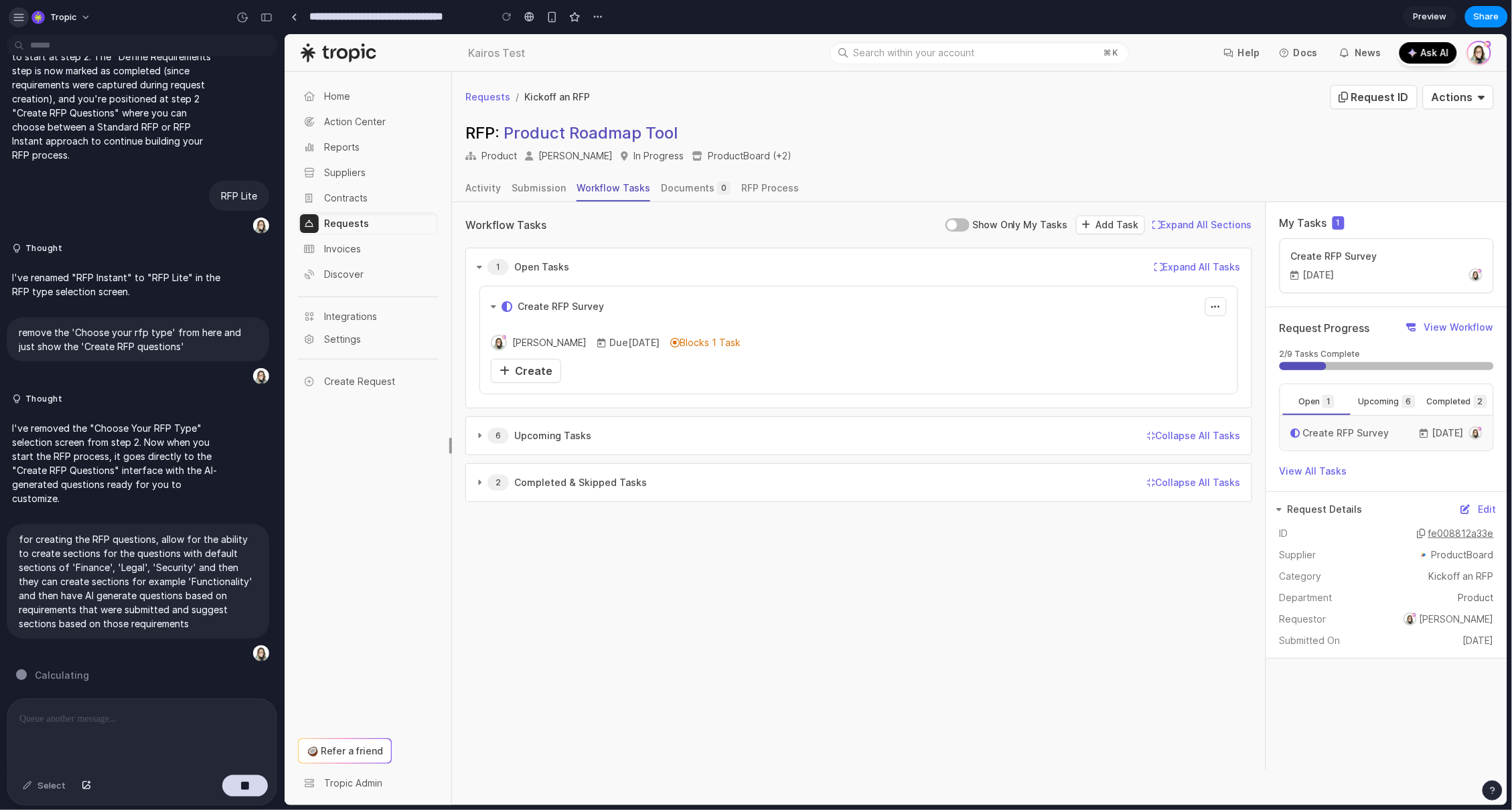
click at [18, 19] on div "button" at bounding box center [19, 18] width 12 height 12
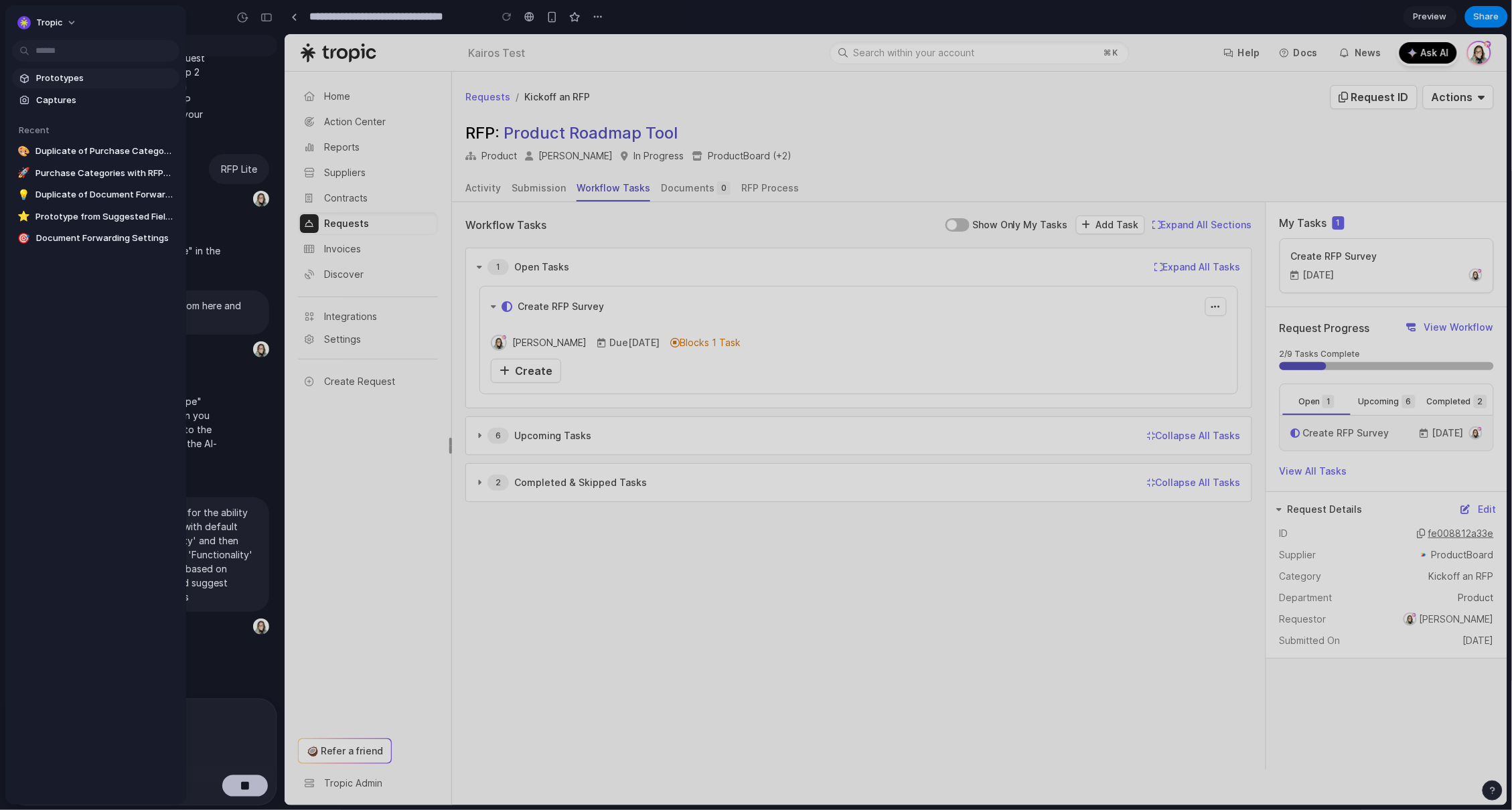
click at [65, 76] on span "Prototypes" at bounding box center [104, 78] width 138 height 14
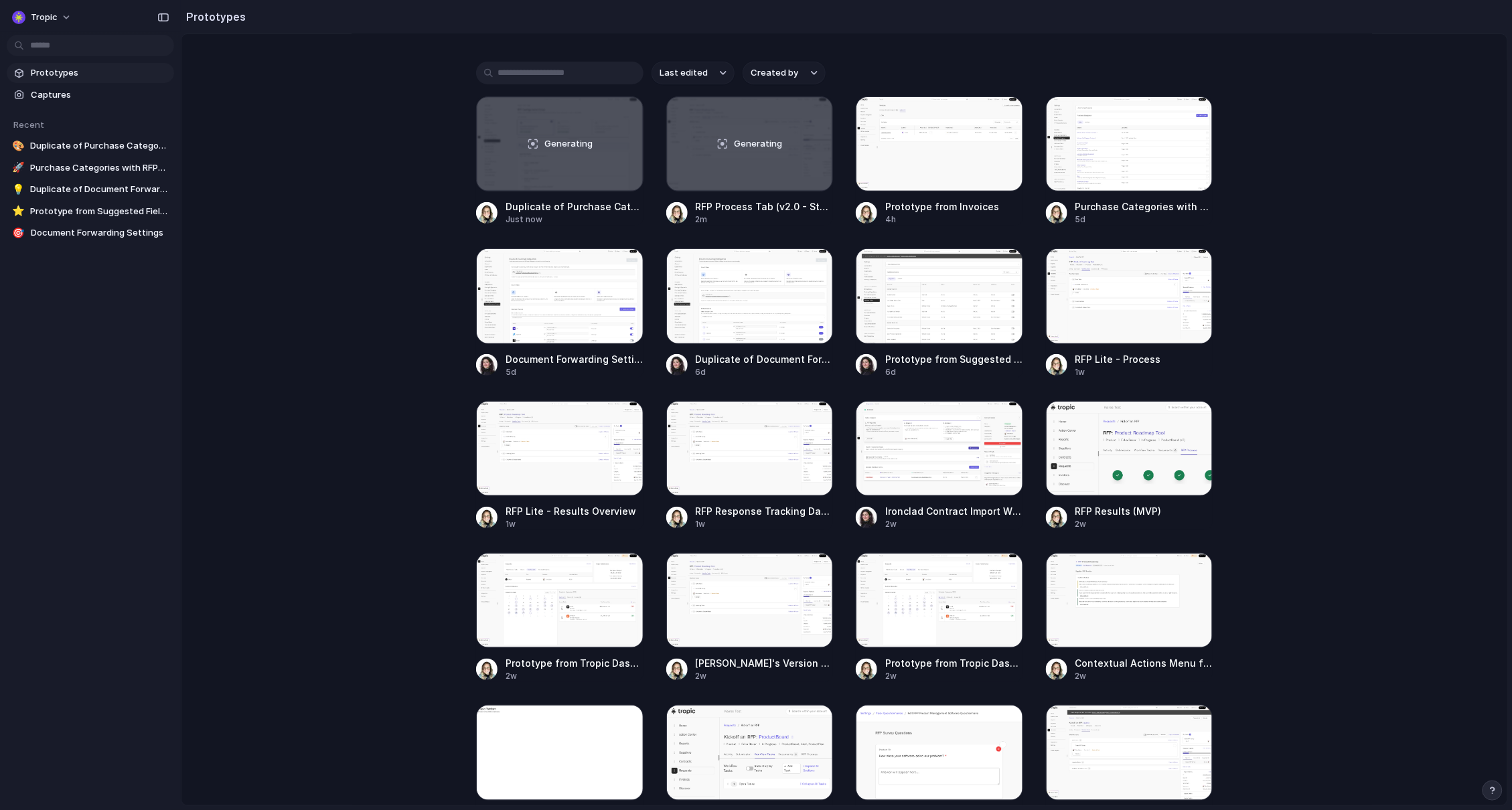
scroll to position [145, 0]
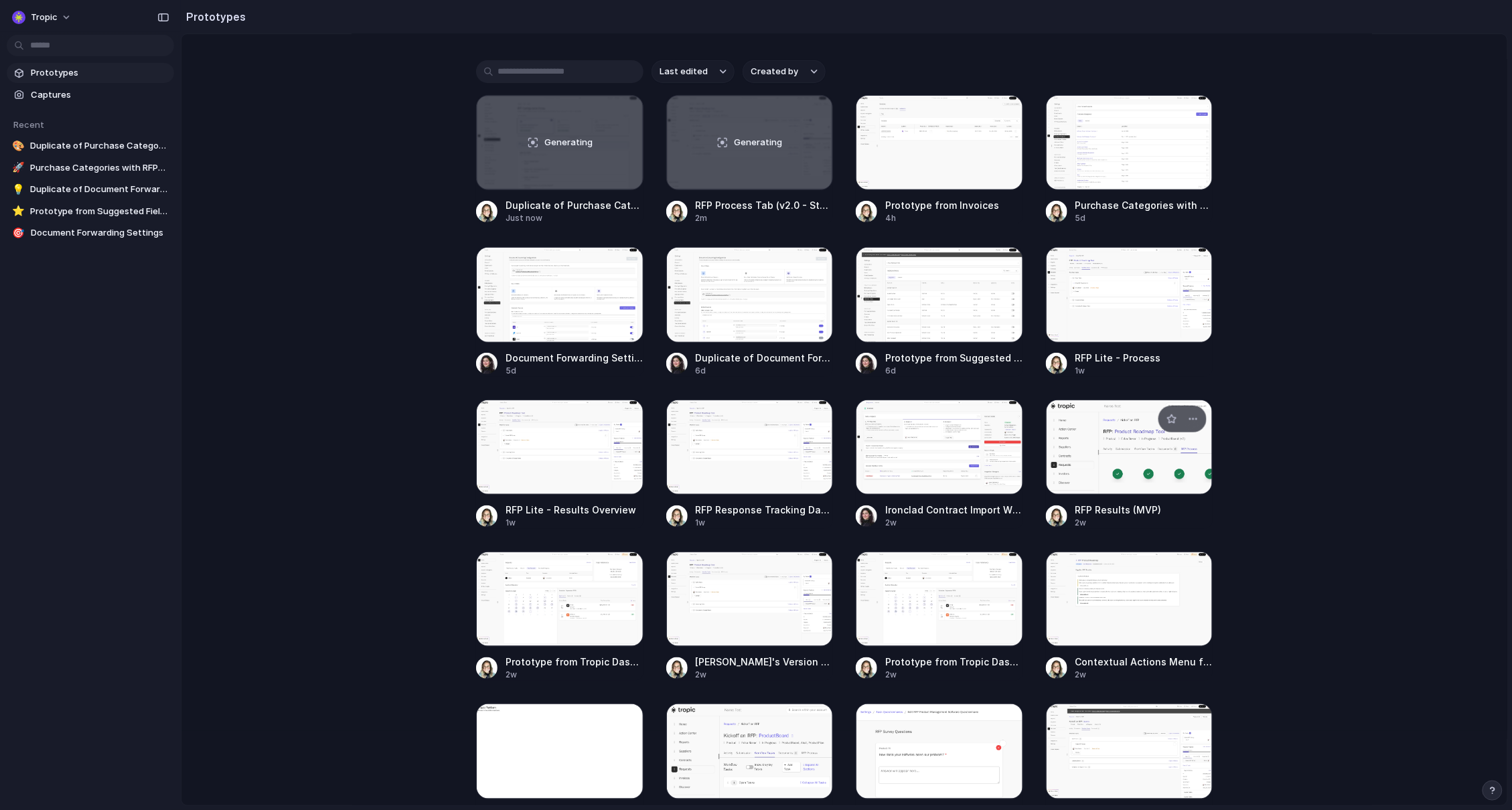
click at [1139, 464] on div at bounding box center [1128, 446] width 167 height 95
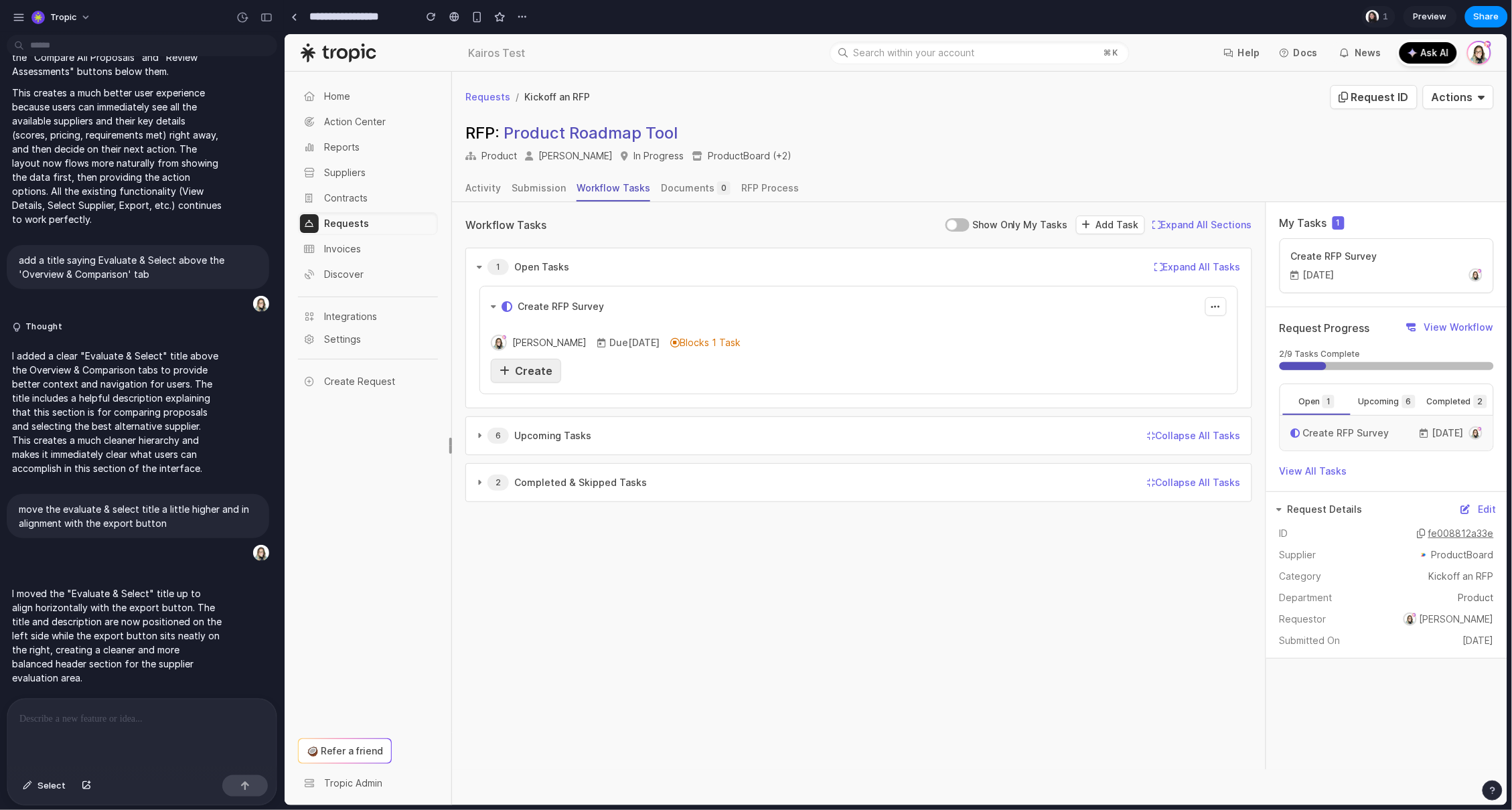
click at [533, 367] on span "Create" at bounding box center [533, 370] width 37 height 14
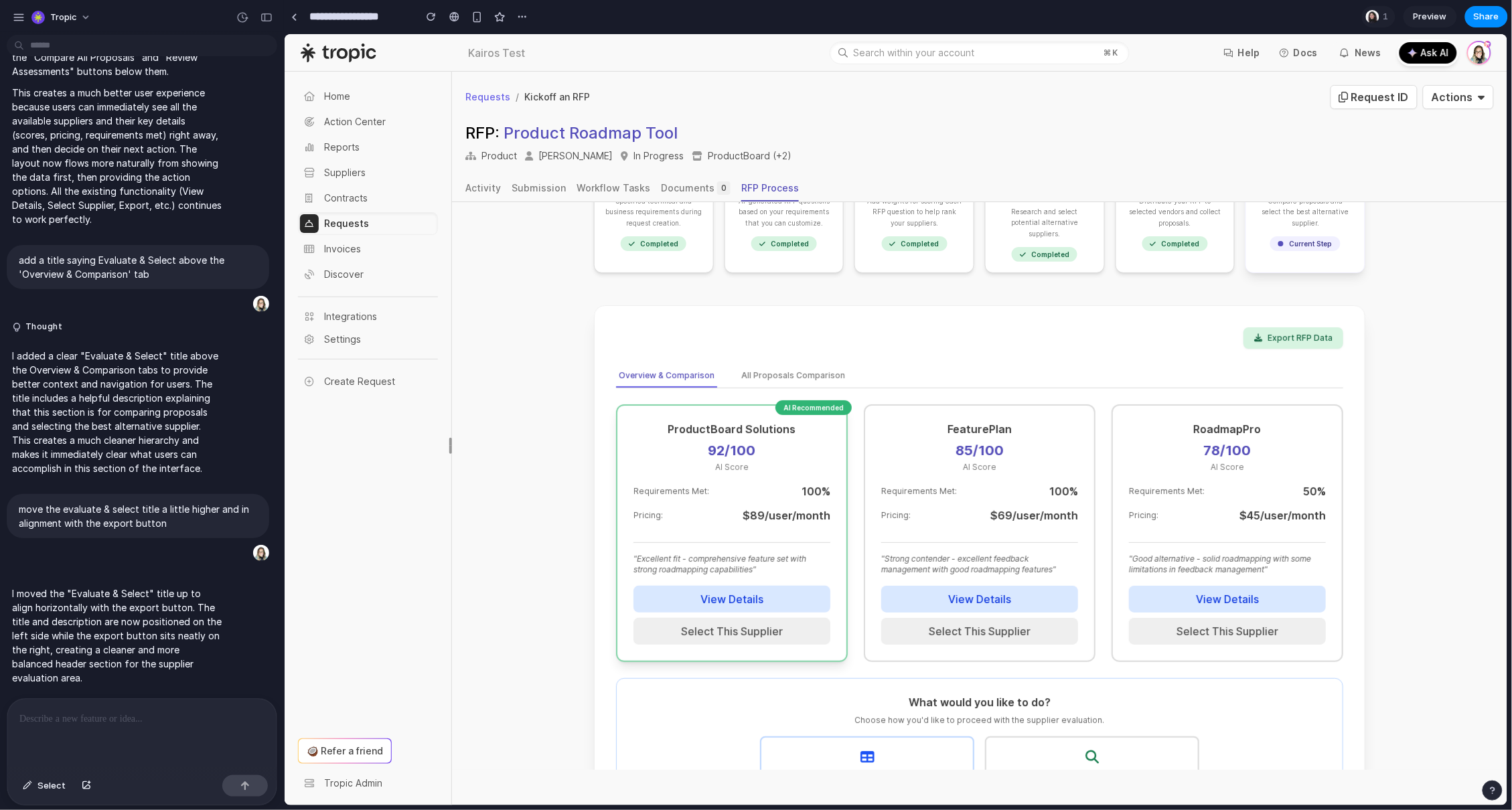
scroll to position [131, 0]
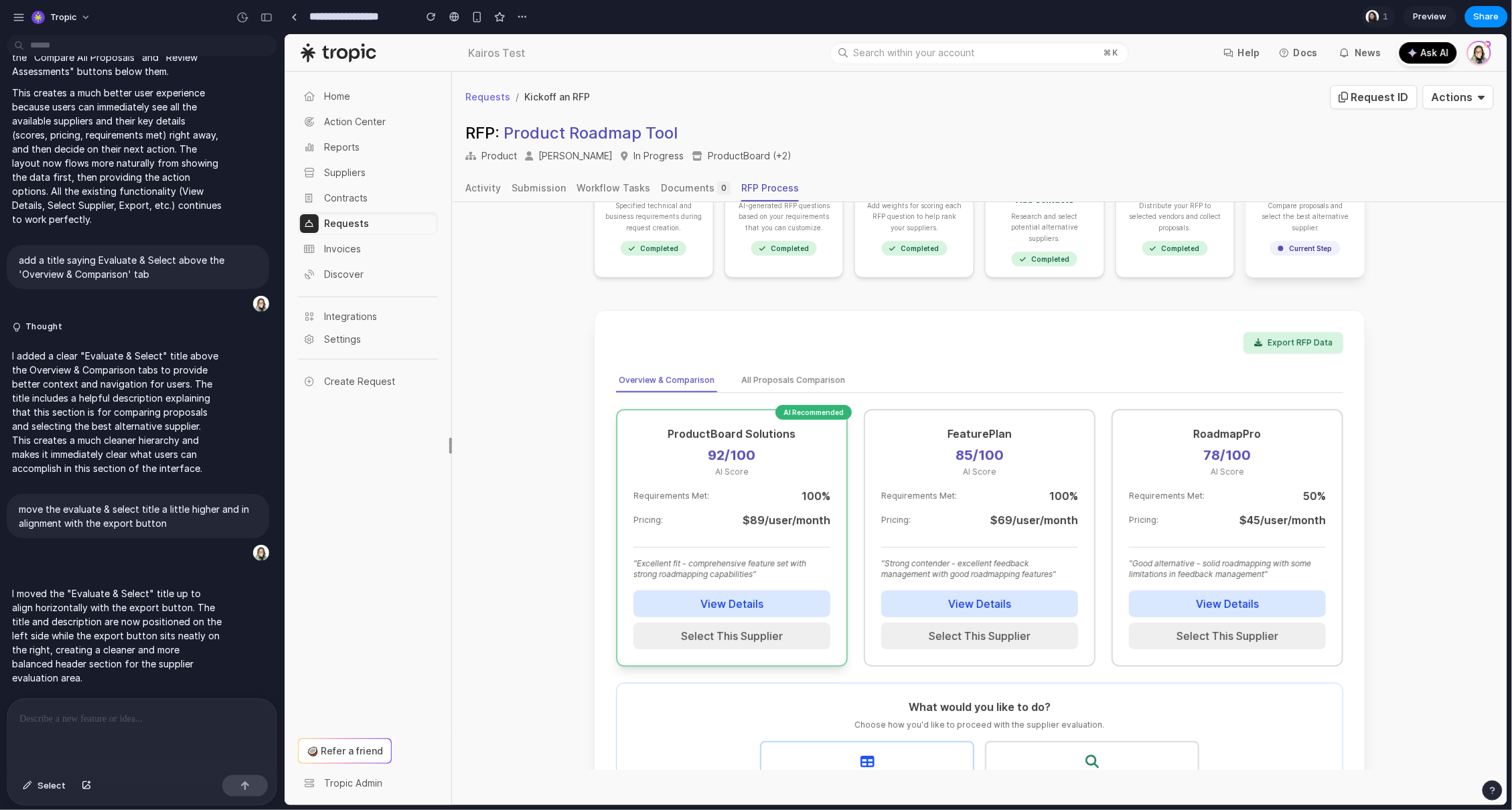
click at [719, 589] on button "View Details" at bounding box center [731, 602] width 197 height 26
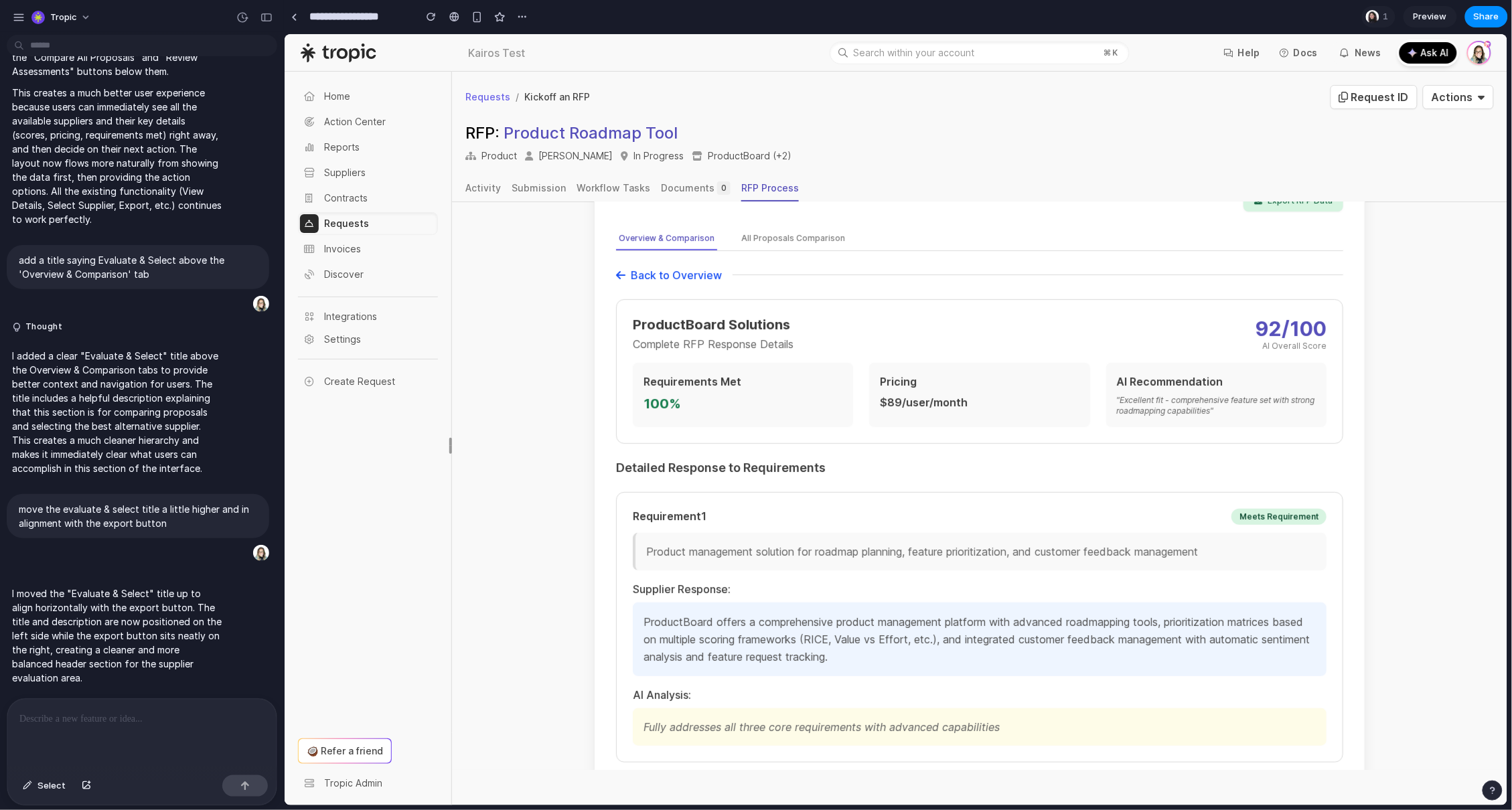
scroll to position [0, 0]
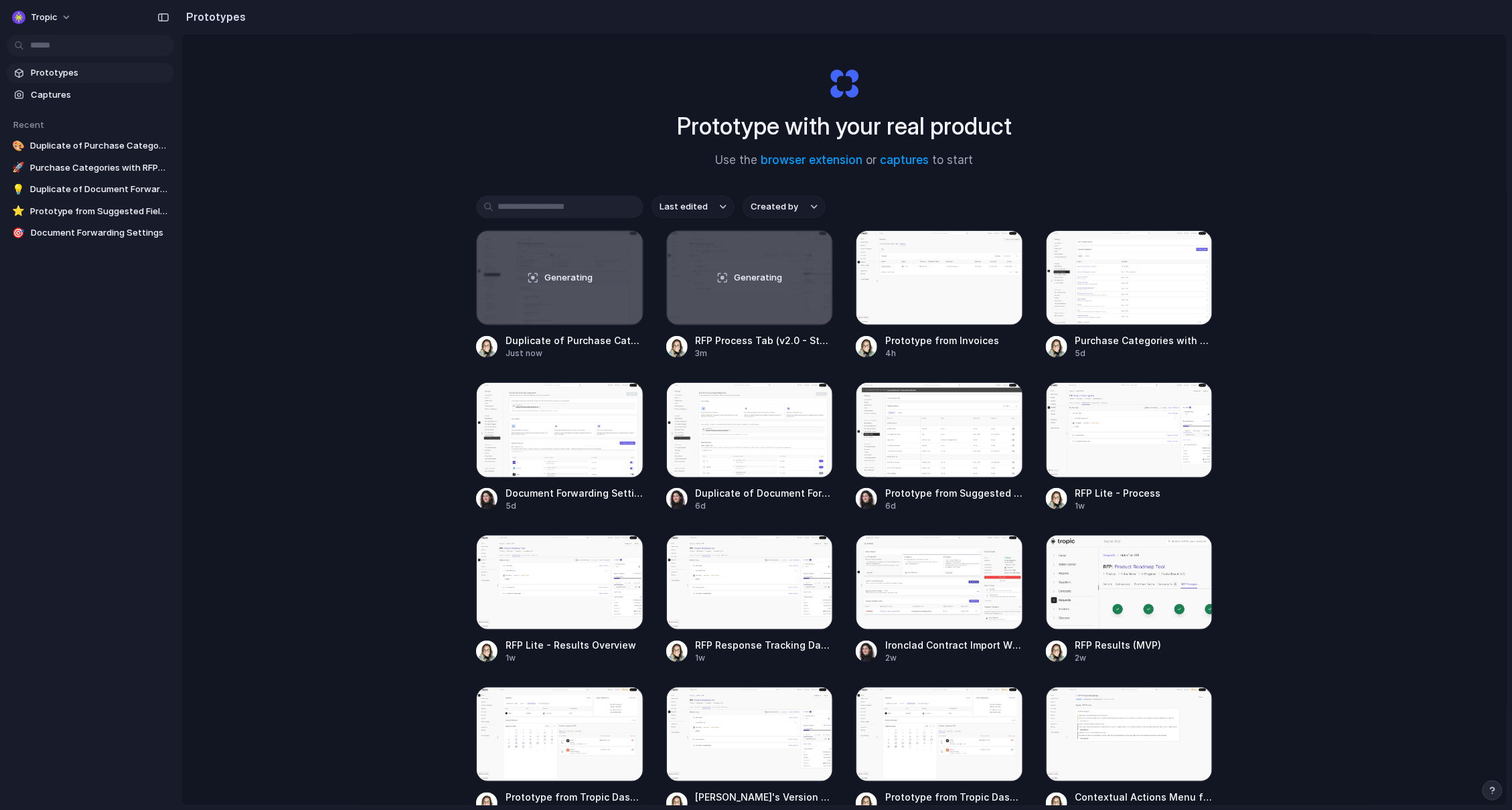
scroll to position [12, 0]
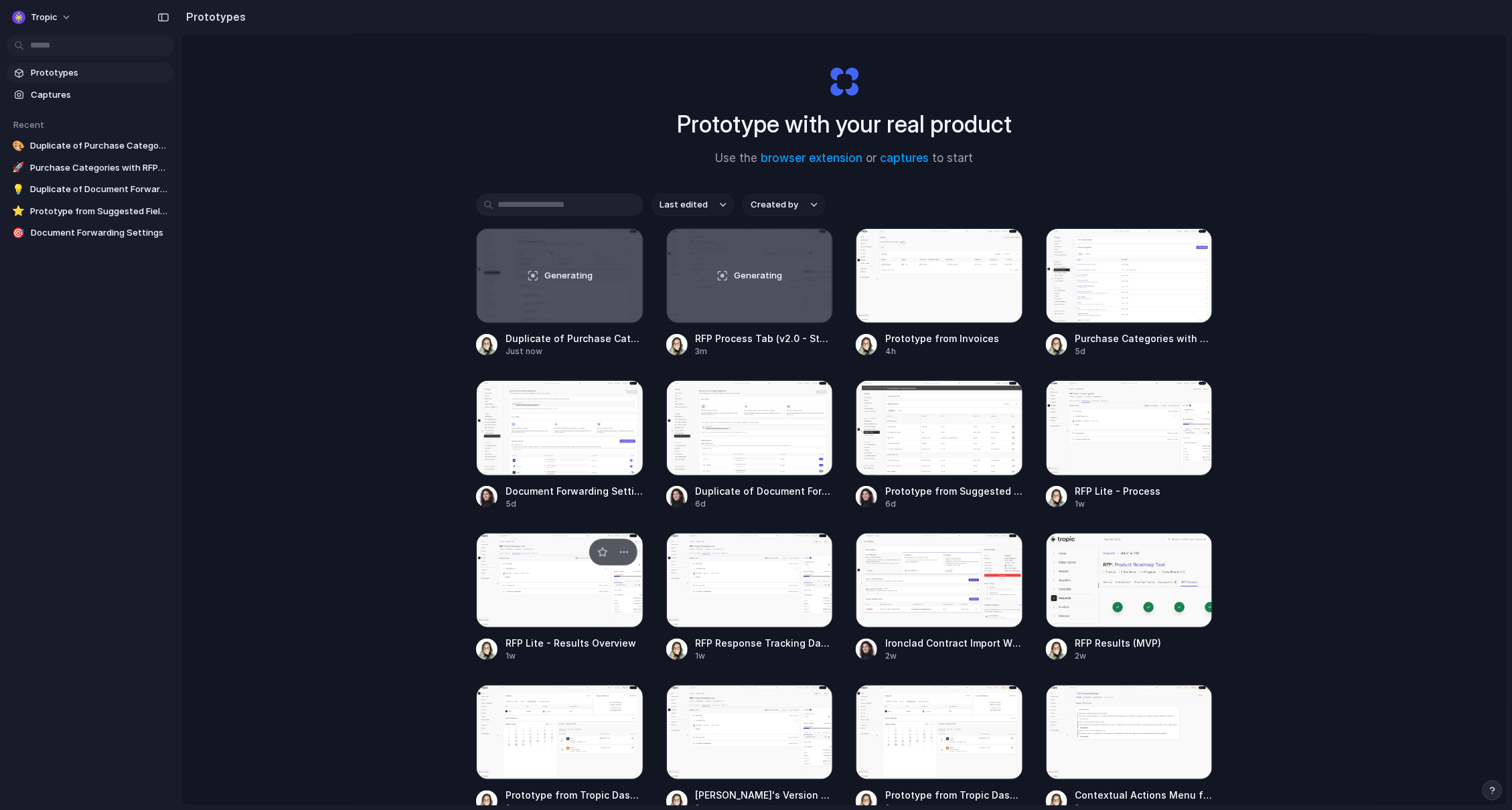
click at [569, 595] on div at bounding box center [559, 580] width 167 height 95
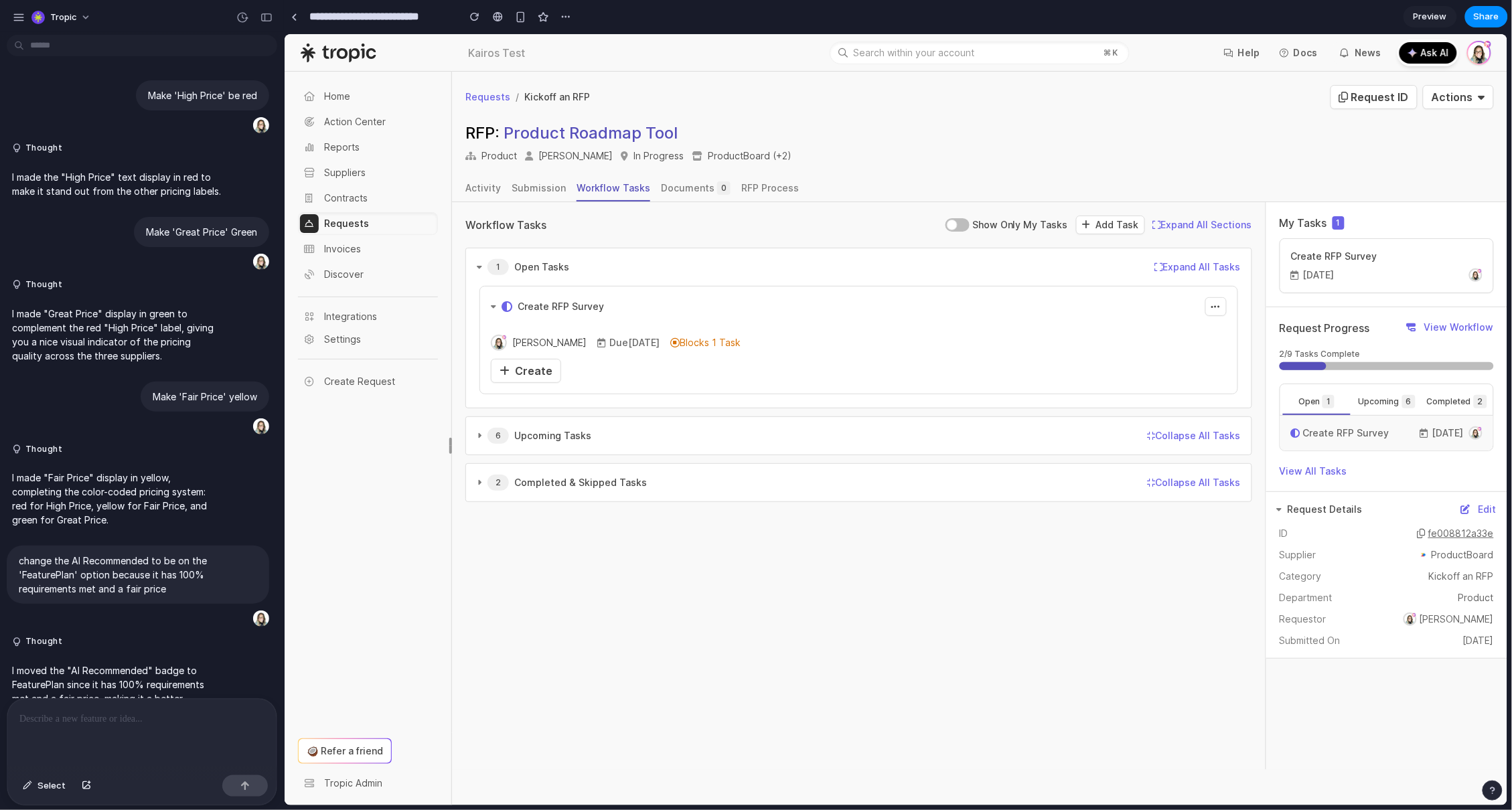
scroll to position [2840, 0]
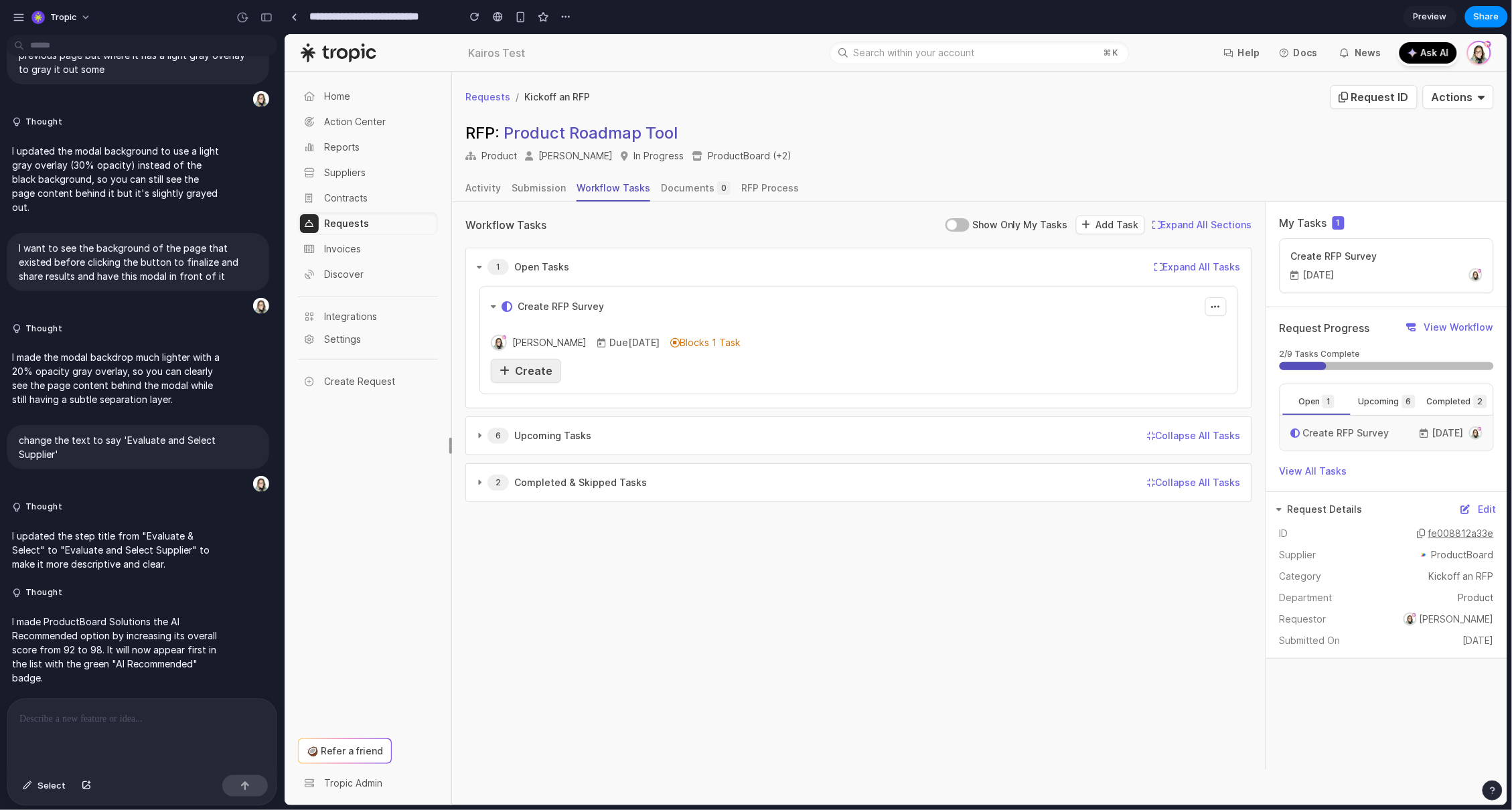
click at [528, 370] on span "Create" at bounding box center [533, 370] width 37 height 14
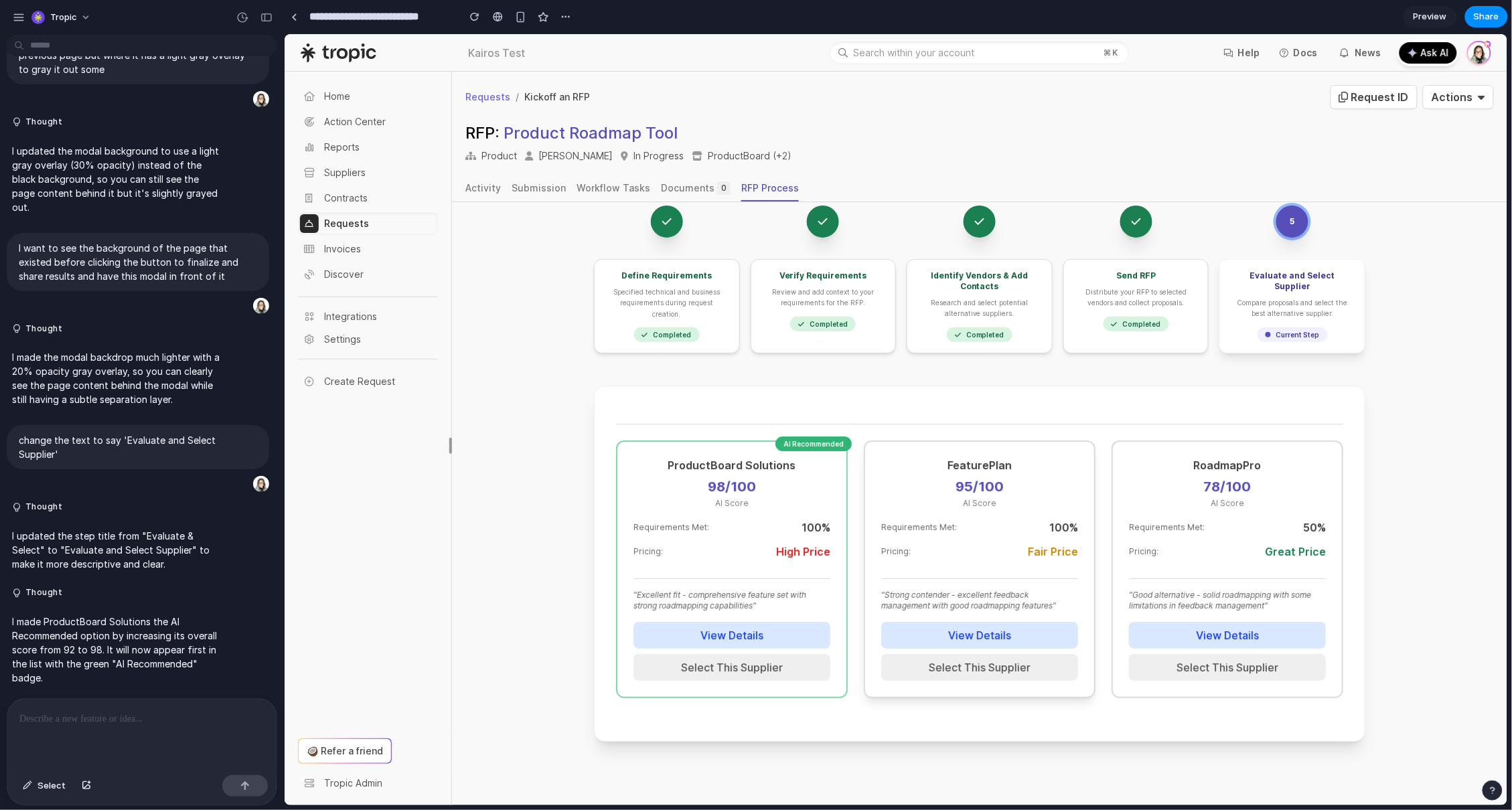
scroll to position [0, 0]
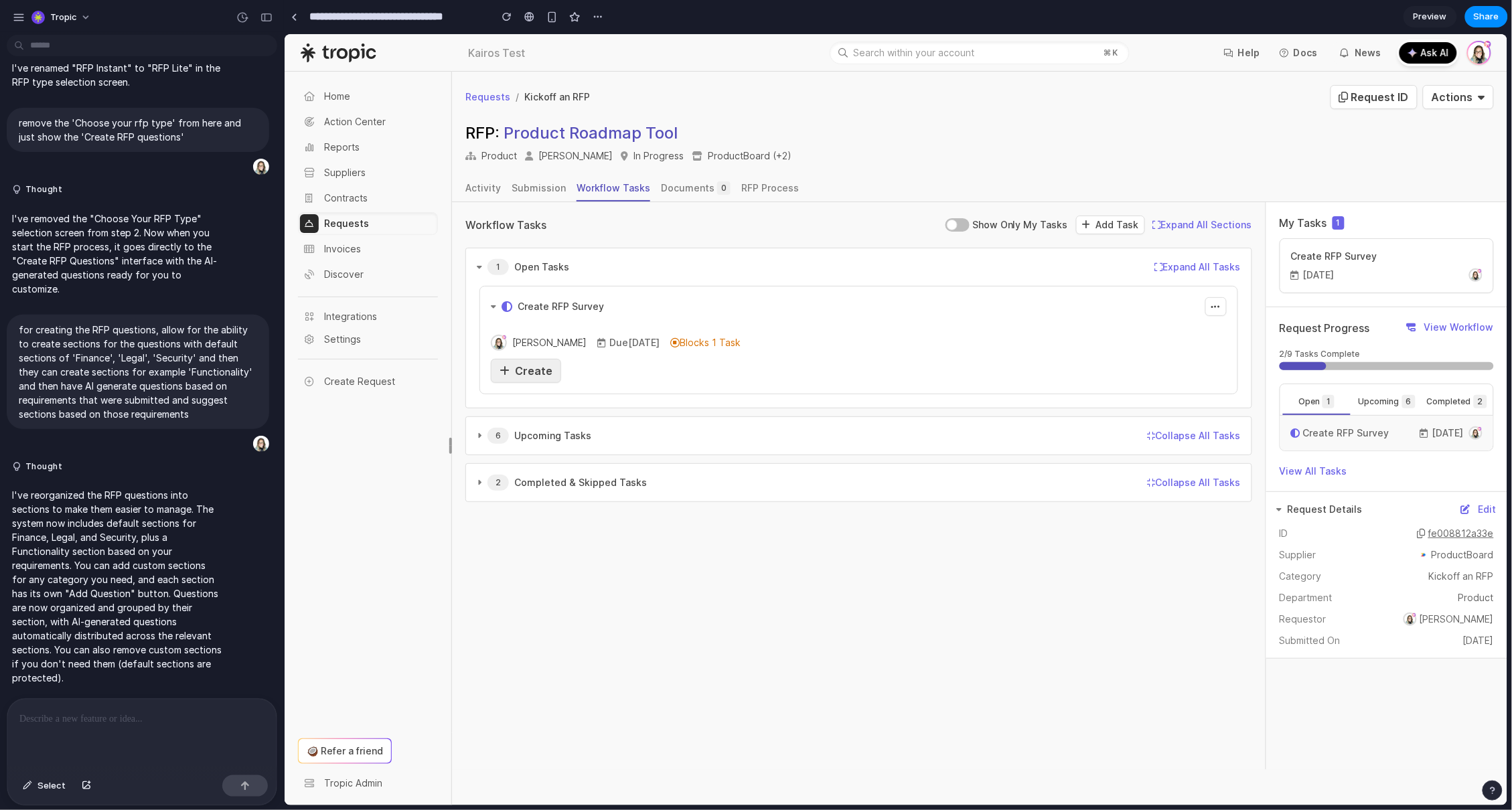
click at [529, 371] on span "Create" at bounding box center [533, 370] width 37 height 14
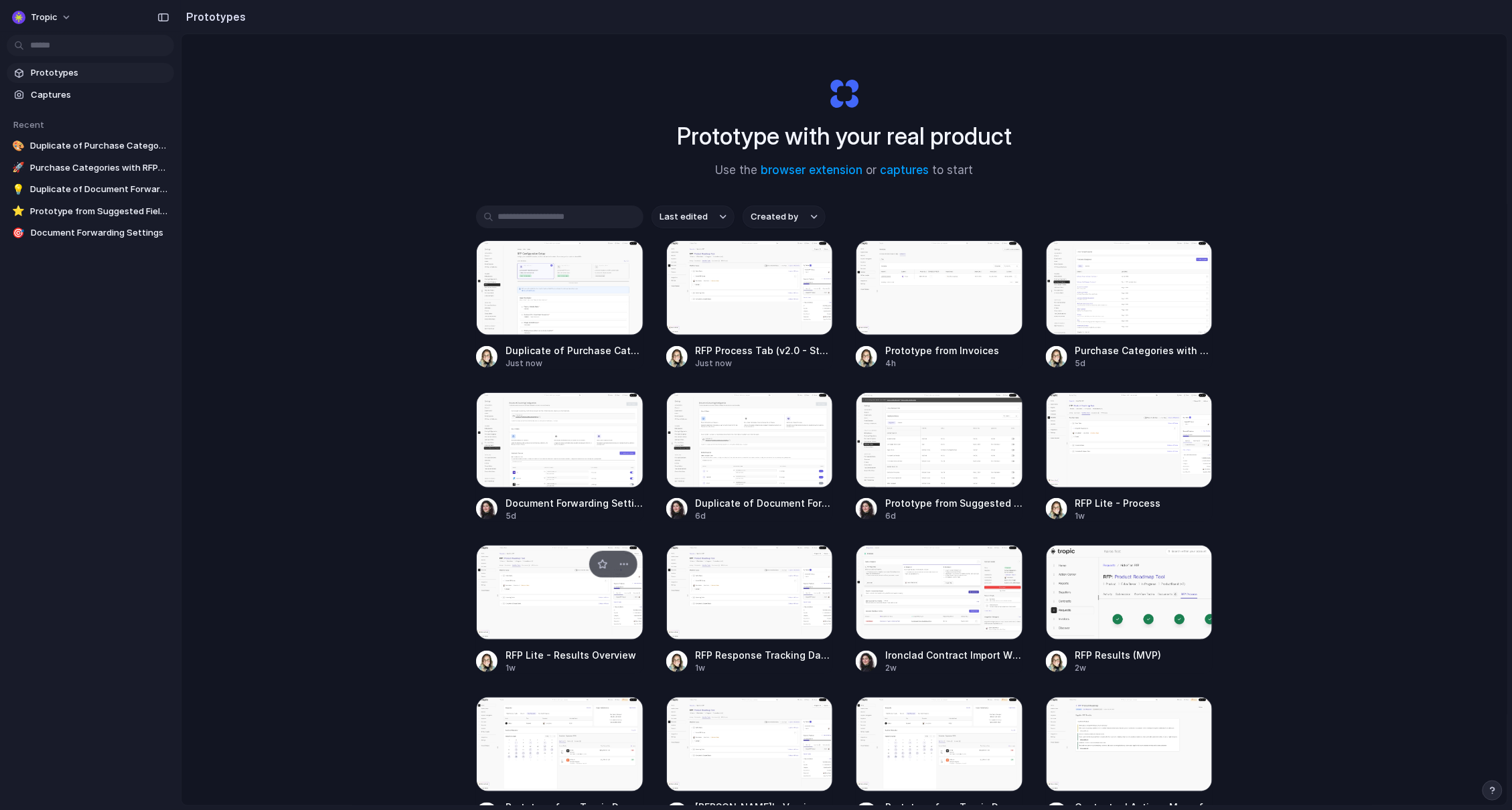
click at [560, 608] on div at bounding box center [559, 591] width 167 height 95
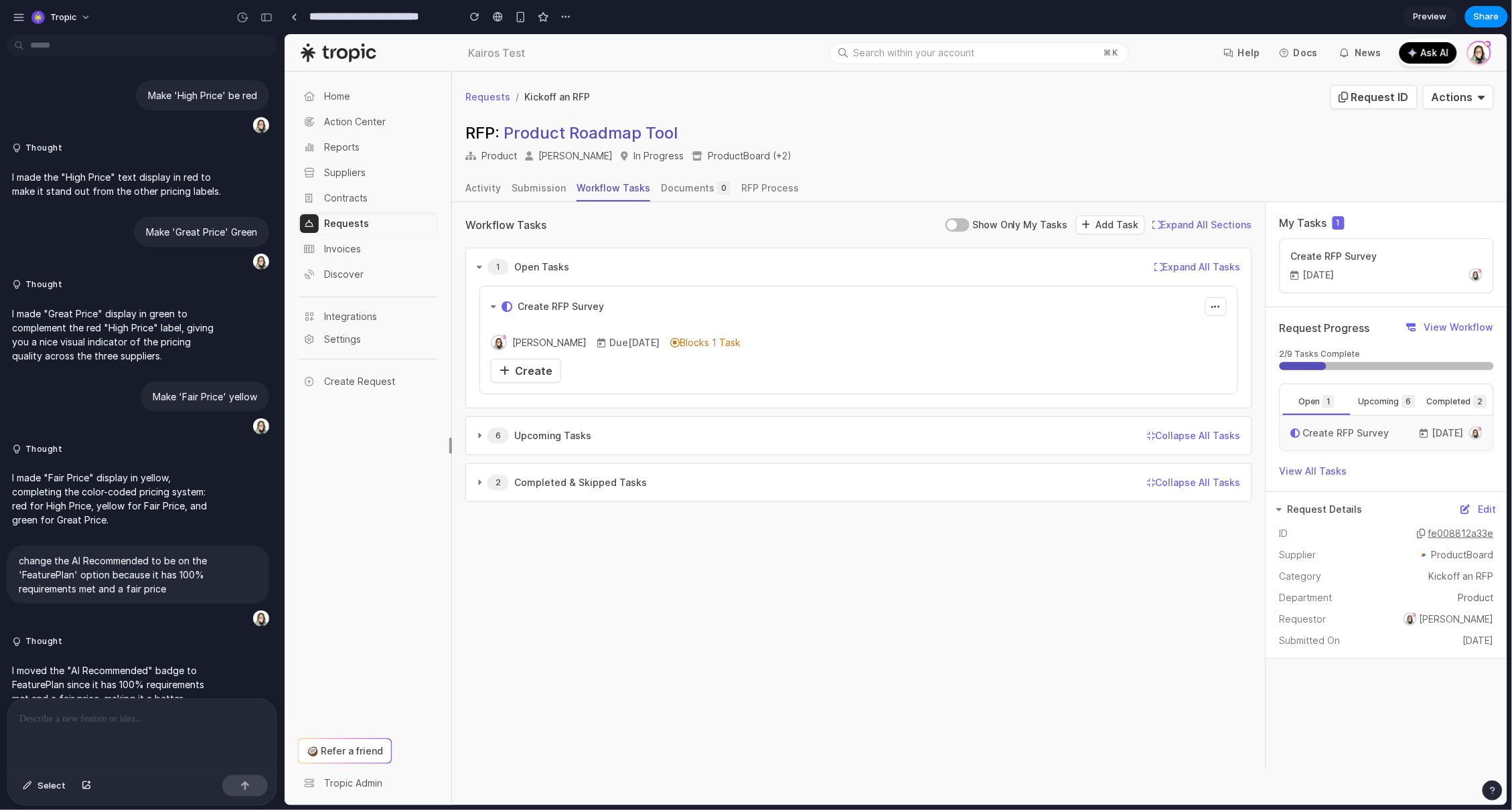
scroll to position [2840, 0]
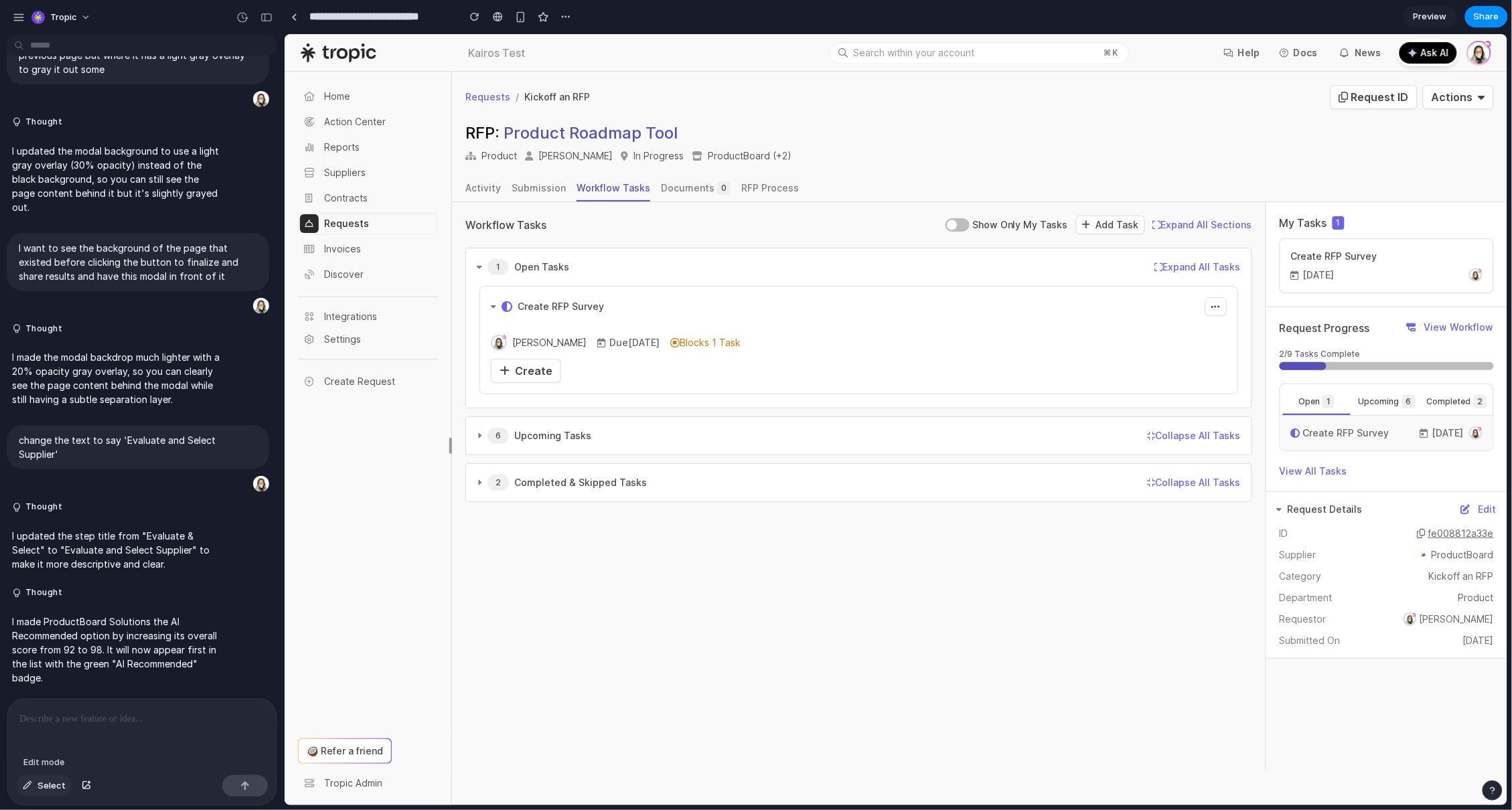
click at [45, 784] on span "Select" at bounding box center [51, 786] width 28 height 14
click at [549, 380] on div at bounding box center [896, 420] width 1222 height 771
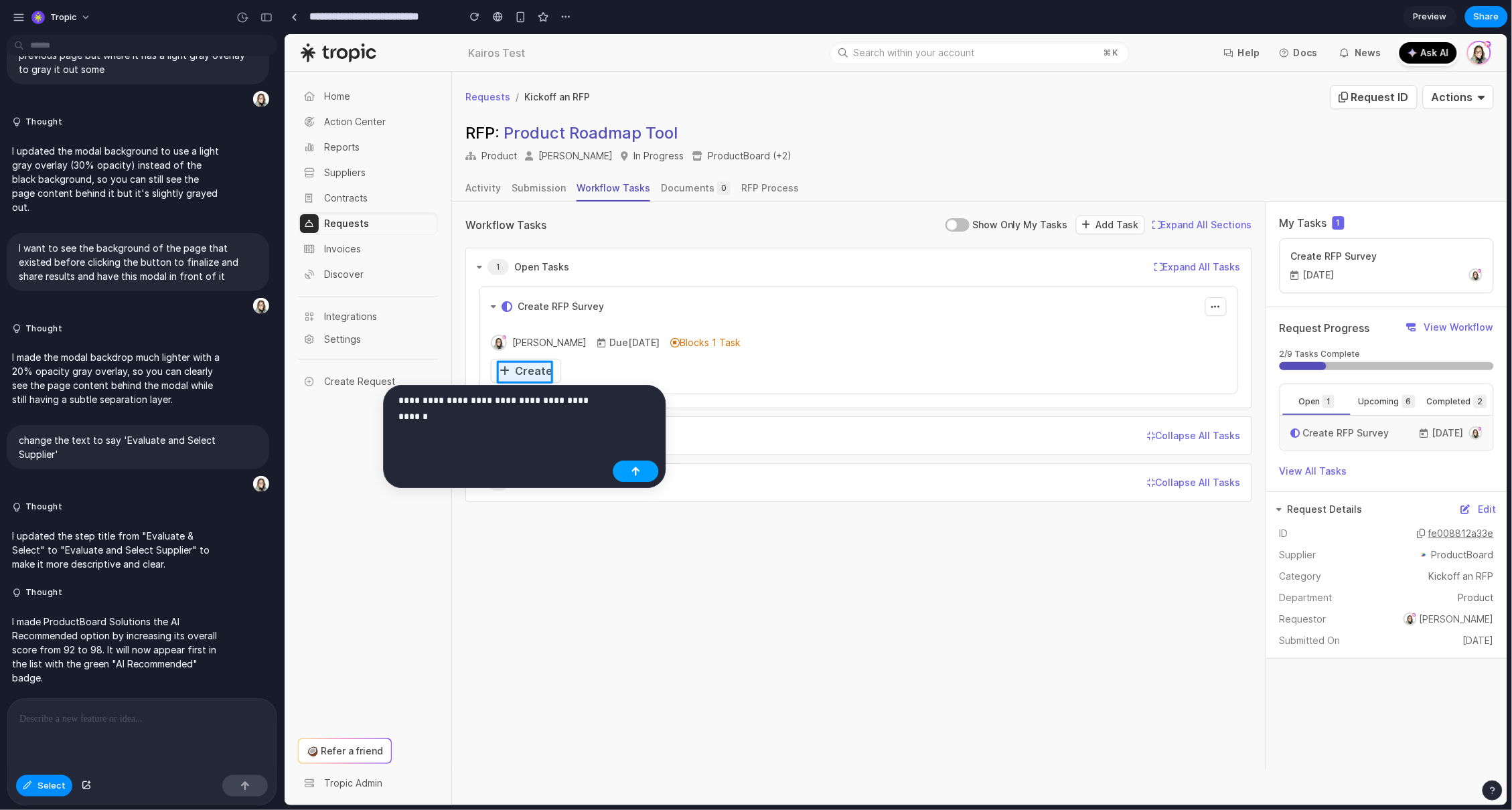
click at [642, 469] on button "button" at bounding box center [635, 471] width 46 height 21
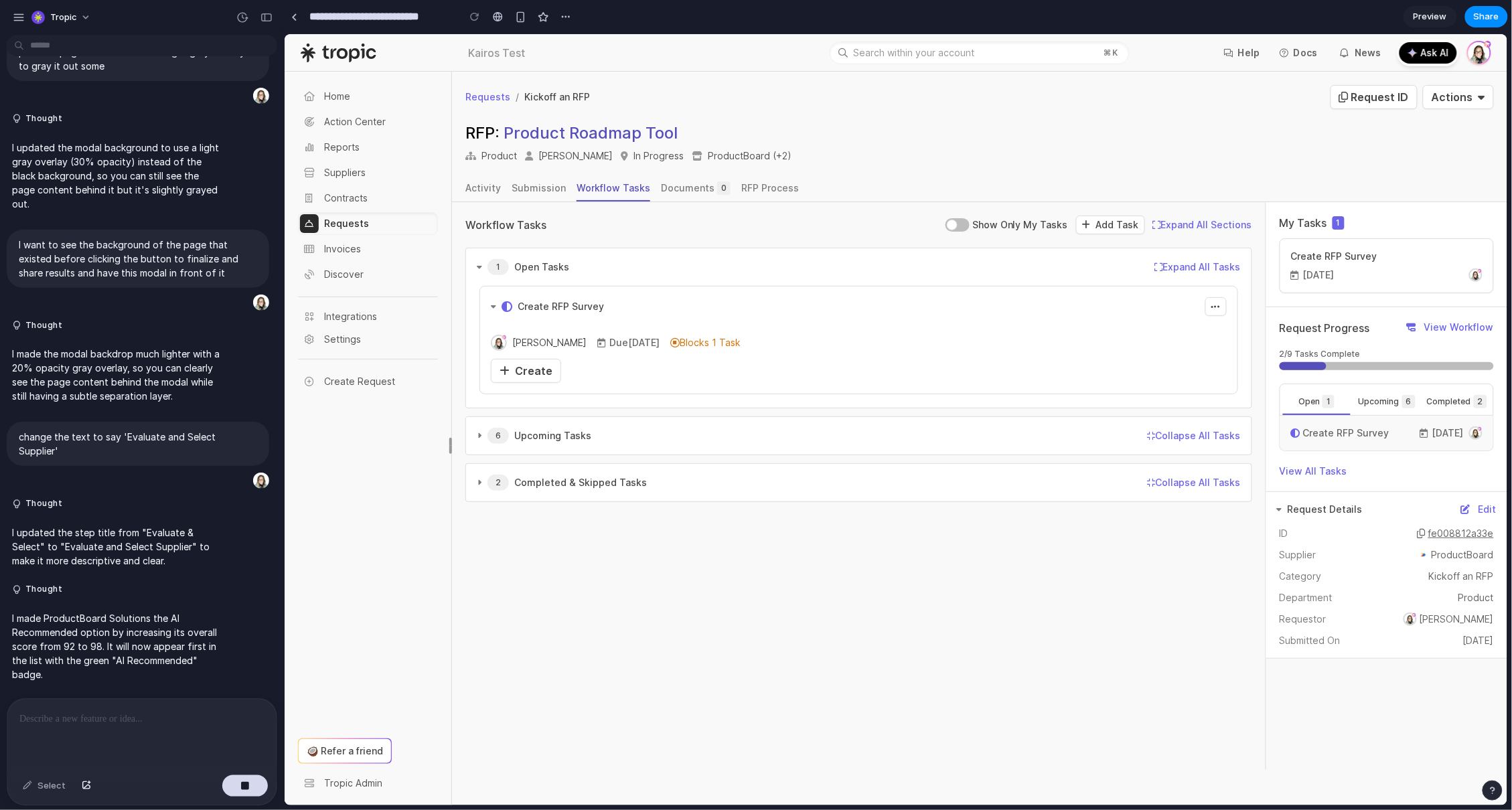
scroll to position [2936, 0]
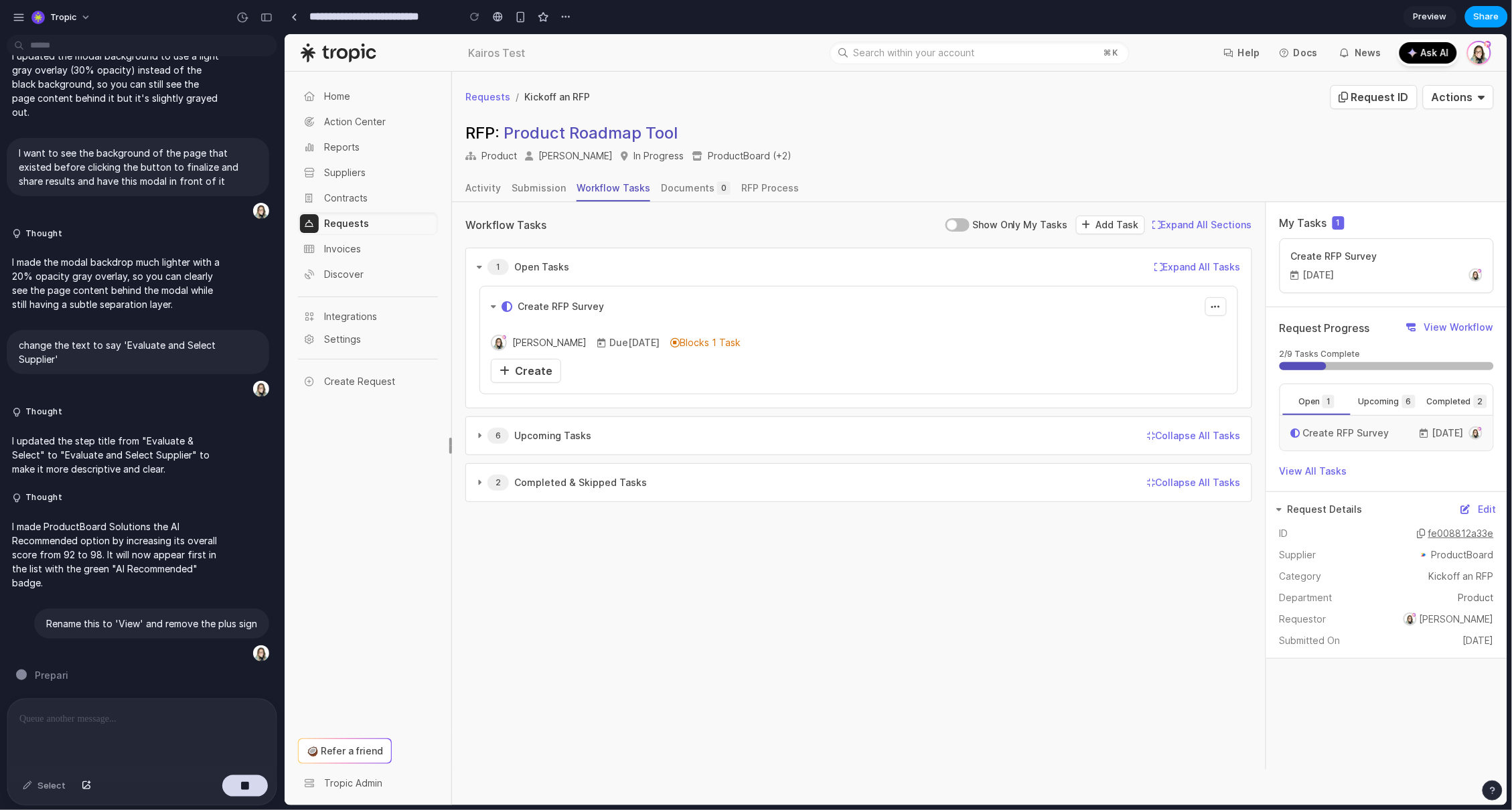
click at [1492, 14] on span "Share" at bounding box center [1487, 17] width 25 height 14
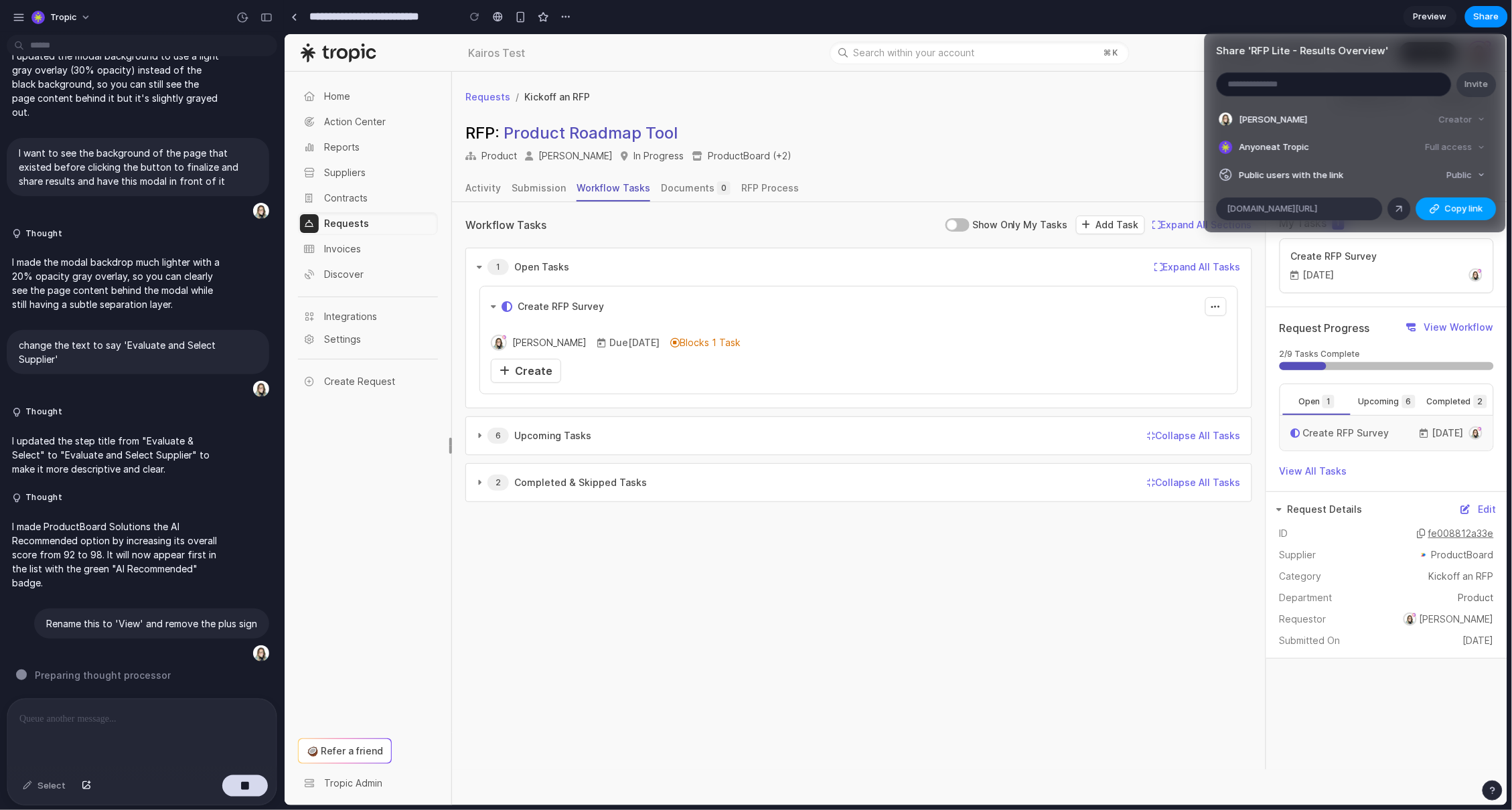
click at [1462, 208] on span "Copy link" at bounding box center [1463, 209] width 38 height 14
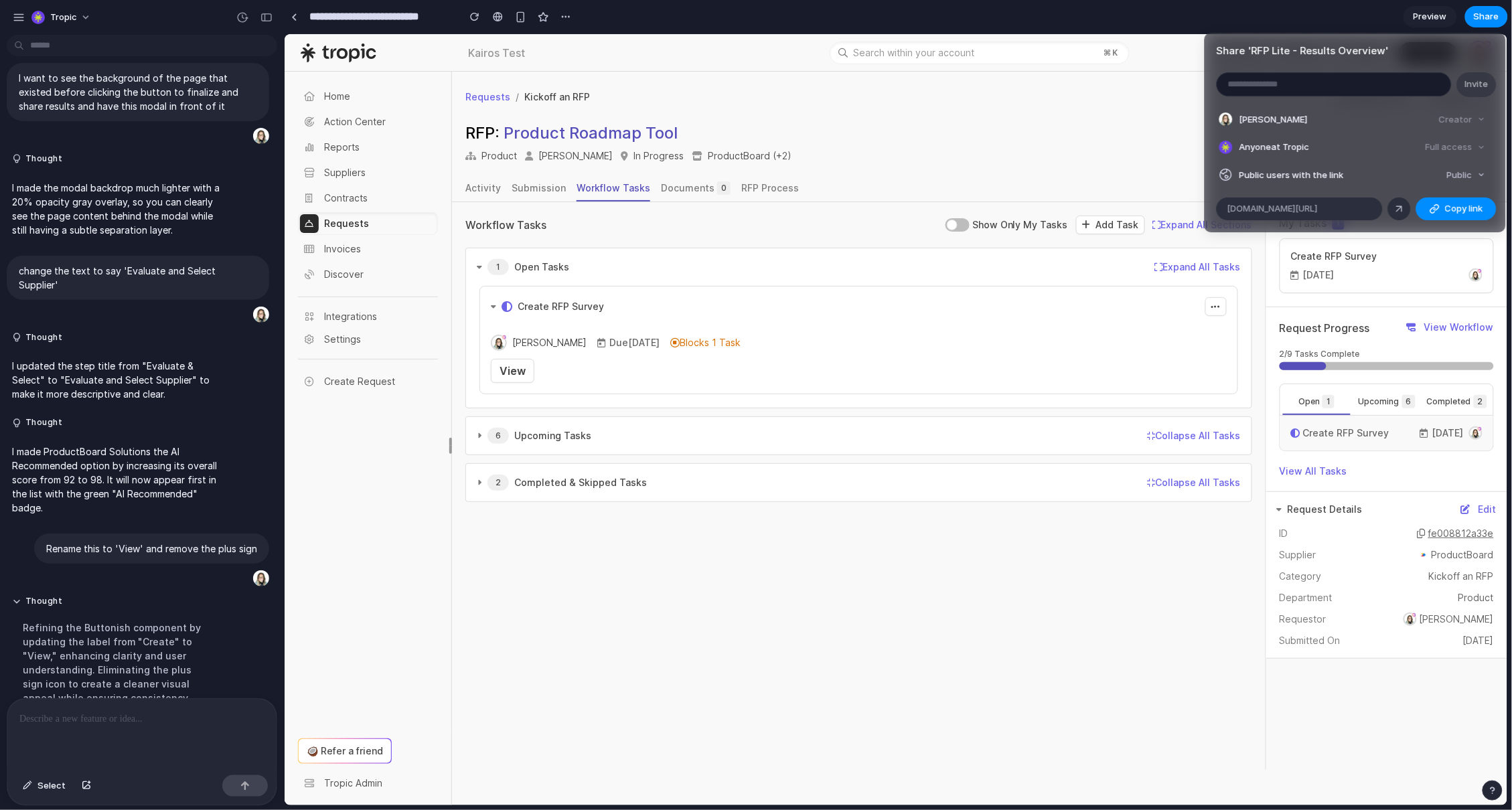
scroll to position [3058, 0]
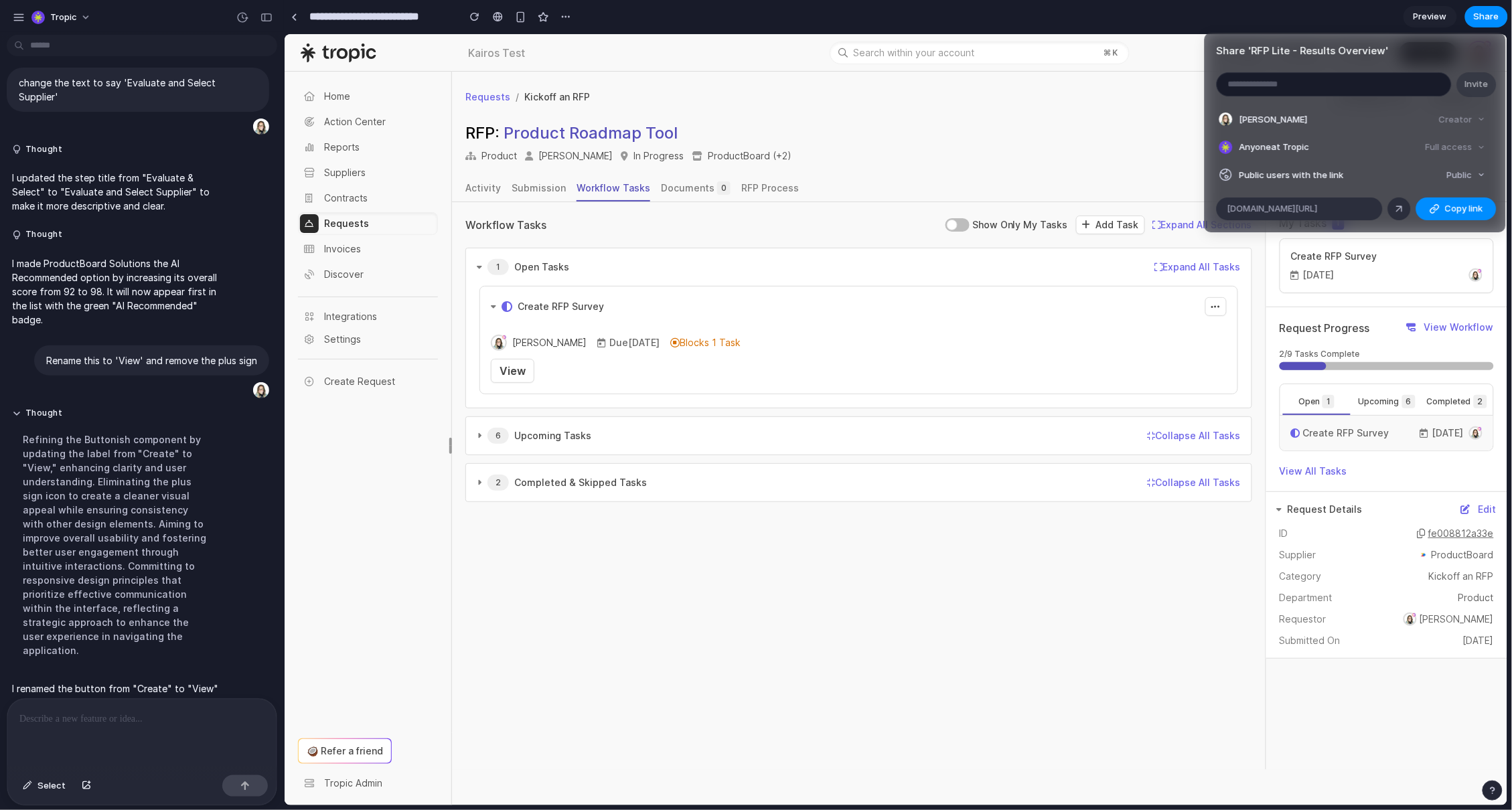
click at [1006, 125] on div "Share ' RFP Lite - Results Overview ' Invite Erika Baker Creator Anyone at Trop…" at bounding box center [756, 405] width 1512 height 810
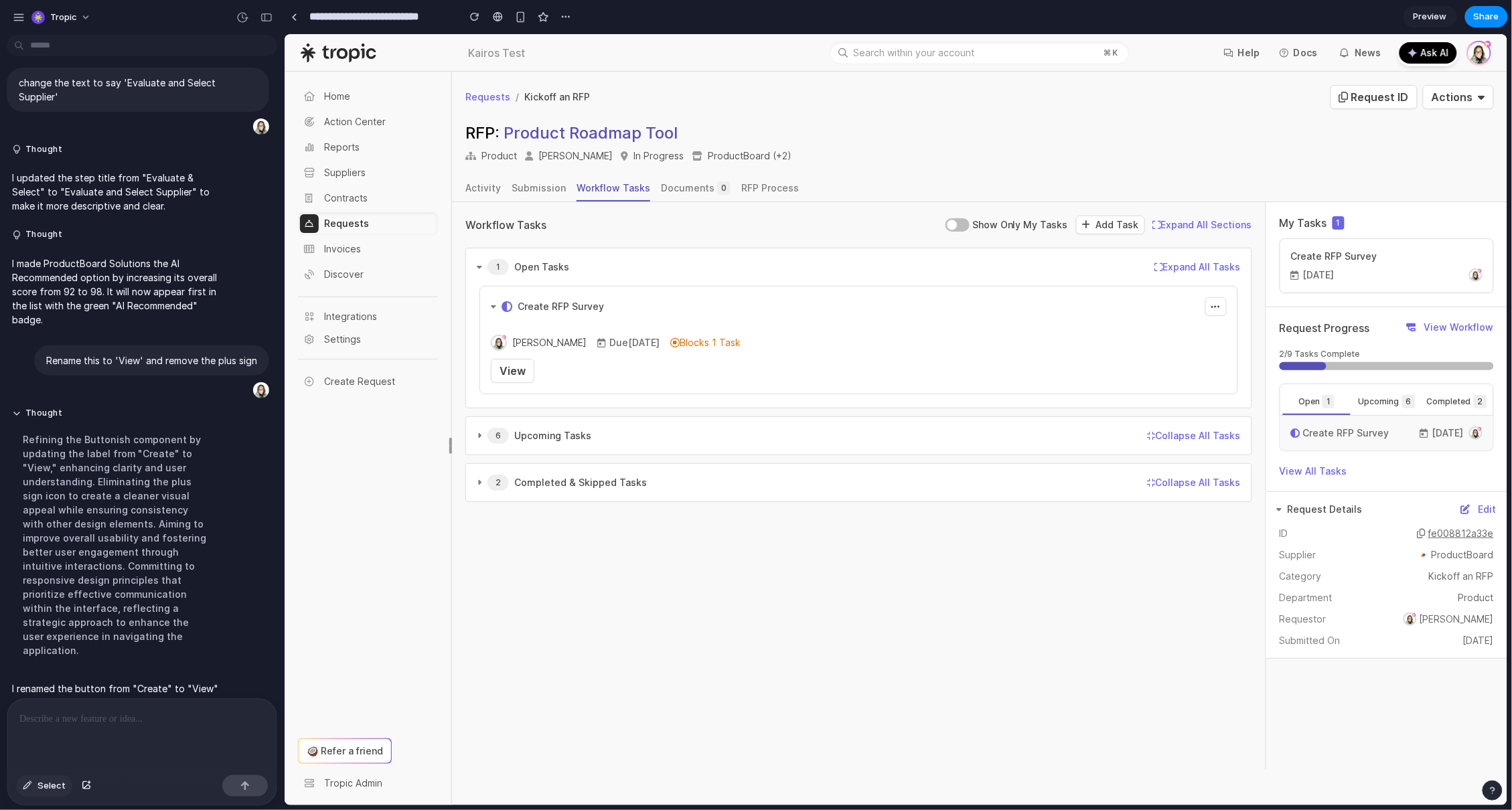
drag, startPoint x: 48, startPoint y: 781, endPoint x: 55, endPoint y: 775, distance: 9.2
click at [48, 781] on span "Select" at bounding box center [51, 786] width 28 height 14
click at [529, 304] on div at bounding box center [896, 420] width 1222 height 771
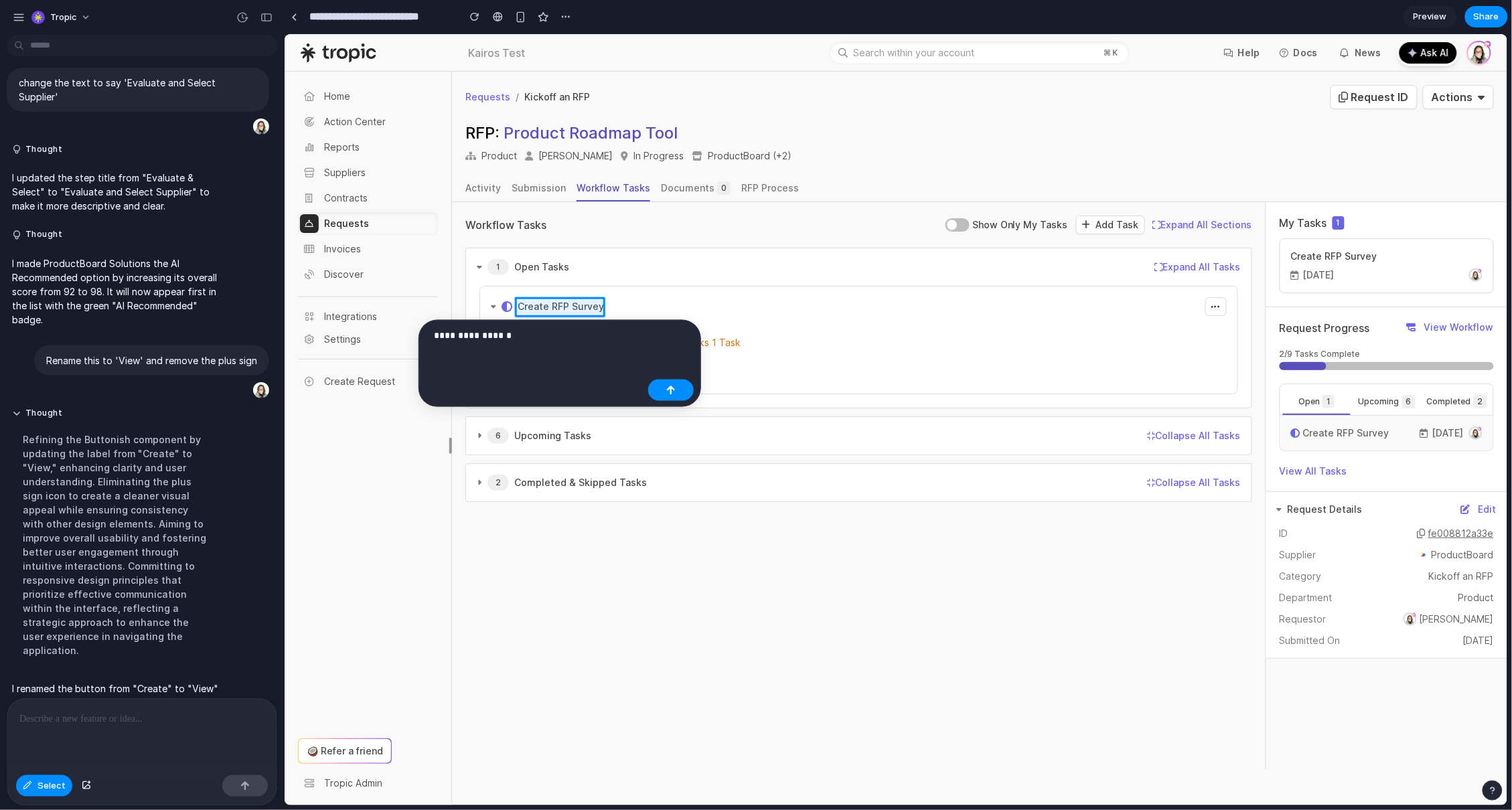
click at [433, 334] on p "**********" at bounding box center [538, 335] width 209 height 16
click at [588, 343] on p "**********" at bounding box center [538, 335] width 209 height 16
click at [681, 395] on button "button" at bounding box center [671, 390] width 46 height 21
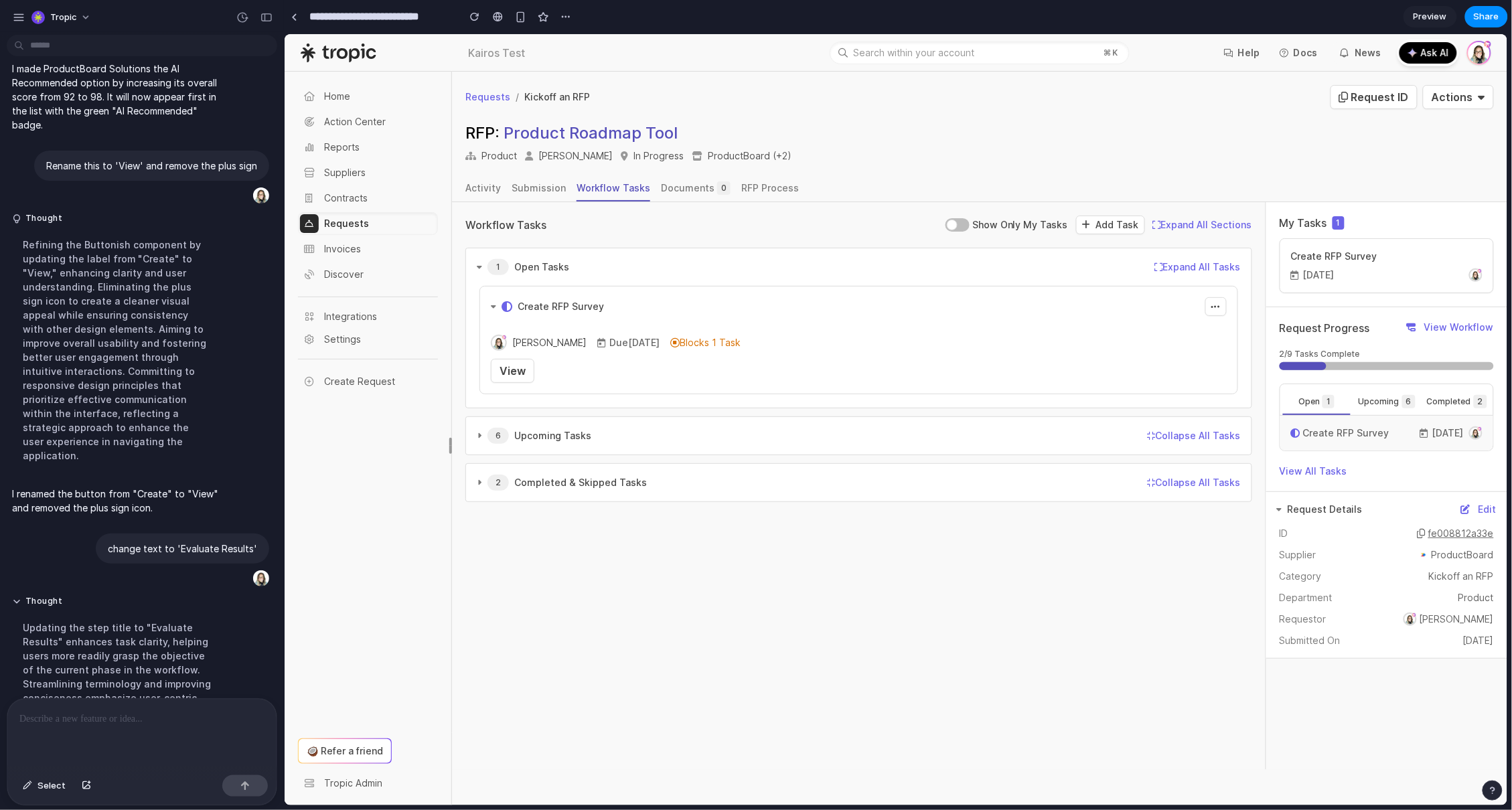
scroll to position [3072, 0]
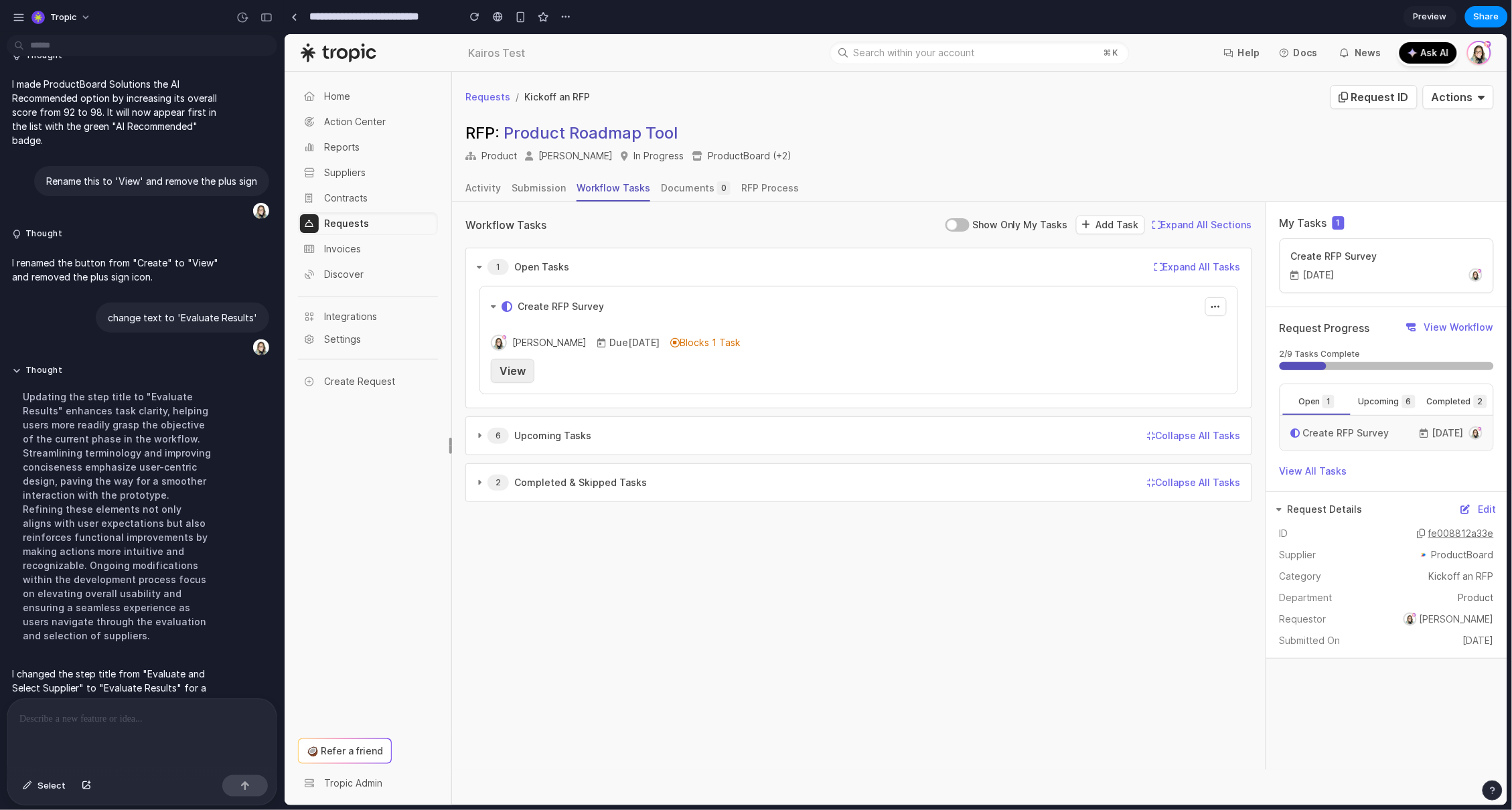
click at [511, 372] on span "View" at bounding box center [511, 370] width 26 height 14
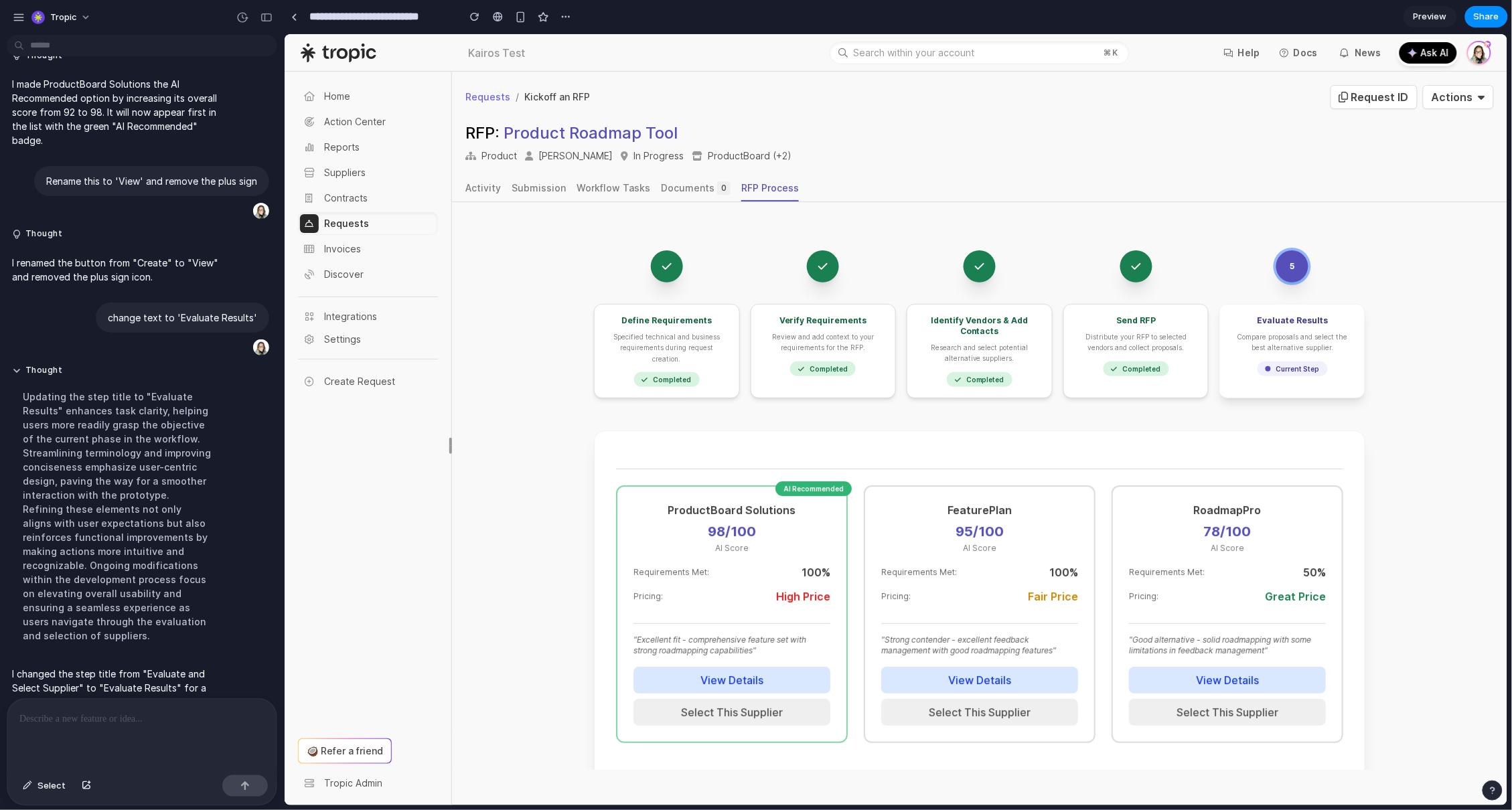
click at [515, 369] on div "5 Define Requirements Specified technical and business requirements during requ…" at bounding box center [978, 587] width 1055 height 771
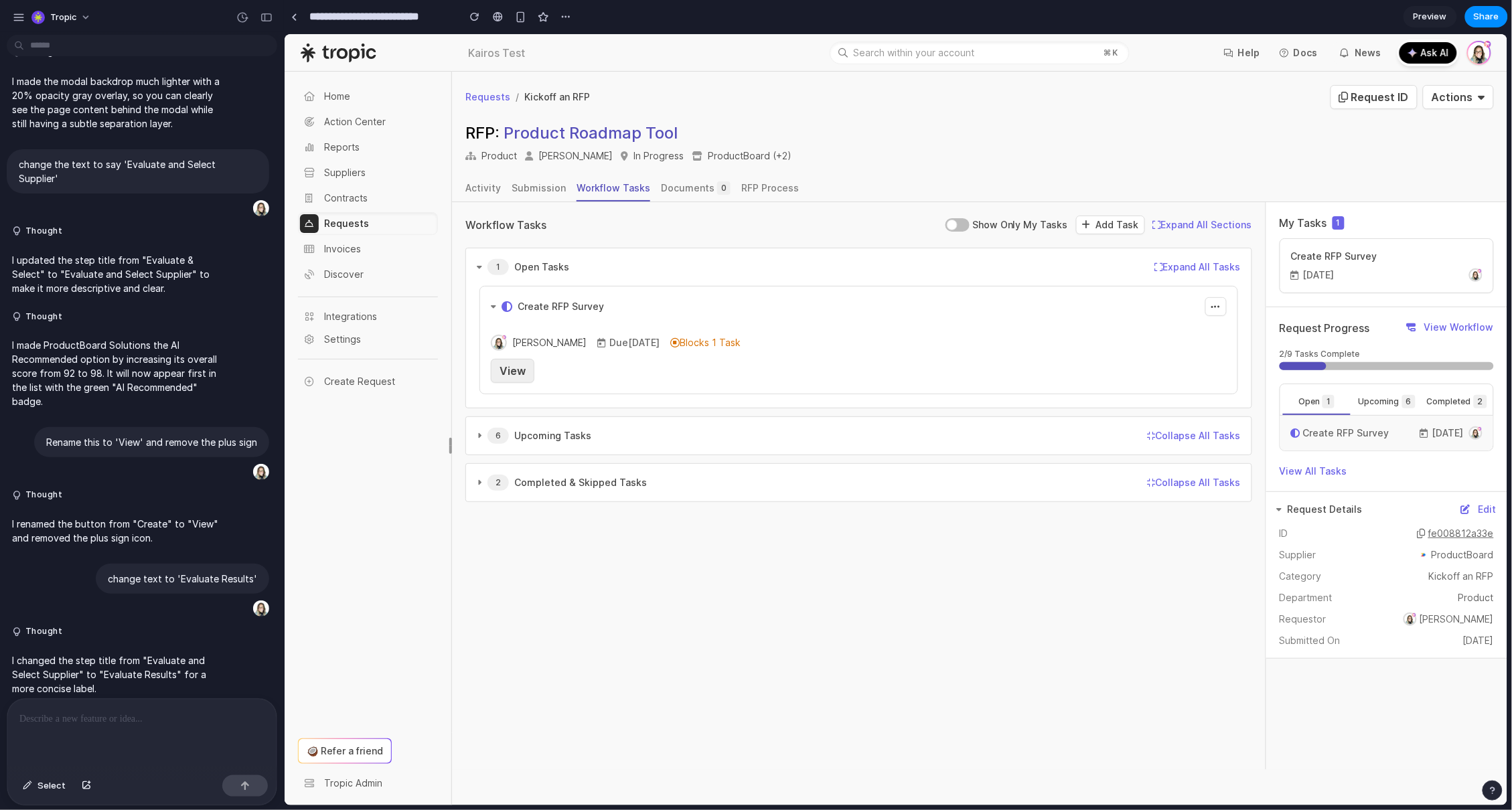
click at [507, 367] on span "View" at bounding box center [511, 370] width 26 height 14
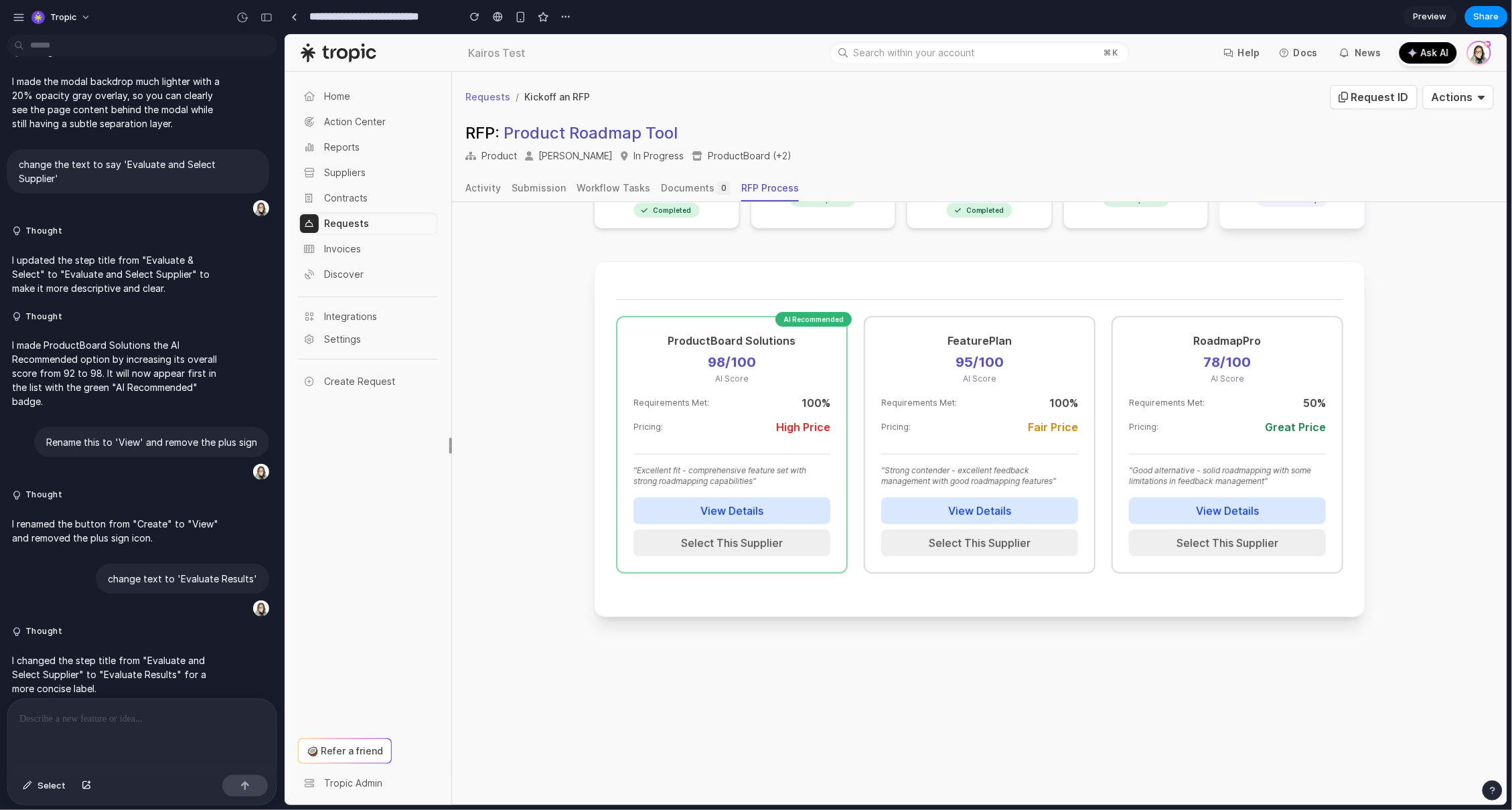
scroll to position [203, 0]
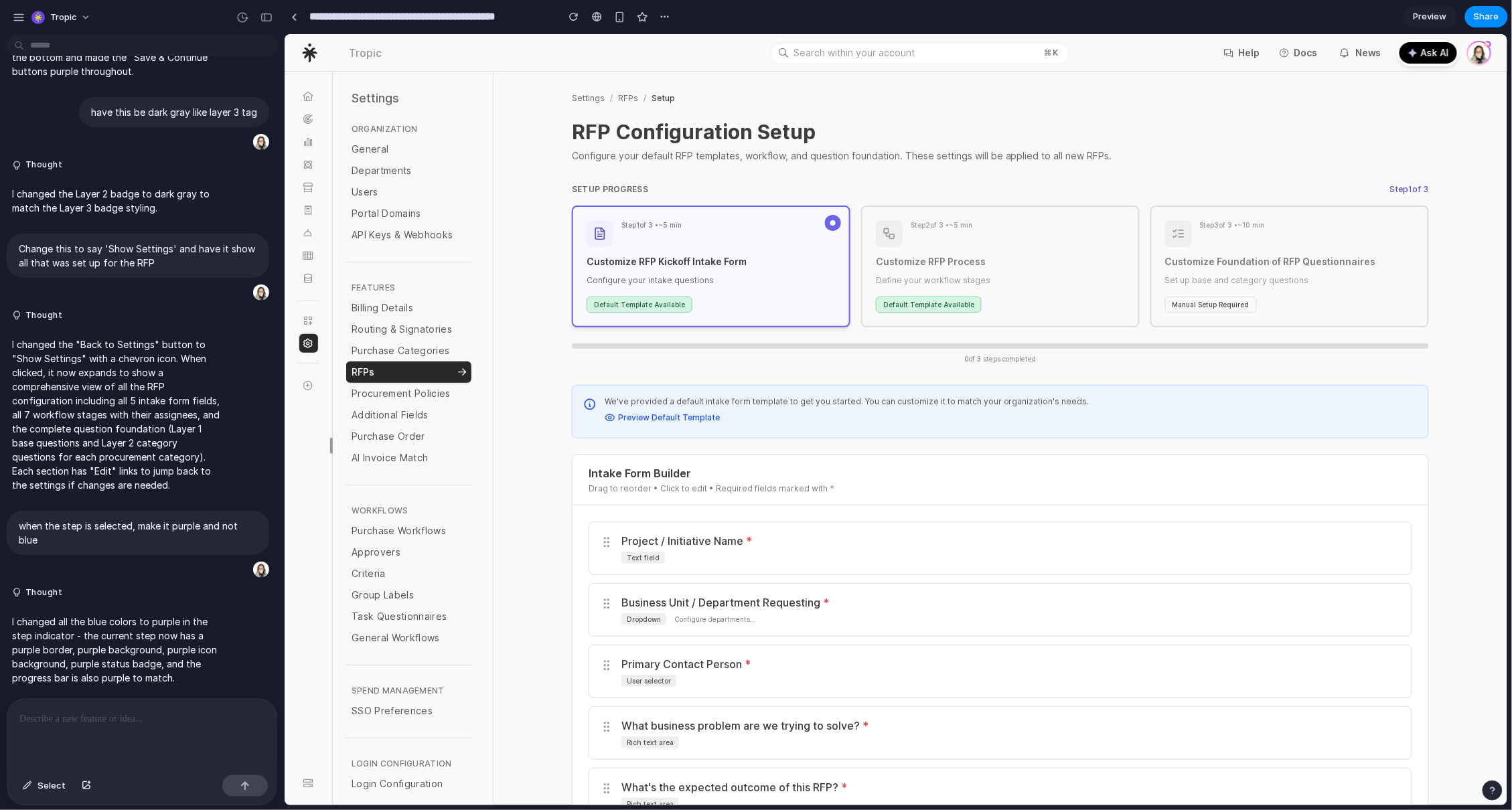
click at [169, 710] on p at bounding box center [142, 718] width 245 height 16
click at [107, 711] on p "**********" at bounding box center [140, 718] width 240 height 16
drag, startPoint x: 209, startPoint y: 703, endPoint x: 212, endPoint y: 712, distance: 9.5
click at [209, 703] on div "**********" at bounding box center [143, 734] width 269 height 71
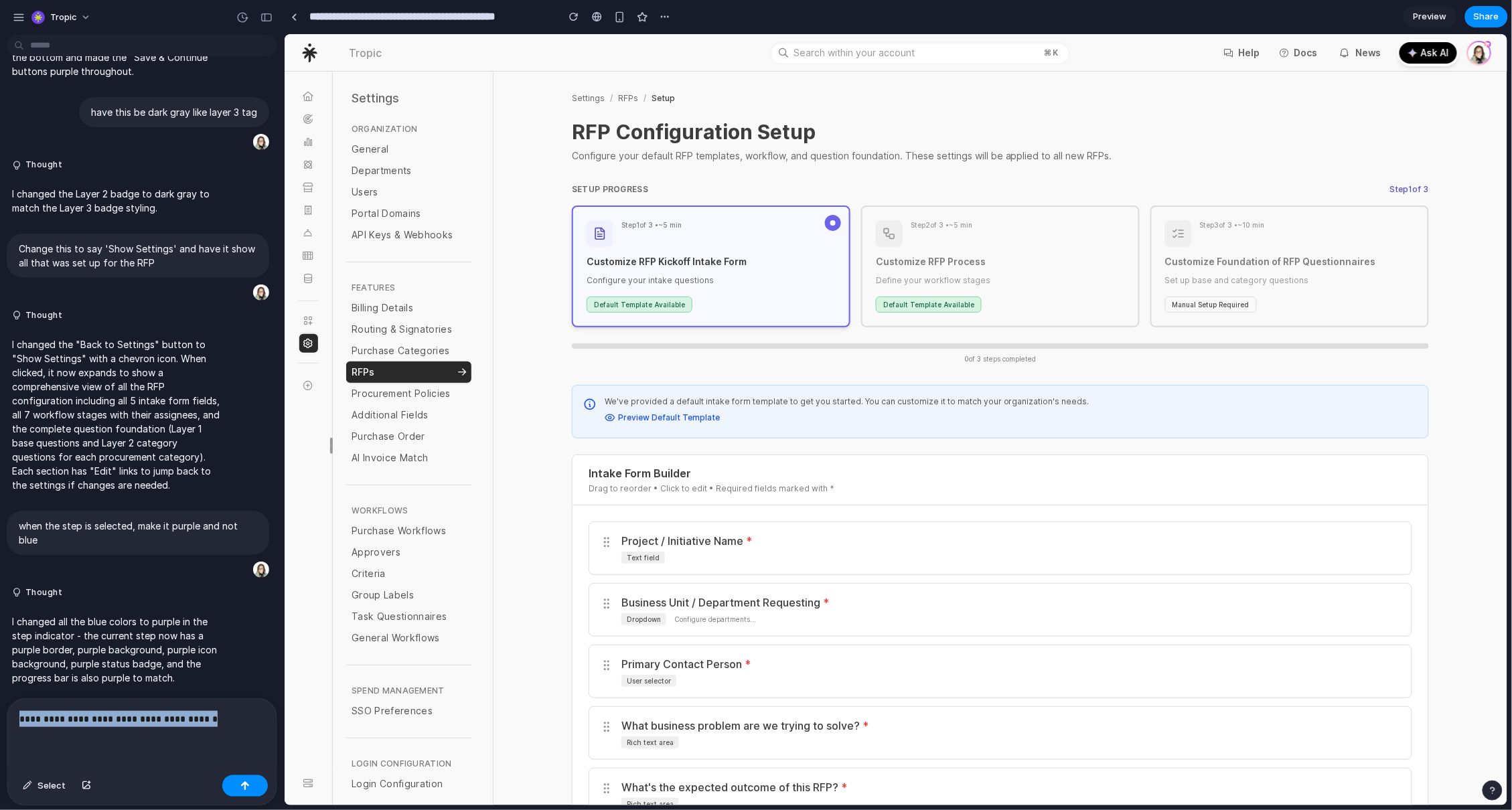
drag, startPoint x: 212, startPoint y: 715, endPoint x: -27, endPoint y: 712, distance: 239.0
click at [0, 712] on html "Tropic Create a settings configuration page for RFP setup with three onboarding…" at bounding box center [756, 405] width 1512 height 810
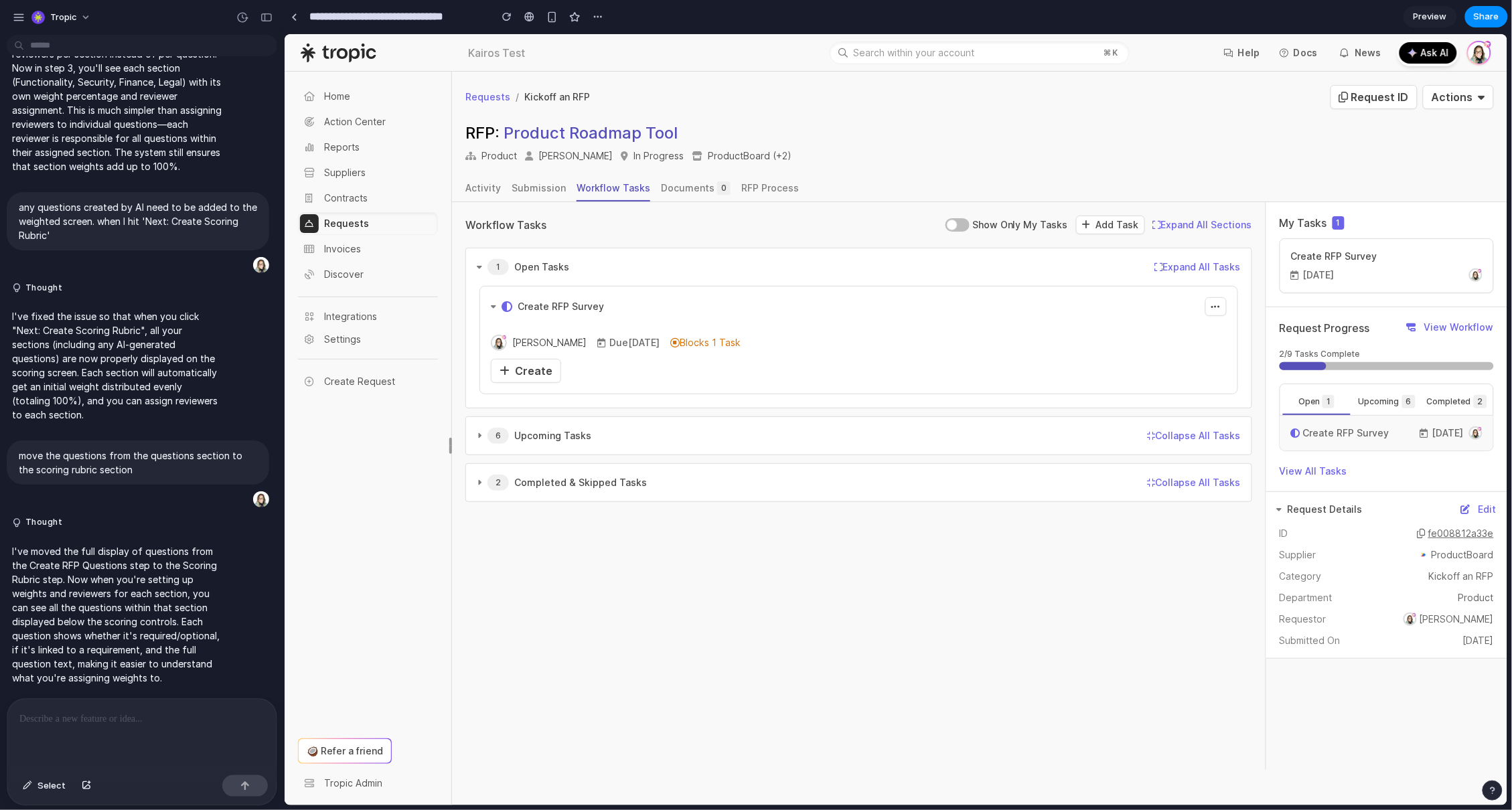
scroll to position [2964, 0]
click at [534, 367] on span "Create" at bounding box center [533, 370] width 37 height 14
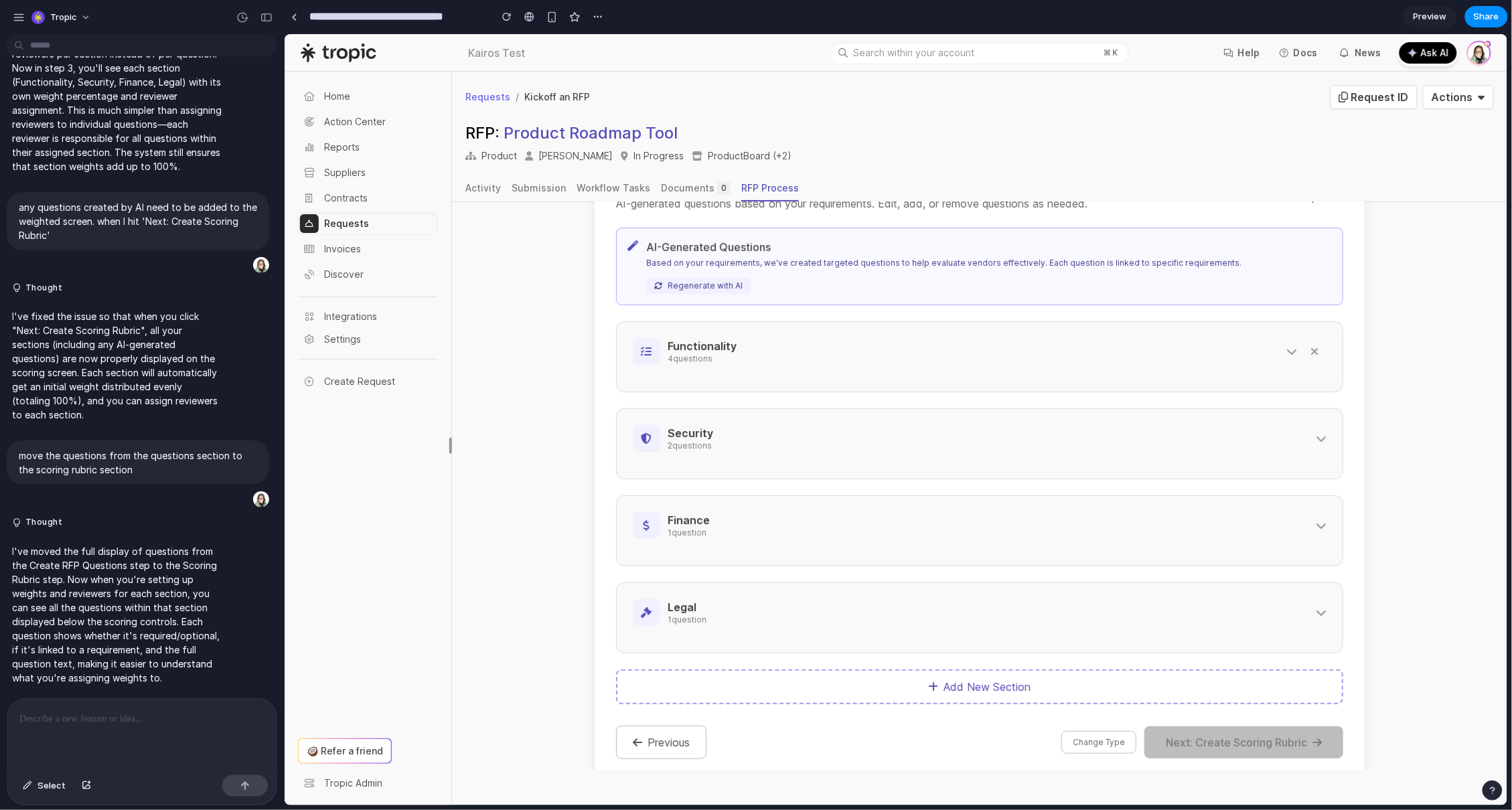
scroll to position [308, 0]
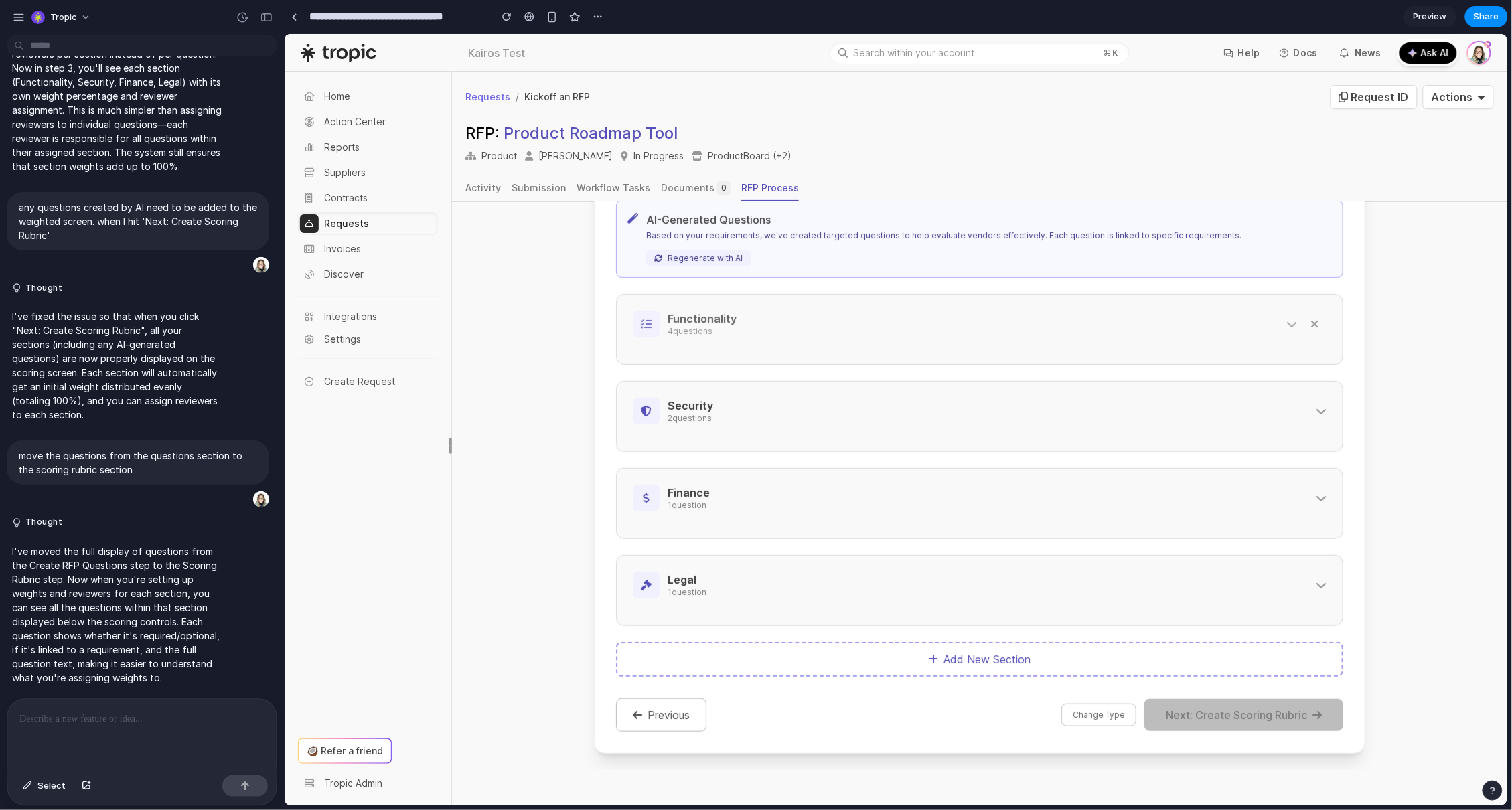
click at [1286, 320] on icon at bounding box center [1290, 323] width 11 height 11
select select "**********"
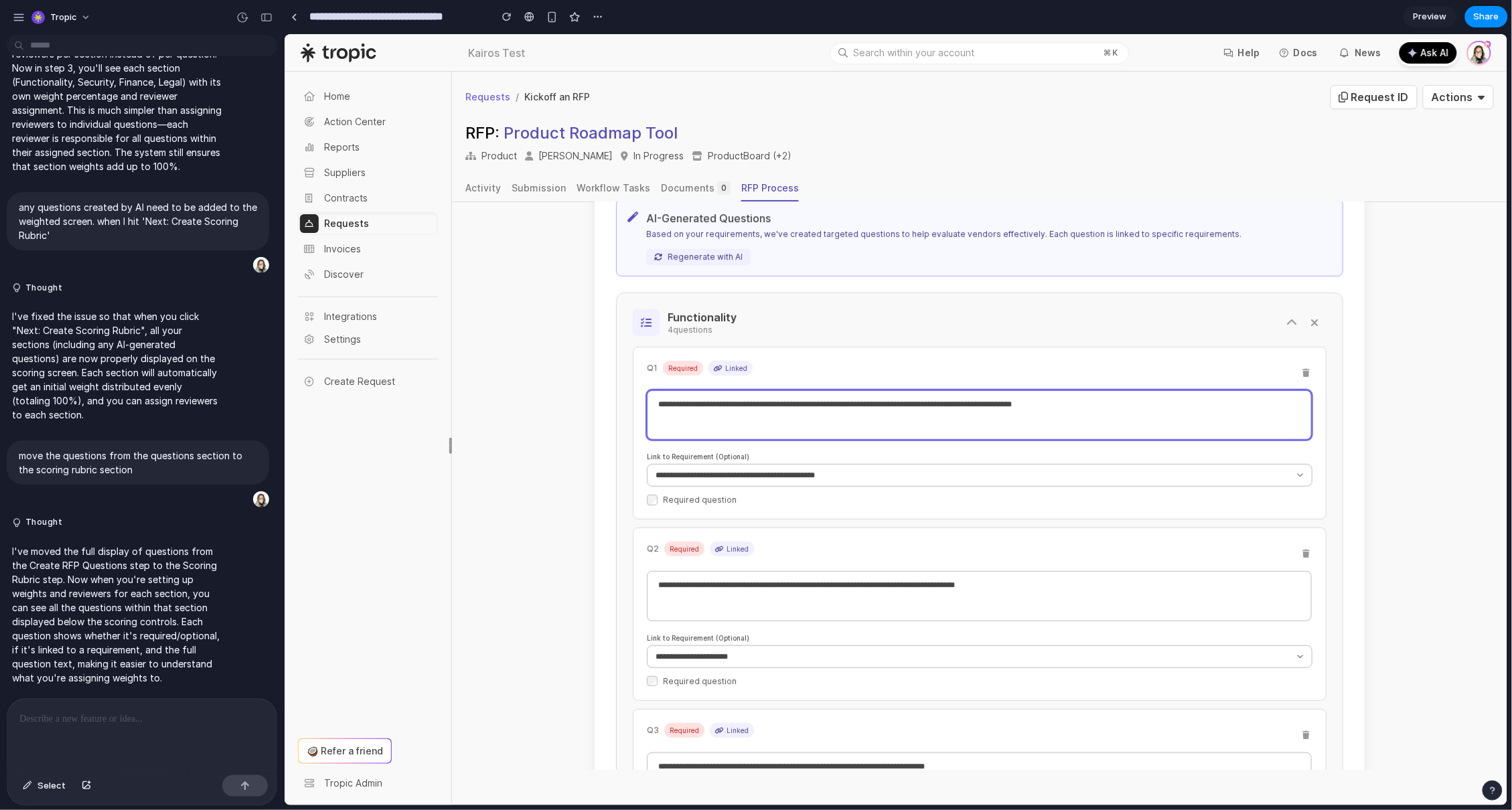
click at [1086, 409] on textarea "**********" at bounding box center [978, 414] width 665 height 50
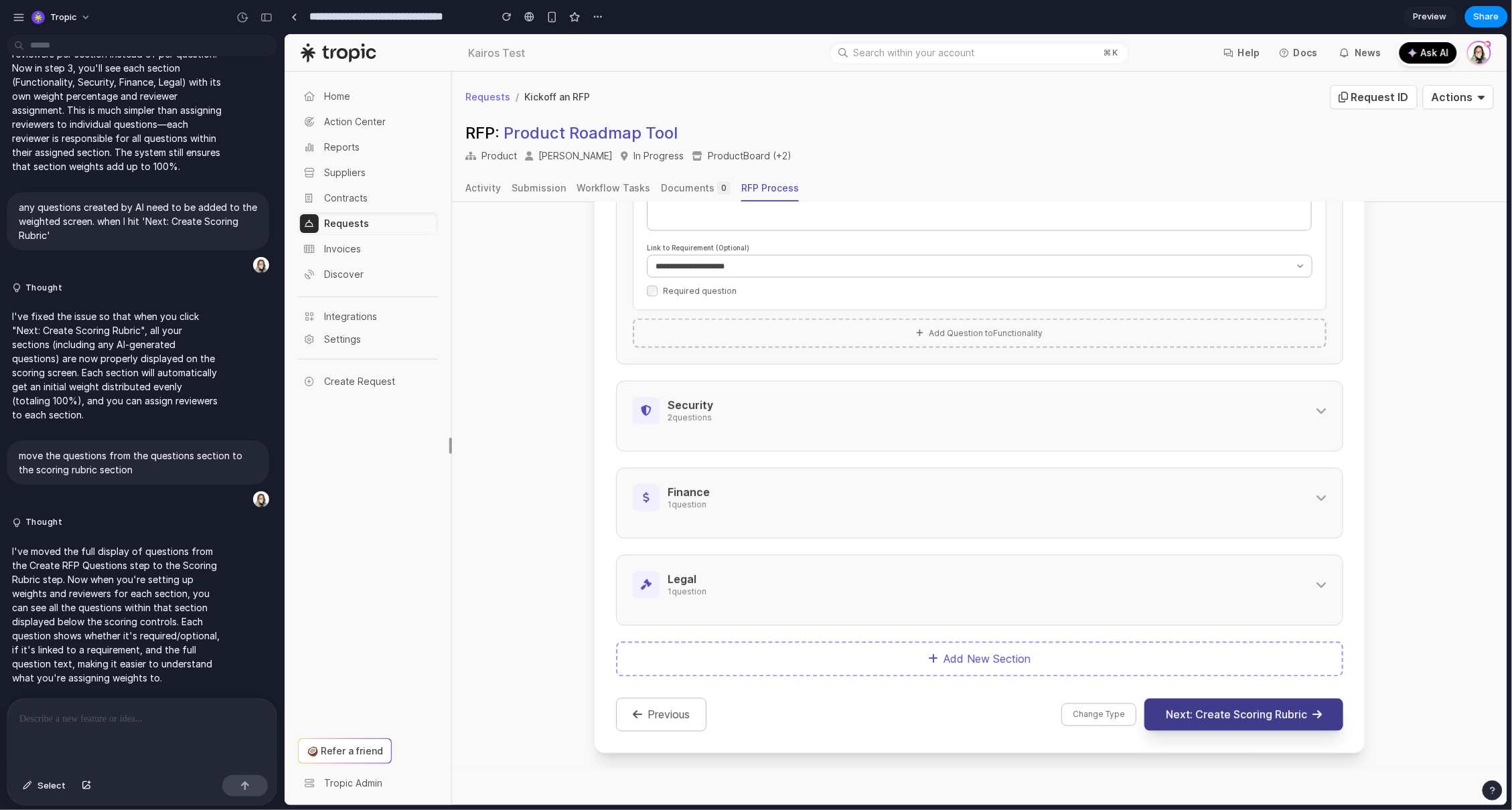
type textarea "**********"
click at [1266, 712] on button "Next: Create Scoring Rubric" at bounding box center [1244, 713] width 199 height 32
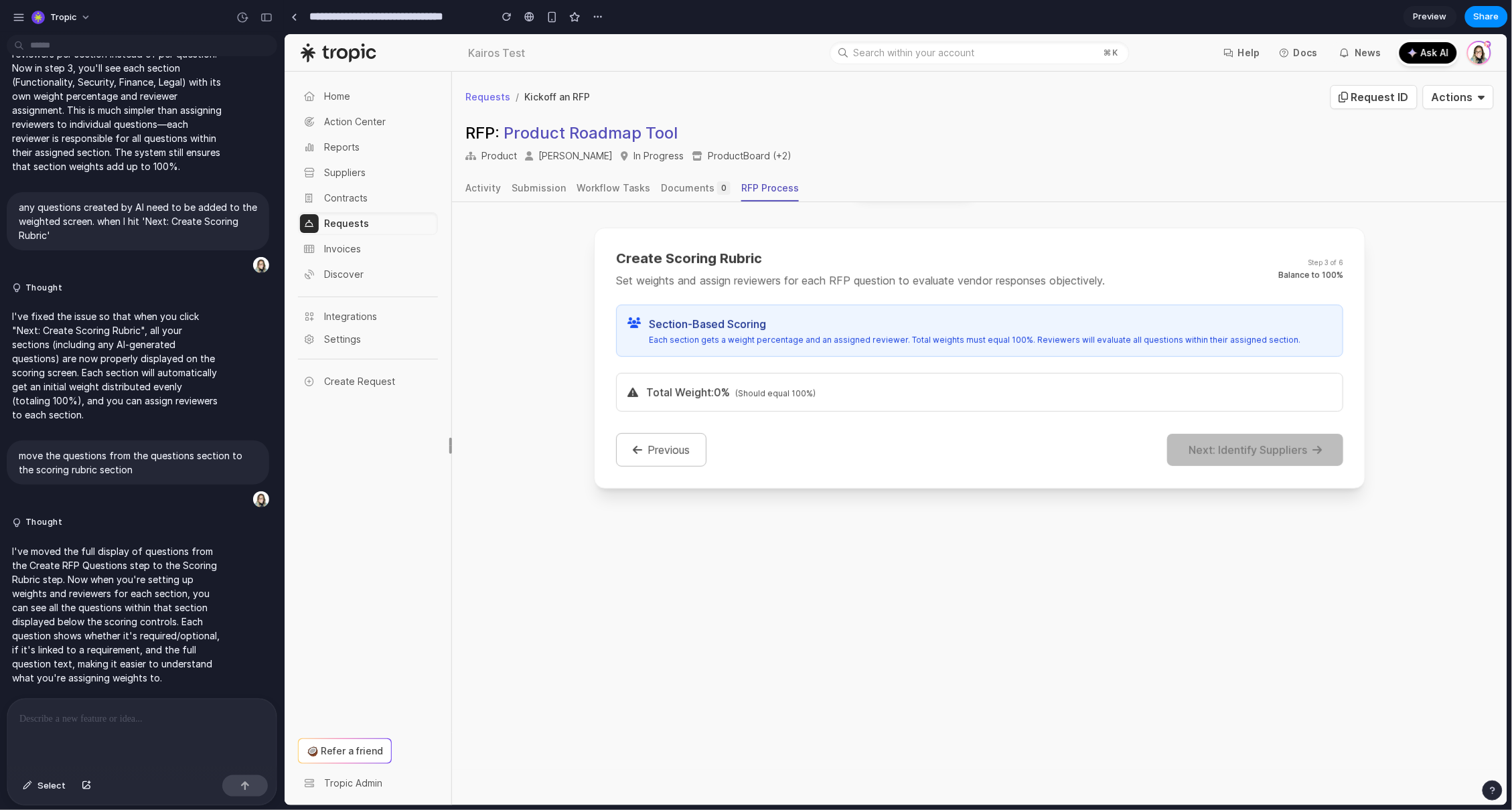
click at [93, 710] on p at bounding box center [142, 718] width 245 height 16
click at [1492, 782] on button "button" at bounding box center [1492, 790] width 20 height 20
click at [1427, 696] on button "Live chat 2 hrs" at bounding box center [1431, 695] width 134 height 21
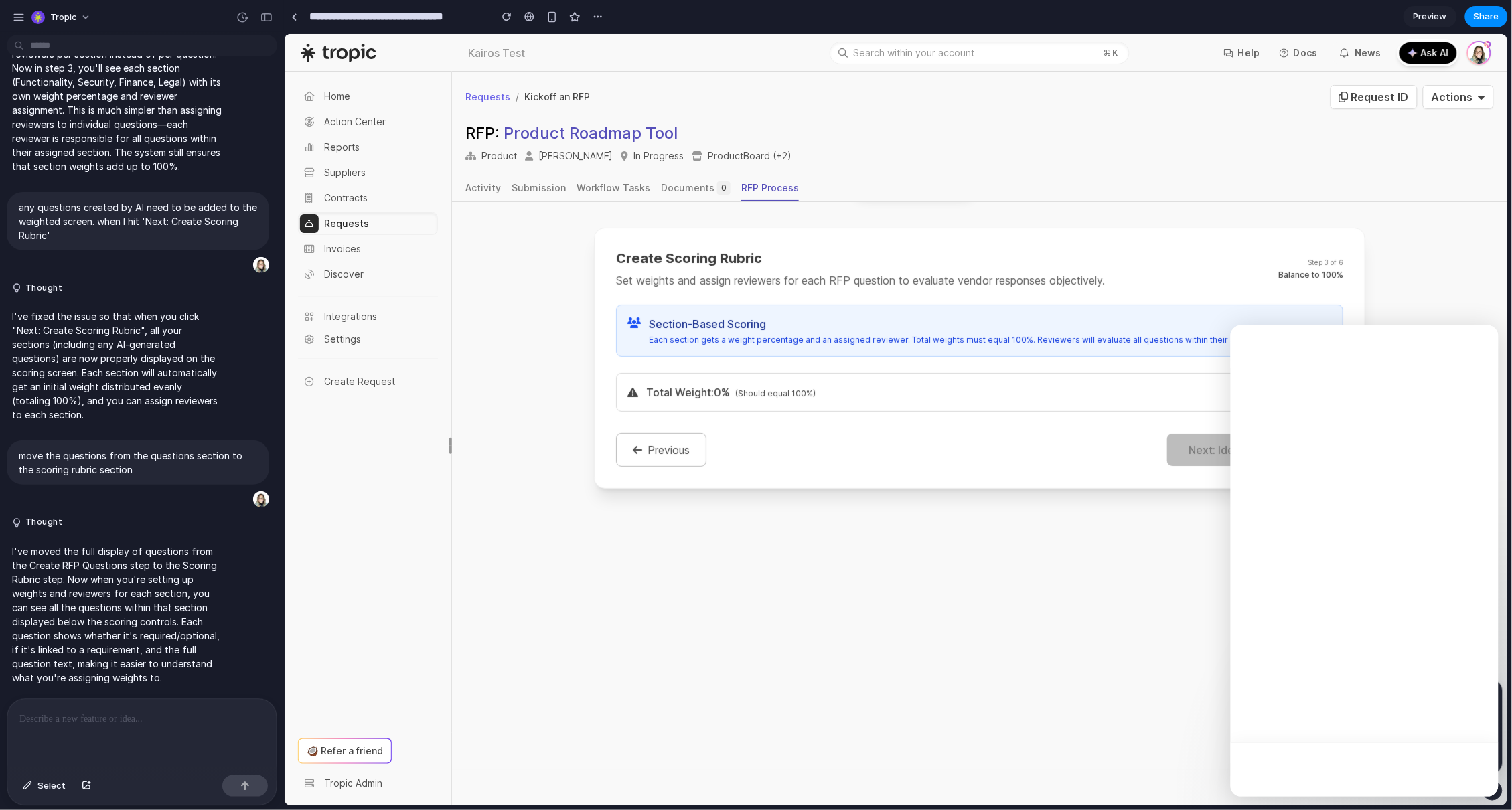
scroll to position [0, 0]
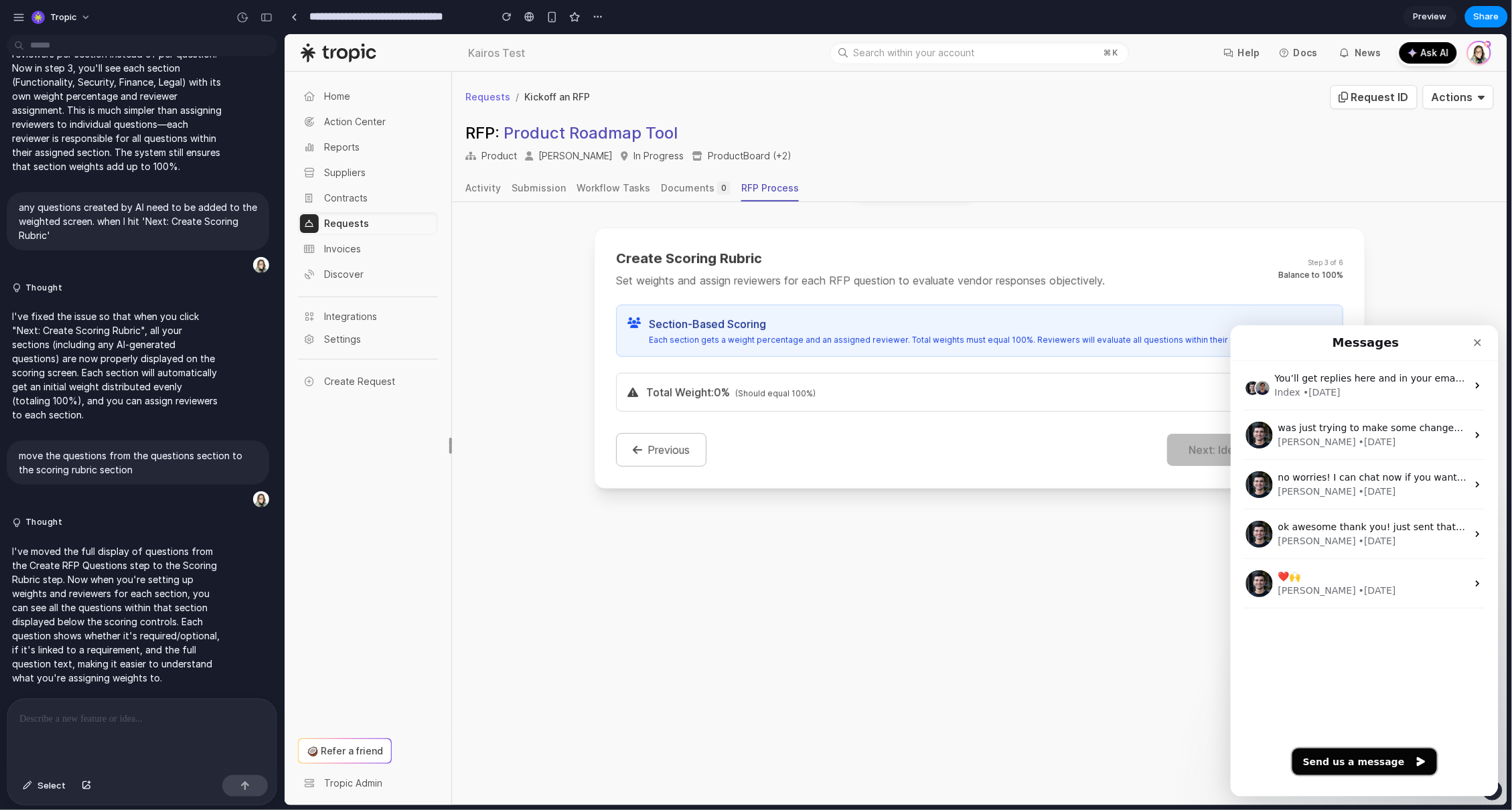
click at [1393, 757] on button "Send us a message" at bounding box center [1364, 760] width 144 height 26
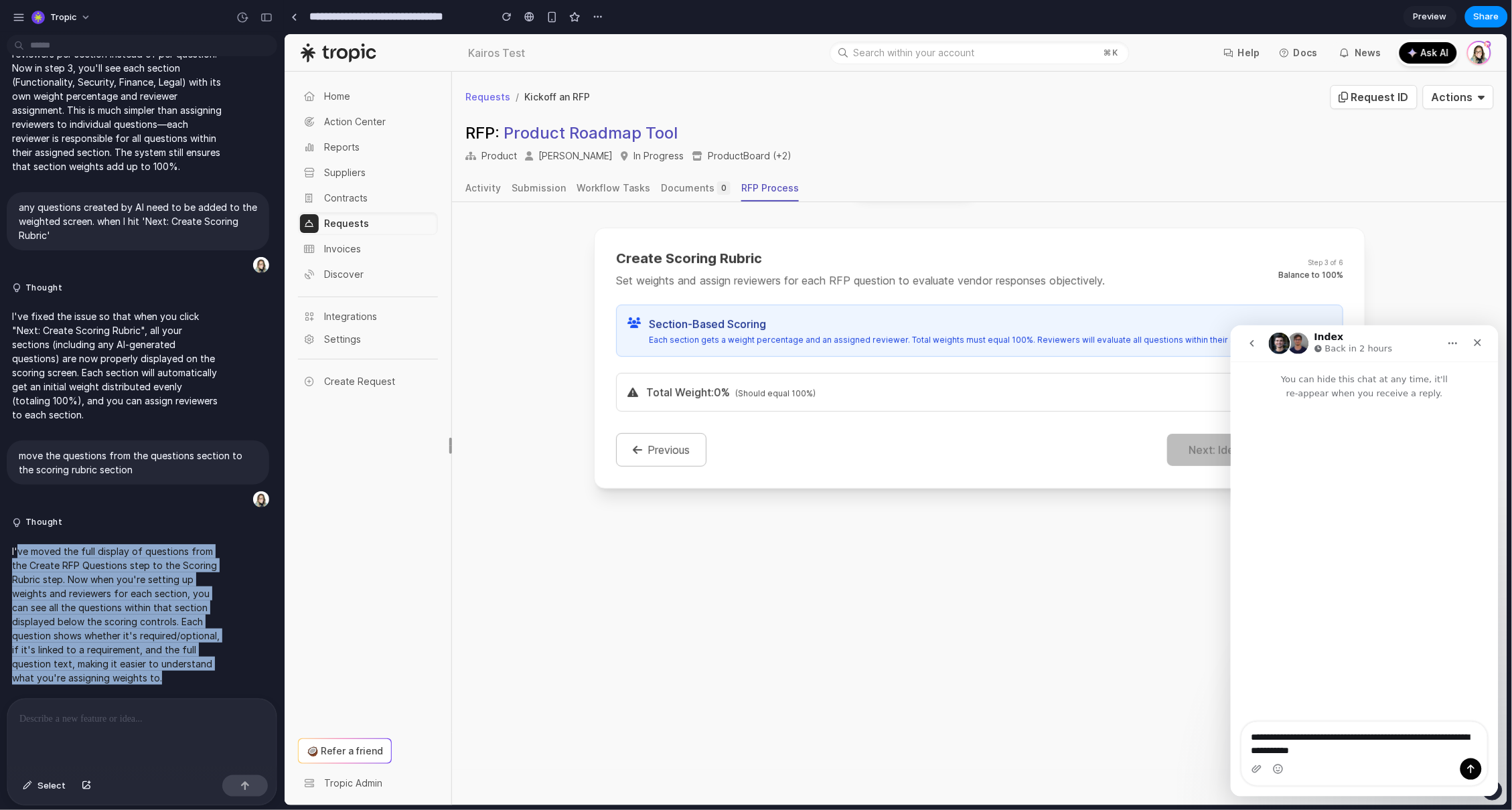
drag, startPoint x: 168, startPoint y: 672, endPoint x: 18, endPoint y: 545, distance: 196.5
click at [18, 545] on p "I've moved the full display of questions from the Create RFP Questions step to …" at bounding box center [116, 615] width 210 height 141
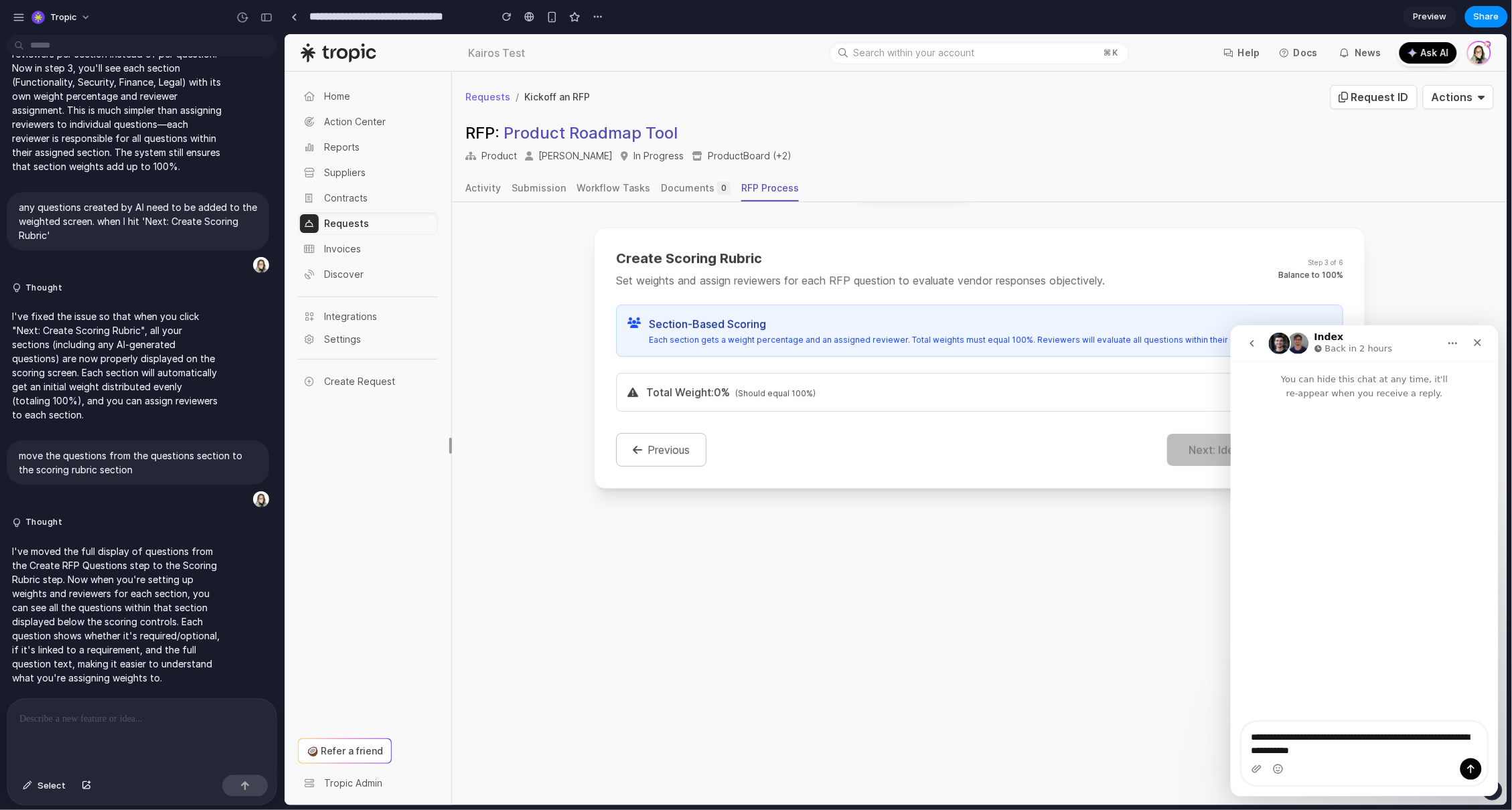
drag, startPoint x: 133, startPoint y: 464, endPoint x: 19, endPoint y: 446, distance: 115.4
click at [19, 449] on p "move the questions from the questions section to the scoring rubric section" at bounding box center [138, 463] width 238 height 28
click at [179, 223] on p "any questions created by AI need to be added to the weighted screen. when I hit…" at bounding box center [138, 221] width 238 height 42
drag, startPoint x: 42, startPoint y: 219, endPoint x: 16, endPoint y: 204, distance: 30.0
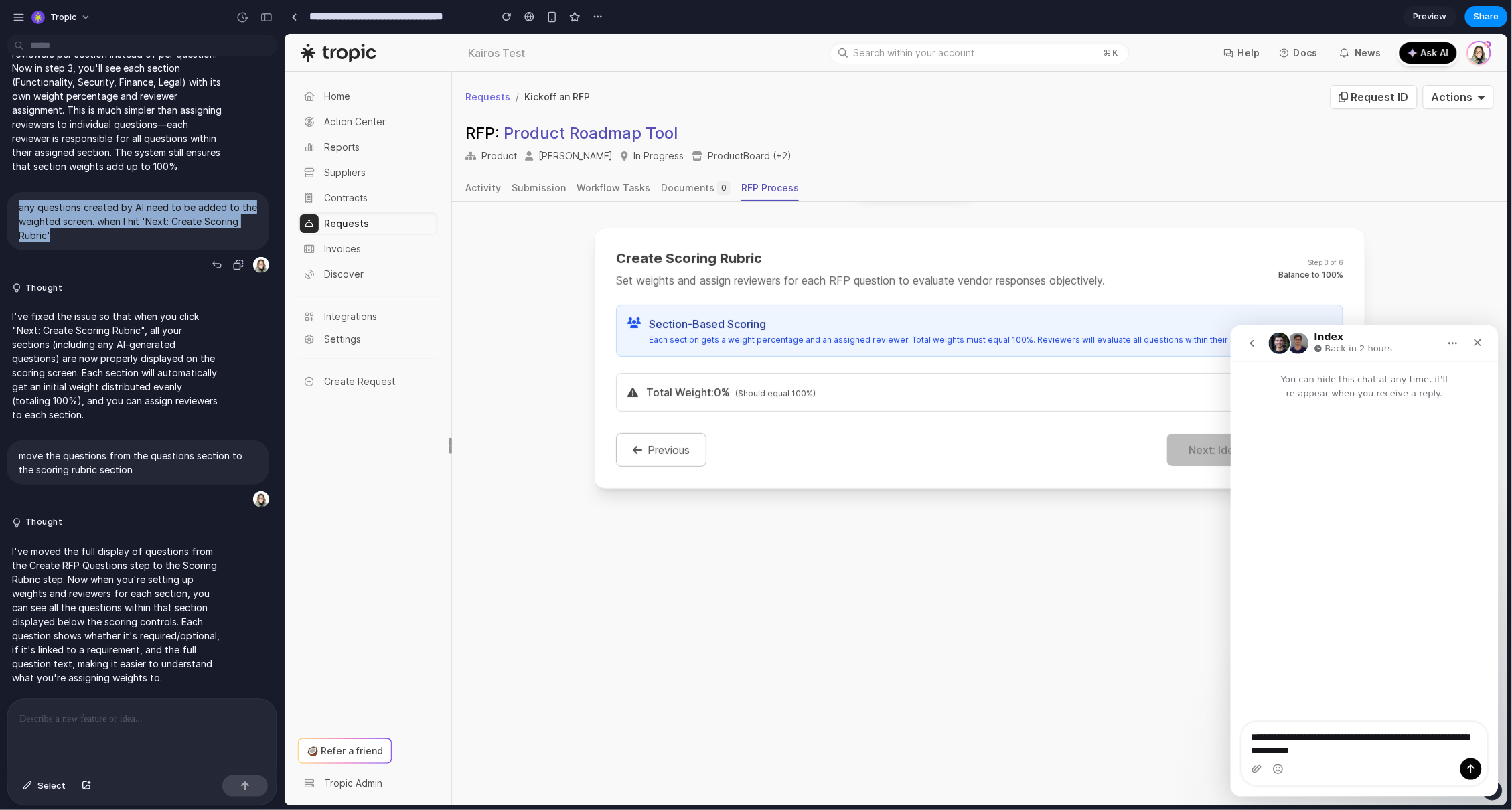
click at [16, 204] on div "any questions created by AI need to be added to the weighted screen. when I hit…" at bounding box center [138, 222] width 263 height 59
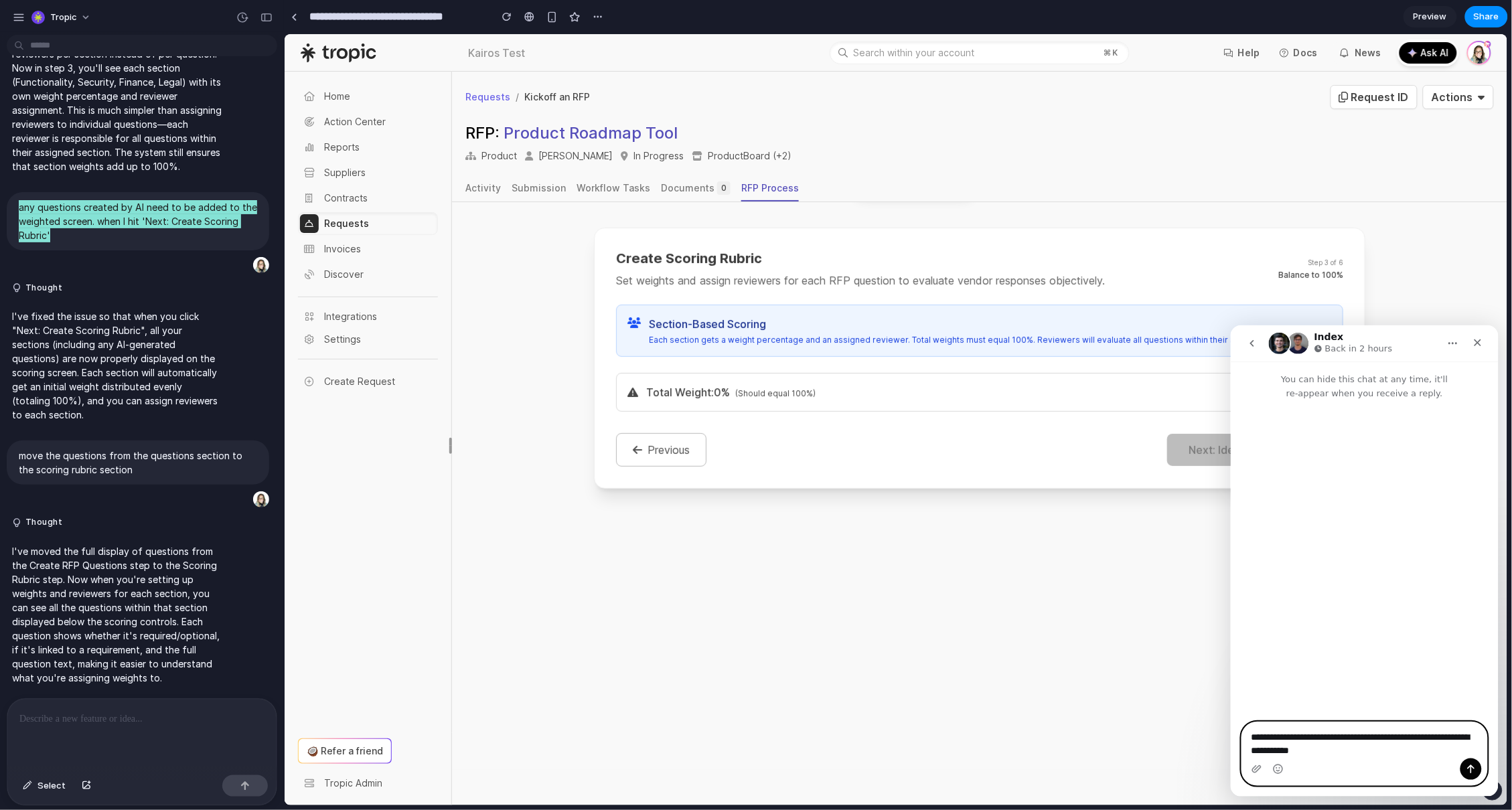
click at [1414, 754] on textarea "**********" at bounding box center [1364, 739] width 245 height 36
paste textarea "**********"
type textarea "**********"
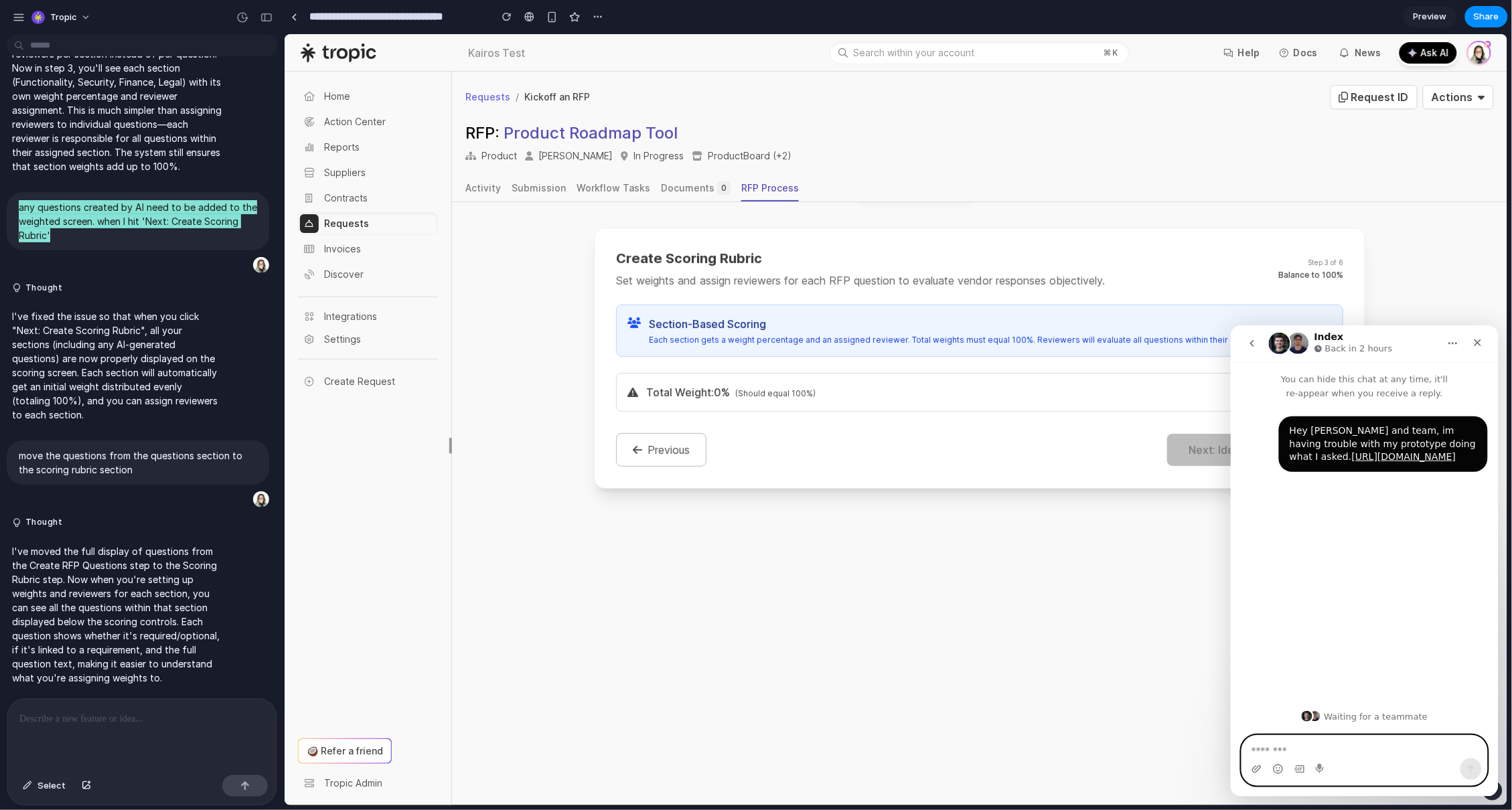
click at [1373, 747] on textarea "Message…" at bounding box center [1364, 746] width 245 height 22
click at [1104, 643] on div "3 4 5 6 Define Requirements Specified technical and business requirements durin…" at bounding box center [978, 385] width 1055 height 771
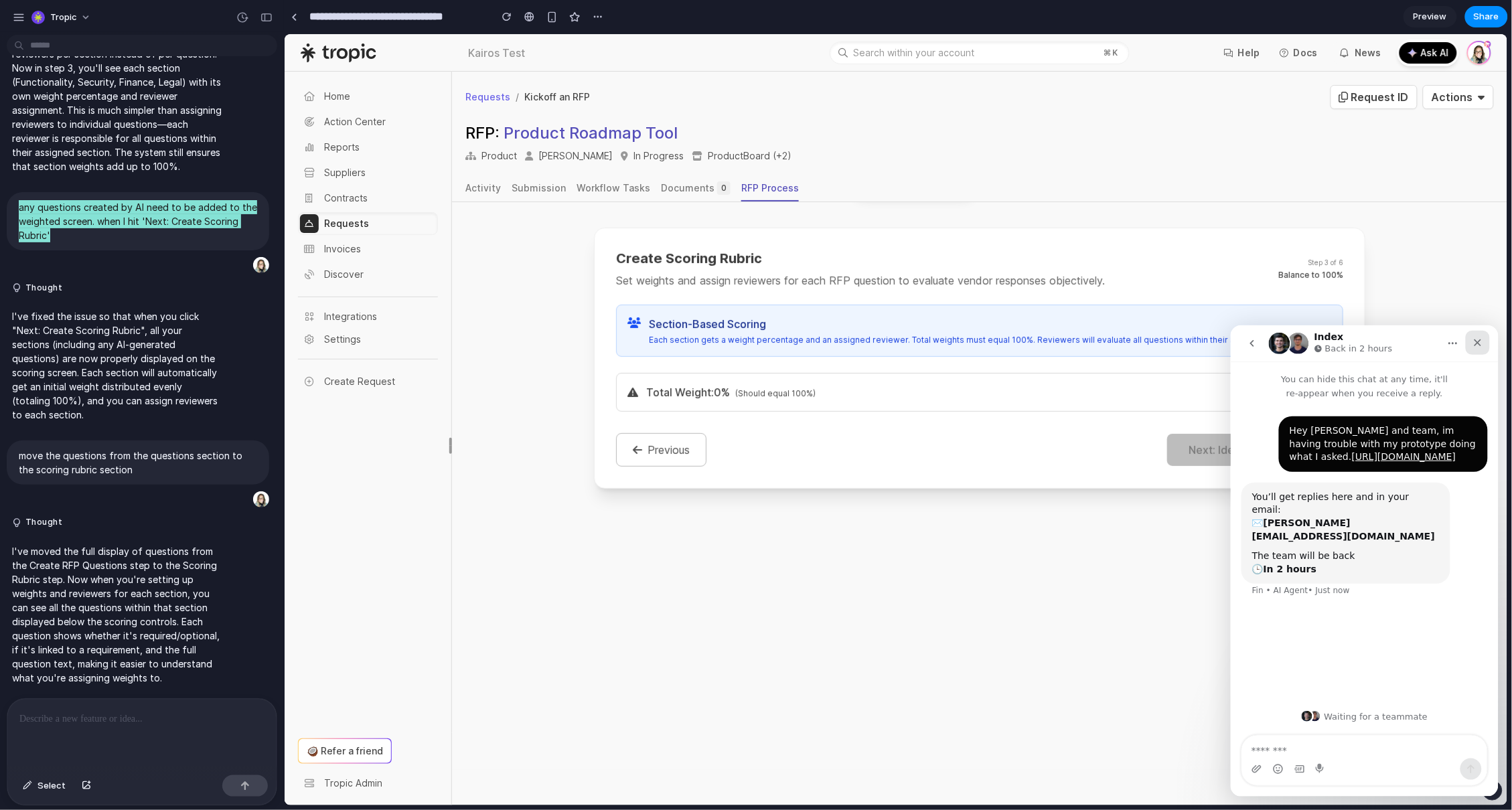
click at [1485, 337] on div "Close" at bounding box center [1477, 342] width 24 height 24
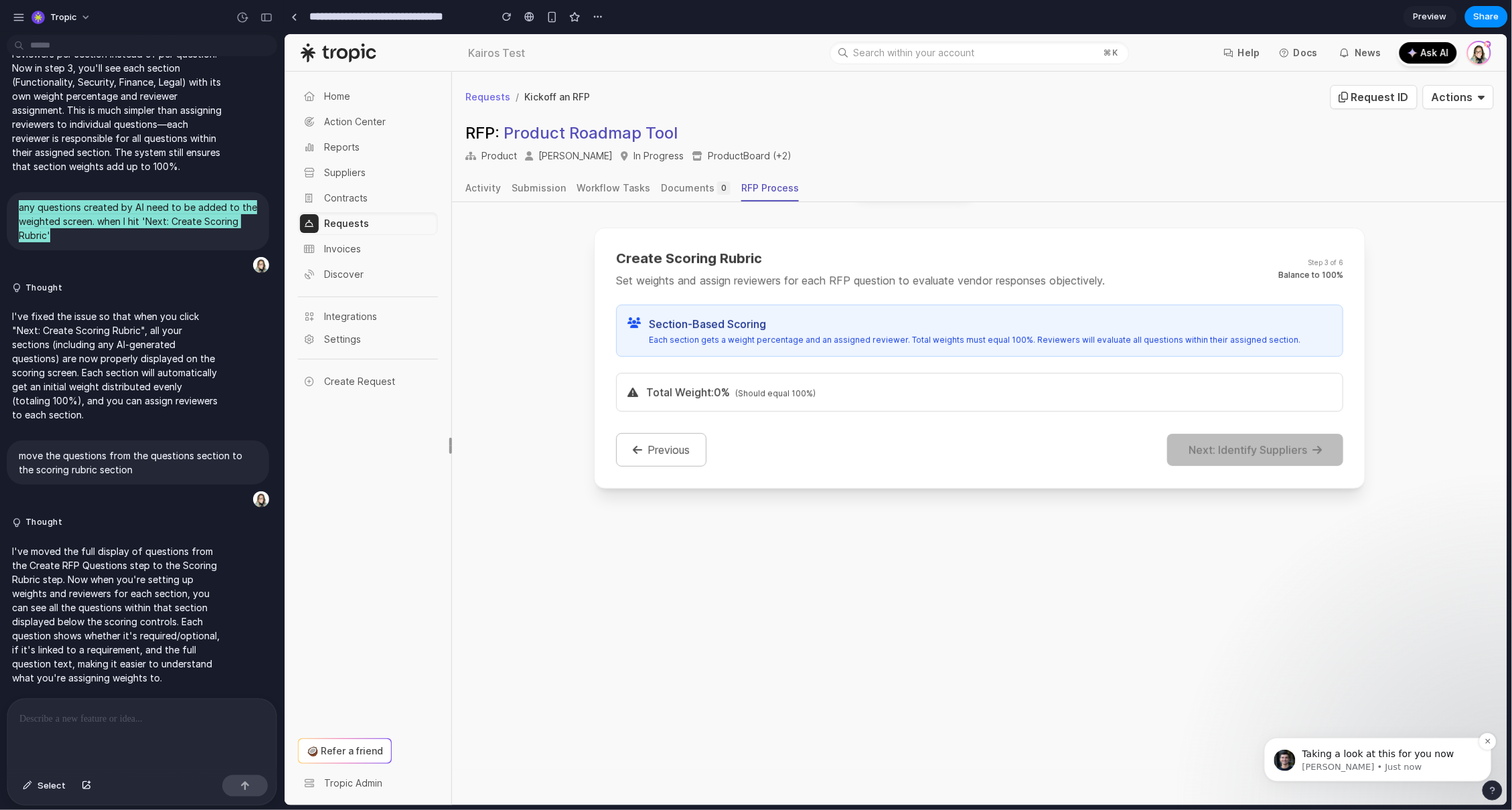
click at [1366, 752] on span "Taking a look at this for you now" at bounding box center [1377, 752] width 152 height 11
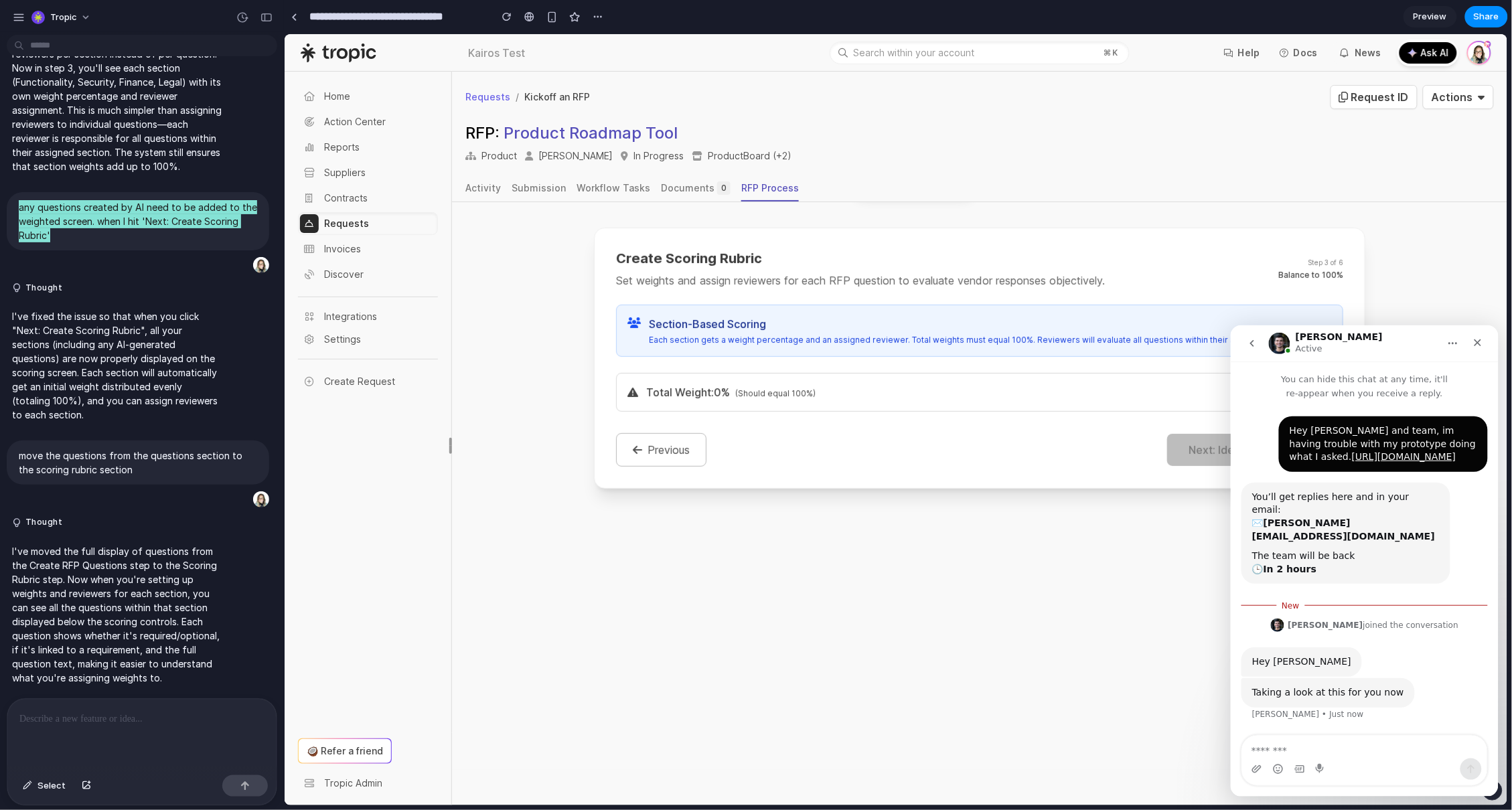
scroll to position [2, 0]
click at [1376, 753] on textarea "Message…" at bounding box center [1364, 746] width 245 height 22
type textarea "**********"
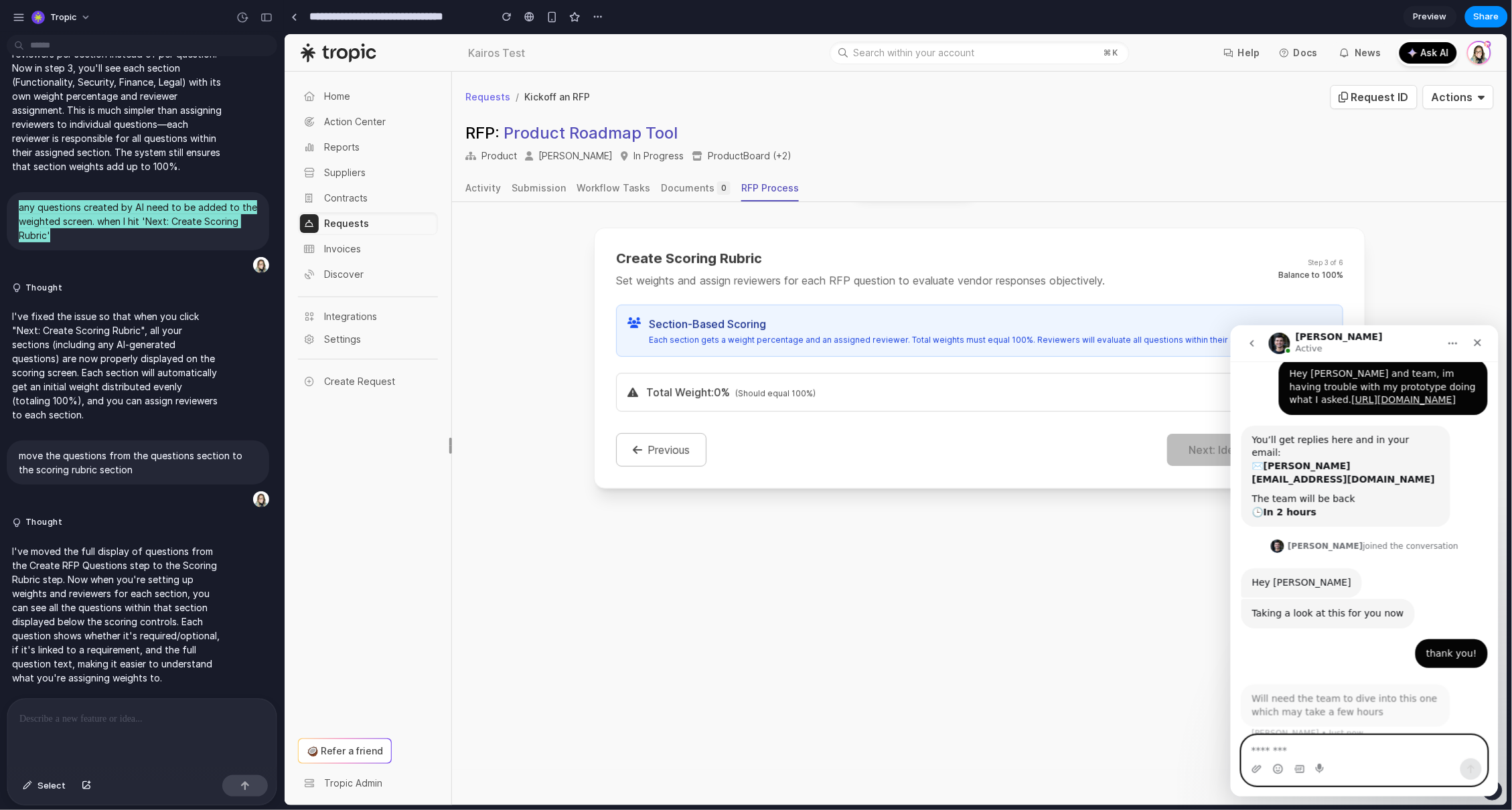
scroll to position [58, 0]
click at [1365, 750] on textarea "Message…" at bounding box center [1364, 746] width 245 height 22
type textarea "**********"
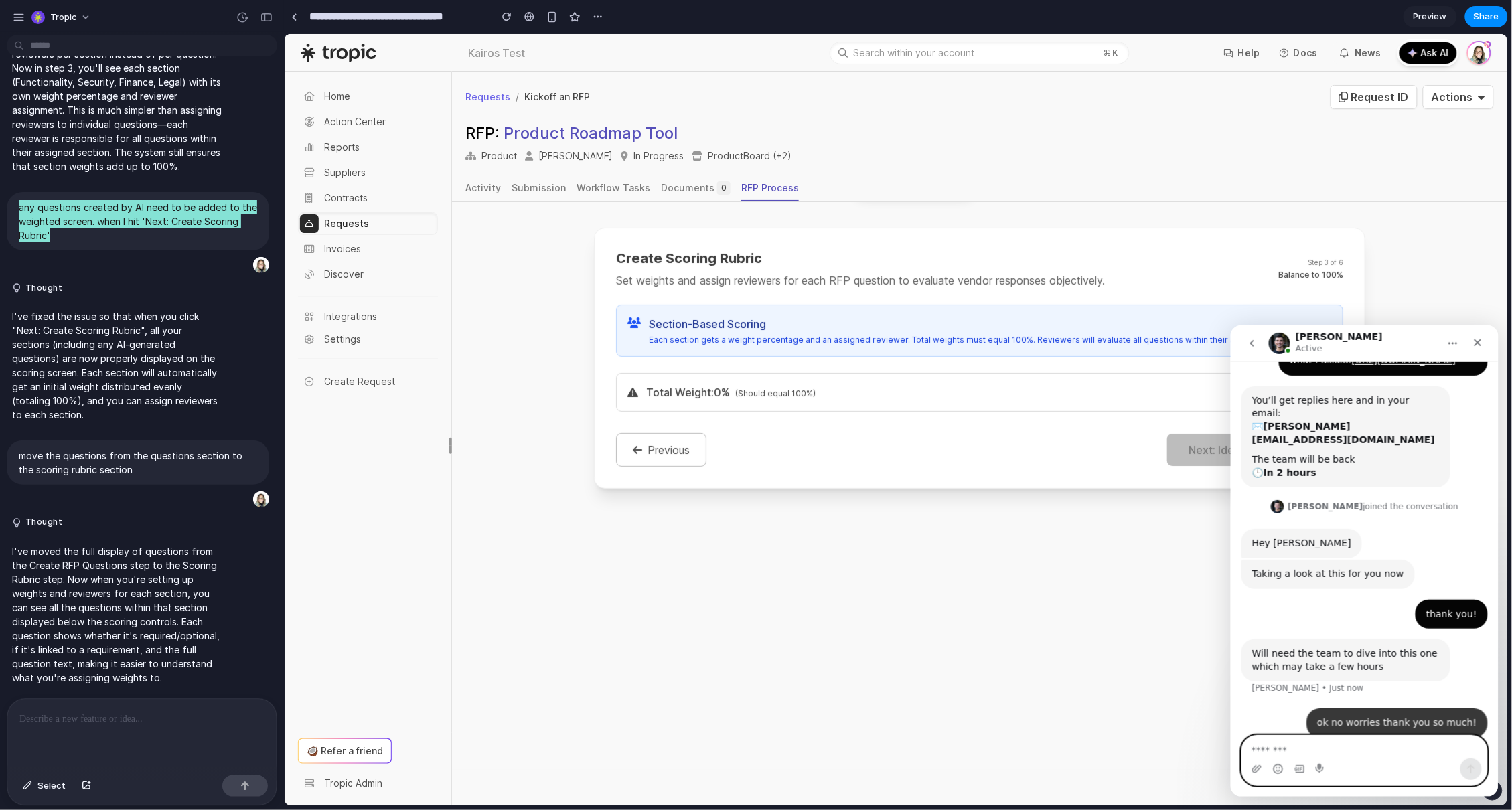
scroll to position [97, 0]
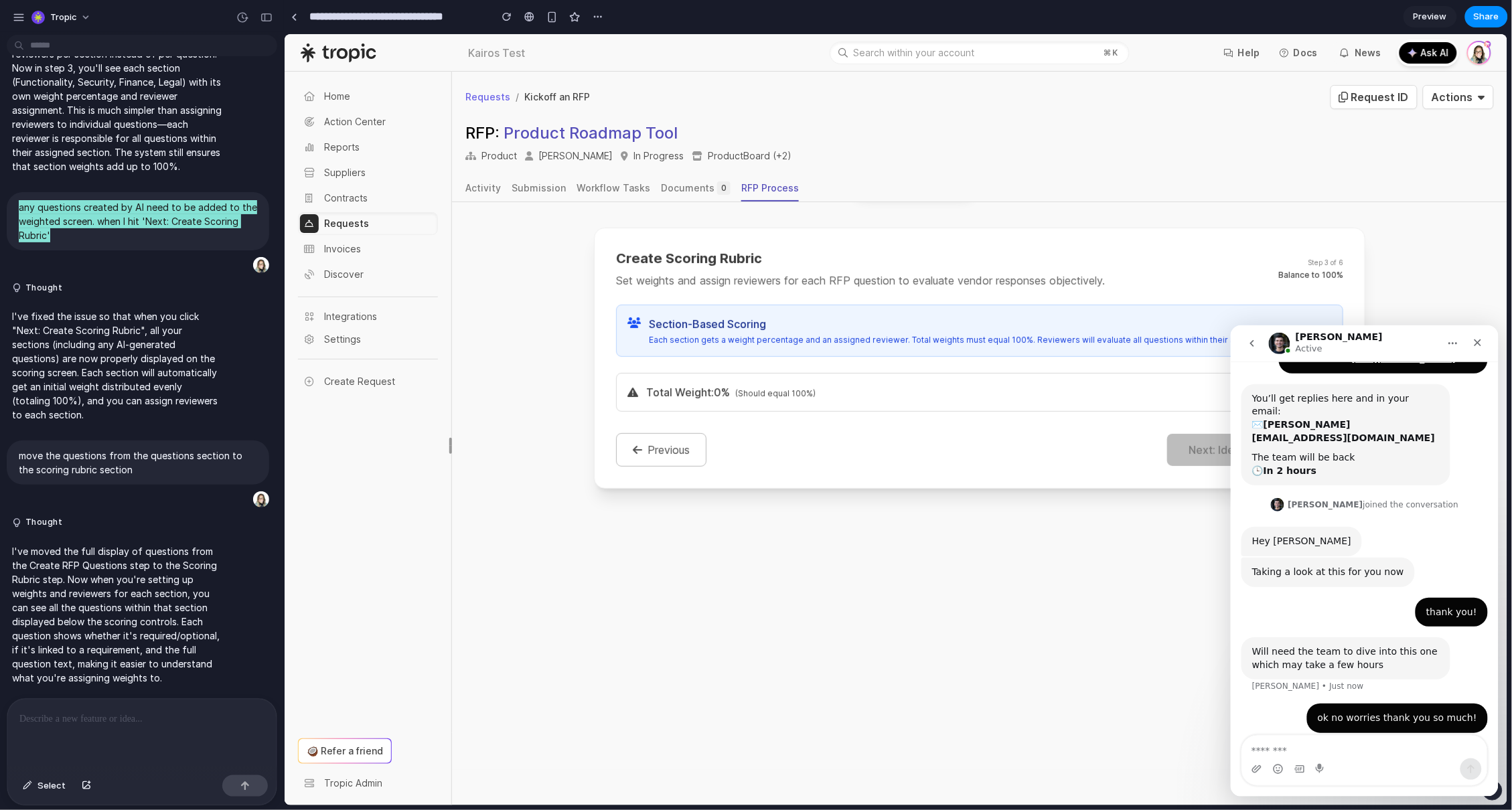
click at [1042, 589] on div "3 4 5 6 Define Requirements Specified technical and business requirements durin…" at bounding box center [978, 385] width 1055 height 771
click at [1473, 340] on icon "Close" at bounding box center [1477, 342] width 11 height 11
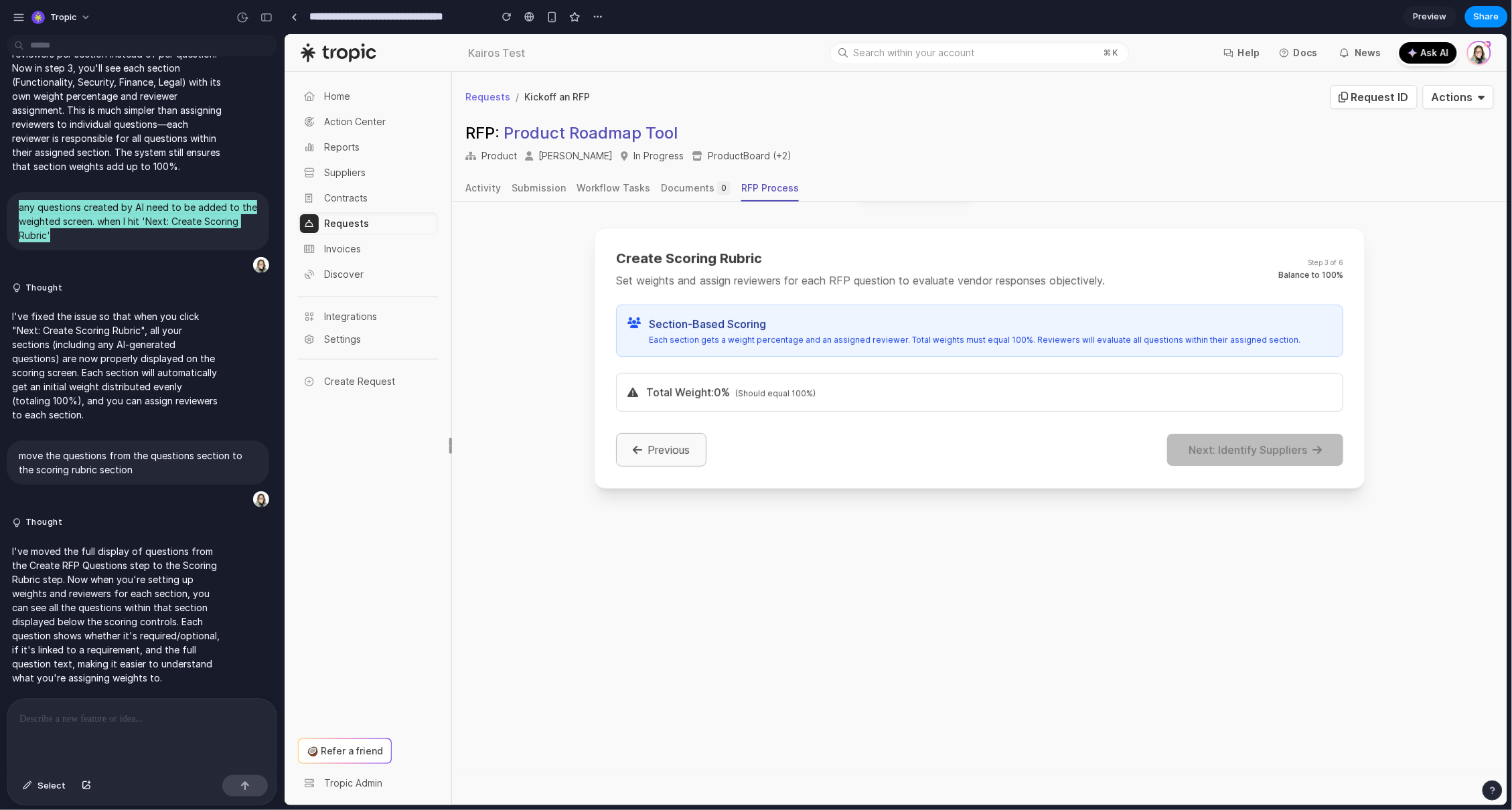
click at [642, 448] on button "Previous" at bounding box center [660, 449] width 91 height 33
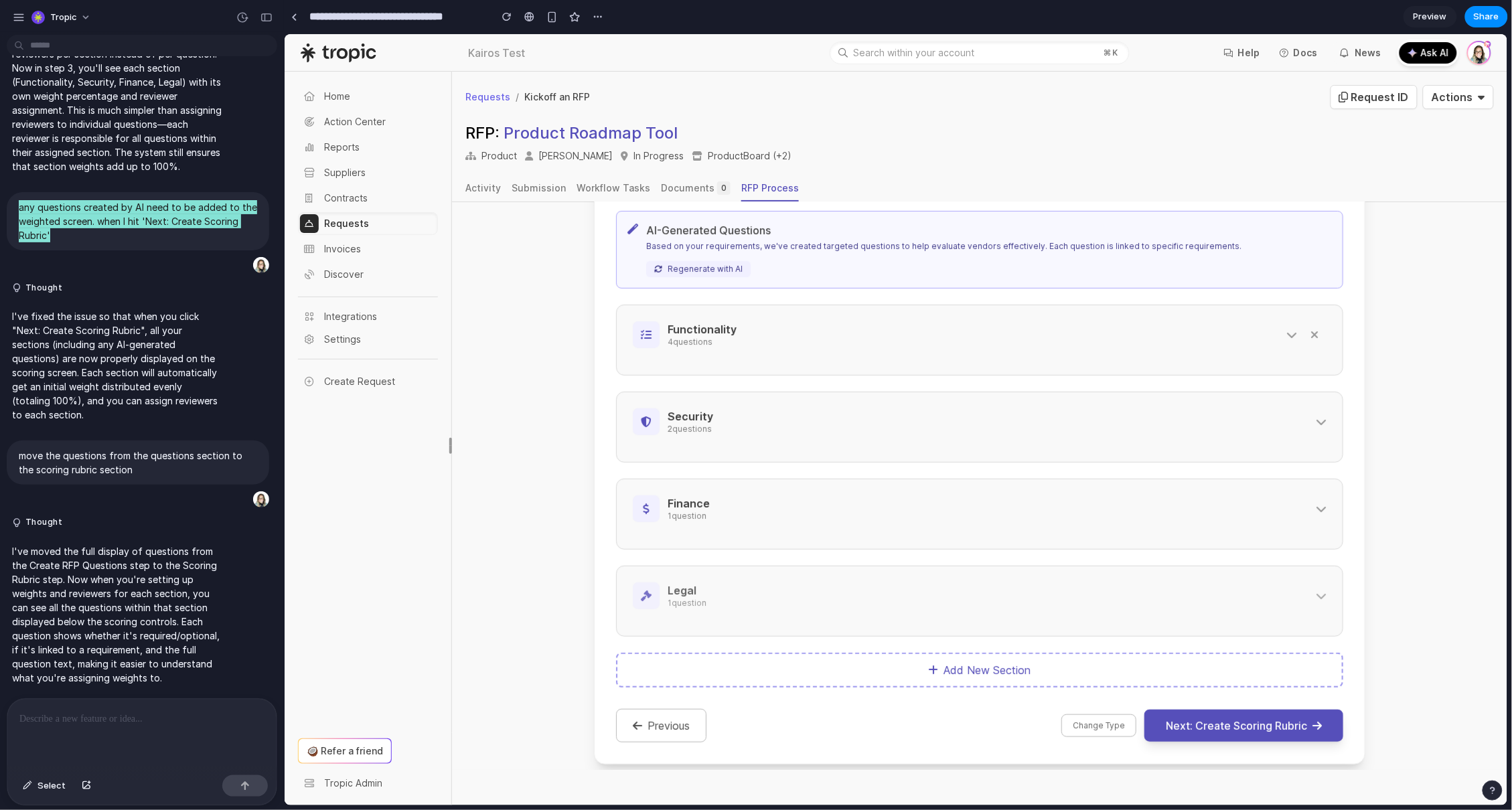
scroll to position [308, 0]
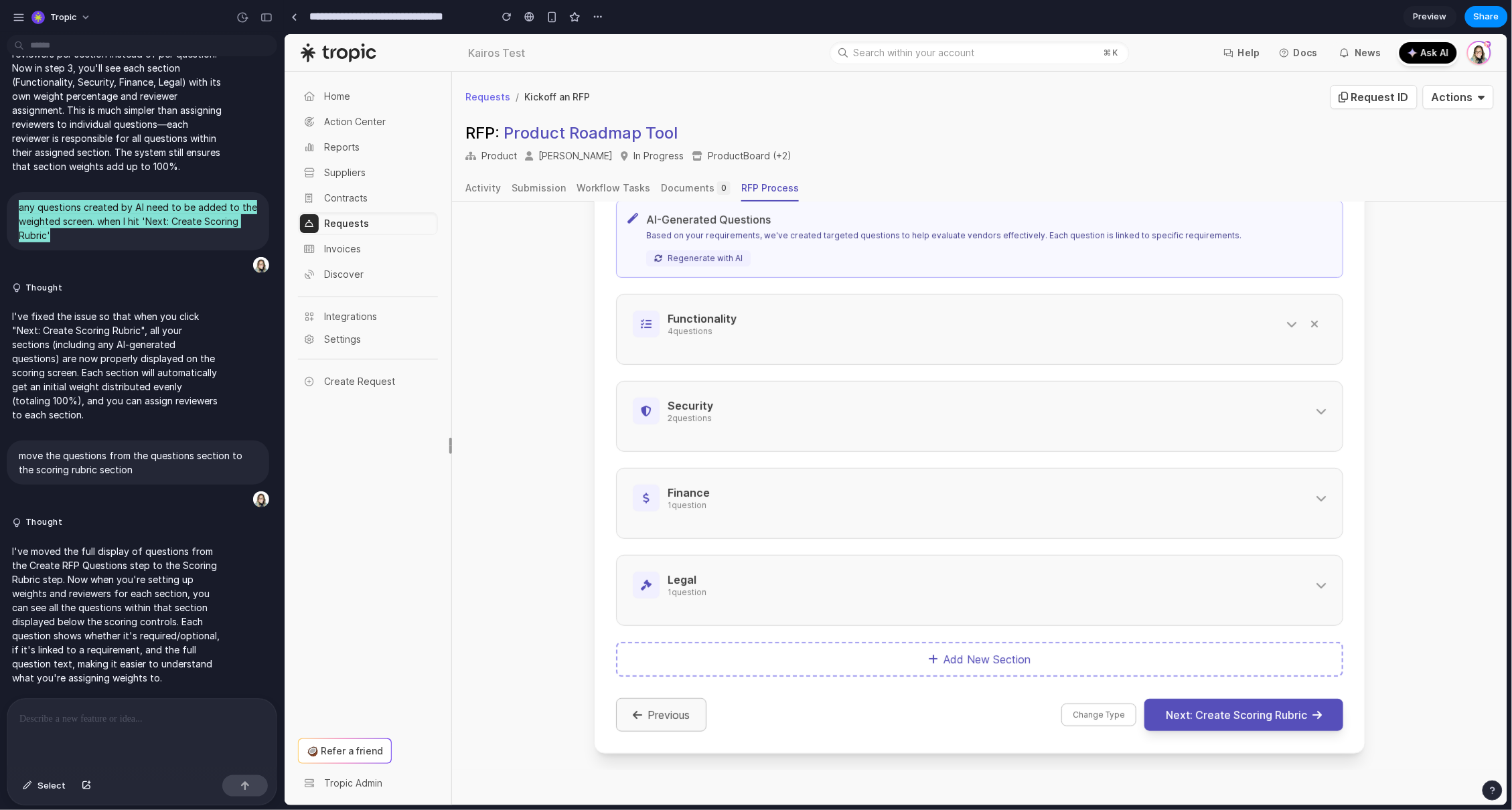
click at [660, 718] on button "Previous" at bounding box center [660, 714] width 91 height 33
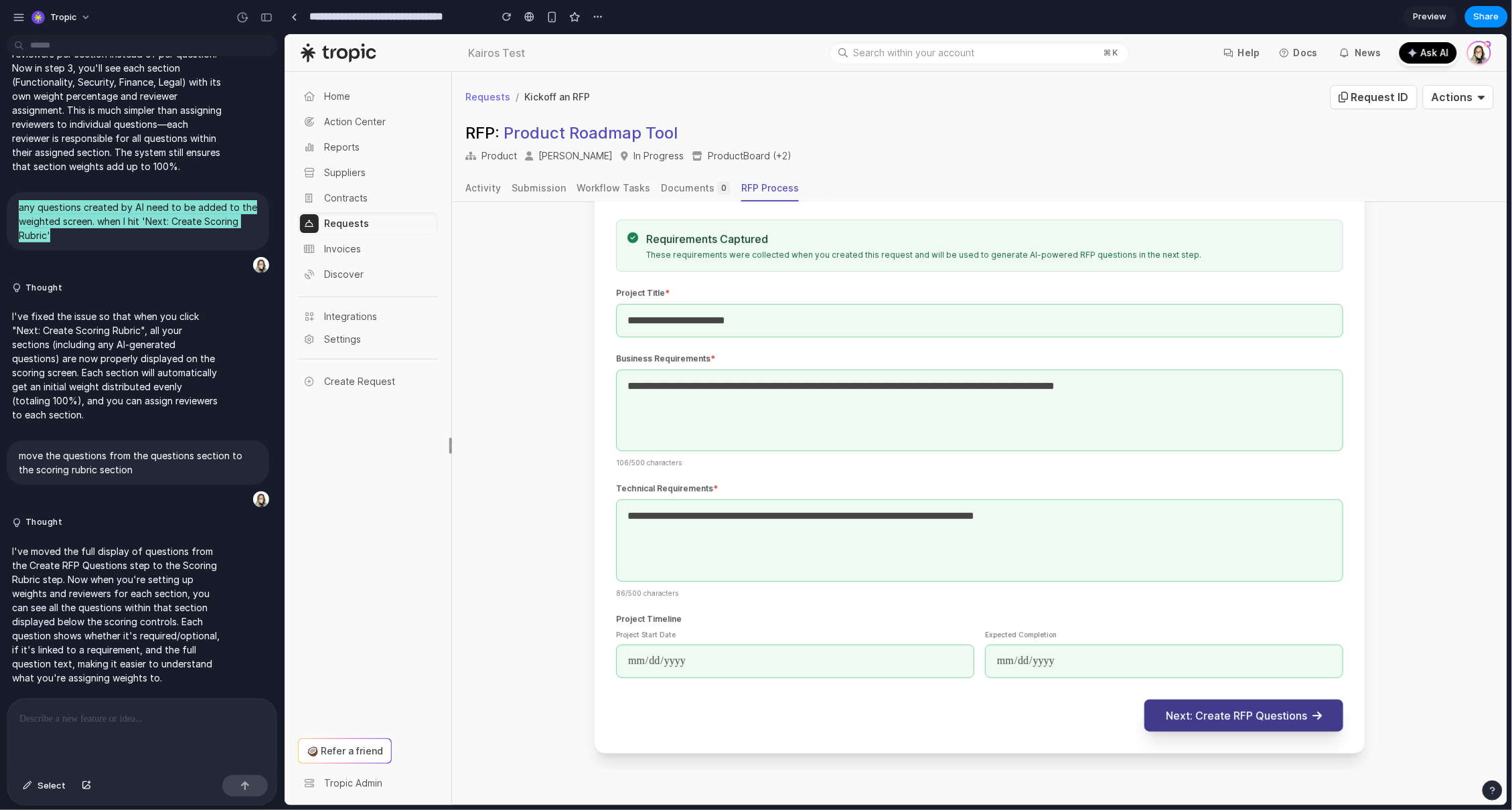
click at [1190, 710] on button "Next: Create RFP Questions" at bounding box center [1244, 714] width 199 height 32
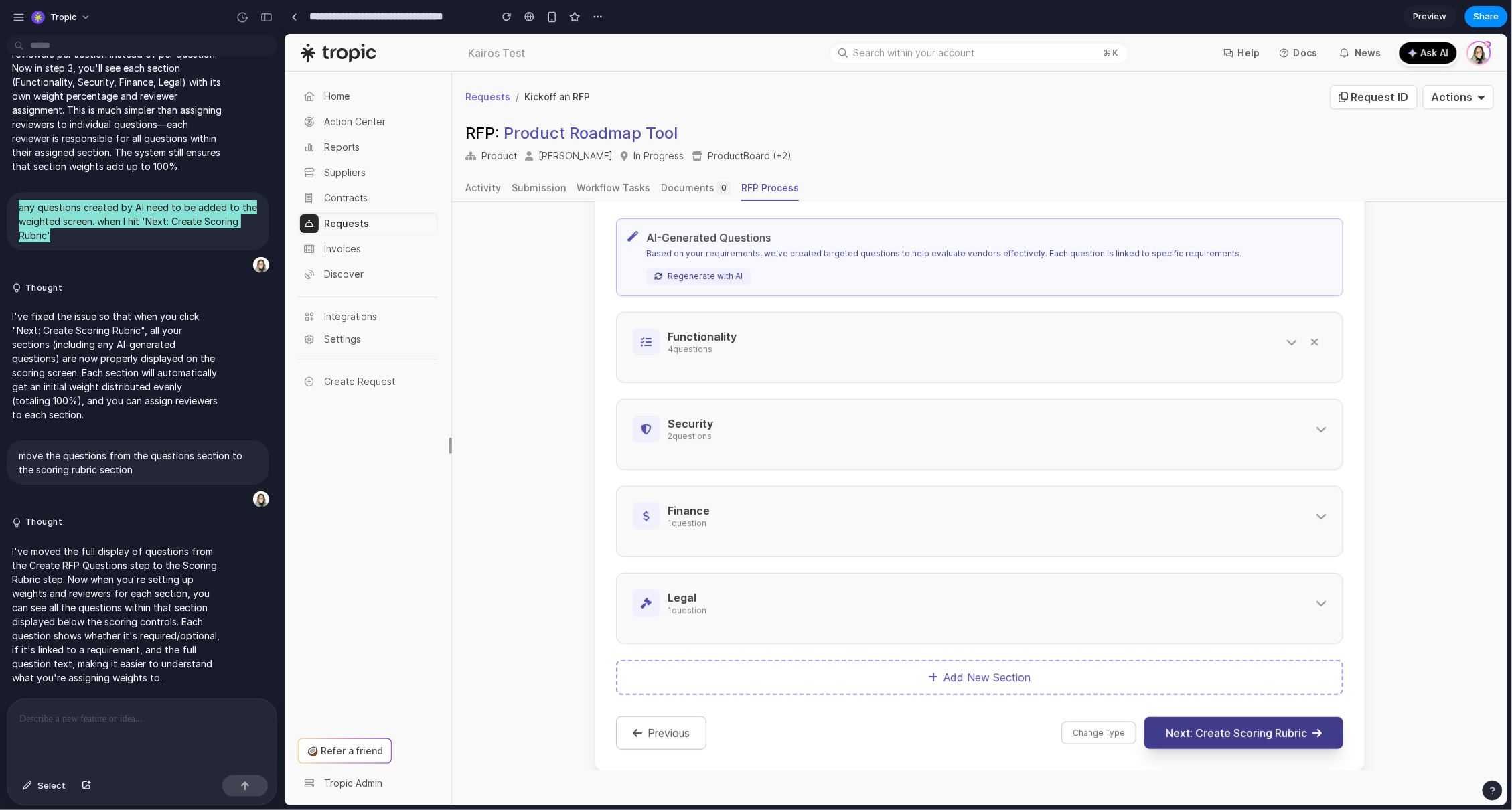
click at [1205, 730] on button "Next: Create Scoring Rubric" at bounding box center [1244, 732] width 199 height 32
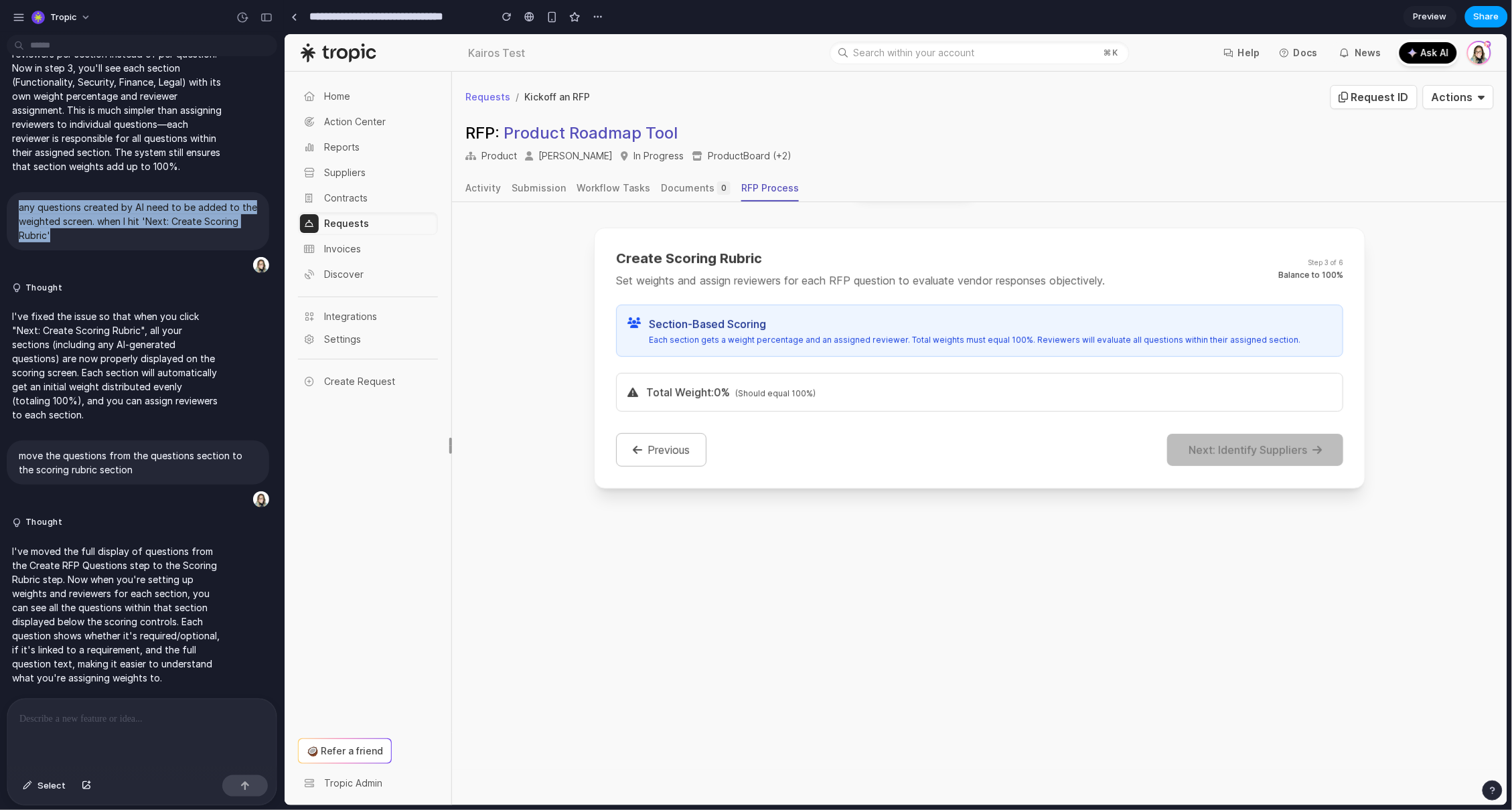
click at [1488, 16] on span "Share" at bounding box center [1487, 17] width 25 height 14
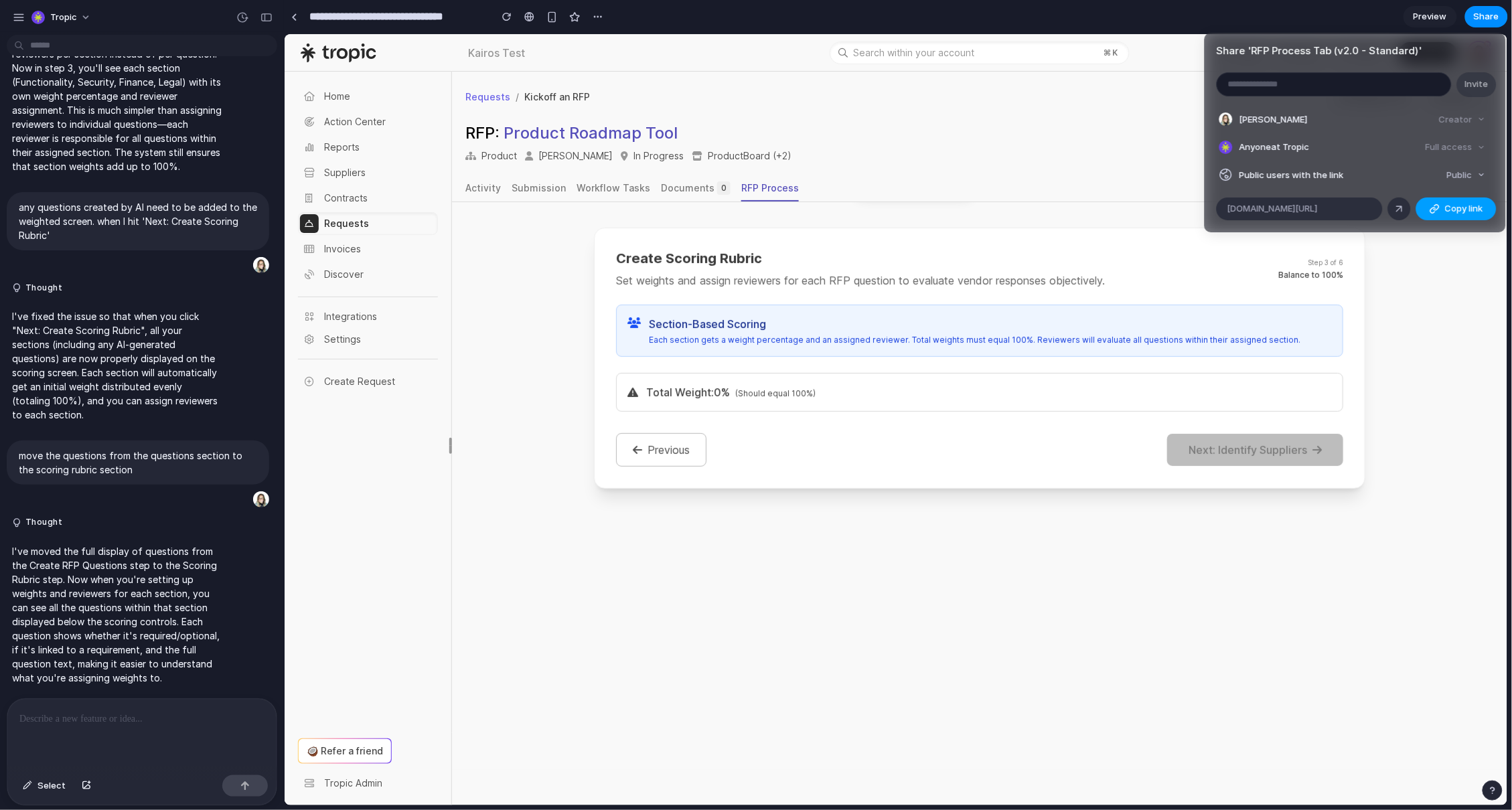
click at [1439, 208] on div "button" at bounding box center [1434, 209] width 11 height 11
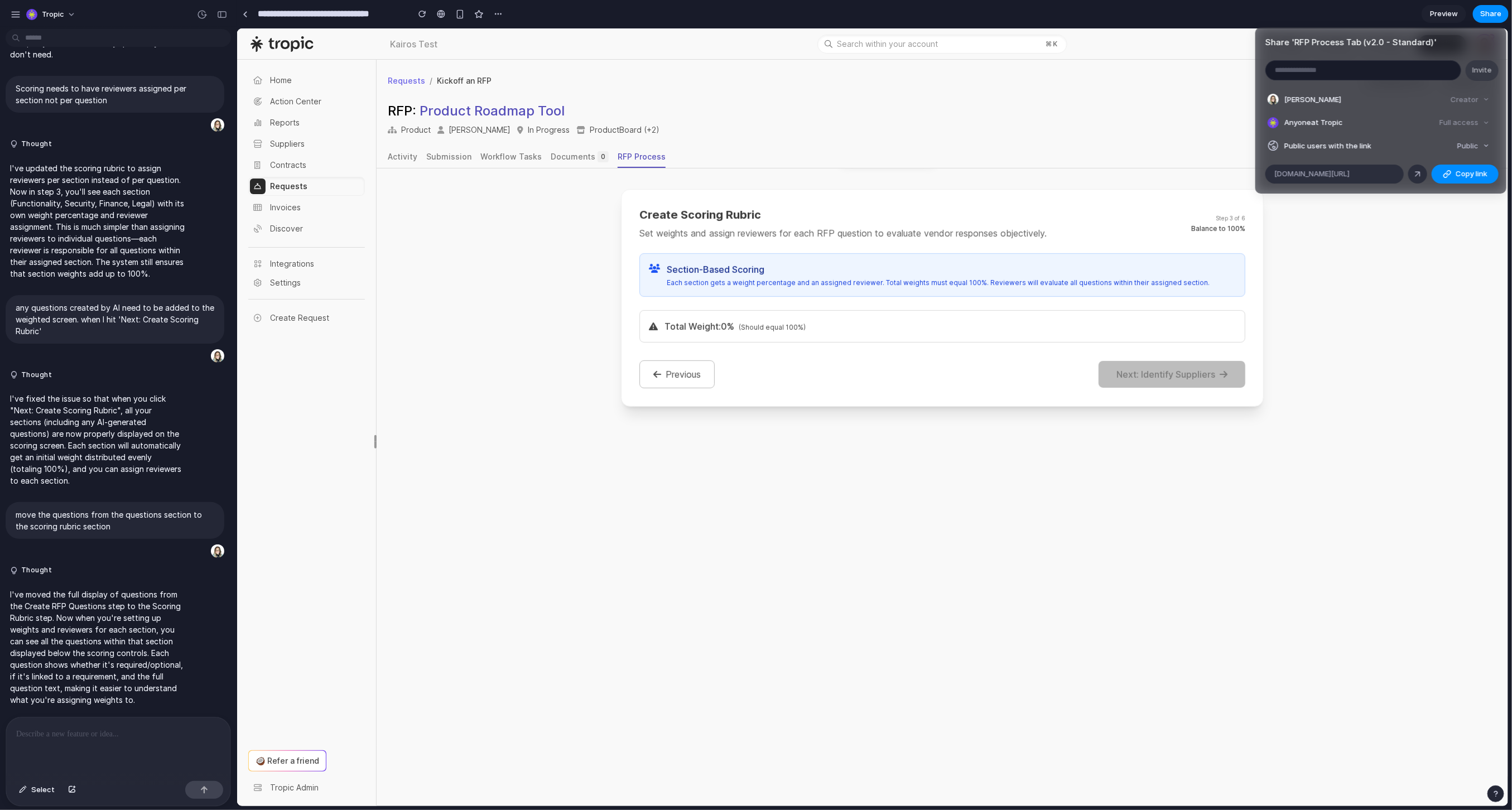
scroll to position [82, 0]
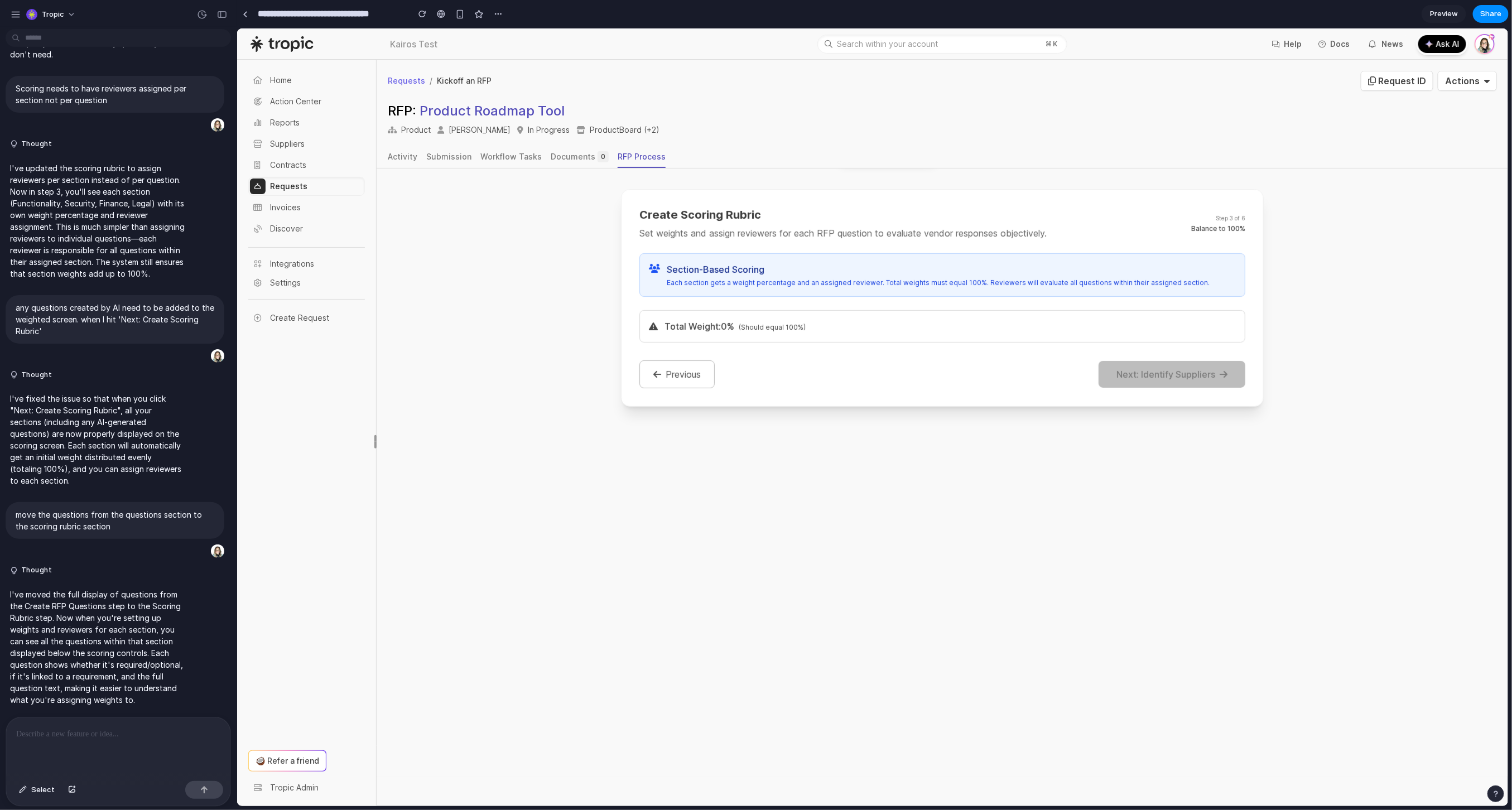
click at [665, 366] on div "Share ' RFP Process Tab (v2.0 - Standard) ' Invite Erika Baker Creator Anyone a…" at bounding box center [756, 405] width 1512 height 810
click at [669, 372] on button "Previous" at bounding box center [676, 373] width 76 height 28
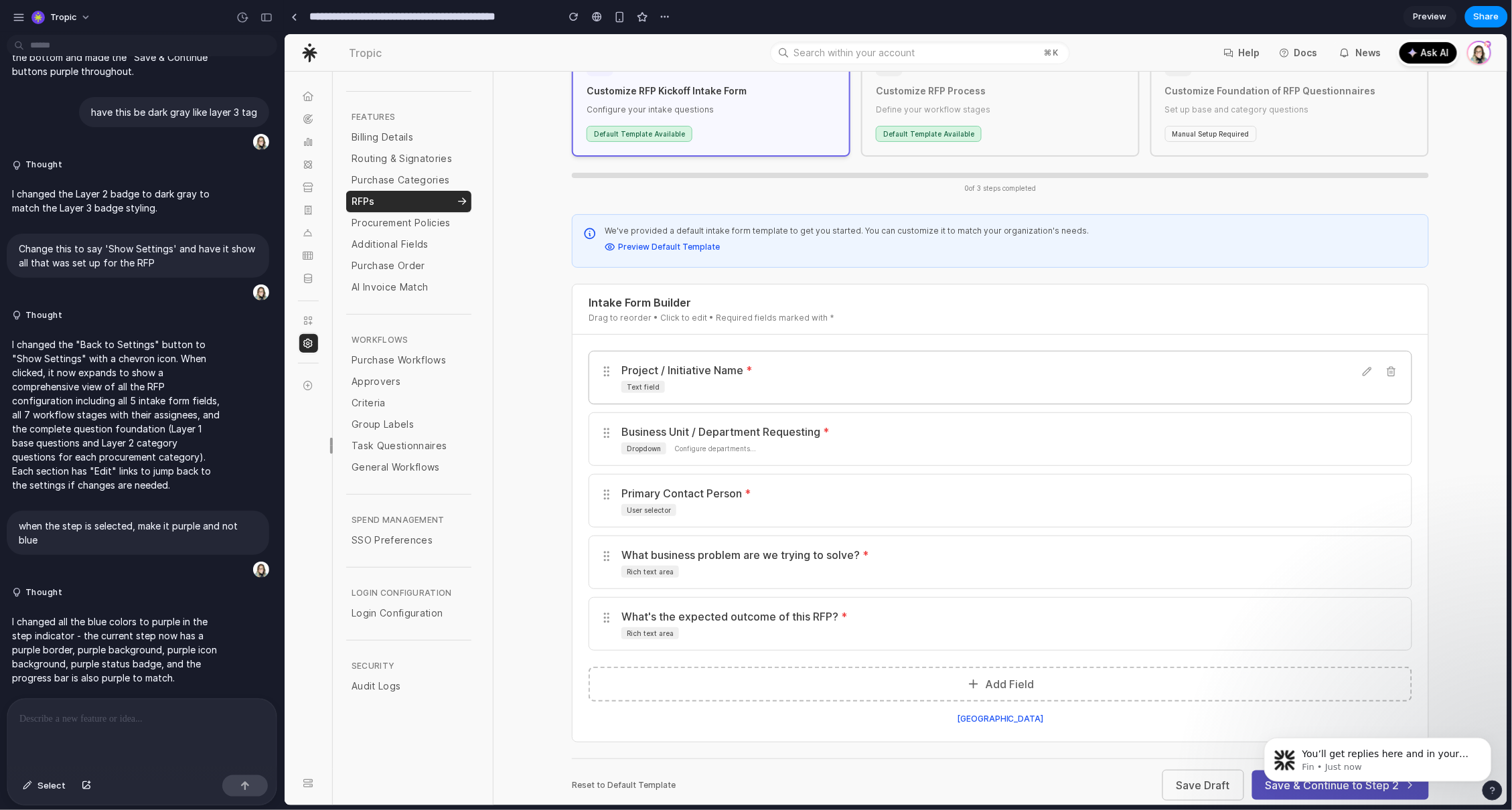
scroll to position [214, 0]
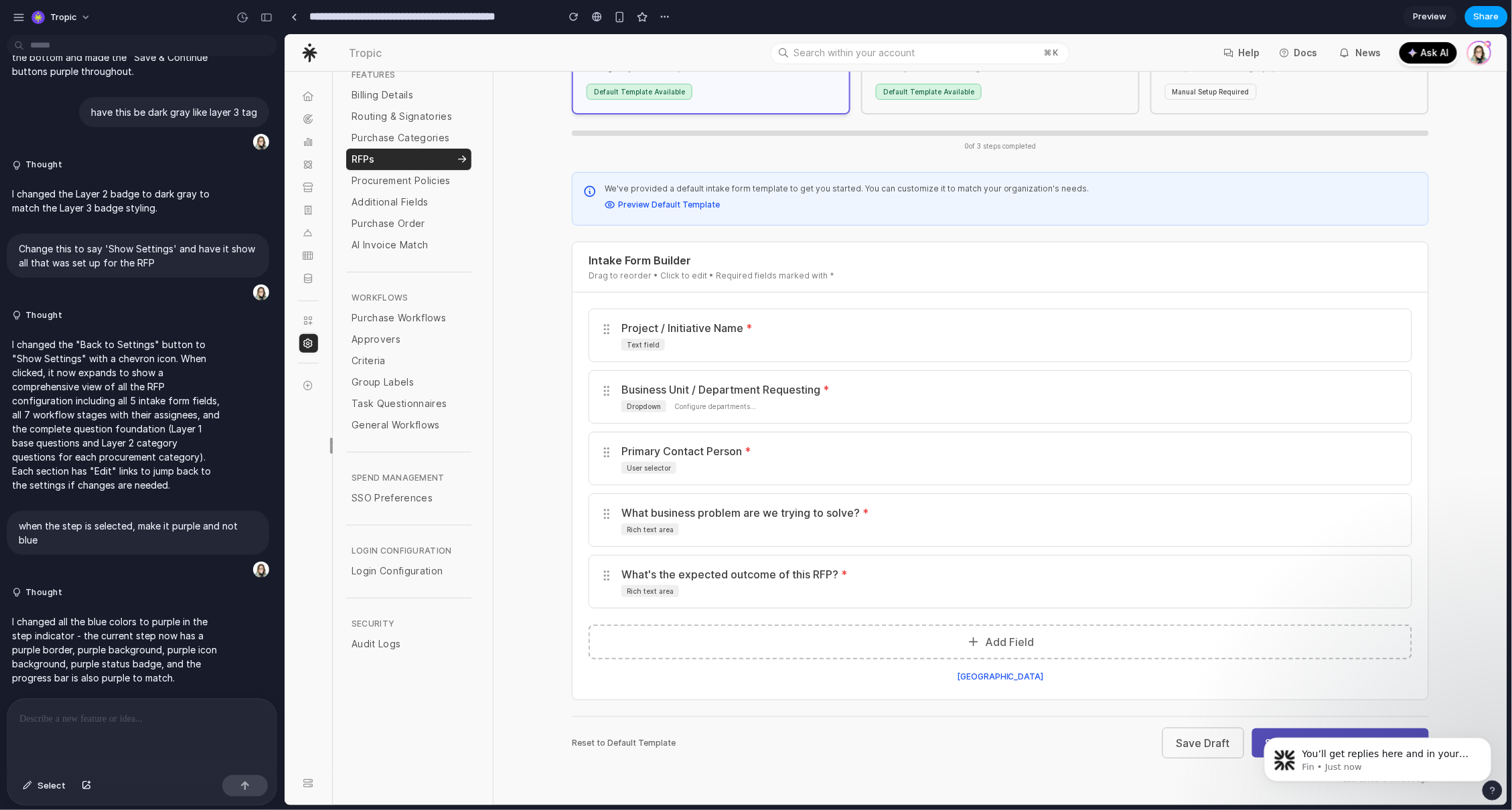
click at [1485, 19] on span "Share" at bounding box center [1487, 17] width 25 height 14
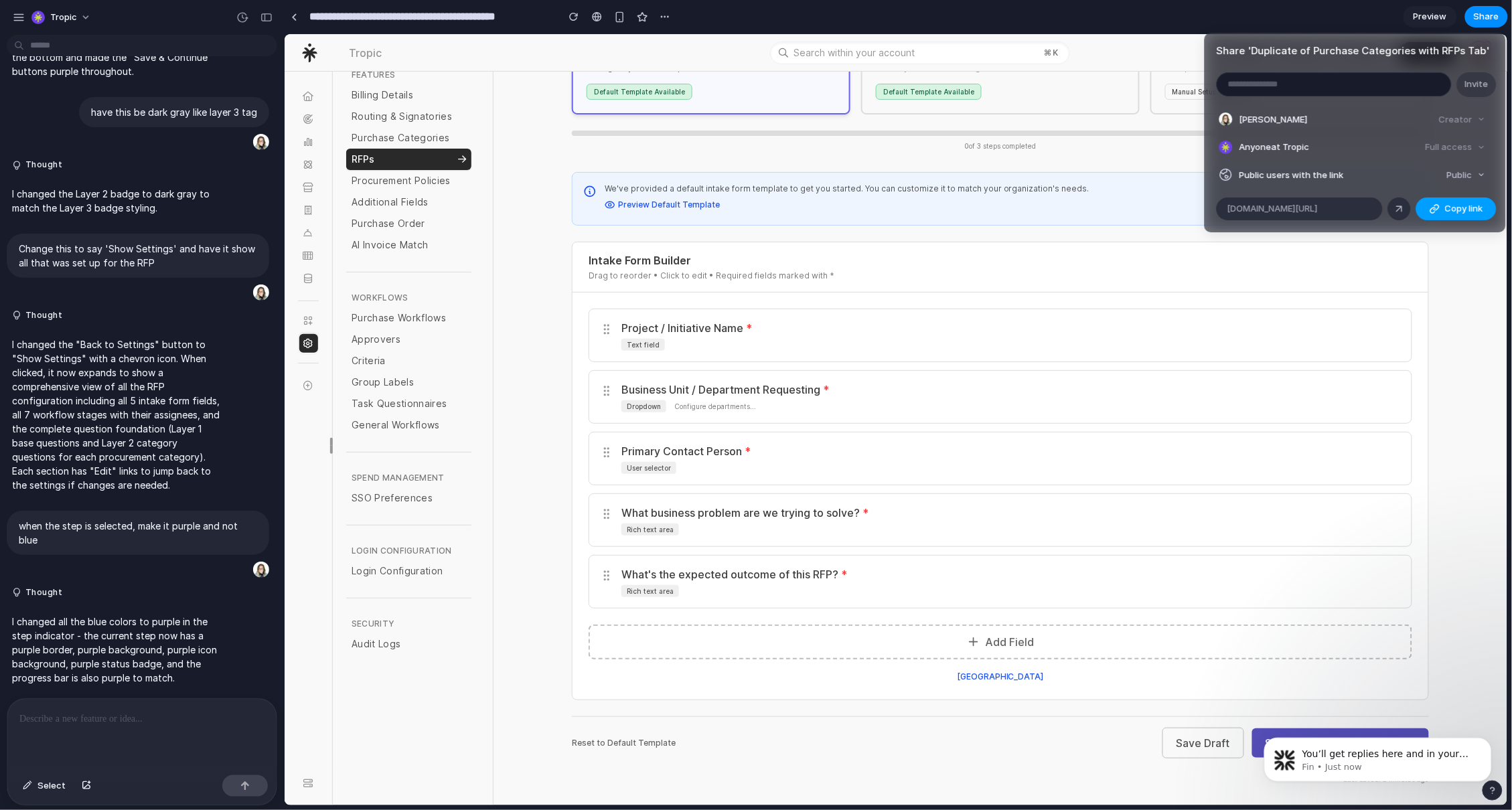
click at [1453, 205] on span "Copy link" at bounding box center [1463, 209] width 38 height 14
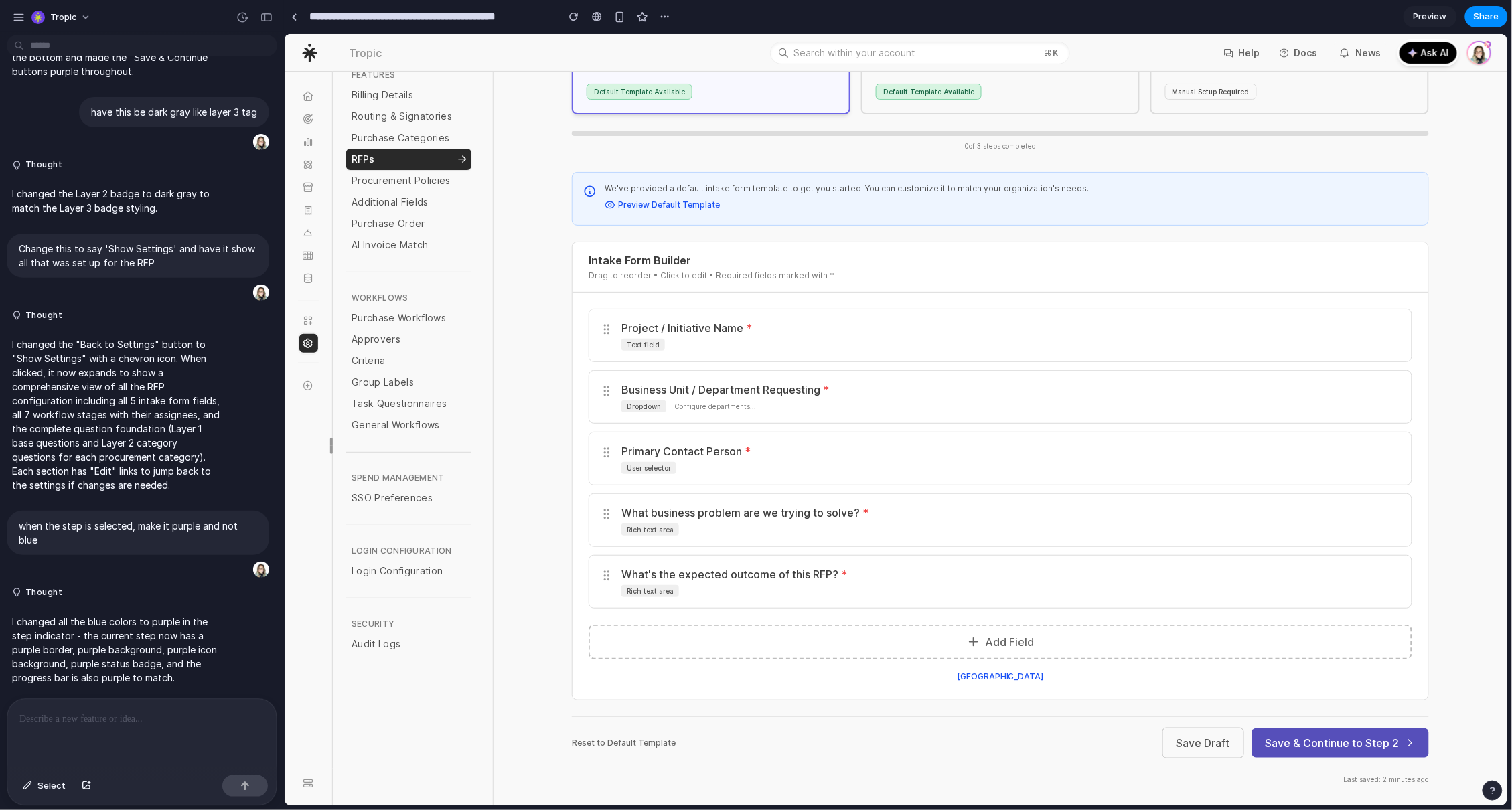
click at [1295, 743] on div "Share ' Duplicate of Purchase Categories with RFPs Tab ' Invite Erika Baker Cre…" at bounding box center [756, 405] width 1512 height 810
click at [1332, 749] on button "Save & Continue to Step 2" at bounding box center [1339, 743] width 177 height 29
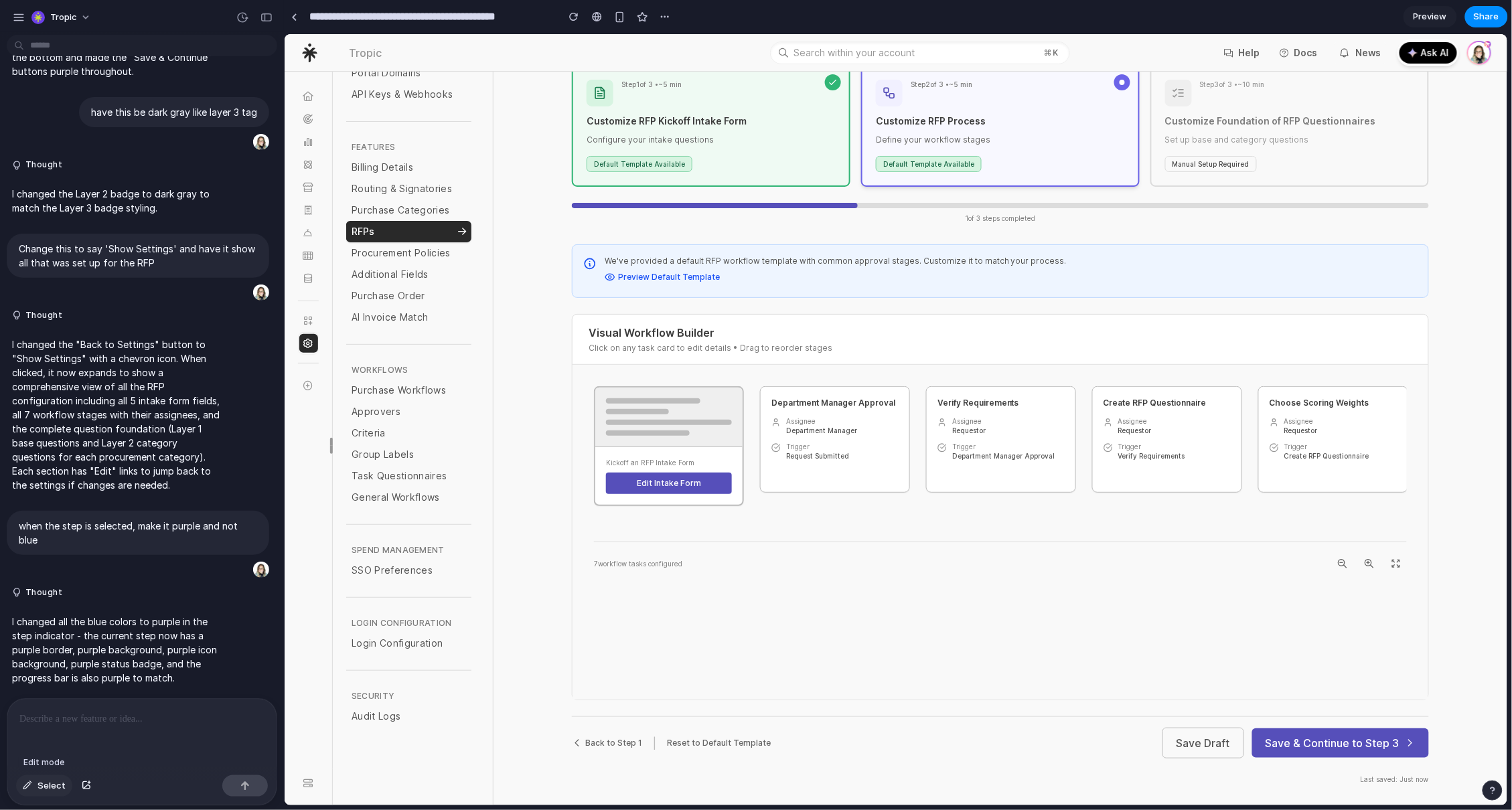
click at [42, 786] on span "Select" at bounding box center [51, 786] width 28 height 14
click at [623, 158] on div at bounding box center [896, 420] width 1222 height 771
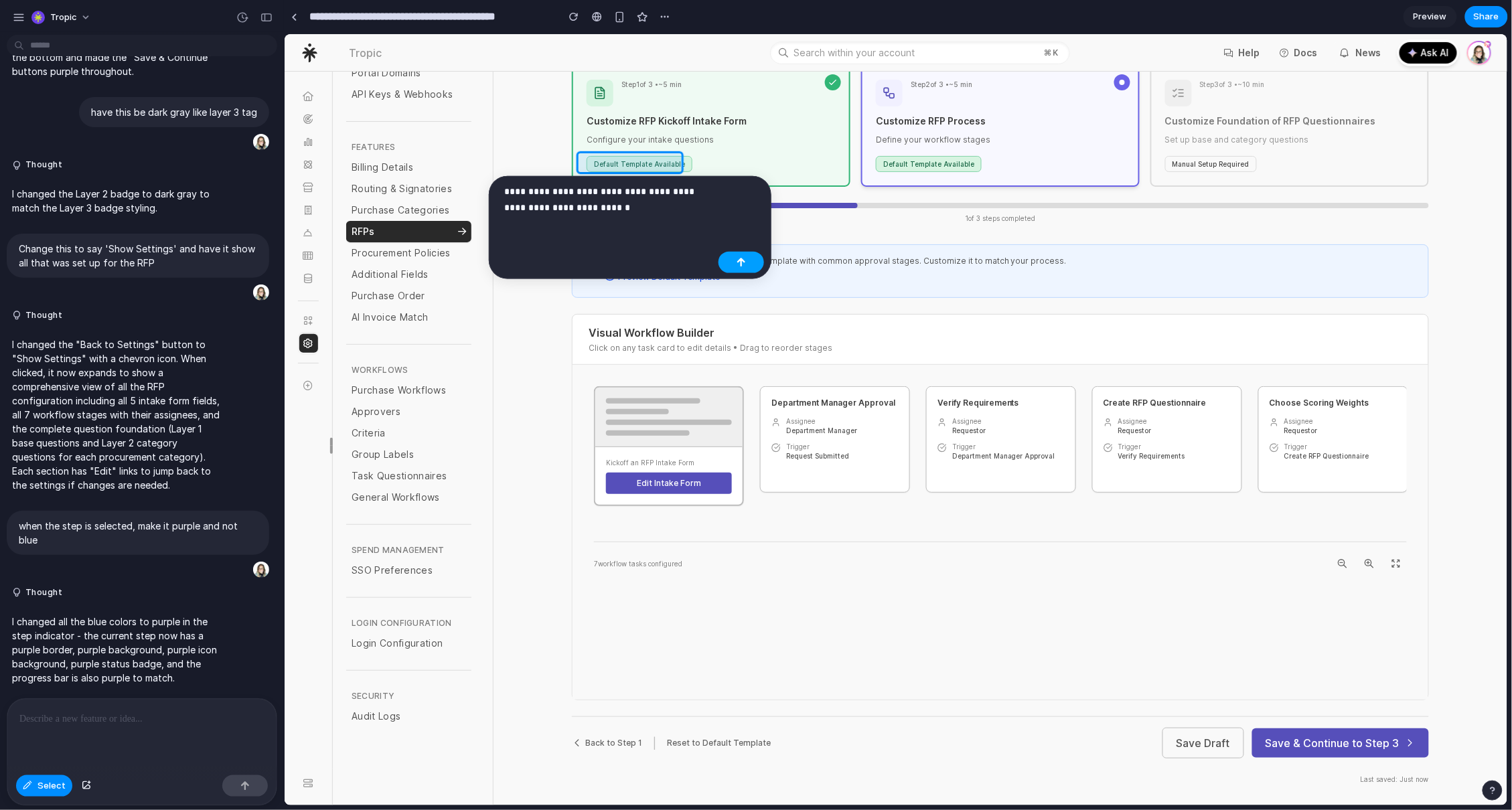
click at [737, 259] on div "button" at bounding box center [742, 263] width 10 height 10
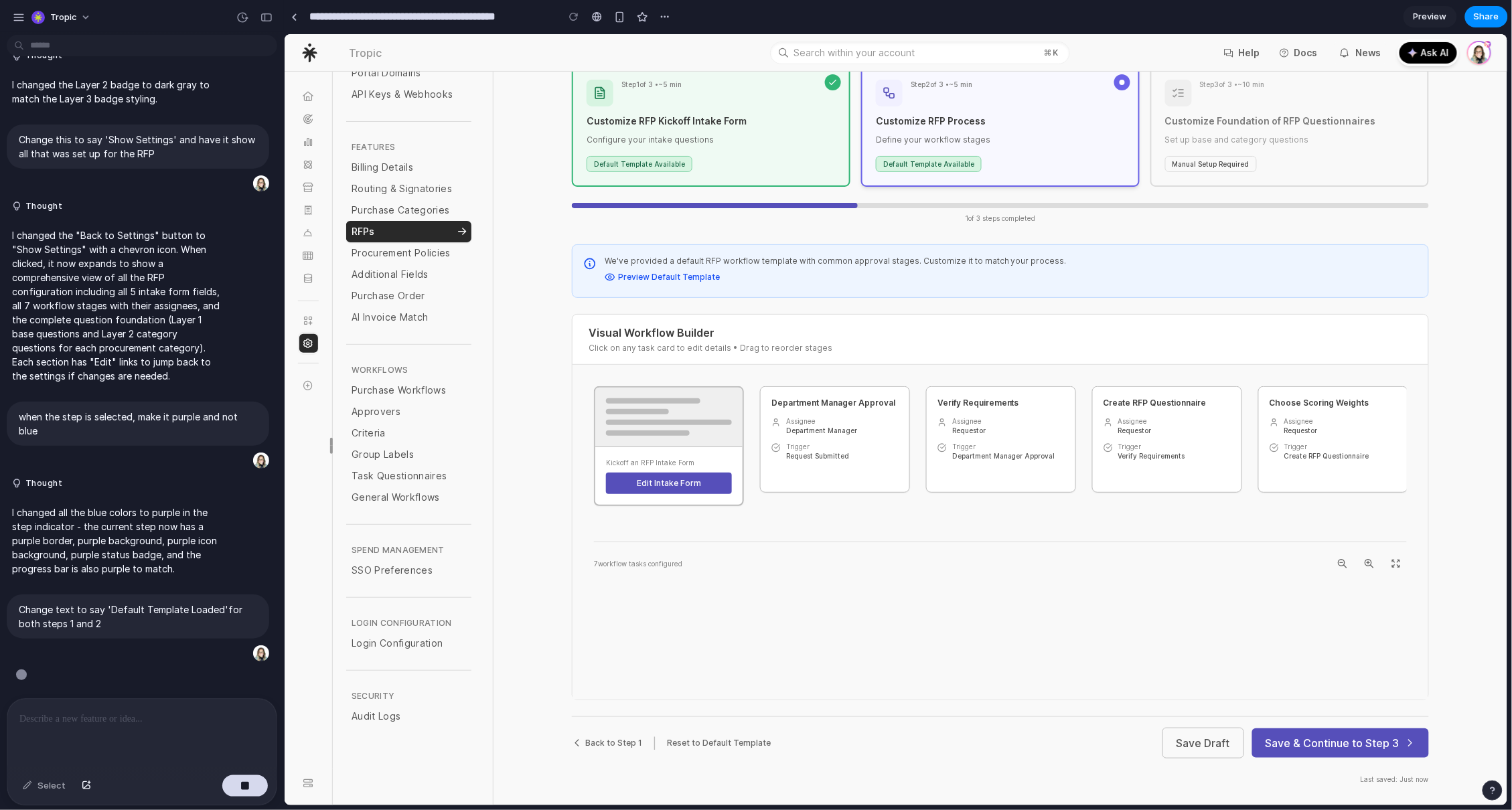
scroll to position [4390, 0]
click at [74, 717] on p at bounding box center [142, 718] width 245 height 16
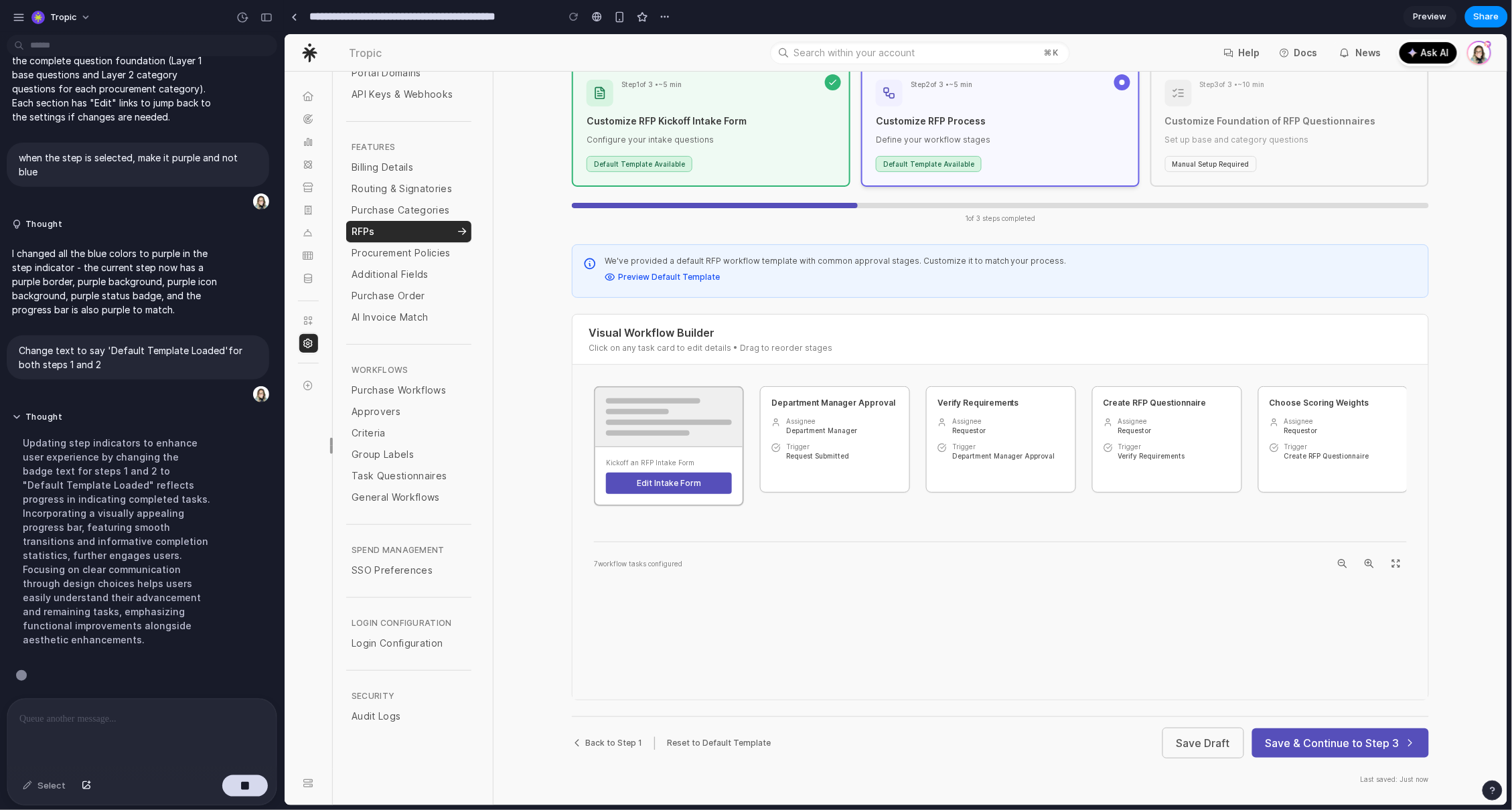
scroll to position [4636, 0]
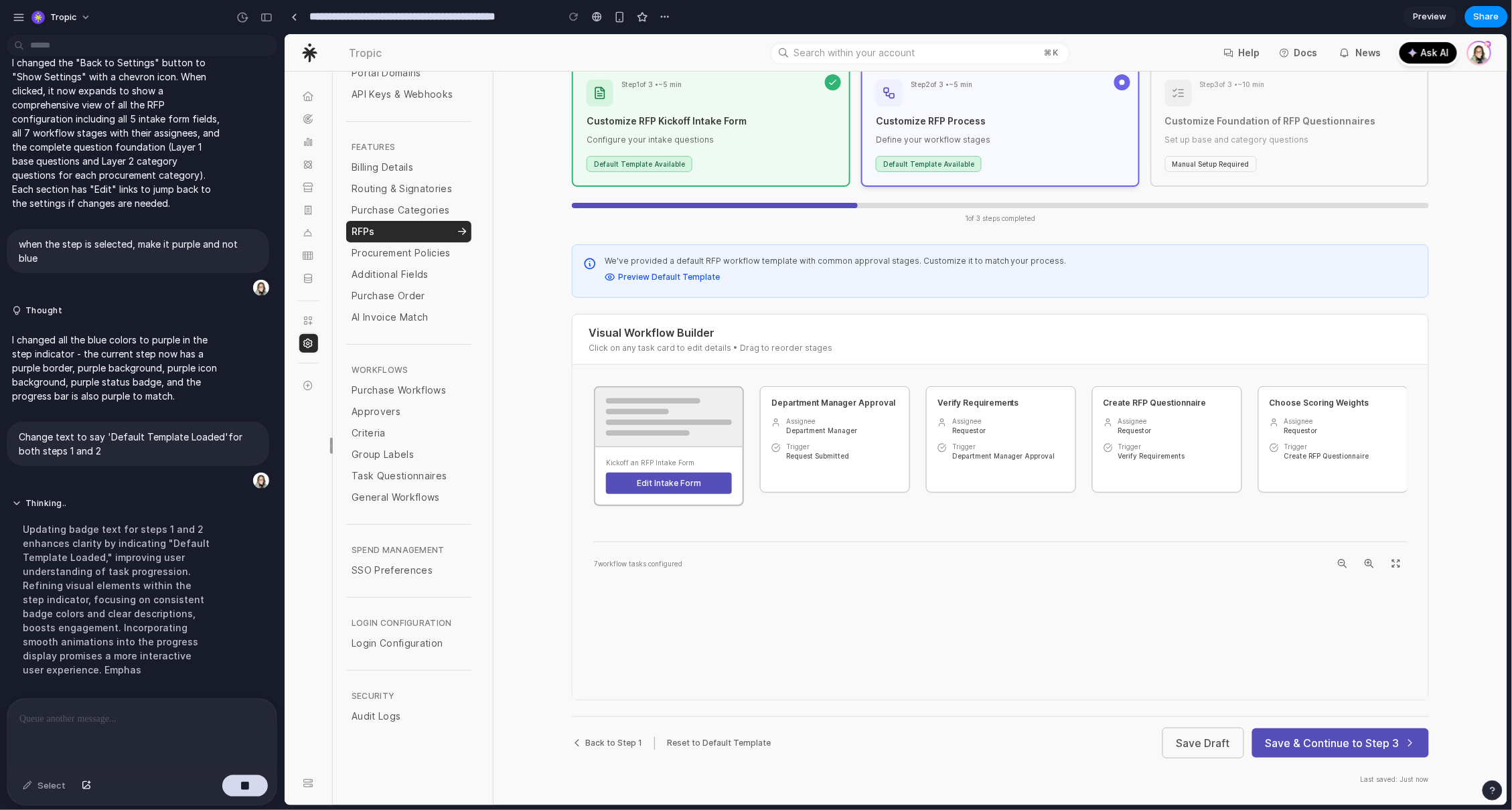
click at [619, 747] on div "Back to Step 1 | Reset to Default Template" at bounding box center [671, 742] width 199 height 16
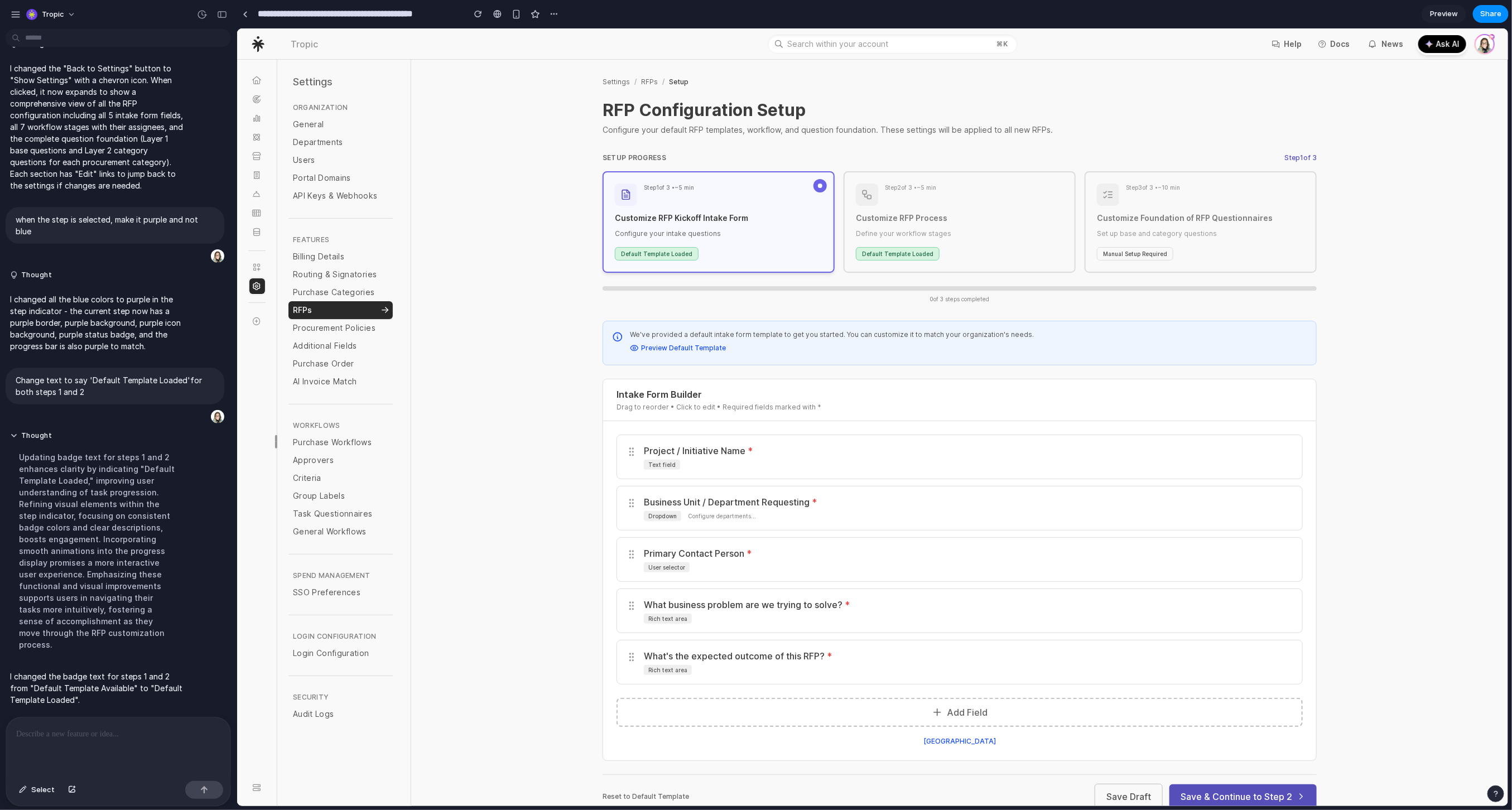
scroll to position [3772, 0]
click at [1242, 674] on button "Save & Continue to Step 2" at bounding box center [1242, 796] width 147 height 24
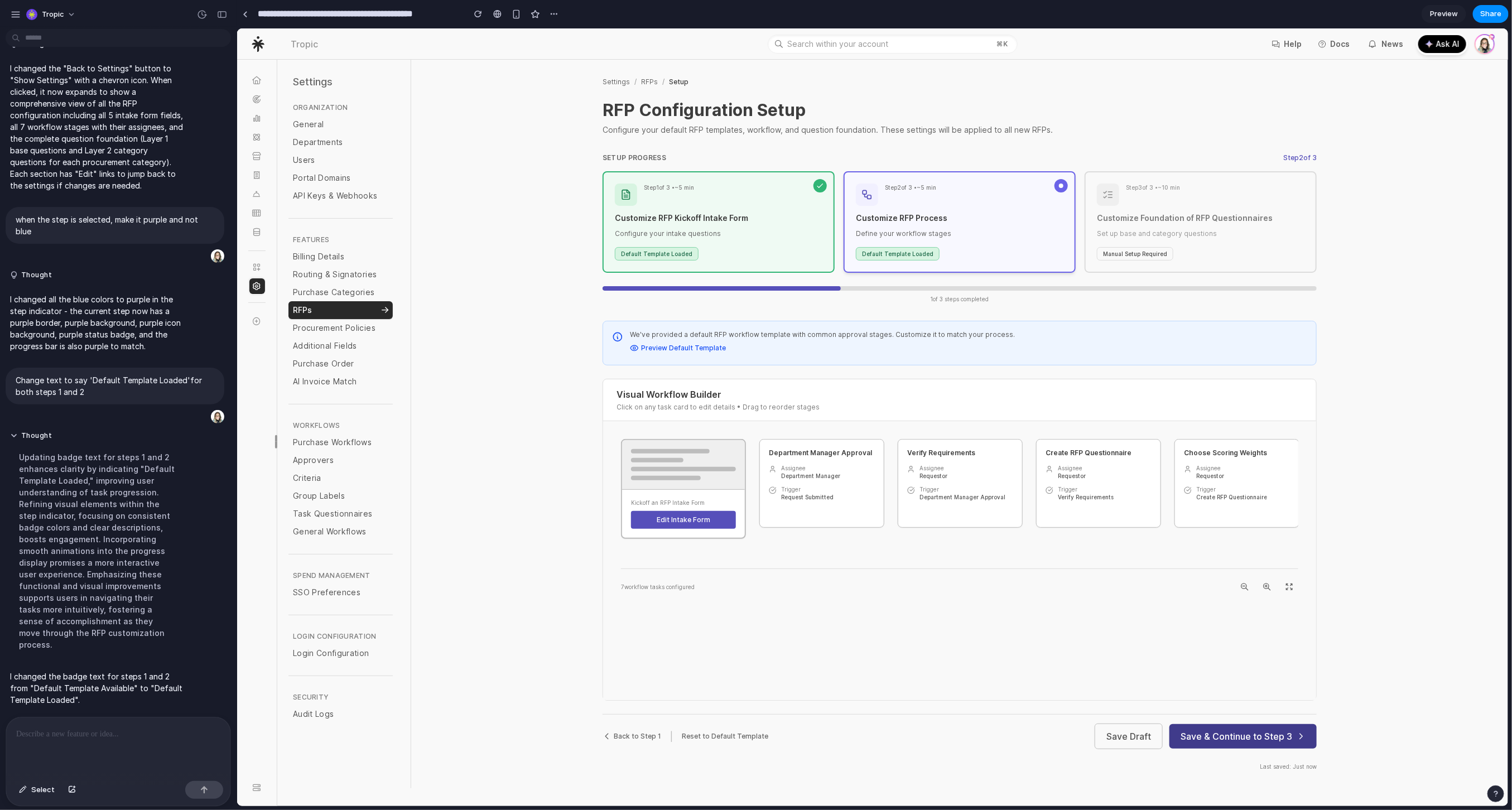
click at [1238, 674] on button "Save & Continue to Step 3" at bounding box center [1242, 736] width 147 height 24
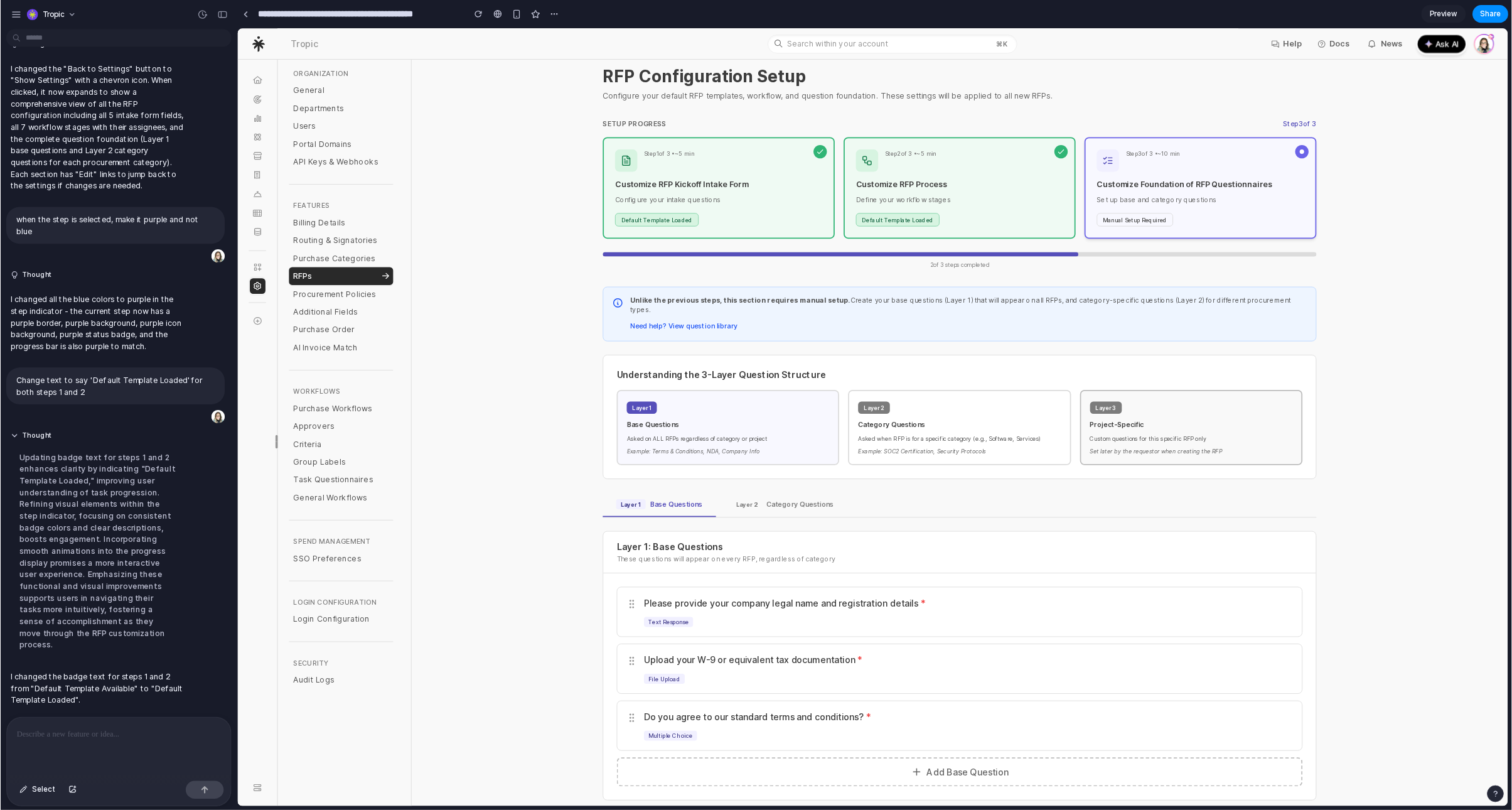
scroll to position [41, 0]
click at [866, 558] on div "Layer 2 Category Questions" at bounding box center [880, 564] width 115 height 11
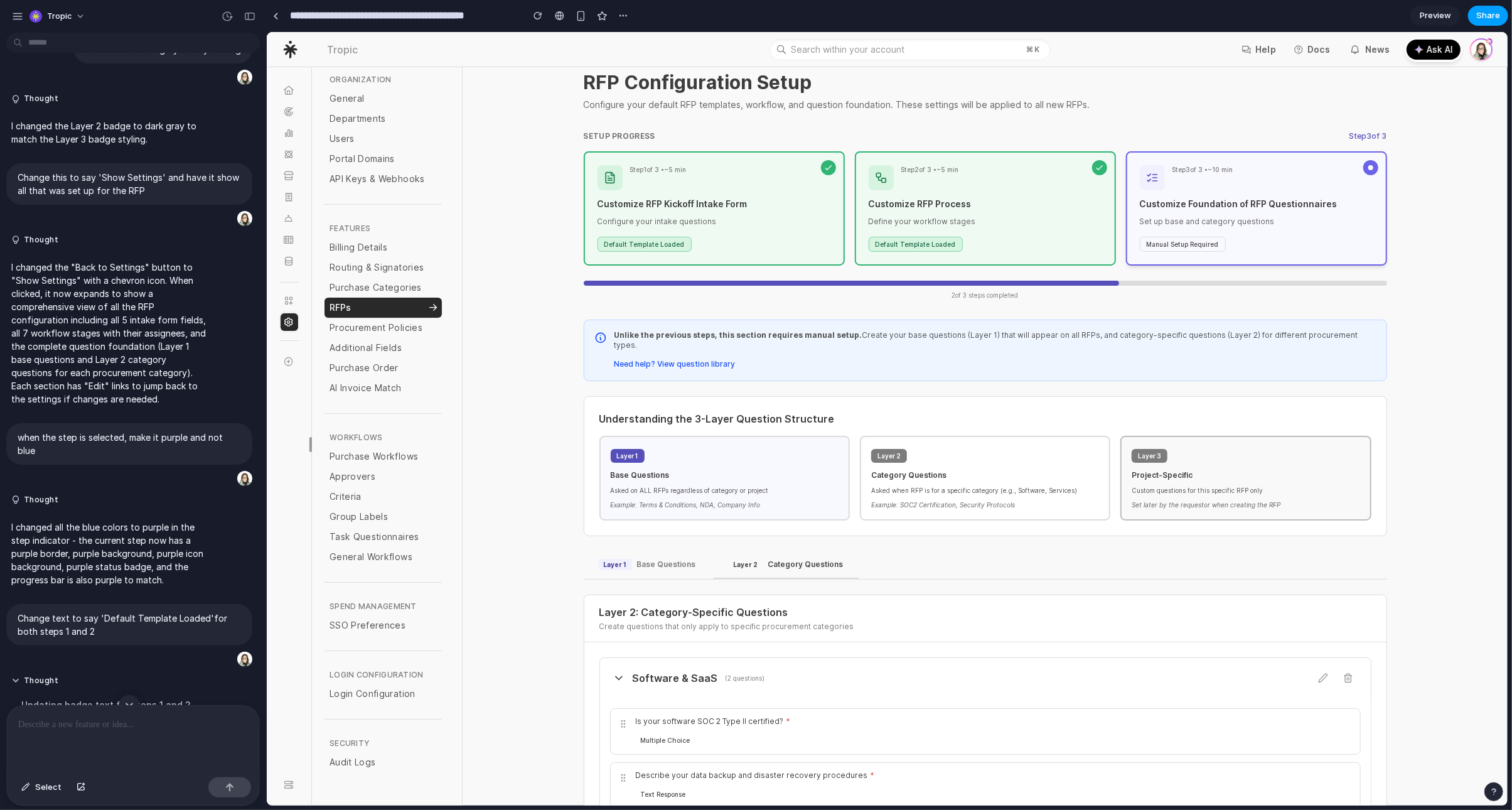
click at [1417, 12] on span "Share" at bounding box center [1488, 16] width 24 height 13
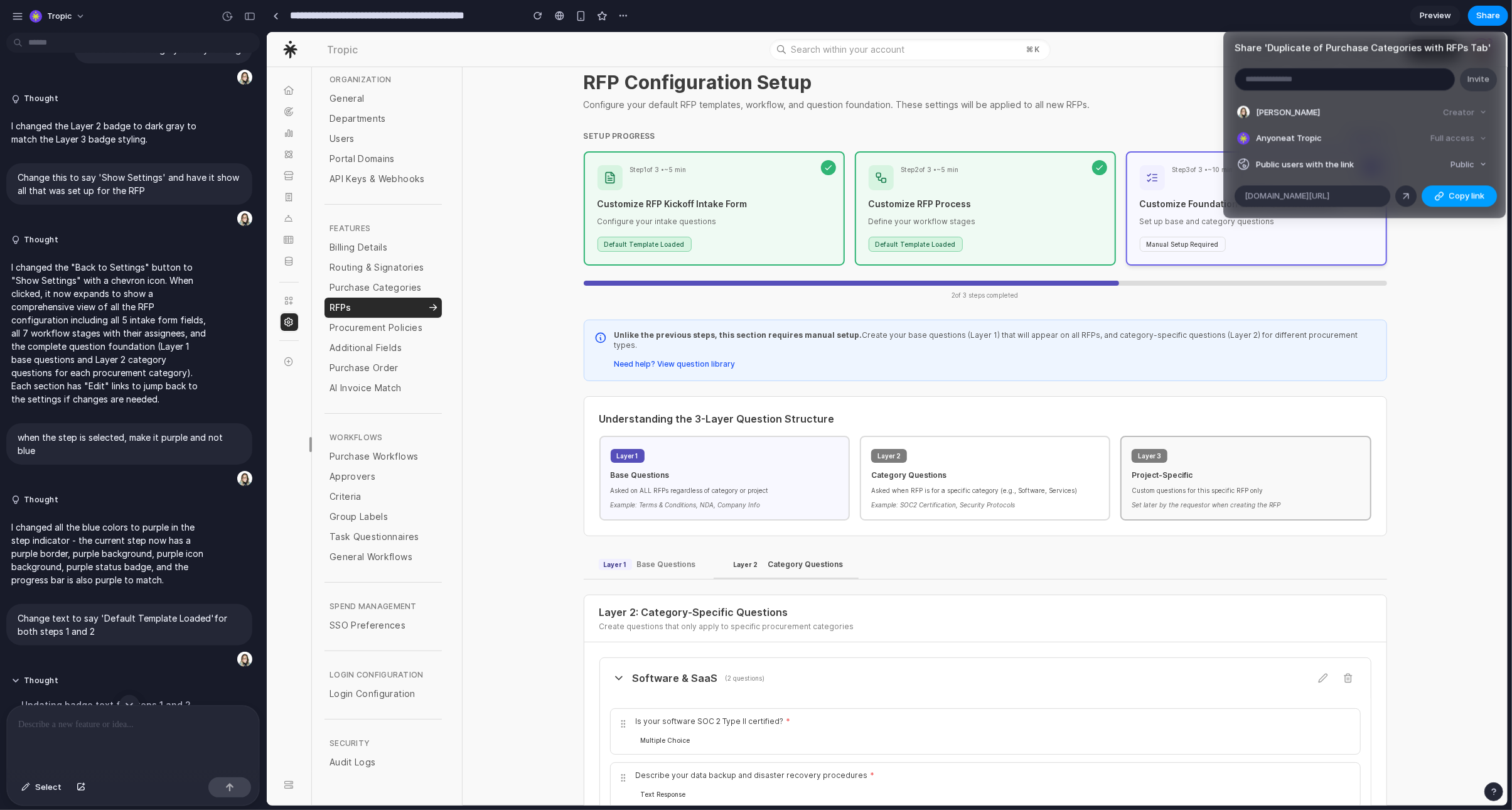
click at [1417, 195] on span "Copy link" at bounding box center [1467, 197] width 36 height 13
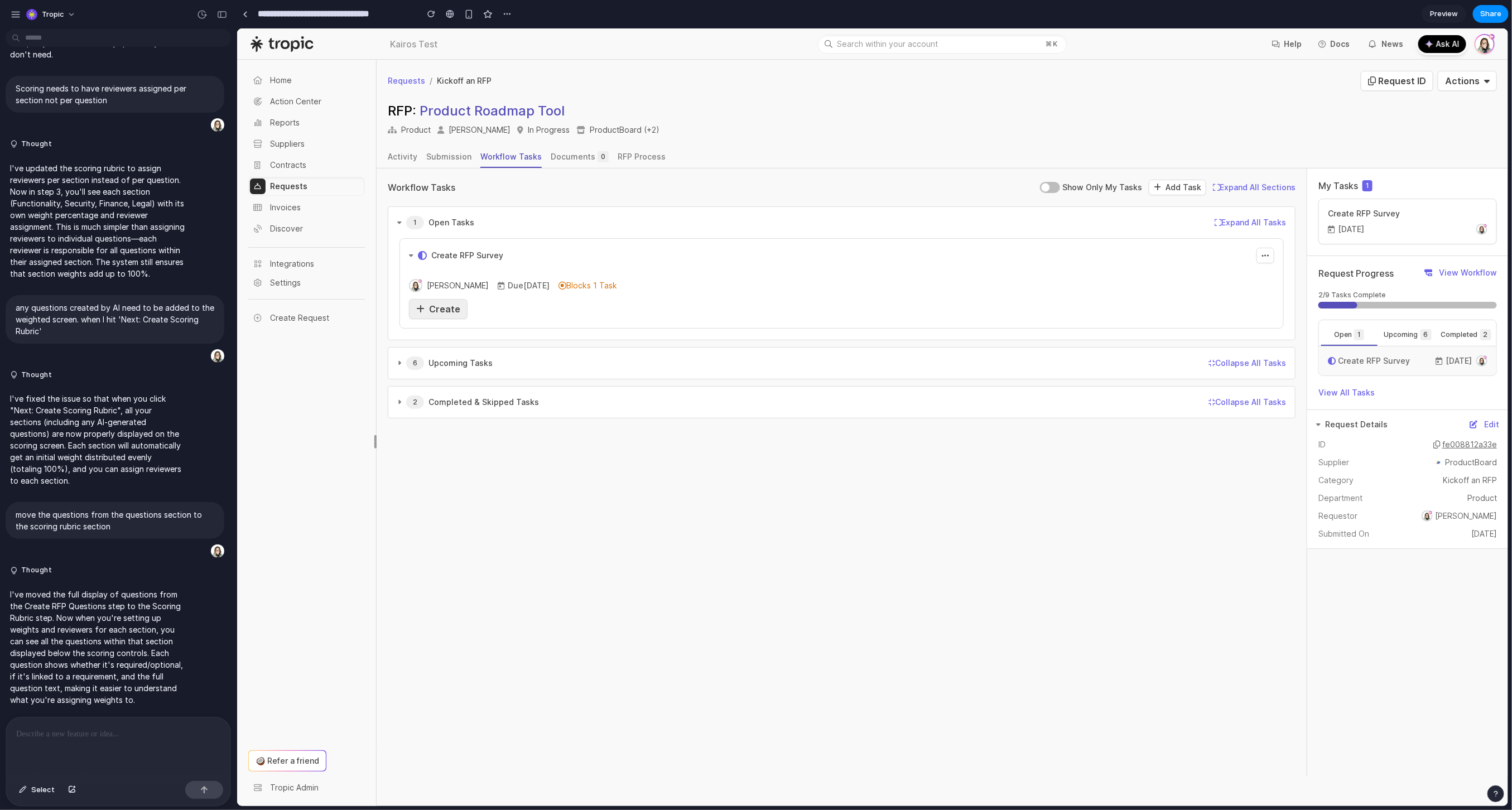
click at [443, 316] on div "Create" at bounding box center [438, 308] width 44 height 13
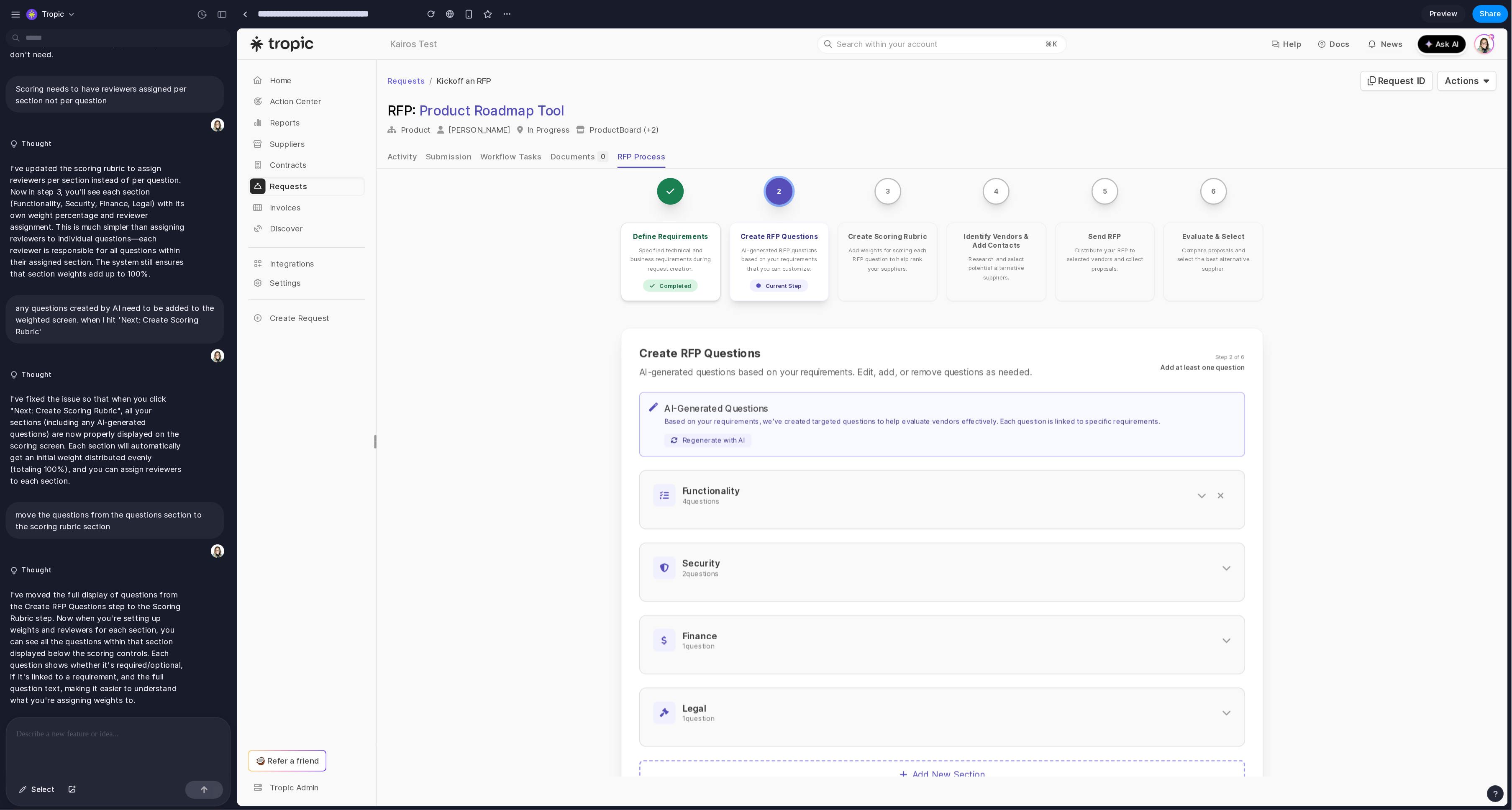
scroll to position [40, 0]
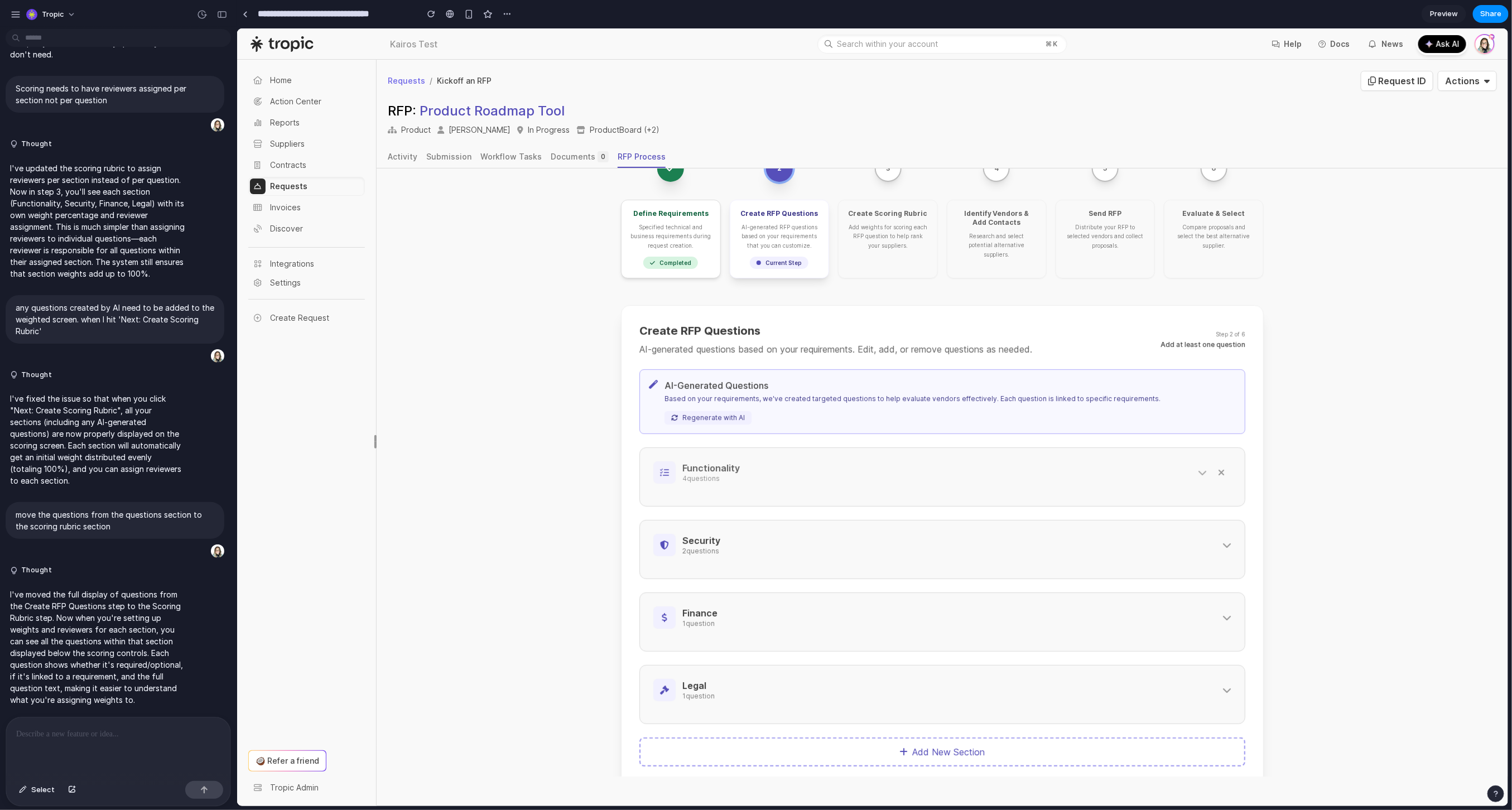
click at [1197, 470] on icon at bounding box center [1201, 472] width 9 height 9
select select "**********"
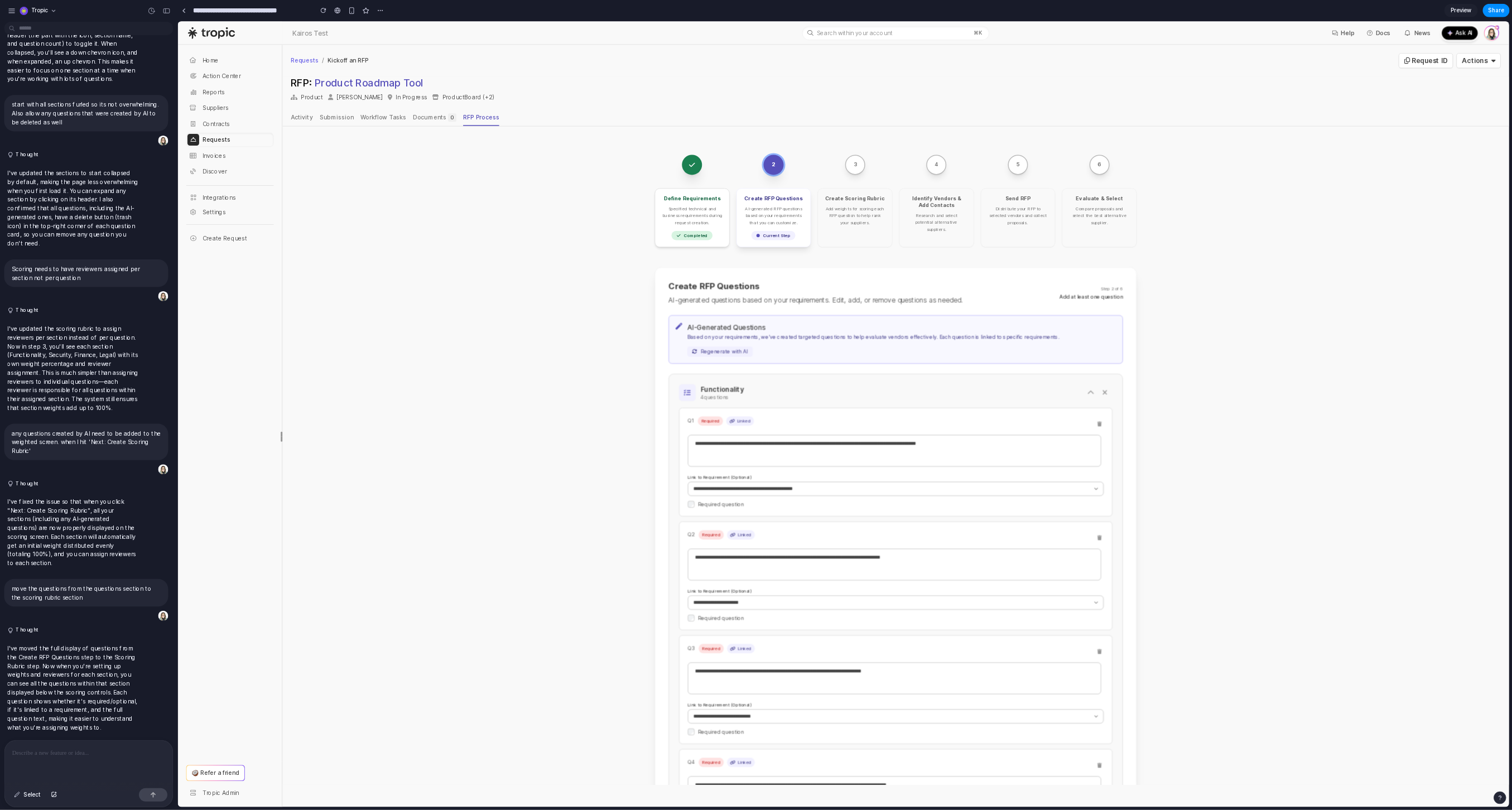
scroll to position [0, 0]
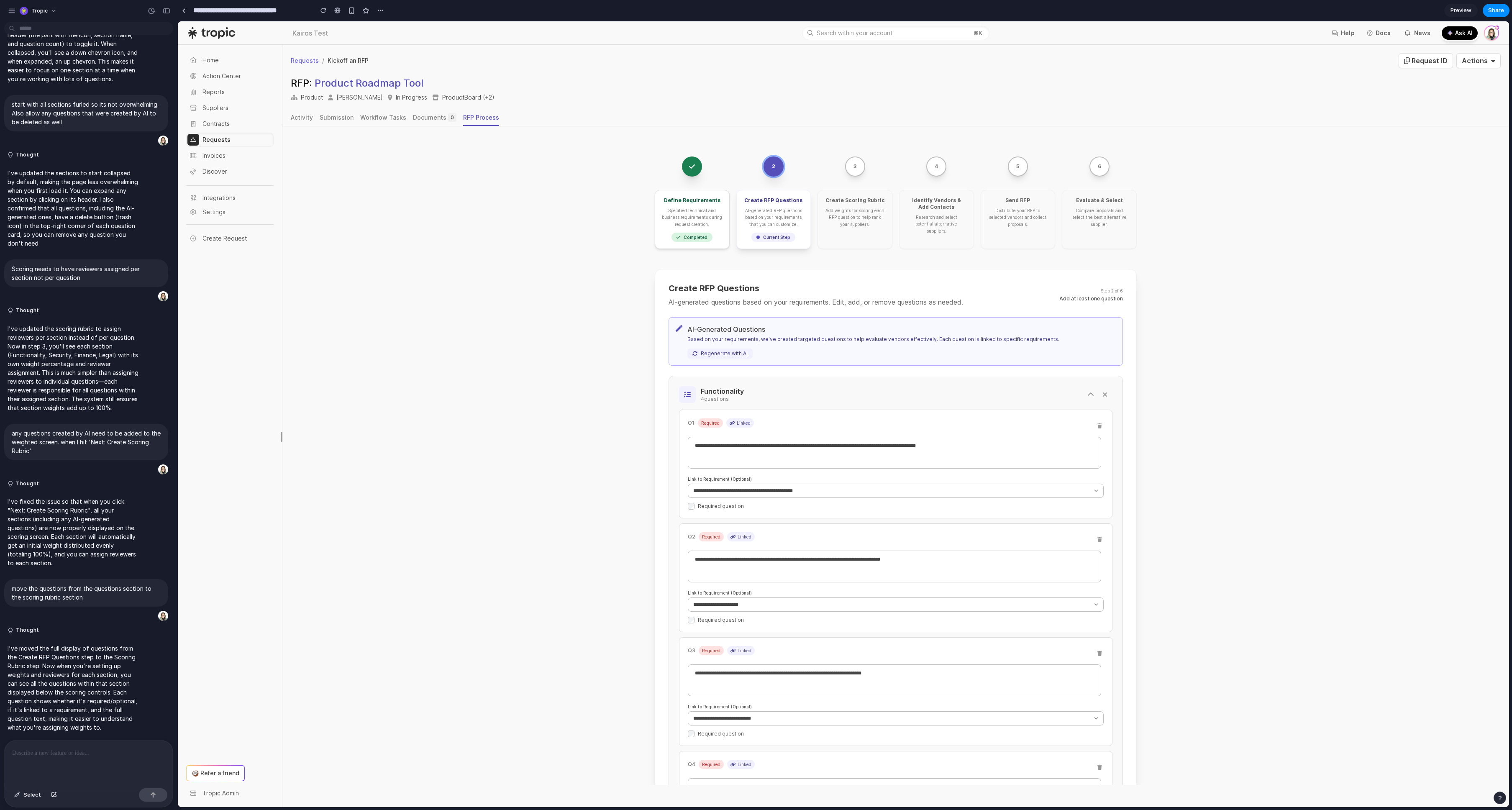
click at [560, 345] on div "**********" at bounding box center [895, 636] width 1227 height 1020
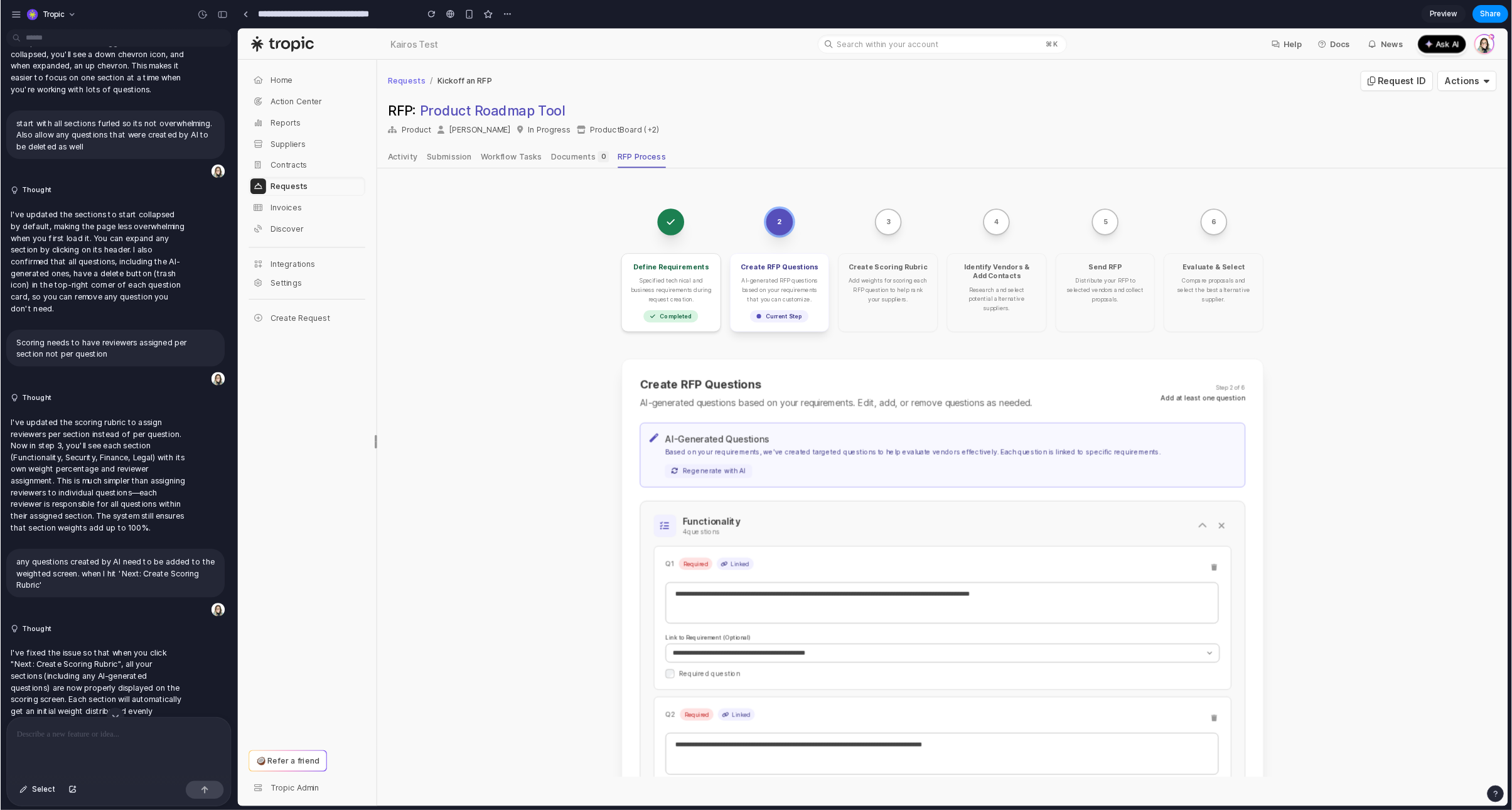
scroll to position [2326, 0]
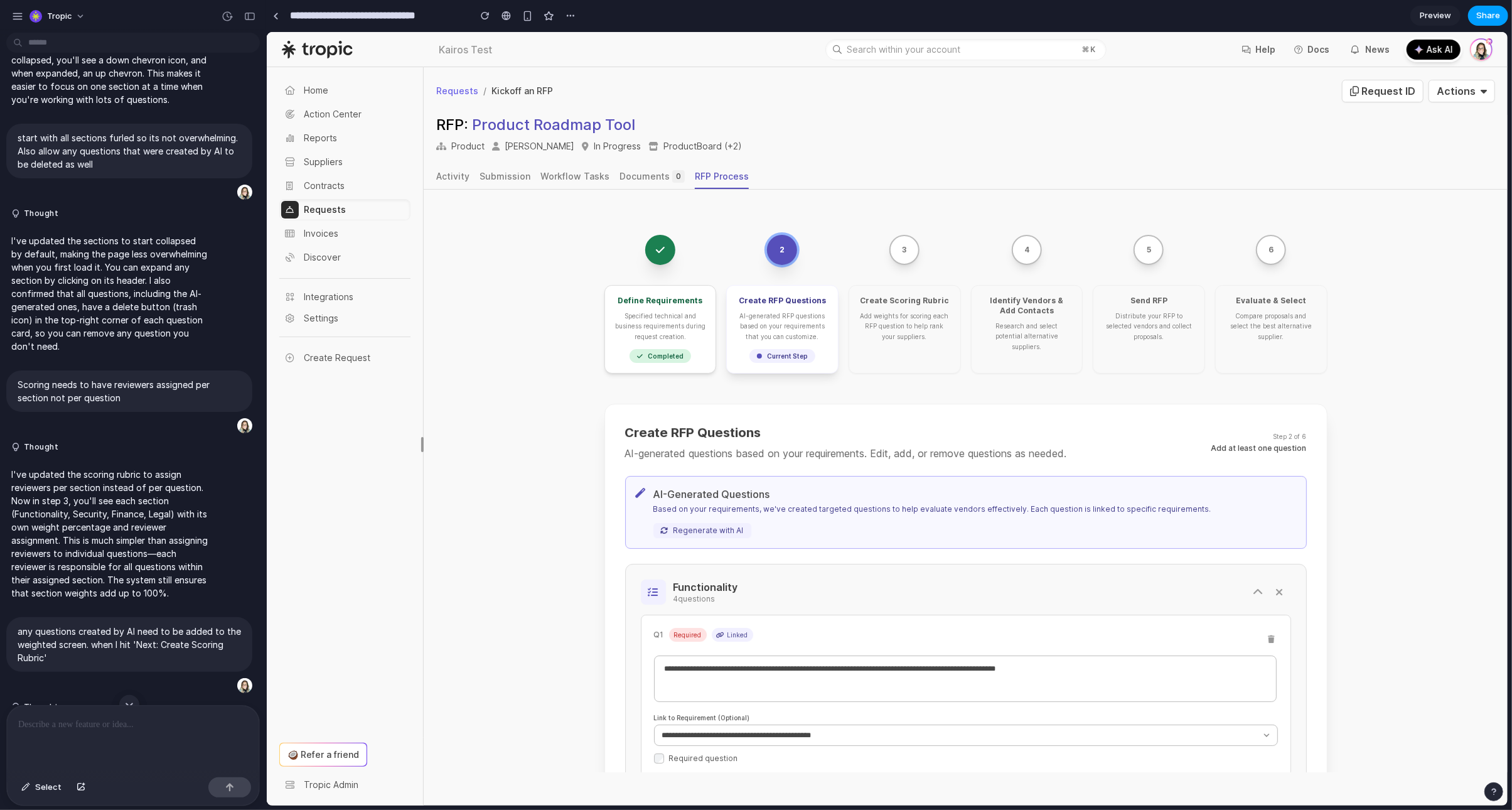
click at [1492, 21] on span "Share" at bounding box center [1488, 16] width 24 height 13
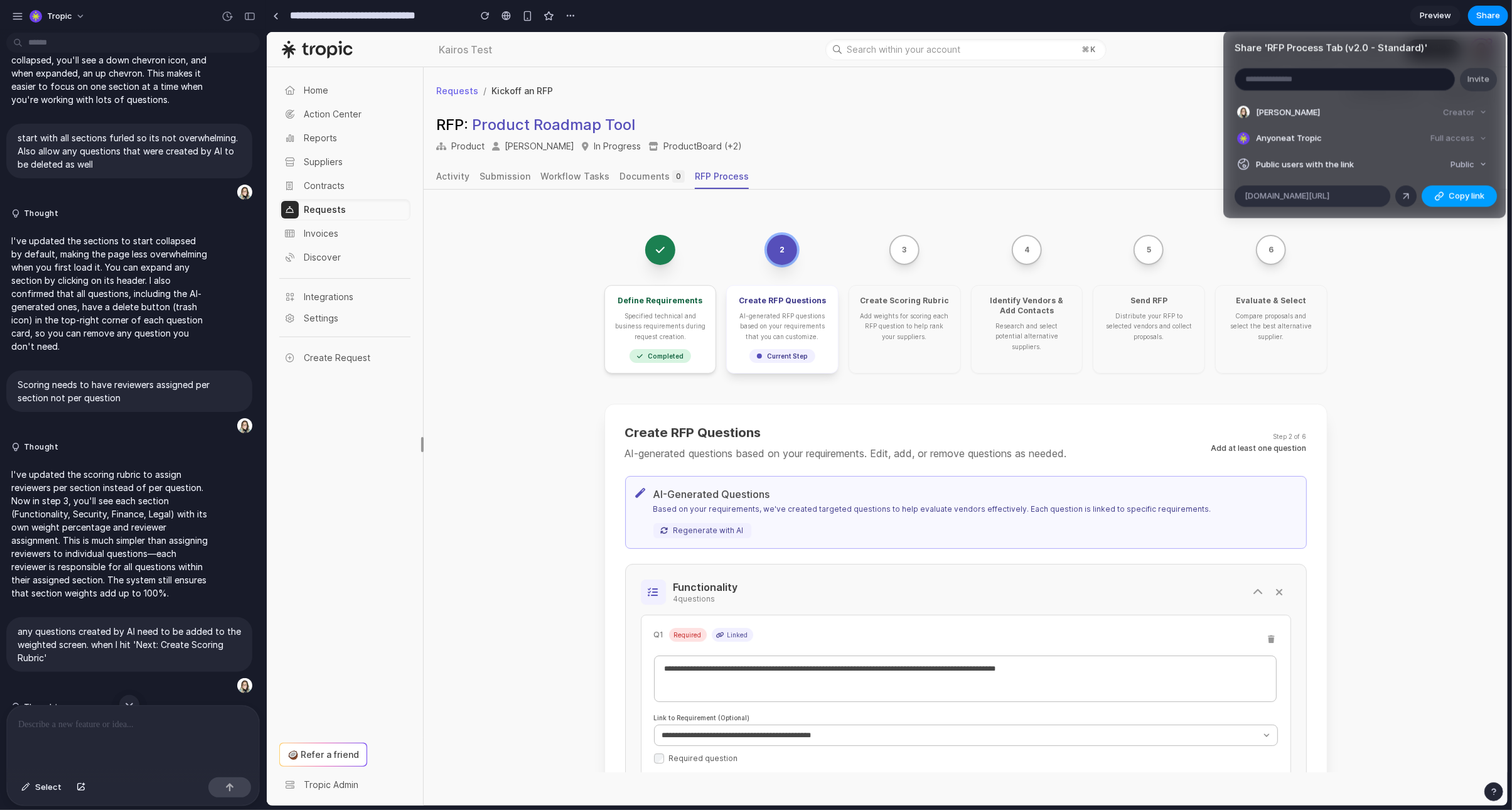
click at [1455, 195] on span "Copy link" at bounding box center [1467, 197] width 36 height 13
